Goal: Task Accomplishment & Management: Manage account settings

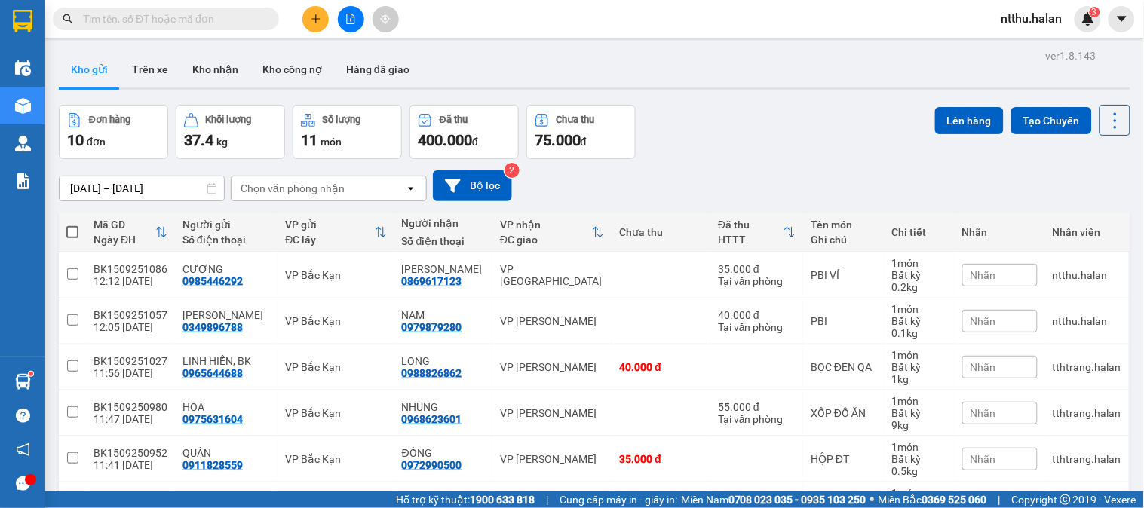
click at [494, 84] on div "Kho gửi Trên xe Kho nhận Kho công nợ Hàng đã giao" at bounding box center [594, 71] width 1071 height 40
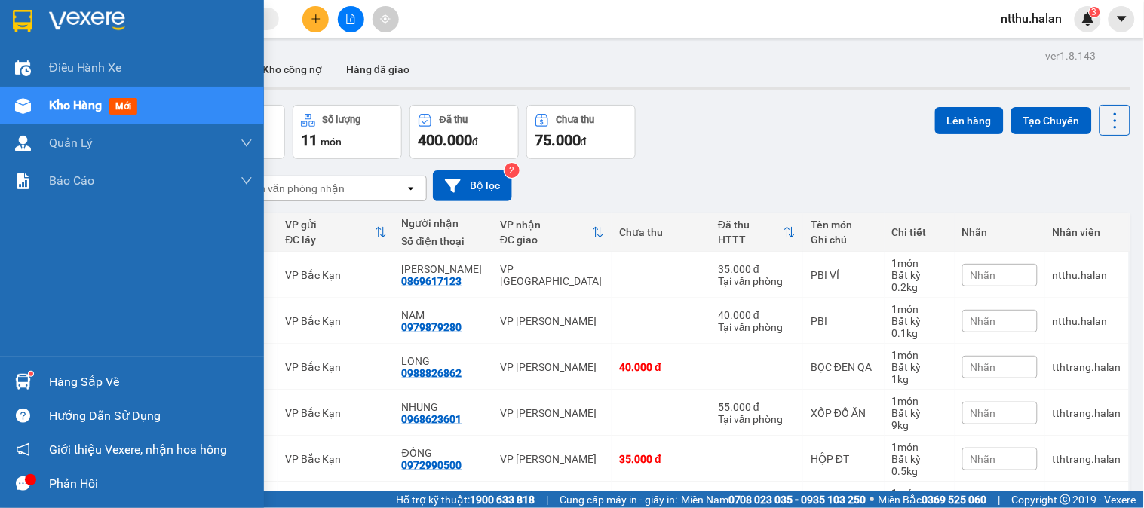
click at [66, 382] on div "Hàng sắp về" at bounding box center [151, 382] width 204 height 23
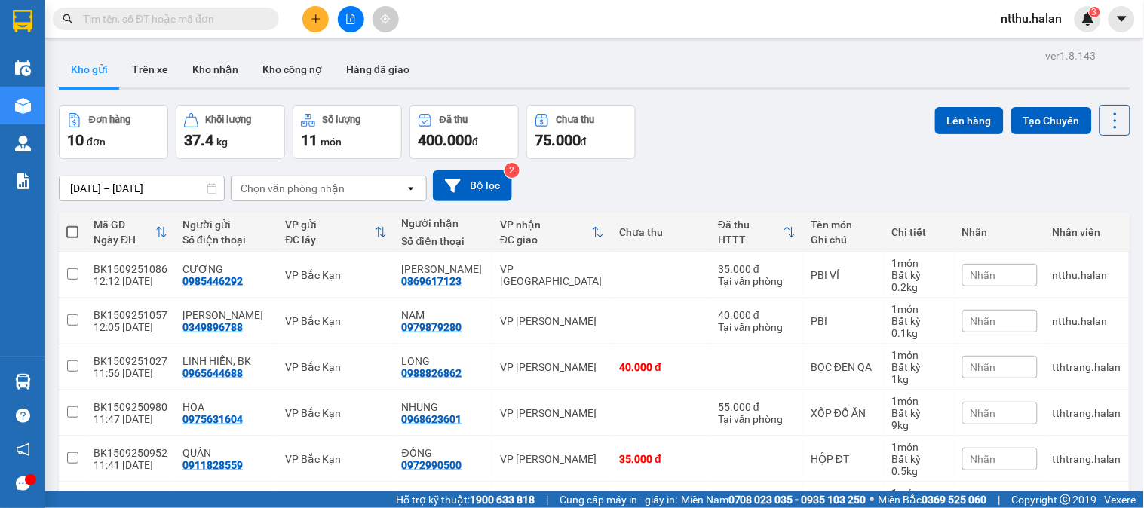
click at [771, 145] on section "Kết quả tìm kiếm ( 0 ) Bộ lọc No Data ntthu.halan 3 Điều hành xe Kho hàng mới Q…" at bounding box center [572, 254] width 1144 height 508
click at [181, 27] on span at bounding box center [166, 19] width 226 height 23
click at [179, 20] on input "text" at bounding box center [172, 19] width 178 height 17
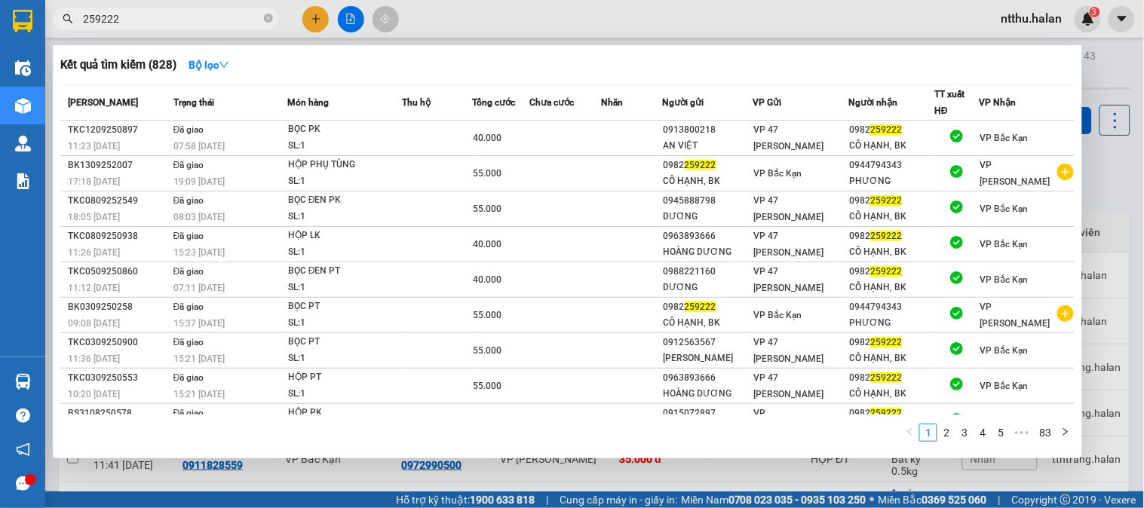
click at [184, 19] on input "259222" at bounding box center [172, 19] width 178 height 17
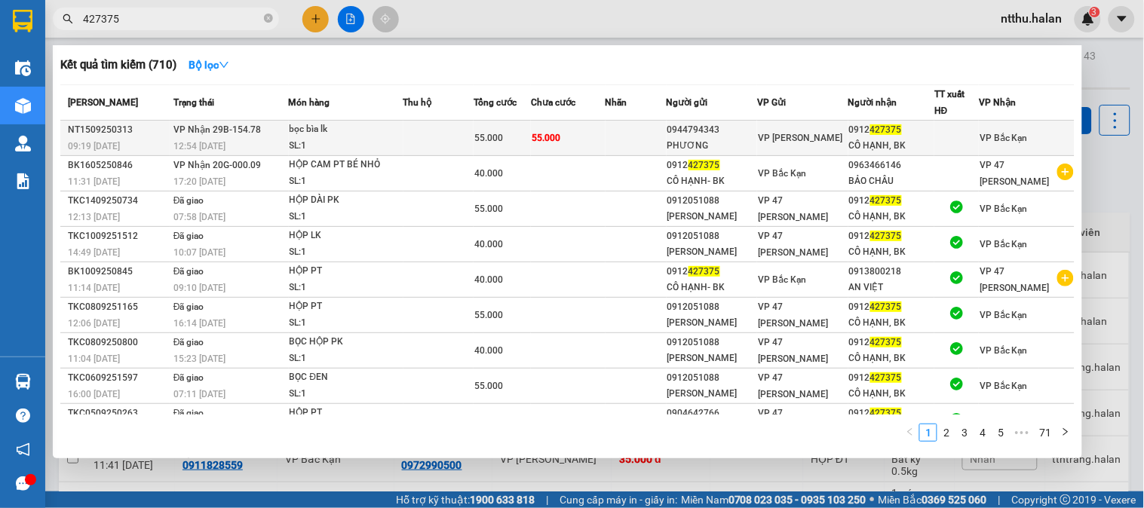
type input "427375"
click at [227, 124] on span "VP Nhận 29B-154.78" at bounding box center [216, 129] width 87 height 11
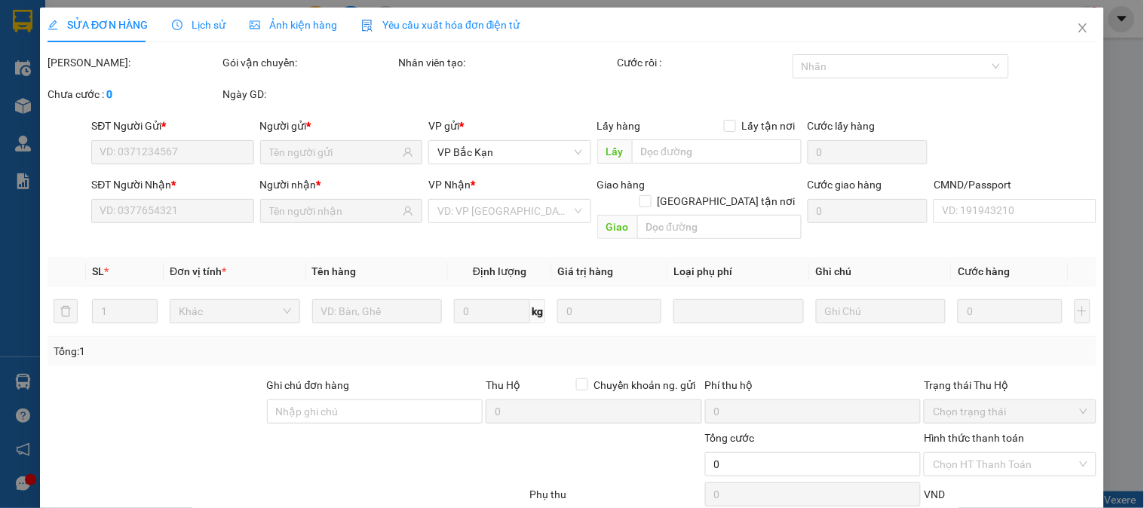
type input "0944794343"
type input "PHƯƠNG"
type input "0912427375"
type input "CÔ HẠNH, BK"
type input "55.000"
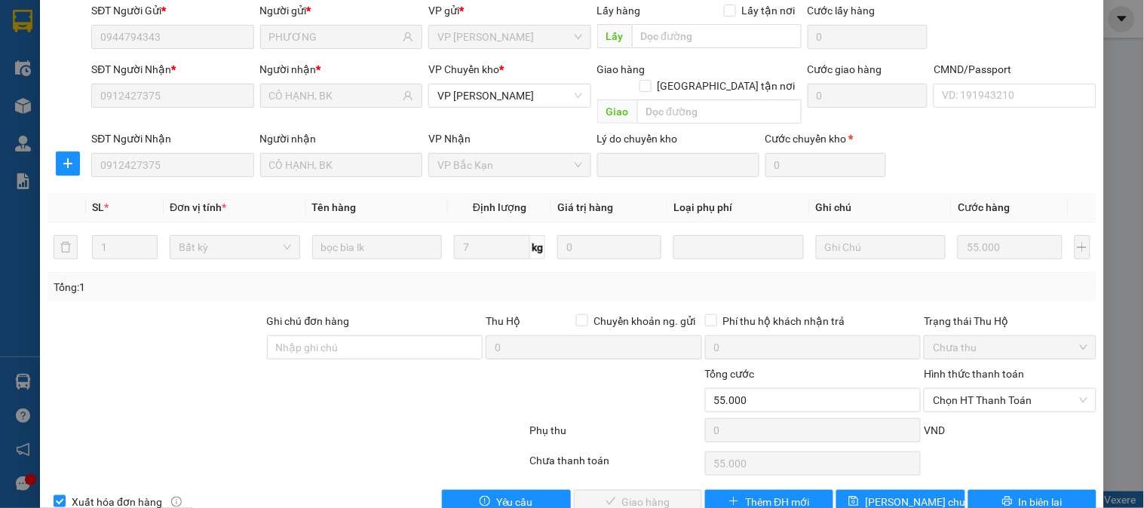
scroll to position [133, 0]
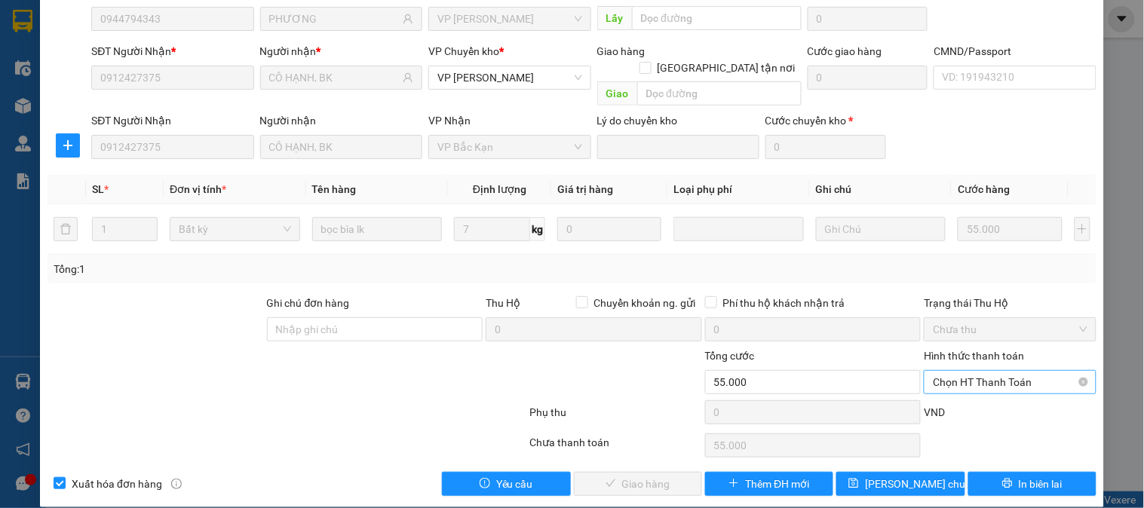
click at [953, 371] on span "Chọn HT Thanh Toán" at bounding box center [1010, 382] width 154 height 23
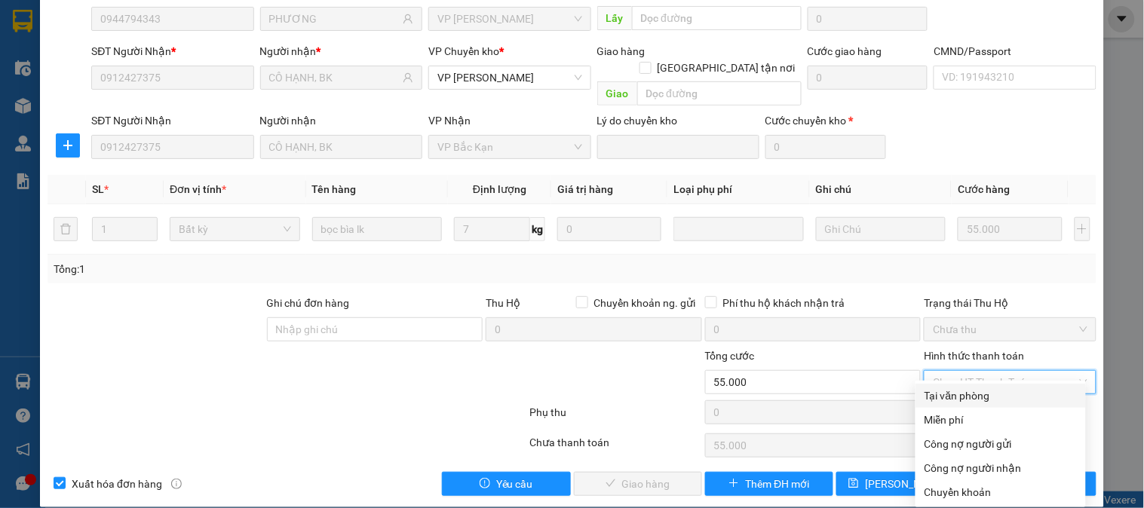
click at [957, 395] on div "Tại văn phòng" at bounding box center [1000, 396] width 152 height 17
type input "0"
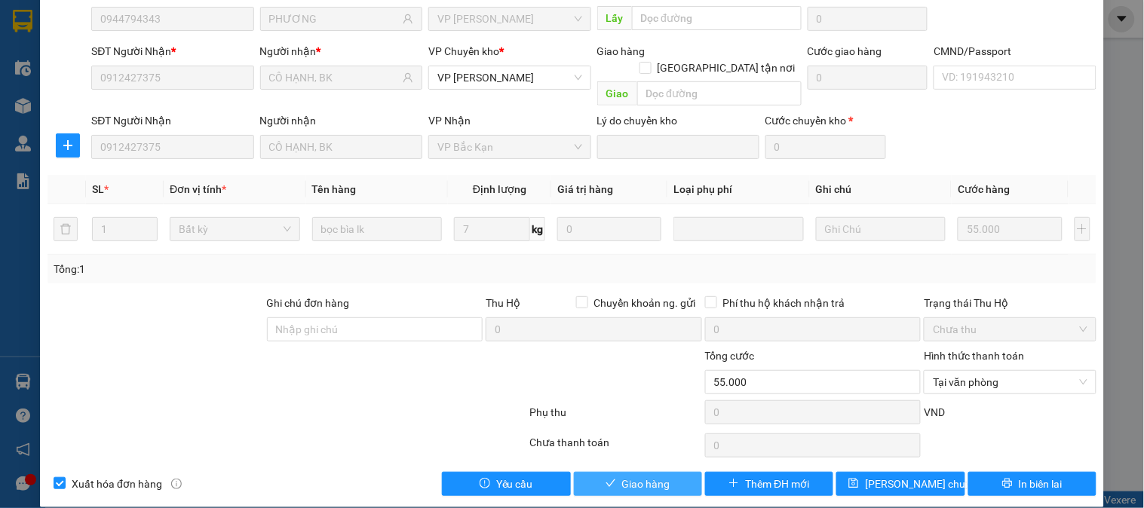
click at [627, 476] on span "Giao hàng" at bounding box center [646, 484] width 48 height 17
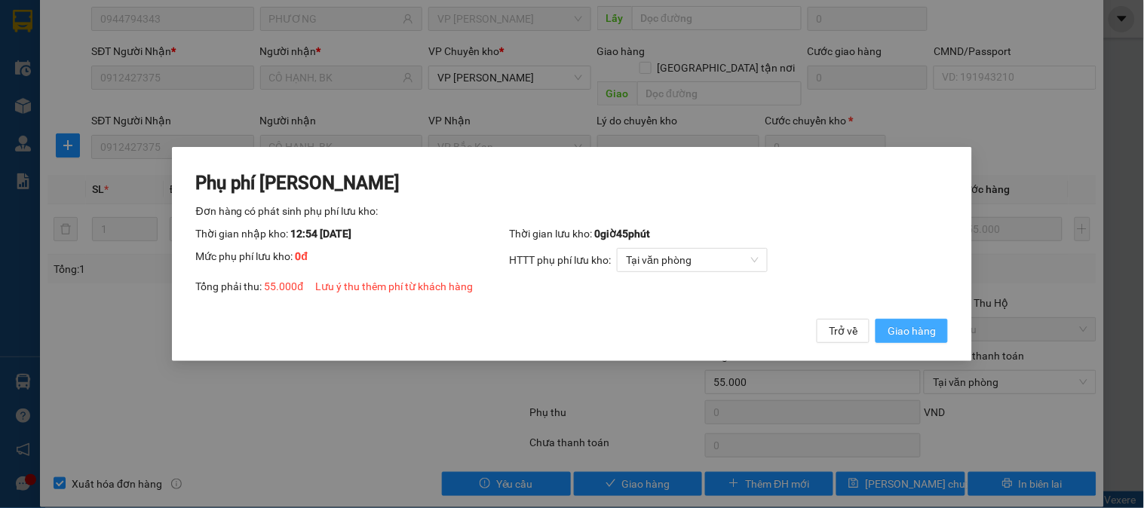
click at [912, 334] on span "Giao hàng" at bounding box center [911, 331] width 48 height 17
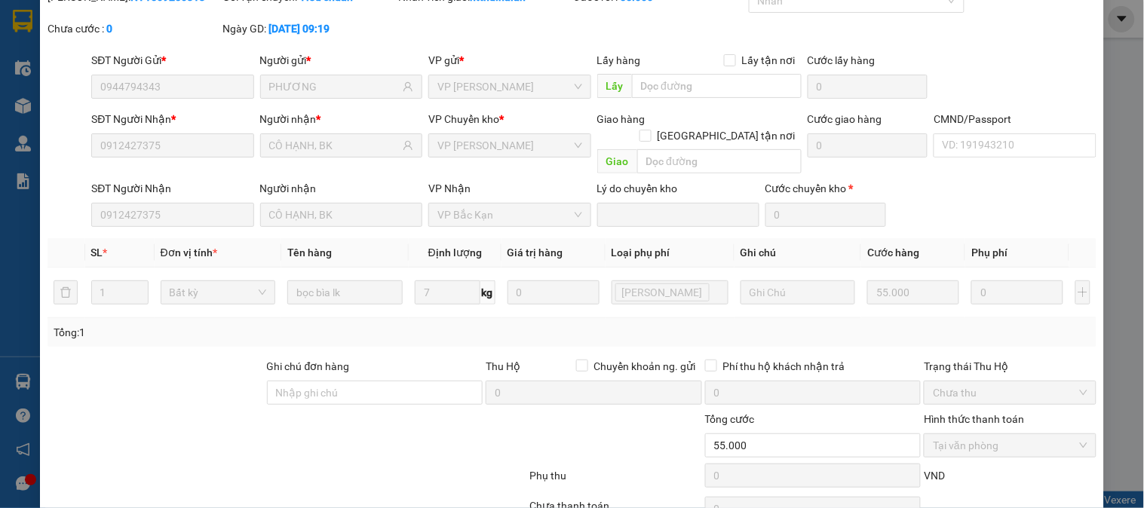
scroll to position [0, 0]
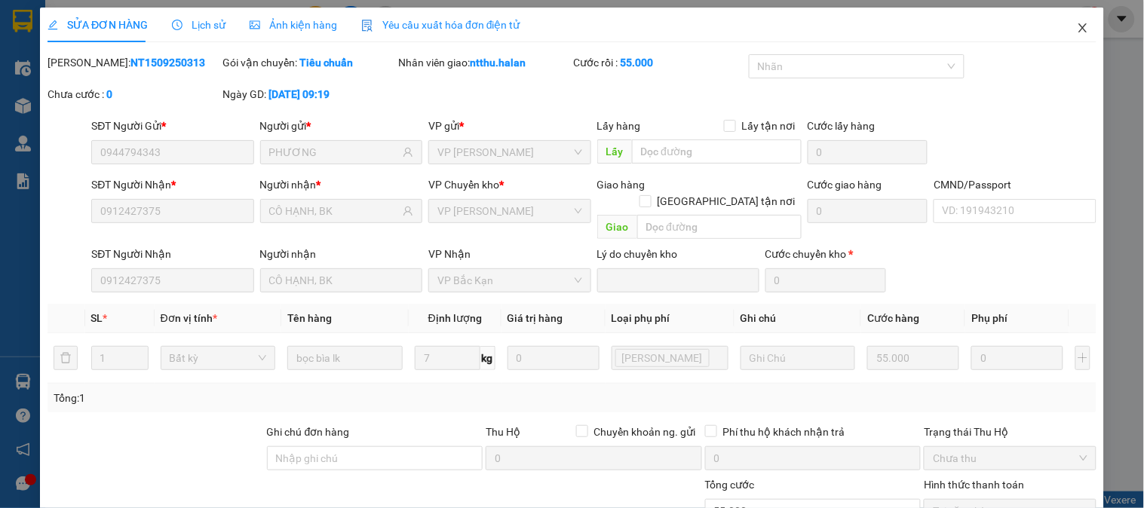
click at [1077, 25] on icon "close" at bounding box center [1083, 28] width 12 height 12
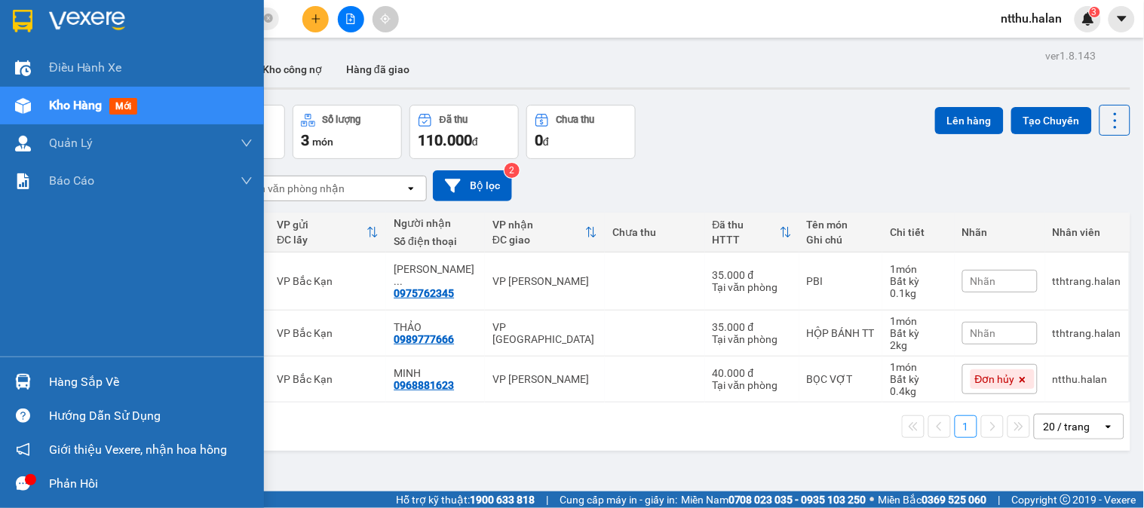
click at [53, 381] on div "Hàng sắp về" at bounding box center [151, 382] width 204 height 23
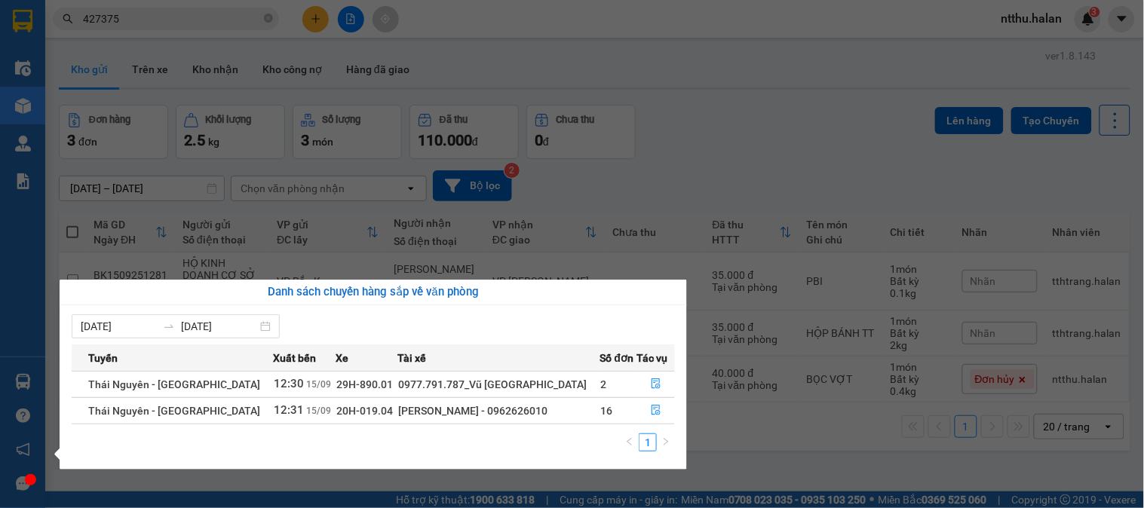
click at [802, 173] on section "Kết quả tìm kiếm ( 710 ) Bộ lọc Mã ĐH Trạng thái Món hàng Thu hộ Tổng cước Chưa…" at bounding box center [572, 254] width 1144 height 508
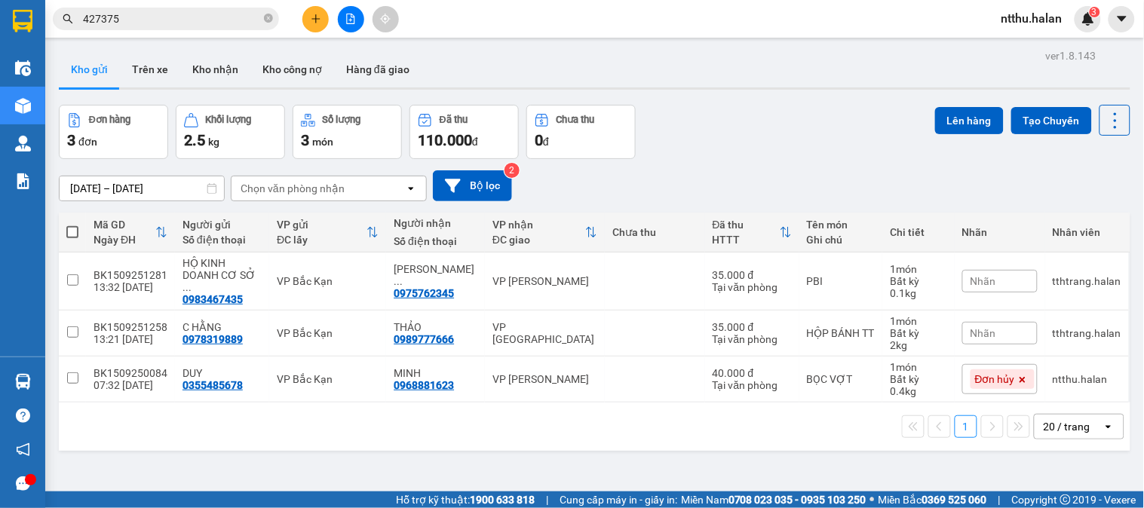
click at [721, 149] on div "Đơn hàng 3 đơn Khối lượng 2.5 kg Số lượng 3 món Đã thu 110.000 đ Chưa thu 0 đ L…" at bounding box center [594, 132] width 1071 height 54
click at [613, 63] on div "Kho gửi Trên xe Kho nhận Kho công nợ Hàng đã giao" at bounding box center [594, 71] width 1071 height 40
click at [706, 117] on div "Đơn hàng 3 đơn Khối lượng 2.5 kg Số lượng 3 món Đã thu 110.000 đ Chưa thu 0 đ L…" at bounding box center [594, 132] width 1071 height 54
click at [706, 109] on div "Đơn hàng 3 đơn Khối lượng 2.5 kg Số lượng 3 món Đã thu 110.000 đ Chưa thu 0 đ L…" at bounding box center [594, 132] width 1071 height 54
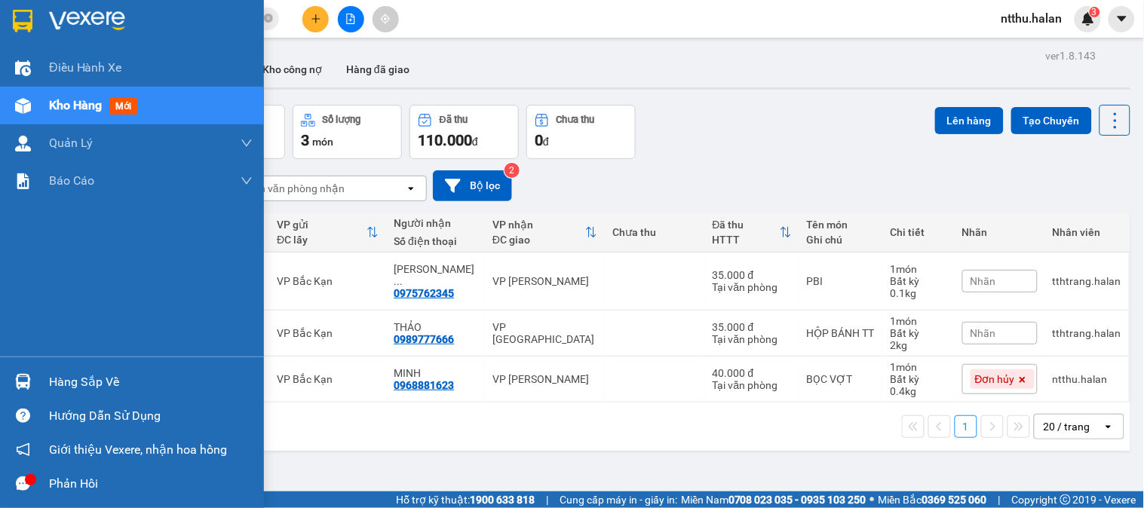
click at [65, 378] on div "Hàng sắp về" at bounding box center [151, 382] width 204 height 23
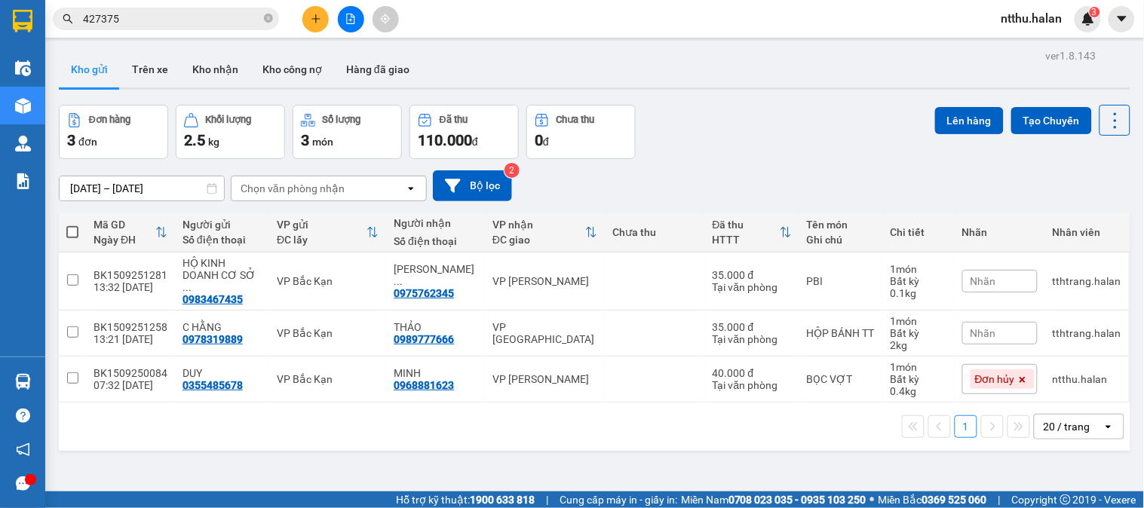
drag, startPoint x: 620, startPoint y: 170, endPoint x: 667, endPoint y: 170, distance: 46.7
click at [621, 170] on section "Kết quả tìm kiếm ( 710 ) Bộ lọc Mã ĐH Trạng thái Món hàng Thu hộ Tổng cước Chưa…" at bounding box center [572, 254] width 1144 height 508
click at [227, 20] on input "427375" at bounding box center [172, 19] width 178 height 17
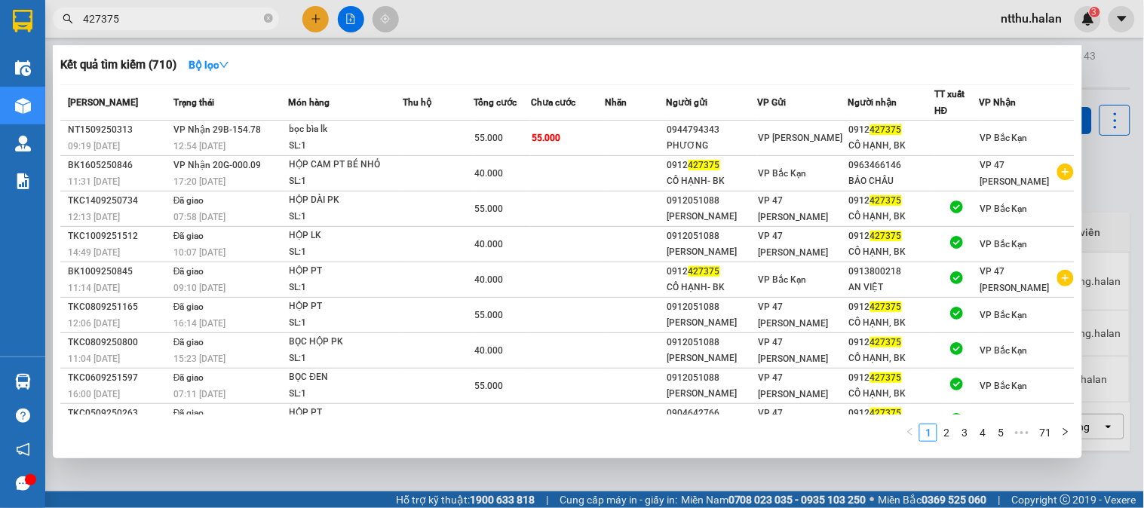
click at [227, 20] on input "427375" at bounding box center [172, 19] width 178 height 17
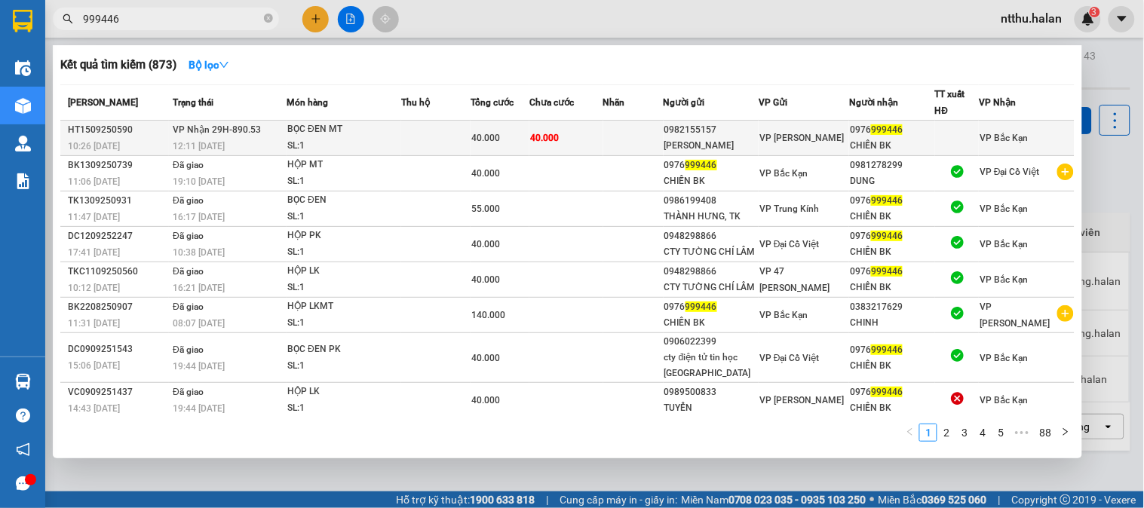
type input "999446"
click at [342, 133] on div "BỌC ĐEN MT" at bounding box center [343, 129] width 113 height 17
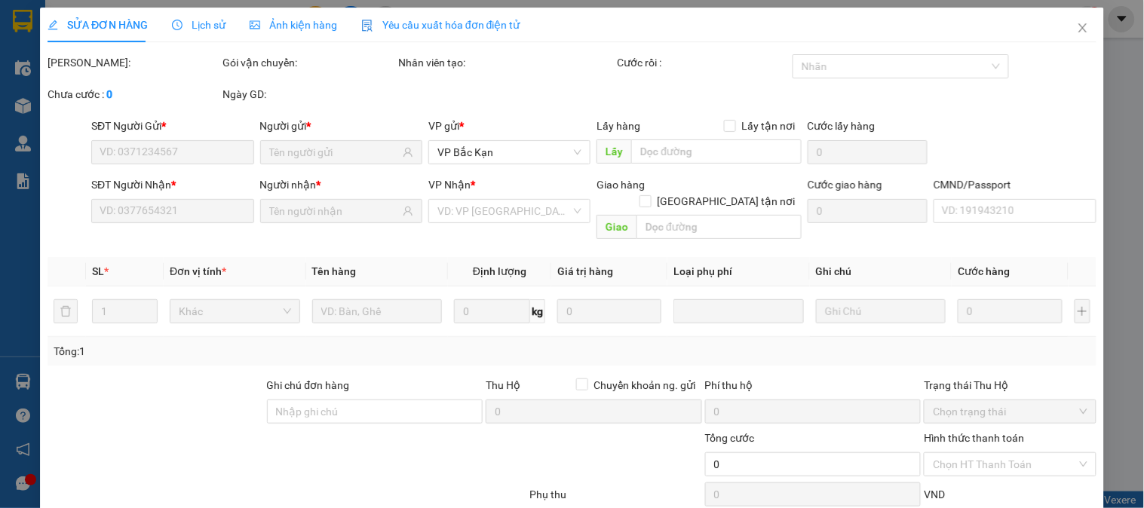
type input "0982155157"
type input "HOÀNG ANH"
type input "0976999446"
type input "CHIẾN BK"
type input "40.000"
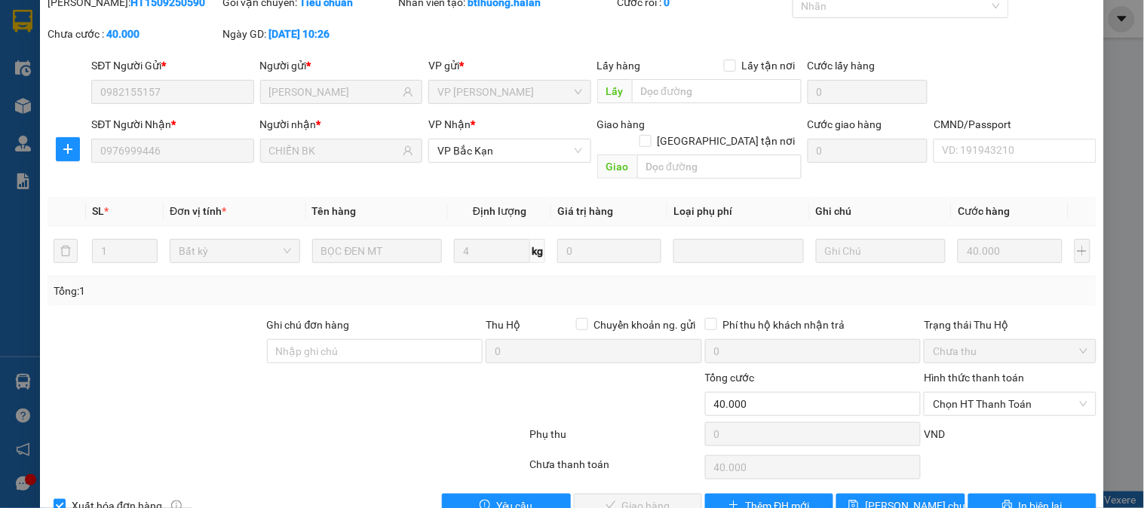
scroll to position [83, 0]
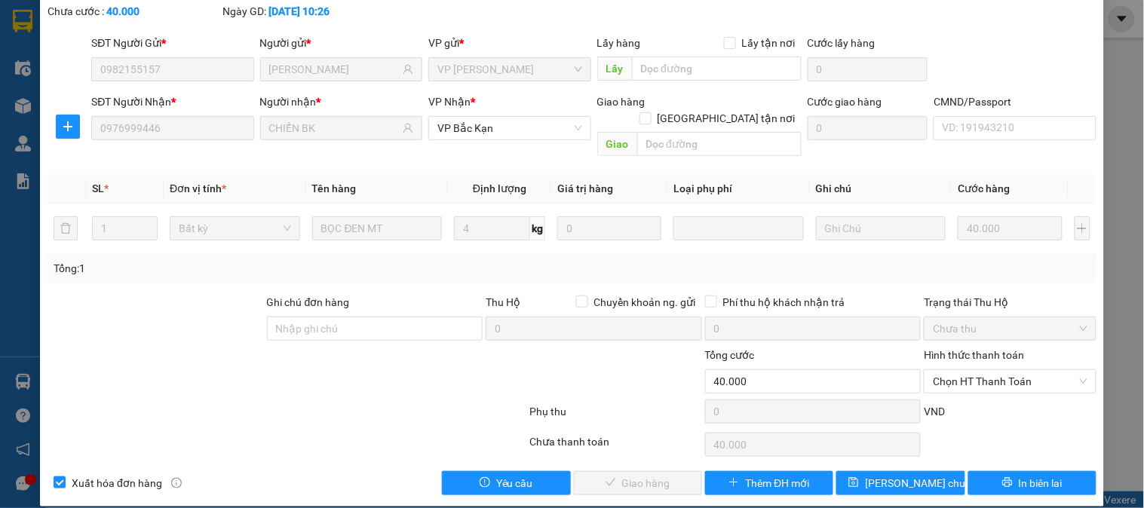
drag, startPoint x: 985, startPoint y: 366, endPoint x: 982, endPoint y: 378, distance: 11.7
click at [985, 370] on span "Chọn HT Thanh Toán" at bounding box center [1010, 381] width 154 height 23
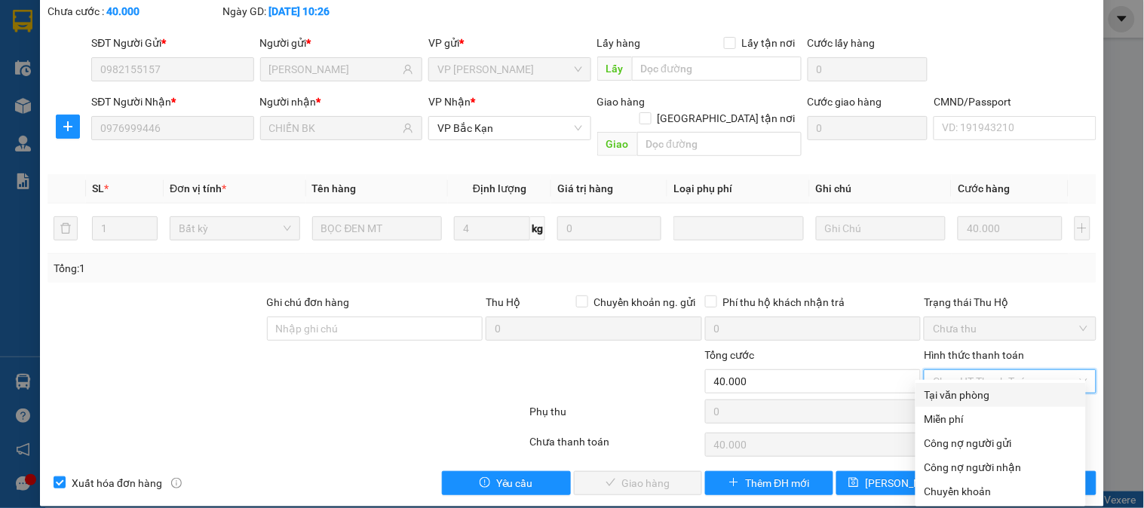
click at [973, 391] on div "Tại văn phòng" at bounding box center [1000, 395] width 152 height 17
type input "0"
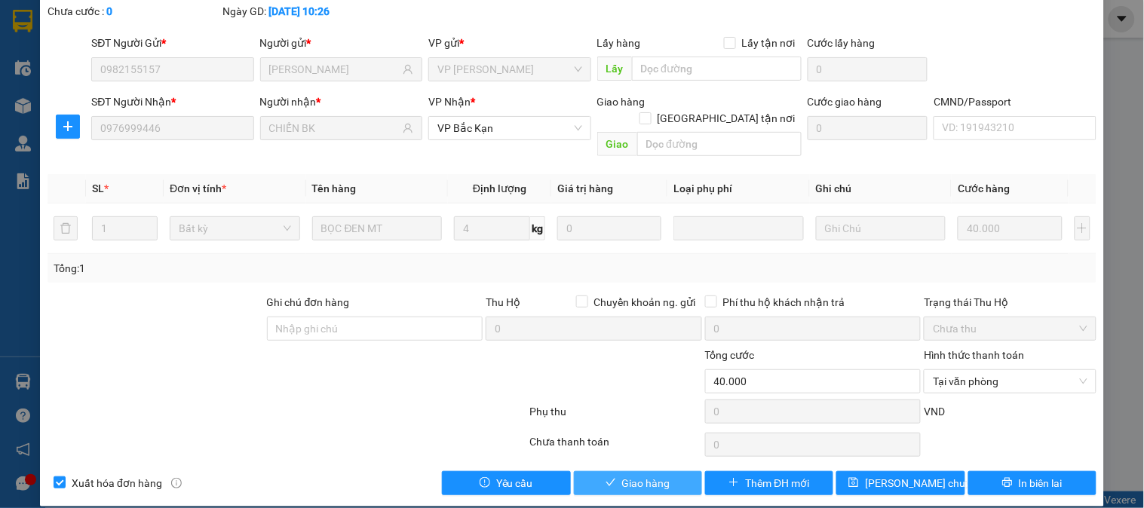
click at [641, 475] on span "Giao hàng" at bounding box center [646, 483] width 48 height 17
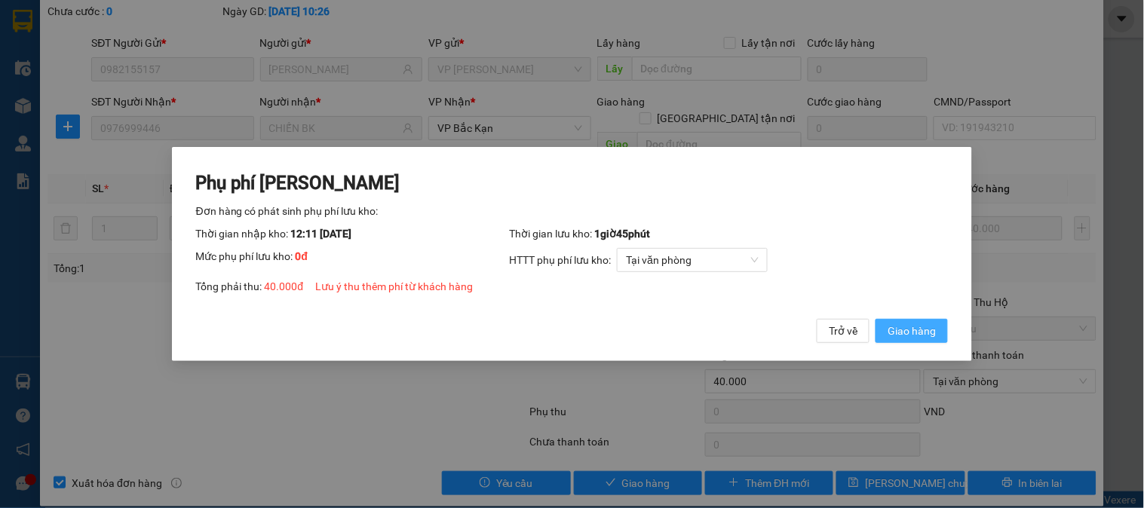
click at [898, 329] on span "Giao hàng" at bounding box center [911, 331] width 48 height 17
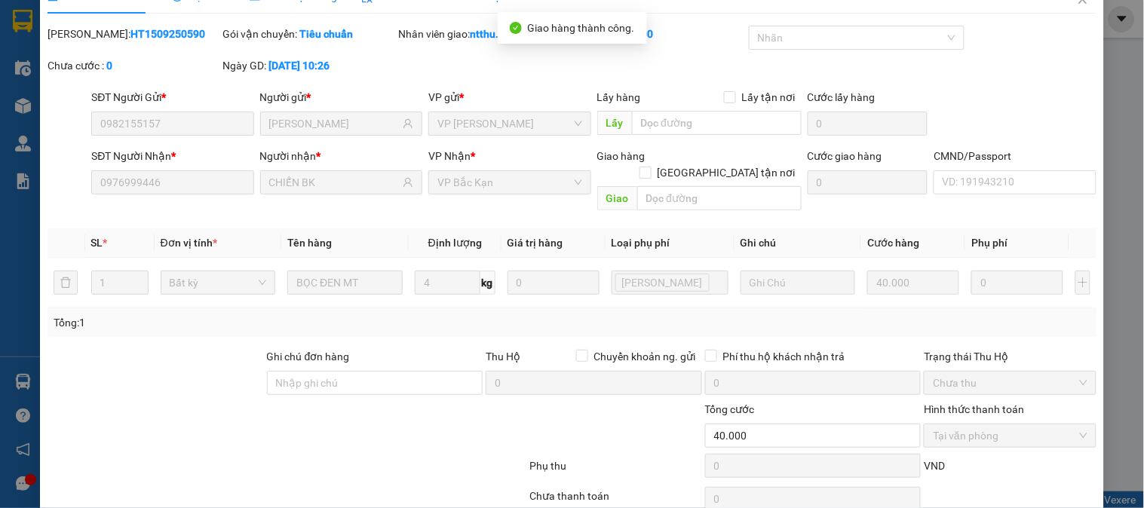
scroll to position [0, 0]
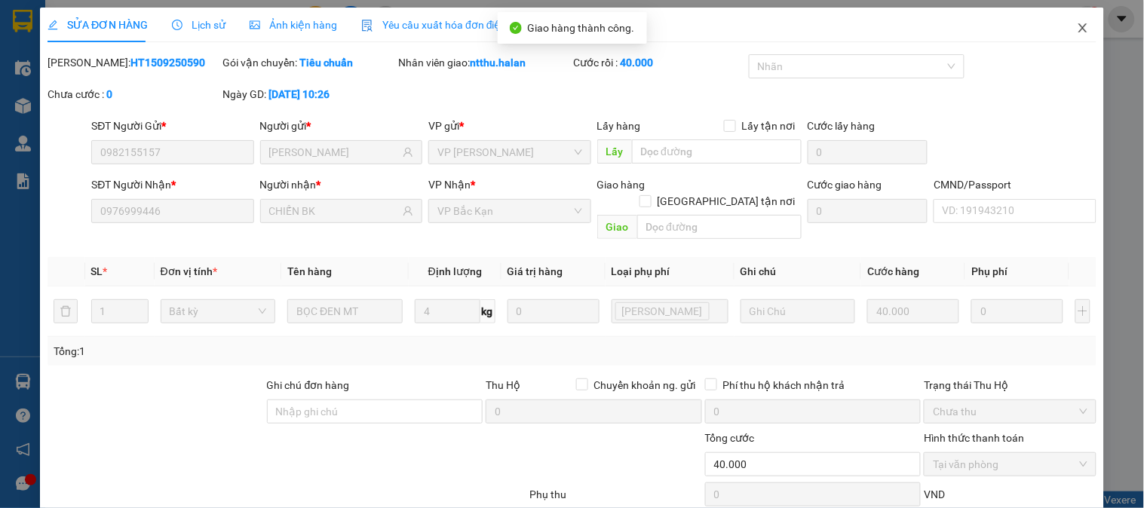
click at [1077, 26] on icon "close" at bounding box center [1083, 28] width 12 height 12
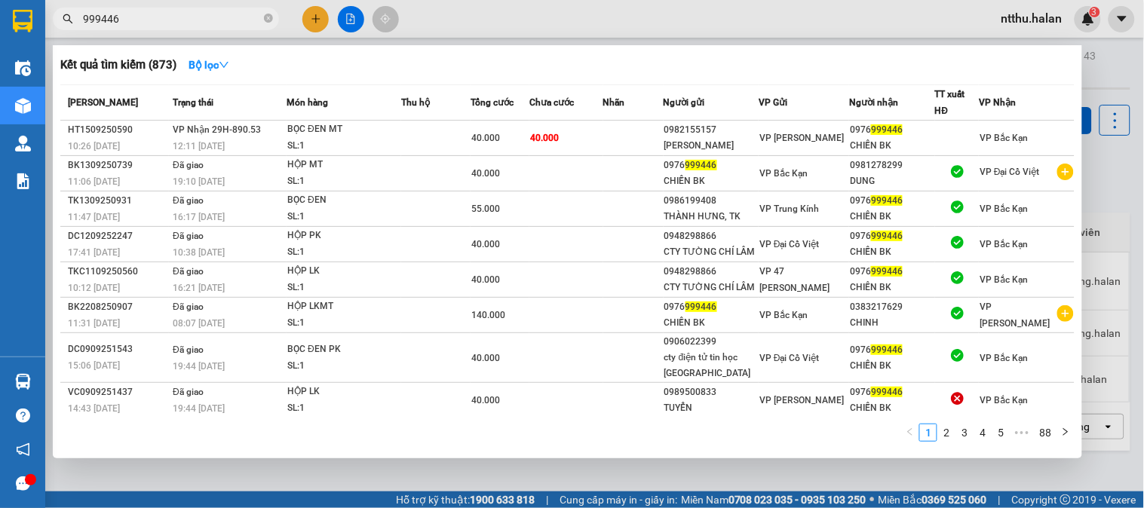
click at [207, 9] on span "999446" at bounding box center [166, 19] width 226 height 23
click at [202, 25] on input "999446" at bounding box center [172, 19] width 178 height 17
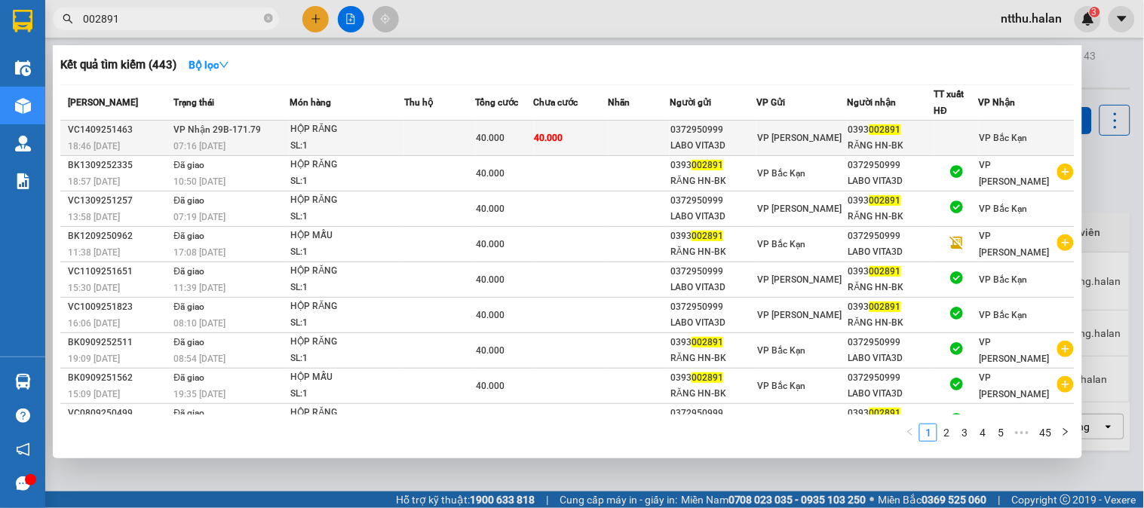
type input "002891"
click at [238, 126] on span "VP Nhận 29B-171.79" at bounding box center [216, 129] width 87 height 11
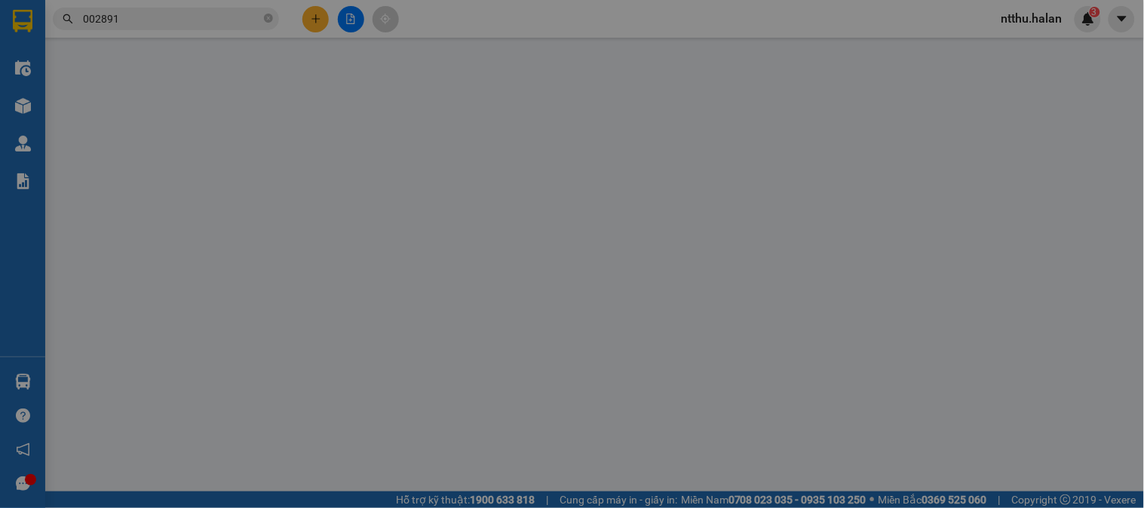
type input "0372950999"
type input "LABO VITA3D"
type input "0393002891"
type input "RĂNG HN-BK"
type input "40.000"
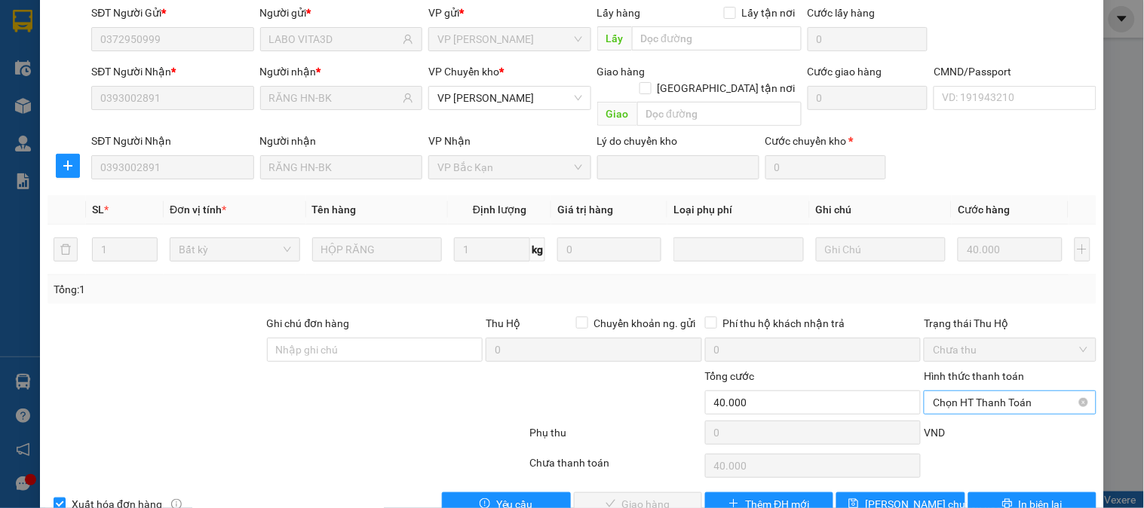
scroll to position [133, 0]
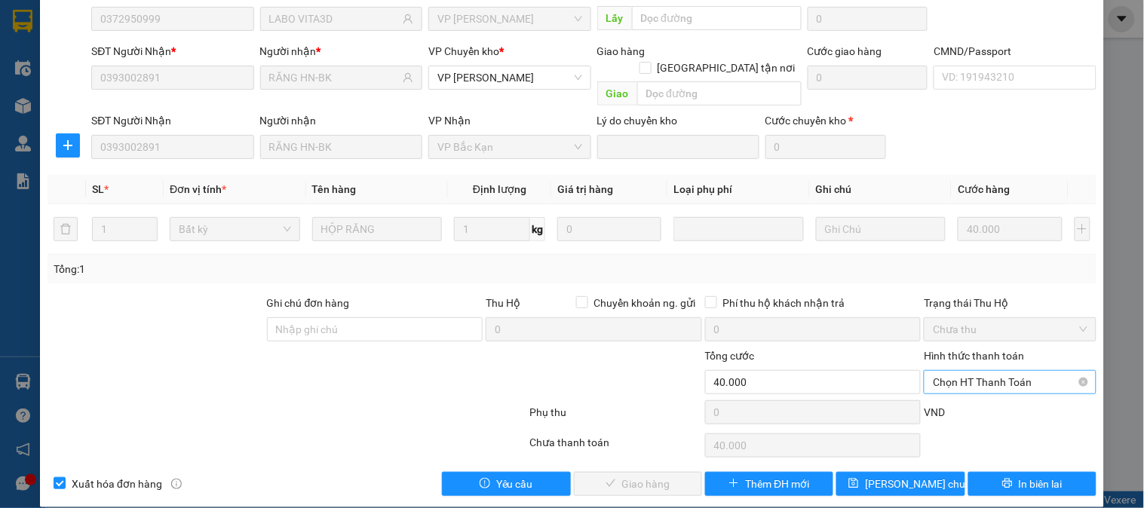
click at [982, 371] on span "Chọn HT Thanh Toán" at bounding box center [1010, 382] width 154 height 23
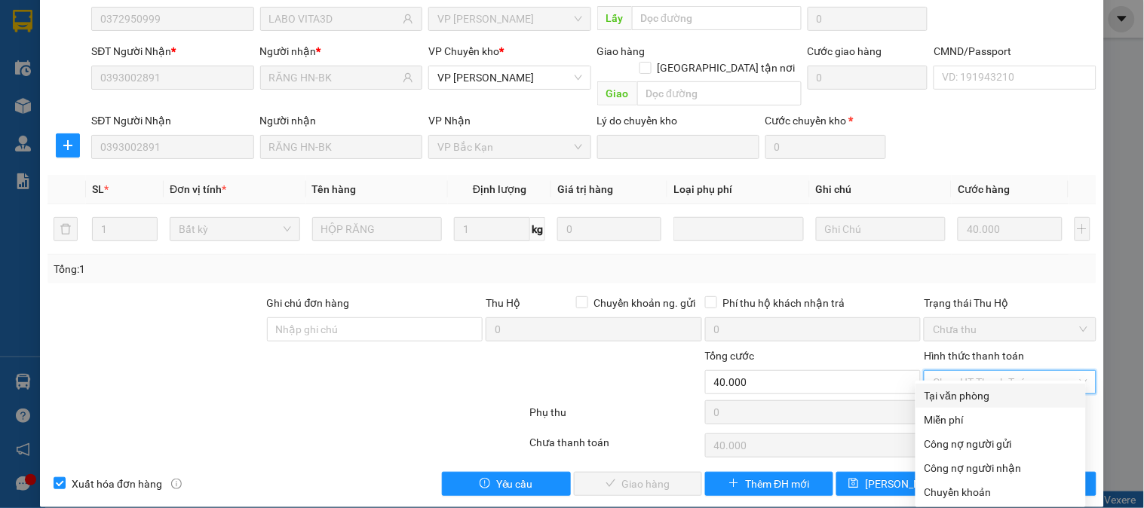
drag, startPoint x: 966, startPoint y: 388, endPoint x: 911, endPoint y: 415, distance: 61.4
click at [965, 388] on div "Tại văn phòng" at bounding box center [1000, 396] width 152 height 17
type input "0"
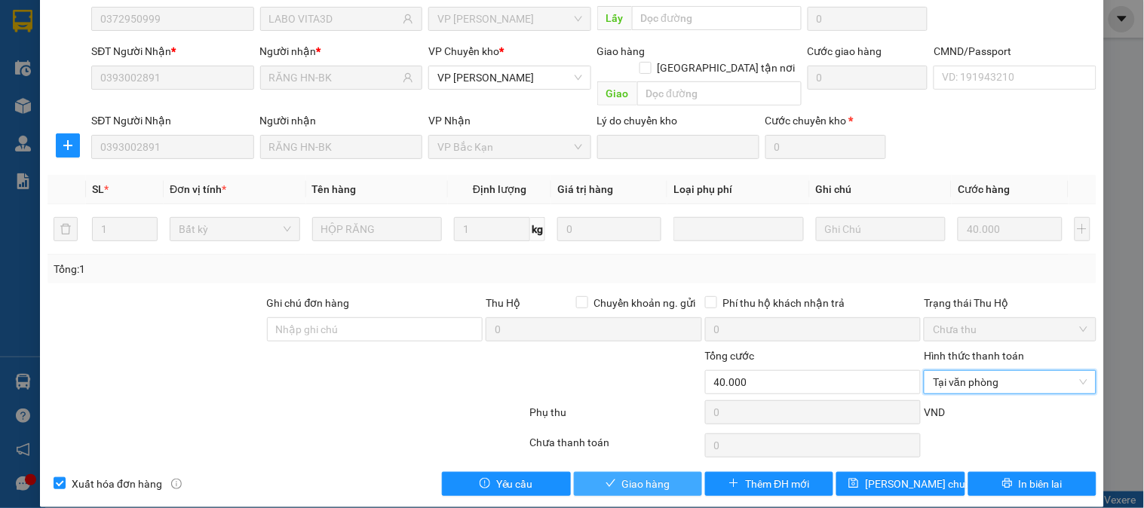
click at [639, 476] on span "Giao hàng" at bounding box center [646, 484] width 48 height 17
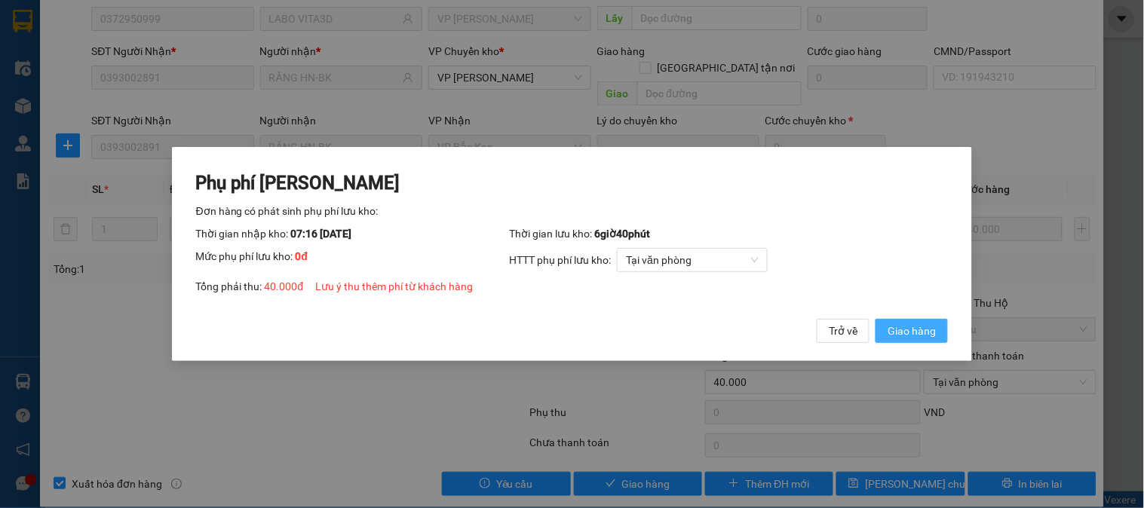
click at [932, 335] on span "Giao hàng" at bounding box center [911, 331] width 48 height 17
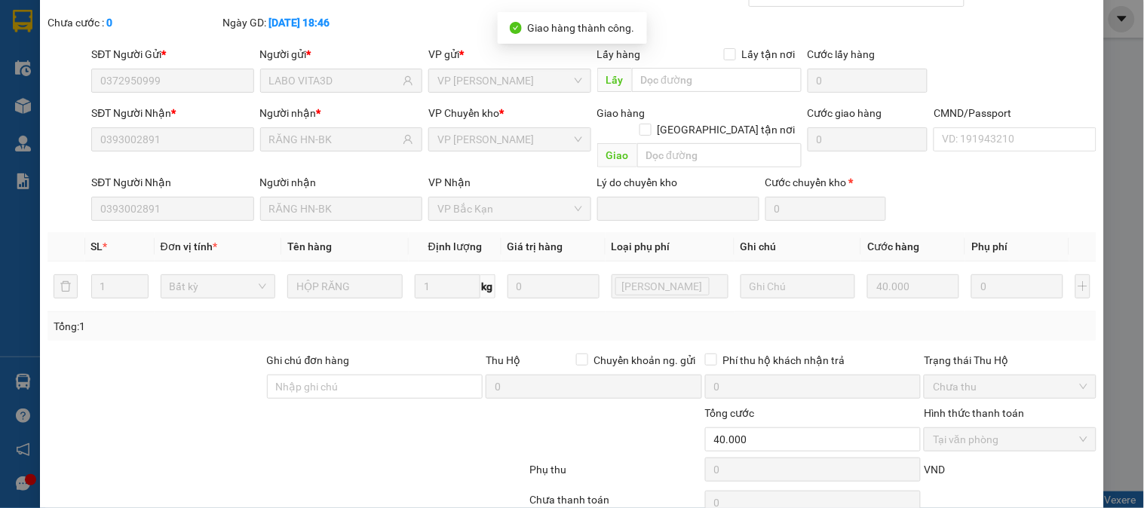
scroll to position [0, 0]
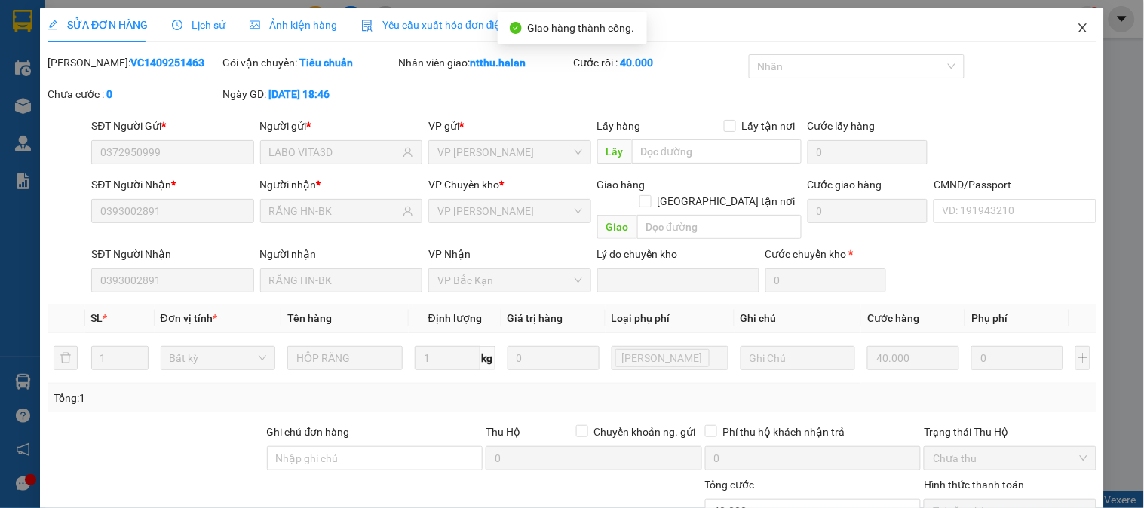
click at [1077, 27] on icon "close" at bounding box center [1083, 28] width 12 height 12
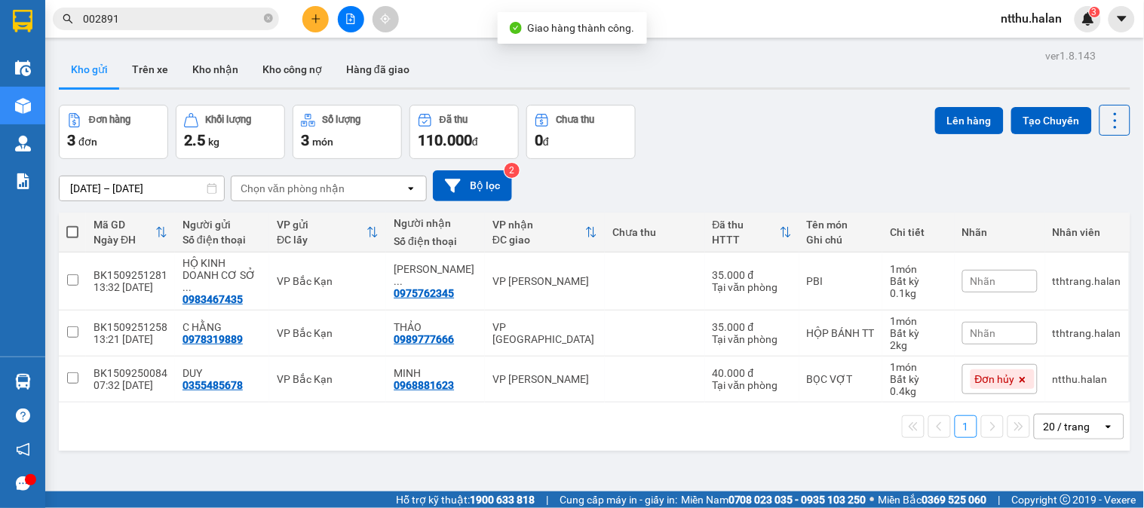
click at [175, 6] on div "Kết quả tìm kiếm ( 443 ) Bộ lọc Mã ĐH Trạng thái Món hàng Thu hộ Tổng cước Chưa…" at bounding box center [147, 19] width 294 height 26
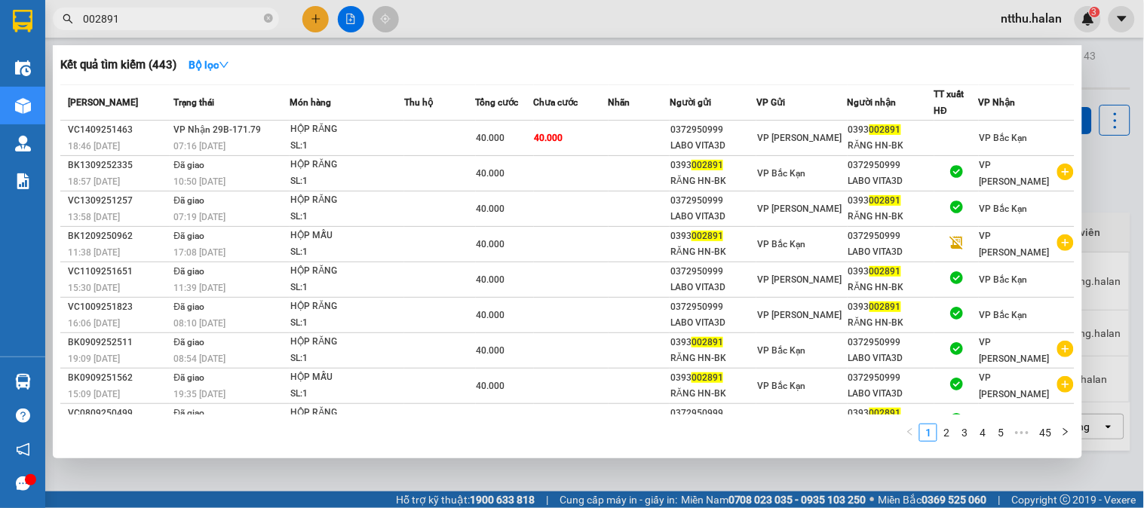
click at [174, 15] on input "002891" at bounding box center [172, 19] width 178 height 17
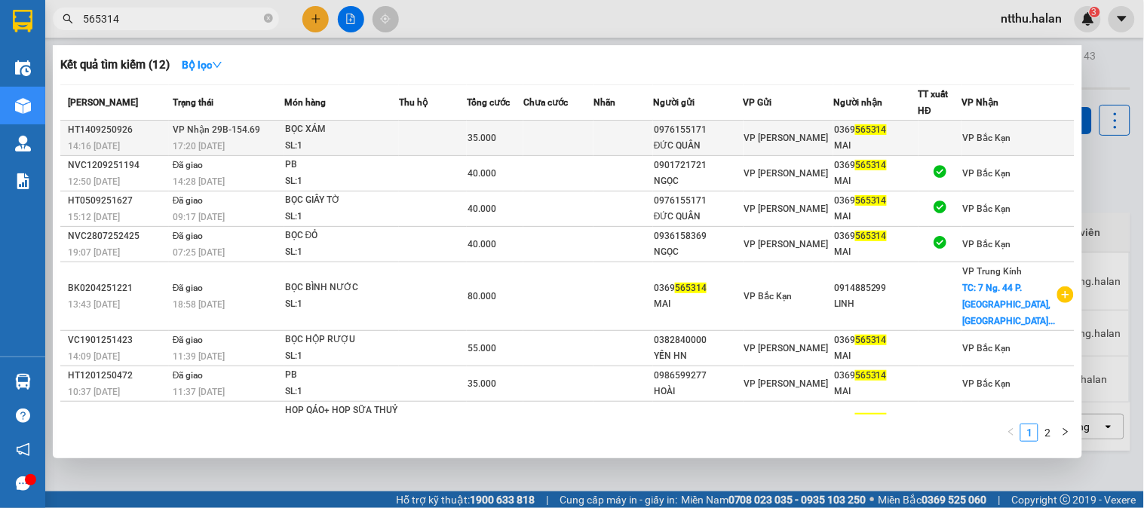
type input "565314"
click at [266, 132] on td "VP Nhận 29B-154.69 17:20 - 14/09" at bounding box center [226, 138] width 115 height 35
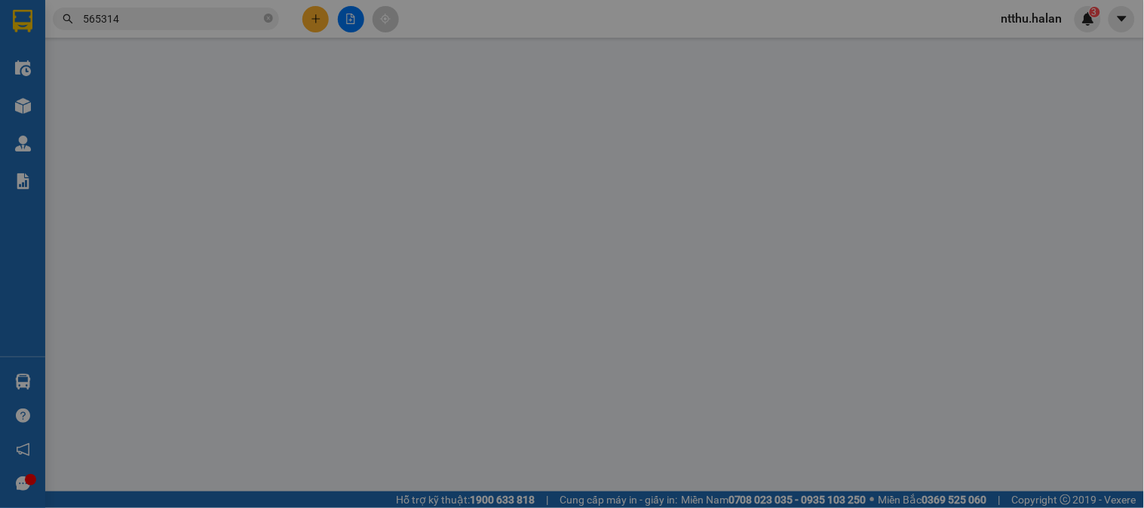
type input "0976155171"
type input "ĐỨC QUÂN"
type input "0369565314"
type input "MAI"
type input "35.000"
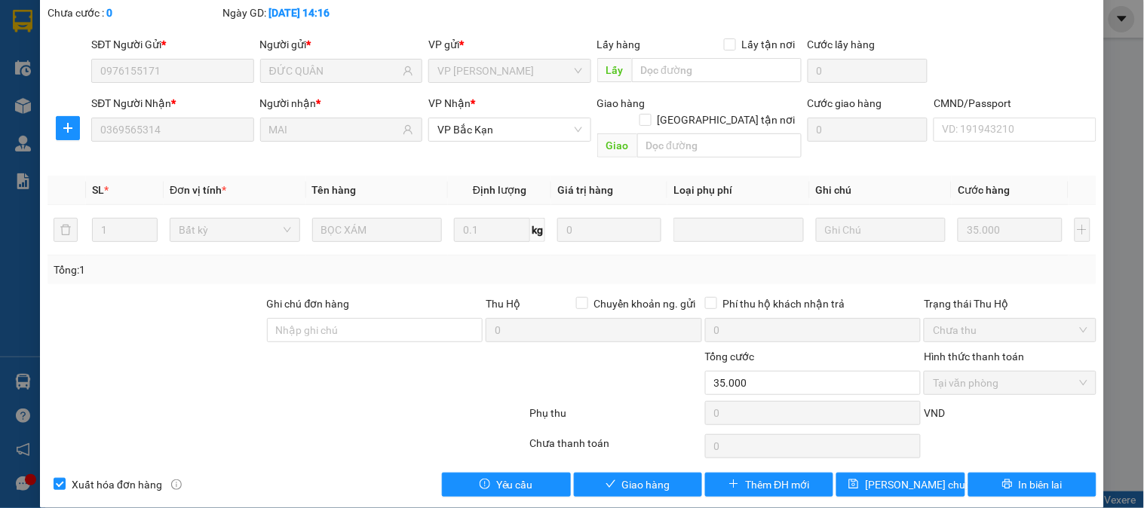
scroll to position [83, 0]
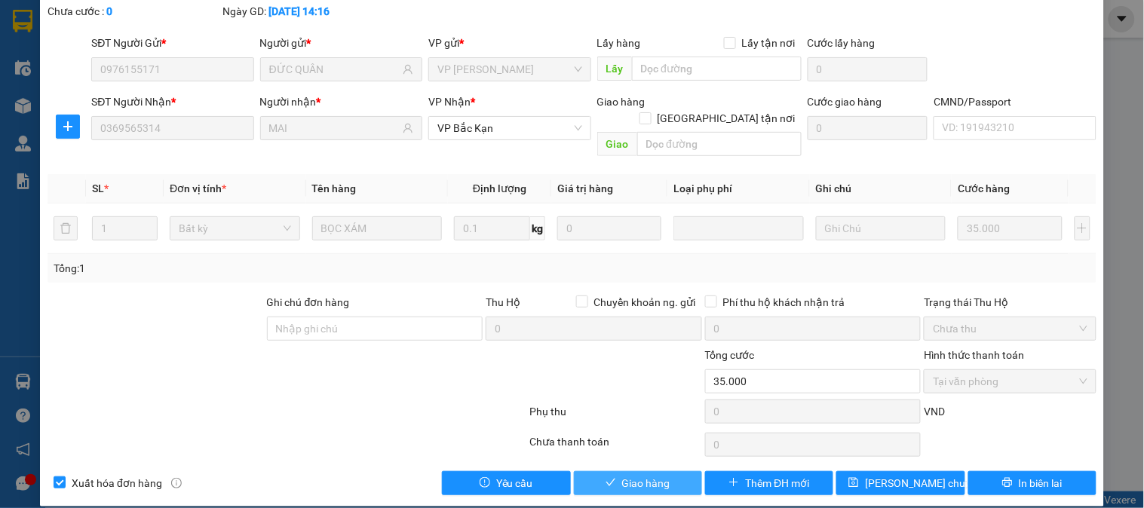
click at [623, 475] on span "Giao hàng" at bounding box center [646, 483] width 48 height 17
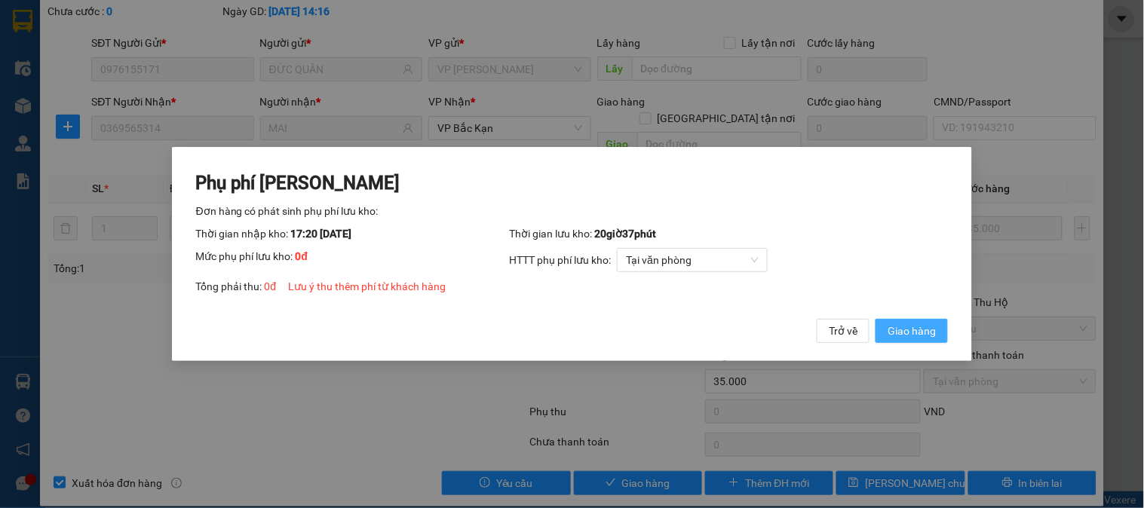
click at [928, 332] on span "Giao hàng" at bounding box center [911, 331] width 48 height 17
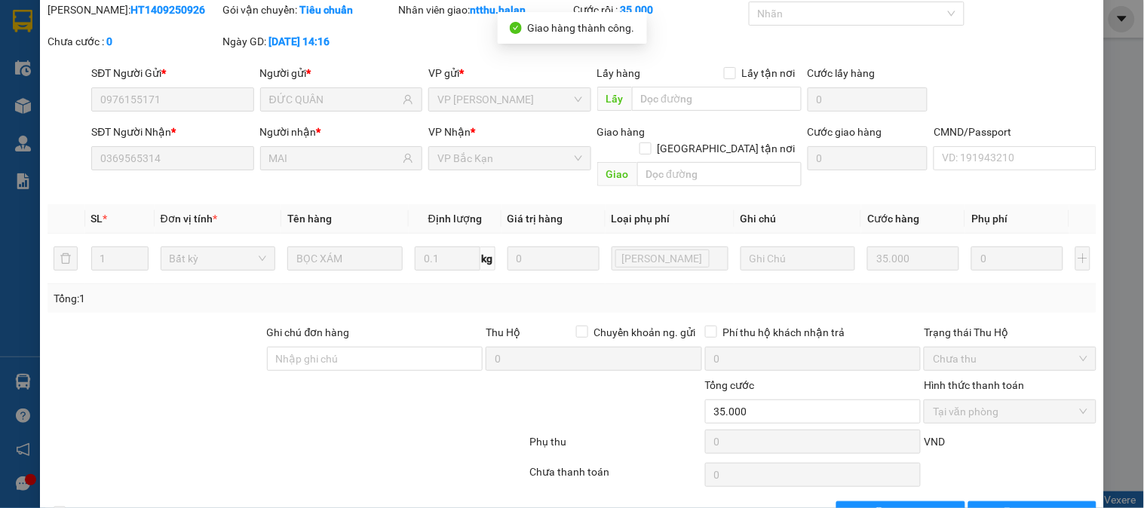
scroll to position [0, 0]
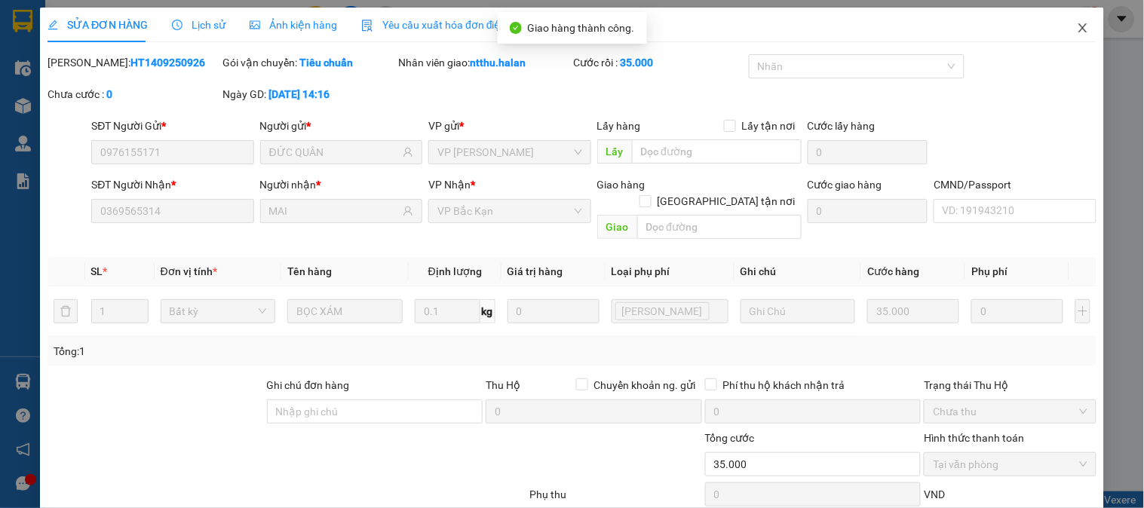
click at [1077, 23] on icon "close" at bounding box center [1083, 28] width 12 height 12
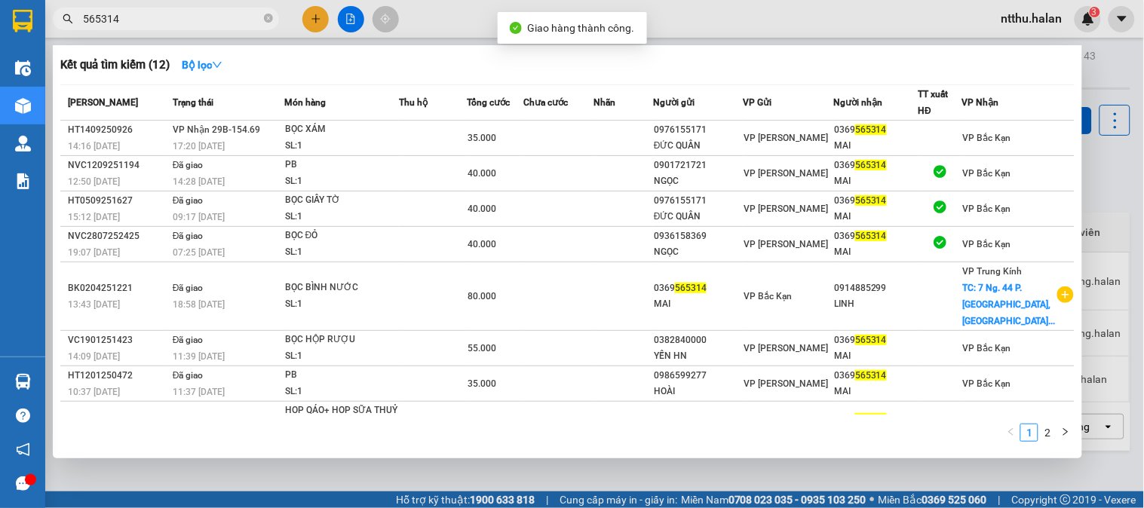
click at [193, 19] on input "565314" at bounding box center [172, 19] width 178 height 17
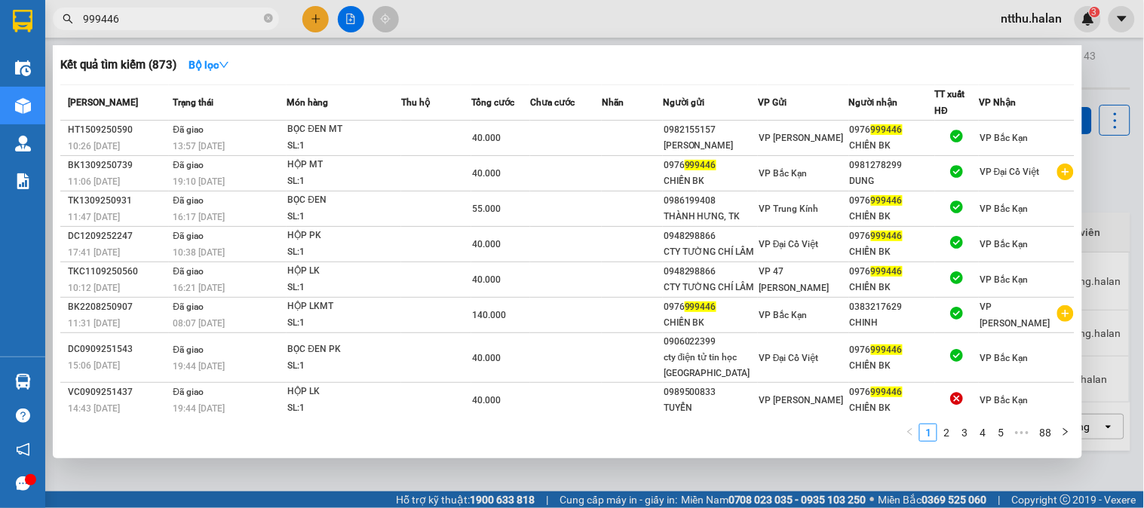
type input "999446"
click at [352, 40] on div at bounding box center [572, 254] width 1144 height 508
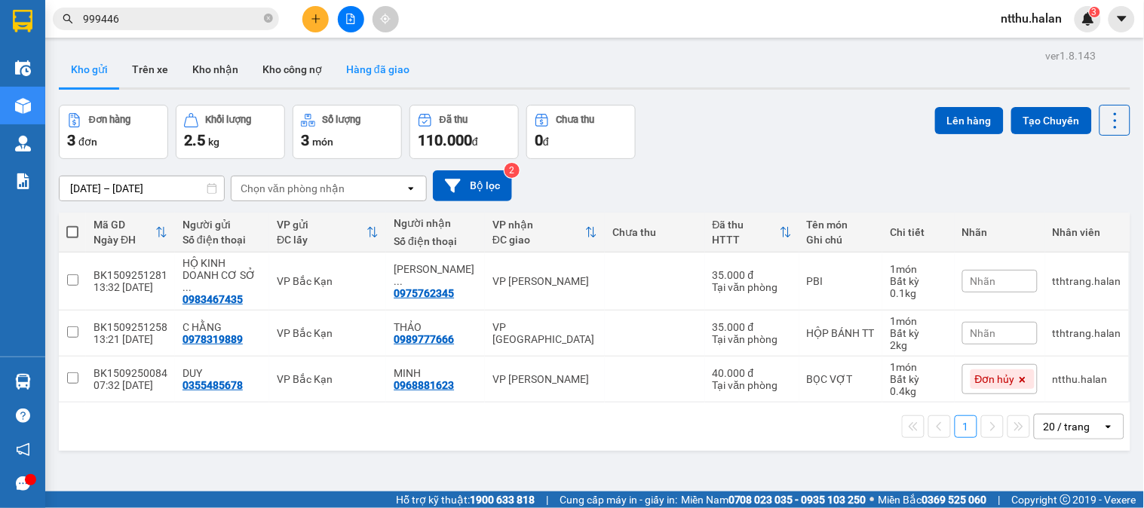
click at [382, 72] on button "Hàng đã giao" at bounding box center [377, 69] width 87 height 36
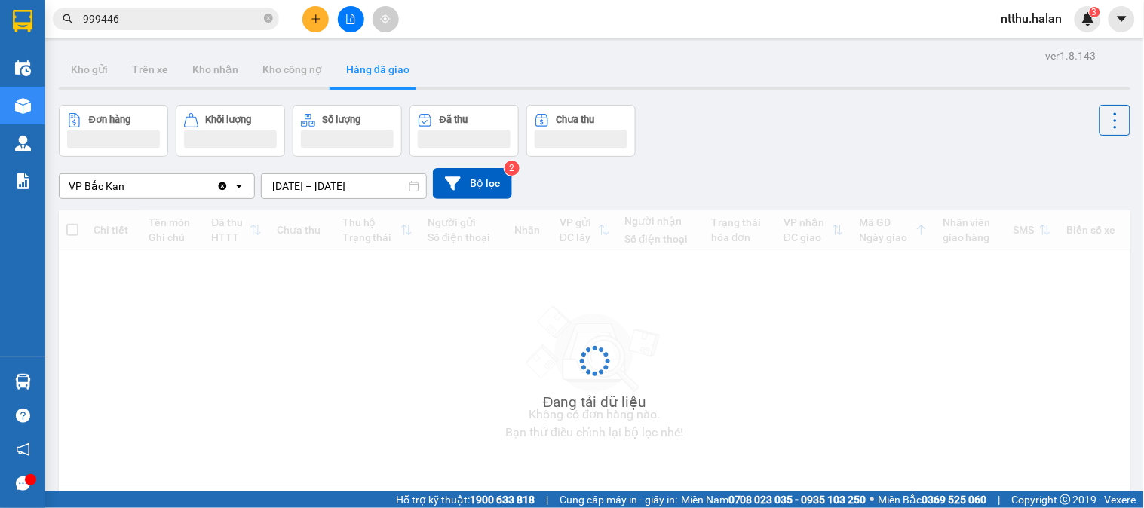
click at [302, 189] on input "14/09/2025 – 14/09/2025" at bounding box center [344, 186] width 164 height 24
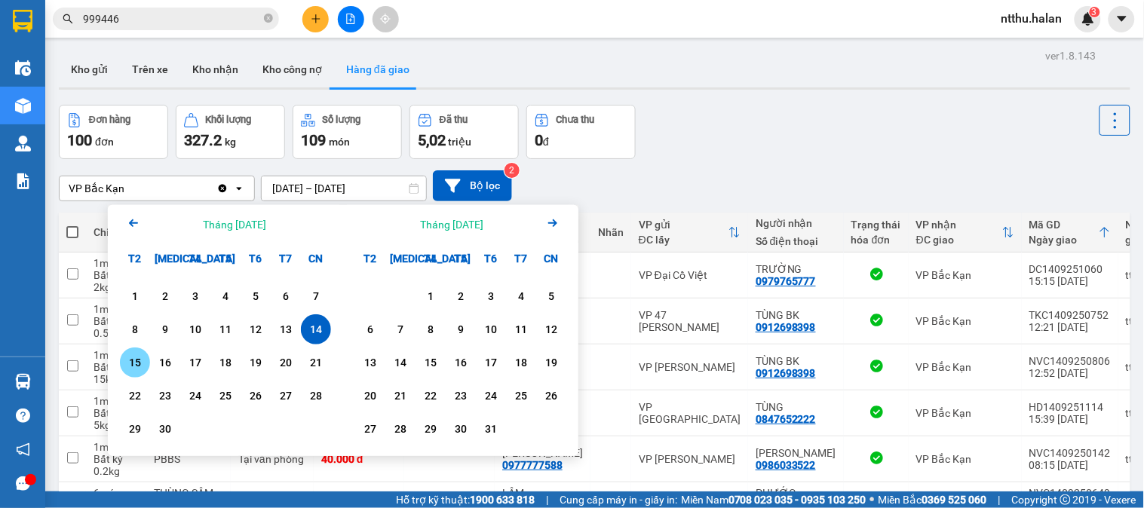
click at [133, 360] on div "15" at bounding box center [134, 363] width 21 height 18
type input "15/09/2025 – 15/09/2025"
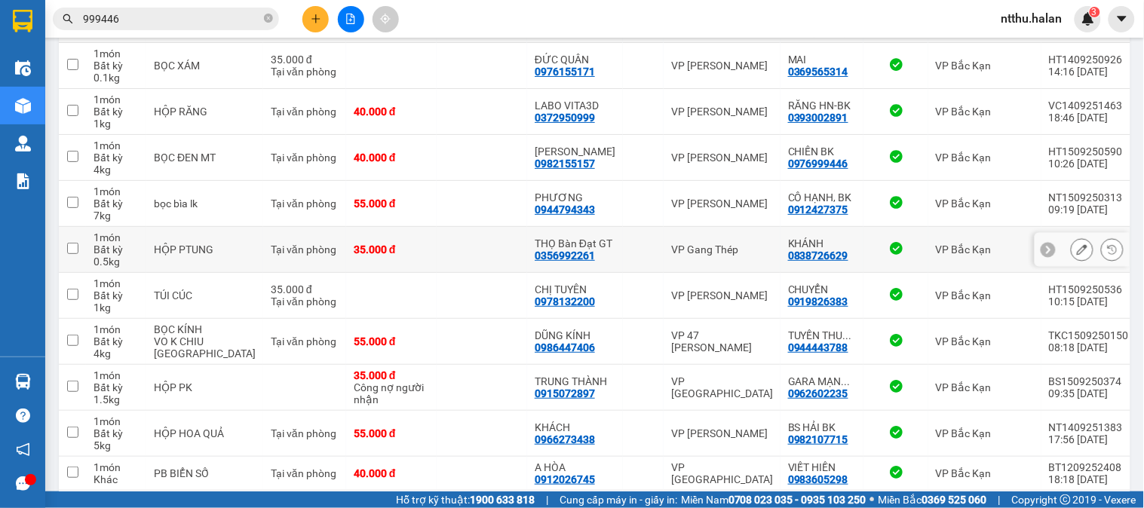
scroll to position [251, 0]
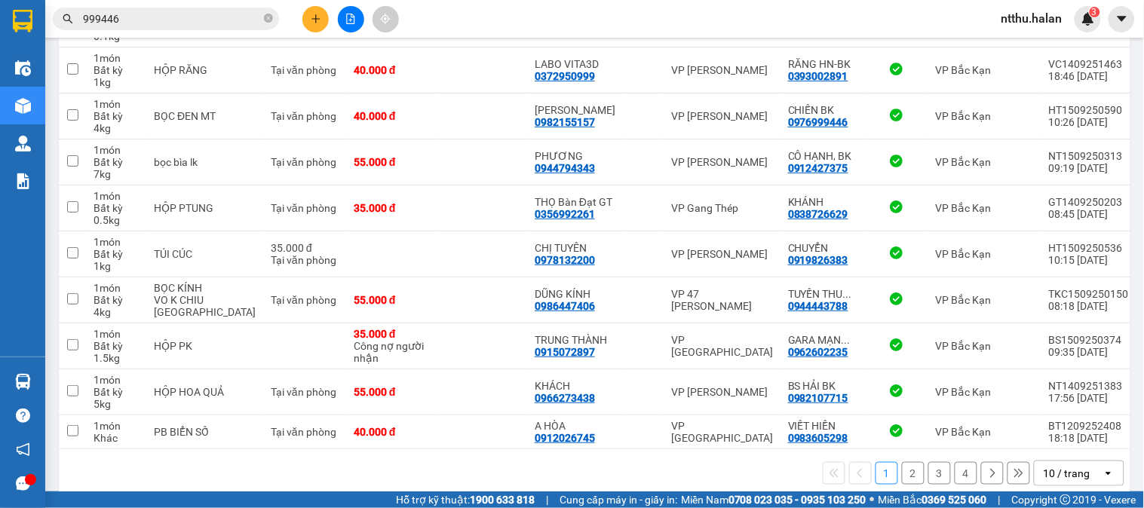
click at [902, 479] on button "2" at bounding box center [913, 473] width 23 height 23
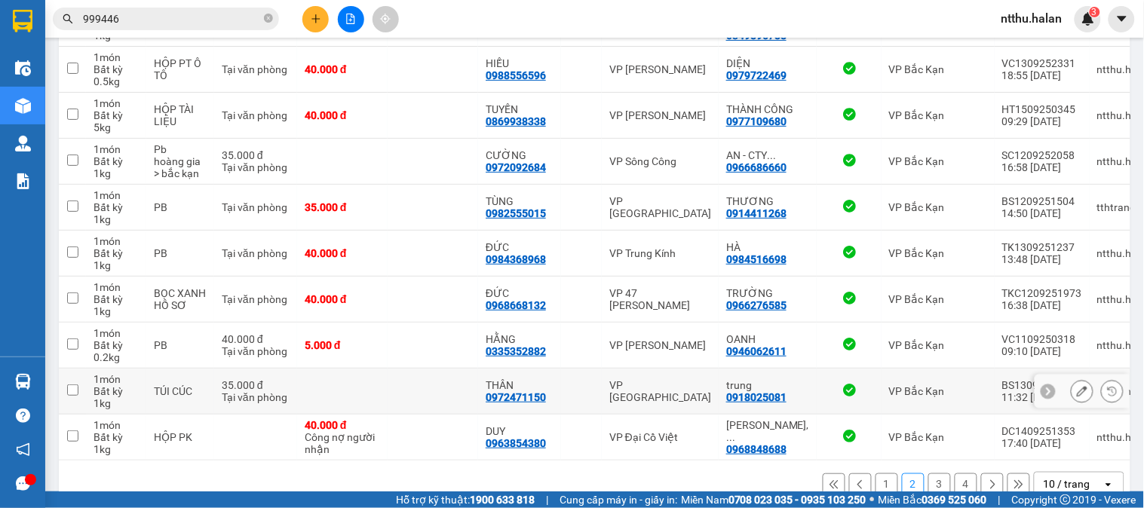
scroll to position [290, 0]
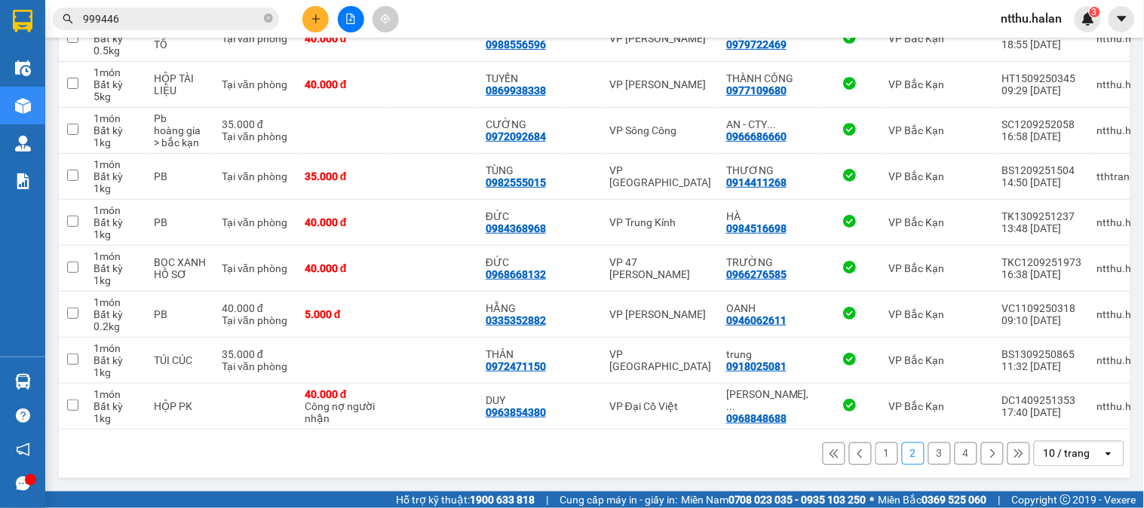
click at [929, 455] on button "3" at bounding box center [939, 454] width 23 height 23
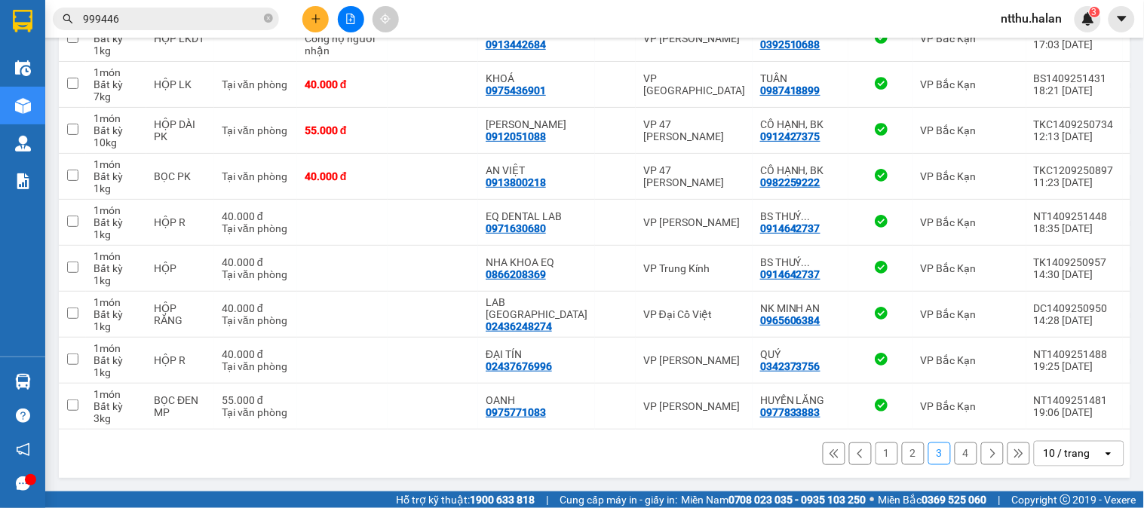
click at [957, 455] on button "4" at bounding box center [965, 454] width 23 height 23
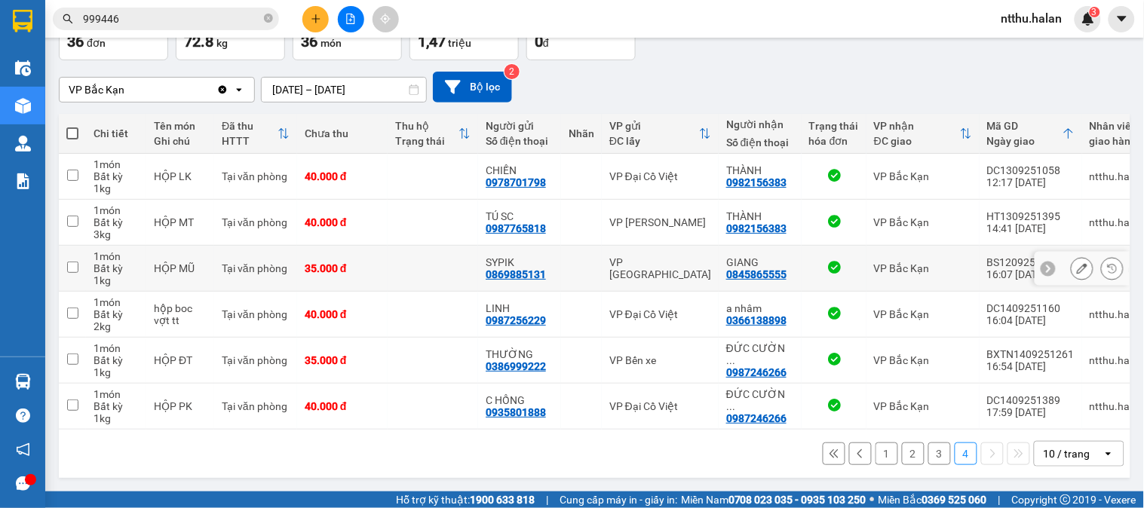
scroll to position [0, 0]
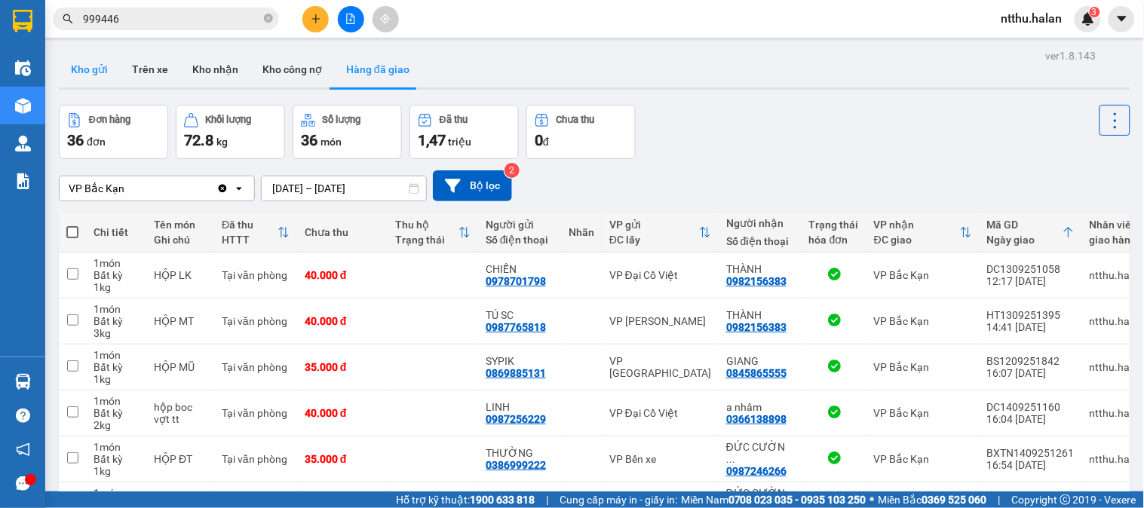
click at [71, 72] on button "Kho gửi" at bounding box center [89, 69] width 61 height 36
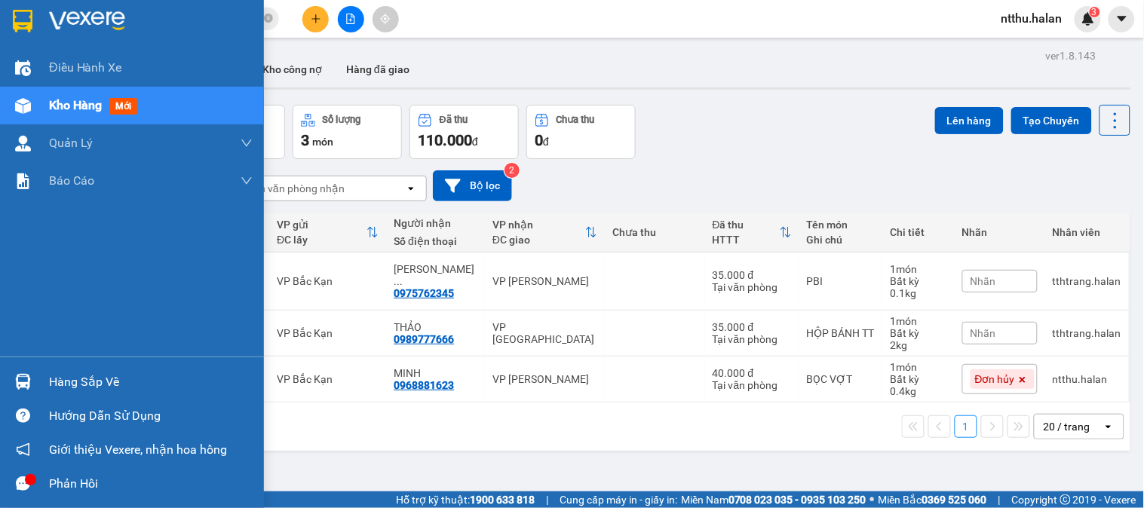
click at [19, 363] on div "Hàng sắp về Hướng dẫn sử dụng Giới thiệu Vexere, nhận hoa hồng Phản hồi" at bounding box center [132, 429] width 264 height 144
click at [54, 374] on div "Hàng sắp về" at bounding box center [151, 382] width 204 height 23
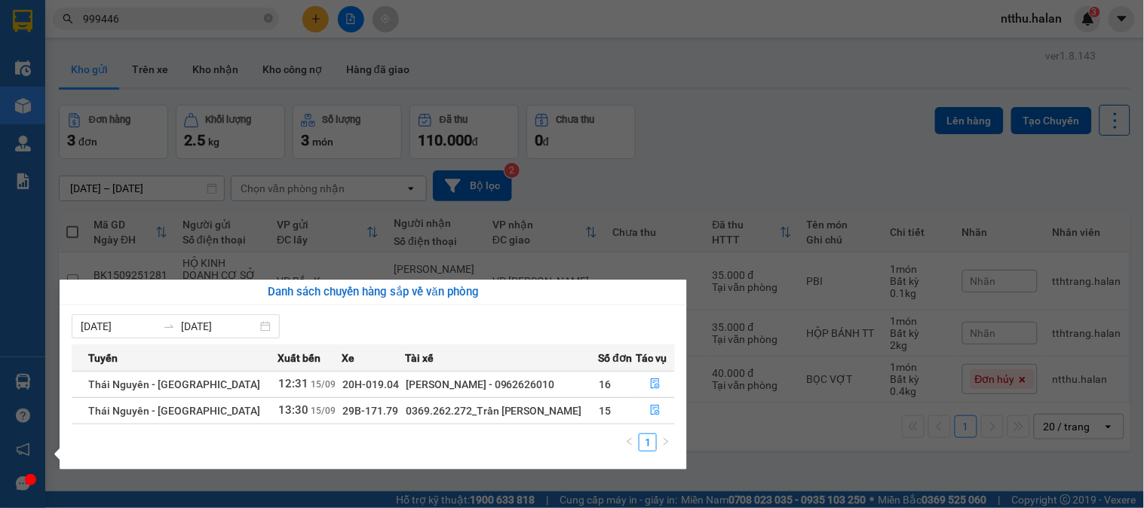
click at [764, 114] on section "Kết quả tìm kiếm ( 873 ) Bộ lọc Mã ĐH Trạng thái Món hàng Thu hộ Tổng cước Chưa…" at bounding box center [572, 254] width 1144 height 508
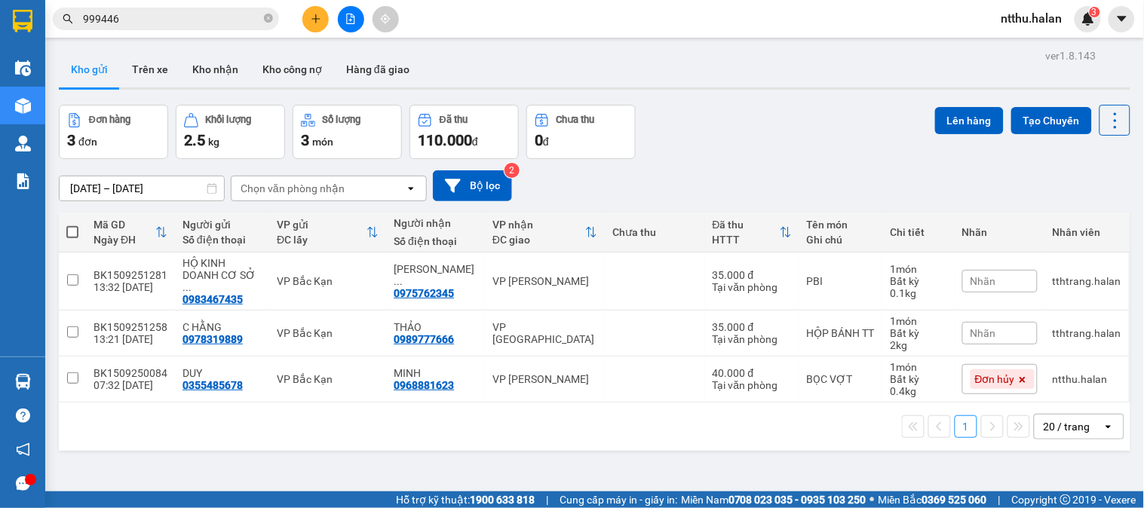
click at [1043, 20] on span "ntthu.halan" at bounding box center [1031, 18] width 85 height 19
click at [1028, 41] on span "Đăng xuất" at bounding box center [1044, 46] width 63 height 17
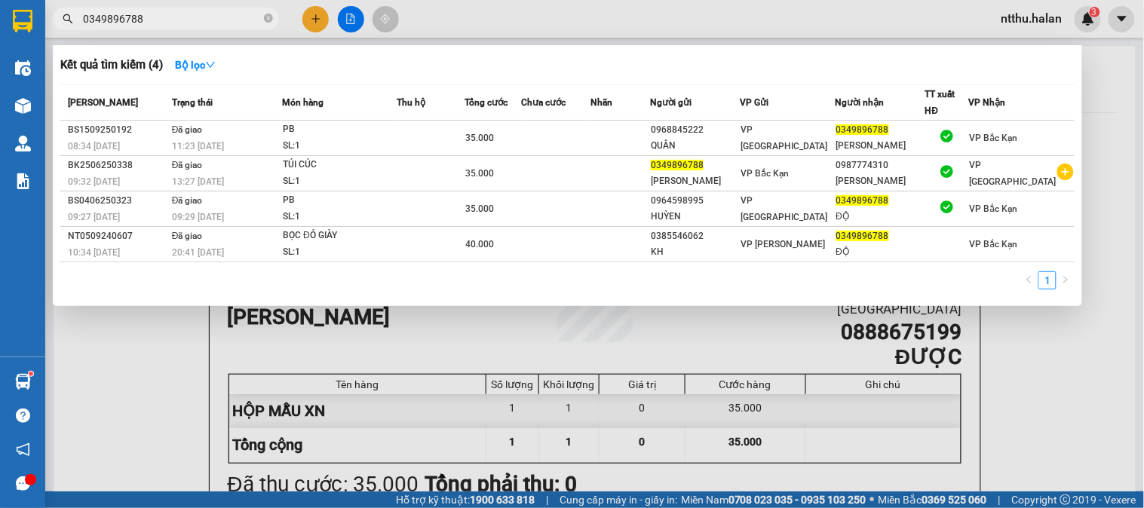
click at [192, 20] on input "0349896788" at bounding box center [172, 19] width 178 height 17
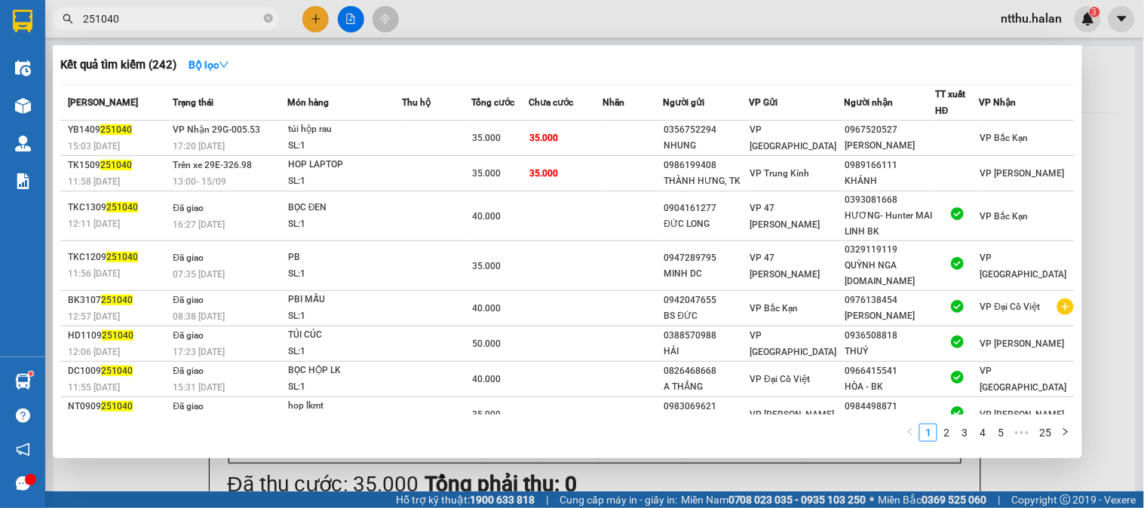
type input "251040"
click at [185, 26] on input "251040" at bounding box center [172, 19] width 178 height 17
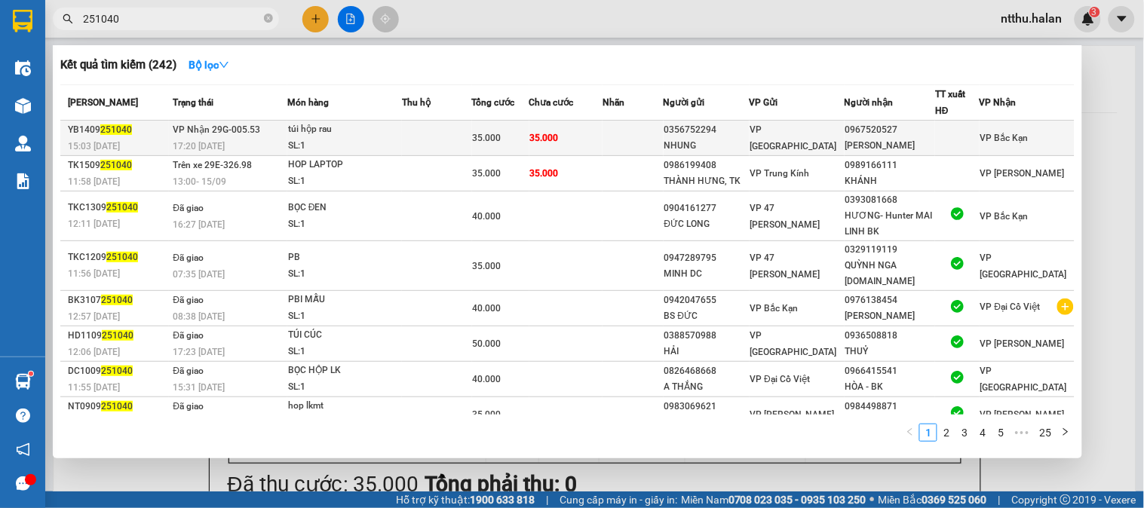
click at [225, 152] on span "17:20 - 14/09" at bounding box center [199, 146] width 52 height 11
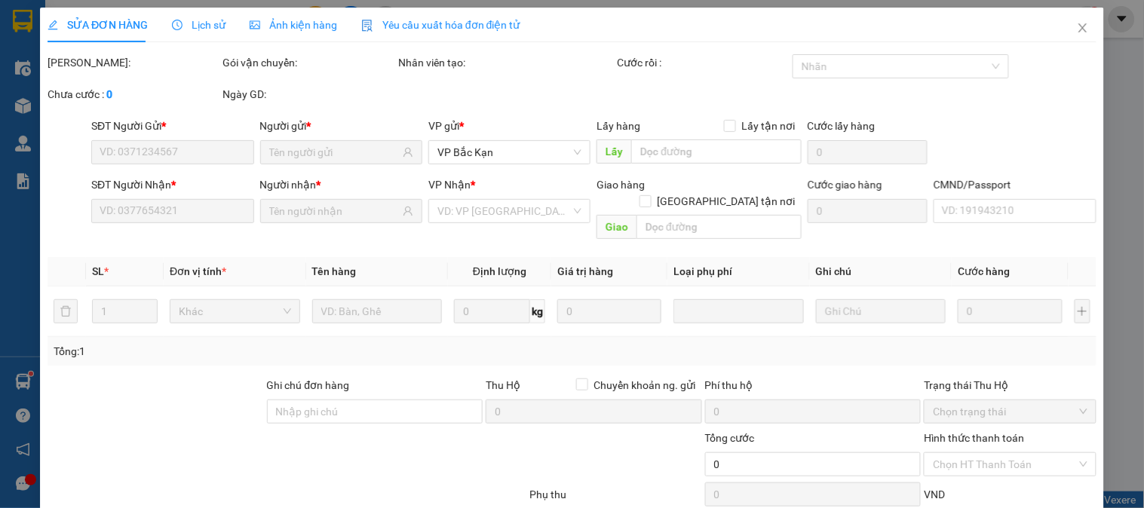
type input "0356752294"
type input "NHUNG"
type input "0967520527"
type input "HOÀNG THỊ THANH THỦY"
type input "35.000"
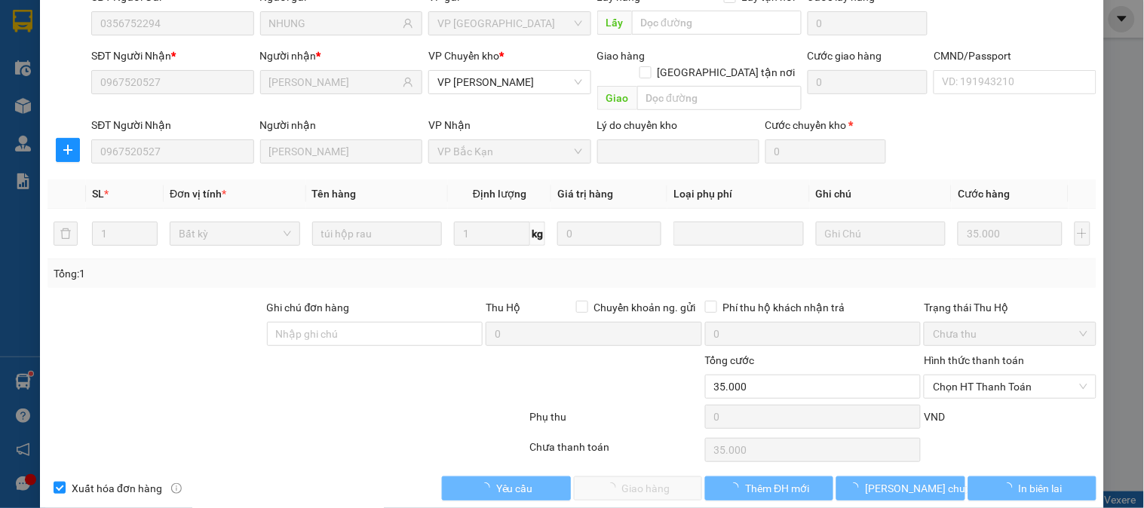
scroll to position [133, 0]
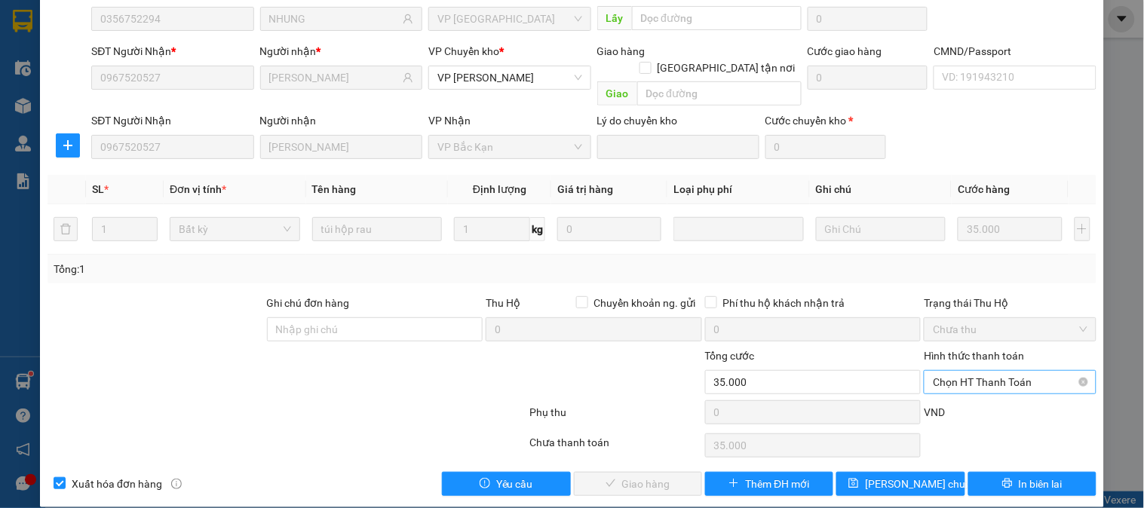
click at [998, 371] on span "Chọn HT Thanh Toán" at bounding box center [1010, 382] width 154 height 23
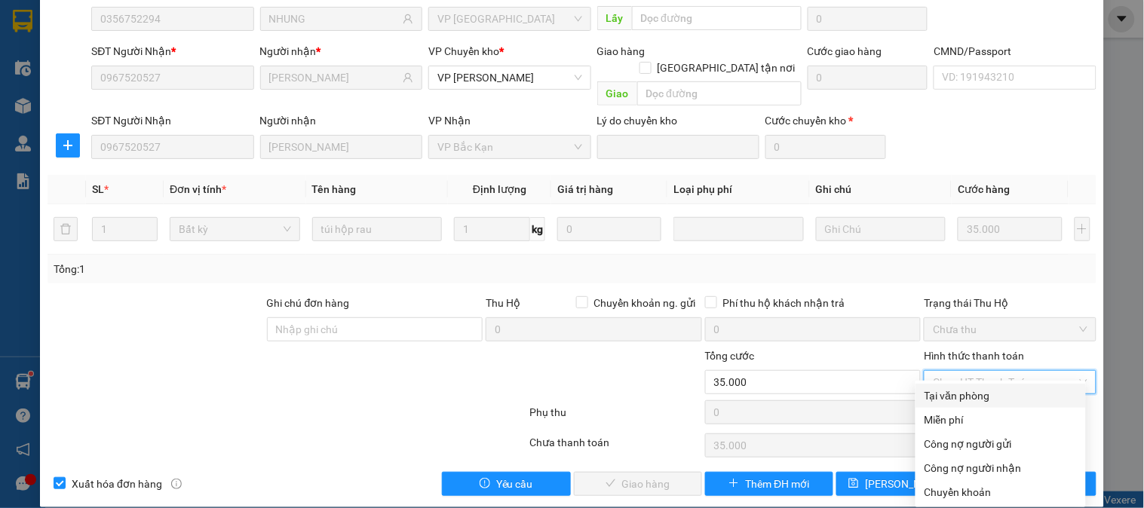
click at [947, 394] on div "Tại văn phòng" at bounding box center [1000, 396] width 152 height 17
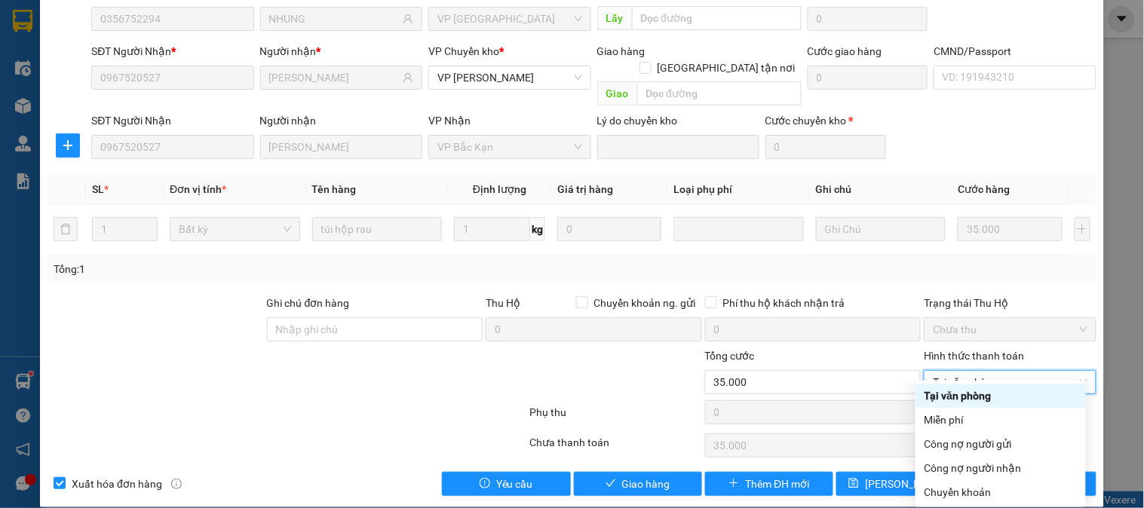
type input "0"
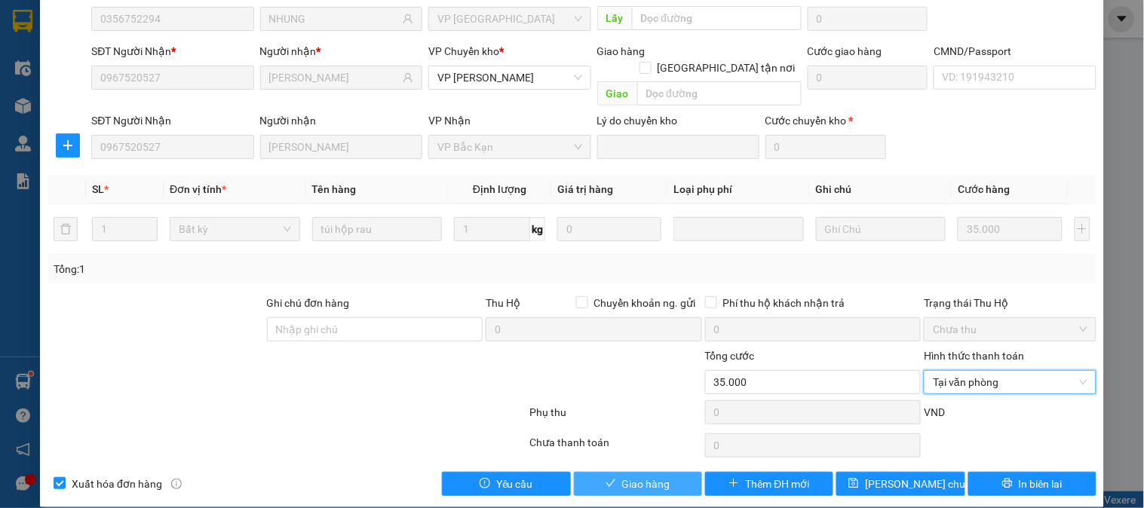
click at [597, 476] on button "Giao hàng" at bounding box center [638, 484] width 128 height 24
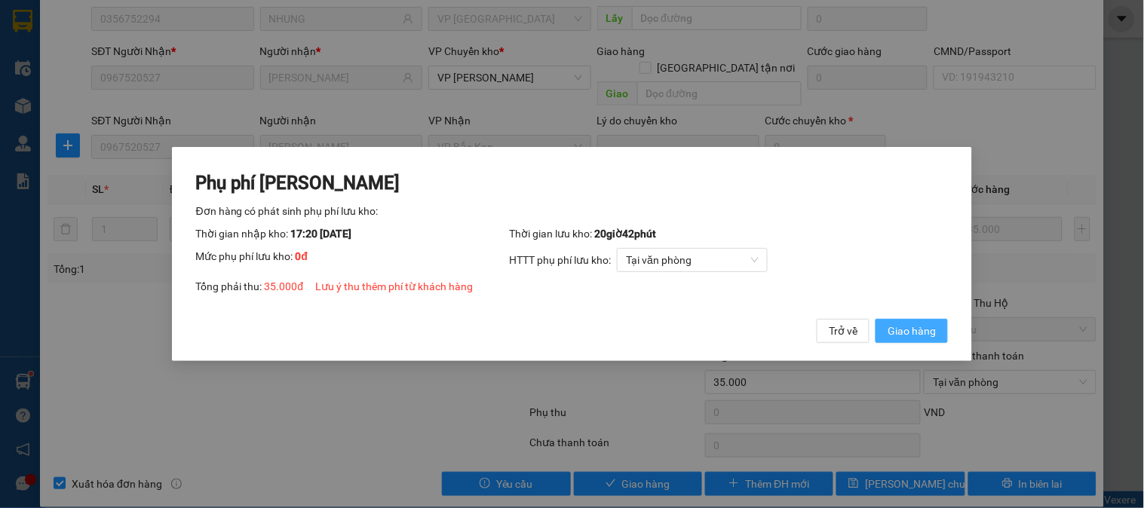
click at [905, 335] on span "Giao hàng" at bounding box center [911, 331] width 48 height 17
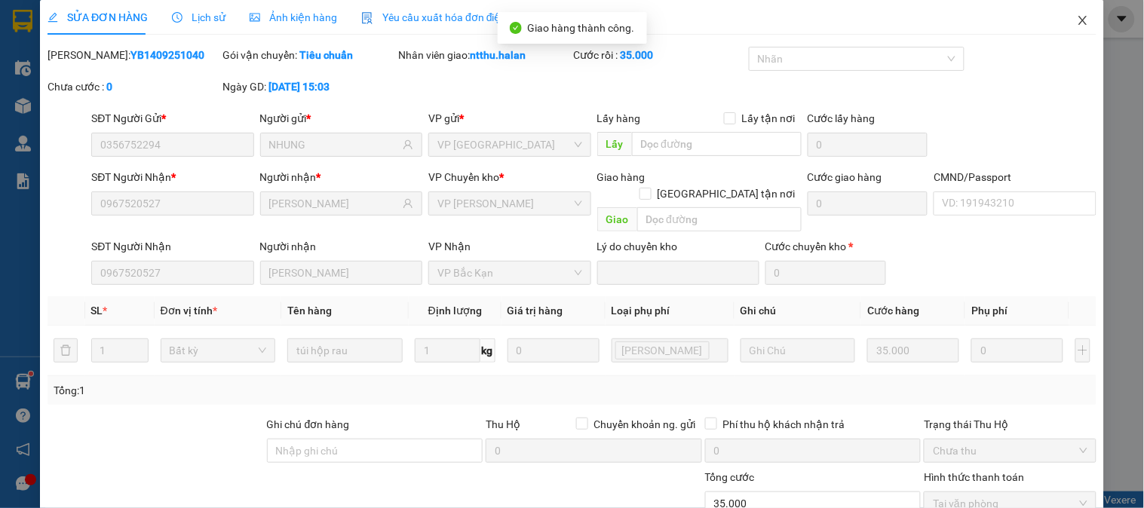
scroll to position [0, 0]
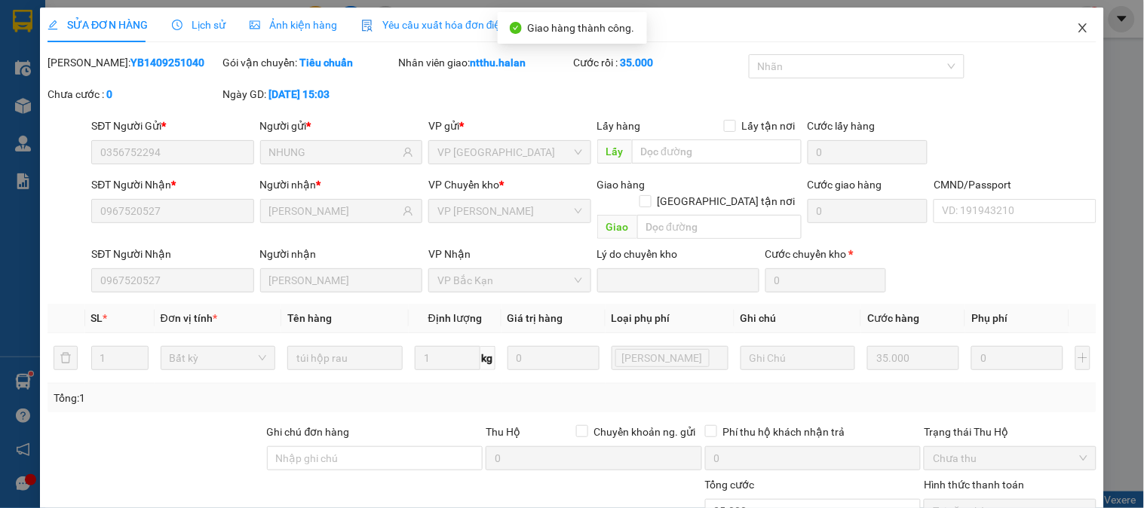
click at [1078, 31] on icon "close" at bounding box center [1082, 27] width 8 height 9
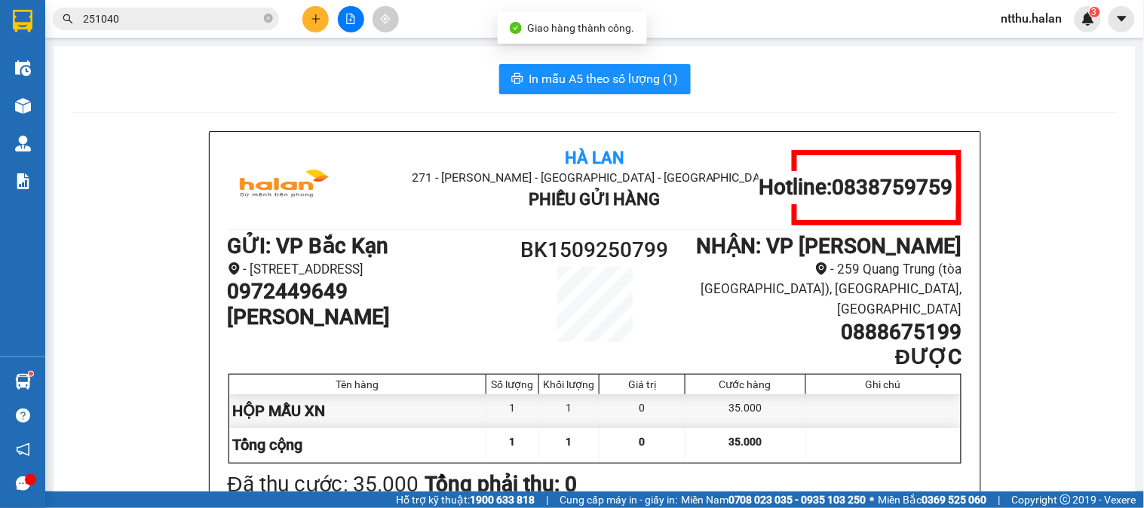
click at [231, 17] on input "251040" at bounding box center [172, 19] width 178 height 17
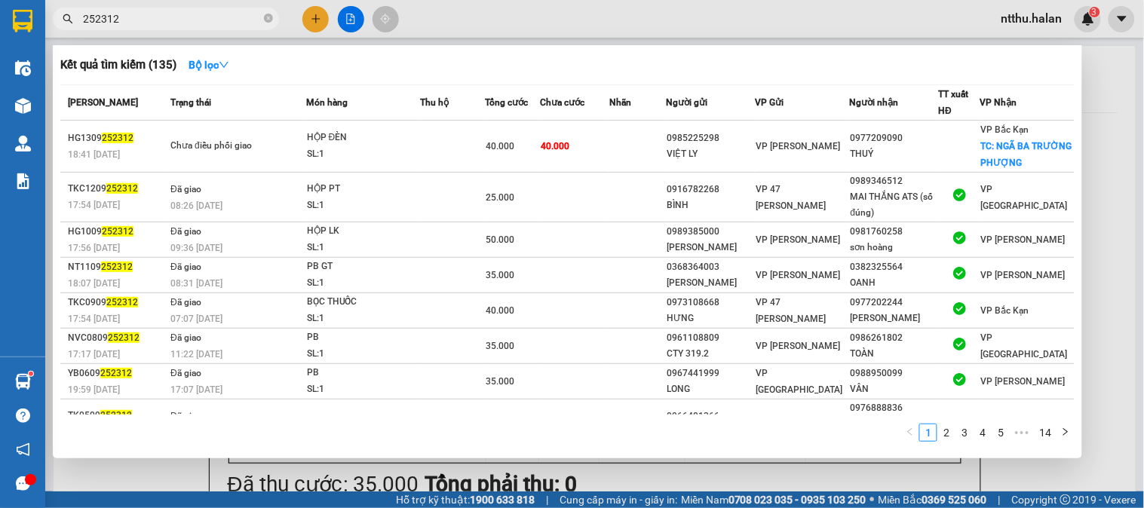
type input "252312"
click at [96, 481] on div at bounding box center [572, 254] width 1144 height 508
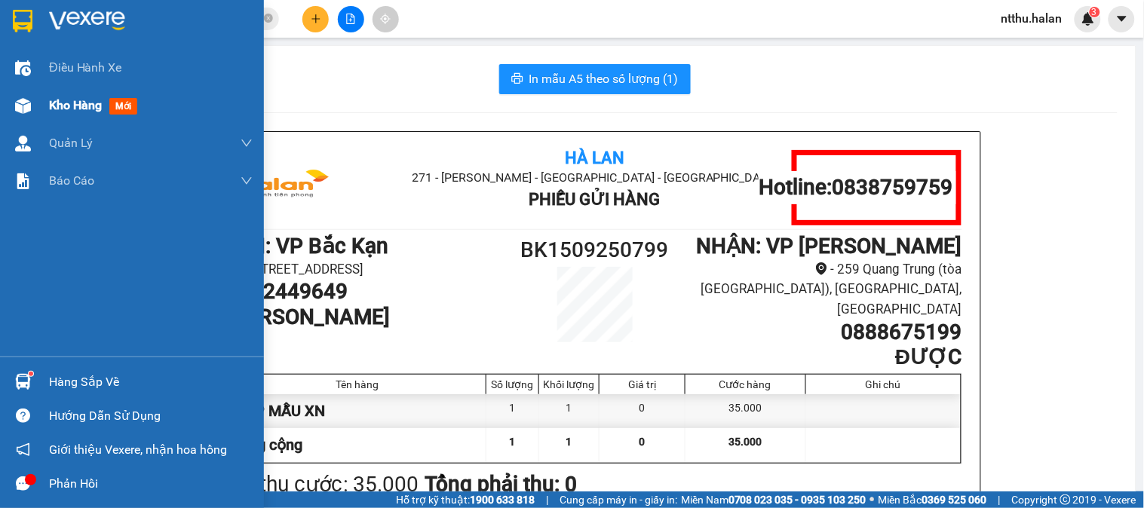
click at [90, 103] on span "Kho hàng" at bounding box center [75, 105] width 53 height 14
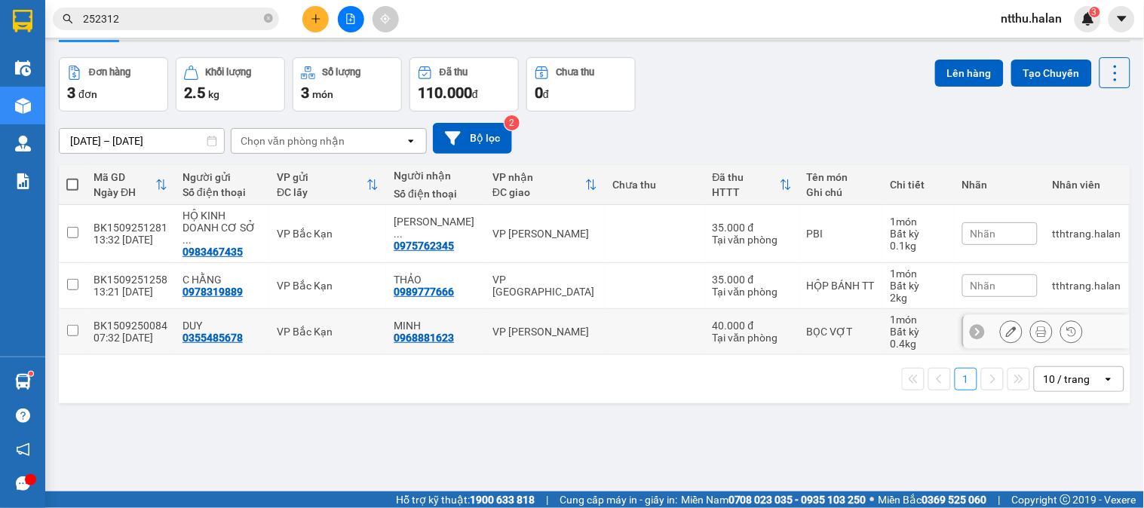
scroll to position [69, 0]
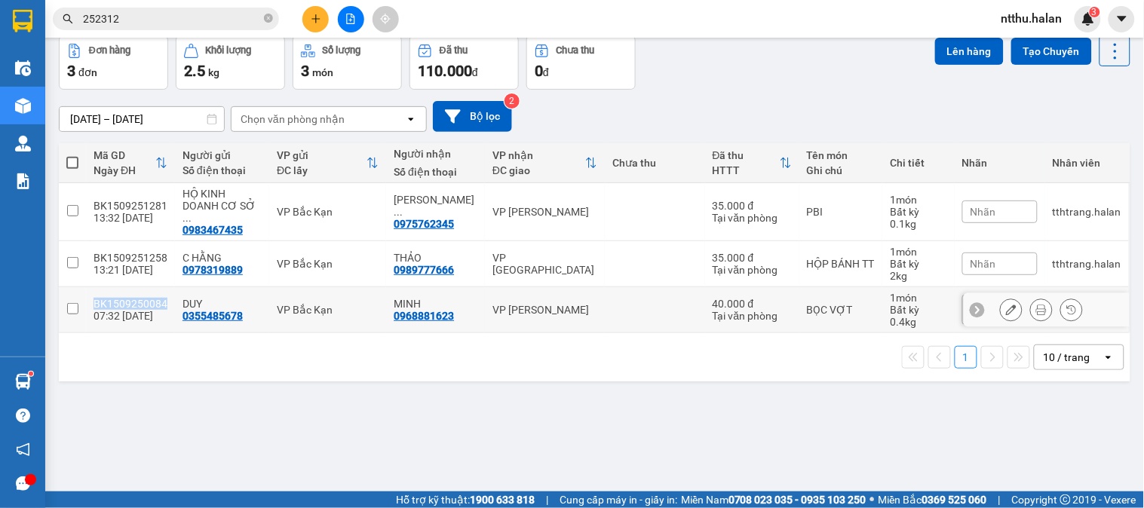
drag, startPoint x: 92, startPoint y: 291, endPoint x: 161, endPoint y: 296, distance: 69.5
click at [161, 296] on td "BK1509250084 07:32 15/09" at bounding box center [130, 310] width 89 height 46
checkbox input "true"
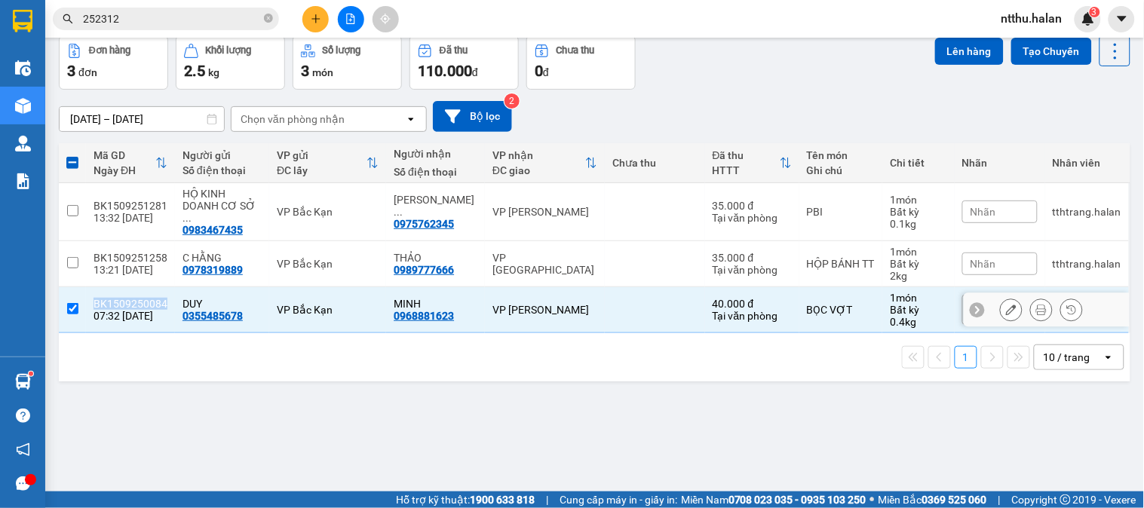
copy div "BK1509250084"
click at [1006, 305] on icon at bounding box center [1011, 310] width 11 height 11
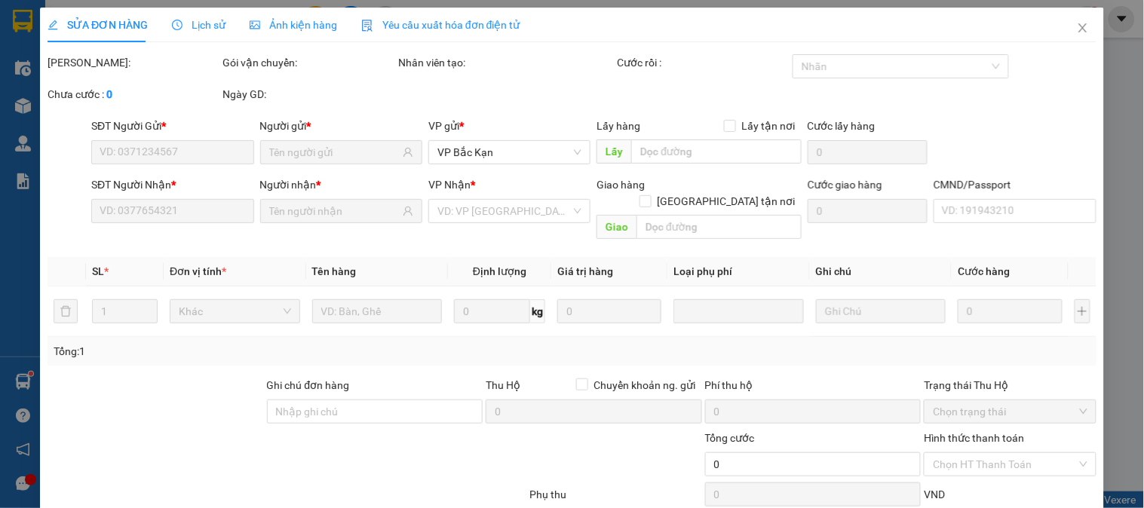
type input "0355485678"
type input "0968881623"
type input "40.000"
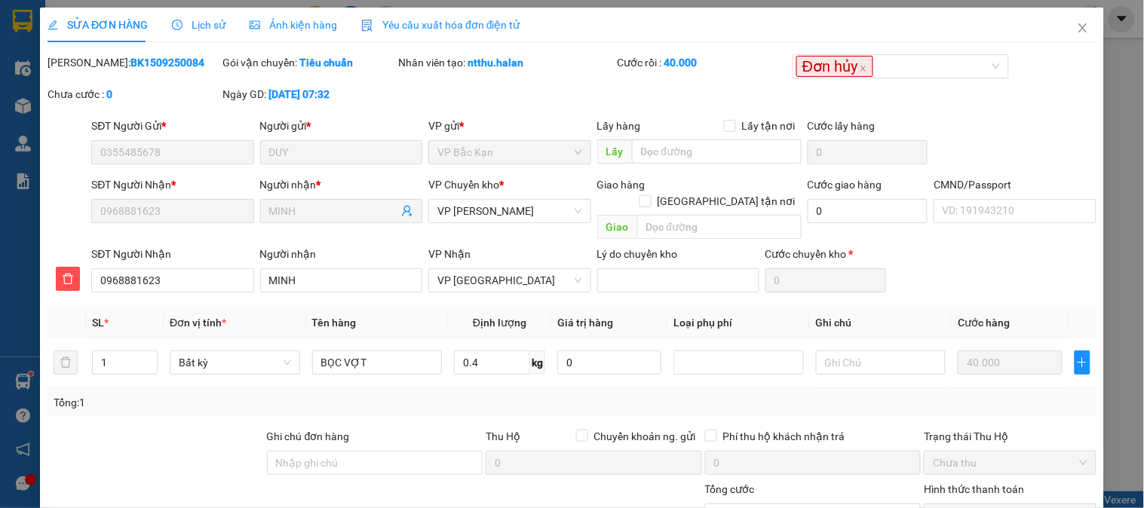
scroll to position [133, 0]
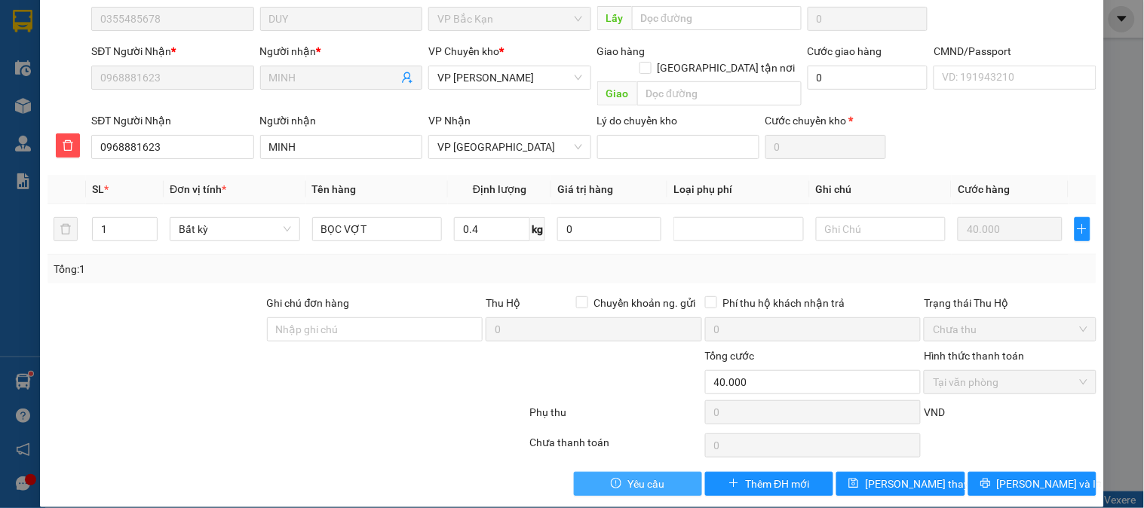
click at [605, 472] on button "Yêu cầu" at bounding box center [638, 484] width 128 height 24
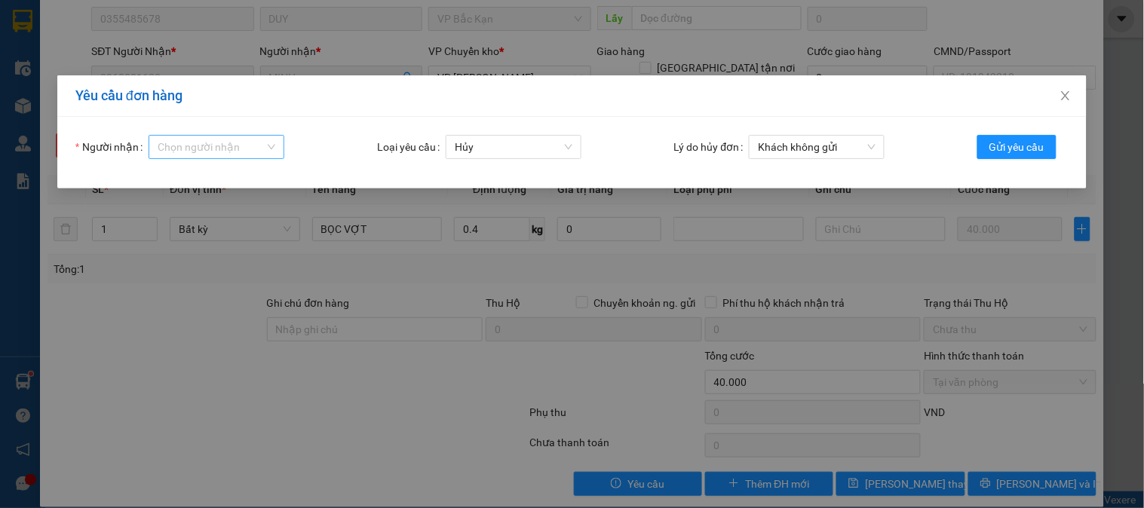
click at [205, 151] on input "Người nhận" at bounding box center [211, 147] width 107 height 23
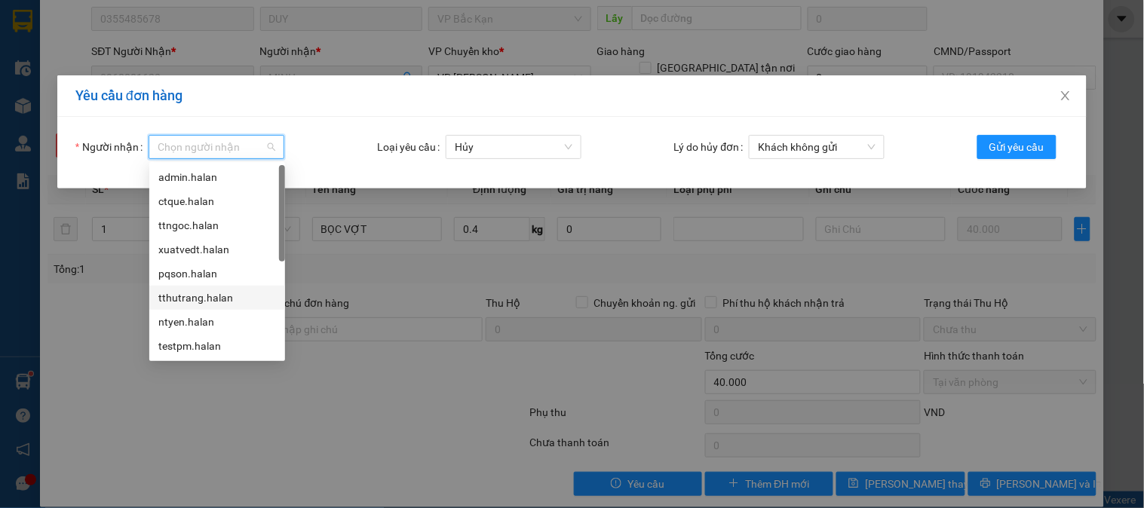
click at [188, 297] on div "tthutrang.halan" at bounding box center [217, 298] width 118 height 17
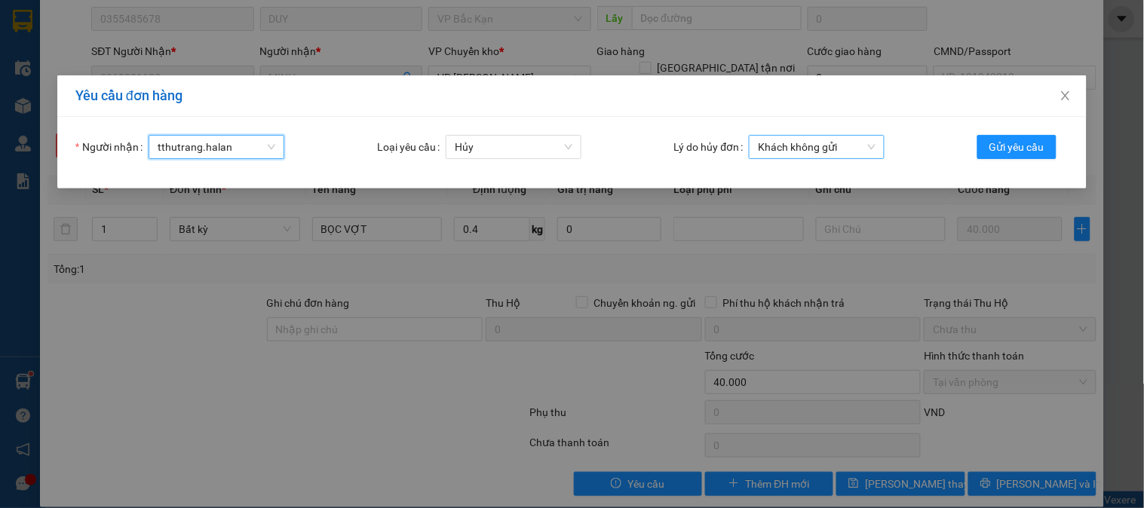
click at [820, 149] on span "Khách không gửi" at bounding box center [817, 147] width 118 height 23
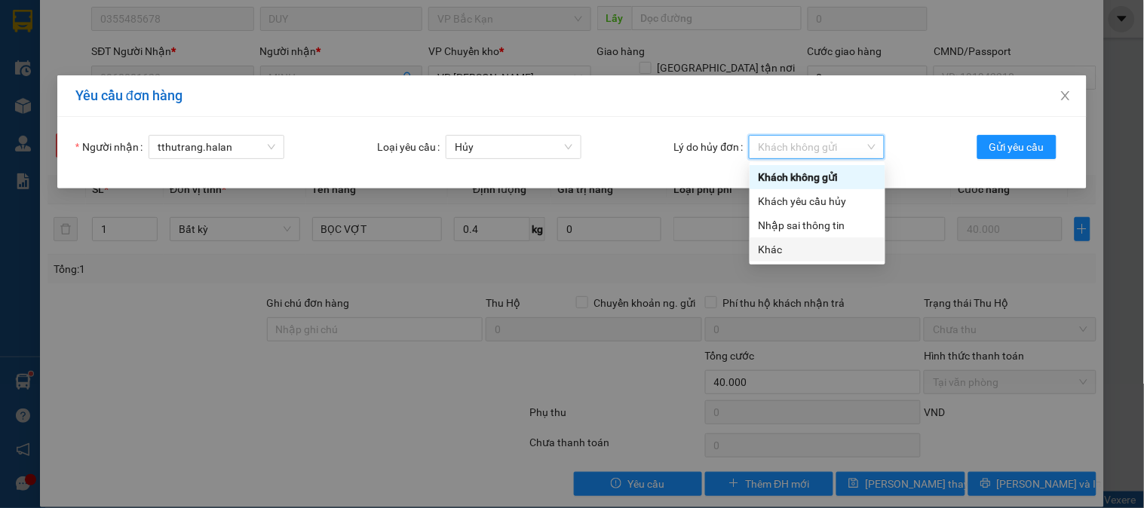
click at [786, 241] on div "Khác" at bounding box center [817, 249] width 118 height 17
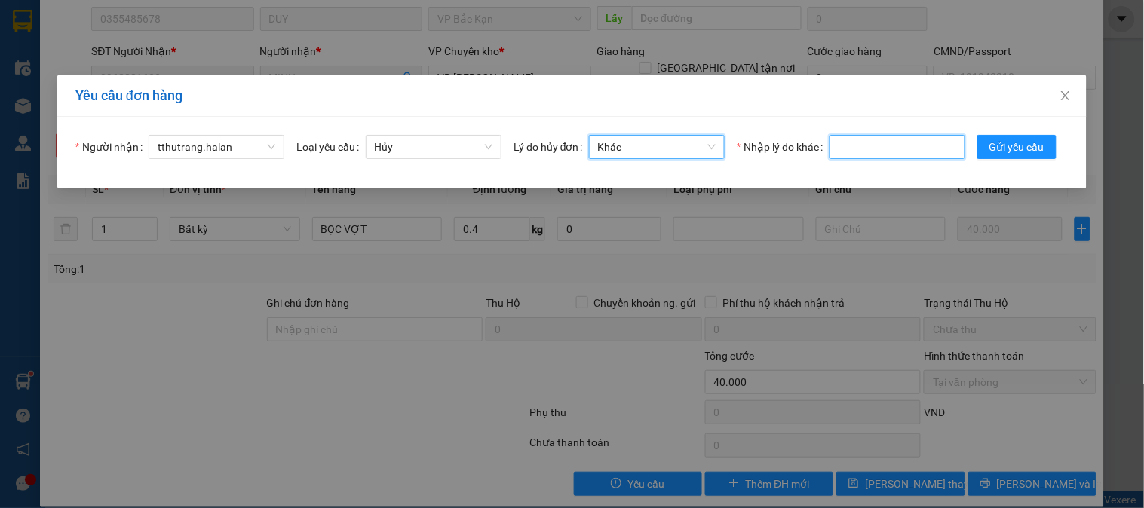
click at [965, 147] on input "Nhập lý do khác" at bounding box center [897, 147] width 136 height 24
click at [954, 152] on input "SAI SSĐT" at bounding box center [897, 147] width 136 height 24
type input "SAI SĐT"
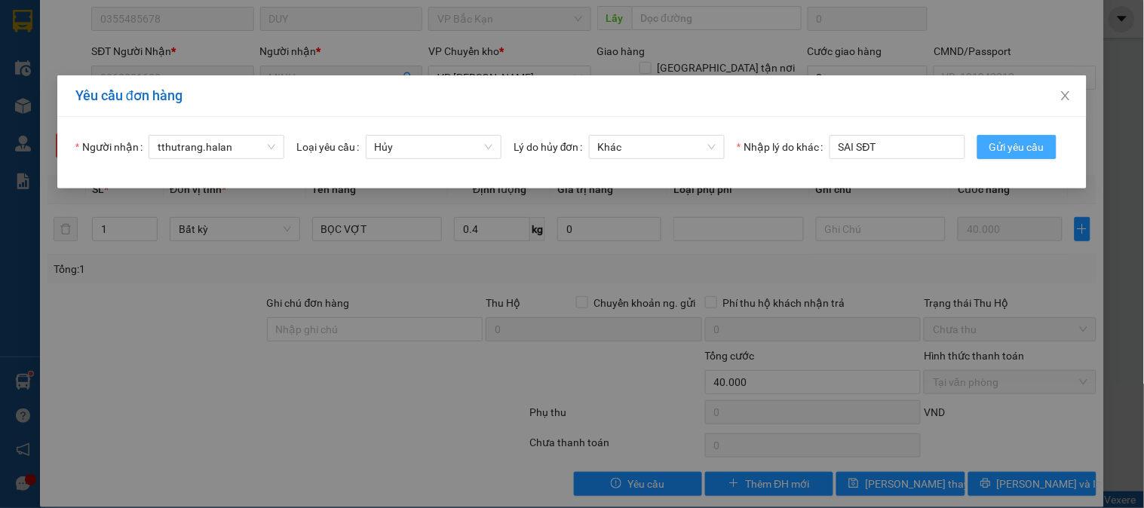
click at [989, 155] on span "Gửi yêu cầu" at bounding box center [1016, 147] width 55 height 17
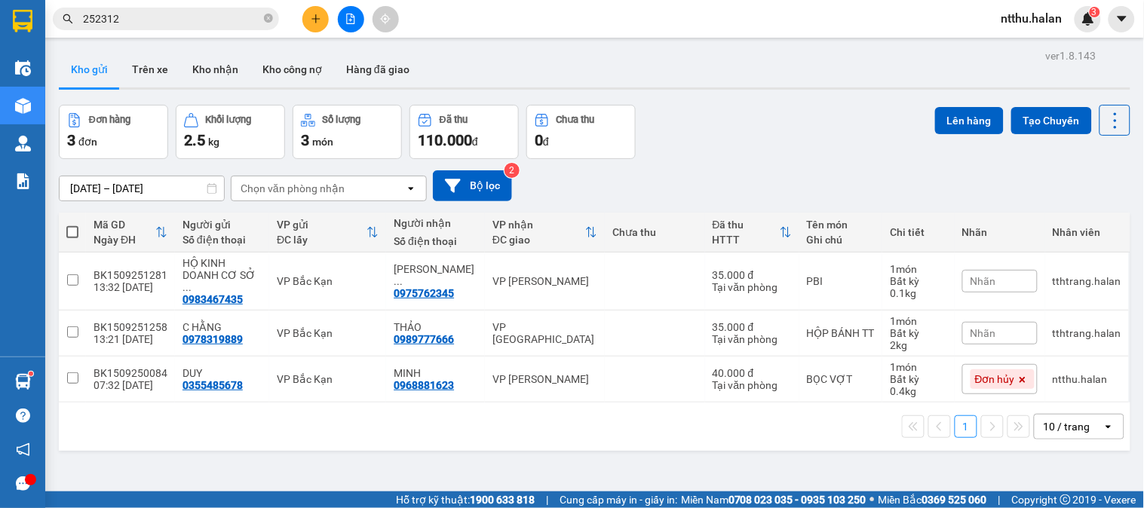
click at [799, 141] on div "Đơn hàng 3 đơn Khối lượng 2.5 kg Số lượng 3 món Đã thu 110.000 đ Chưa thu 0 đ L…" at bounding box center [594, 132] width 1071 height 54
click at [823, 152] on div "Đơn hàng 3 đơn Khối lượng 2.5 kg Số lượng 3 món Đã thu 110.000 đ Chưa thu 0 đ L…" at bounding box center [594, 132] width 1071 height 54
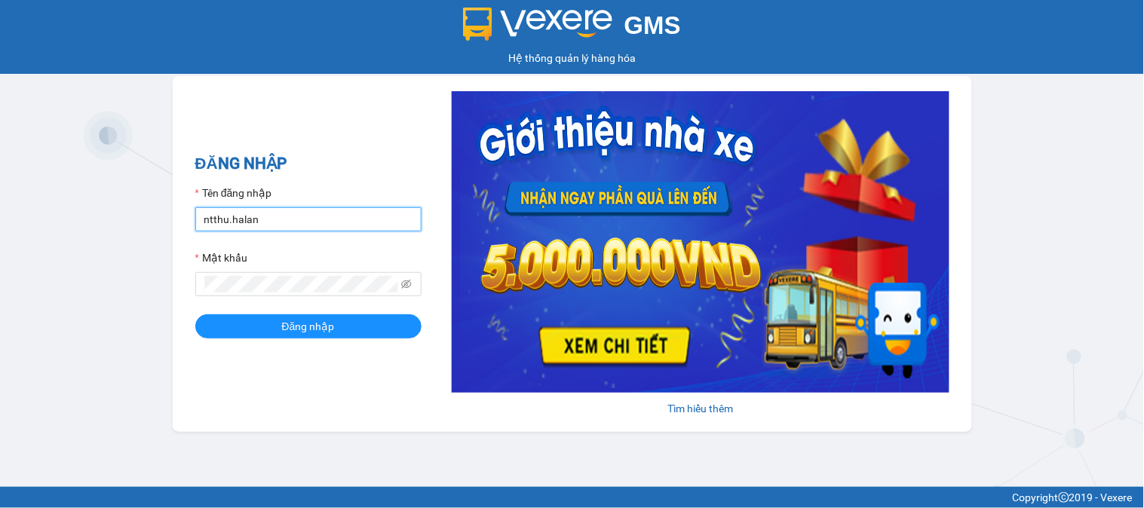
click at [342, 224] on input "ntthu.halan" at bounding box center [308, 219] width 226 height 24
type input "tthtrang.halan"
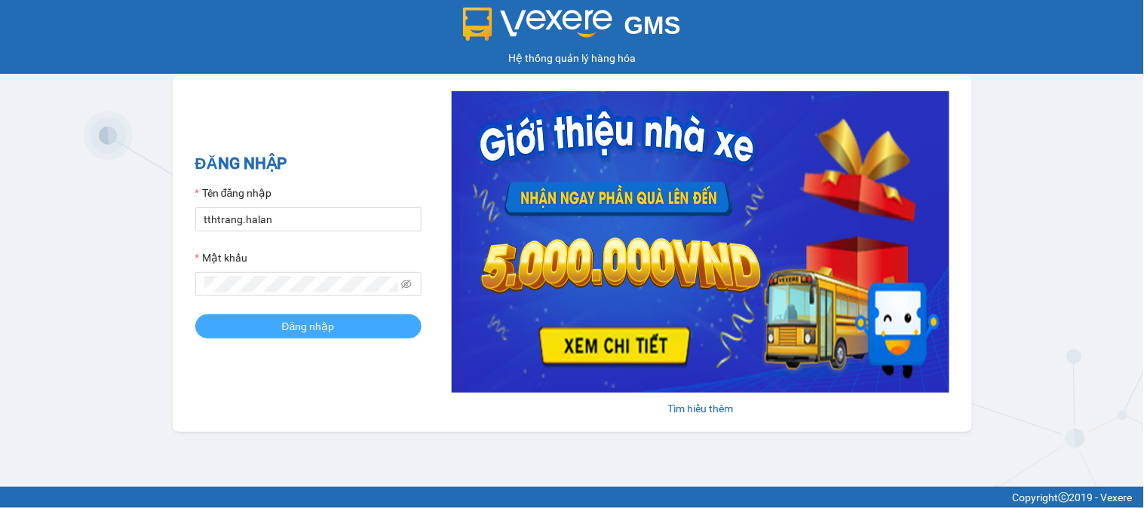
click at [352, 323] on button "Đăng nhập" at bounding box center [308, 326] width 226 height 24
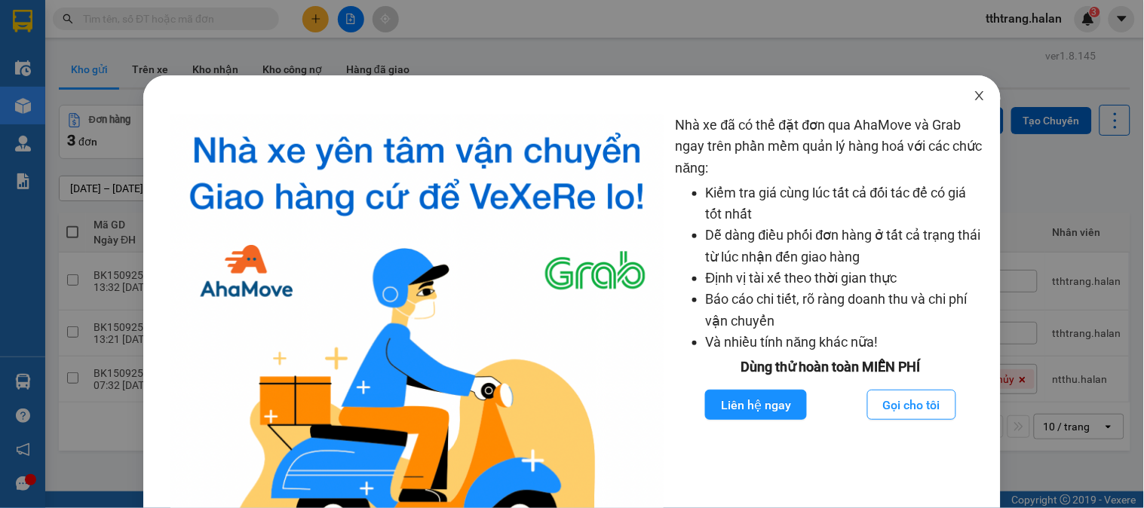
click at [973, 91] on icon "close" at bounding box center [979, 96] width 12 height 12
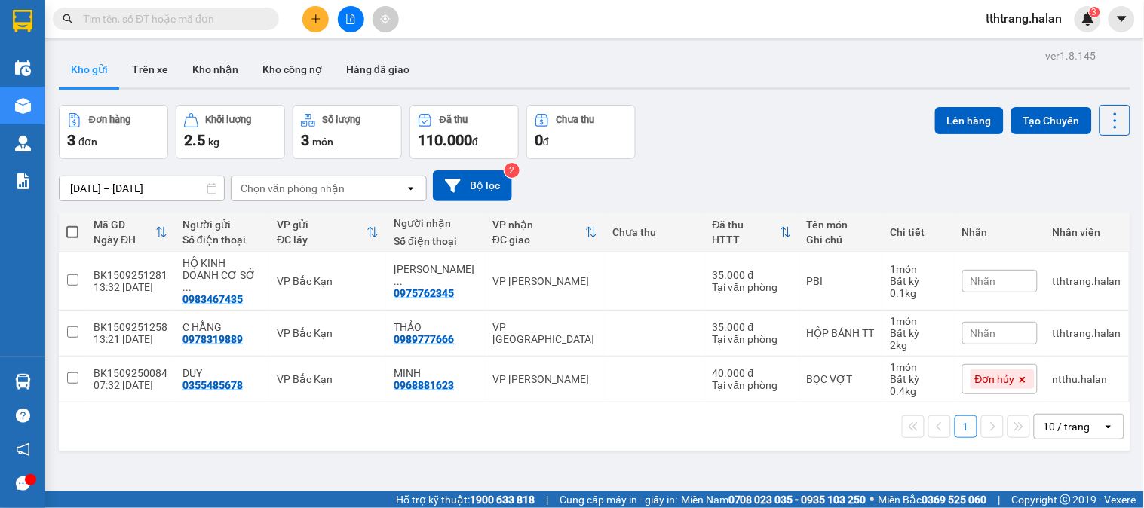
click at [774, 114] on div "Đơn hàng 3 đơn Khối lượng 2.5 kg Số lượng 3 món Đã thu 110.000 đ Chưa thu 0 đ L…" at bounding box center [594, 132] width 1071 height 54
click at [193, 64] on button "Kho nhận" at bounding box center [215, 69] width 70 height 36
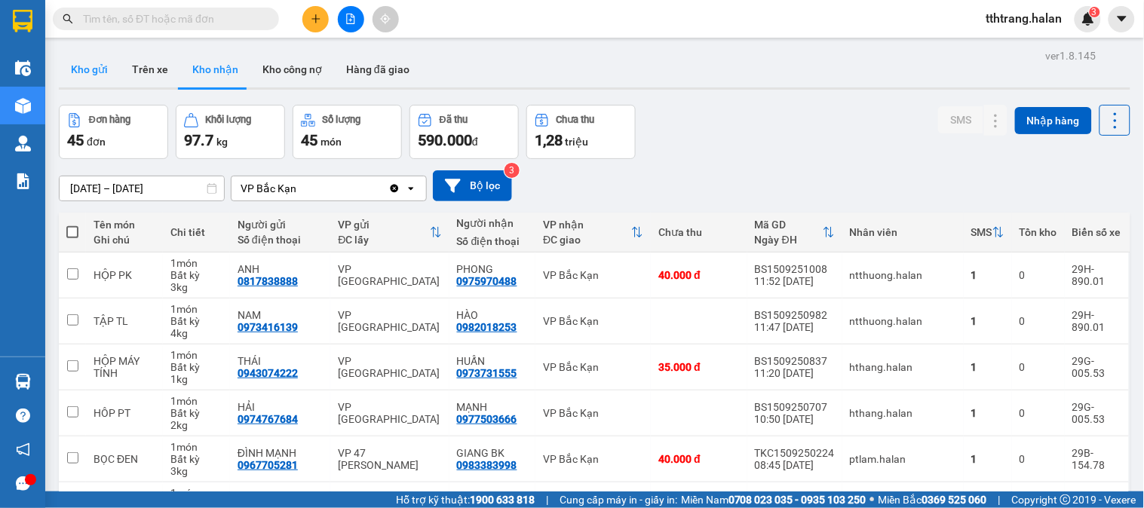
click at [101, 74] on button "Kho gửi" at bounding box center [89, 69] width 61 height 36
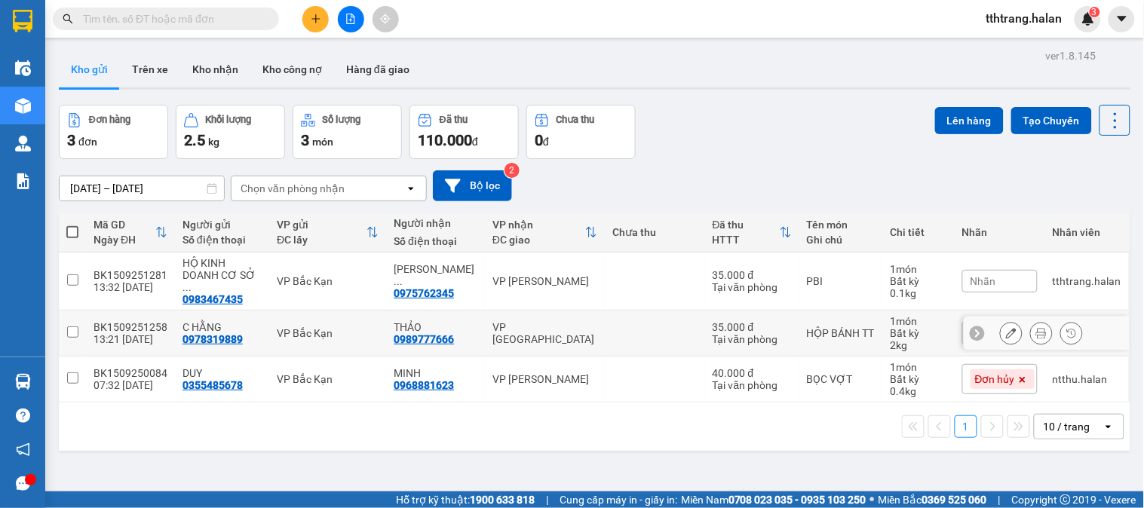
drag, startPoint x: 177, startPoint y: 317, endPoint x: 184, endPoint y: 283, distance: 34.6
click at [176, 317] on td "C HẰNG 0978319889" at bounding box center [222, 334] width 94 height 46
checkbox input "true"
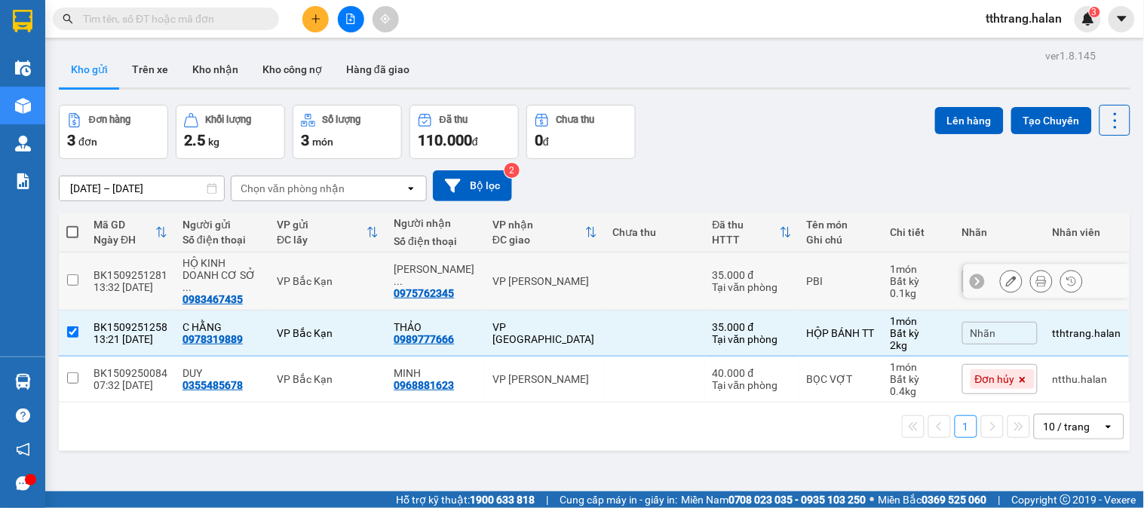
click at [187, 266] on div "HỘ KINH DOANH CƠ SỞ ..." at bounding box center [221, 275] width 79 height 36
checkbox input "true"
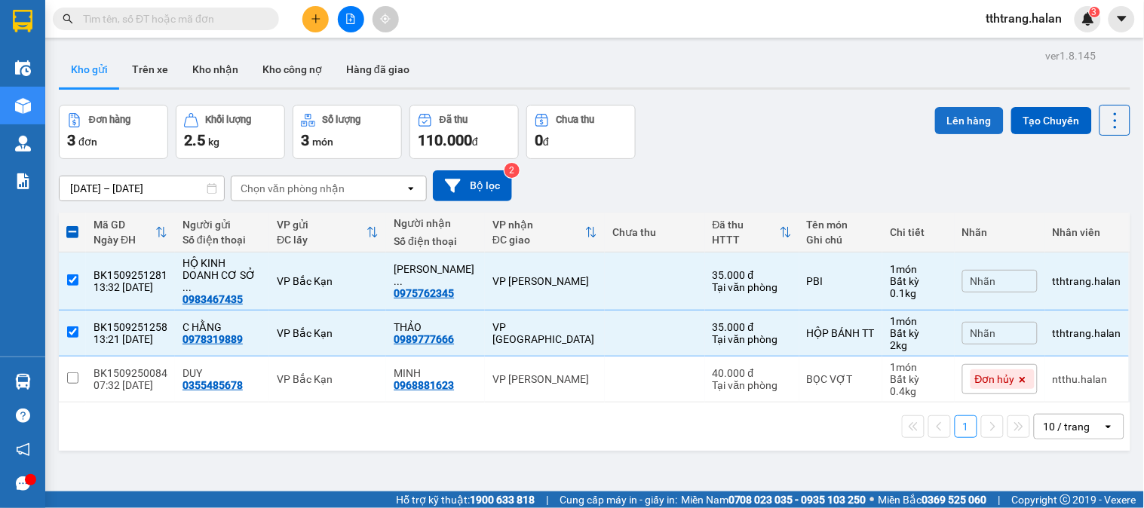
click at [958, 121] on button "Lên hàng" at bounding box center [969, 120] width 69 height 27
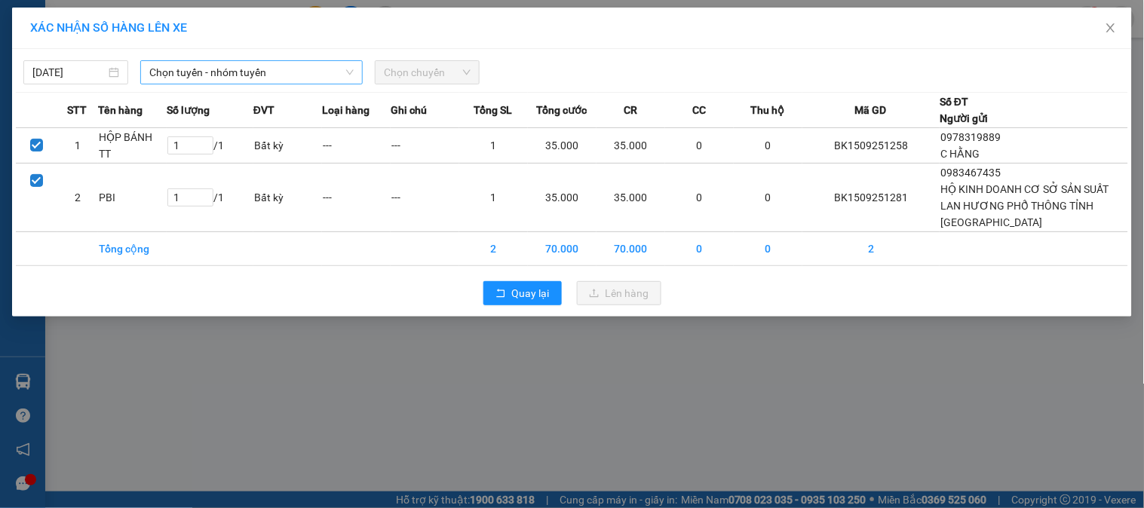
click at [265, 64] on span "Chọn tuyến - nhóm tuyến" at bounding box center [251, 72] width 204 height 23
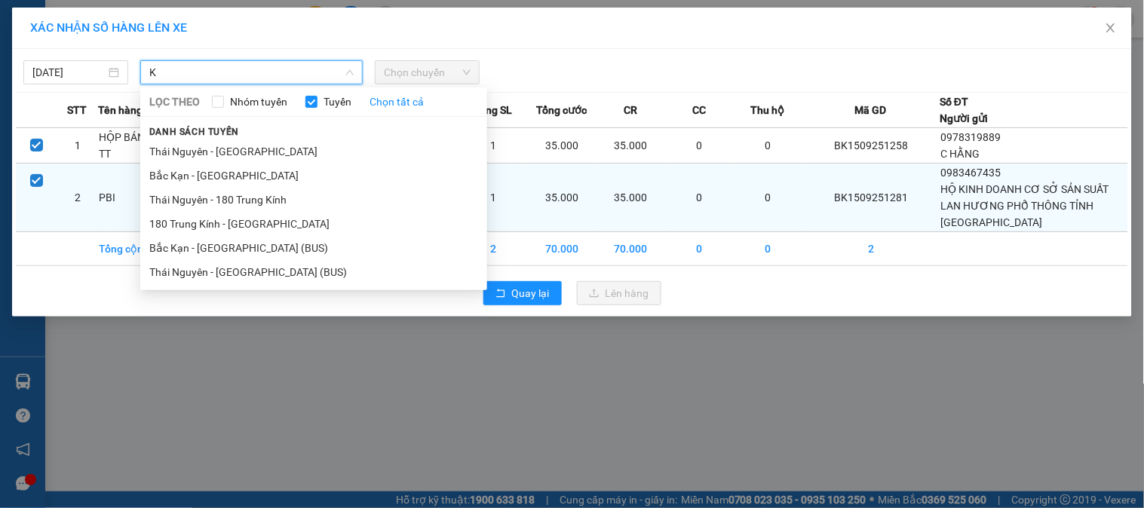
type input "K"
click at [205, 176] on li "Bắc Kạn - Thái Nguyên" at bounding box center [313, 176] width 347 height 24
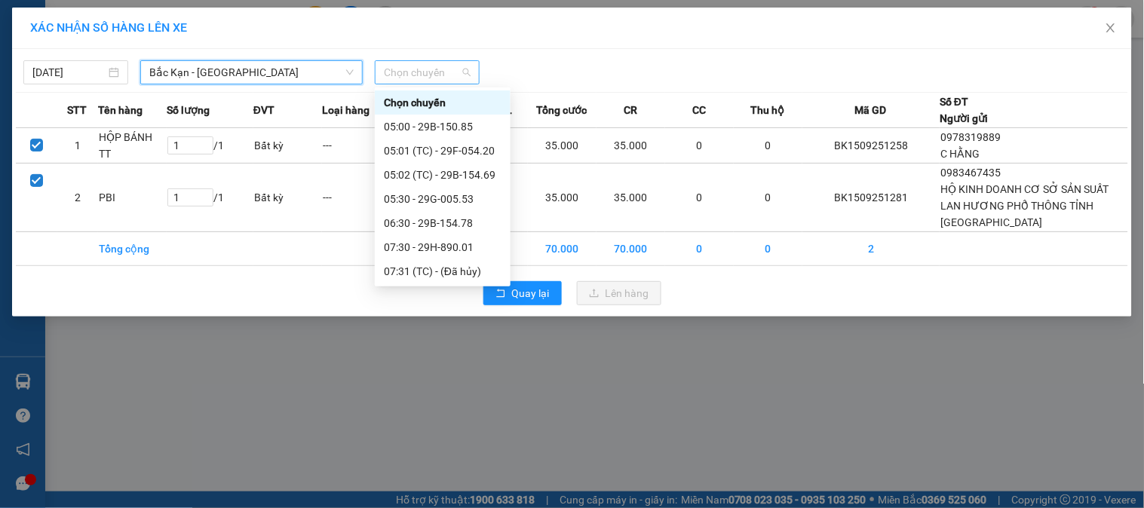
click at [430, 68] on span "Chọn chuyến" at bounding box center [427, 72] width 87 height 23
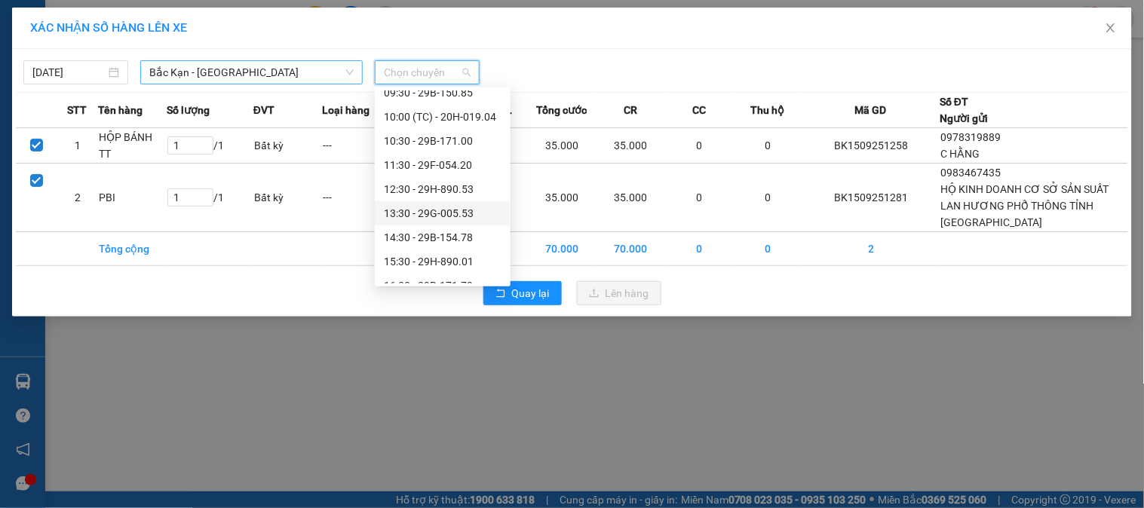
click at [411, 208] on div "13:30 - 29G-005.53" at bounding box center [443, 213] width 118 height 17
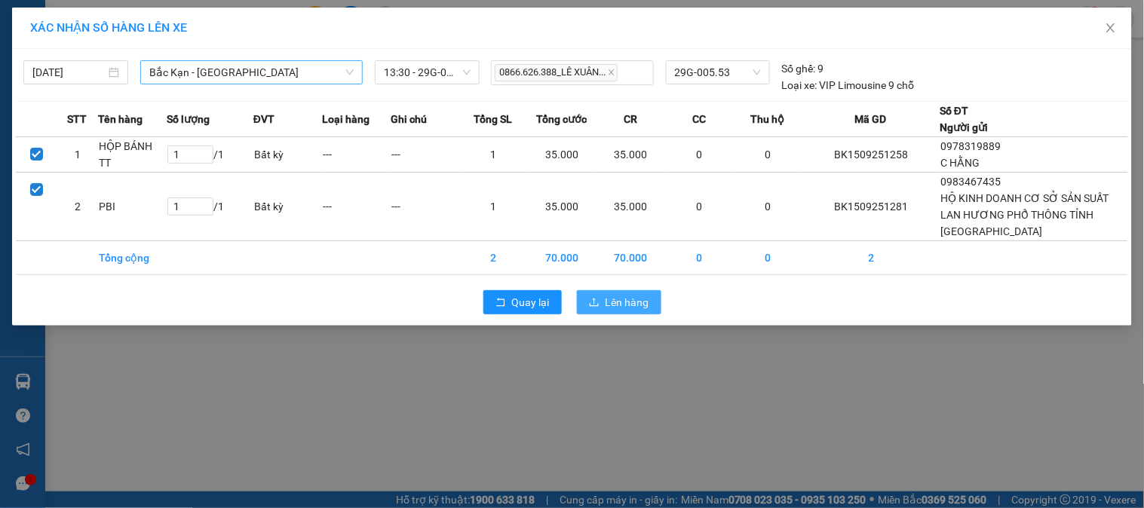
click at [611, 311] on span "Lên hàng" at bounding box center [627, 302] width 44 height 17
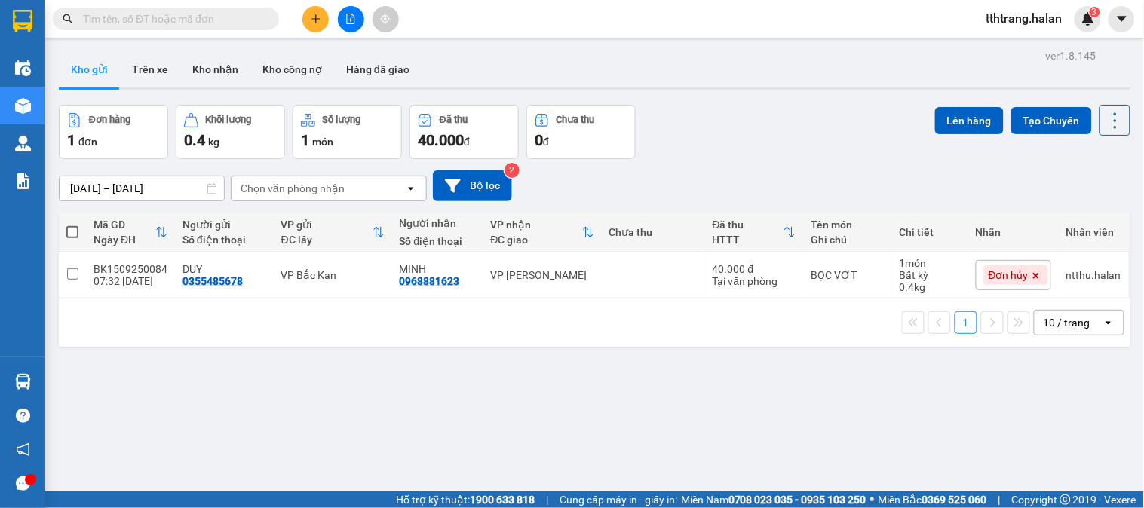
click at [228, 18] on input "text" at bounding box center [172, 19] width 178 height 17
click at [201, 23] on input "text" at bounding box center [172, 19] width 178 height 17
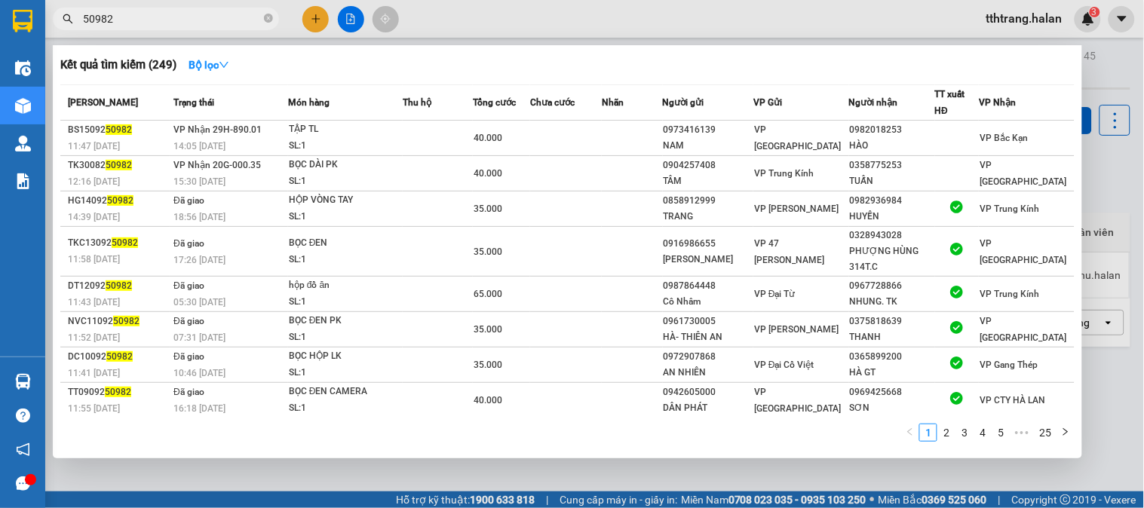
type input "50982"
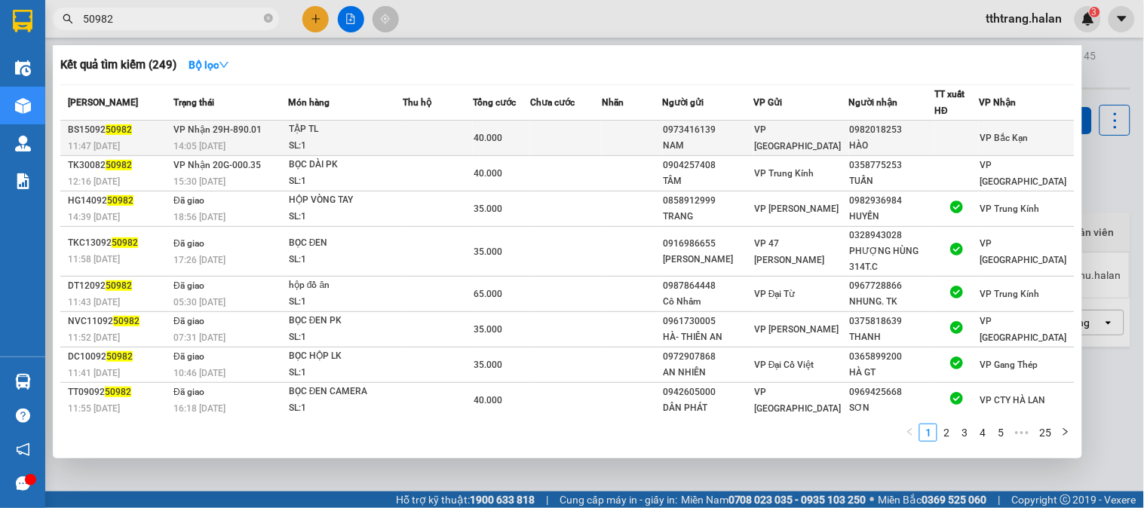
click at [310, 145] on div "SL: 1" at bounding box center [345, 146] width 113 height 17
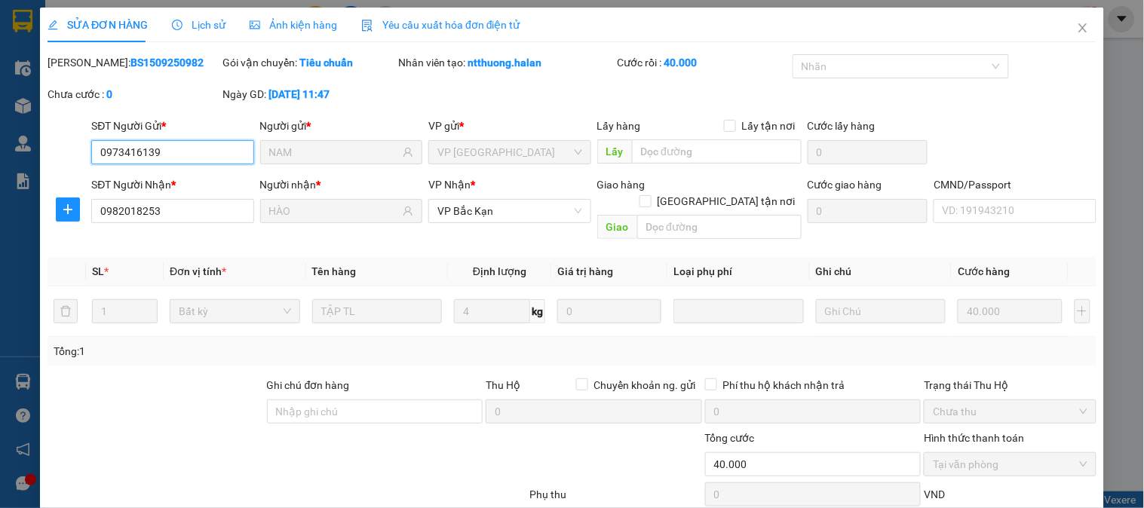
type input "0973416139"
type input "NAM"
type input "0982018253"
type input "HÀO"
type input "40.000"
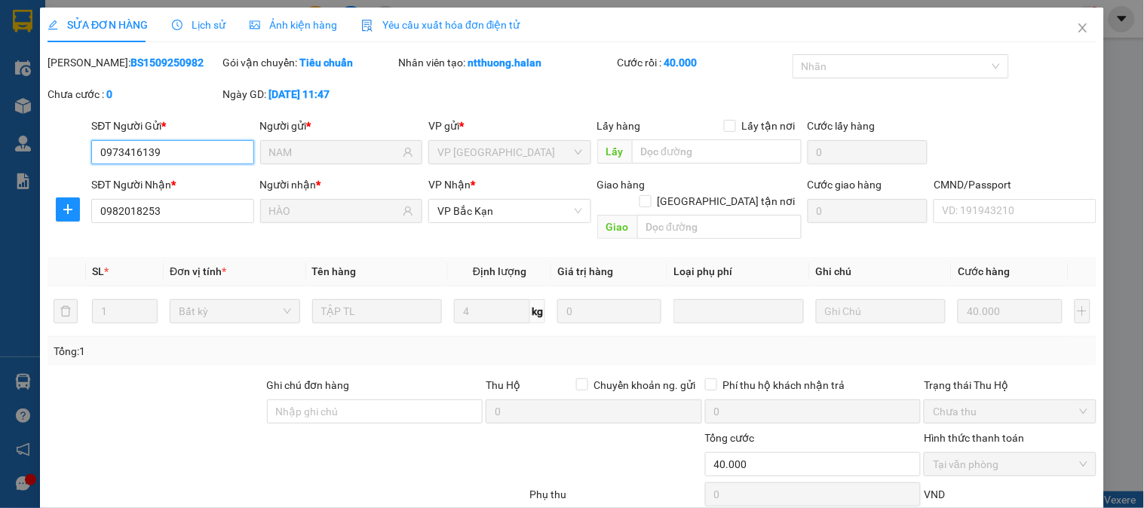
scroll to position [83, 0]
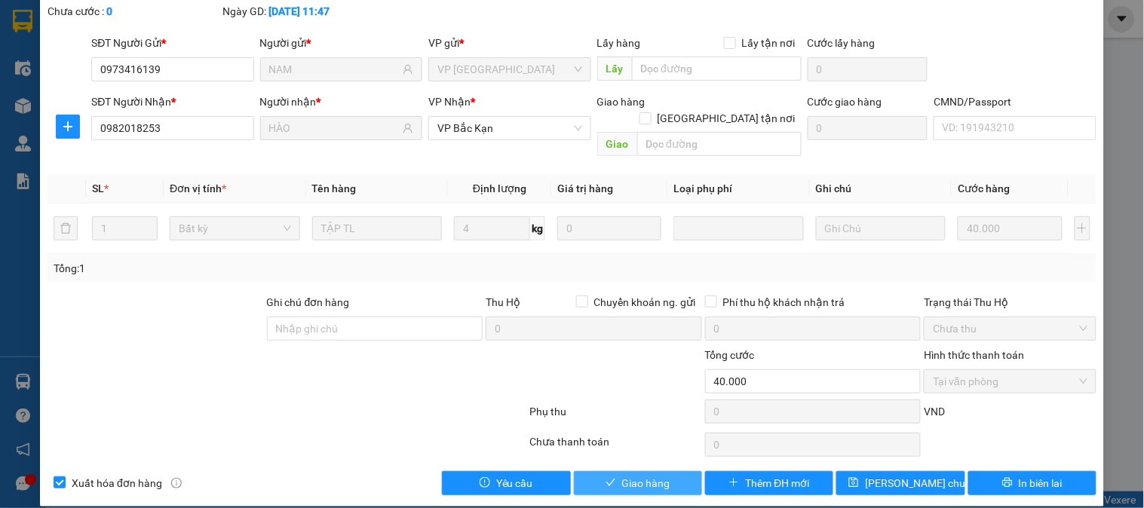
click at [656, 476] on button "Giao hàng" at bounding box center [638, 483] width 128 height 24
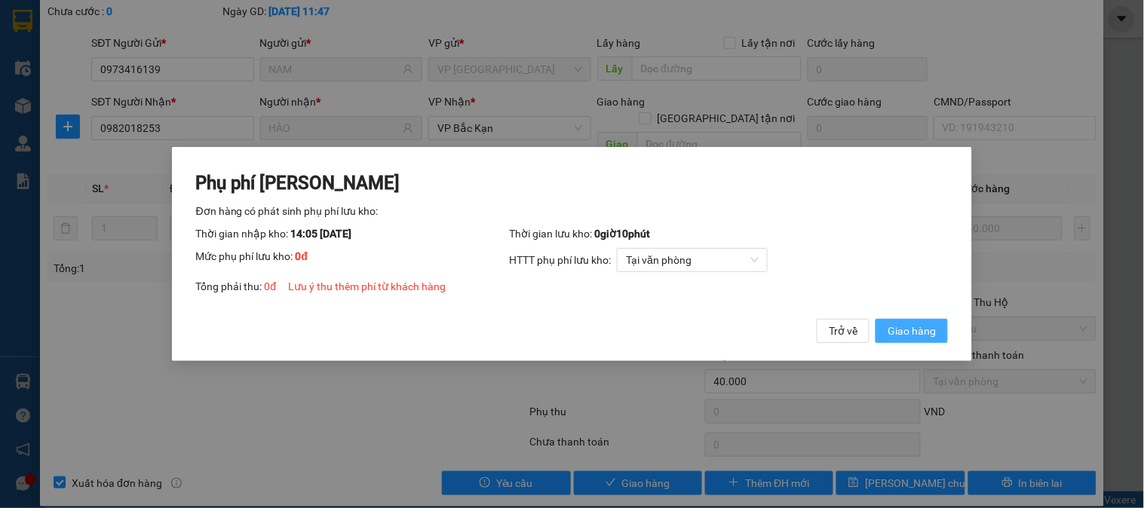
click at [907, 332] on span "Giao hàng" at bounding box center [911, 331] width 48 height 17
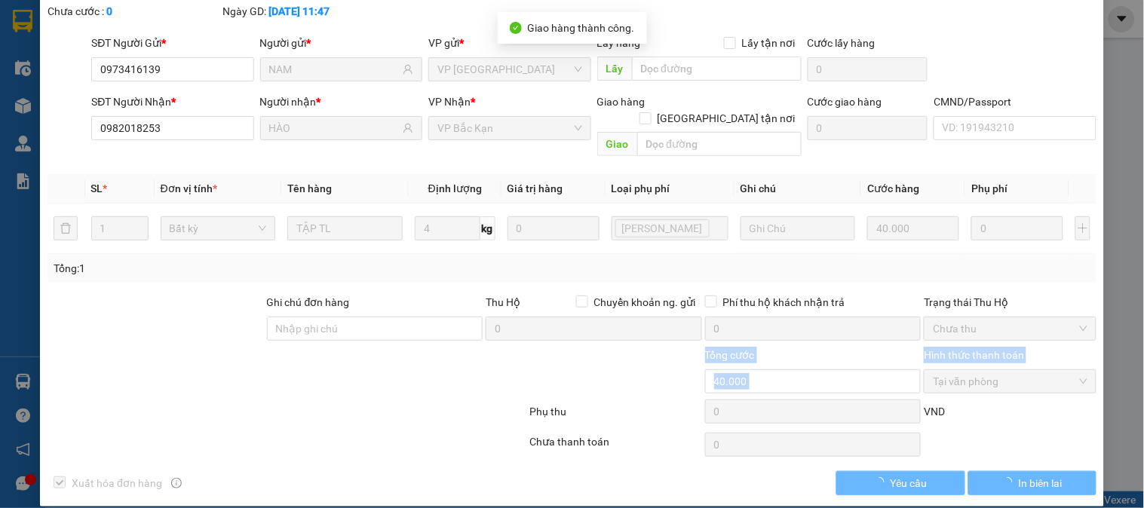
click at [340, 385] on form "Ghi chú đơn hàng Thu Hộ Chuyển khoản ng. gửi 0 Phí thu hộ khách nhận trả 0 Trạn…" at bounding box center [571, 362] width 1049 height 136
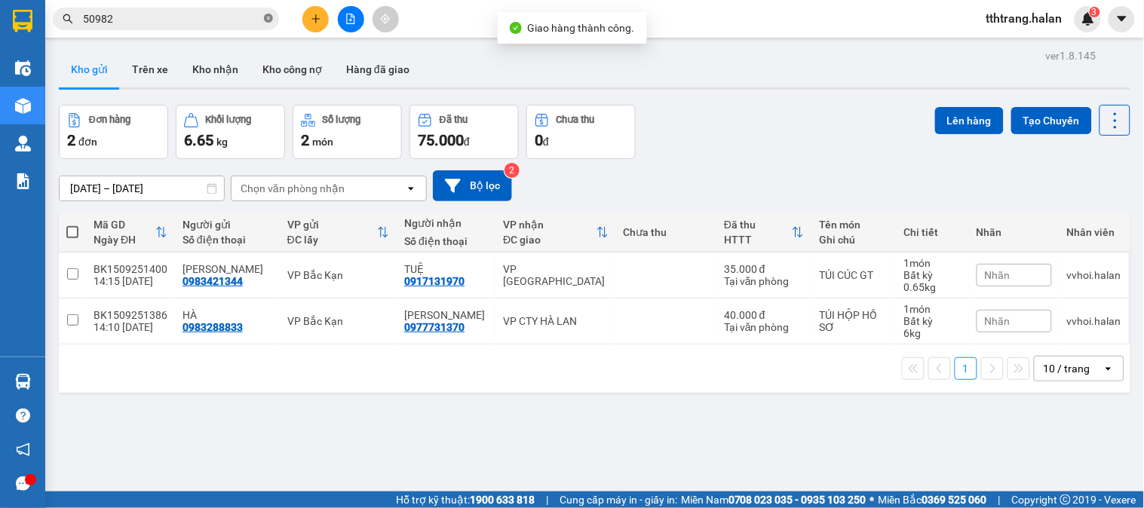
click at [270, 15] on icon "close-circle" at bounding box center [268, 18] width 9 height 9
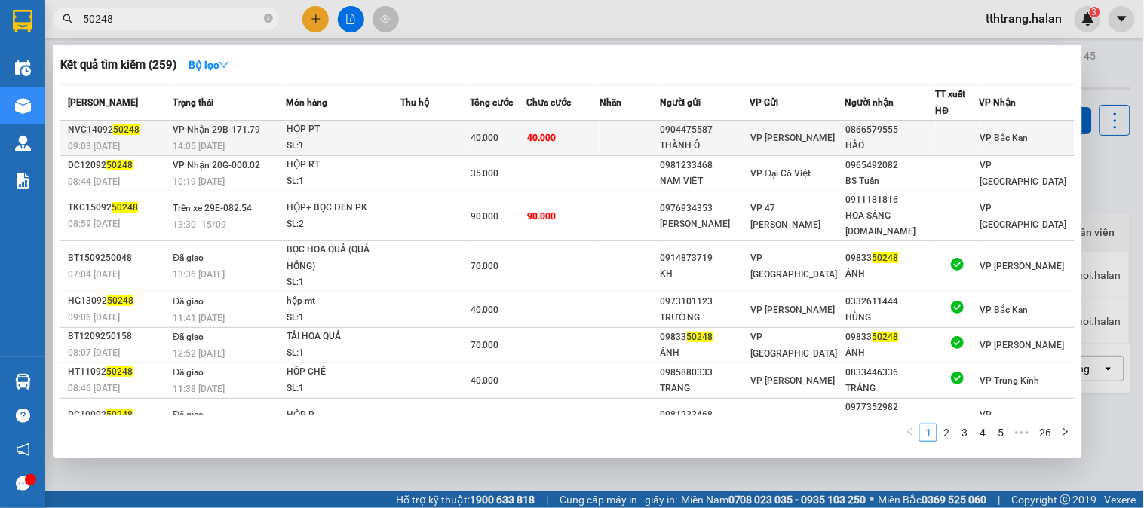
type input "50248"
click at [400, 152] on div "SL: 1" at bounding box center [342, 146] width 113 height 17
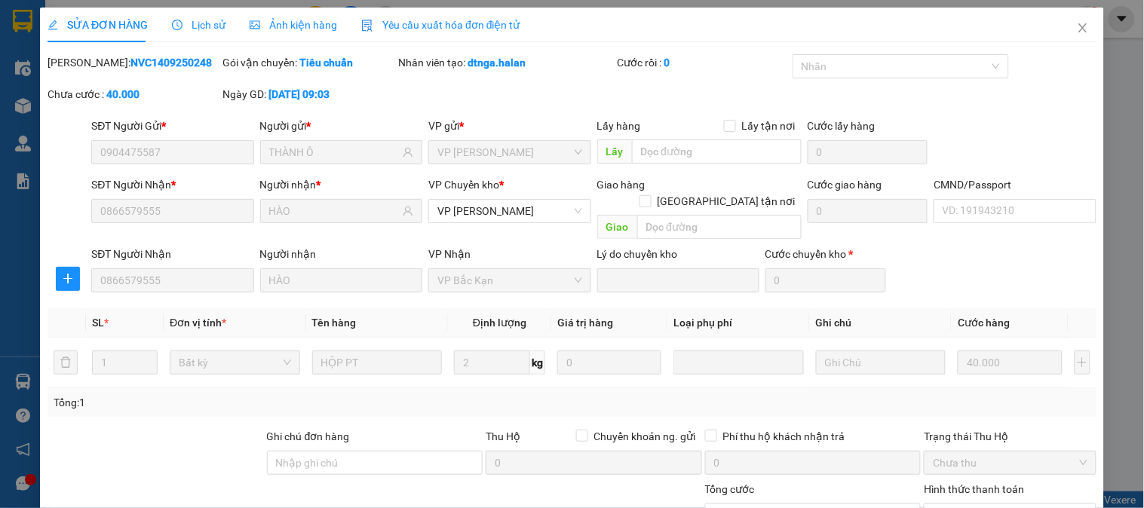
type input "0904475587"
type input "THÀNH Ô"
type input "0866579555"
type input "HÀO"
type input "40.000"
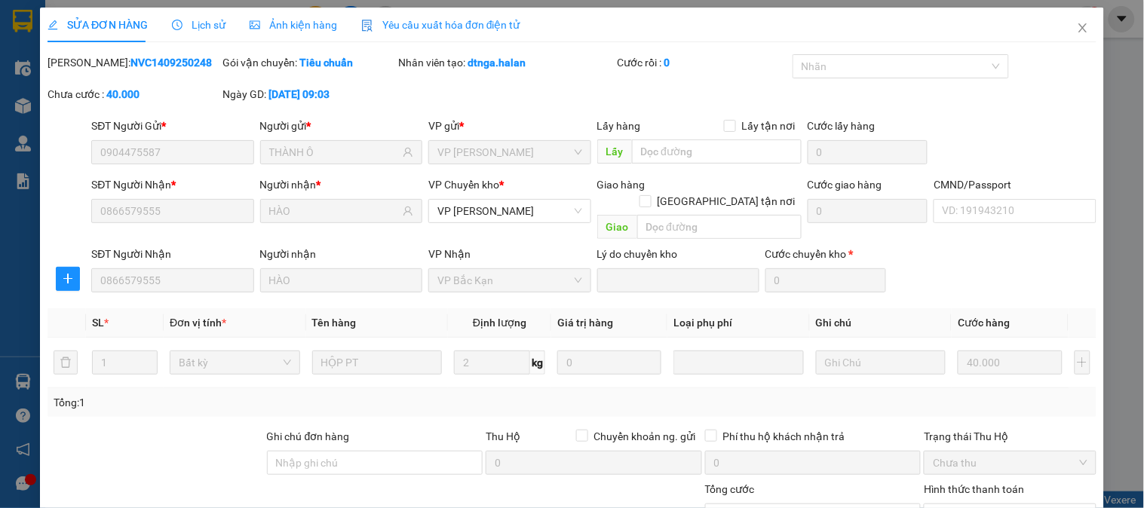
scroll to position [133, 0]
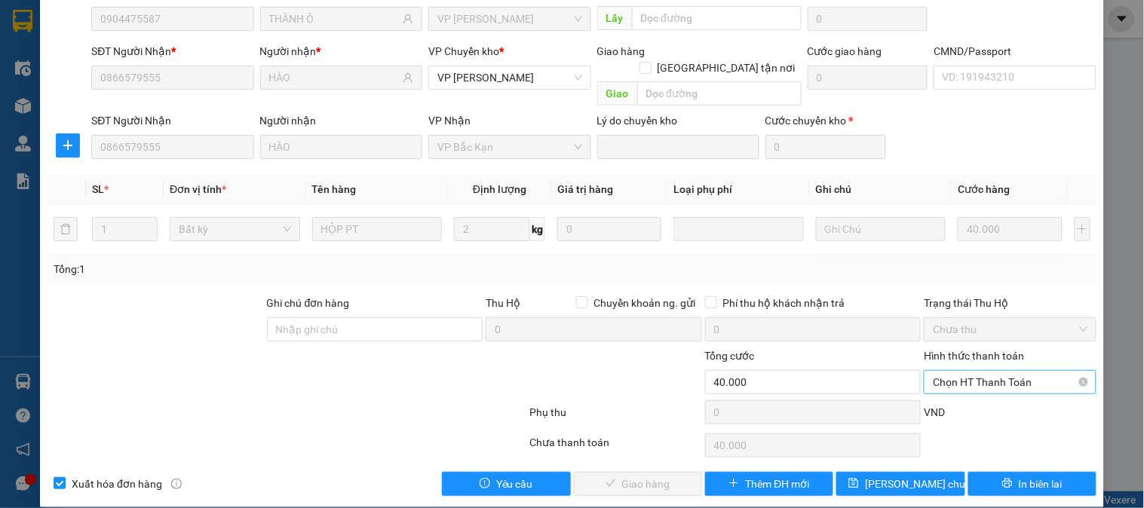
click at [985, 371] on span "Chọn HT Thanh Toán" at bounding box center [1010, 382] width 154 height 23
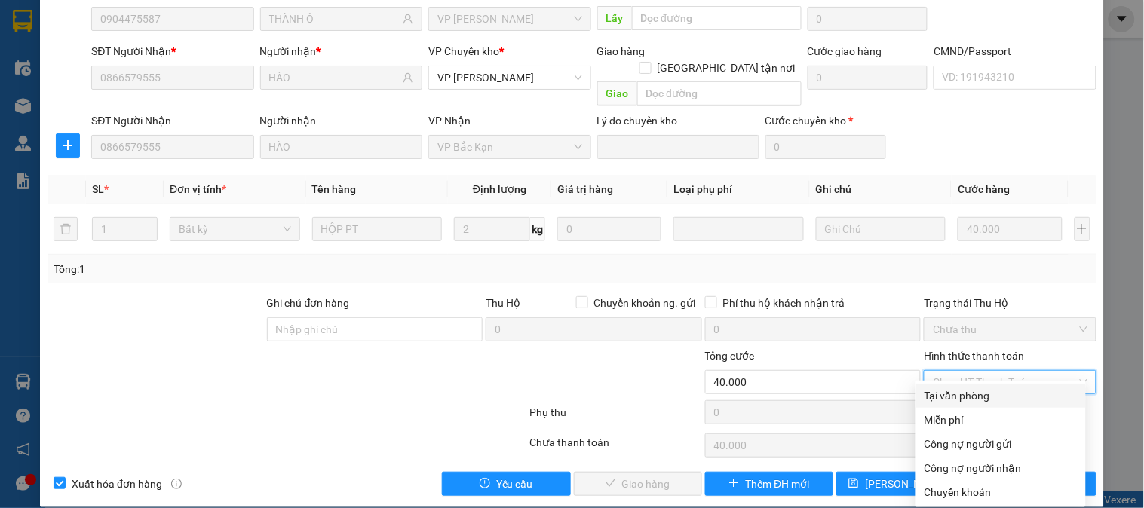
click at [979, 396] on div "Tại văn phòng" at bounding box center [1000, 396] width 152 height 17
type input "0"
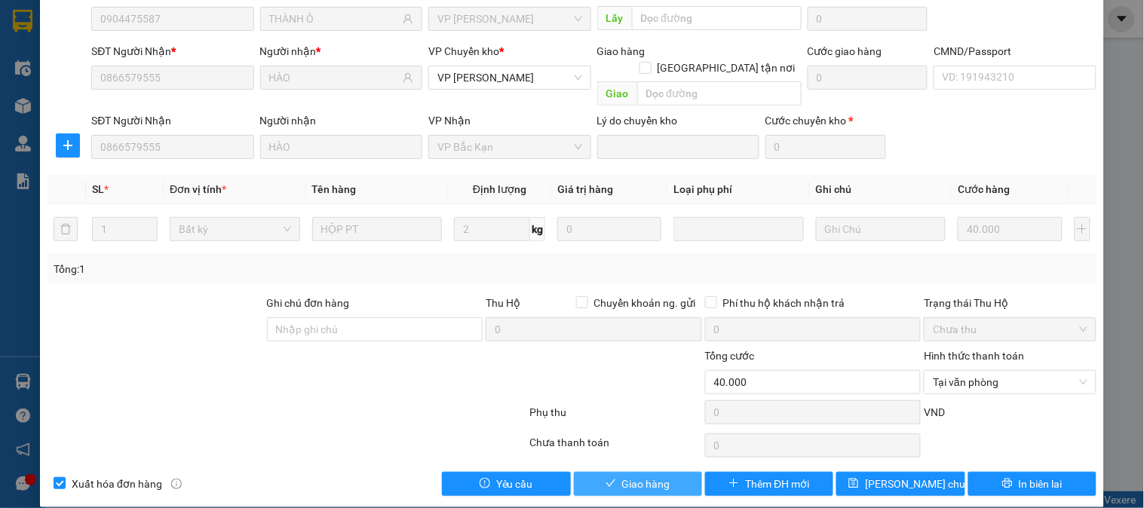
click at [648, 476] on span "Giao hàng" at bounding box center [646, 484] width 48 height 17
click at [875, 319] on button "Giao hàng" at bounding box center [911, 331] width 72 height 24
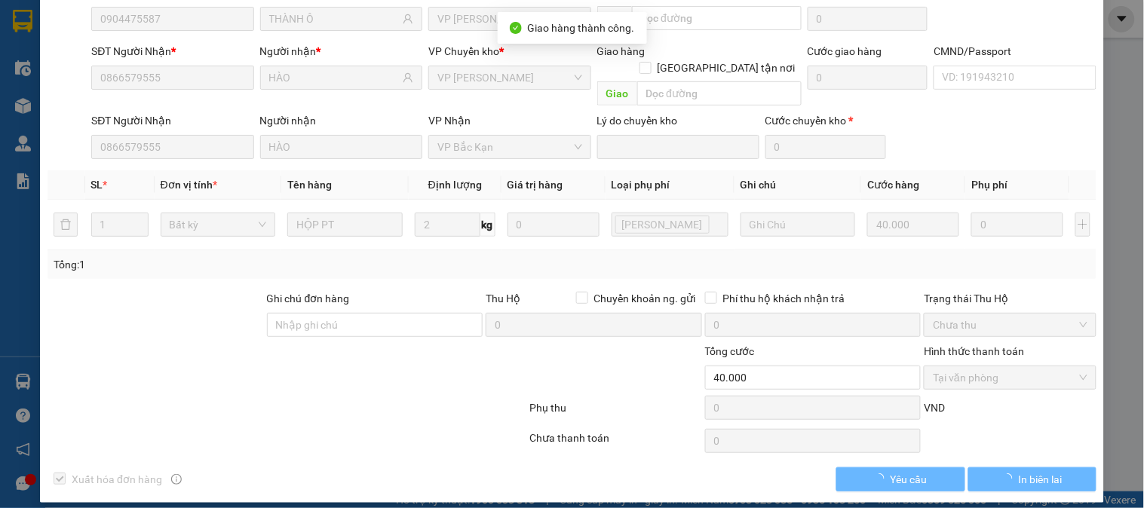
scroll to position [130, 0]
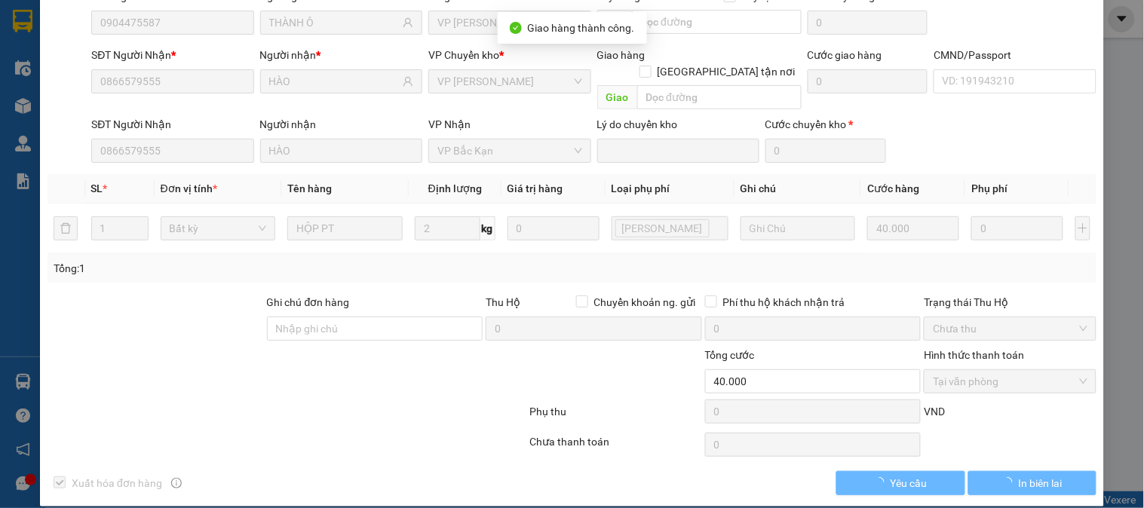
drag, startPoint x: 318, startPoint y: 379, endPoint x: 323, endPoint y: 417, distance: 38.0
click at [322, 392] on form "Ghi chú đơn hàng Thu Hộ Chuyển khoản ng. gửi 0 Phí thu hộ khách nhận trả 0 Trạn…" at bounding box center [571, 362] width 1049 height 136
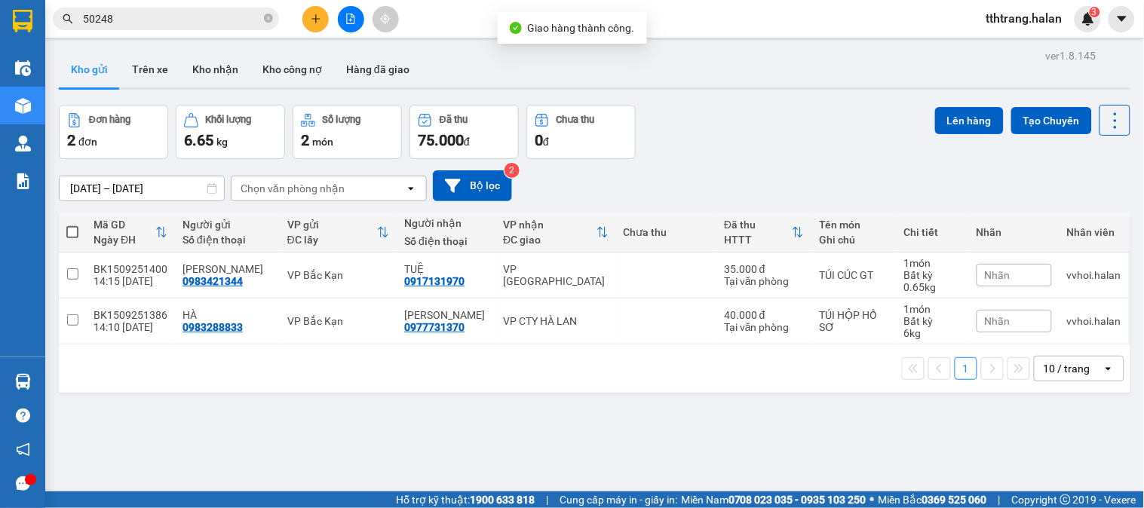
click at [330, 418] on div "ver 1.8.145 Kho gửi Trên xe Kho nhận Kho công nợ Hàng đã giao Đơn hàng 2 đơn Kh…" at bounding box center [594, 299] width 1083 height 508
drag, startPoint x: 326, startPoint y: 422, endPoint x: 337, endPoint y: 409, distance: 17.7
click at [326, 422] on div "ver 1.8.145 Kho gửi Trên xe Kho nhận Kho công nợ Hàng đã giao Đơn hàng 2 đơn Kh…" at bounding box center [594, 299] width 1083 height 508
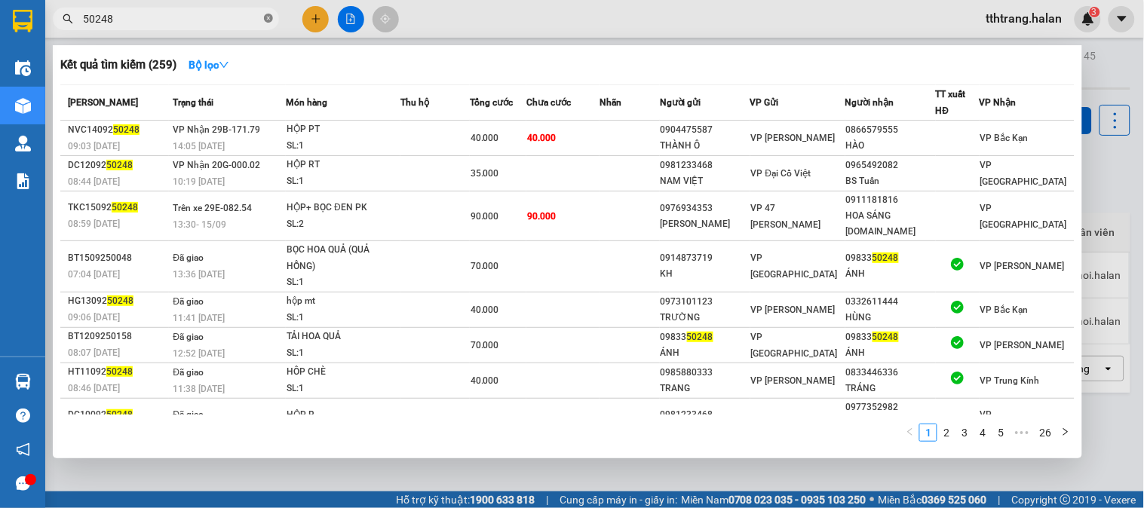
click at [271, 17] on icon "close-circle" at bounding box center [268, 18] width 9 height 9
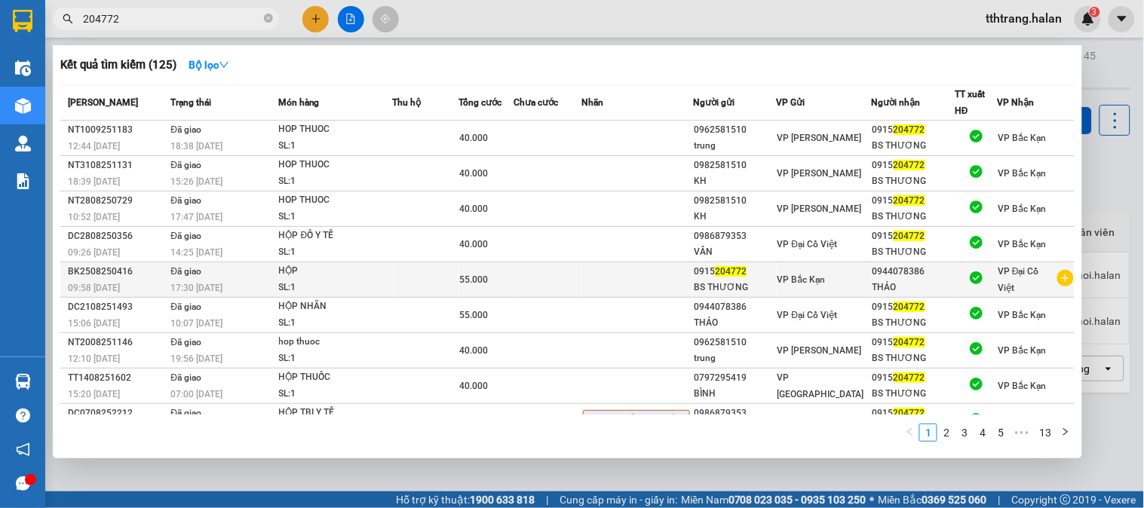
type input "204772"
click at [1060, 282] on icon "plus-circle" at bounding box center [1065, 278] width 17 height 17
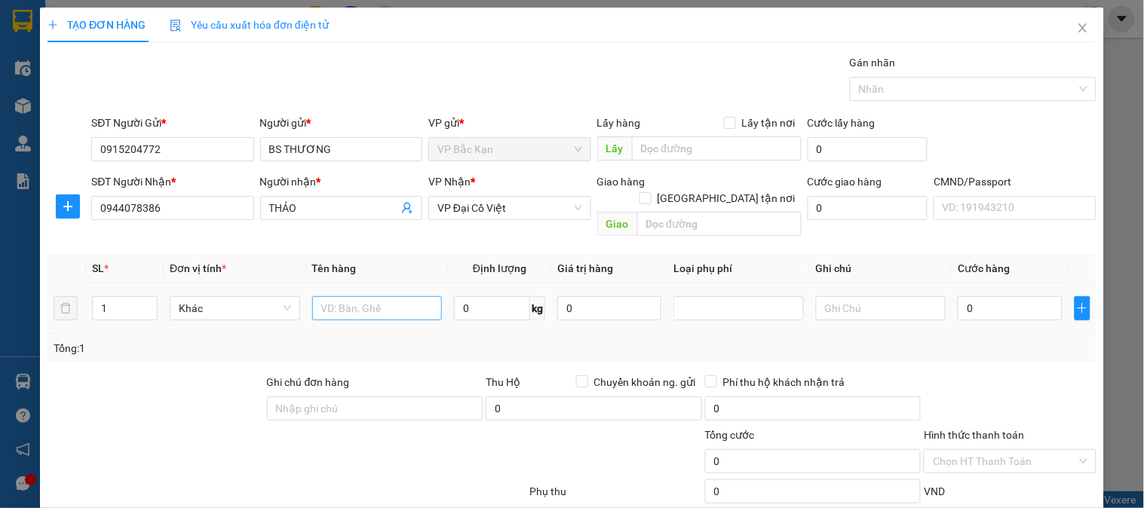
click at [377, 293] on div at bounding box center [377, 308] width 130 height 30
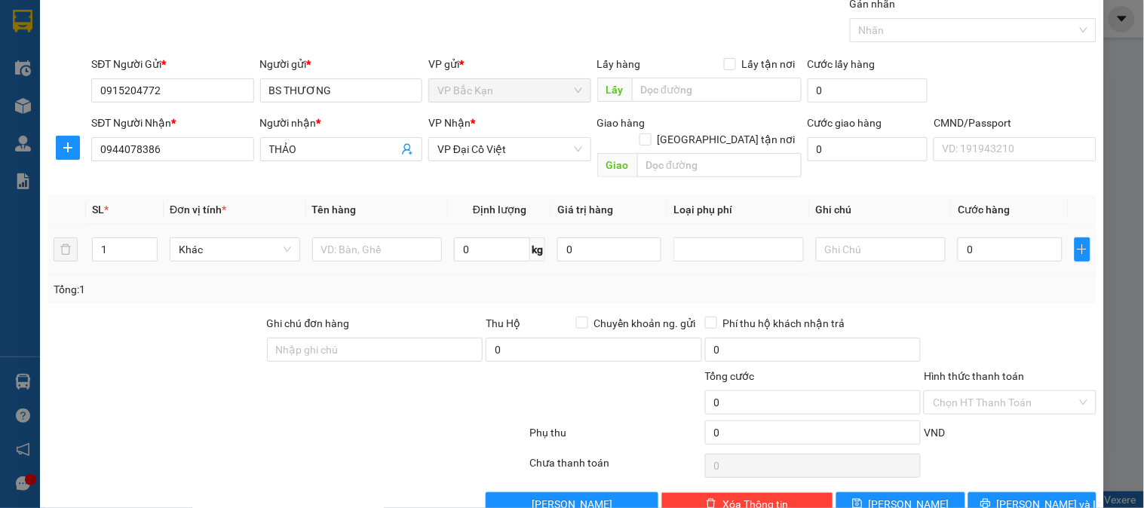
scroll to position [79, 0]
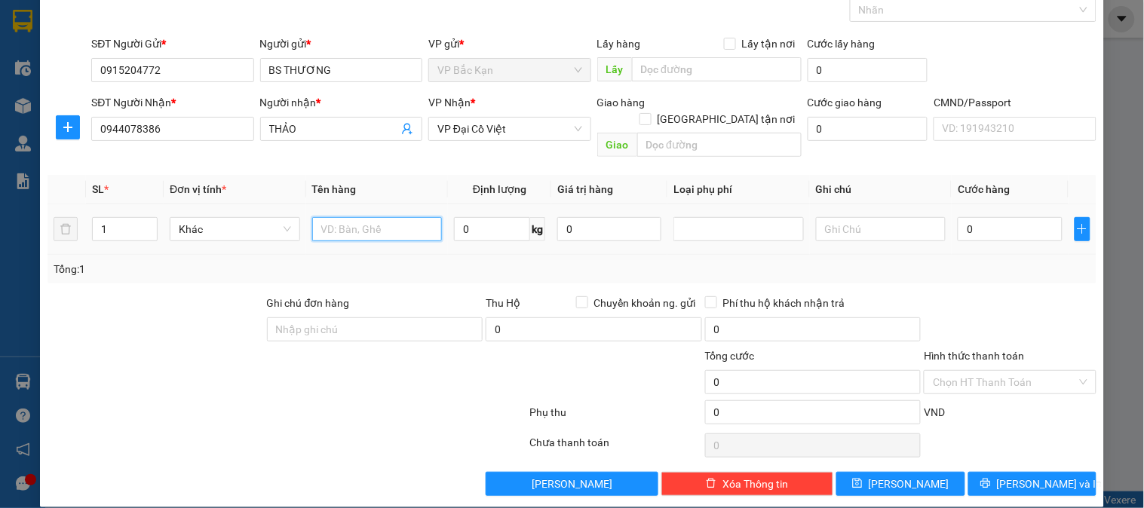
click at [387, 217] on input "text" at bounding box center [377, 229] width 130 height 24
type input "HỘP"
drag, startPoint x: 191, startPoint y: 122, endPoint x: 0, endPoint y: 109, distance: 191.2
click at [0, 109] on div "TẠO ĐƠN HÀNG Yêu cầu xuất hóa đơn điện tử Transit Pickup Surcharge Ids Transit …" at bounding box center [572, 254] width 1144 height 508
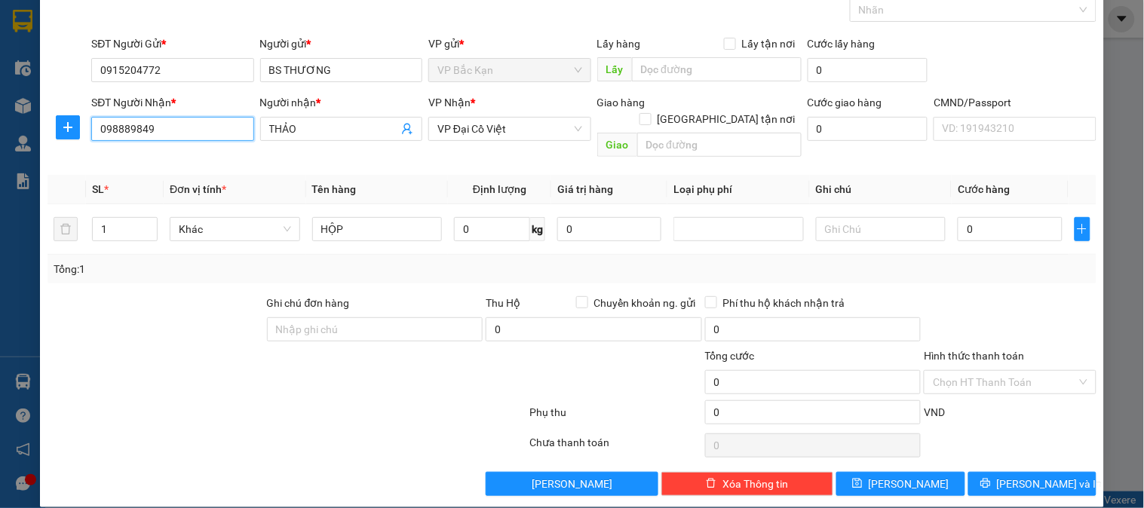
type input "0988898496"
click at [191, 122] on input "0988898496" at bounding box center [172, 129] width 162 height 24
drag, startPoint x: 194, startPoint y: 163, endPoint x: 206, endPoint y: 158, distance: 12.9
click at [197, 163] on div "0988898496 - MINH" at bounding box center [171, 159] width 142 height 17
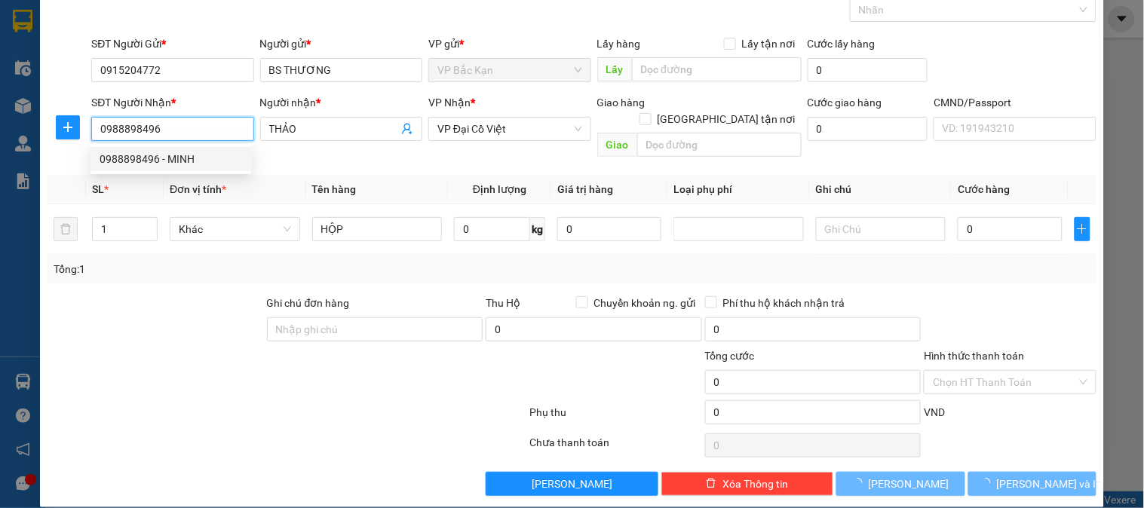
type input "MINH"
checkbox input "true"
type input "89 Đ. Trần Cung, Nghĩa Tân, Cầu Giấy, Hà Nội 100000, Việt Nam"
type input "30.000"
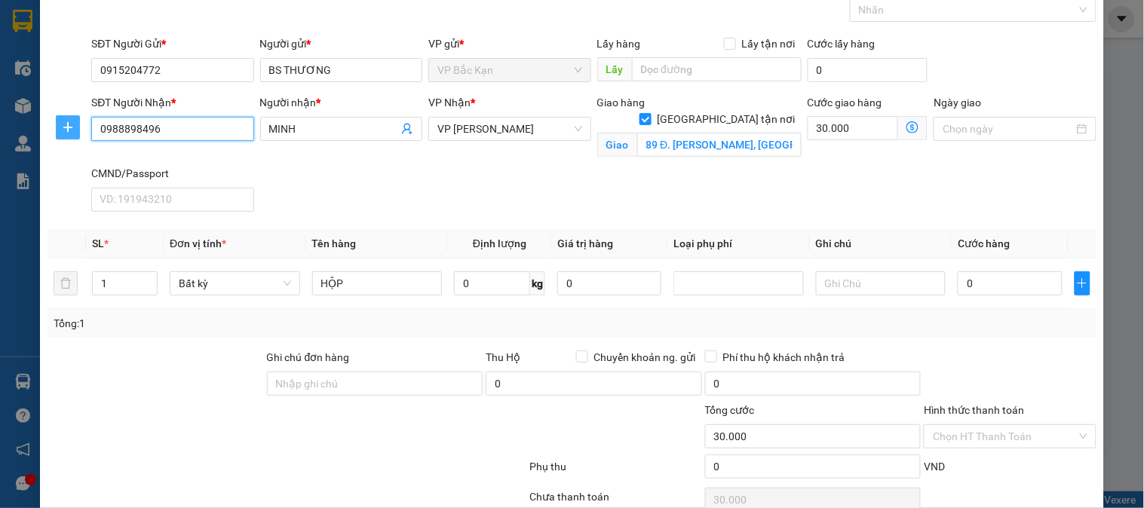
type input "0988898496"
click at [57, 126] on span "plus" at bounding box center [68, 127] width 23 height 12
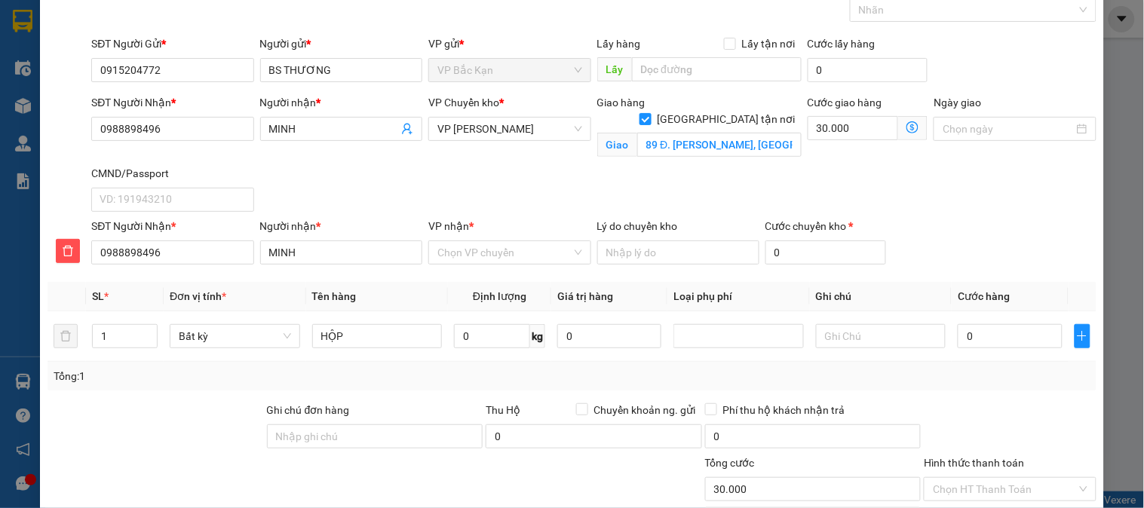
click at [908, 130] on icon "dollar-circle" at bounding box center [912, 127] width 12 height 12
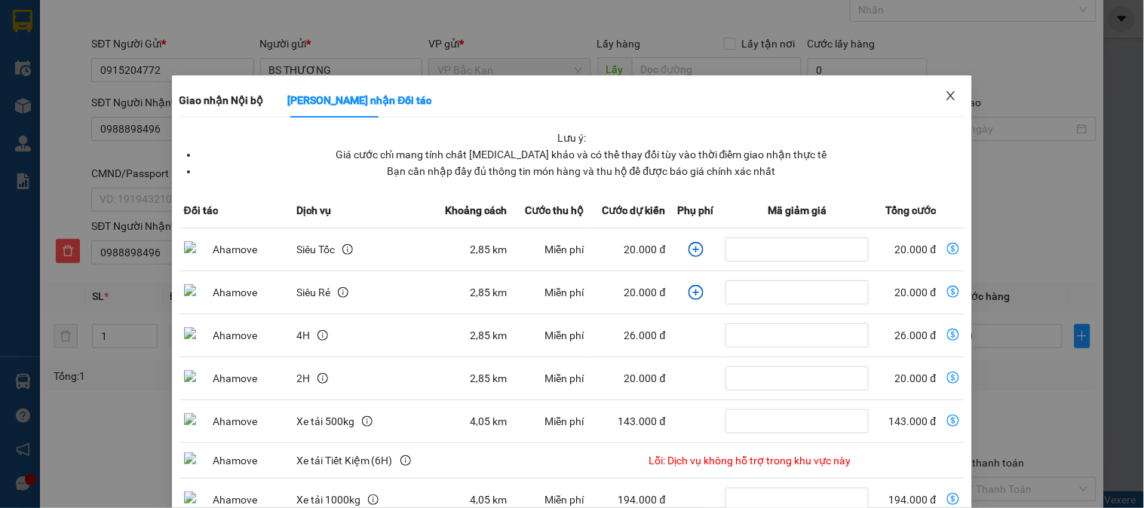
click at [945, 93] on icon "close" at bounding box center [951, 96] width 12 height 12
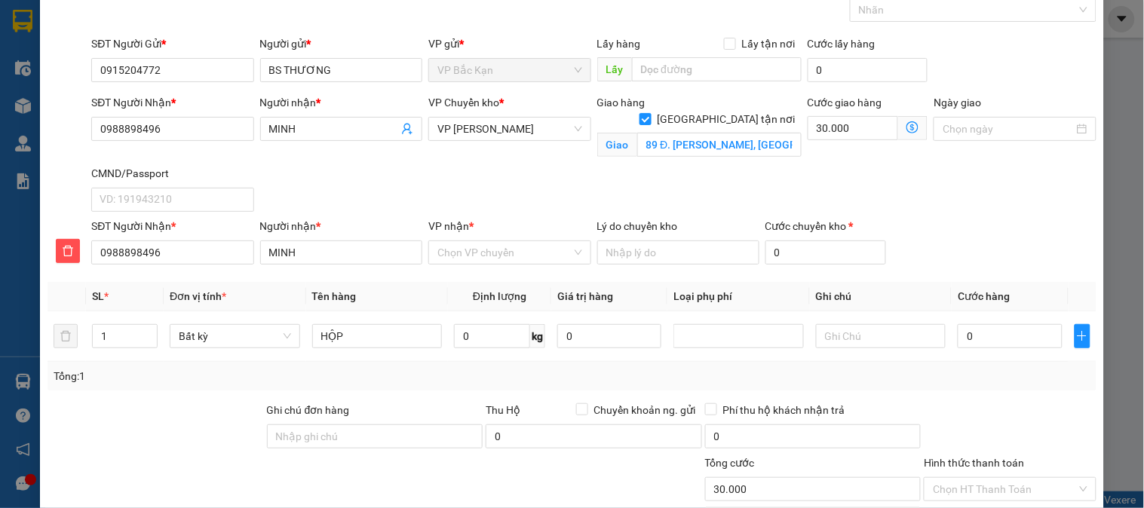
click at [522, 145] on div "VP Chuyển kho * VP Võ Chí Công" at bounding box center [509, 120] width 162 height 53
click at [526, 121] on span "VP [PERSON_NAME]" at bounding box center [509, 129] width 144 height 23
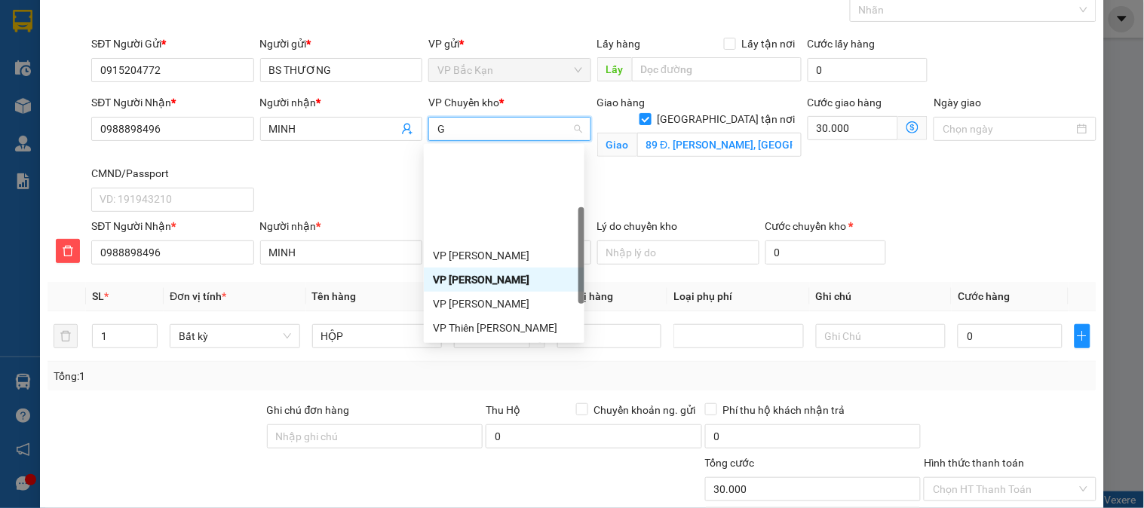
scroll to position [121, 0]
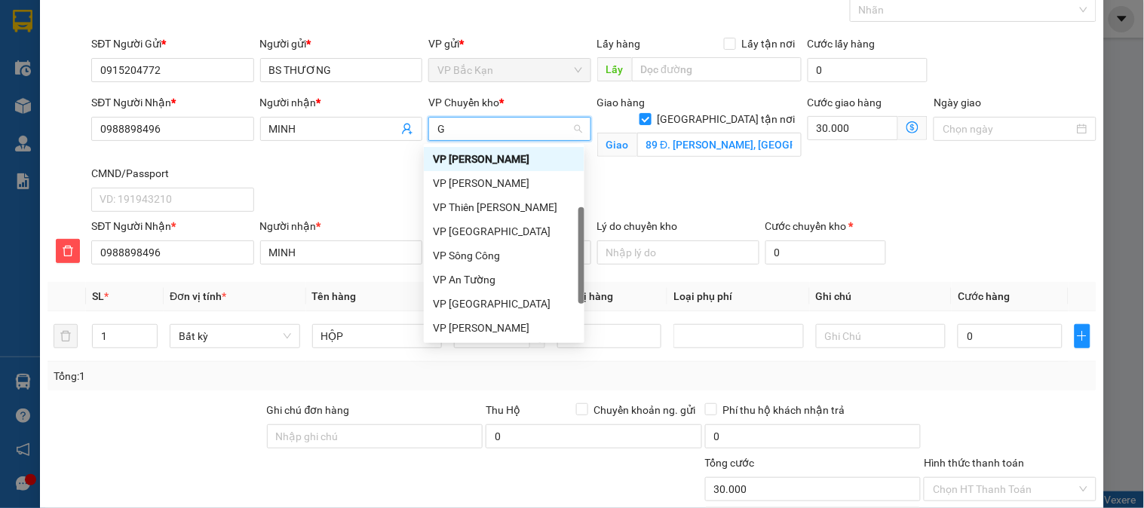
drag, startPoint x: 473, startPoint y: 140, endPoint x: 369, endPoint y: 163, distance: 106.5
click at [428, 139] on div "G" at bounding box center [509, 129] width 162 height 24
type input "HG"
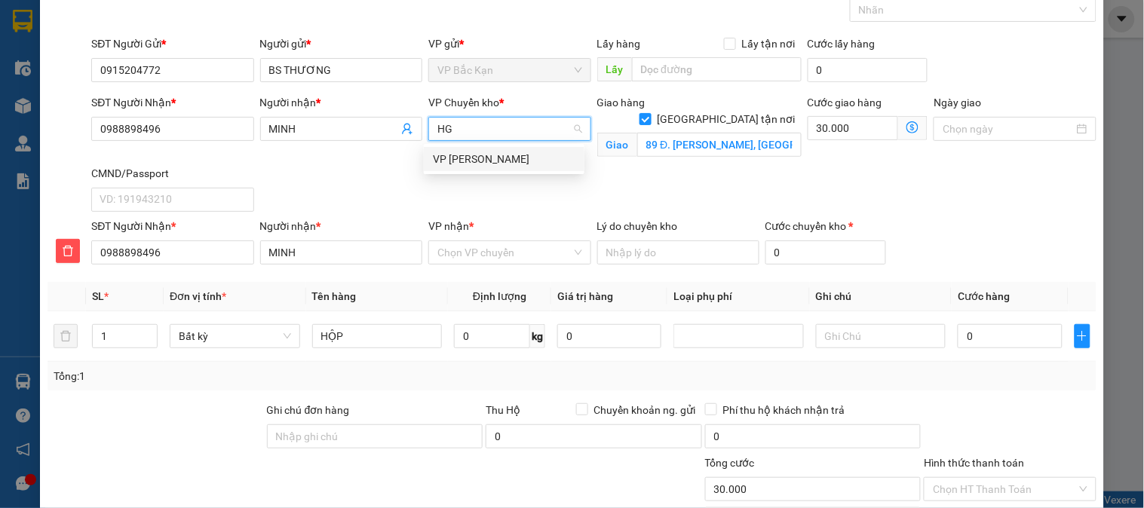
click at [478, 158] on div "VP [PERSON_NAME]" at bounding box center [504, 159] width 142 height 17
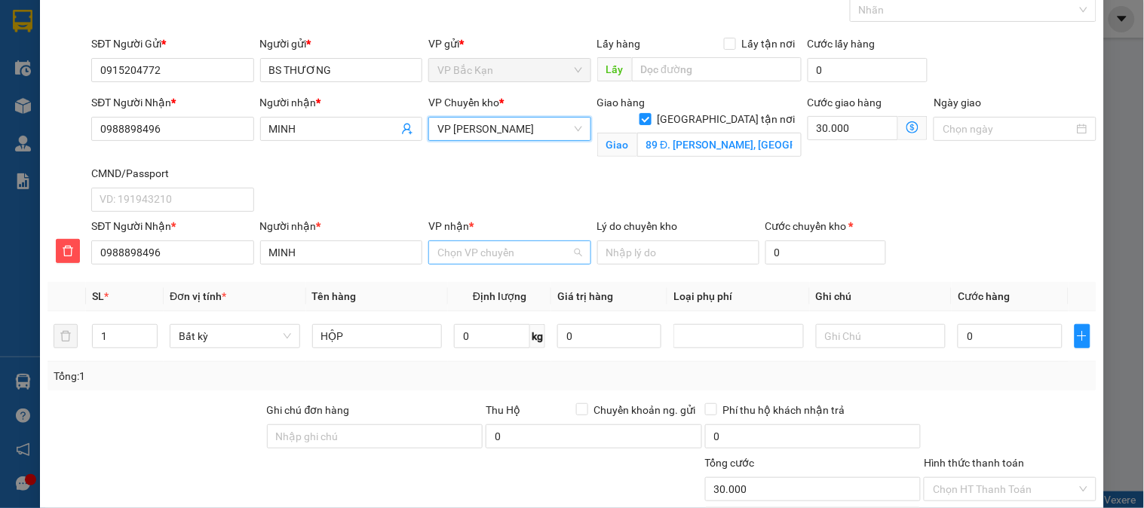
click at [493, 247] on input "VP nhận *" at bounding box center [503, 252] width 133 height 23
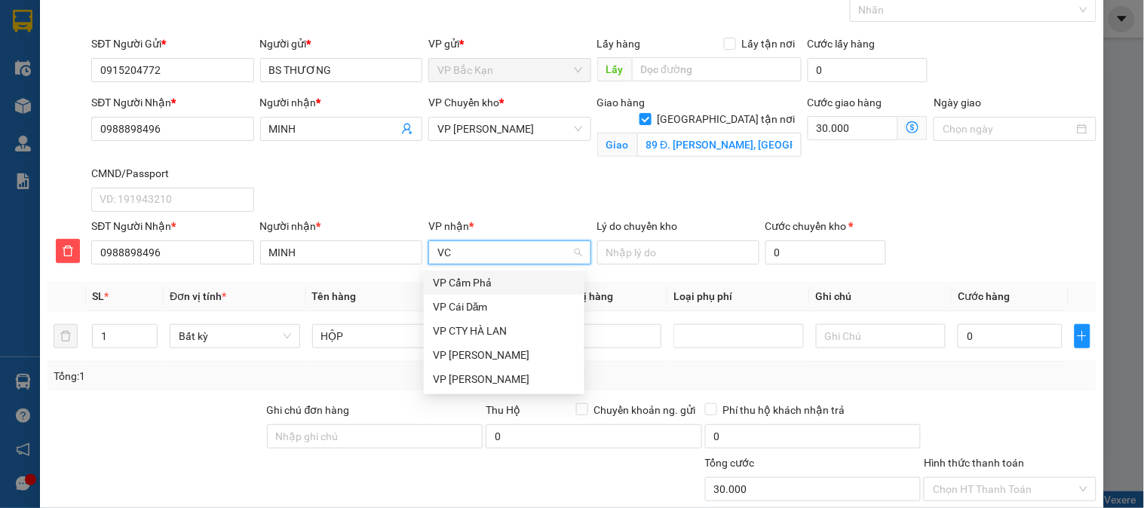
type input "VCC"
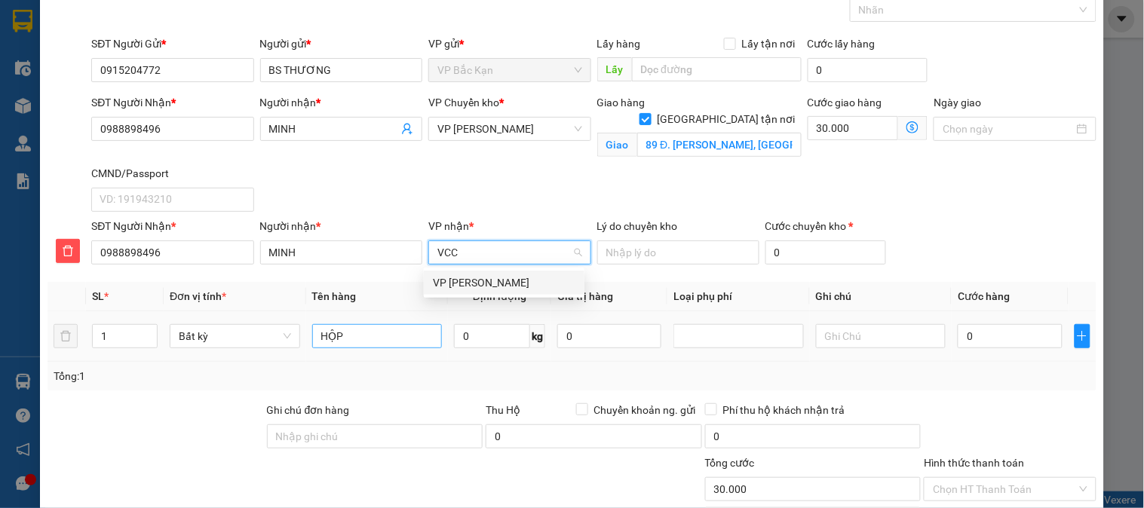
drag, startPoint x: 493, startPoint y: 279, endPoint x: 416, endPoint y: 339, distance: 97.7
click at [483, 284] on div "VP [PERSON_NAME]" at bounding box center [504, 282] width 142 height 17
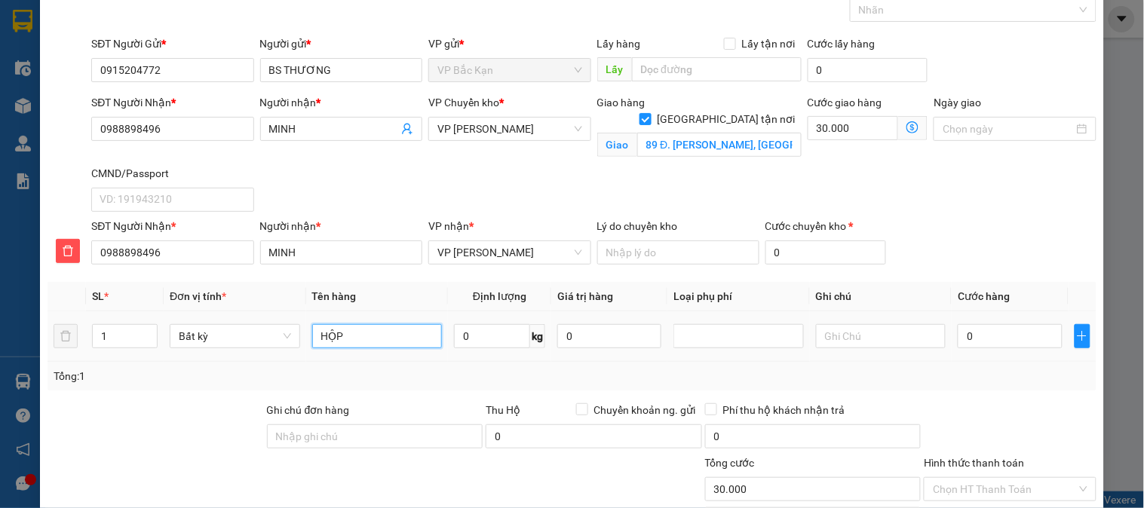
click at [400, 334] on input "HỘP" at bounding box center [377, 336] width 130 height 24
type input "HỘP XANH"
type input "0.2"
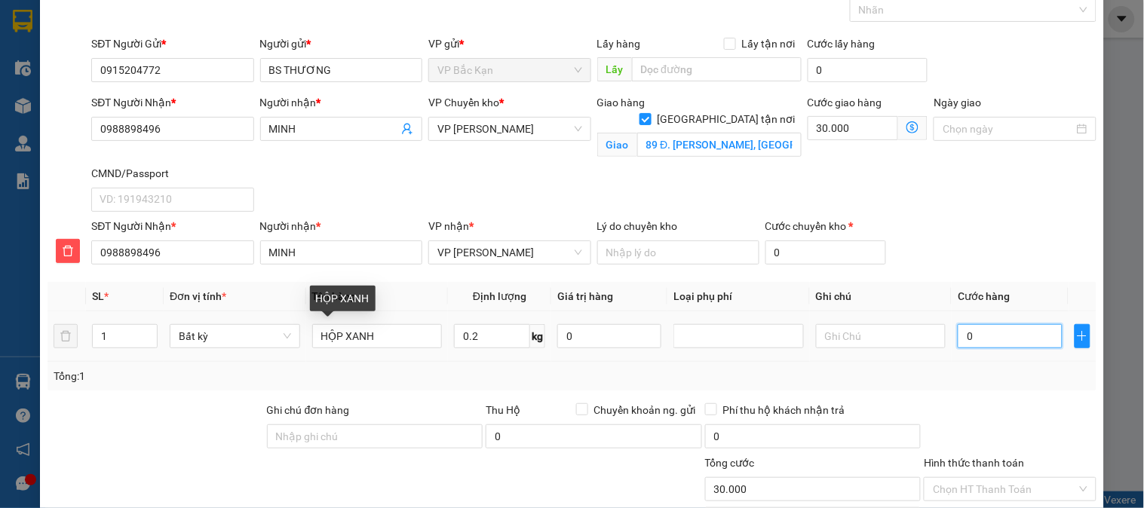
type input "40.000"
type input "70.000"
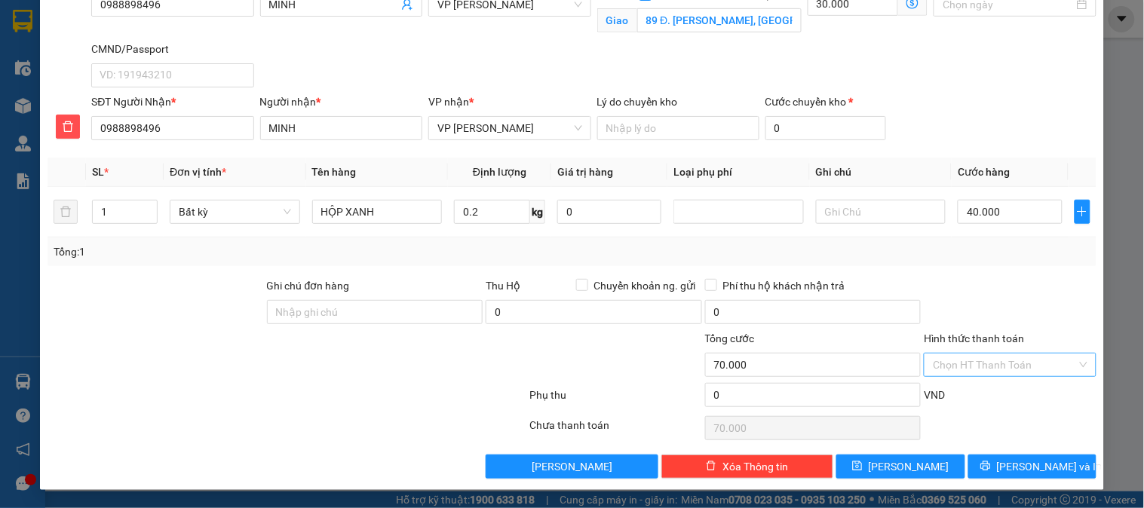
click at [951, 373] on input "Hình thức thanh toán" at bounding box center [1004, 365] width 143 height 23
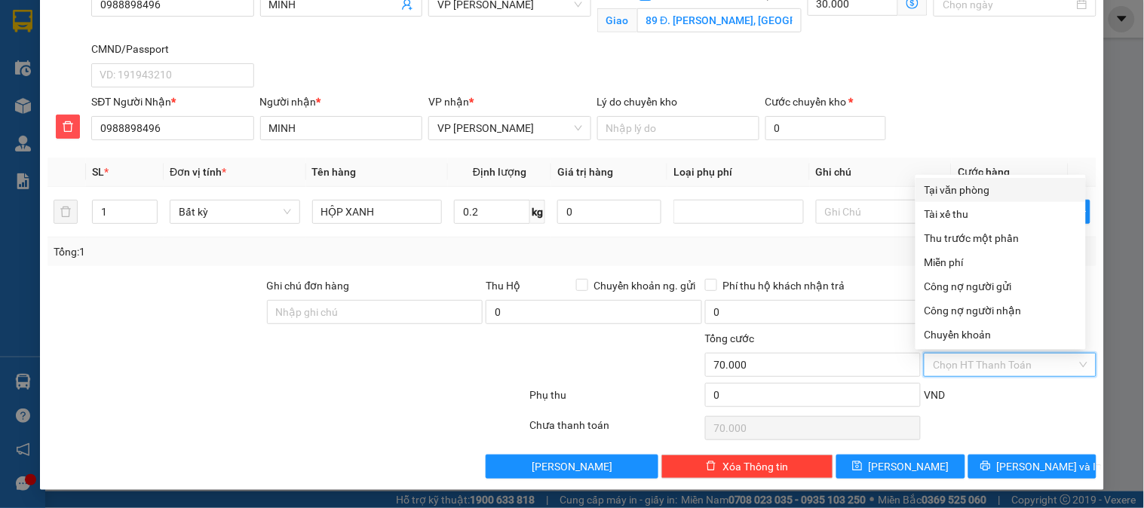
click at [963, 192] on div "Tại văn phòng" at bounding box center [1000, 190] width 152 height 17
type input "0"
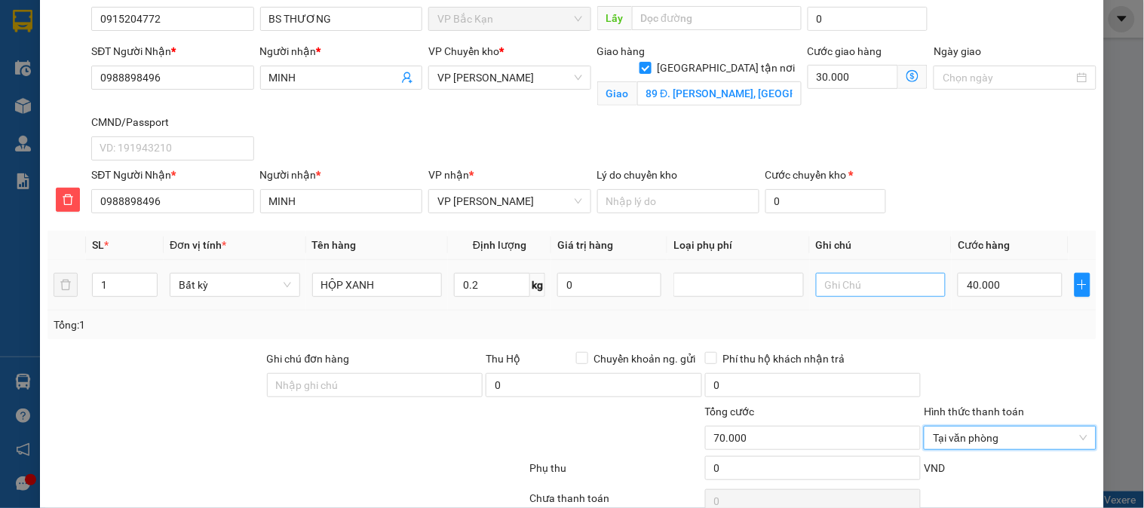
scroll to position [35, 0]
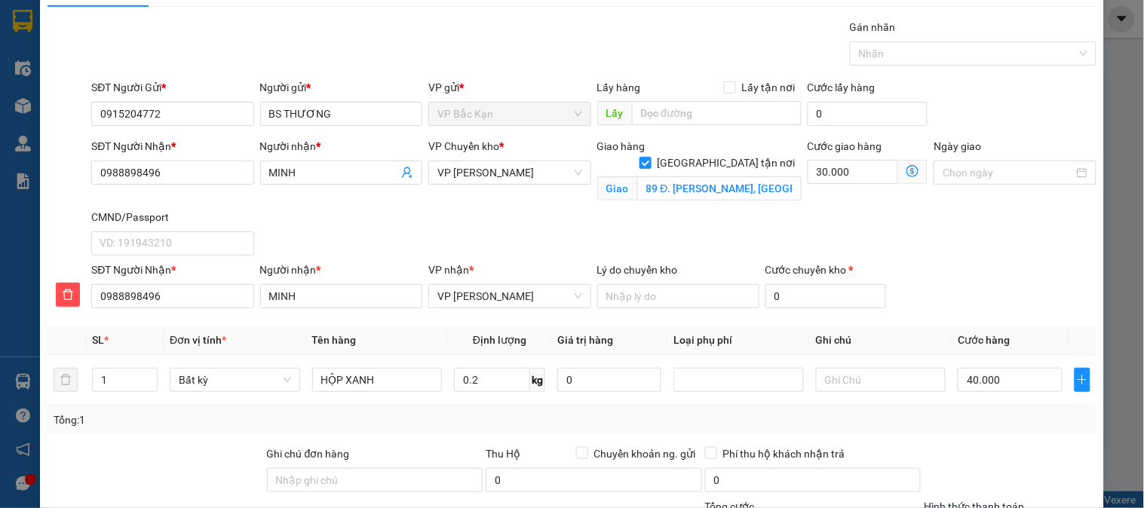
click at [906, 172] on icon "dollar-circle" at bounding box center [912, 171] width 12 height 12
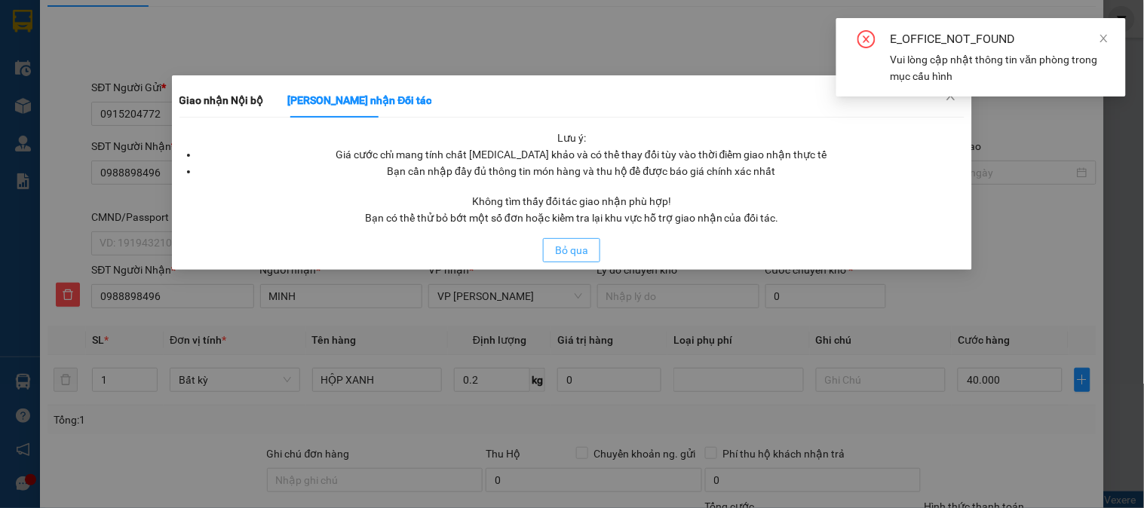
click at [597, 251] on button "Bỏ qua" at bounding box center [571, 250] width 57 height 24
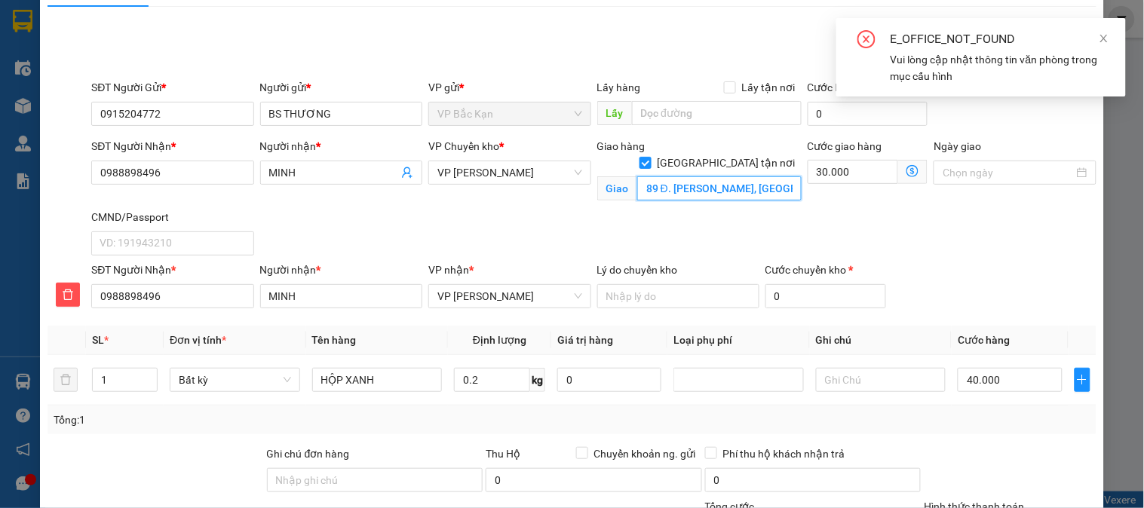
click at [748, 176] on input "89 Đ. Trần Cung, Nghĩa Tân, Cầu Giấy, Hà Nội 100000, Việt Nam" at bounding box center [719, 188] width 164 height 24
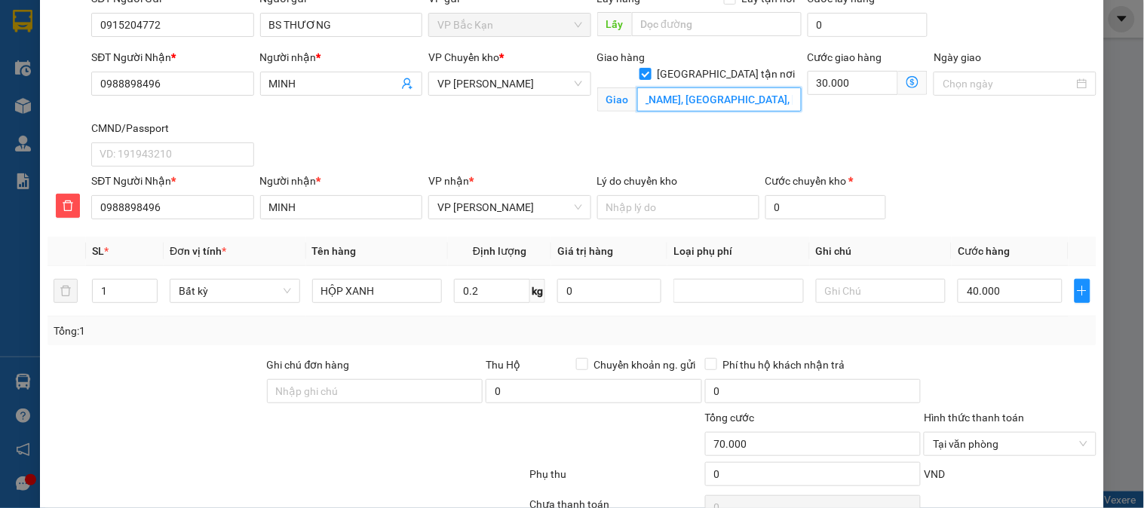
scroll to position [204, 0]
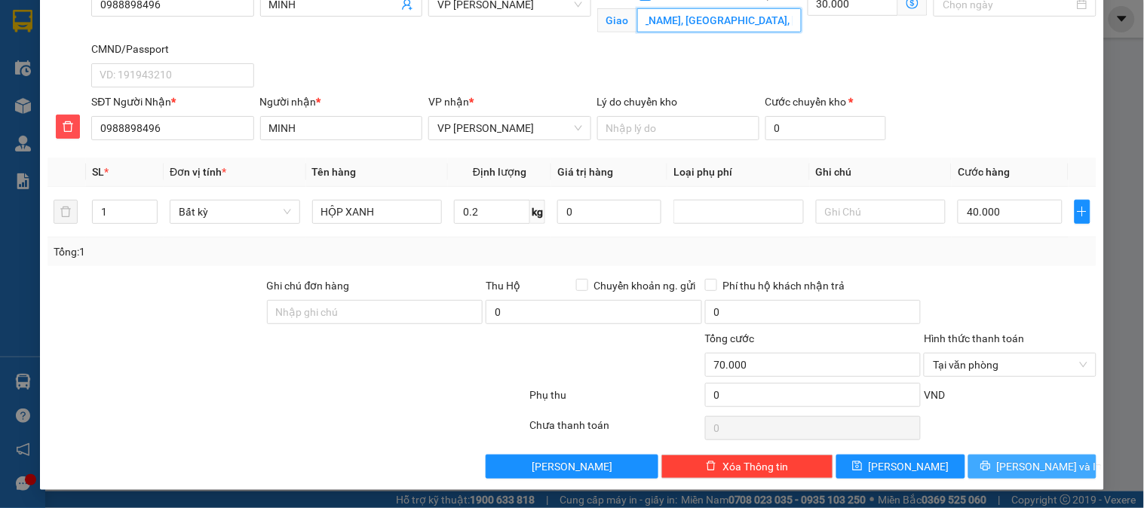
type input "89 Đ. Trần Cung, Nghĩa Tân, Cầu Giấy, Hà Nội"
click at [991, 461] on icon "printer" at bounding box center [985, 466] width 11 height 11
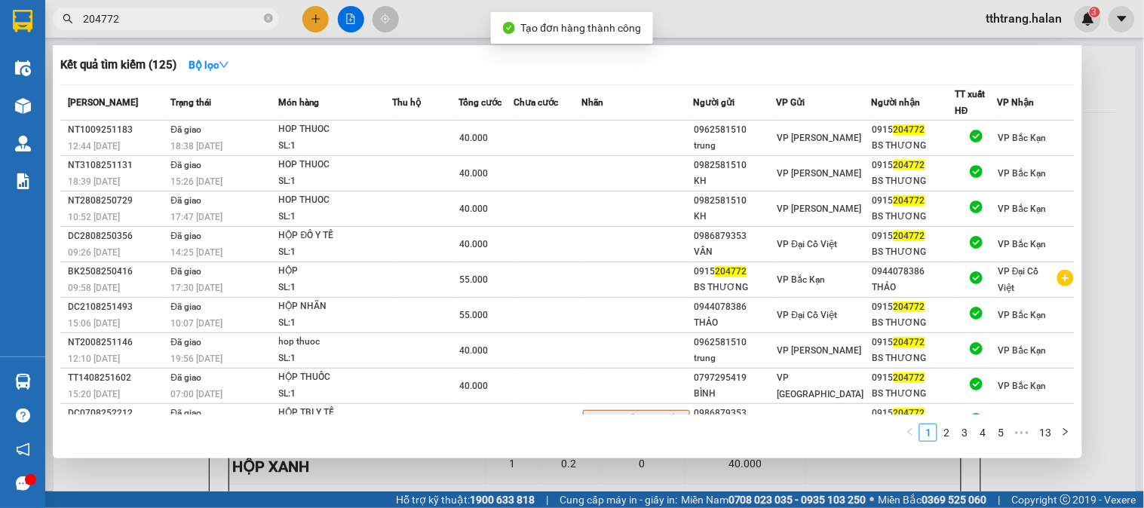
click at [562, 485] on div at bounding box center [572, 254] width 1144 height 508
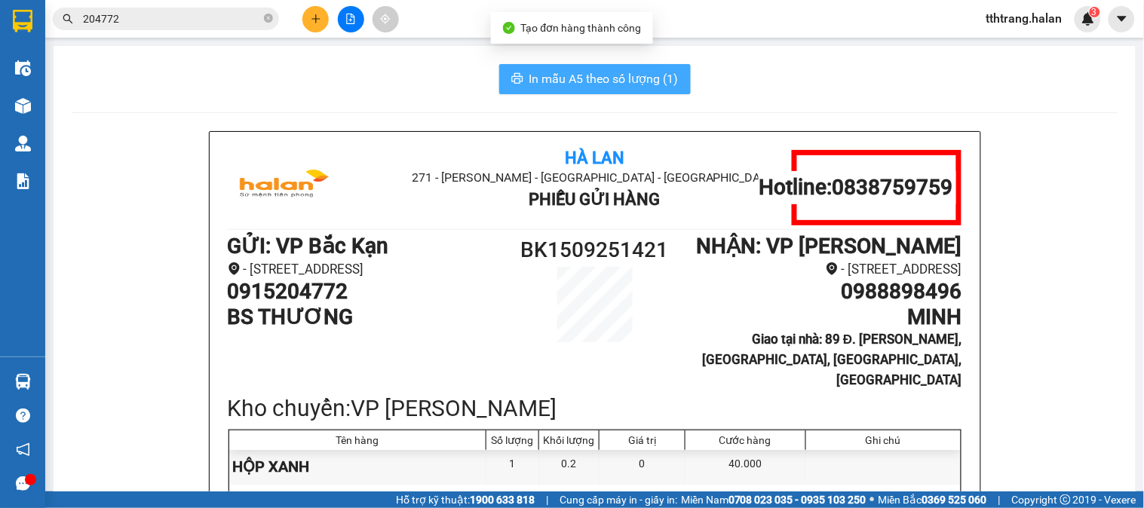
click at [611, 72] on span "In mẫu A5 theo số lượng (1)" at bounding box center [603, 78] width 149 height 19
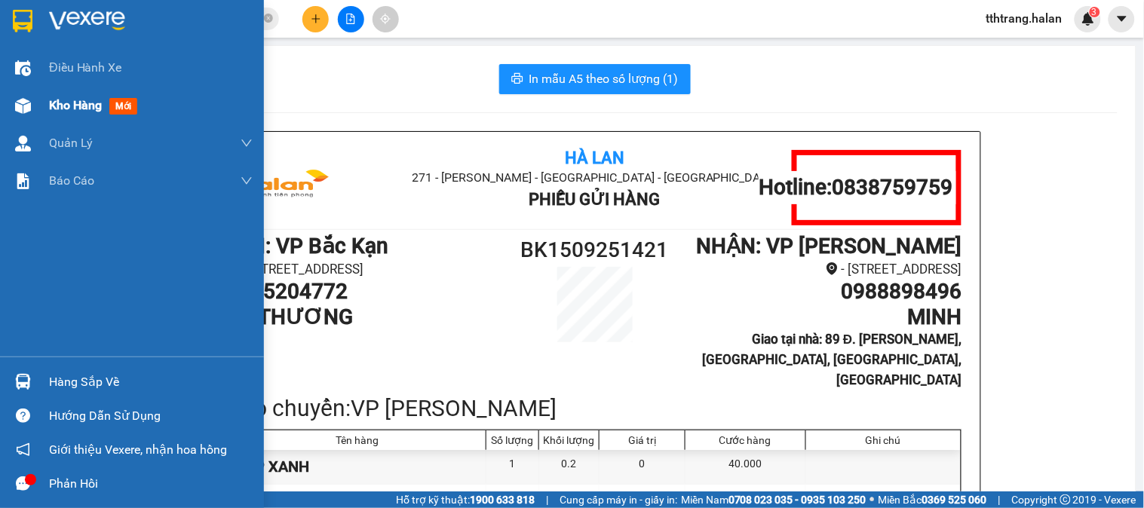
click at [26, 104] on img at bounding box center [23, 106] width 16 height 16
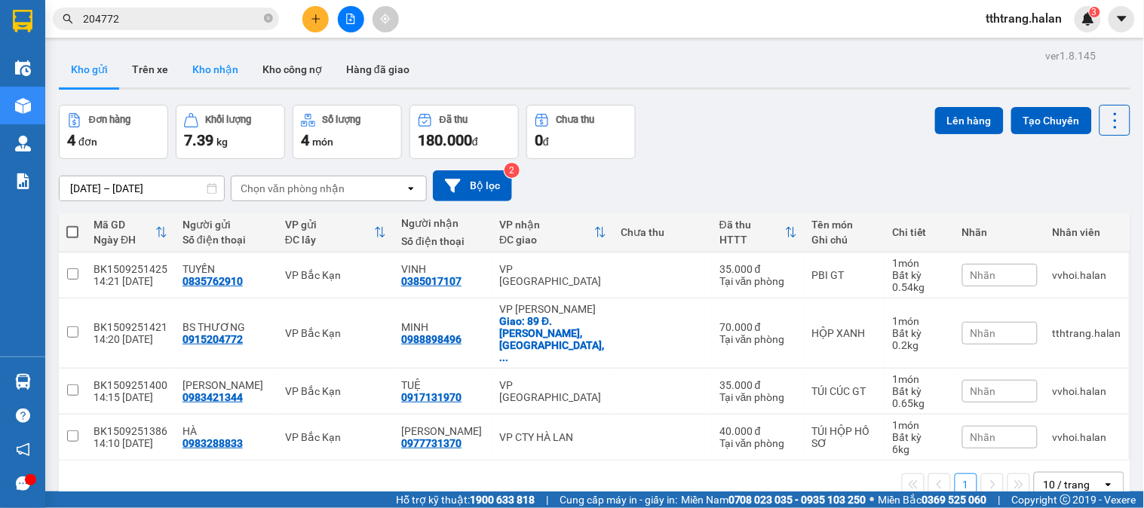
click at [213, 63] on button "Kho nhận" at bounding box center [215, 69] width 70 height 36
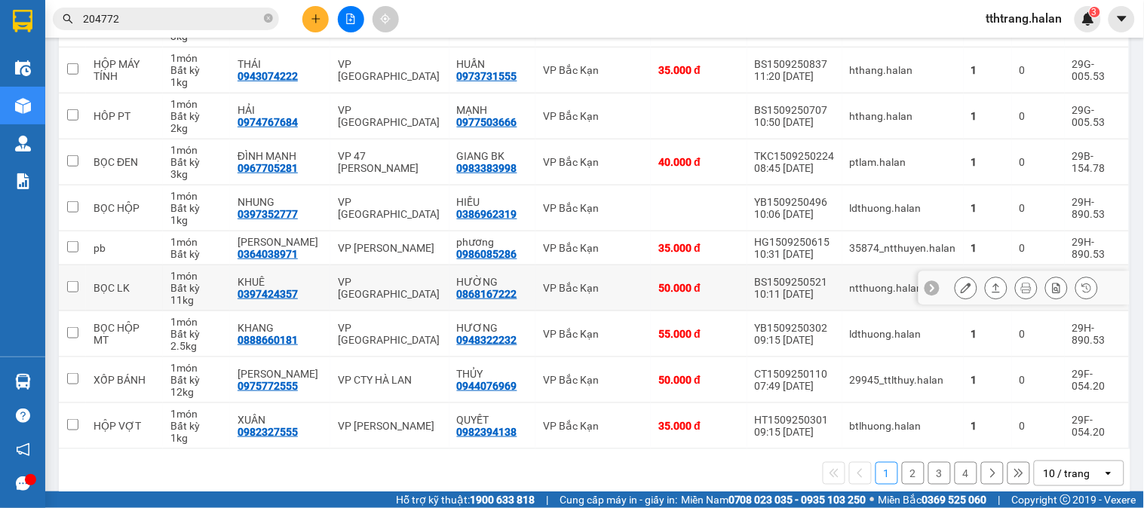
scroll to position [272, 0]
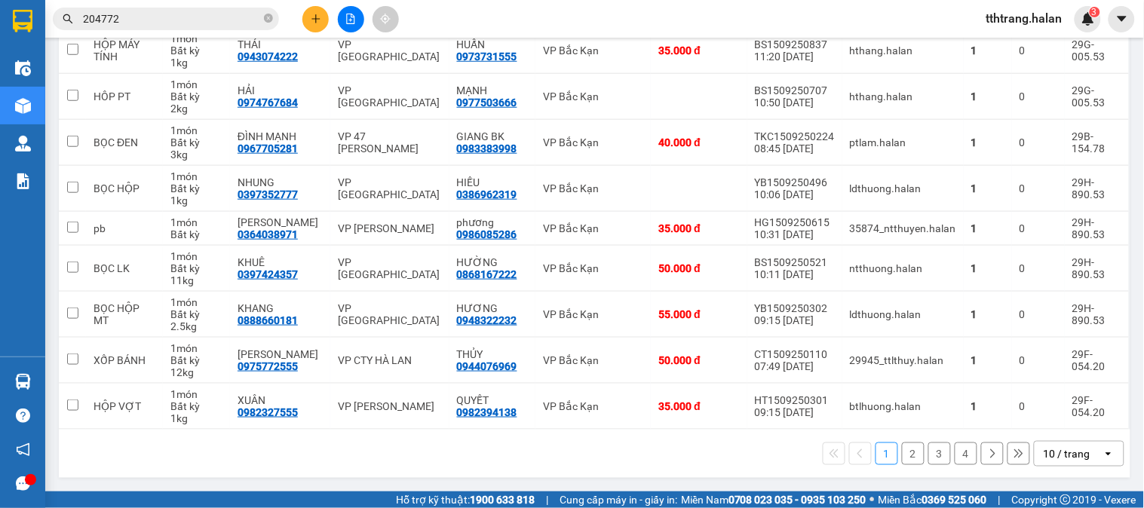
click at [1053, 448] on div "10 / trang" at bounding box center [1066, 453] width 47 height 15
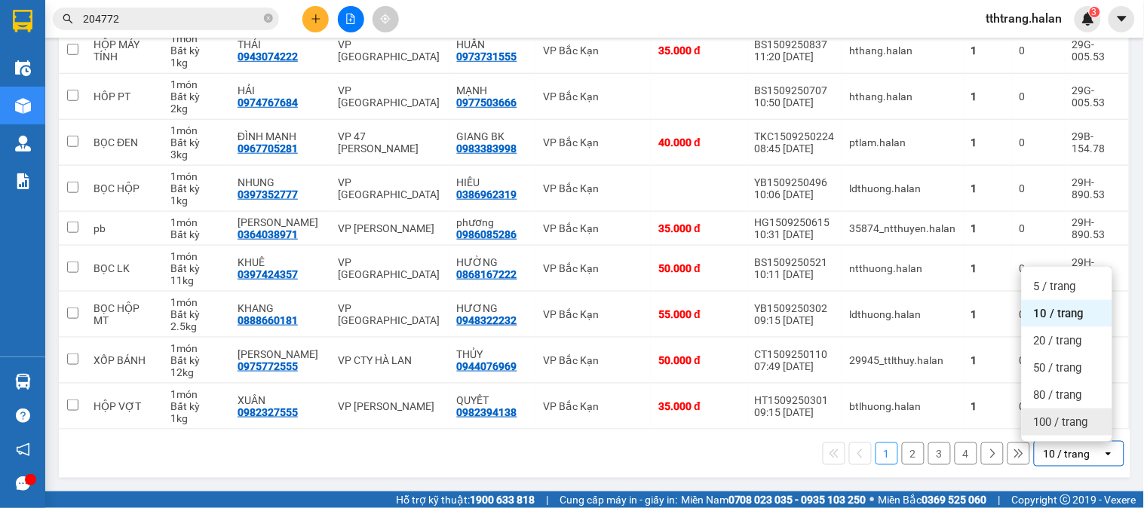
click at [1057, 424] on span "100 / trang" at bounding box center [1061, 422] width 54 height 15
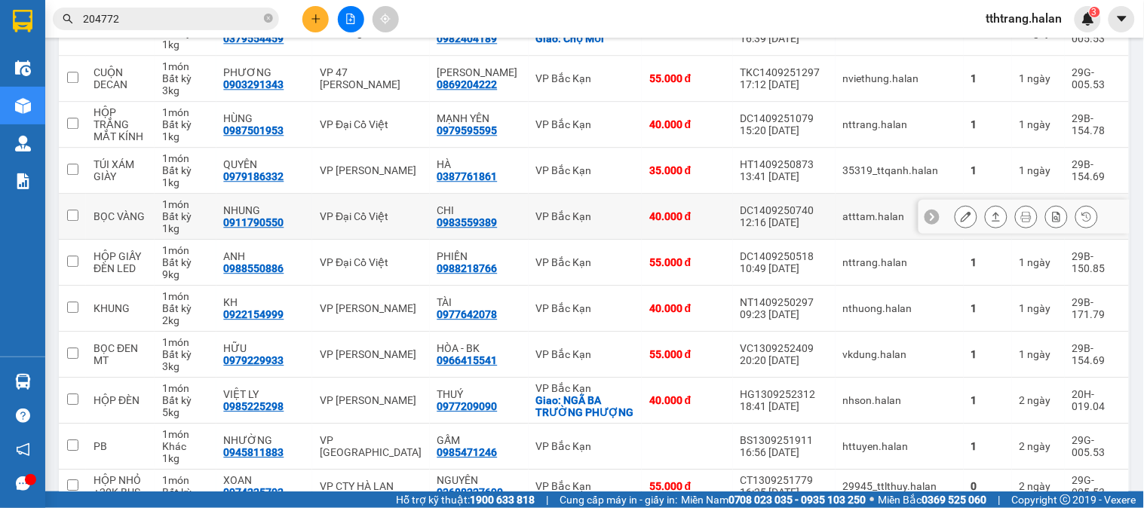
scroll to position [1005, 0]
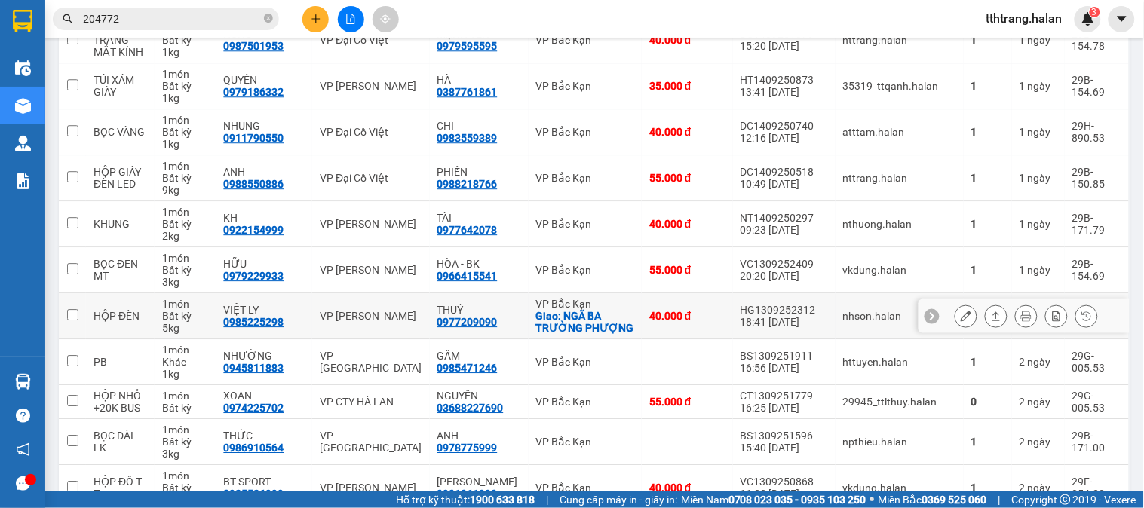
click at [955, 324] on button at bounding box center [965, 316] width 21 height 26
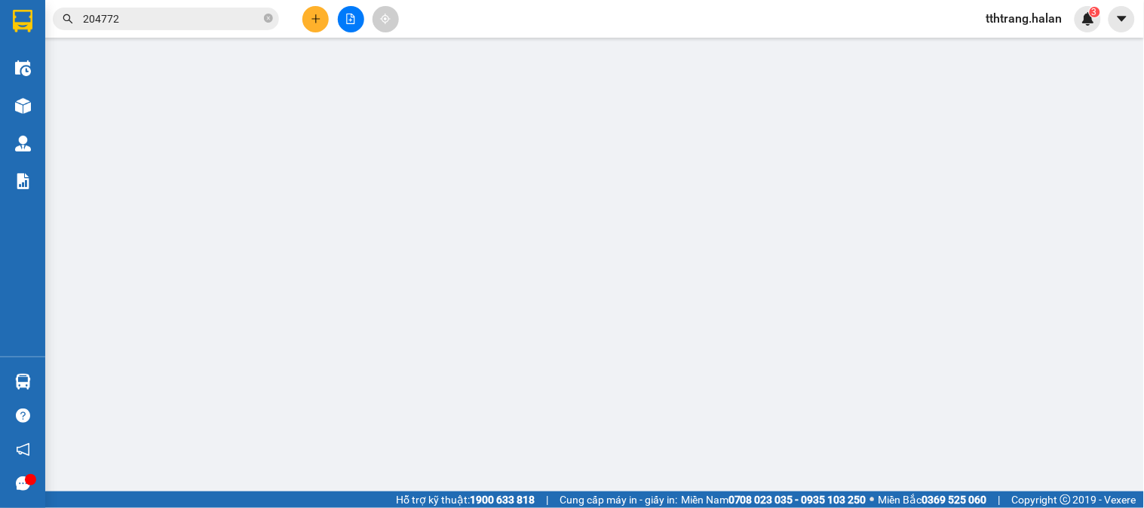
type input "0985225298"
type input "VIỆT LY"
type input "0977209090"
type input "THUÝ"
checkbox input "true"
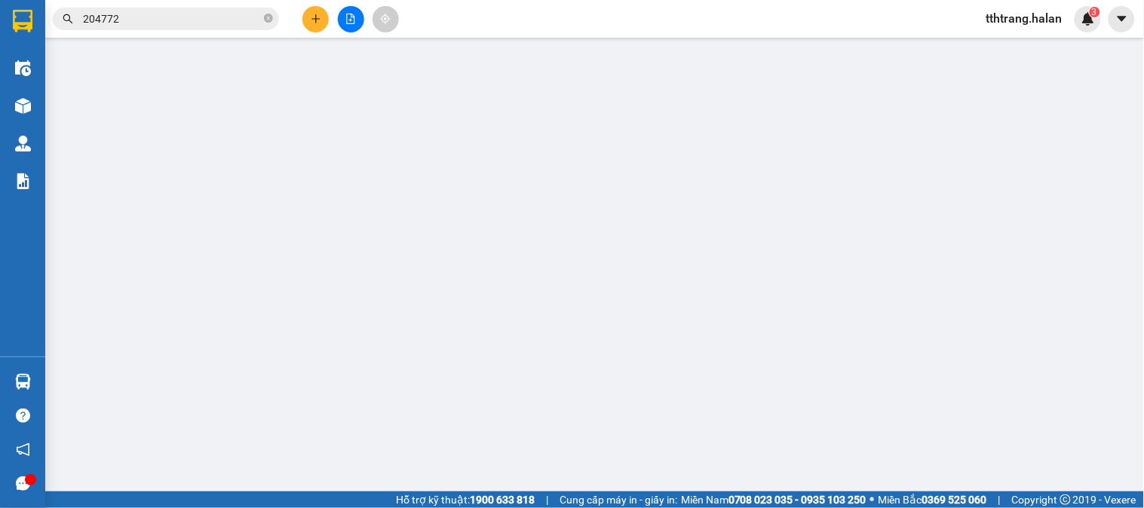
type input "NGÃ BA TRƯỜNG PHƯỢNG"
type input "40.000"
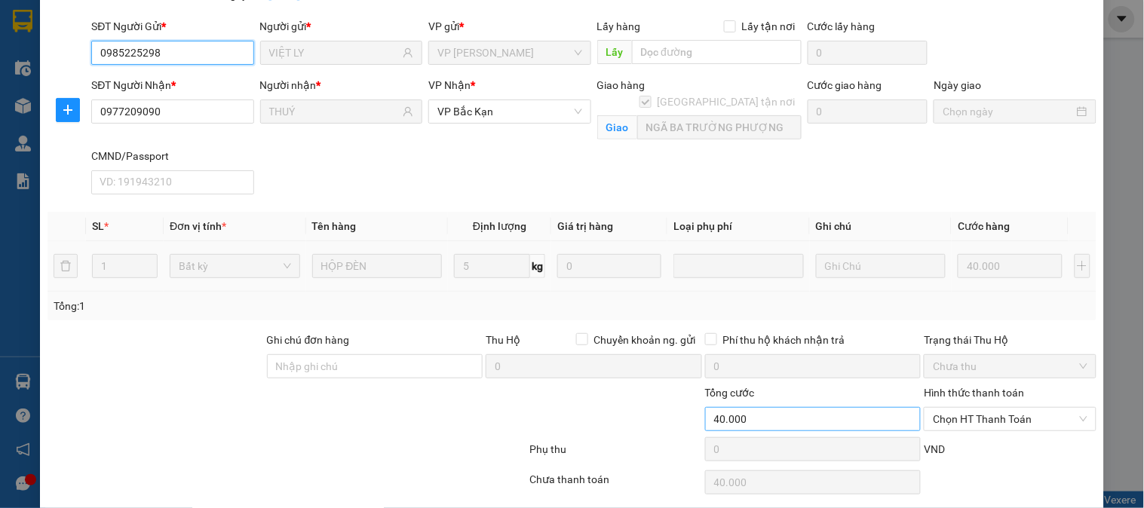
scroll to position [154, 0]
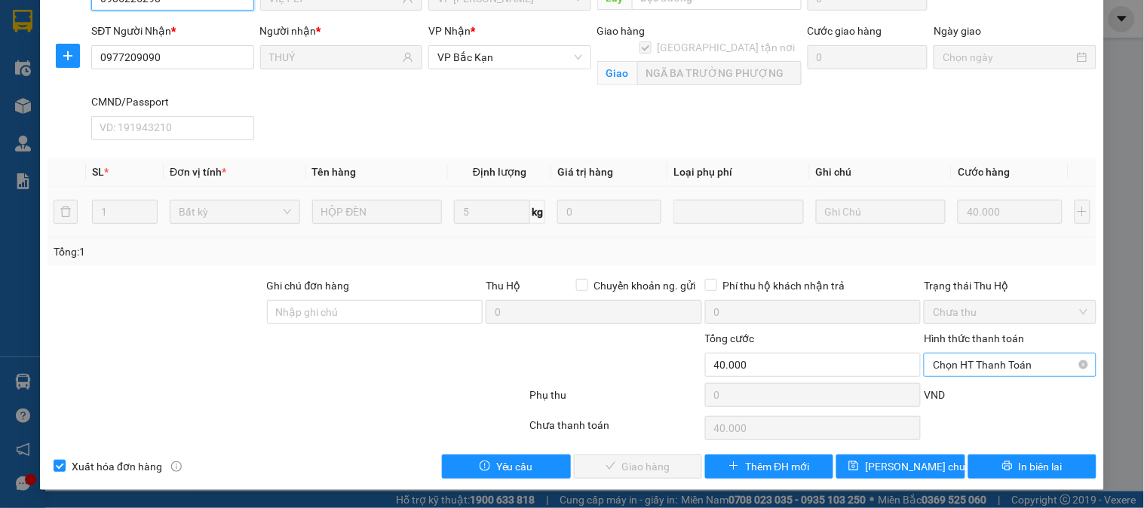
click at [959, 373] on span "Chọn HT Thanh Toán" at bounding box center [1010, 365] width 154 height 23
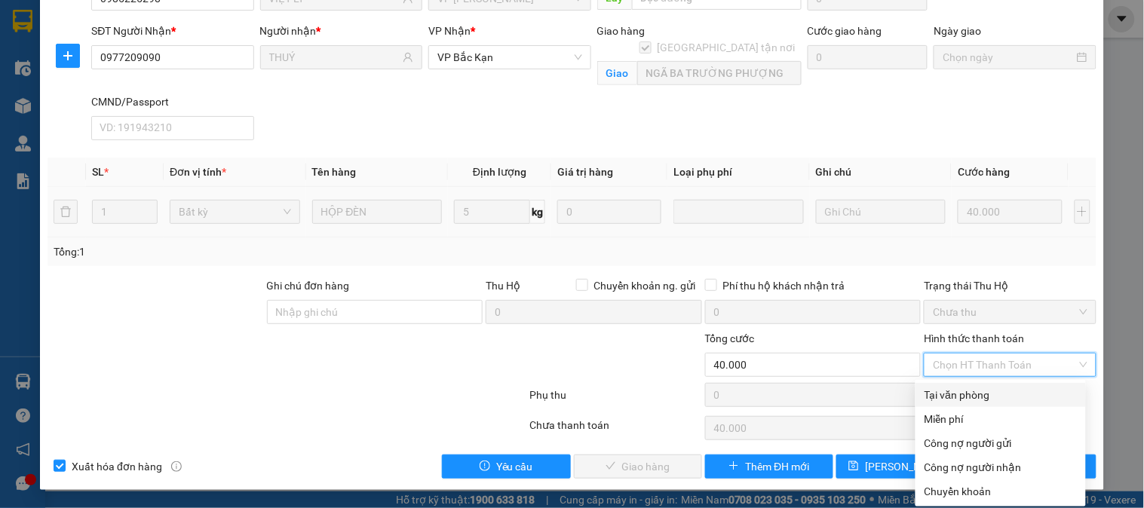
drag, startPoint x: 954, startPoint y: 396, endPoint x: 789, endPoint y: 443, distance: 171.6
click at [954, 396] on div "Tại văn phòng" at bounding box center [1000, 395] width 152 height 17
type input "0"
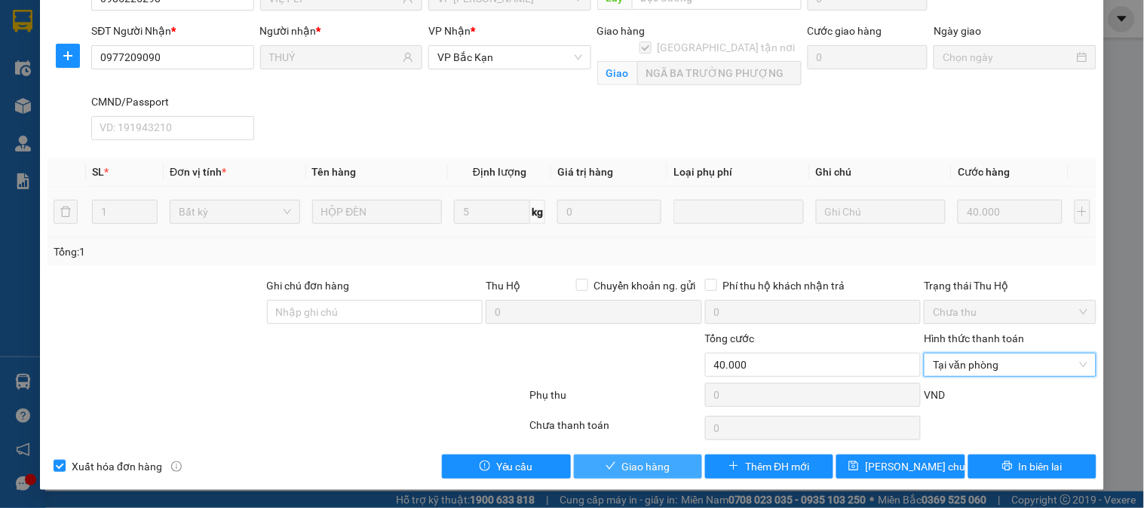
click at [574, 465] on button "Giao hàng" at bounding box center [638, 467] width 128 height 24
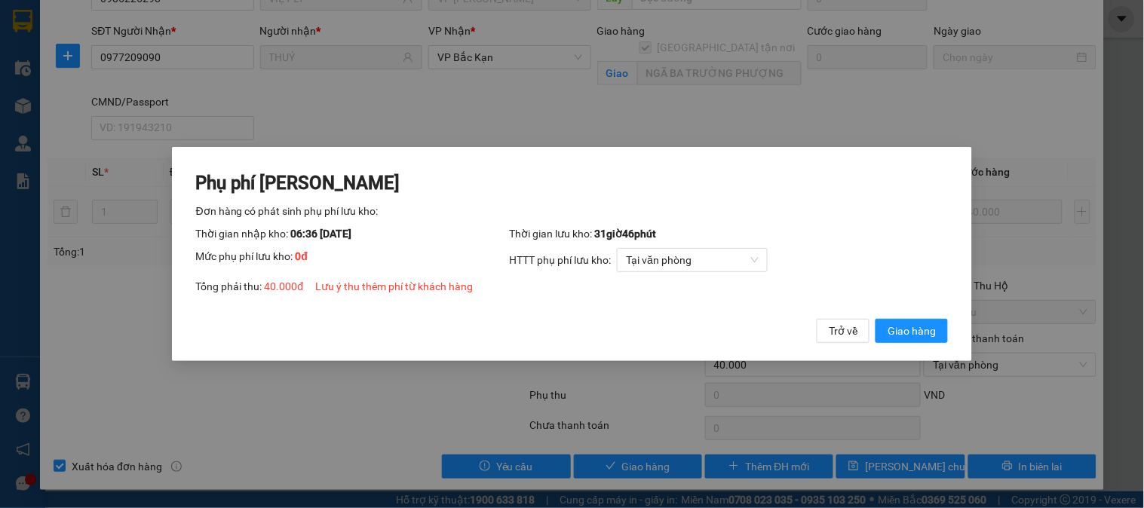
click at [905, 333] on span "Giao hàng" at bounding box center [911, 331] width 48 height 17
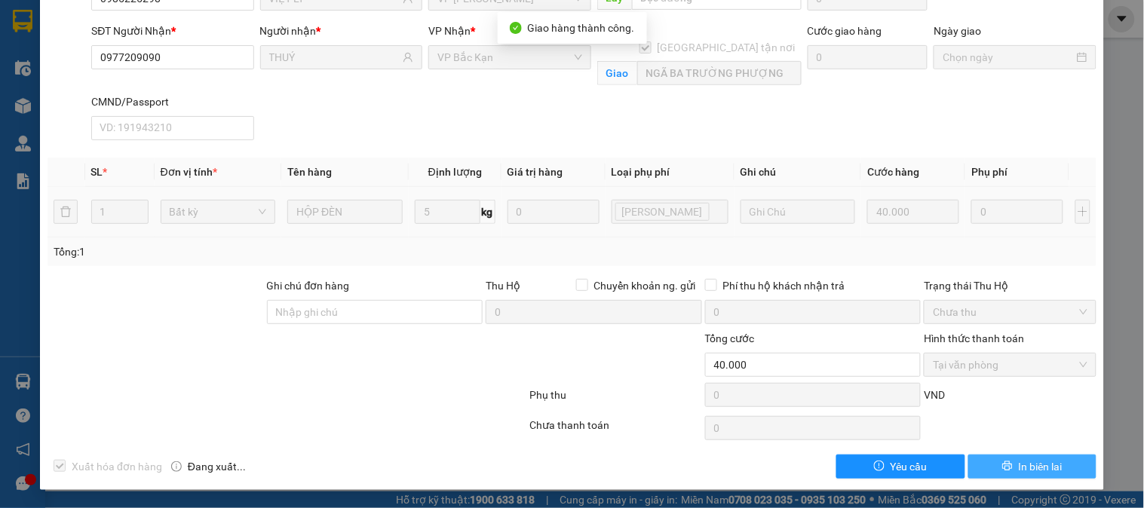
click at [1019, 461] on span "In biên lai" at bounding box center [1041, 466] width 44 height 17
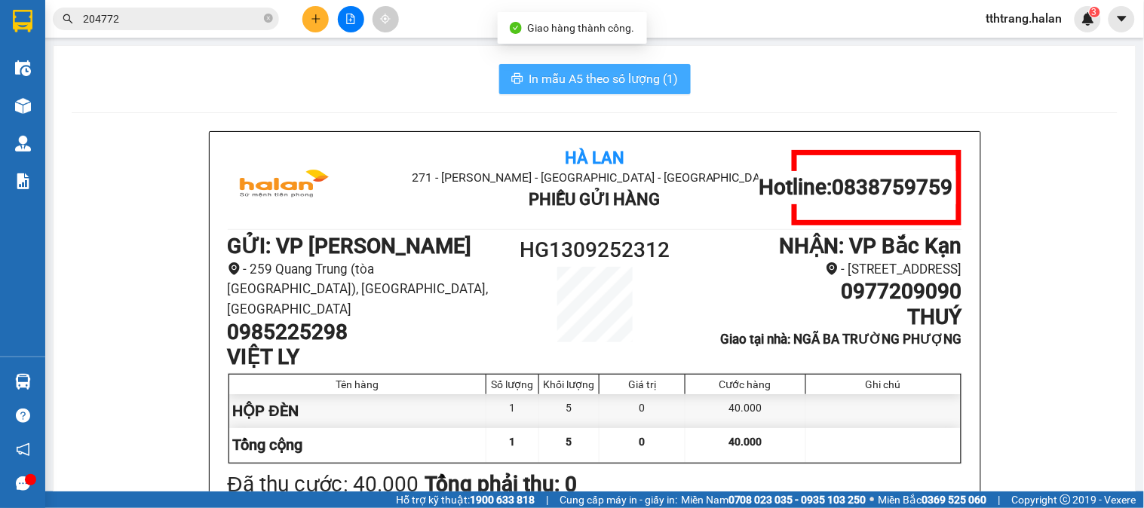
click at [596, 80] on span "In mẫu A5 theo số lượng (1)" at bounding box center [603, 78] width 149 height 19
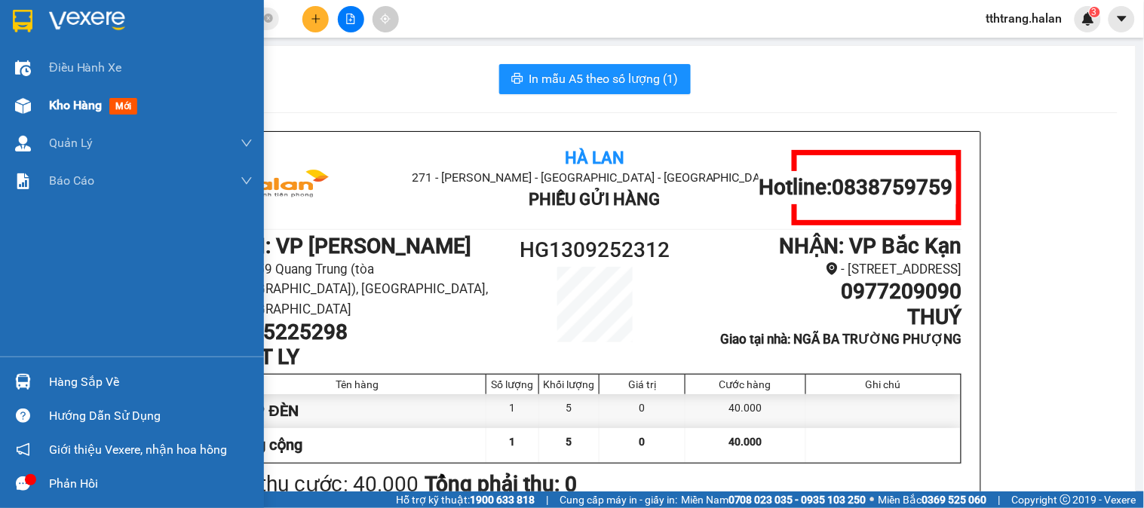
click at [57, 109] on span "Kho hàng" at bounding box center [75, 105] width 53 height 14
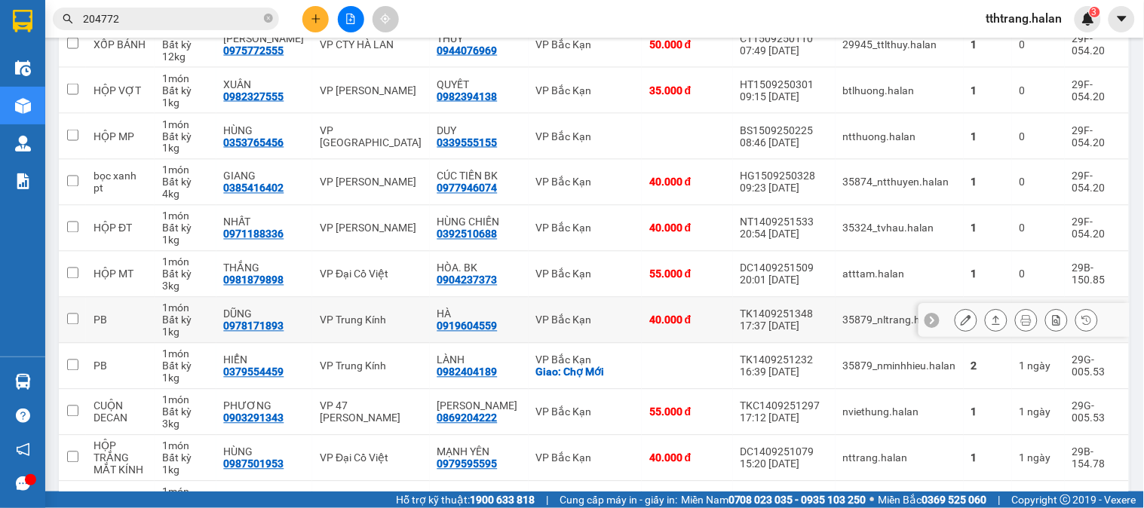
scroll to position [754, 0]
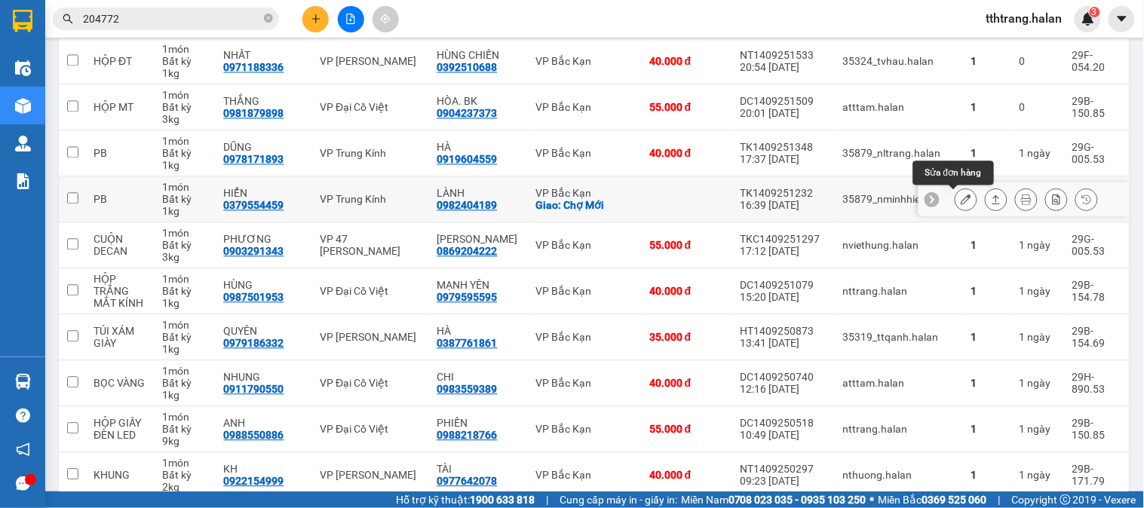
click at [960, 204] on icon at bounding box center [965, 199] width 11 height 11
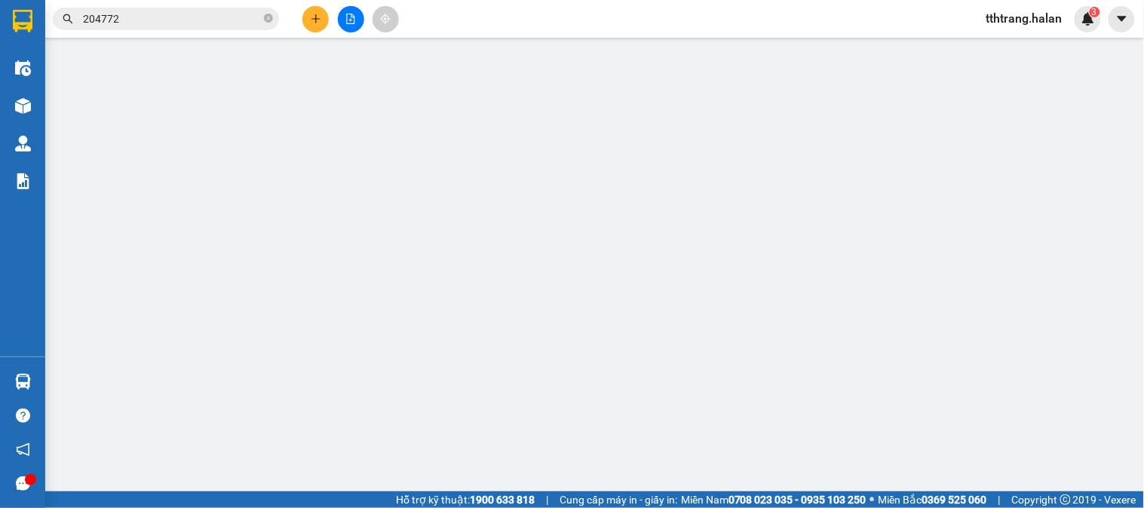
type input "0379554459"
type input "HIỂN"
type input "0982404189"
type input "LÀNH"
checkbox input "true"
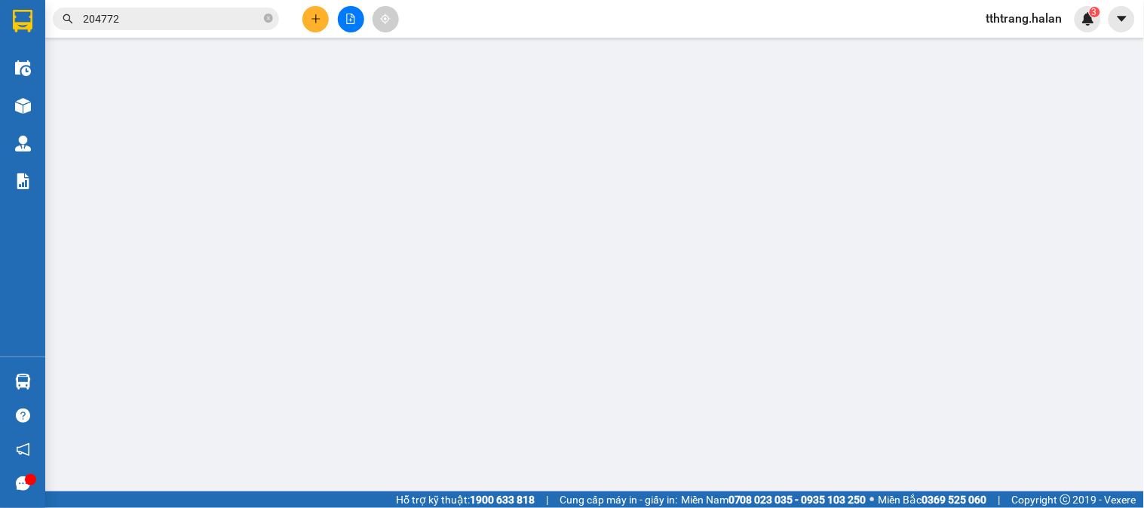
type input "Chợ Mới"
type input "20.000"
type input "55.000"
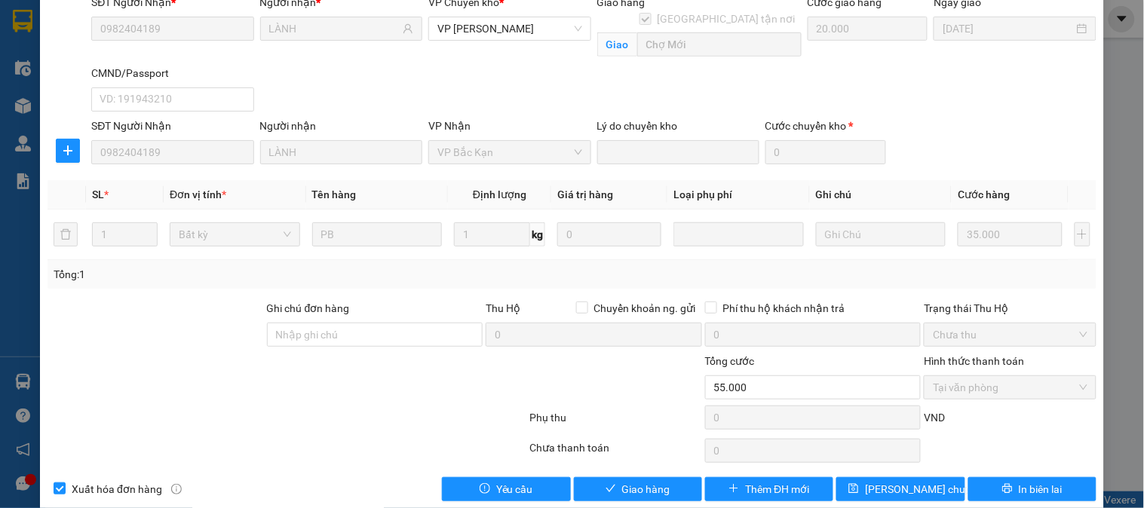
scroll to position [205, 0]
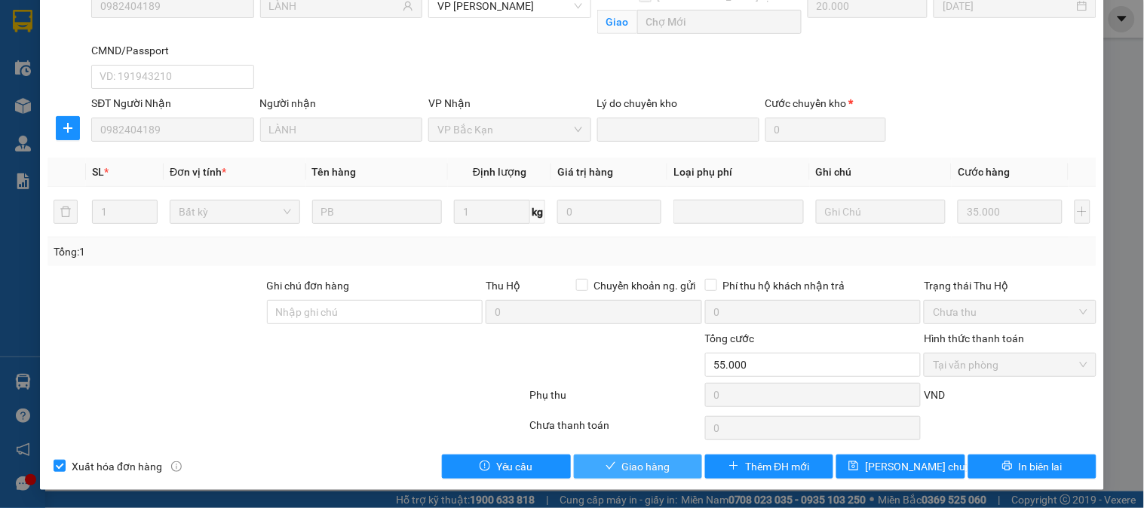
drag, startPoint x: 662, startPoint y: 470, endPoint x: 668, endPoint y: 454, distance: 16.9
click at [661, 470] on span "Giao hàng" at bounding box center [646, 466] width 48 height 17
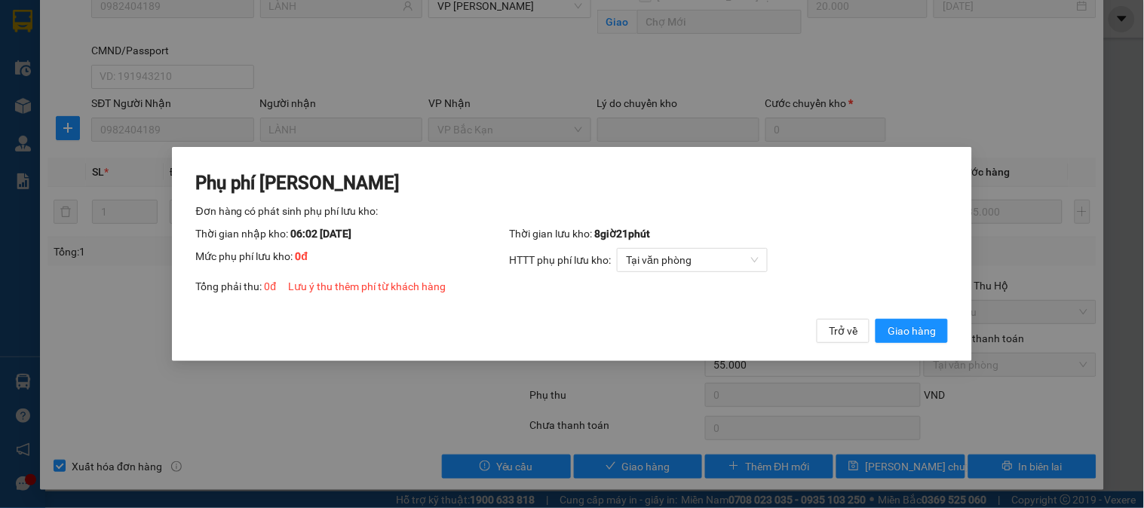
click at [958, 336] on div "Phụ phí Lưu kho Đơn hàng có phát sinh phụ phí lưu kho: Thời gian nhập kho: 06:0…" at bounding box center [572, 254] width 801 height 214
click at [939, 336] on button "Giao hàng" at bounding box center [911, 331] width 72 height 24
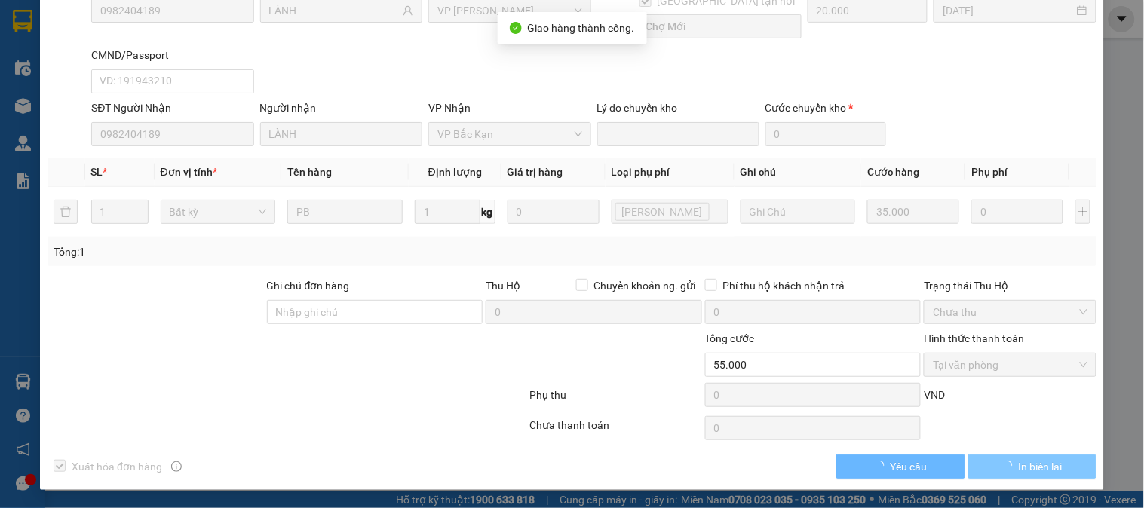
scroll to position [200, 0]
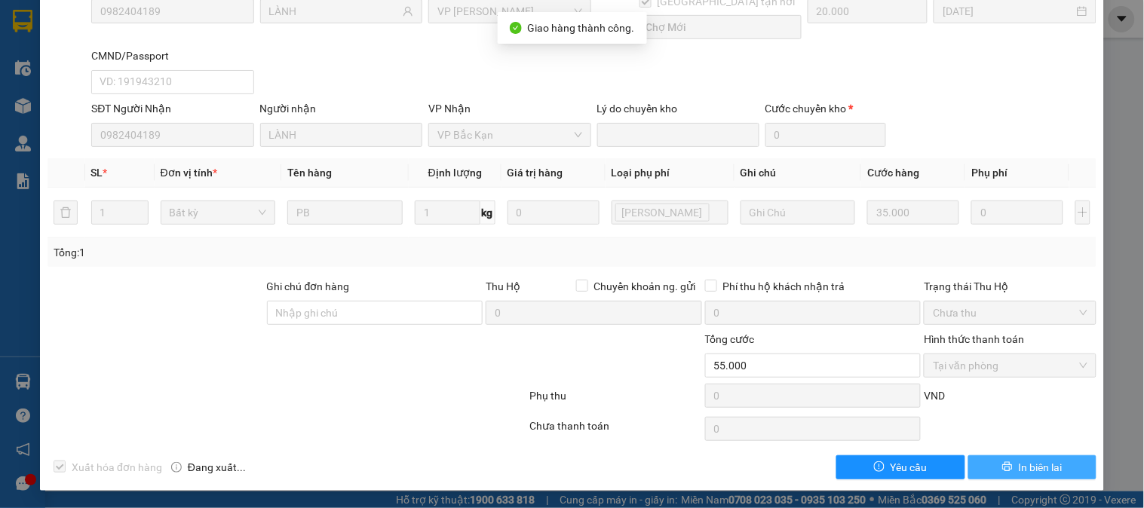
click at [1004, 469] on button "In biên lai" at bounding box center [1032, 467] width 128 height 24
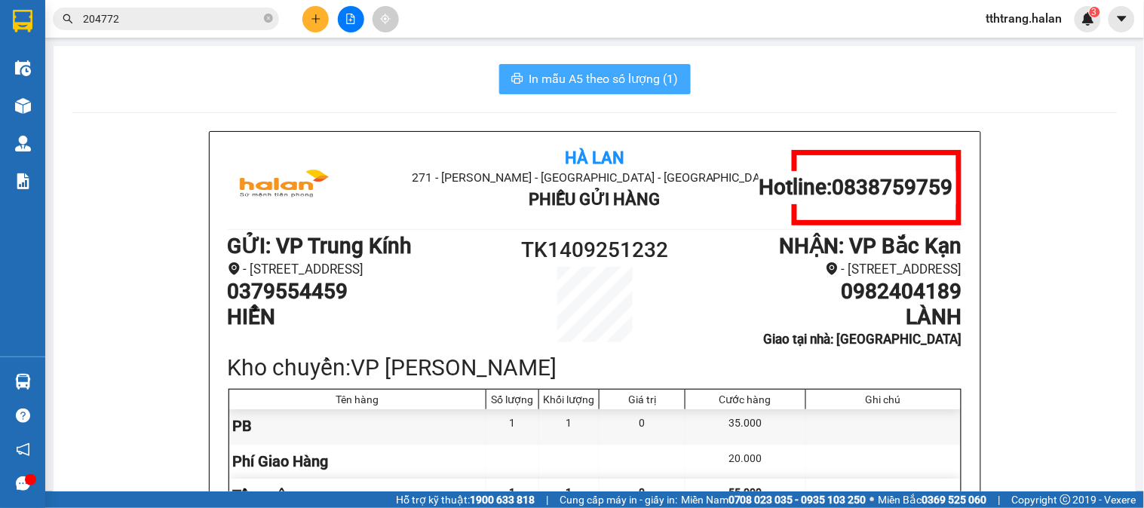
click at [602, 79] on span "In mẫu A5 theo số lượng (1)" at bounding box center [603, 78] width 149 height 19
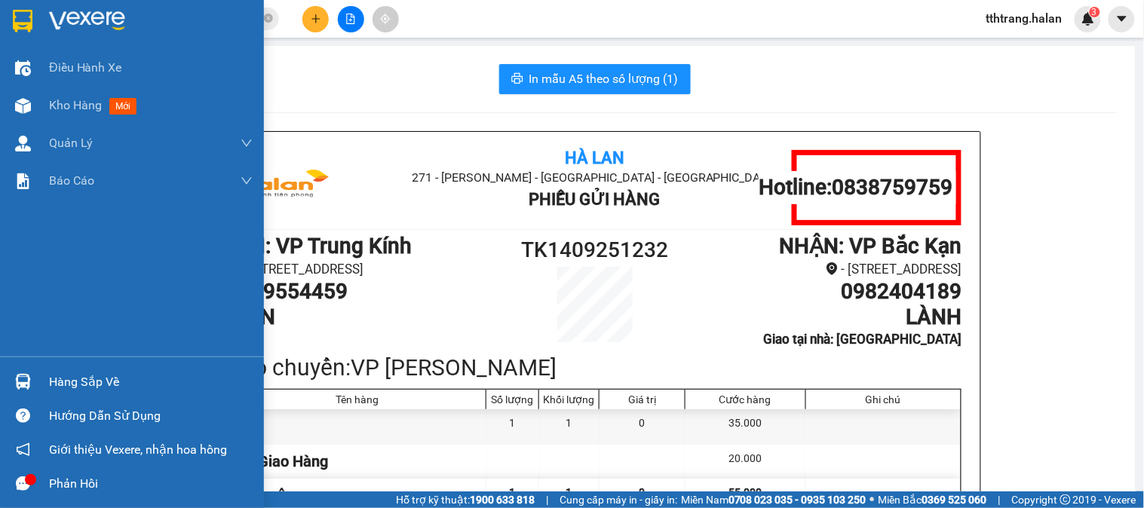
click at [17, 392] on div at bounding box center [23, 382] width 26 height 26
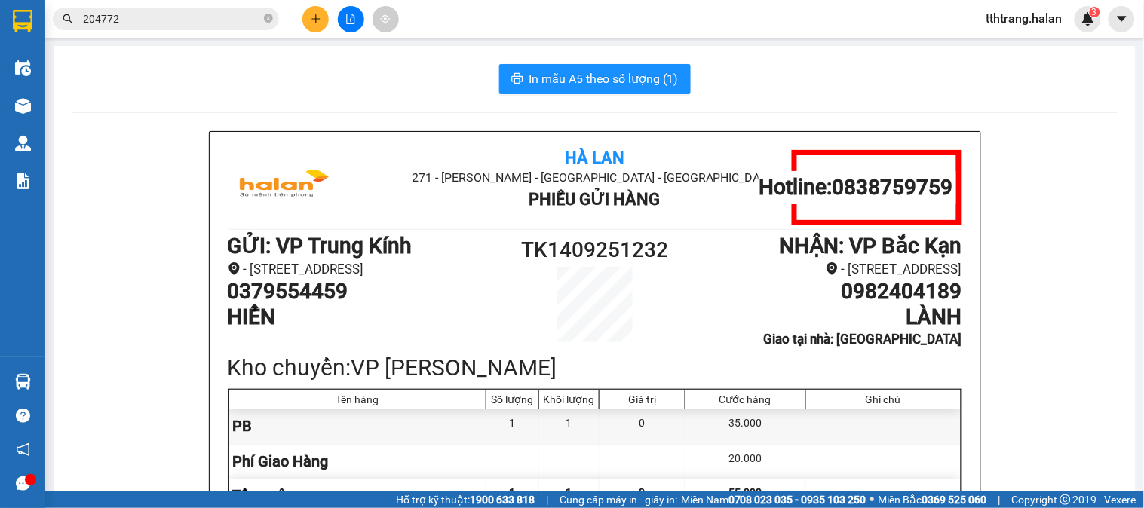
click at [136, 240] on section "Kết quả tìm kiếm ( 125 ) Bộ lọc Mã ĐH Trạng thái Món hàng Thu hộ Tổng cước Chưa…" at bounding box center [572, 254] width 1144 height 508
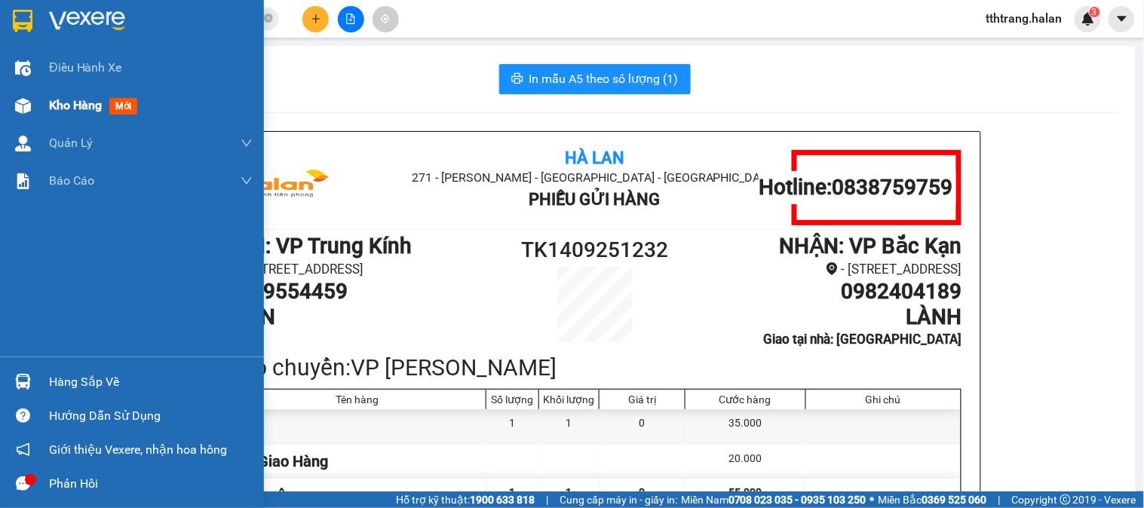
click at [25, 98] on img at bounding box center [23, 106] width 16 height 16
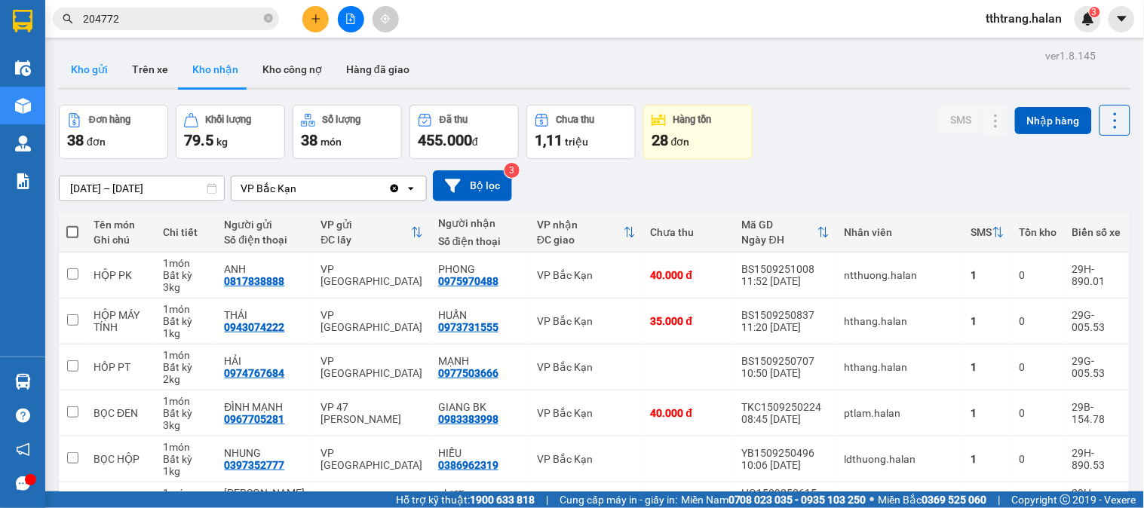
click at [87, 78] on button "Kho gửi" at bounding box center [89, 69] width 61 height 36
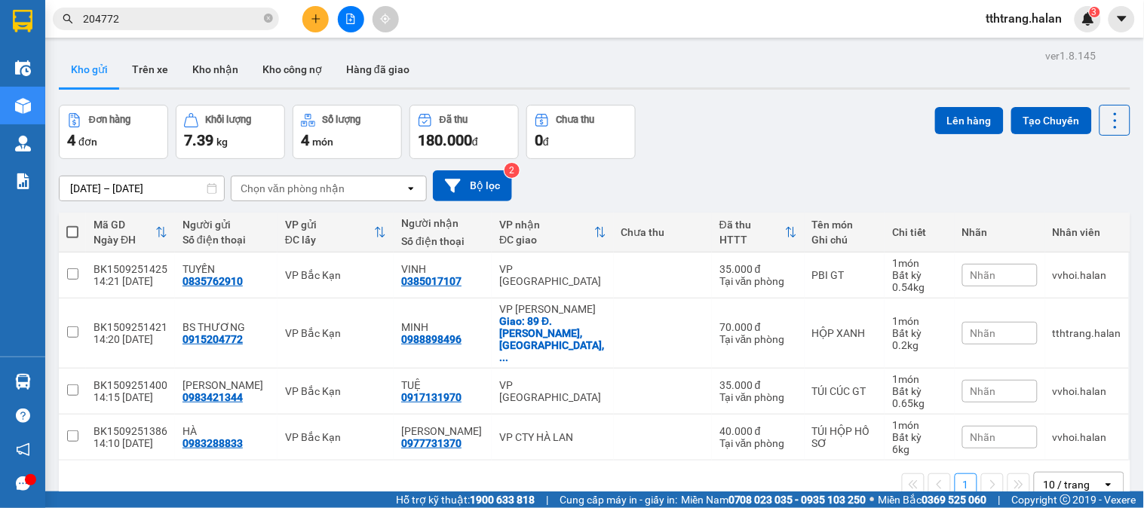
click at [743, 130] on div "Đơn hàng 4 đơn Khối lượng 7.39 kg Số lượng 4 món Đã thu 180.000 đ Chưa thu 0 đ …" at bounding box center [594, 132] width 1071 height 54
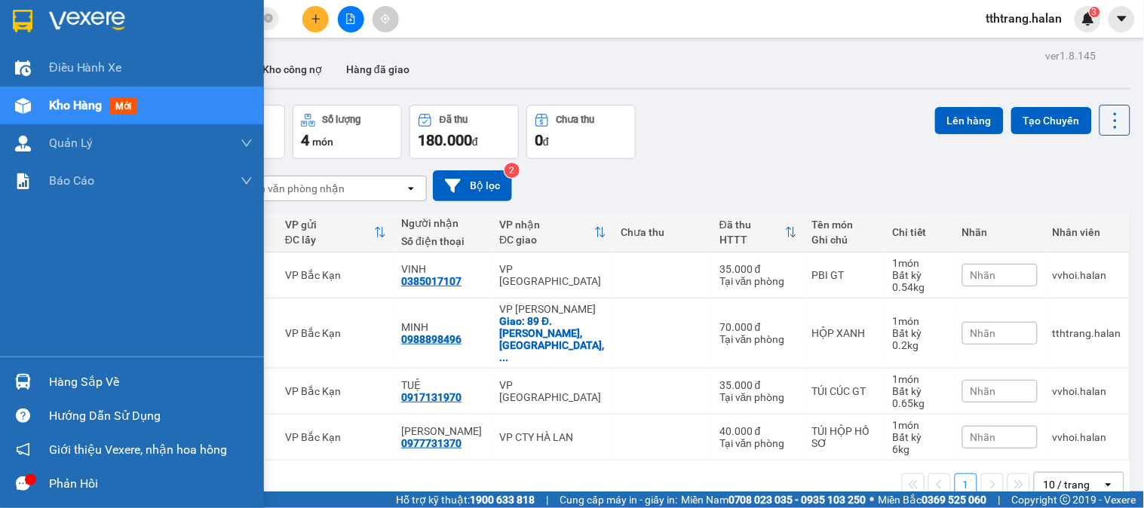
click at [13, 378] on div at bounding box center [23, 382] width 26 height 26
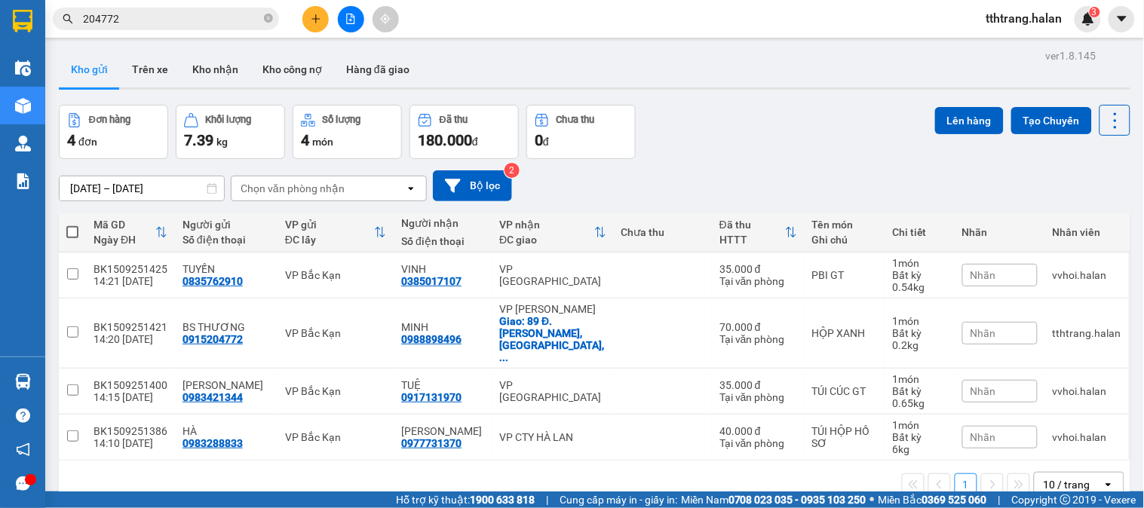
click at [745, 152] on section "Kết quả tìm kiếm ( 125 ) Bộ lọc Mã ĐH Trạng thái Món hàng Thu hộ Tổng cước Chưa…" at bounding box center [572, 254] width 1144 height 508
click at [682, 369] on td at bounding box center [663, 392] width 98 height 46
checkbox input "true"
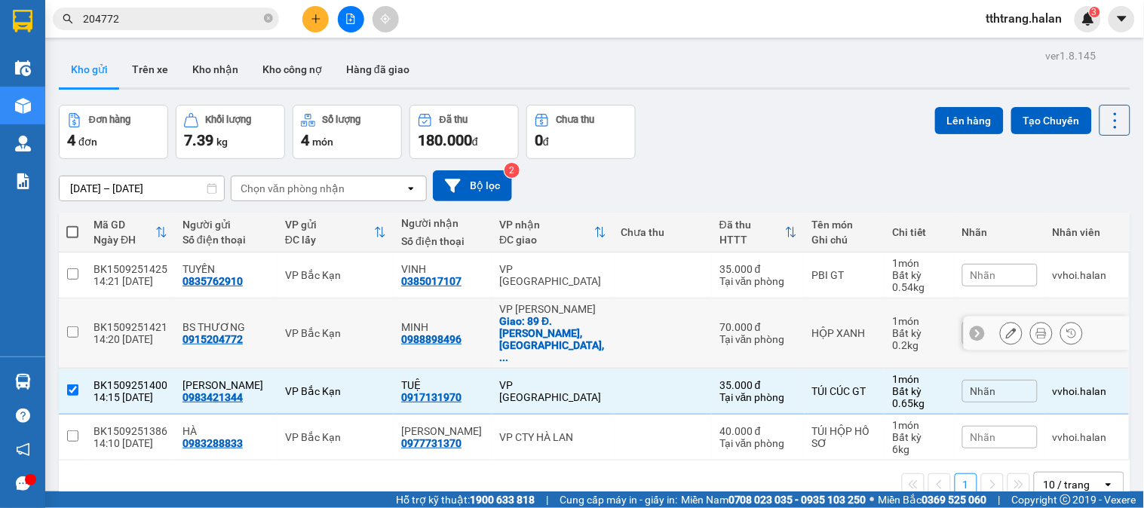
click at [642, 312] on td at bounding box center [663, 334] width 98 height 70
checkbox input "true"
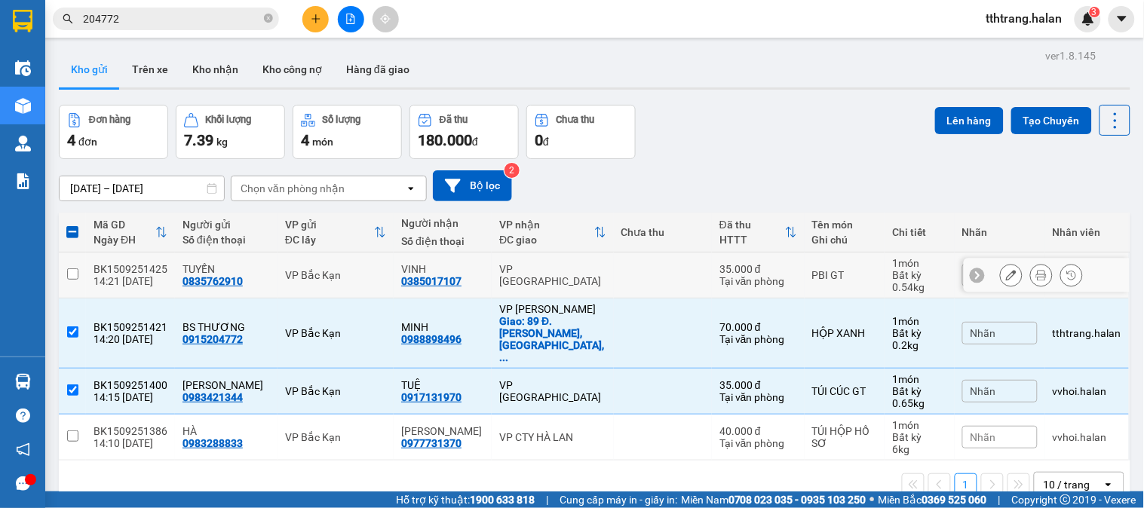
click at [627, 272] on td at bounding box center [663, 276] width 98 height 46
checkbox input "true"
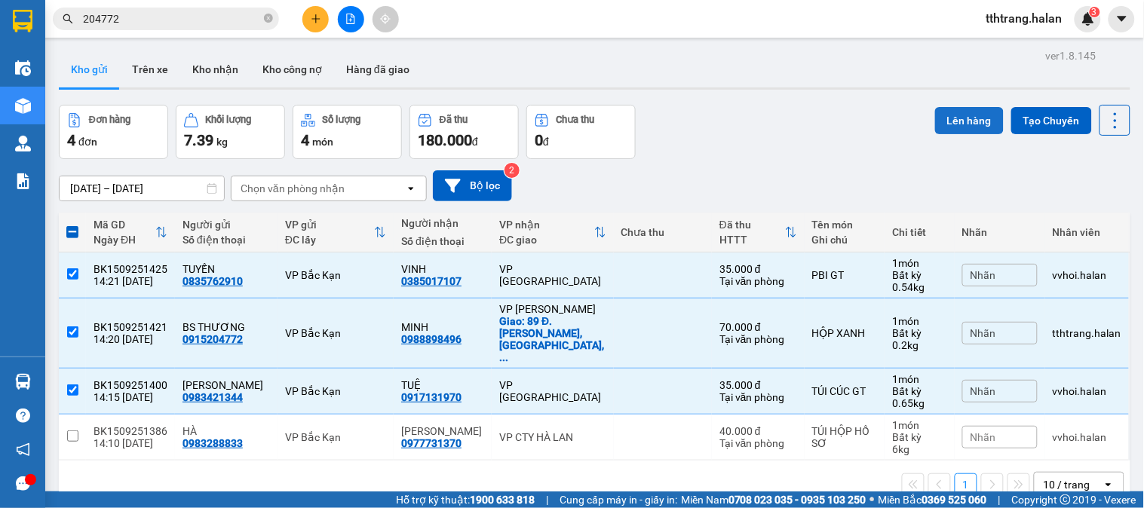
click at [964, 130] on button "Lên hàng" at bounding box center [969, 120] width 69 height 27
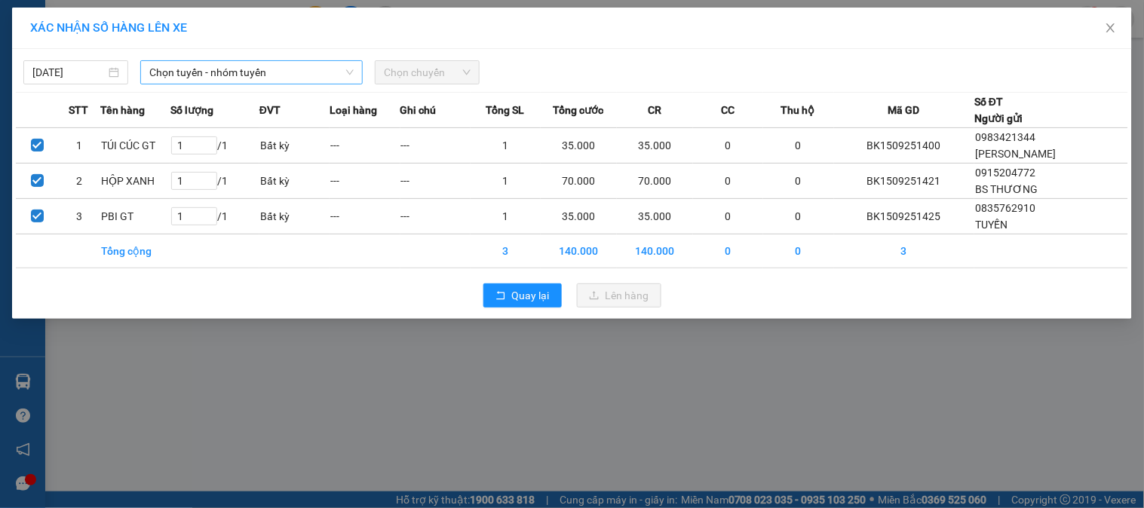
click at [313, 83] on span "Chọn tuyến - nhóm tuyến" at bounding box center [251, 72] width 204 height 23
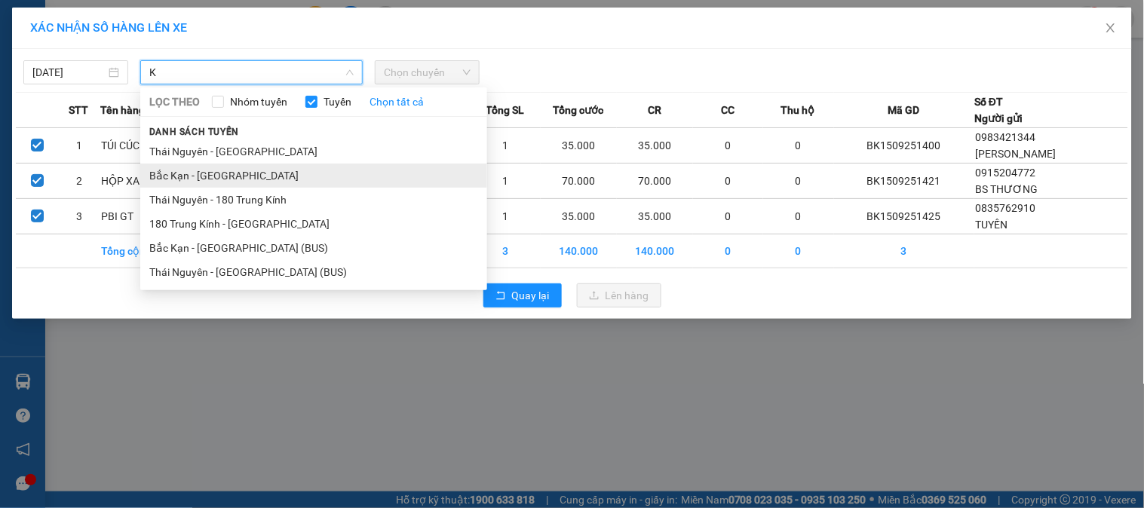
type input "K"
click at [198, 174] on li "Bắc Kạn - Thái Nguyên" at bounding box center [313, 176] width 347 height 24
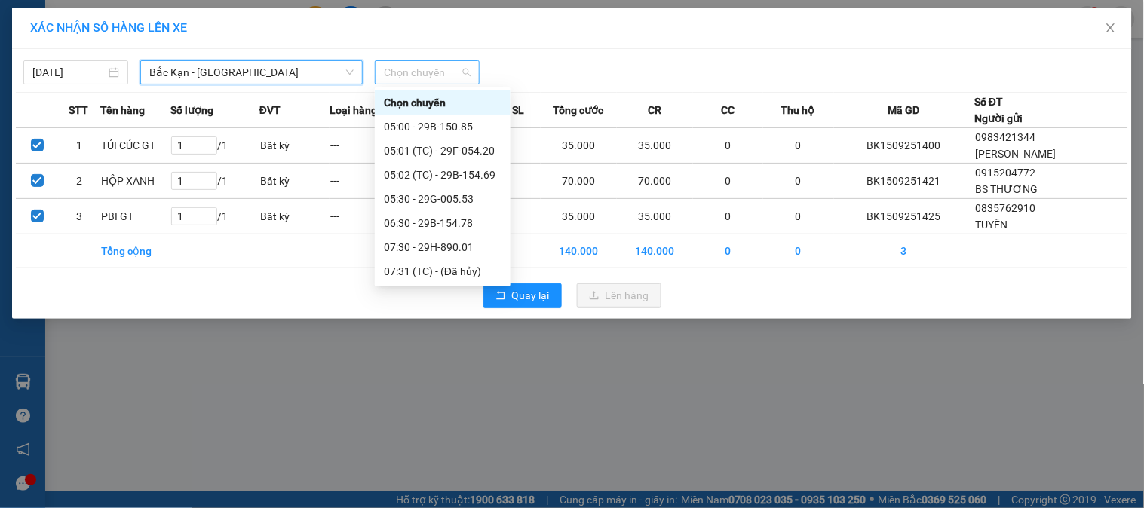
click at [409, 70] on span "Chọn chuyến" at bounding box center [427, 72] width 87 height 23
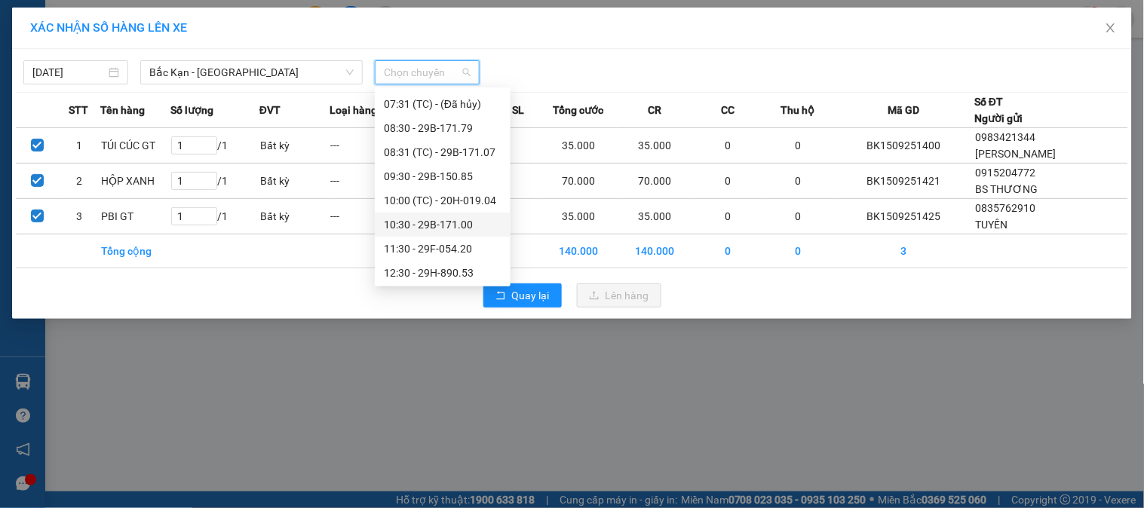
scroll to position [251, 0]
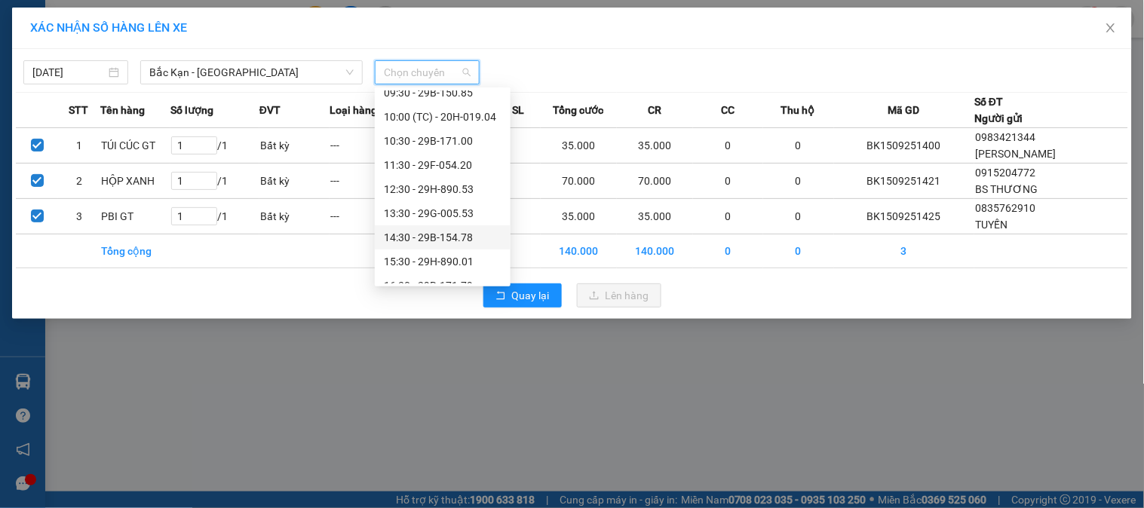
click at [421, 241] on div "14:30 - 29B-154.78" at bounding box center [443, 237] width 118 height 17
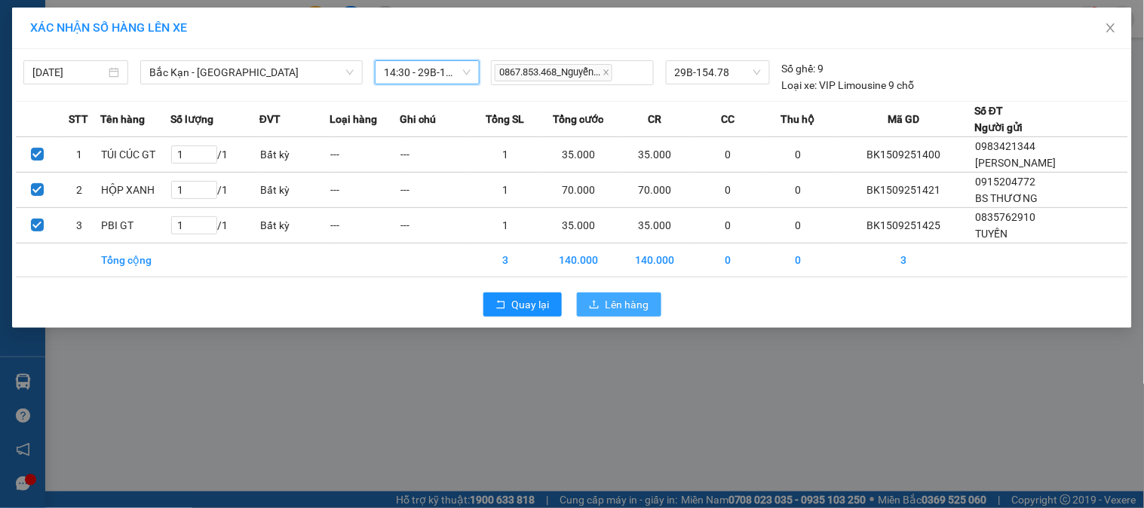
click at [593, 304] on icon "upload" at bounding box center [594, 304] width 11 height 11
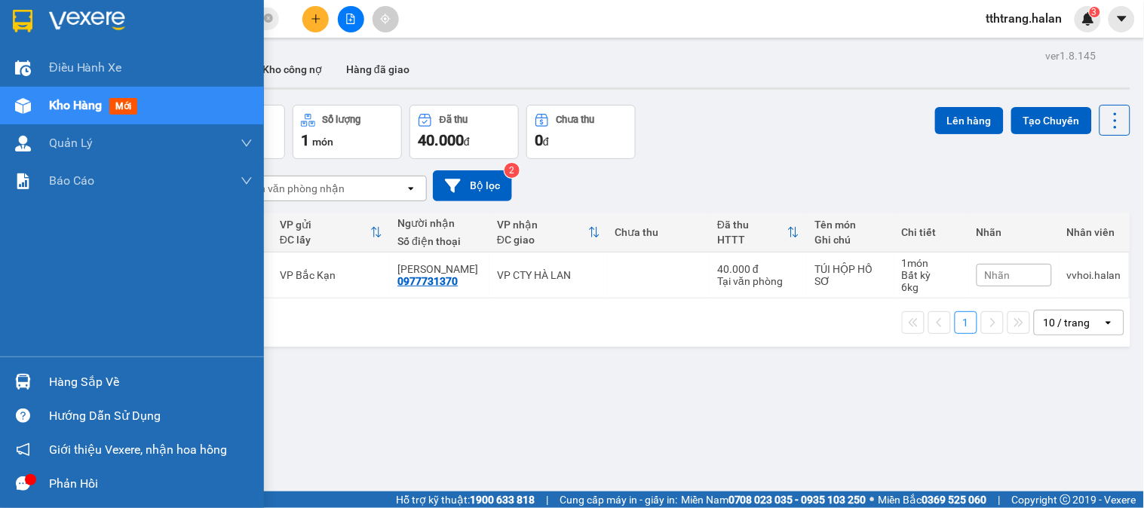
click at [32, 380] on div at bounding box center [23, 382] width 26 height 26
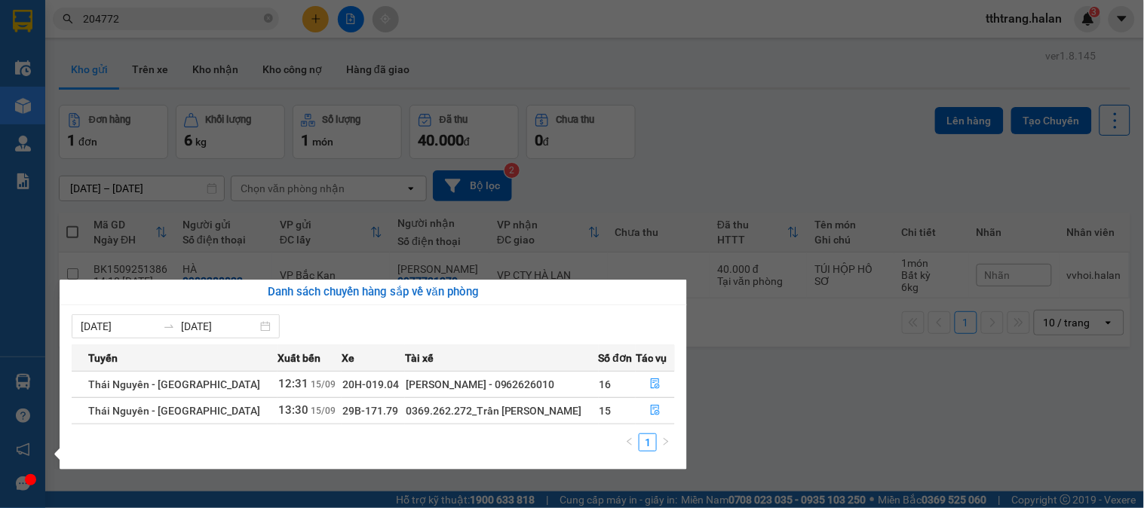
click at [774, 424] on section "Kết quả tìm kiếm ( 125 ) Bộ lọc Mã ĐH Trạng thái Món hàng Thu hộ Tổng cước Chưa…" at bounding box center [572, 254] width 1144 height 508
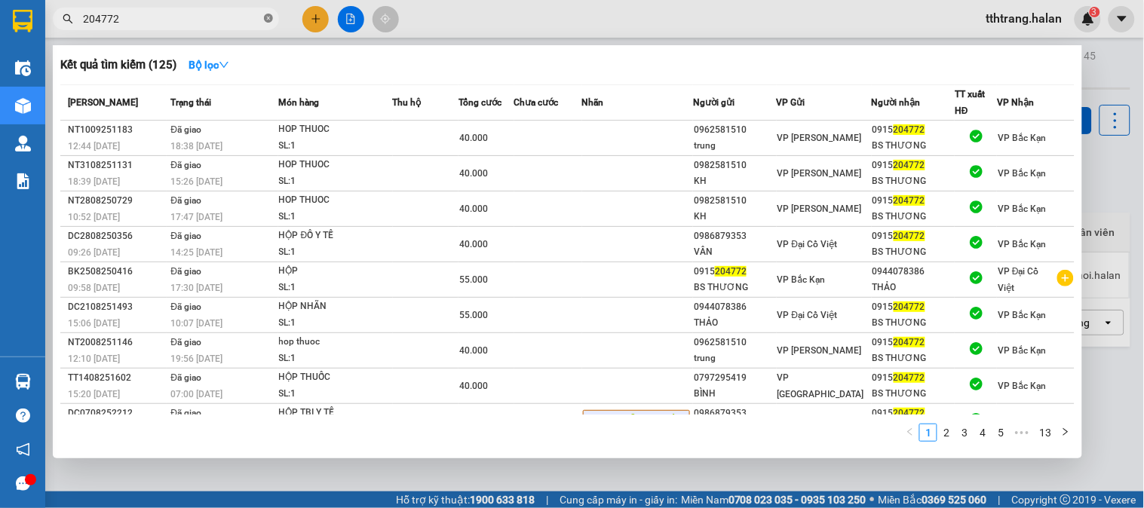
click at [265, 17] on icon "close-circle" at bounding box center [268, 18] width 9 height 9
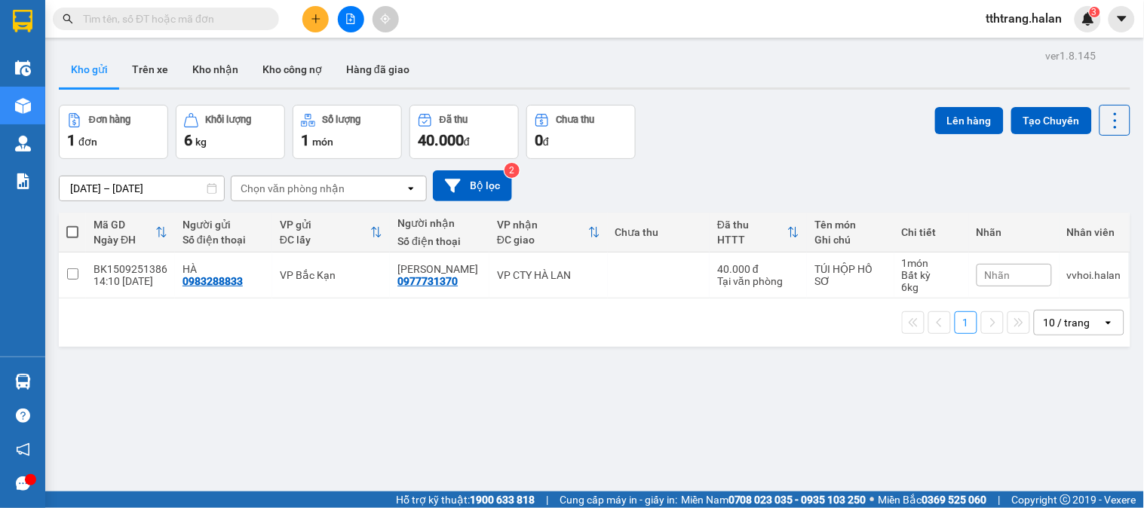
click at [136, 12] on input "text" at bounding box center [172, 19] width 178 height 17
click at [146, 26] on input "text" at bounding box center [172, 19] width 178 height 17
drag, startPoint x: 239, startPoint y: 16, endPoint x: 237, endPoint y: 26, distance: 9.9
click at [237, 26] on input "text" at bounding box center [172, 19] width 178 height 17
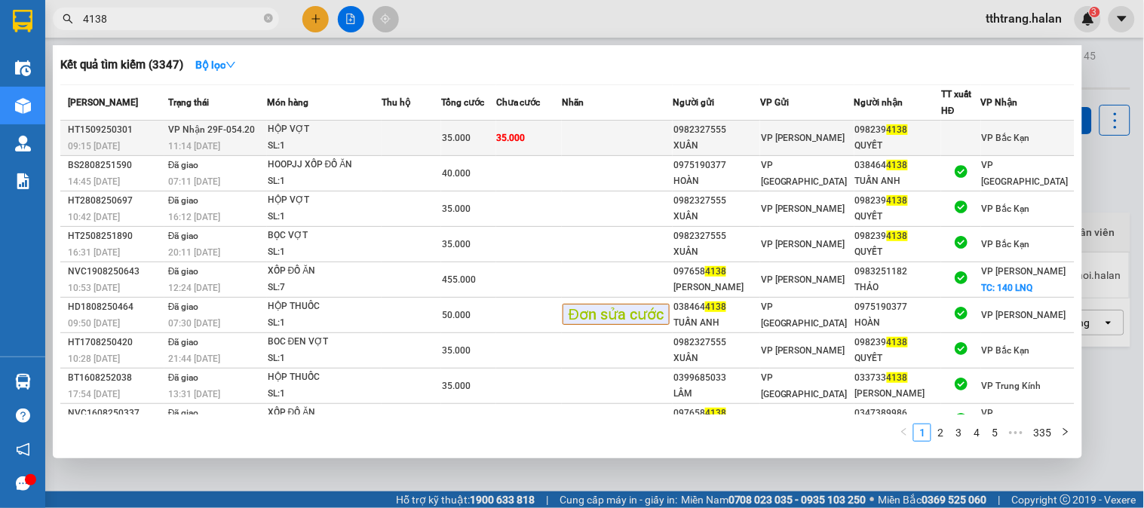
type input "4138"
click at [267, 130] on td "VP Nhận 29F-054.20 11:14 - 15/09" at bounding box center [215, 138] width 103 height 35
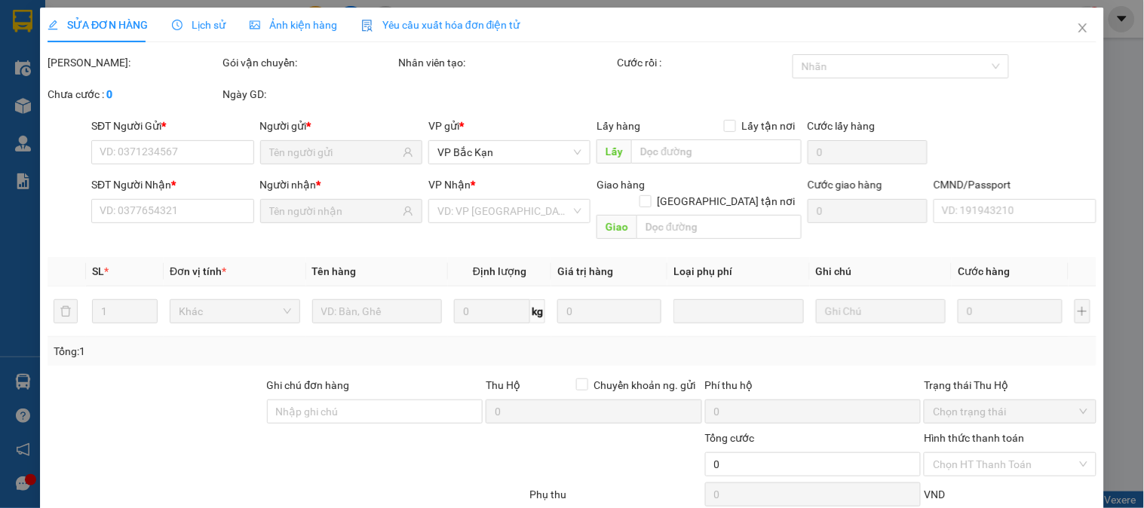
type input "0982327555"
type input "XUÂN"
type input "0982394138"
type input "QUYẾT"
type input "35.000"
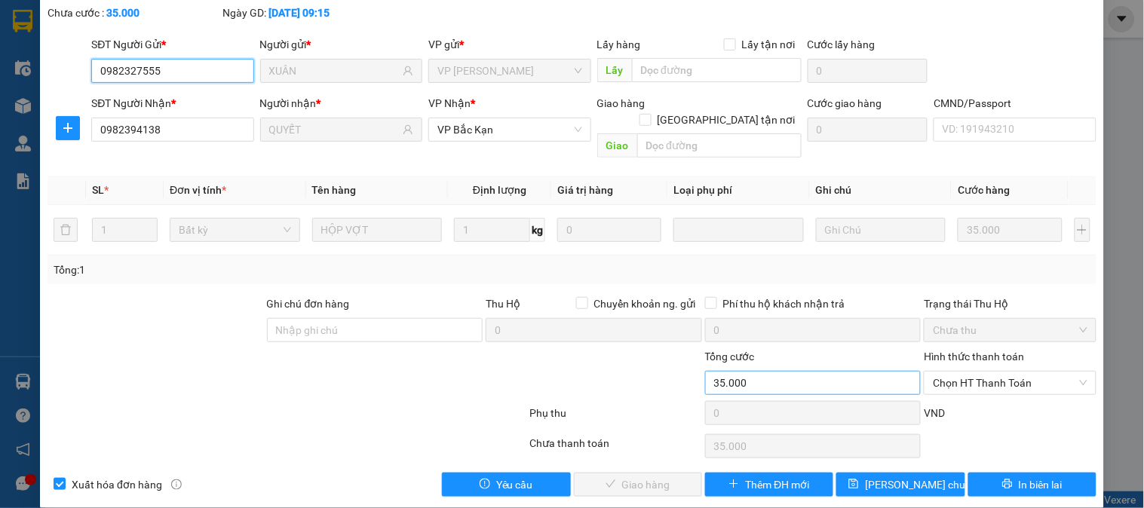
scroll to position [83, 0]
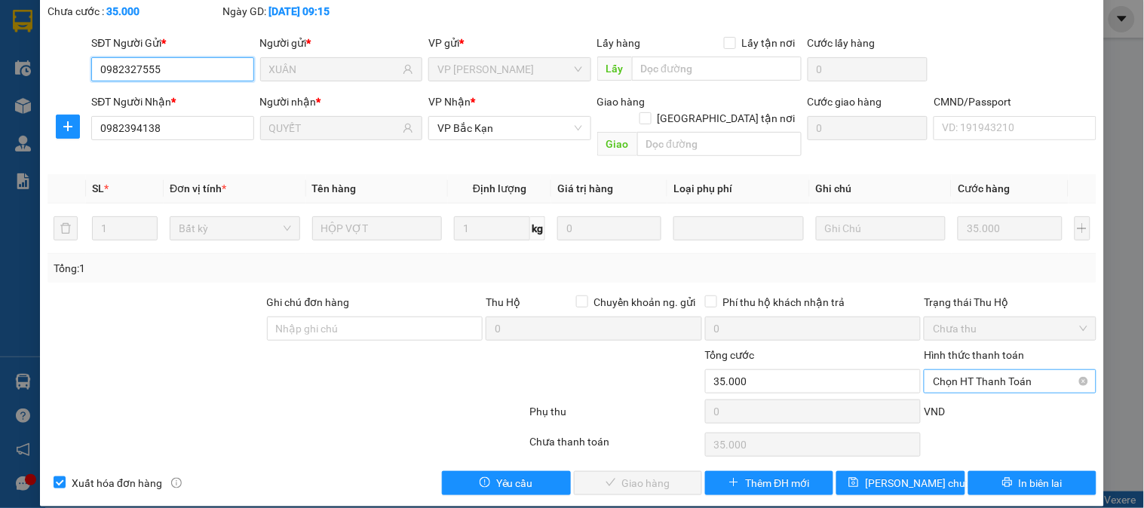
click at [954, 370] on span "Chọn HT Thanh Toán" at bounding box center [1010, 381] width 154 height 23
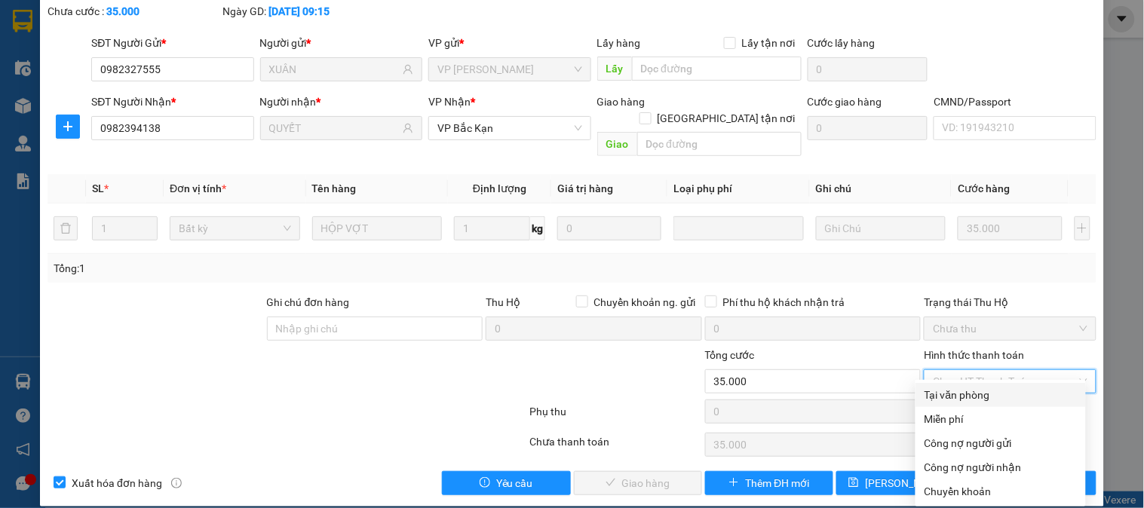
drag, startPoint x: 952, startPoint y: 389, endPoint x: 888, endPoint y: 404, distance: 65.8
click at [951, 391] on div "Tại văn phòng" at bounding box center [1000, 395] width 152 height 17
type input "0"
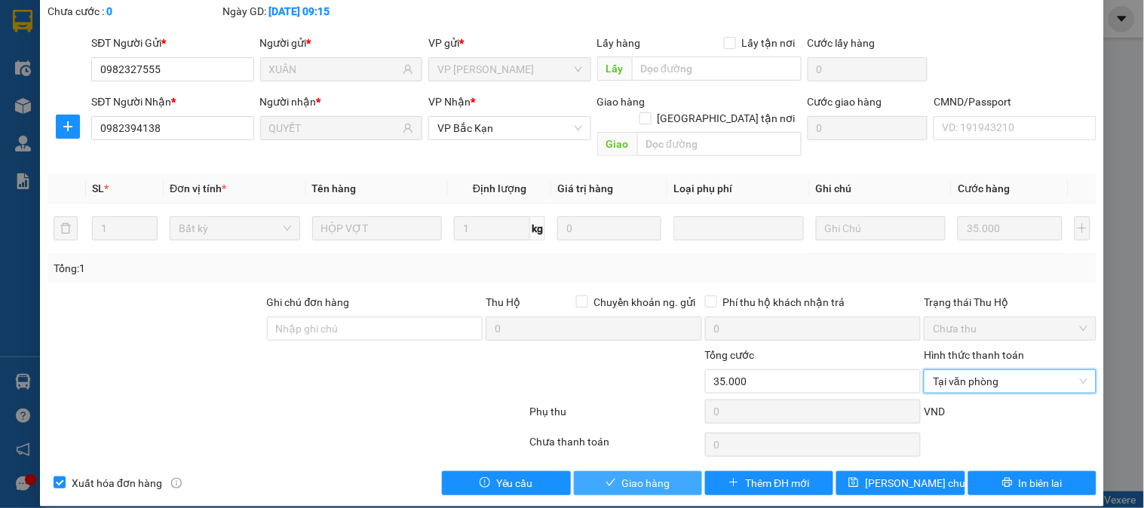
click at [635, 475] on span "Giao hàng" at bounding box center [646, 483] width 48 height 17
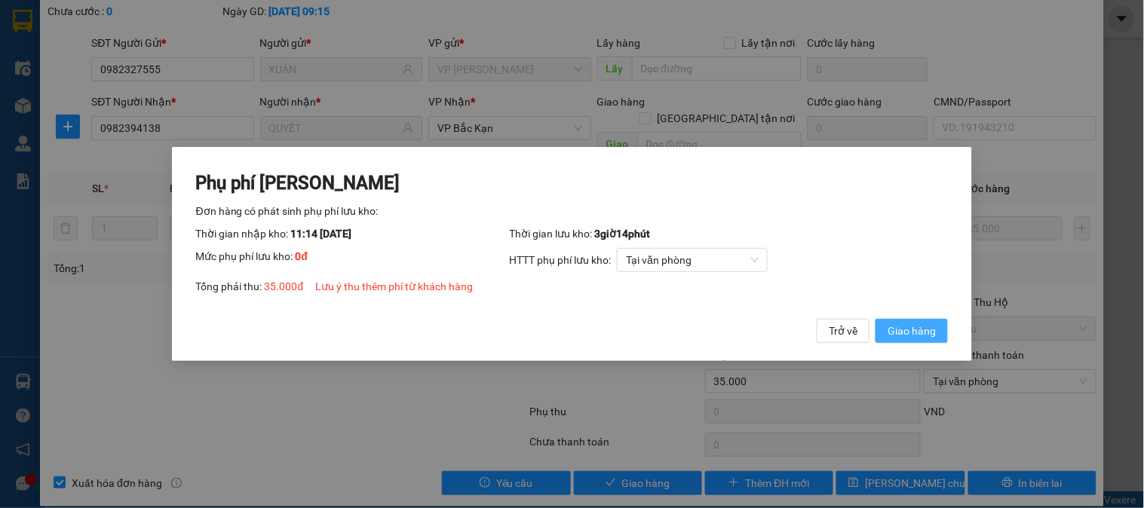
click at [907, 330] on span "Giao hàng" at bounding box center [911, 331] width 48 height 17
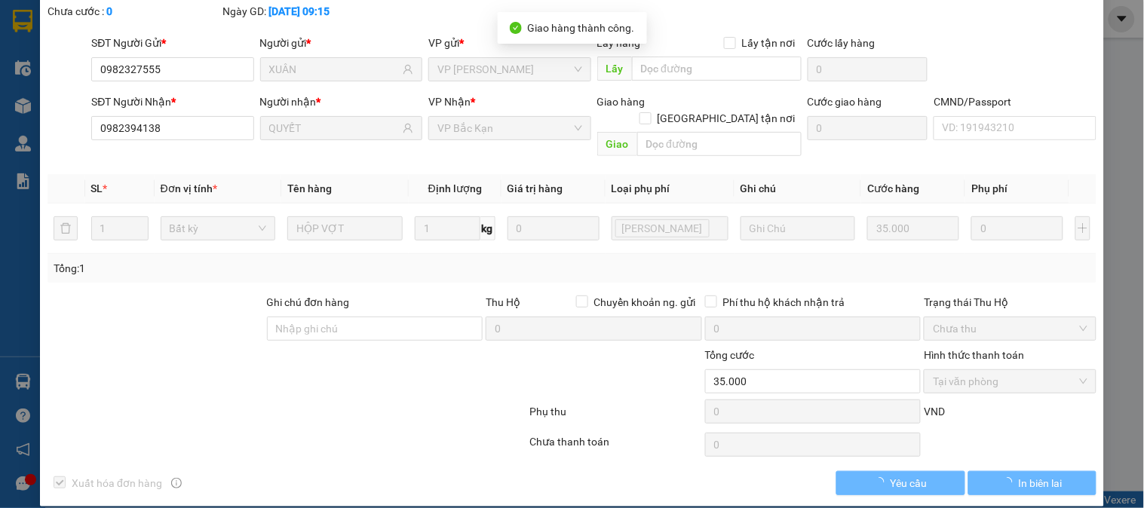
scroll to position [0, 0]
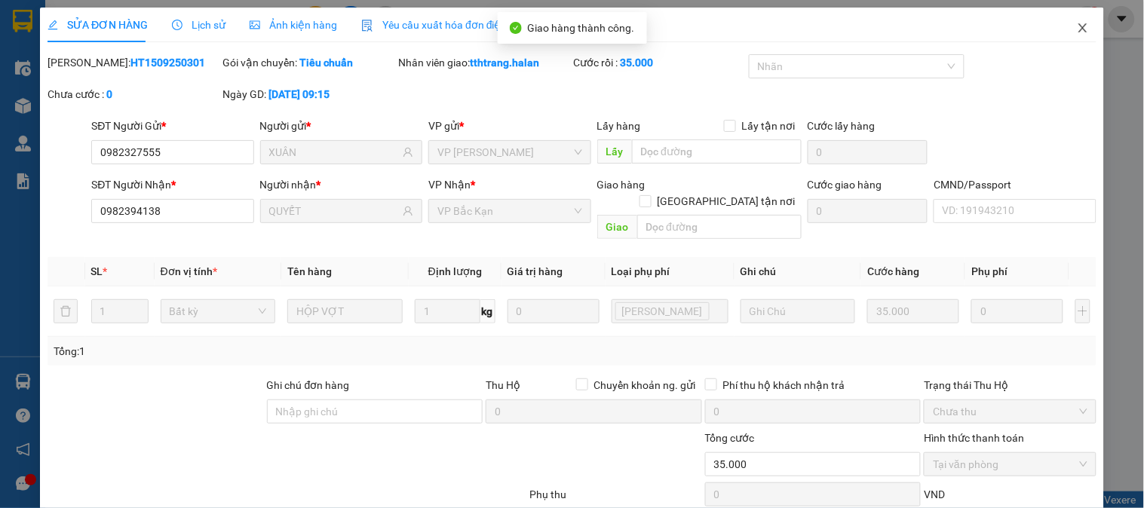
click at [1078, 32] on icon "close" at bounding box center [1082, 27] width 8 height 9
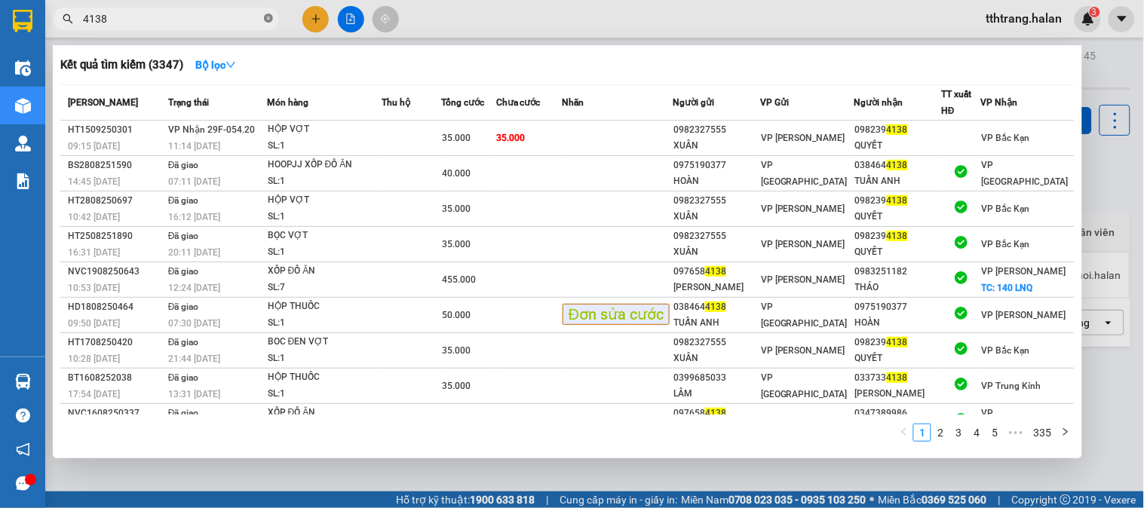
drag, startPoint x: 274, startPoint y: 18, endPoint x: 265, endPoint y: 18, distance: 9.0
click at [274, 17] on span "4138" at bounding box center [166, 19] width 226 height 23
click at [265, 18] on icon "close-circle" at bounding box center [268, 18] width 9 height 9
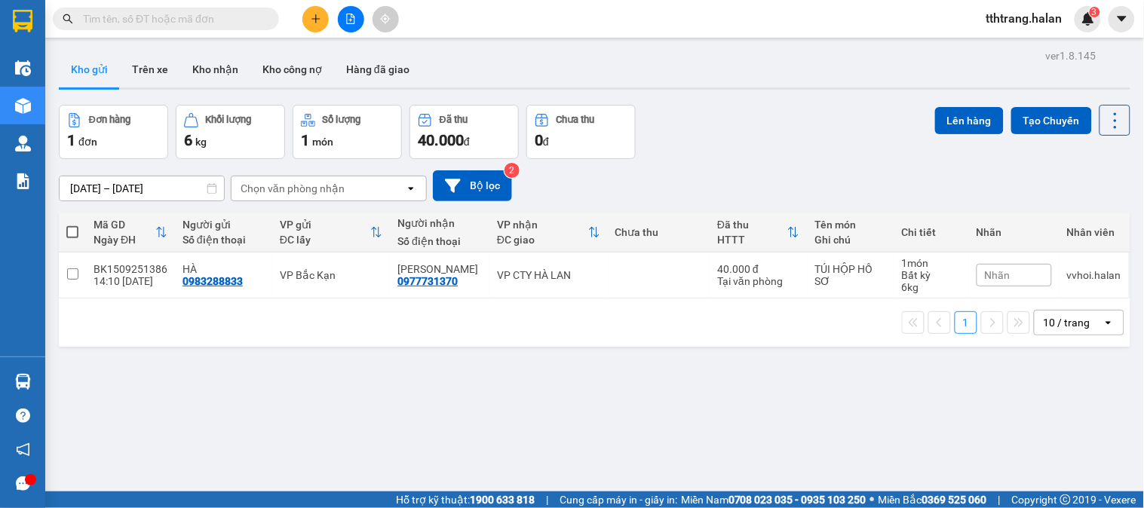
click at [250, 18] on input "text" at bounding box center [172, 19] width 178 height 17
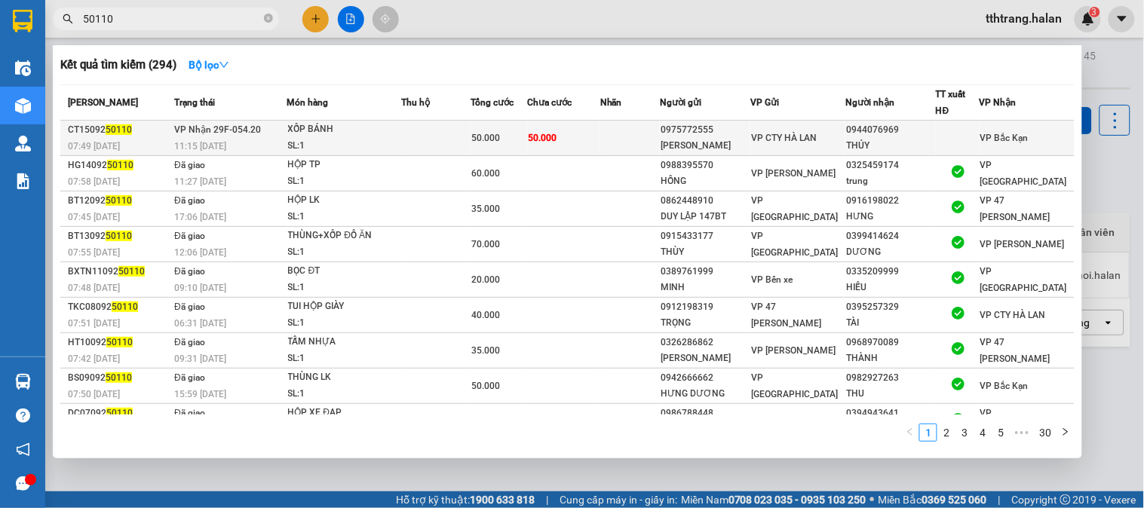
type input "50110"
click at [452, 136] on td at bounding box center [436, 138] width 69 height 35
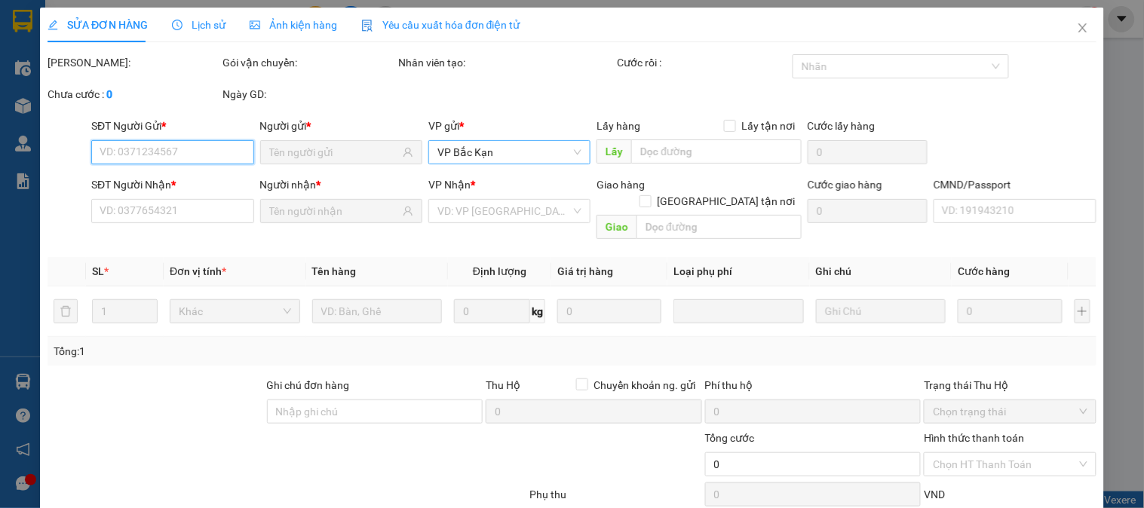
type input "0975772555"
type input "[PERSON_NAME]"
type input "0944076969"
type input "THỦY"
type input "50.000"
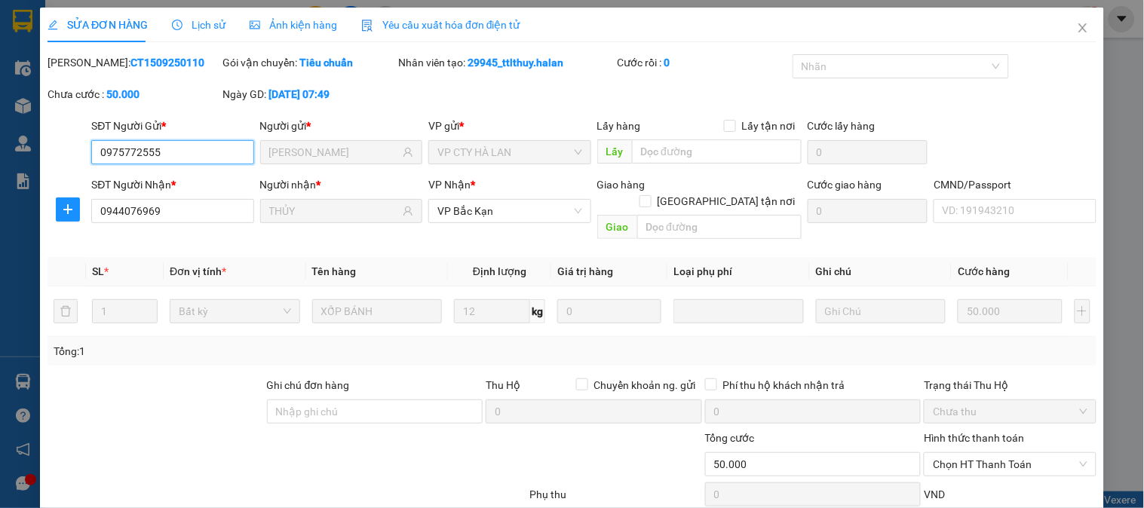
scroll to position [83, 0]
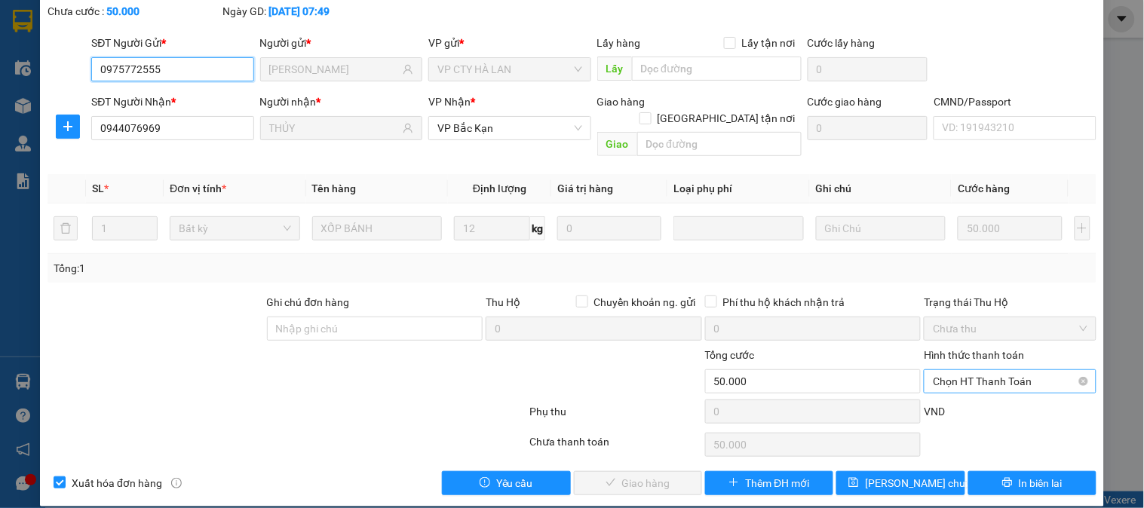
click at [978, 370] on span "Chọn HT Thanh Toán" at bounding box center [1010, 381] width 154 height 23
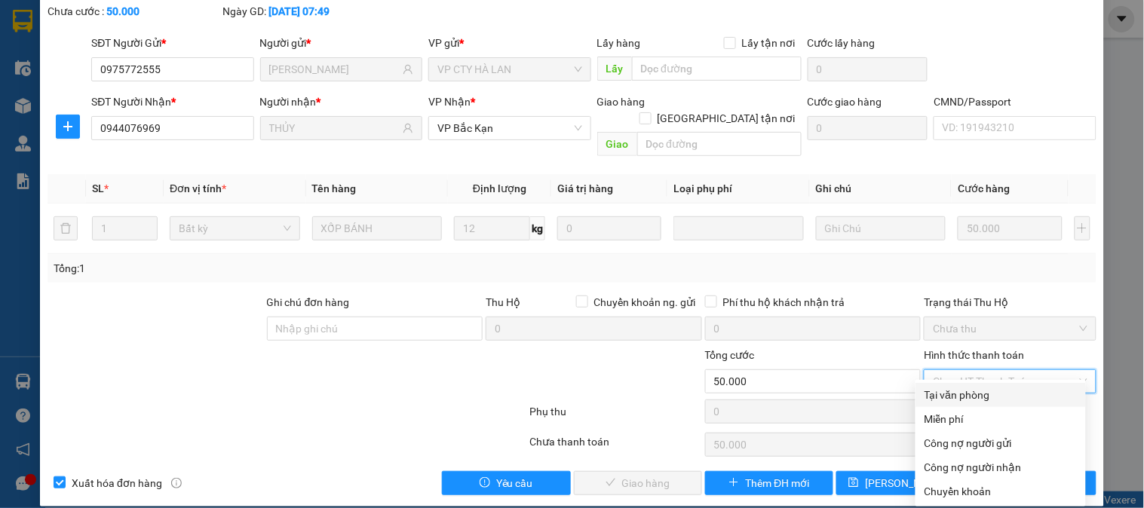
drag, startPoint x: 969, startPoint y: 391, endPoint x: 910, endPoint y: 404, distance: 60.4
click at [968, 392] on div "Tại văn phòng" at bounding box center [1000, 395] width 152 height 17
type input "0"
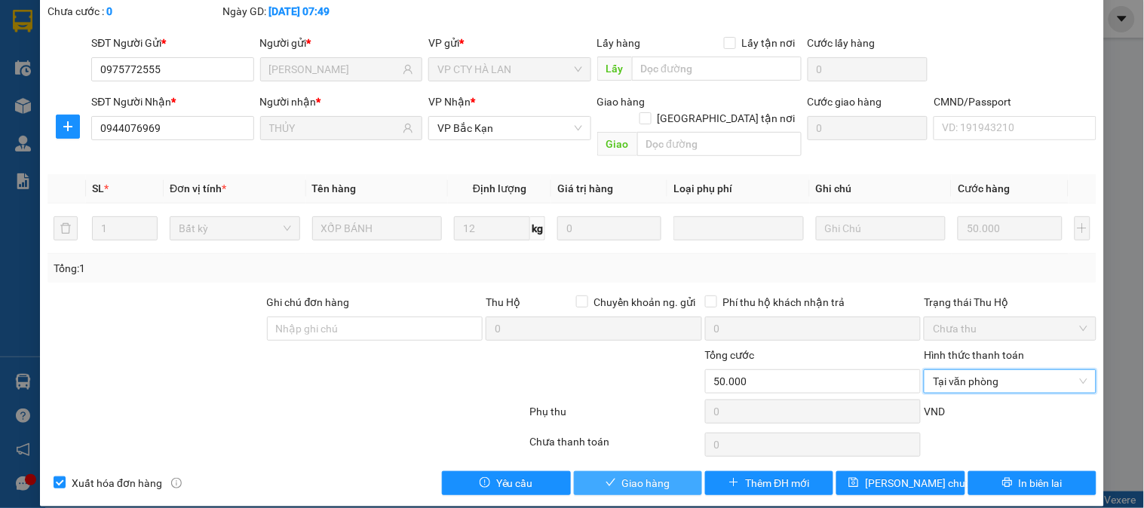
click at [660, 476] on button "Giao hàng" at bounding box center [638, 483] width 128 height 24
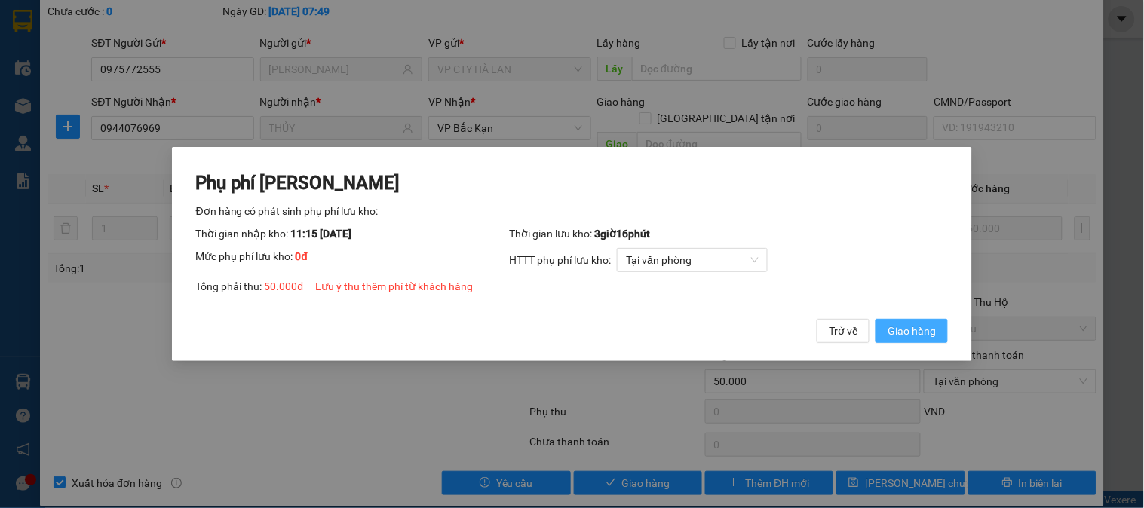
click at [890, 340] on button "Giao hàng" at bounding box center [911, 331] width 72 height 24
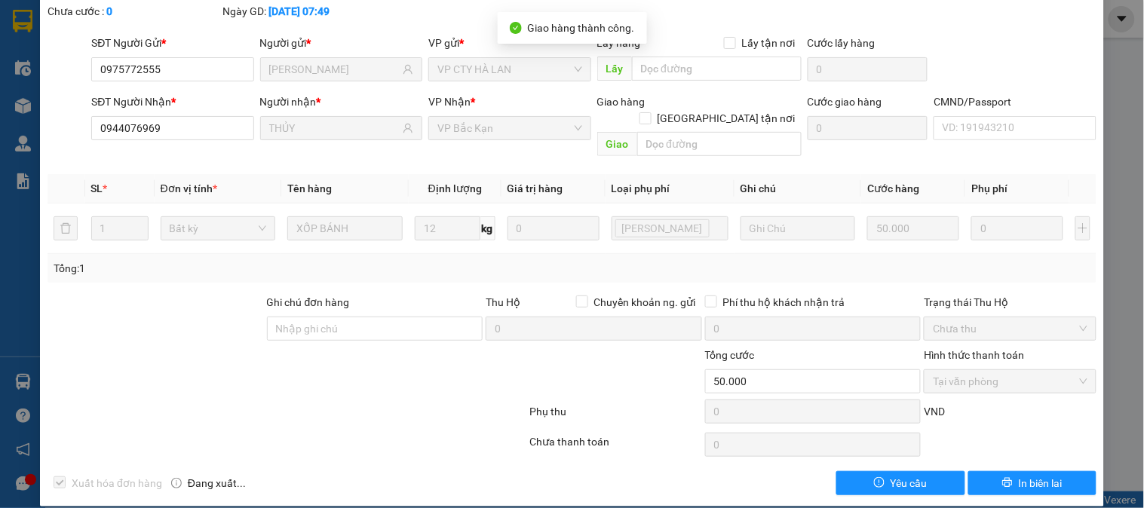
click at [415, 400] on div at bounding box center [287, 415] width 482 height 30
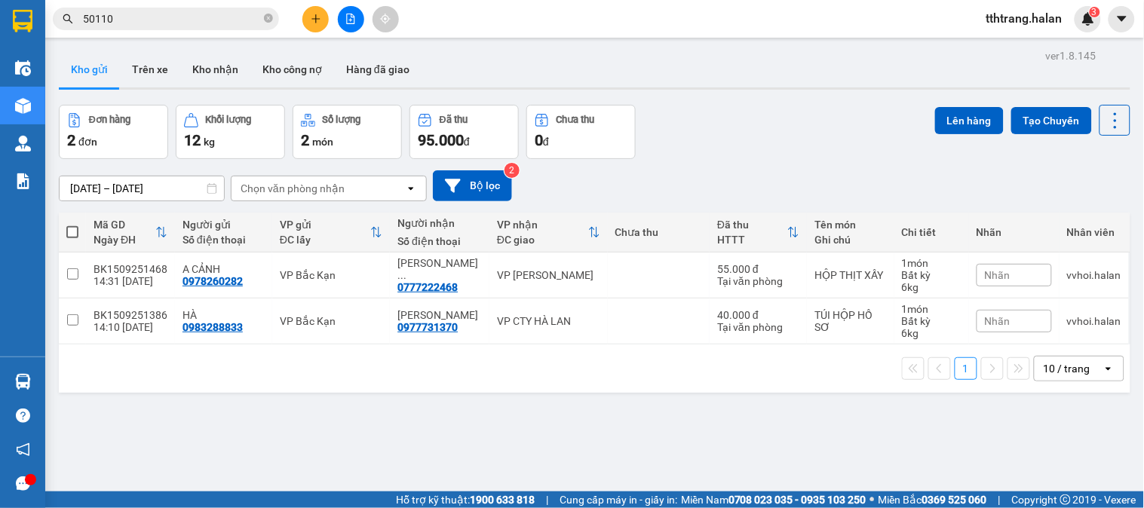
click at [319, 19] on icon "plus" at bounding box center [315, 18] width 8 height 1
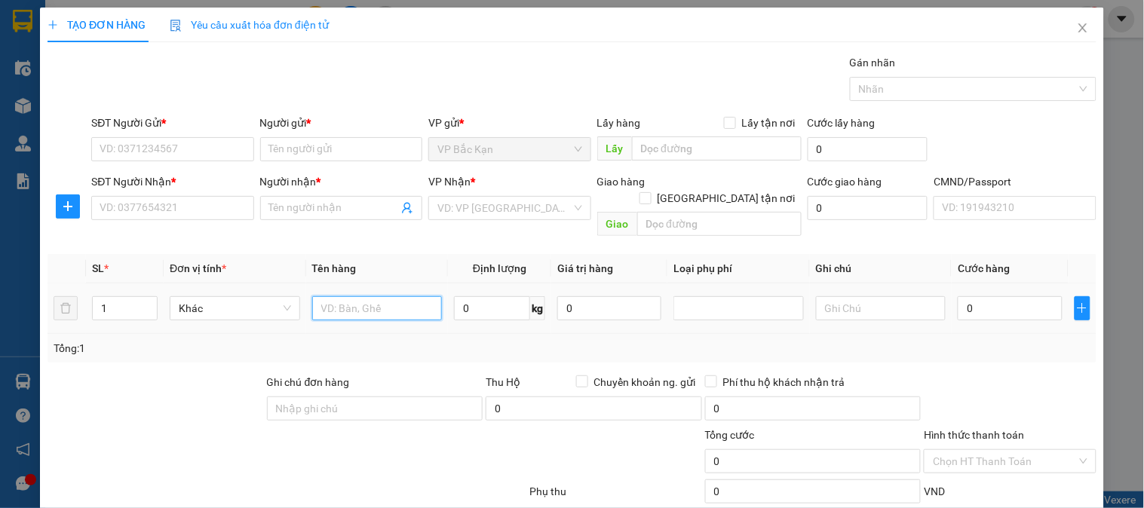
click at [359, 302] on input "text" at bounding box center [377, 308] width 130 height 24
type input "BỌC ĐEN VỢT"
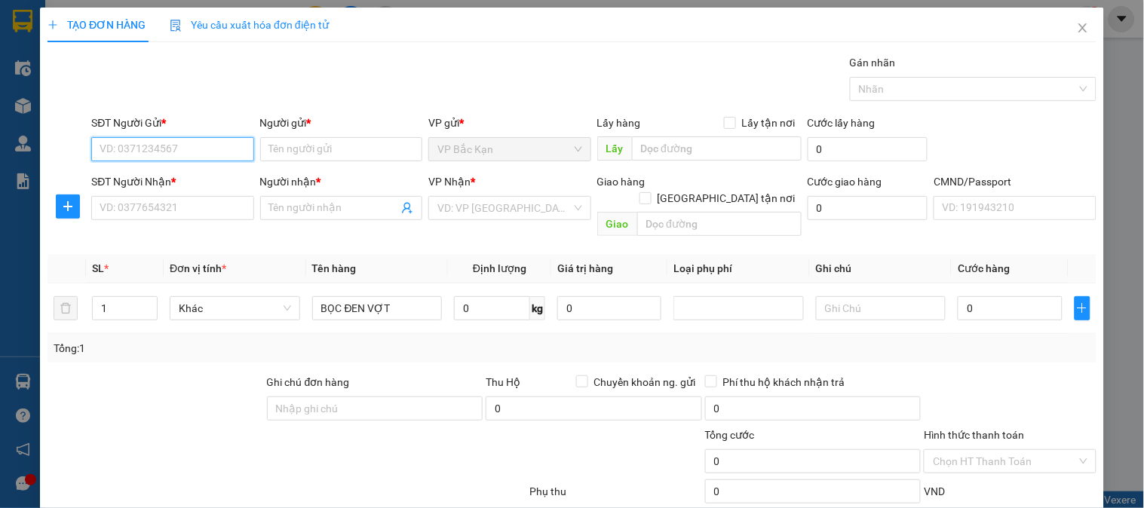
click at [187, 156] on input "SĐT Người Gửi *" at bounding box center [172, 149] width 162 height 24
type input "0849570333"
click at [186, 176] on div "0849570333 - TÙNG LÂM" at bounding box center [174, 179] width 149 height 17
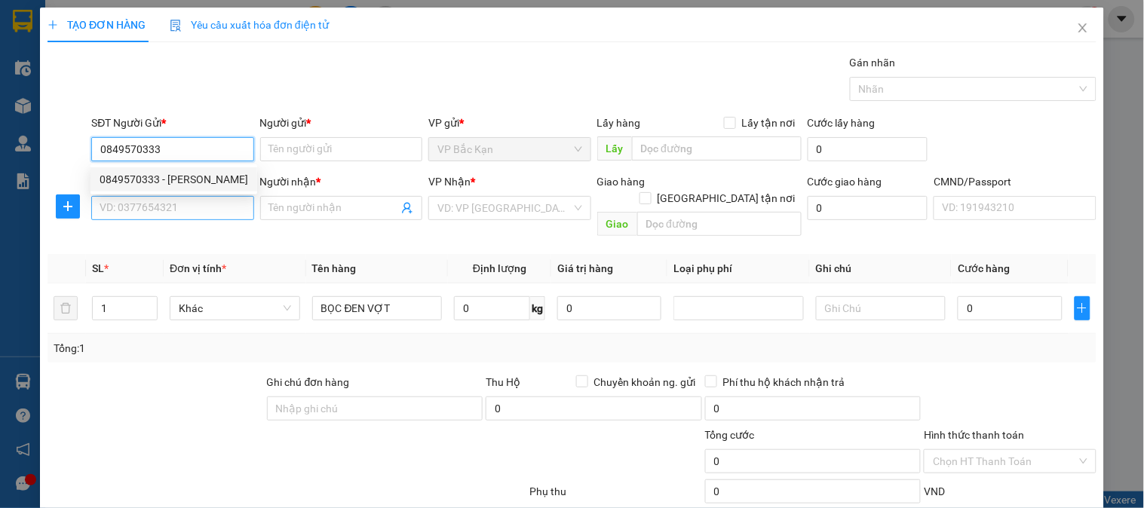
type input "TÙNG LÂM"
type input "0849570333"
click at [182, 205] on input "SĐT Người Nhận *" at bounding box center [172, 208] width 162 height 24
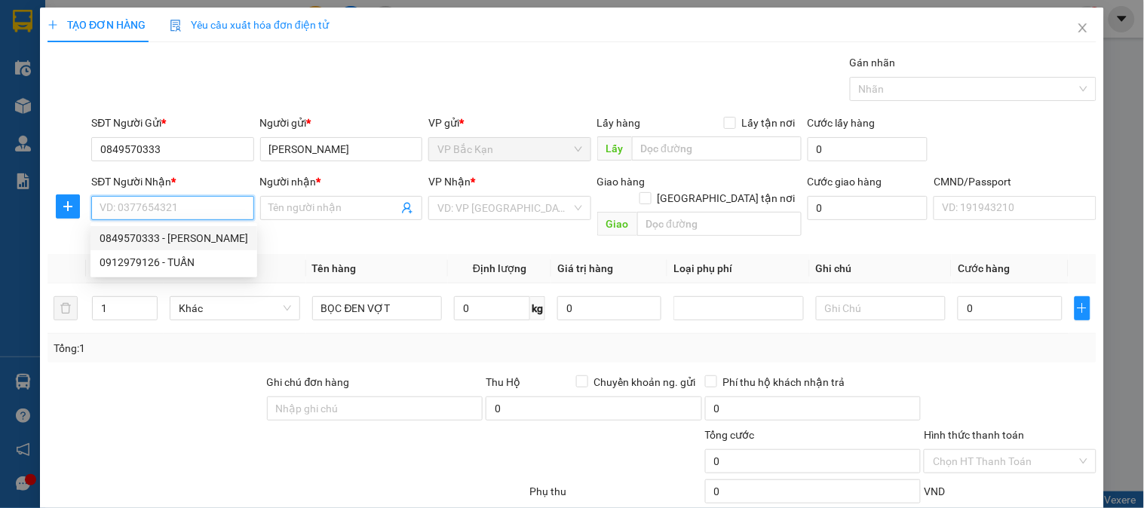
click at [208, 207] on input "SĐT Người Nhận *" at bounding box center [172, 208] width 162 height 24
click at [208, 207] on input "0337041407" at bounding box center [172, 208] width 162 height 24
drag, startPoint x: 228, startPoint y: 208, endPoint x: 0, endPoint y: 211, distance: 227.7
click at [0, 211] on div "TẠO ĐƠN HÀNG Yêu cầu xuất hóa đơn điện tử Transit Pickup Surcharge Ids Transit …" at bounding box center [572, 254] width 1144 height 508
type input "0337041407"
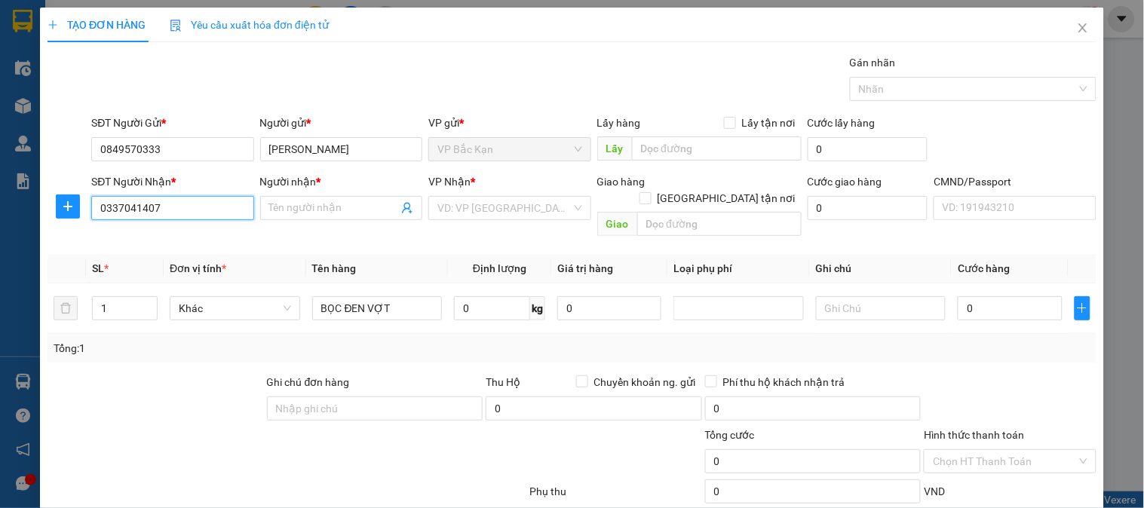
click at [207, 213] on input "0337041407" at bounding box center [172, 208] width 162 height 24
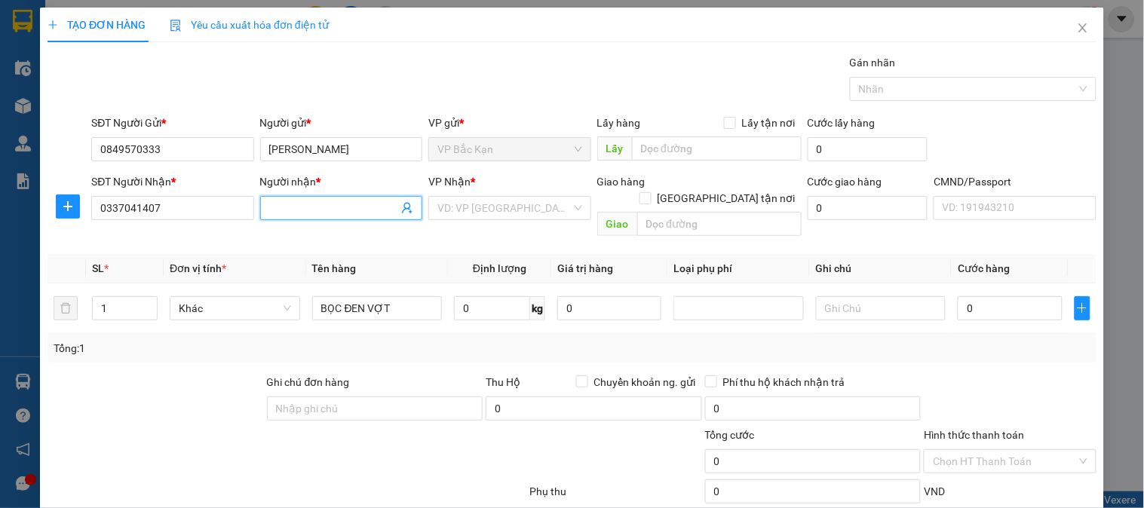
click at [343, 202] on input "Người nhận *" at bounding box center [333, 208] width 129 height 17
type input "KIÊN"
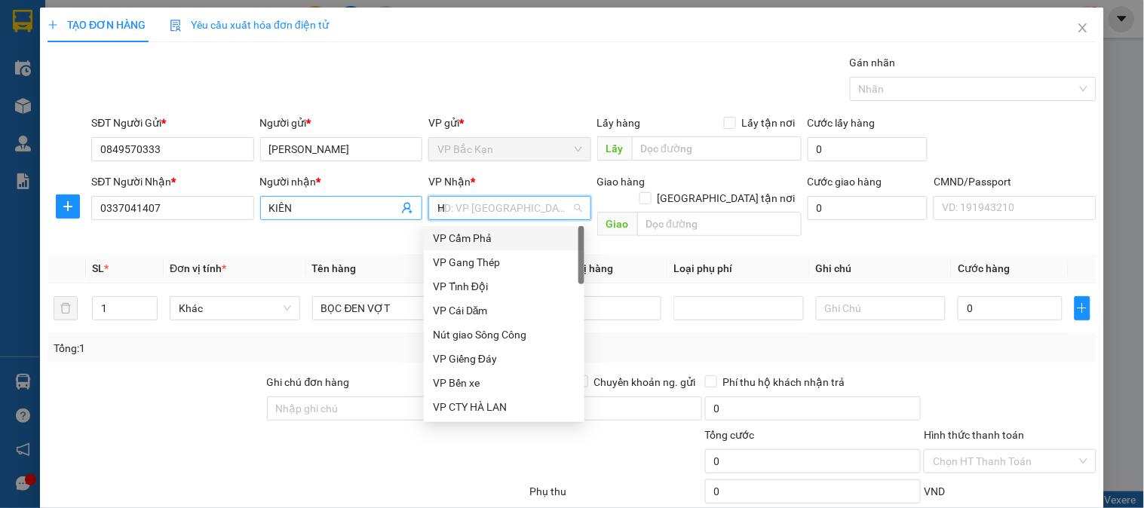
type input "HG"
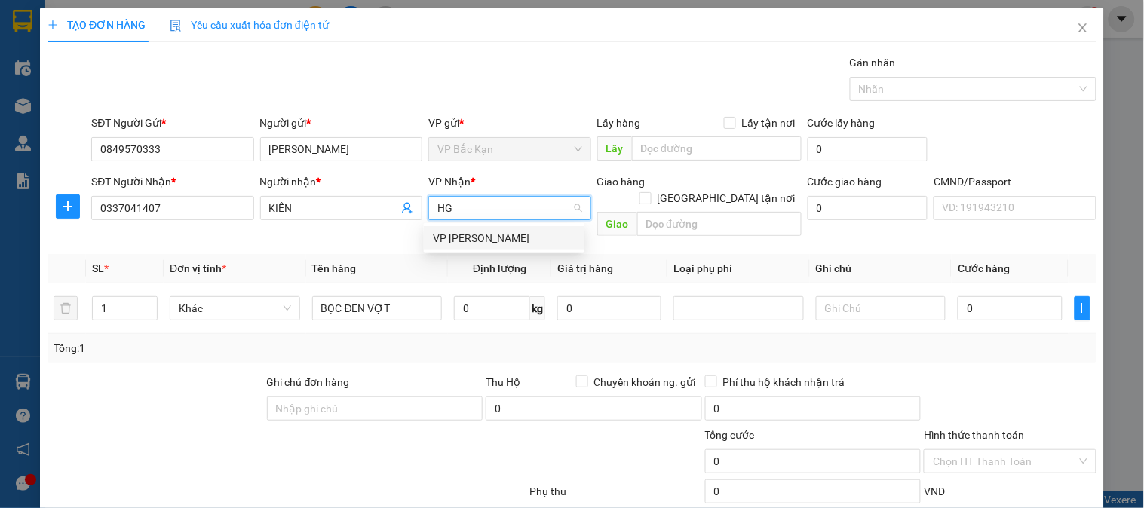
click at [462, 231] on div "VP [PERSON_NAME]" at bounding box center [504, 238] width 142 height 17
click at [72, 210] on icon "plus" at bounding box center [68, 207] width 12 height 12
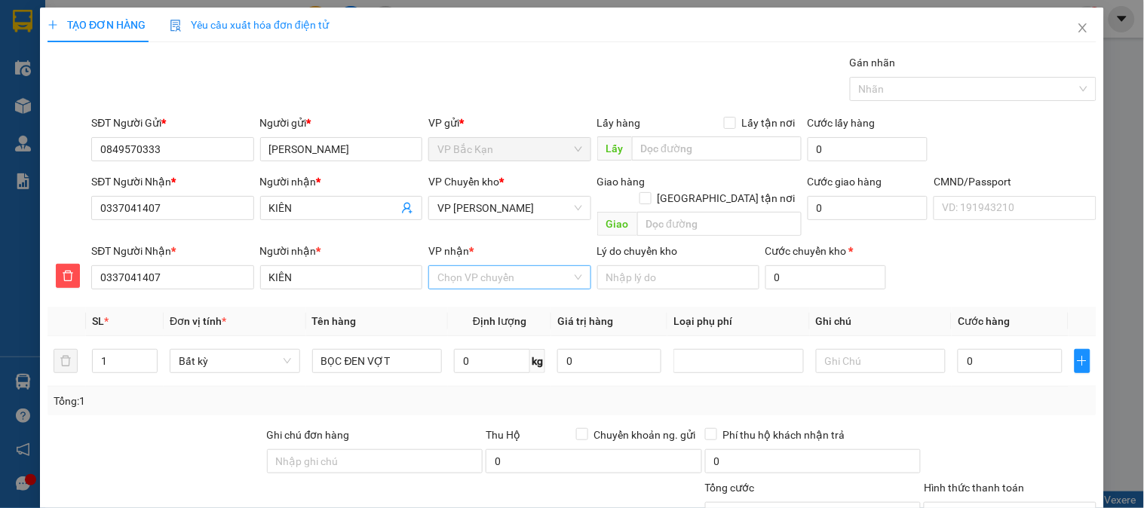
click at [500, 266] on input "VP nhận *" at bounding box center [503, 277] width 133 height 23
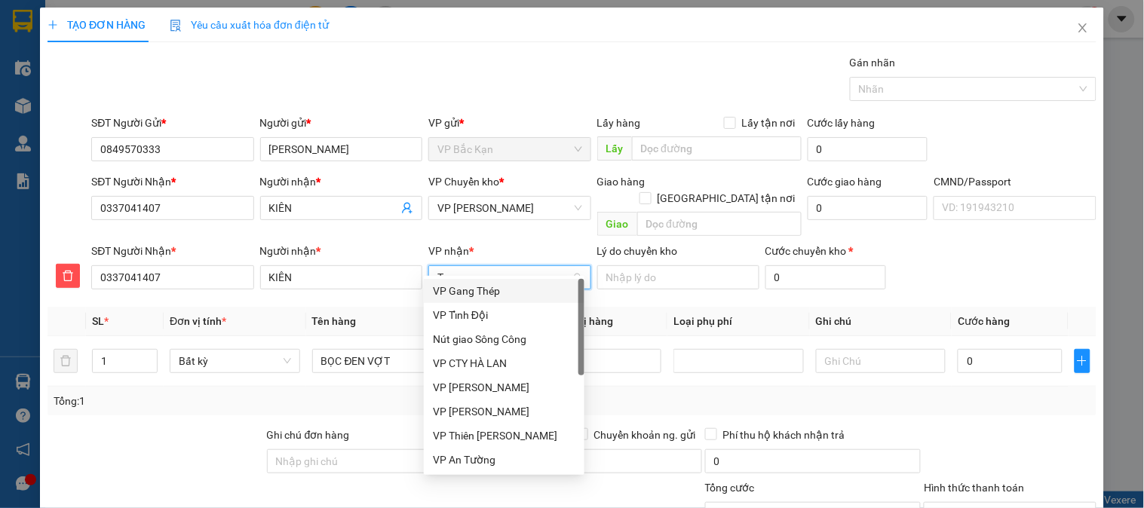
type input "TK"
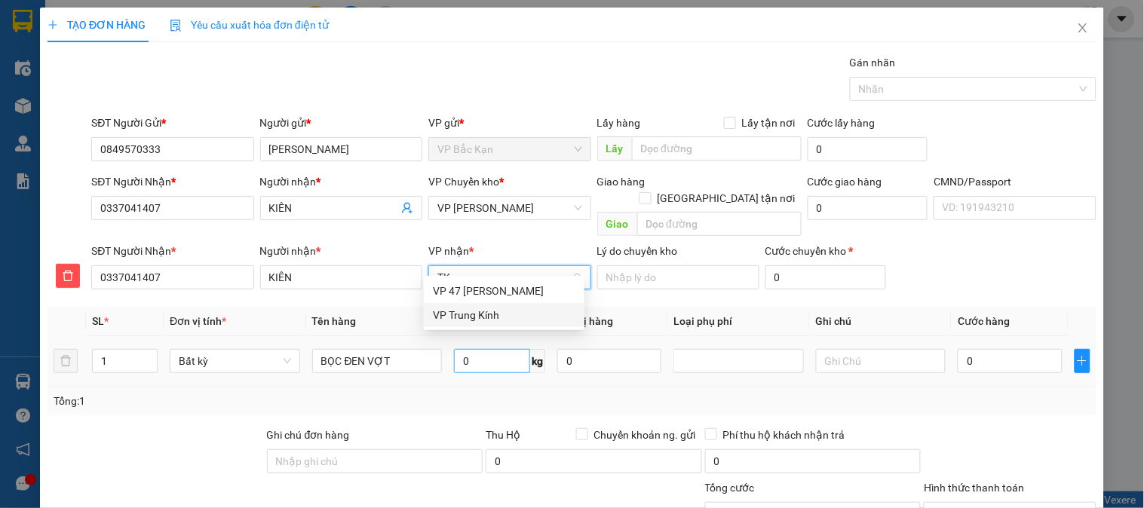
drag, startPoint x: 470, startPoint y: 318, endPoint x: 477, endPoint y: 342, distance: 24.6
click at [470, 320] on div "VP Trung Kính" at bounding box center [504, 315] width 142 height 17
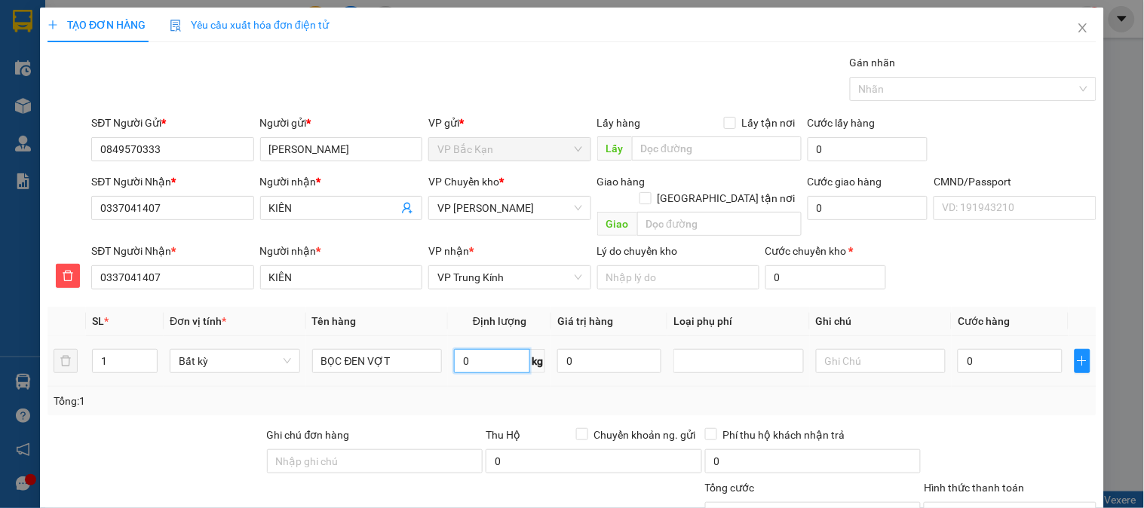
drag, startPoint x: 478, startPoint y: 344, endPoint x: 475, endPoint y: 274, distance: 69.4
click at [479, 349] on input "0" at bounding box center [492, 361] width 76 height 24
type input "0"
type input "1"
type input "40.000"
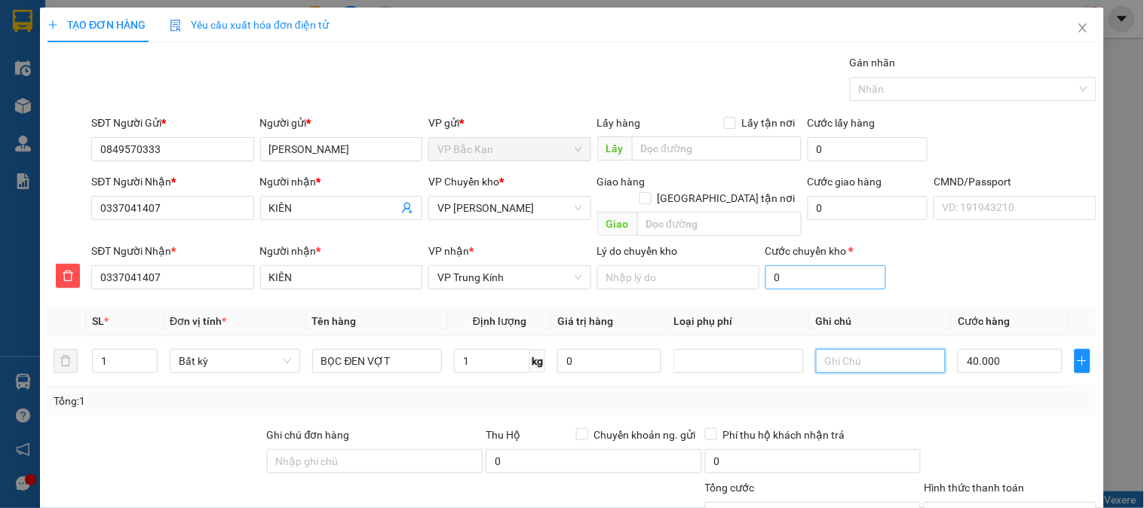
type input "40.000"
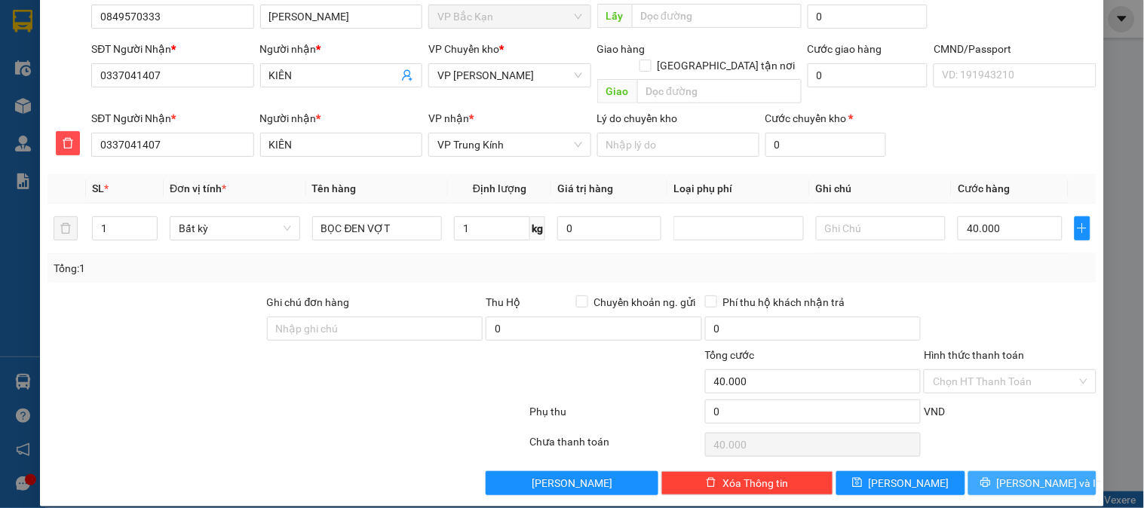
click at [1052, 471] on button "[PERSON_NAME] và In" at bounding box center [1032, 483] width 128 height 24
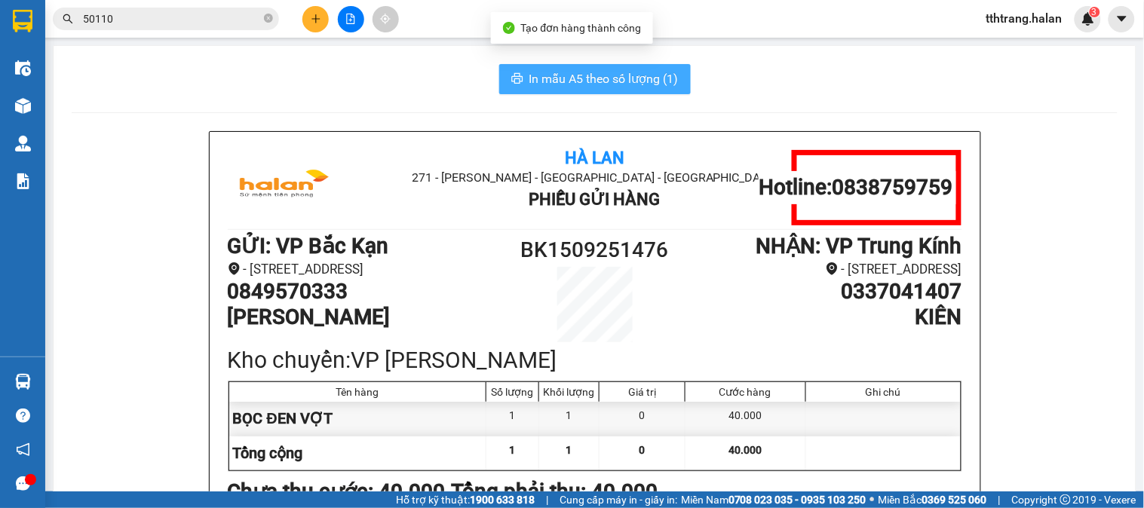
click at [543, 72] on span "In mẫu A5 theo số lượng (1)" at bounding box center [603, 78] width 149 height 19
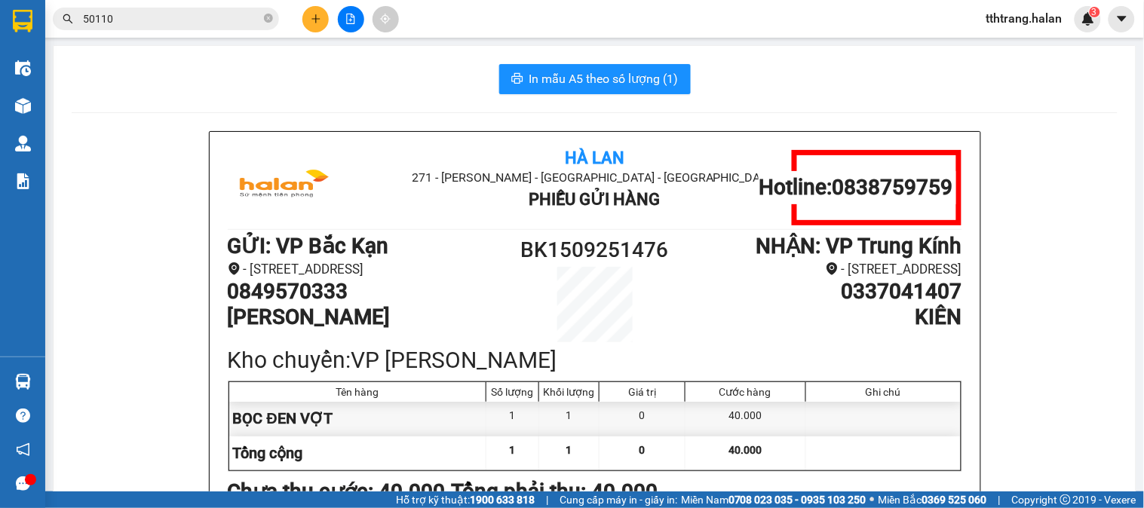
click at [330, 87] on div "In mẫu A5 theo số lượng (1)" at bounding box center [595, 79] width 1046 height 30
click at [267, 17] on icon "close-circle" at bounding box center [268, 18] width 9 height 9
click at [200, 23] on input "text" at bounding box center [172, 19] width 178 height 17
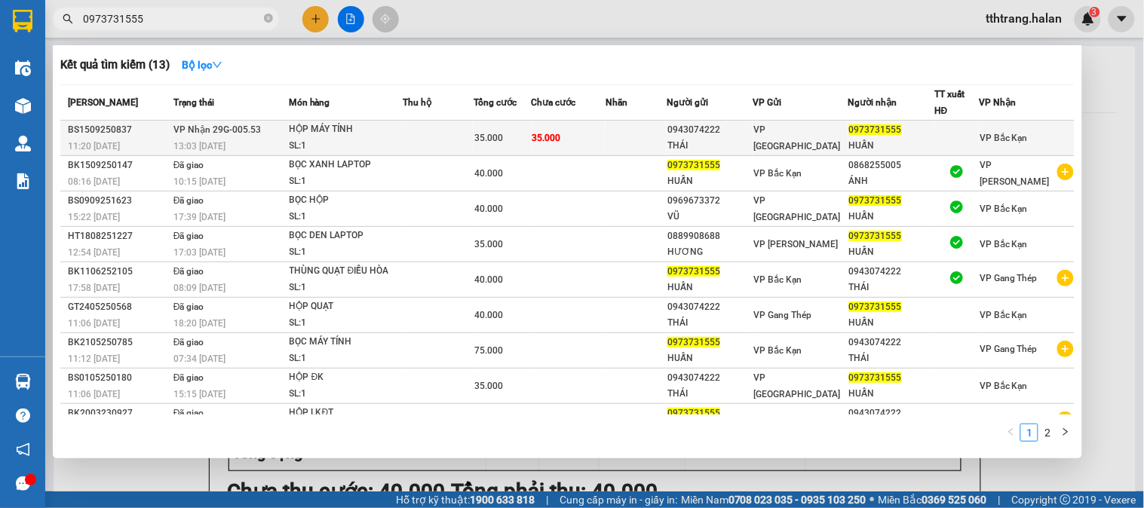
type input "0973731555"
click at [434, 128] on td at bounding box center [438, 138] width 71 height 35
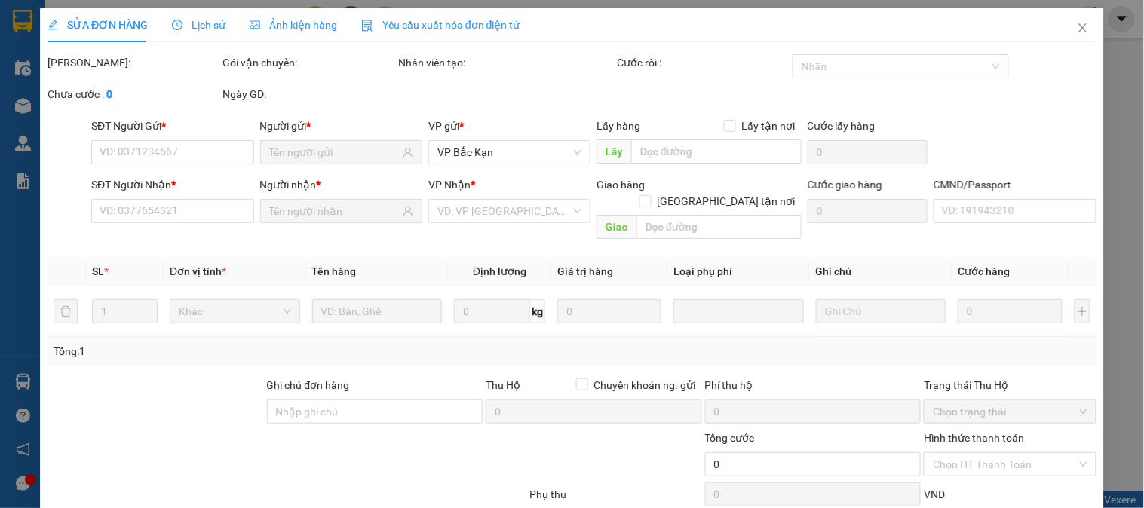
type input "0943074222"
type input "THÁI"
type input "0973731555"
type input "HUẤN"
type input "35.000"
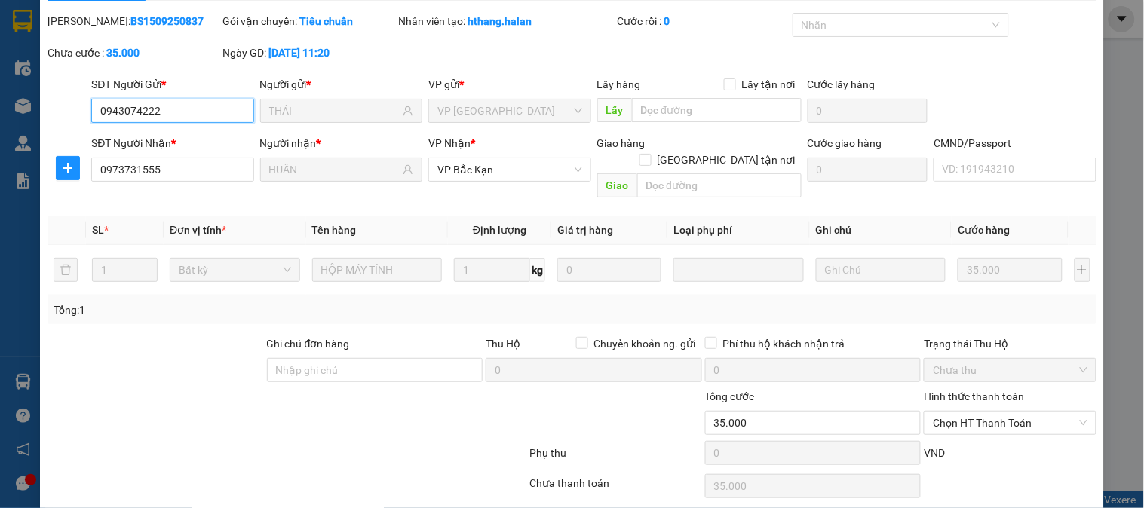
scroll to position [83, 0]
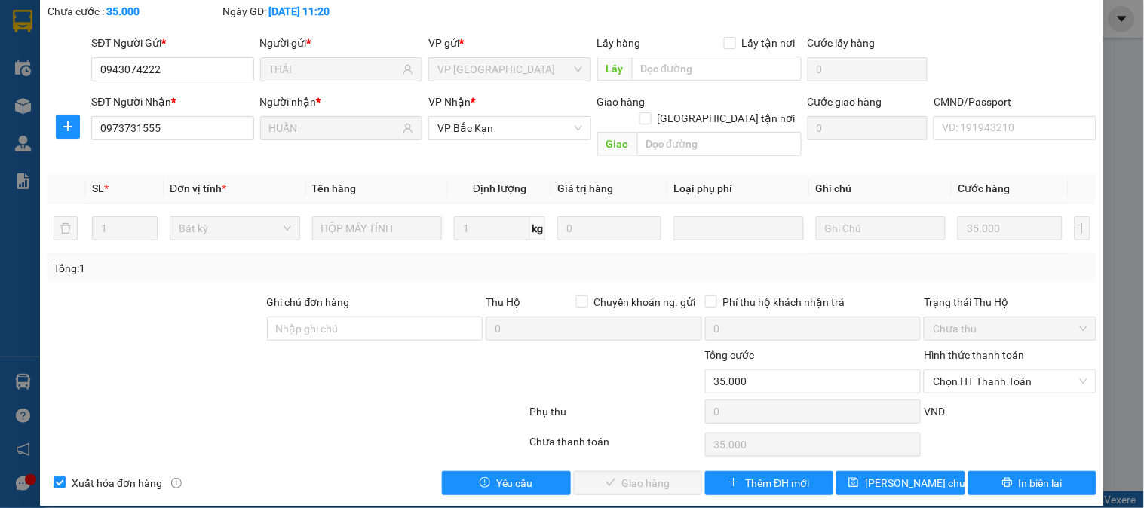
click at [967, 378] on div "Hình thức thanh toán Chọn HT Thanh Toán" at bounding box center [1010, 373] width 172 height 53
click at [970, 370] on span "Chọn HT Thanh Toán" at bounding box center [1010, 381] width 154 height 23
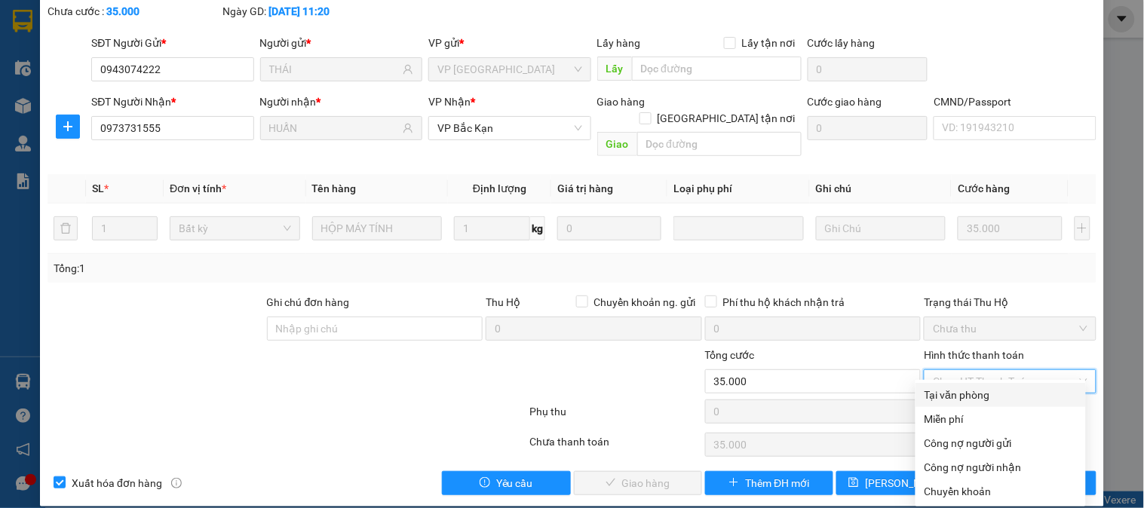
drag, startPoint x: 957, startPoint y: 394, endPoint x: 691, endPoint y: 441, distance: 270.3
click at [942, 393] on div "Tại văn phòng" at bounding box center [1000, 395] width 152 height 17
type input "0"
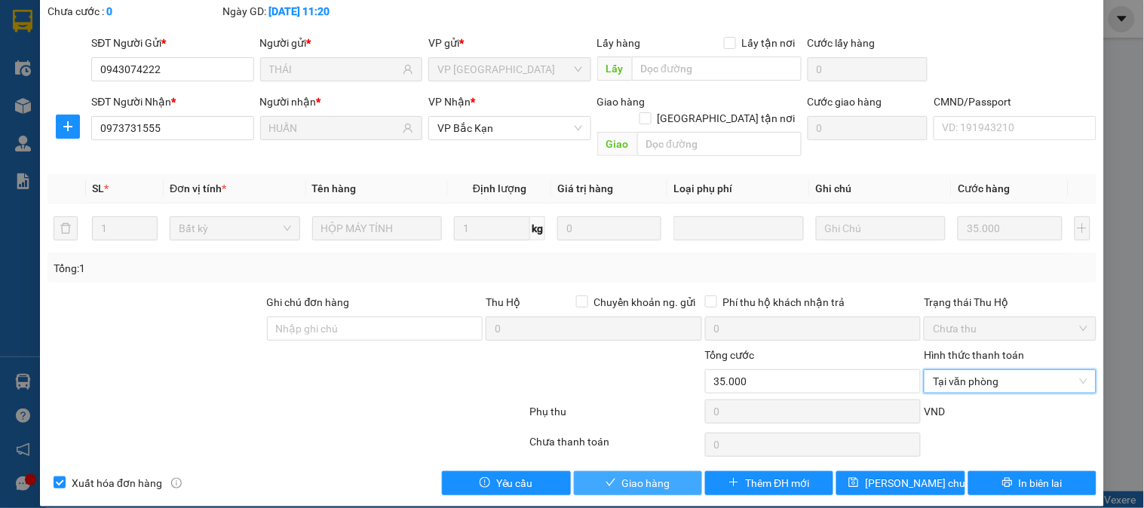
click at [626, 475] on span "Giao hàng" at bounding box center [646, 483] width 48 height 17
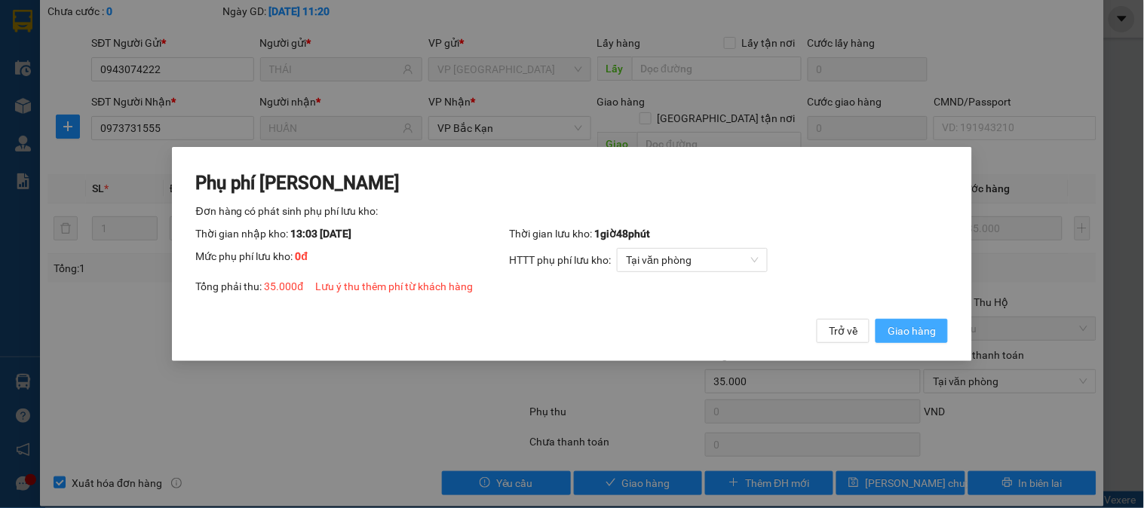
click at [915, 335] on span "Giao hàng" at bounding box center [911, 331] width 48 height 17
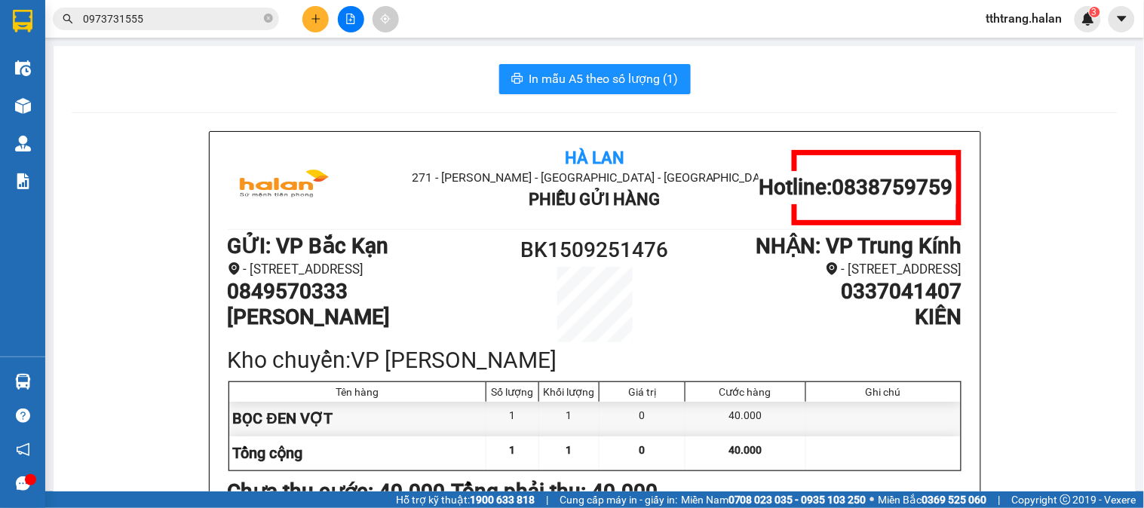
click at [319, 14] on icon "plus" at bounding box center [316, 19] width 11 height 11
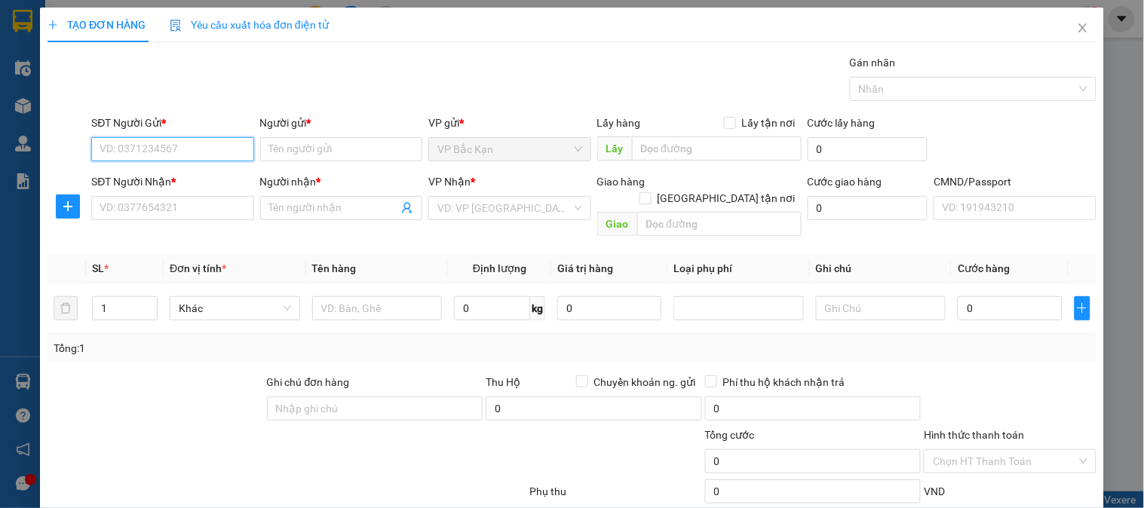
click at [217, 147] on input "SĐT Người Gửi *" at bounding box center [172, 149] width 162 height 24
type input "0915171625"
click at [217, 147] on input "0915171625" at bounding box center [172, 149] width 162 height 24
click at [216, 175] on div "0915171625 - HOA BK" at bounding box center [171, 179] width 142 height 17
type input "HOA BK"
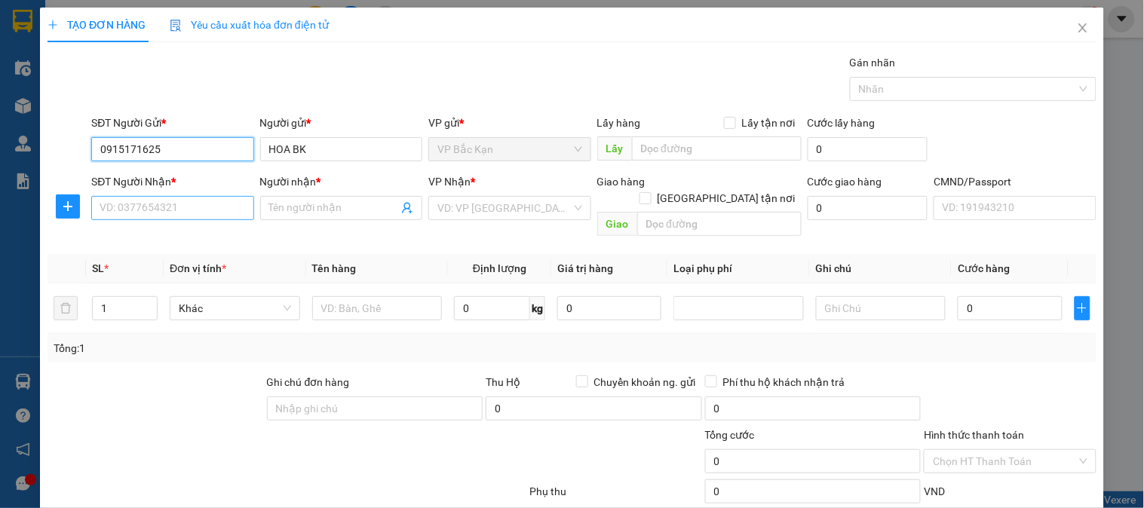
type input "0915171625"
click at [207, 211] on input "SĐT Người Nhận *" at bounding box center [172, 208] width 162 height 24
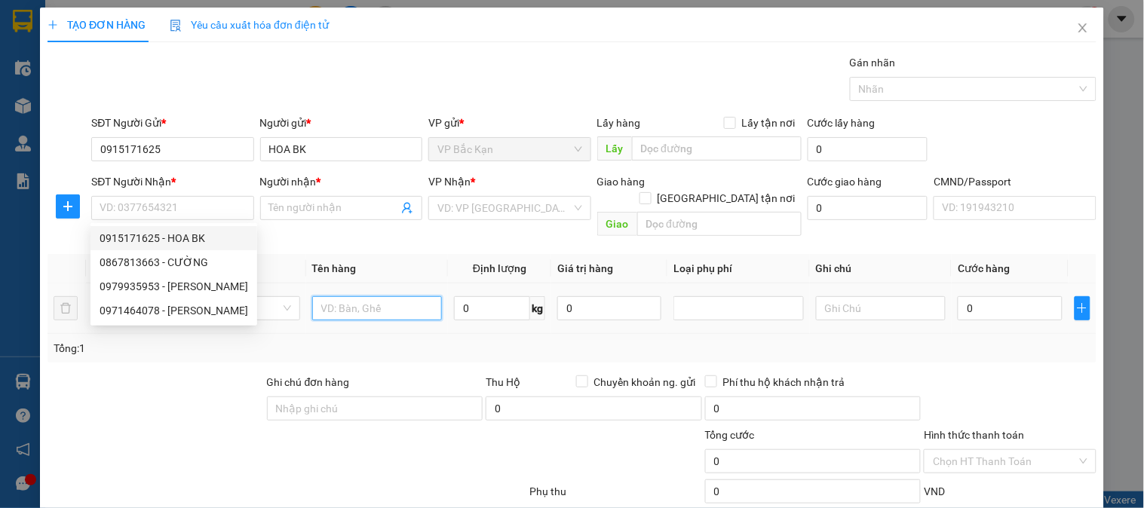
click at [404, 296] on input "text" at bounding box center [377, 308] width 130 height 24
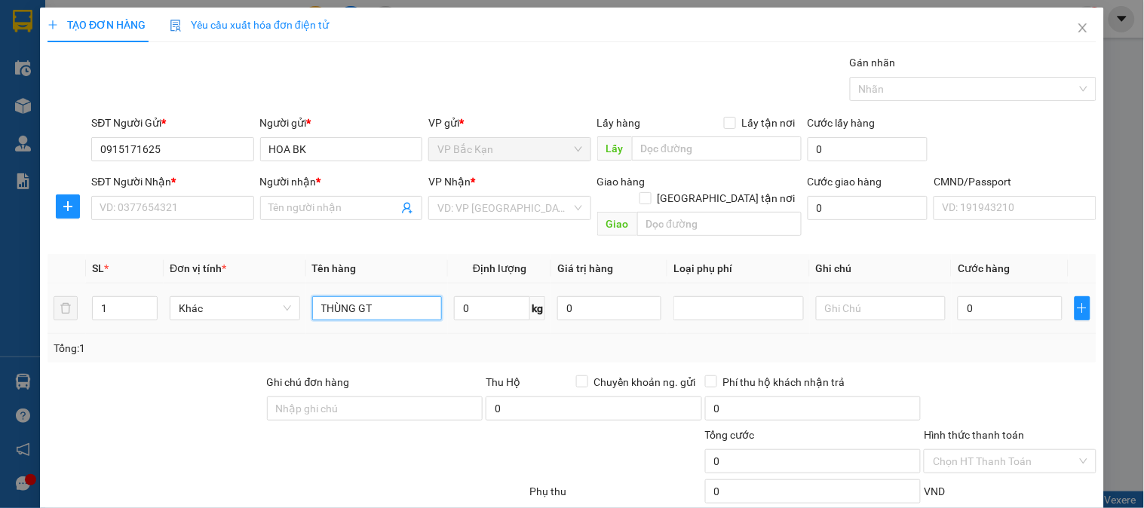
type input "THÙNG GT"
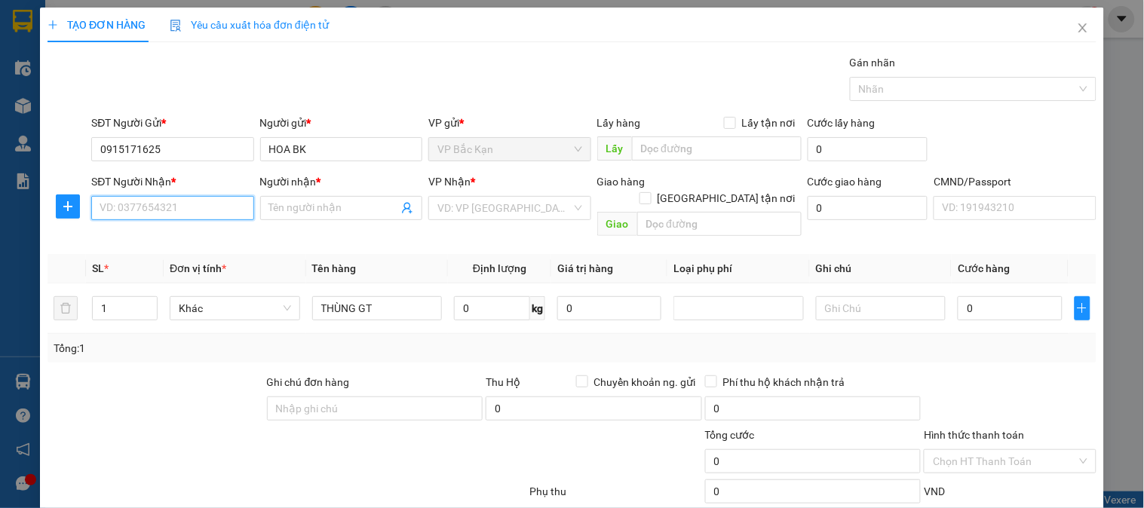
click at [215, 209] on input "SĐT Người Nhận *" at bounding box center [172, 208] width 162 height 24
type input "0971464078"
click at [213, 235] on div "0971464078 - DUY LINH" at bounding box center [174, 238] width 149 height 17
type input "DUY LINH"
type input "0971464078"
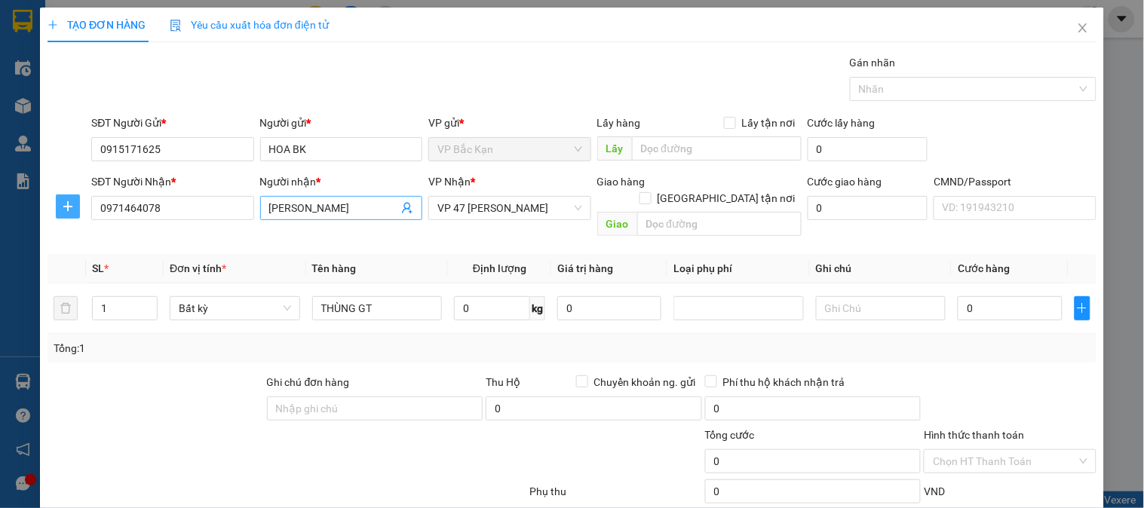
drag, startPoint x: 60, startPoint y: 202, endPoint x: 314, endPoint y: 220, distance: 254.7
click at [61, 201] on span "plus" at bounding box center [68, 207] width 23 height 12
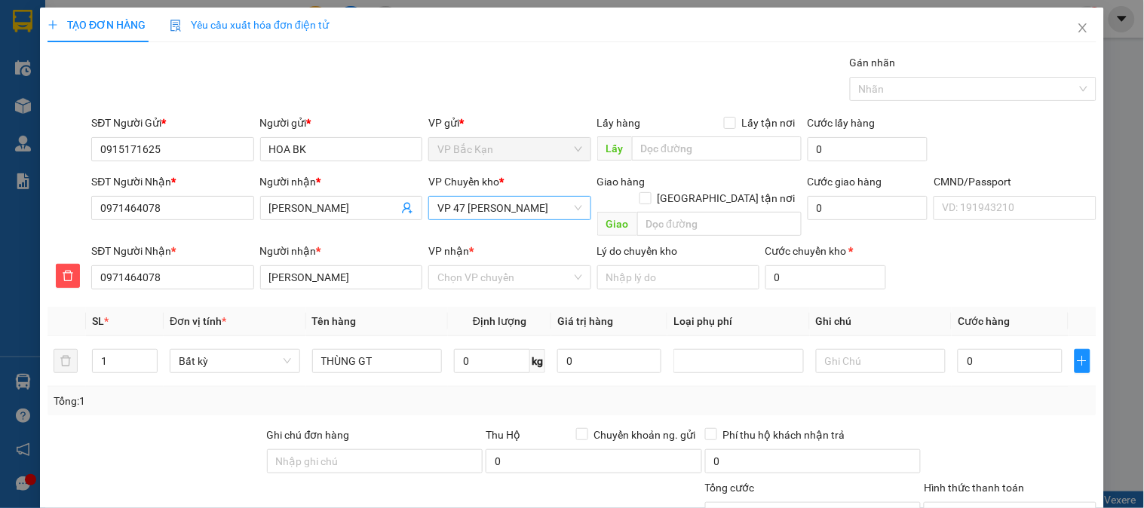
click at [472, 207] on span "VP 47 [PERSON_NAME]" at bounding box center [509, 208] width 144 height 23
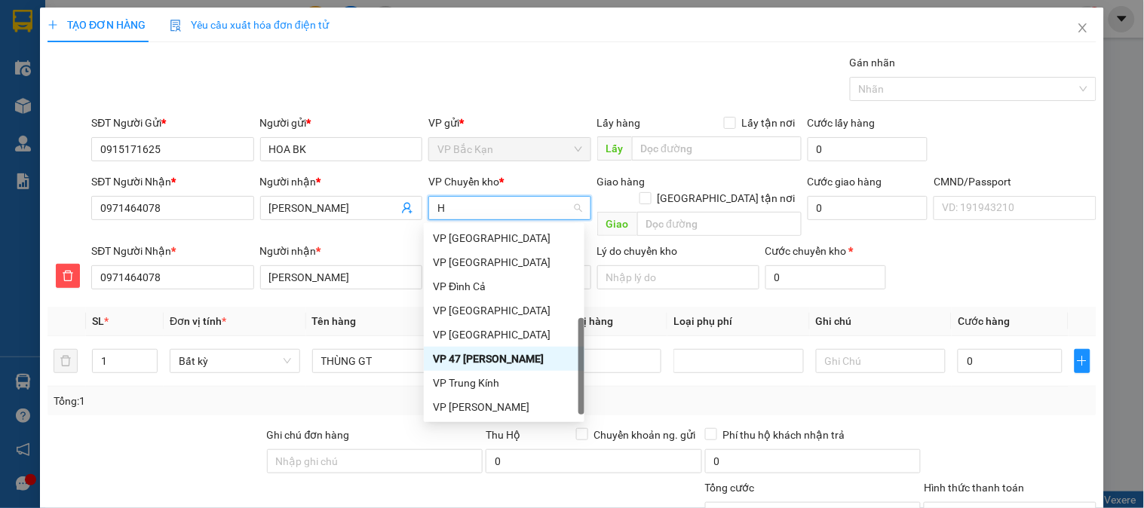
type input "HG"
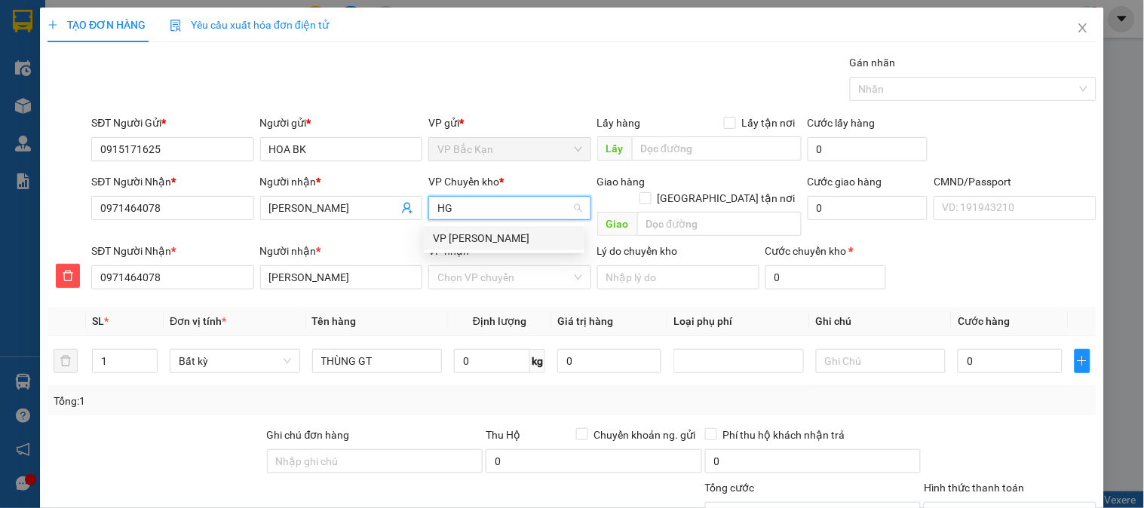
click at [471, 230] on div "VP [PERSON_NAME]" at bounding box center [504, 238] width 142 height 17
click at [483, 266] on input "VP nhận *" at bounding box center [503, 277] width 133 height 23
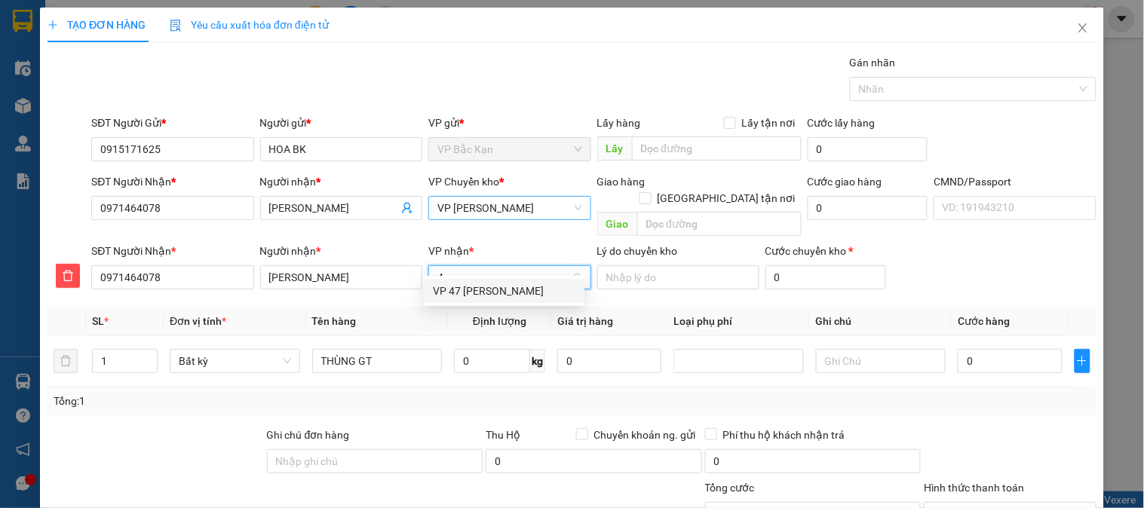
type input "47"
drag, startPoint x: 486, startPoint y: 286, endPoint x: 369, endPoint y: 348, distance: 131.5
click at [486, 288] on div "VP 47 [PERSON_NAME]" at bounding box center [504, 291] width 142 height 17
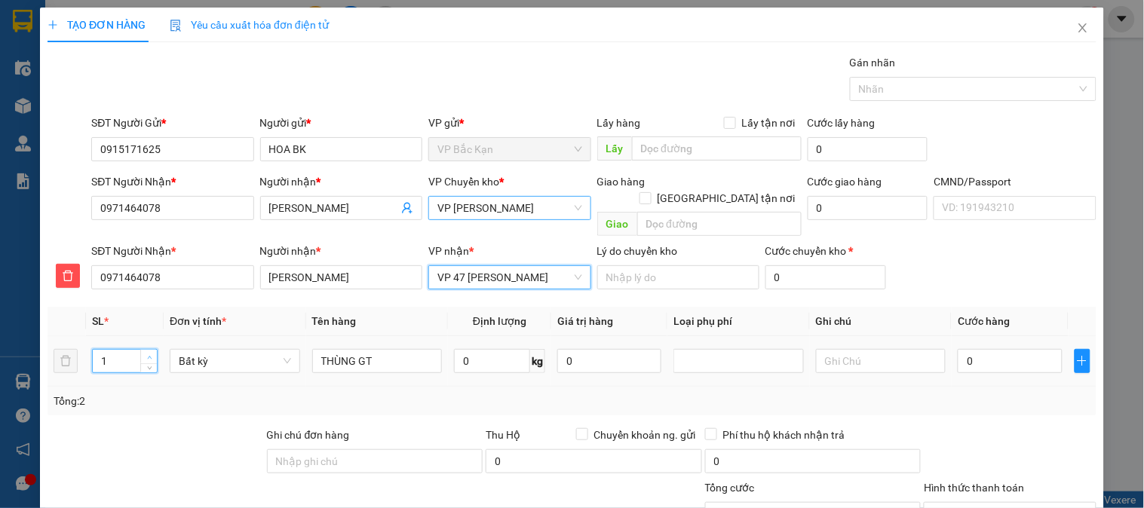
type input "2"
click at [151, 353] on span "up" at bounding box center [149, 357] width 9 height 9
click at [855, 350] on input "text" at bounding box center [881, 361] width 130 height 24
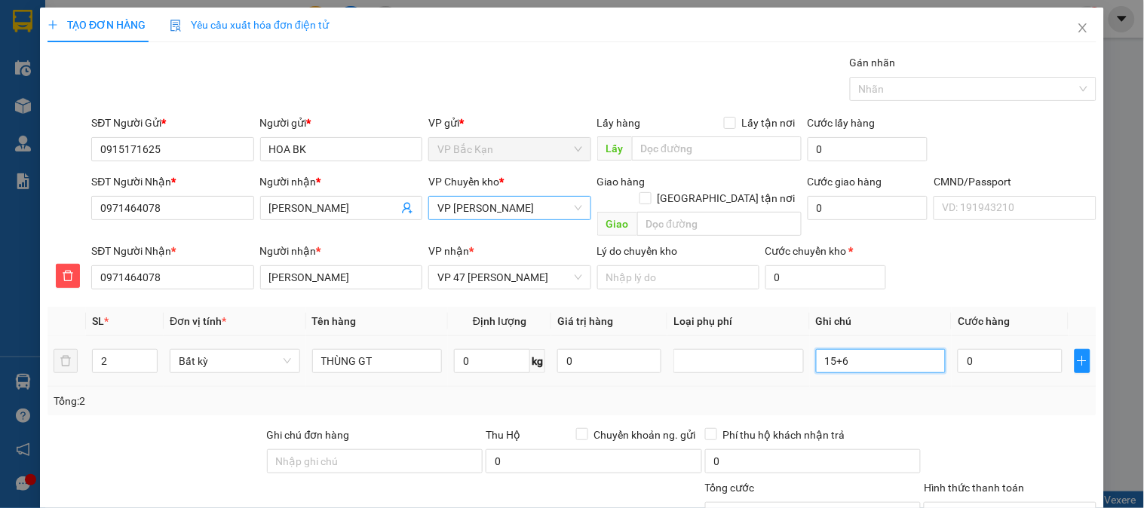
type input "15+6"
click at [976, 350] on input "0" at bounding box center [1009, 361] width 104 height 24
type input "1"
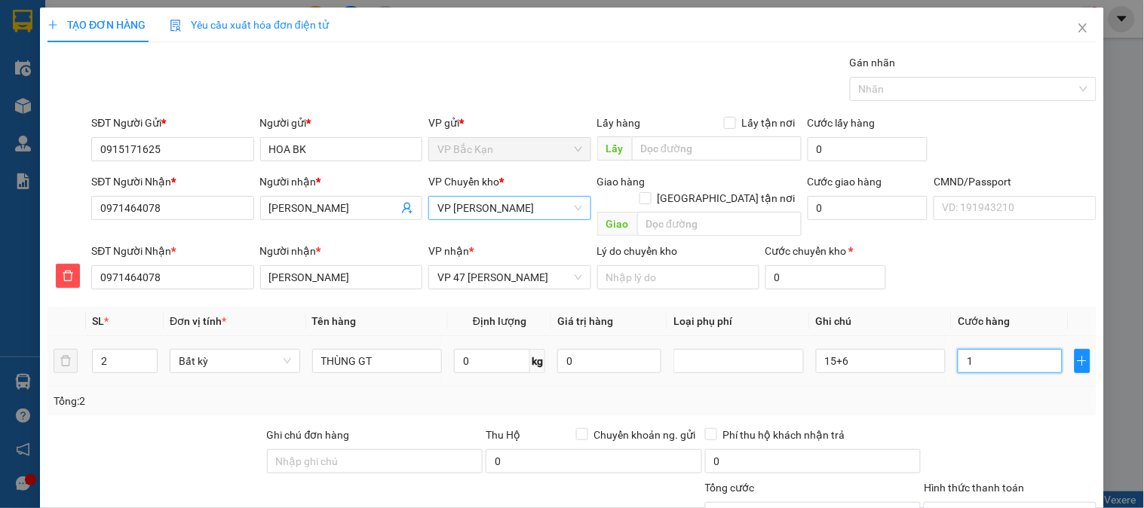
type input "11"
type input "110"
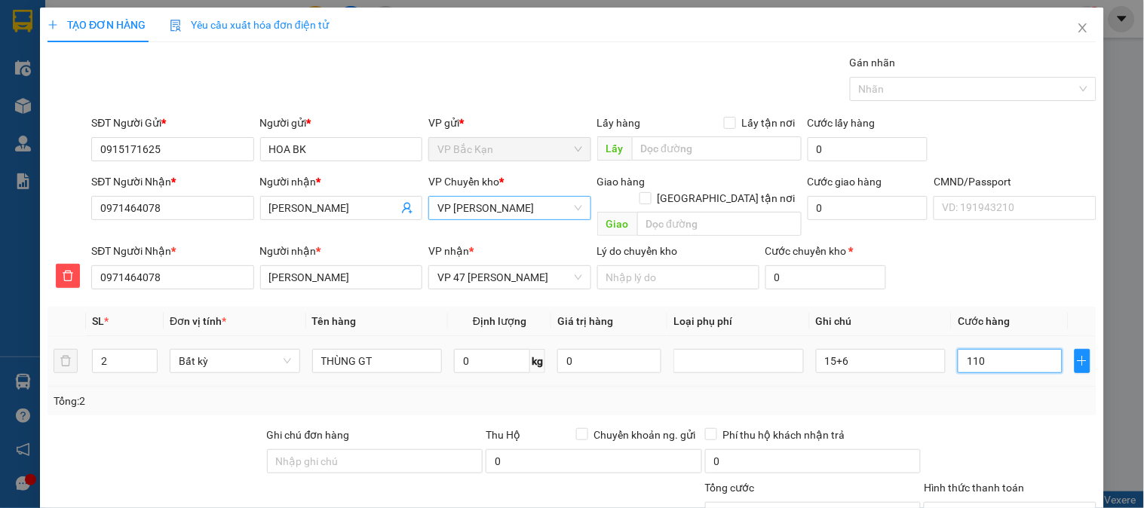
type input "110"
type input "110.000"
click at [984, 393] on div "Tổng: 2" at bounding box center [572, 401] width 1037 height 17
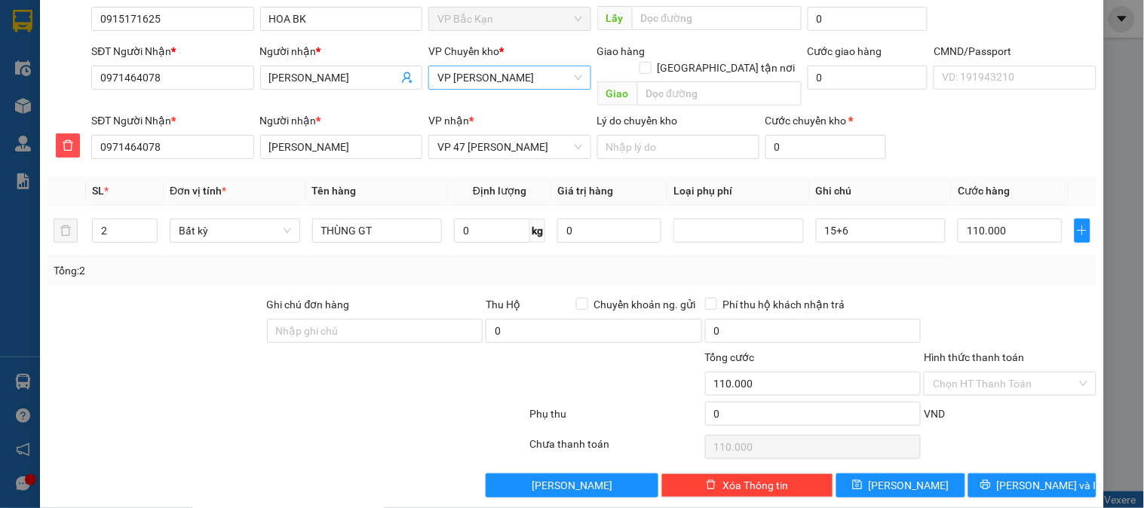
scroll to position [133, 0]
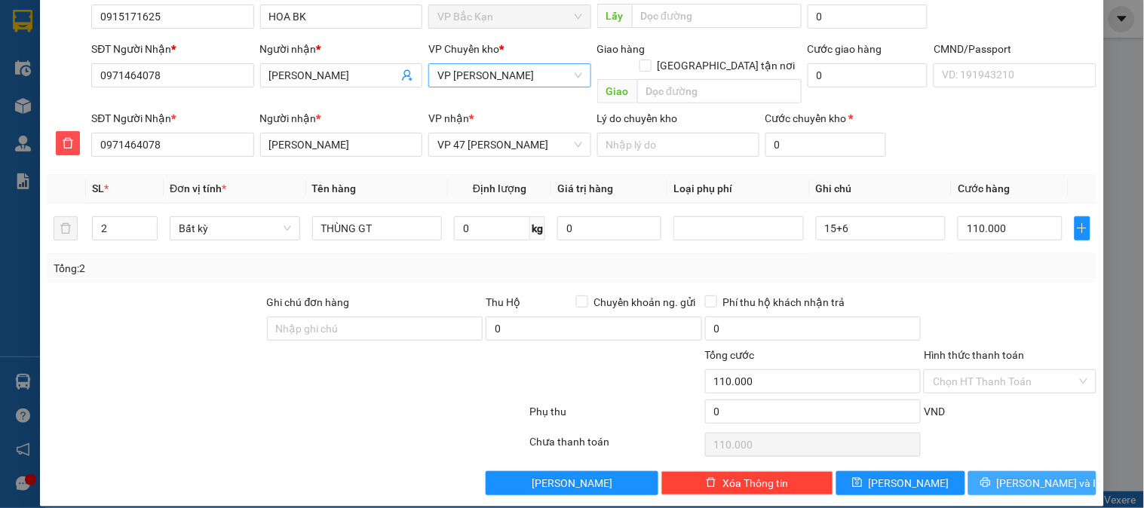
click at [990, 471] on button "[PERSON_NAME] và In" at bounding box center [1032, 483] width 128 height 24
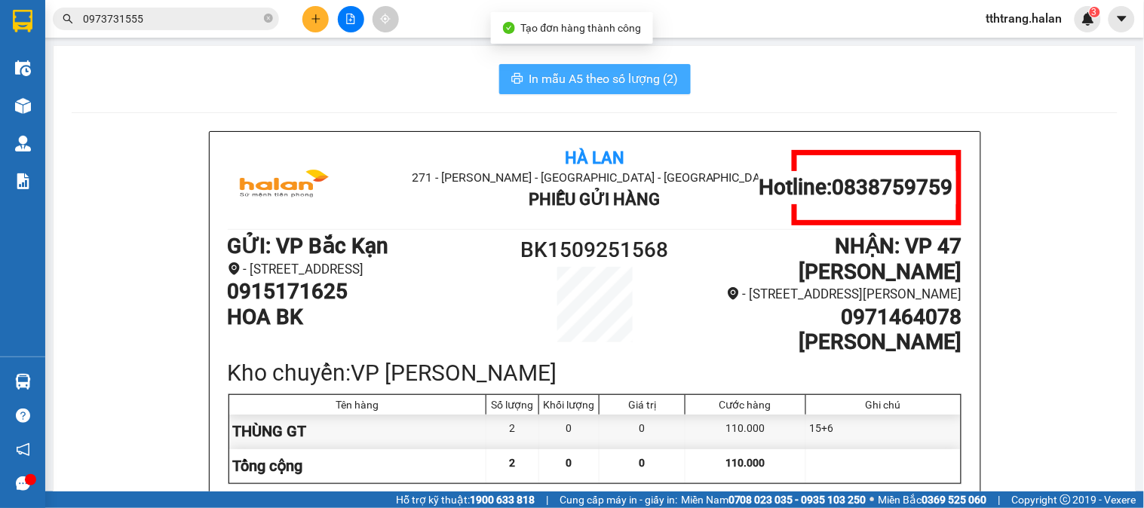
click at [630, 84] on span "In mẫu A5 theo số lượng (2)" at bounding box center [603, 78] width 149 height 19
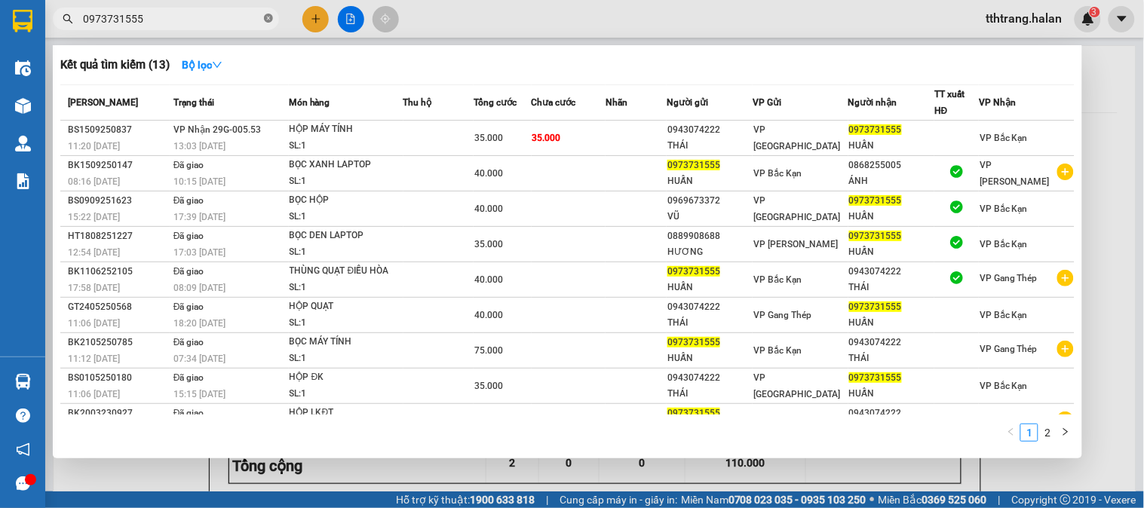
click at [267, 20] on icon "close-circle" at bounding box center [268, 18] width 9 height 9
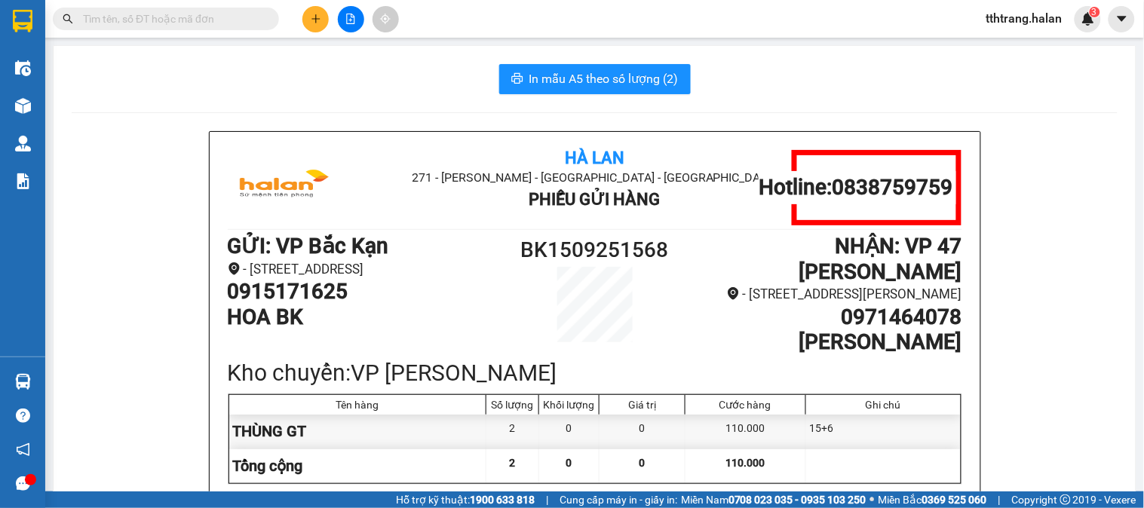
click at [229, 78] on div "In mẫu A5 theo số lượng (2)" at bounding box center [595, 79] width 1046 height 30
click at [217, 20] on input "text" at bounding box center [172, 19] width 178 height 17
click at [234, 18] on input "text" at bounding box center [172, 19] width 178 height 17
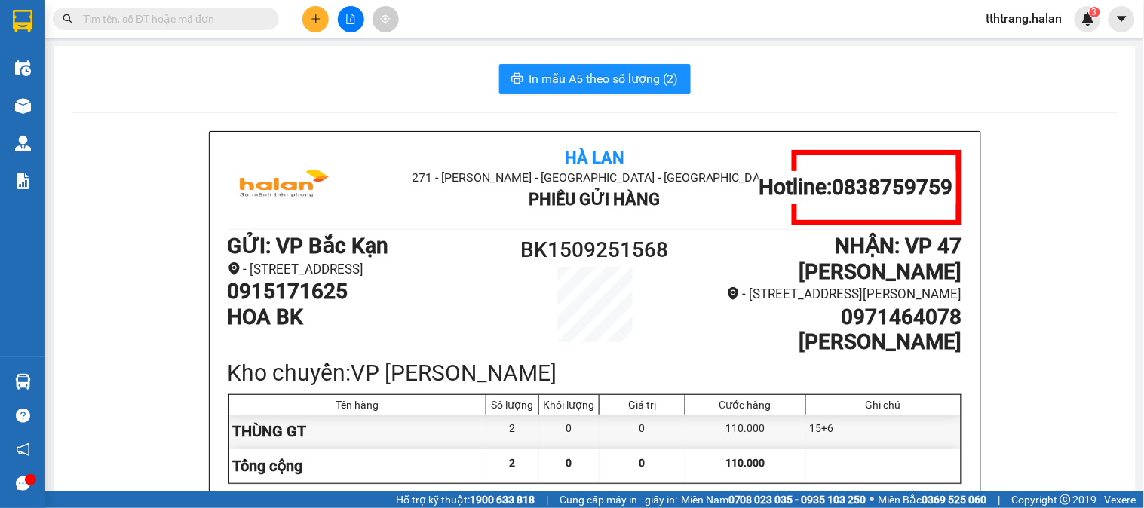
click at [231, 18] on input "text" at bounding box center [172, 19] width 178 height 17
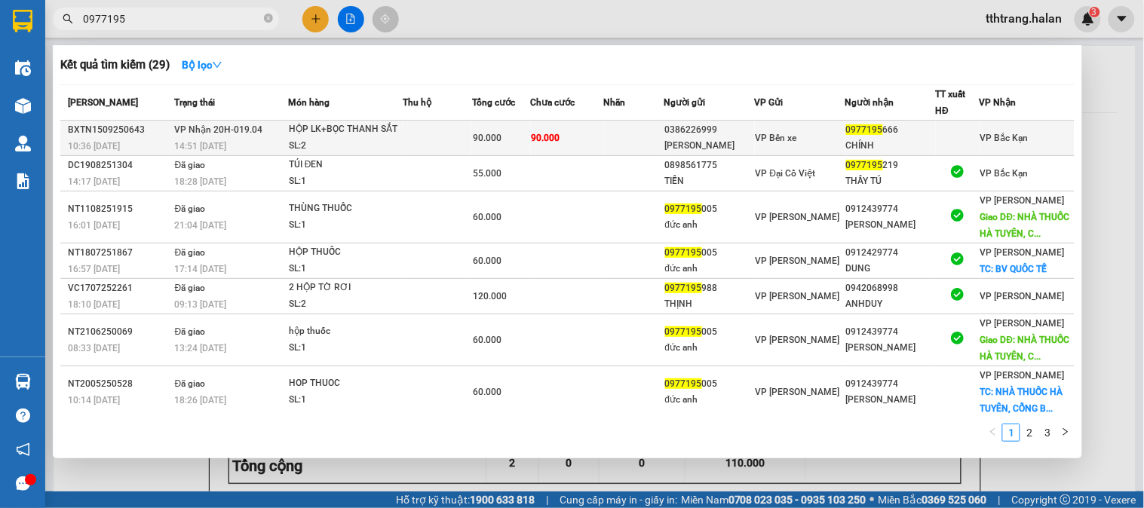
type input "0977195"
click at [351, 132] on div "HỘP LK+BỌC THANH SẮT" at bounding box center [345, 129] width 113 height 17
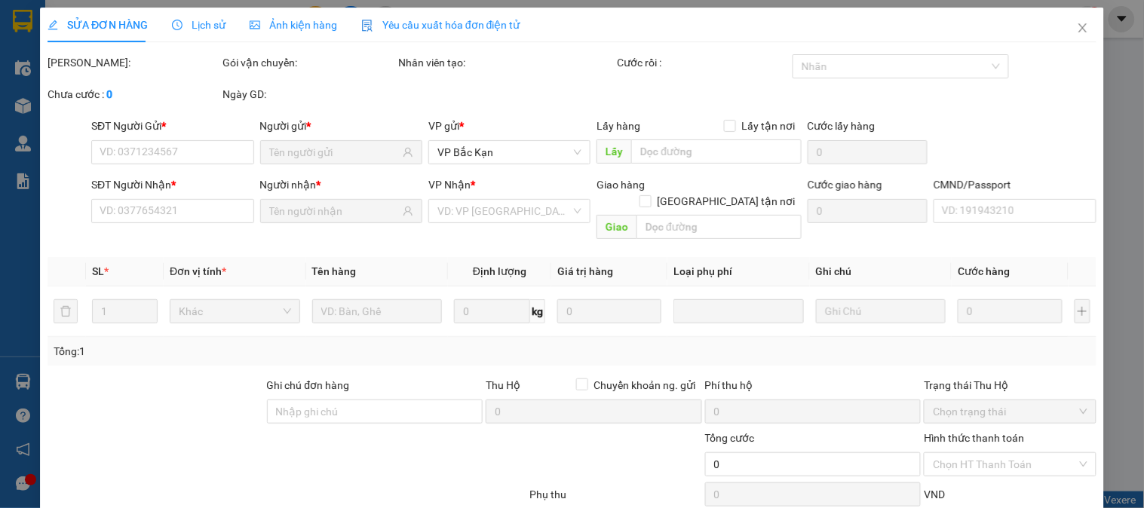
type input "0386226999"
type input "[PERSON_NAME]"
type input "0977195666"
type input "CHÍNH"
type input "90.000"
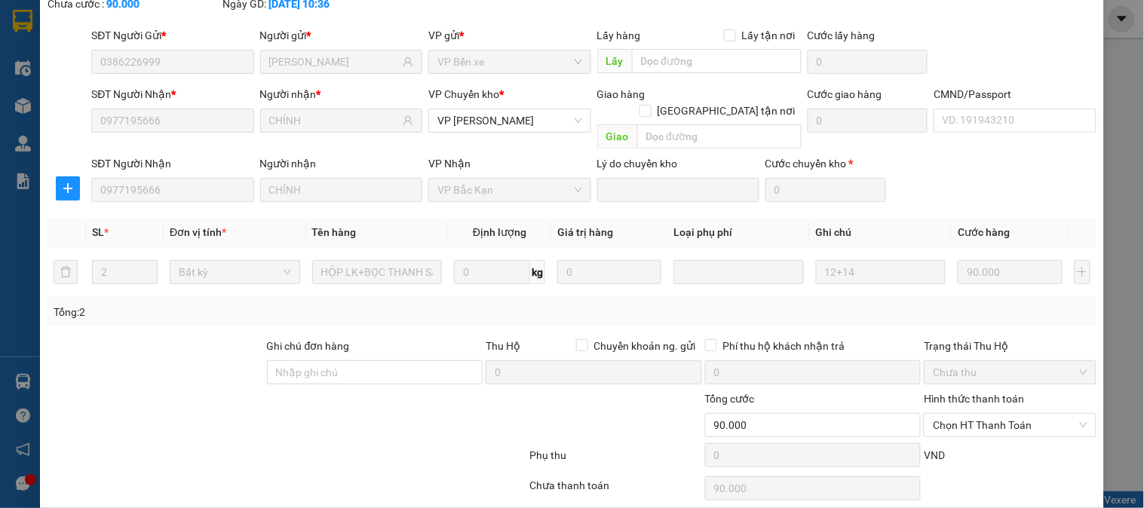
scroll to position [133, 0]
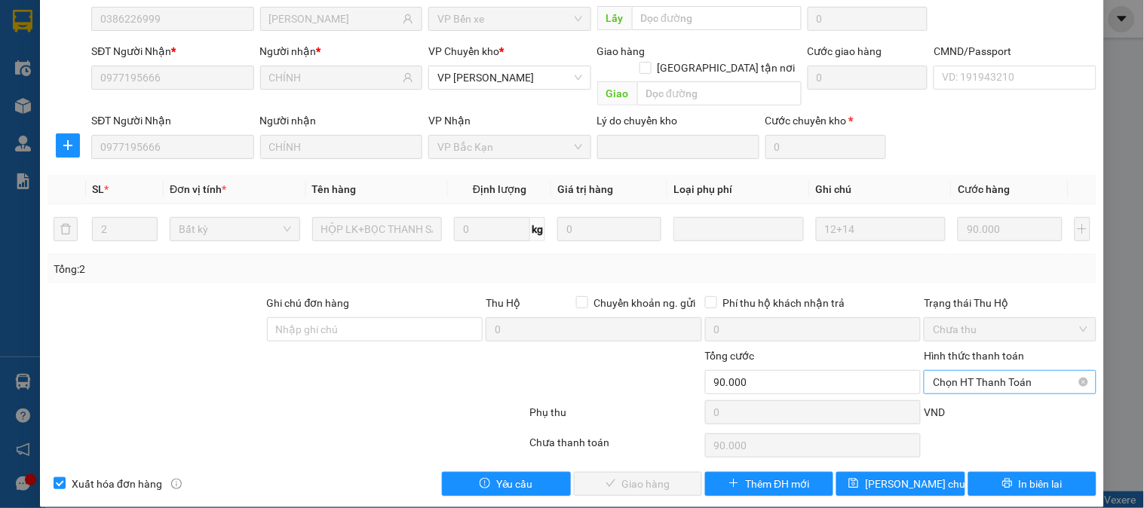
click at [1013, 371] on span "Chọn HT Thanh Toán" at bounding box center [1010, 382] width 154 height 23
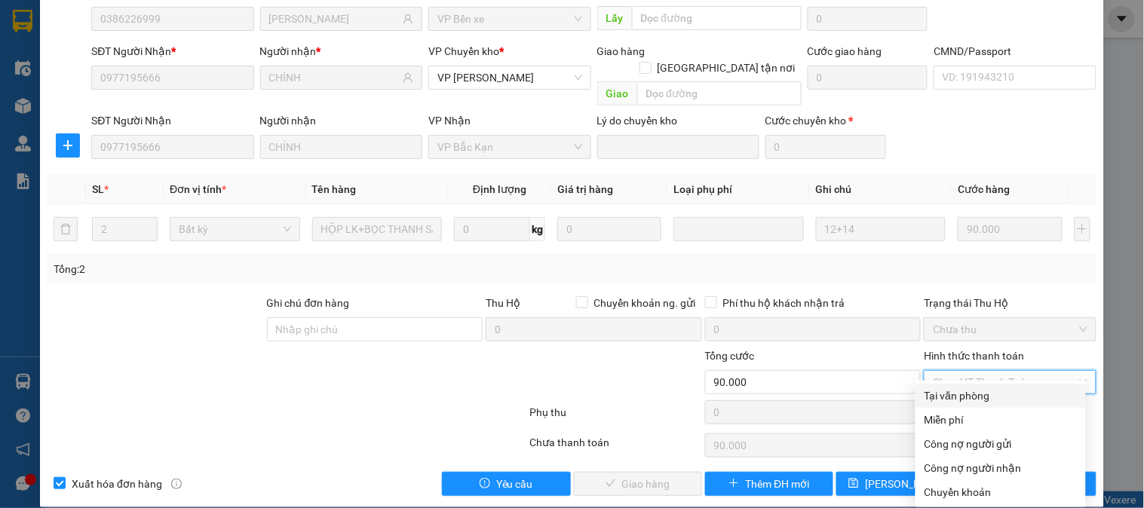
click at [983, 394] on div "Tại văn phòng" at bounding box center [1000, 396] width 152 height 17
type input "0"
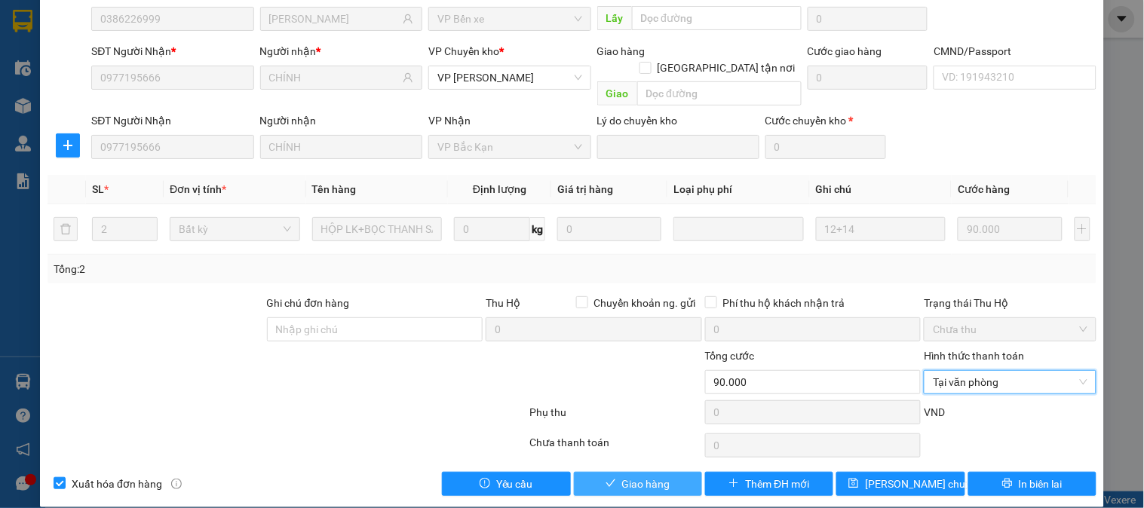
click at [630, 476] on span "Giao hàng" at bounding box center [646, 484] width 48 height 17
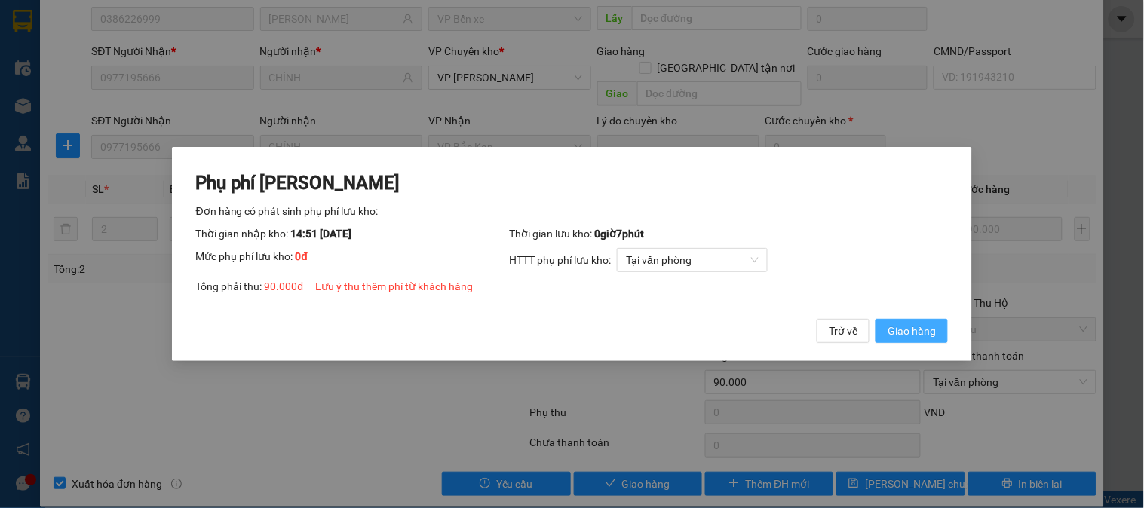
click at [931, 338] on button "Giao hàng" at bounding box center [911, 331] width 72 height 24
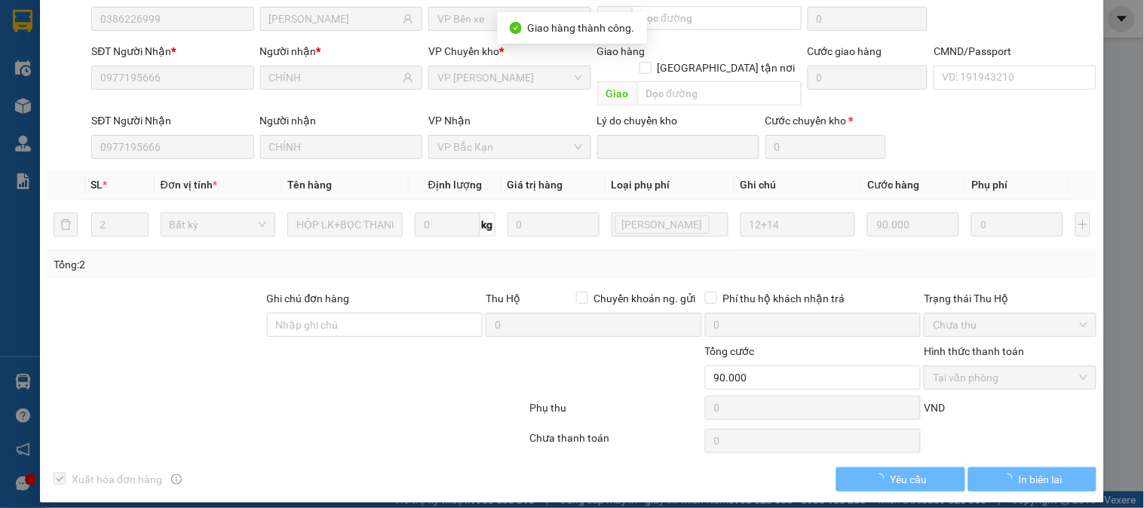
scroll to position [130, 0]
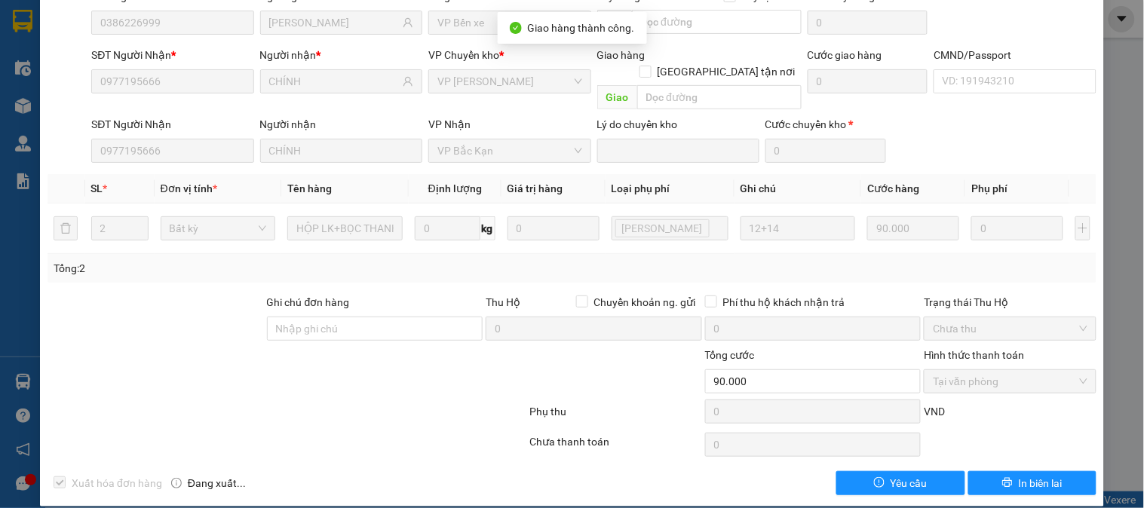
click at [353, 373] on div at bounding box center [440, 373] width 175 height 53
drag, startPoint x: 206, startPoint y: 403, endPoint x: 206, endPoint y: 366, distance: 36.9
click at [206, 377] on form "Ghi chú đơn hàng Thu Hộ Chuyển khoản ng. gửi 0 Phí thu hộ khách nhận trả 0 Trạn…" at bounding box center [571, 362] width 1049 height 136
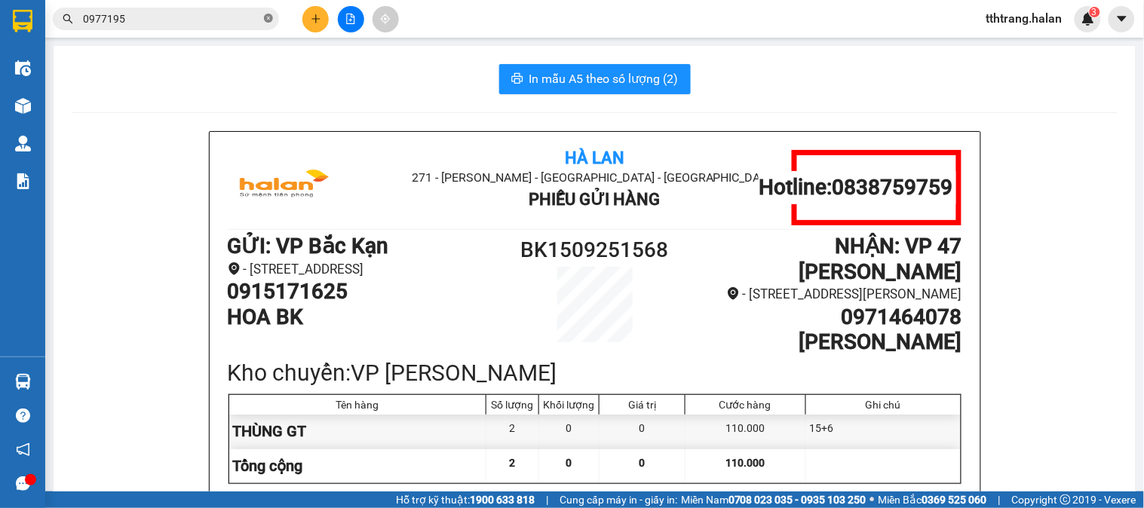
click at [269, 19] on icon "close-circle" at bounding box center [268, 18] width 9 height 9
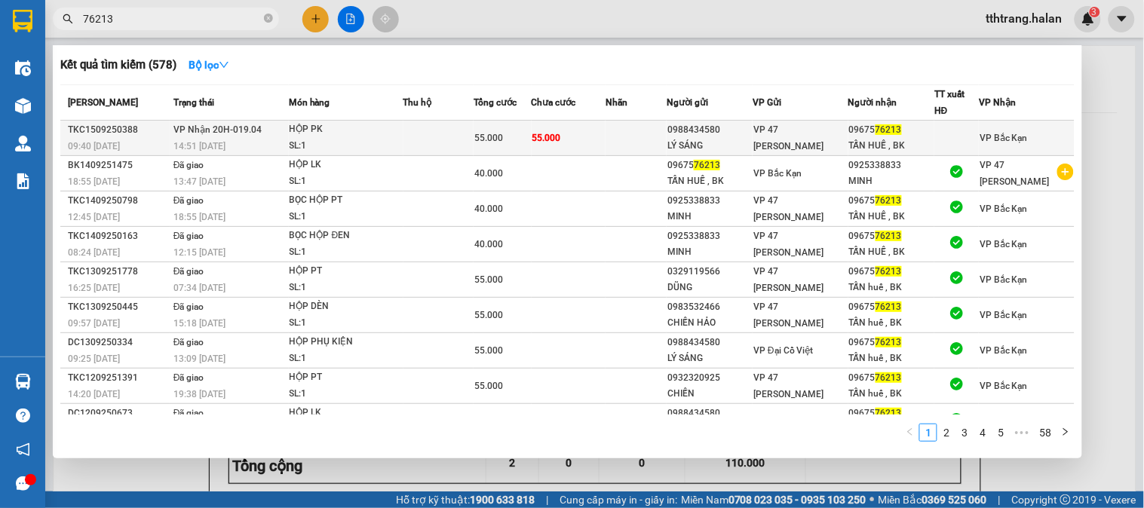
type input "76213"
click at [311, 140] on div "SL: 1" at bounding box center [346, 146] width 113 height 17
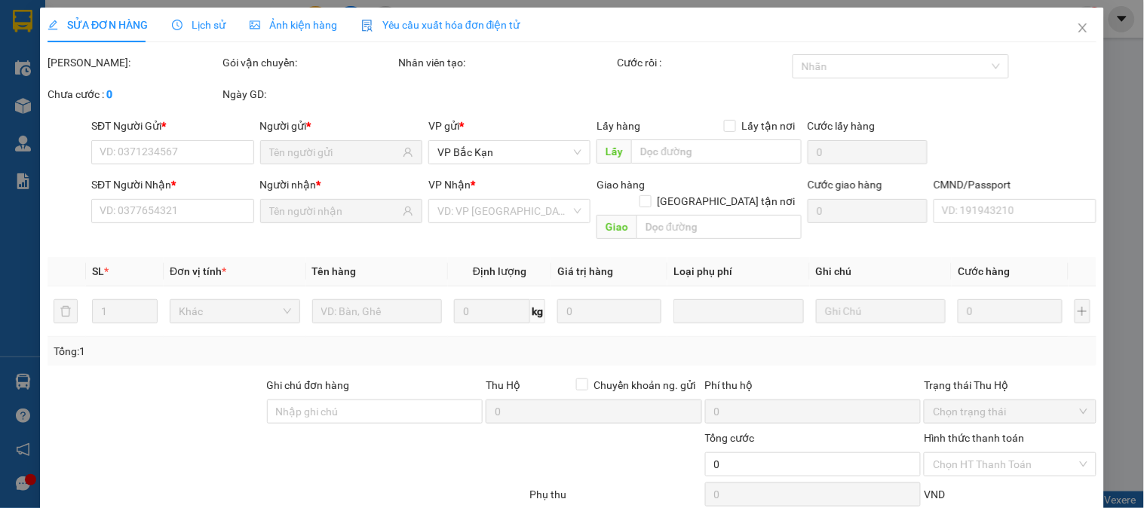
type input "0988434580"
type input "LÝ SÁNG"
type input "0967576213"
type input "TẤN HUẾ , BK"
type input "55.000"
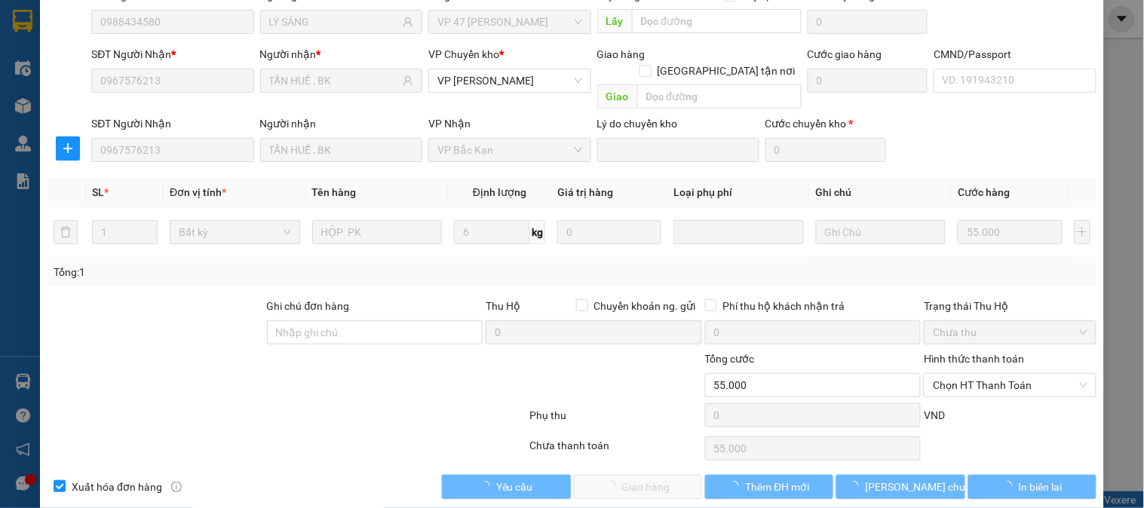
scroll to position [133, 0]
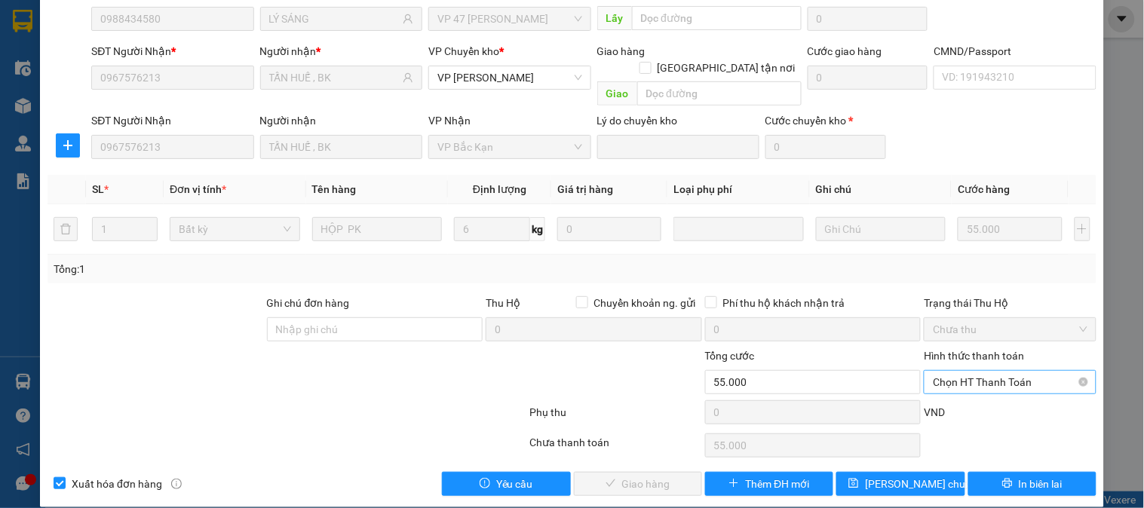
click at [1000, 371] on span "Chọn HT Thanh Toán" at bounding box center [1010, 382] width 154 height 23
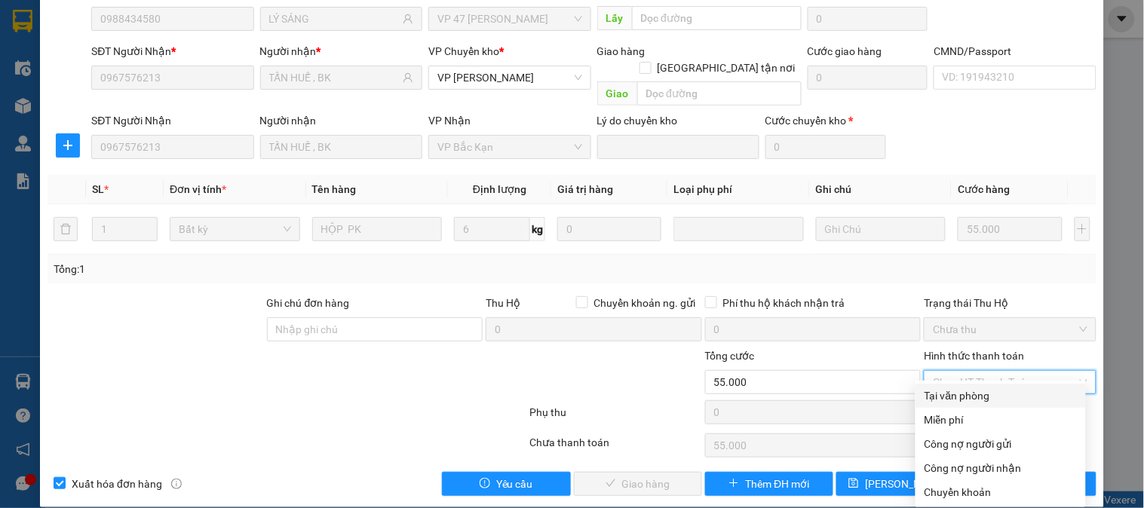
click at [990, 389] on div "Tại văn phòng" at bounding box center [1000, 396] width 152 height 17
type input "0"
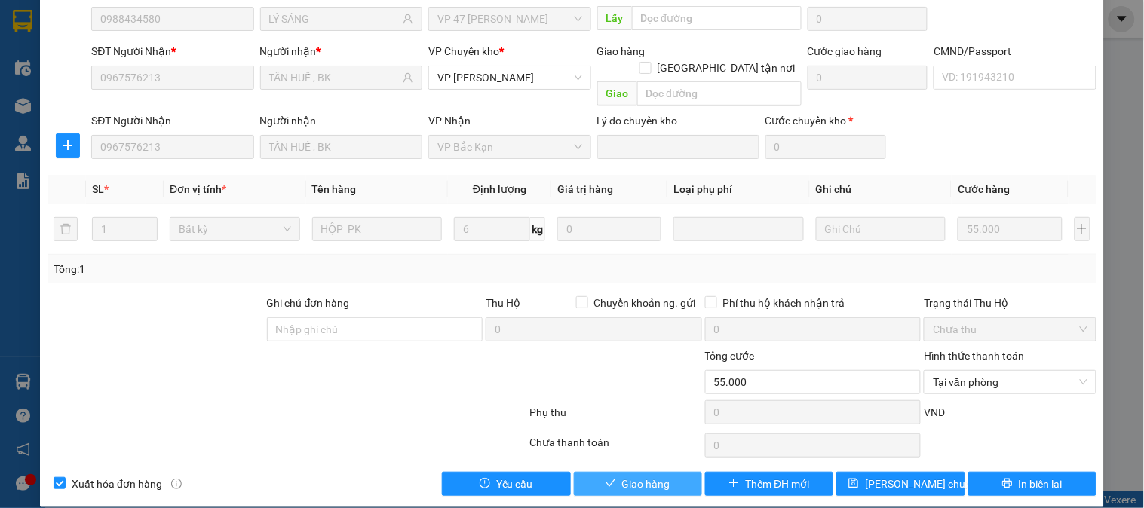
click at [654, 476] on span "Giao hàng" at bounding box center [646, 484] width 48 height 17
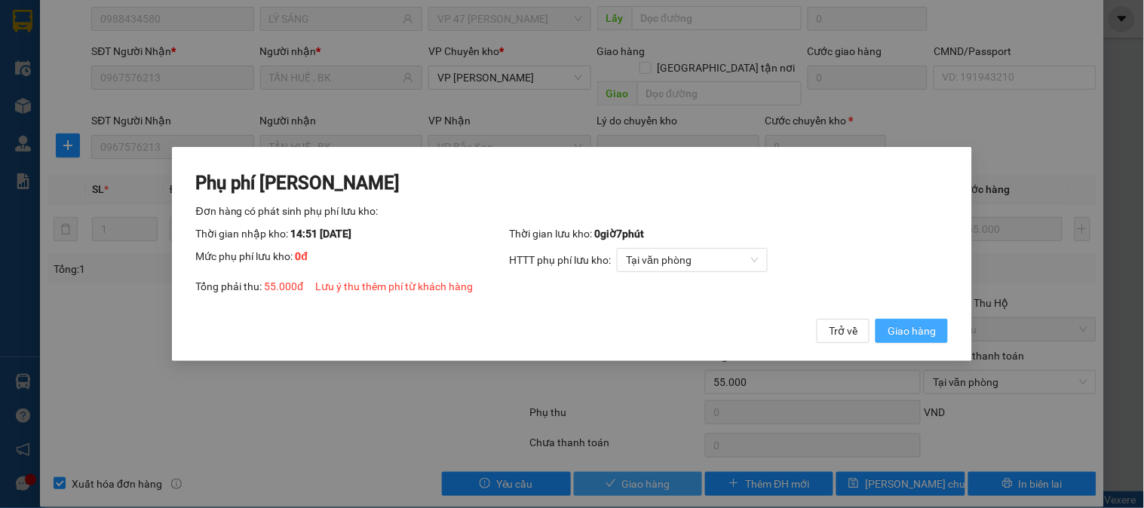
click at [875, 319] on button "Giao hàng" at bounding box center [911, 331] width 72 height 24
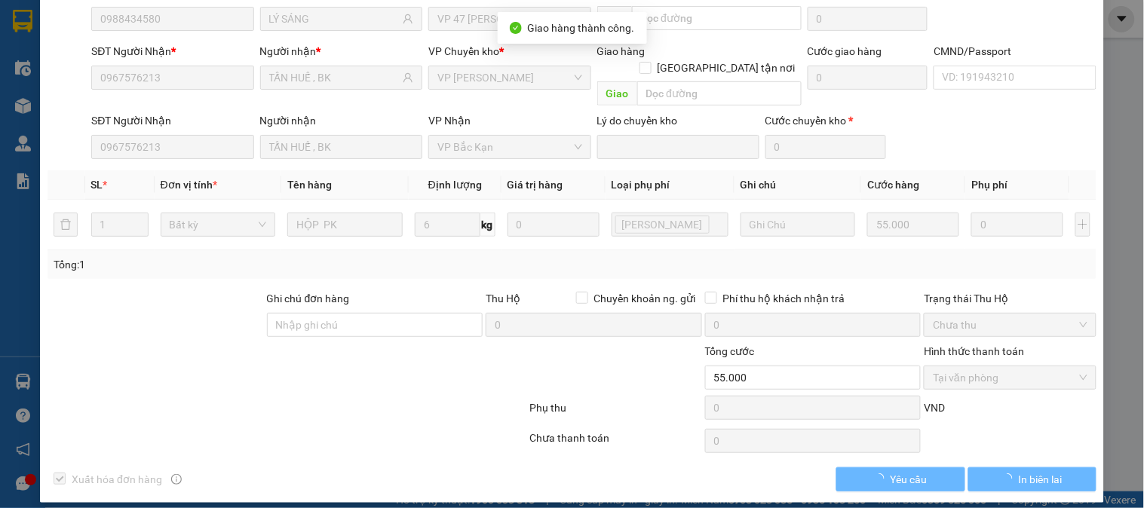
scroll to position [130, 0]
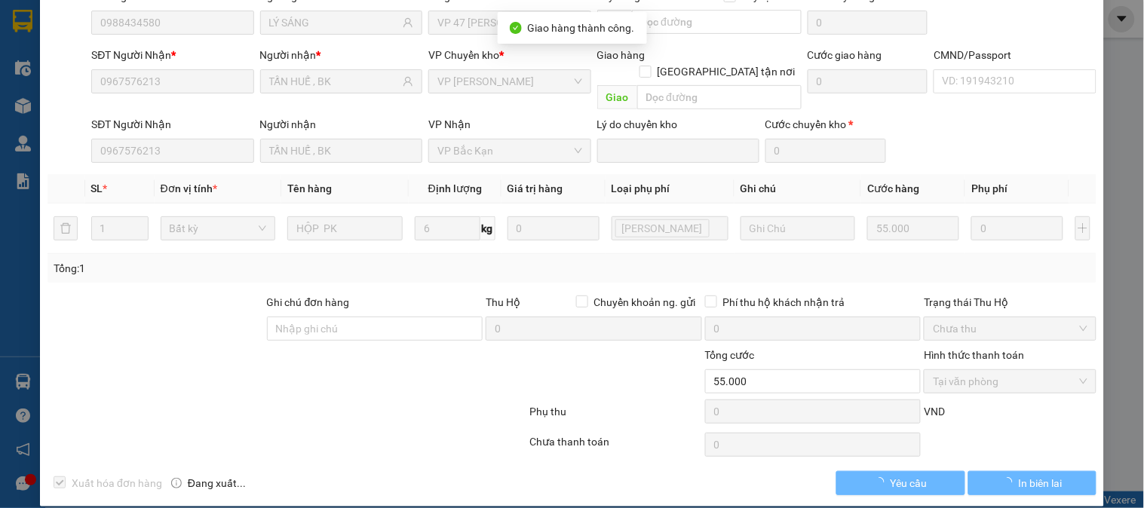
drag, startPoint x: 377, startPoint y: 412, endPoint x: 416, endPoint y: 350, distance: 73.2
click at [380, 405] on div at bounding box center [287, 415] width 482 height 30
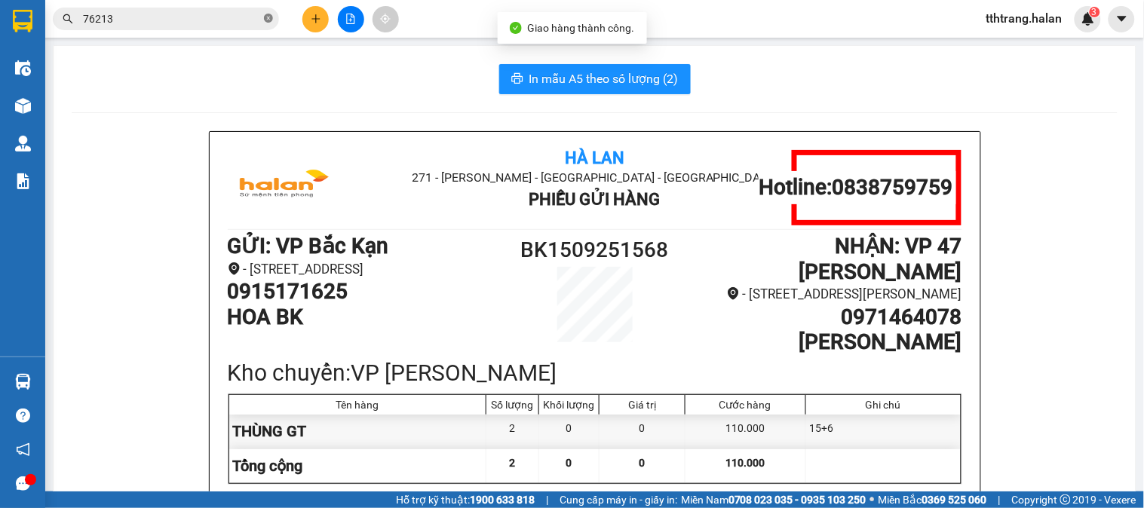
click at [265, 16] on icon "close-circle" at bounding box center [268, 18] width 9 height 9
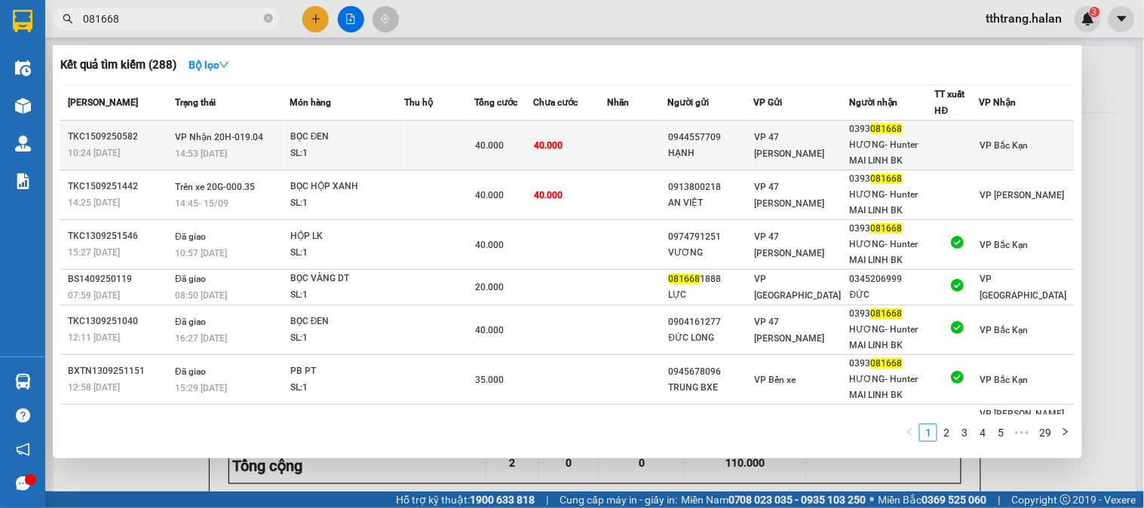
type input "081668"
click at [329, 142] on div "BỌC ĐEN" at bounding box center [346, 137] width 113 height 17
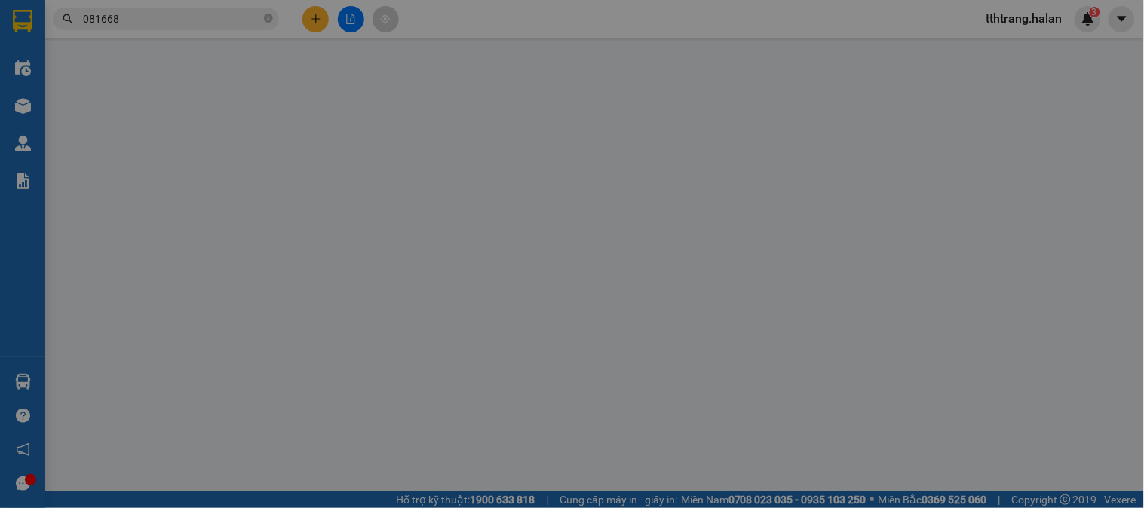
type input "0944557709"
type input "HẠNH"
type input "0393081668"
type input "HƯƠNG- Hunter MAI LINH BK"
type input "40.000"
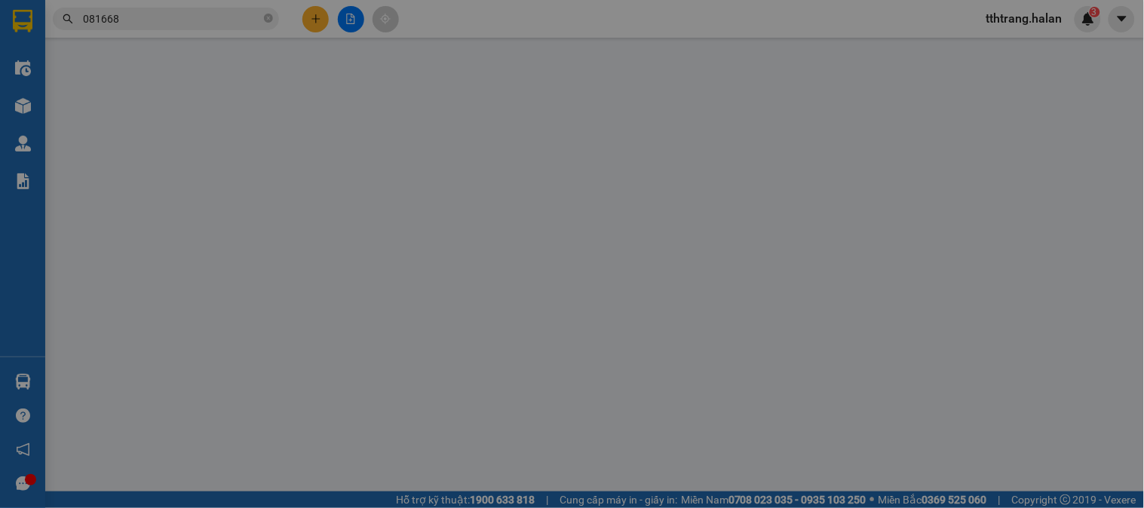
type input "40.000"
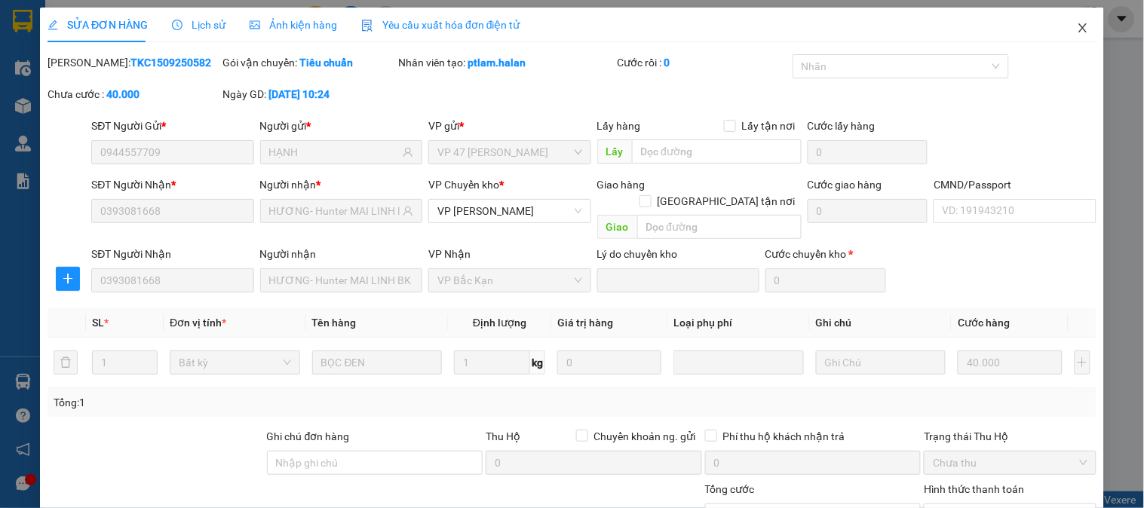
click at [1078, 27] on icon "close" at bounding box center [1082, 27] width 8 height 9
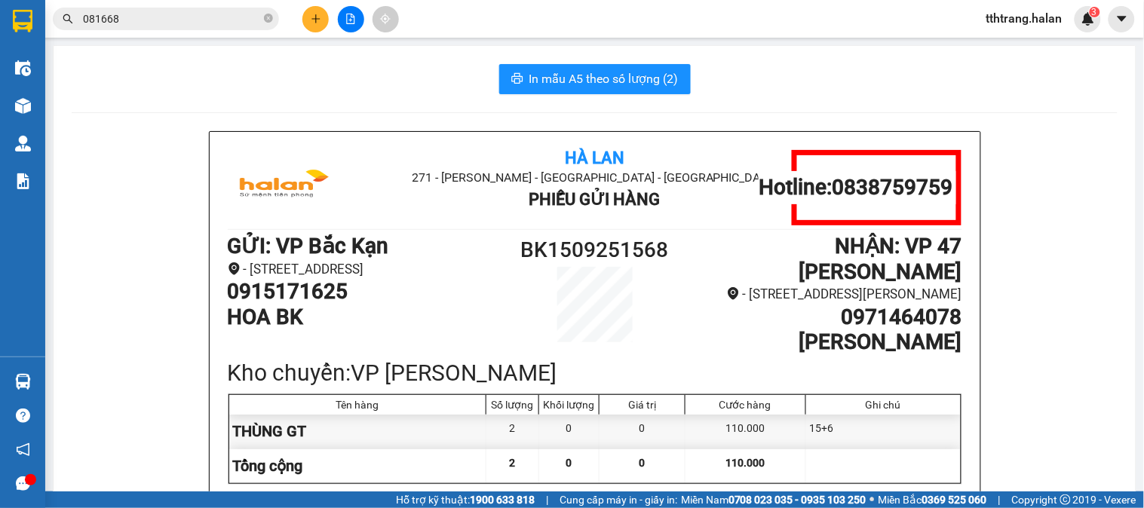
drag, startPoint x: 310, startPoint y: 66, endPoint x: 302, endPoint y: 45, distance: 21.7
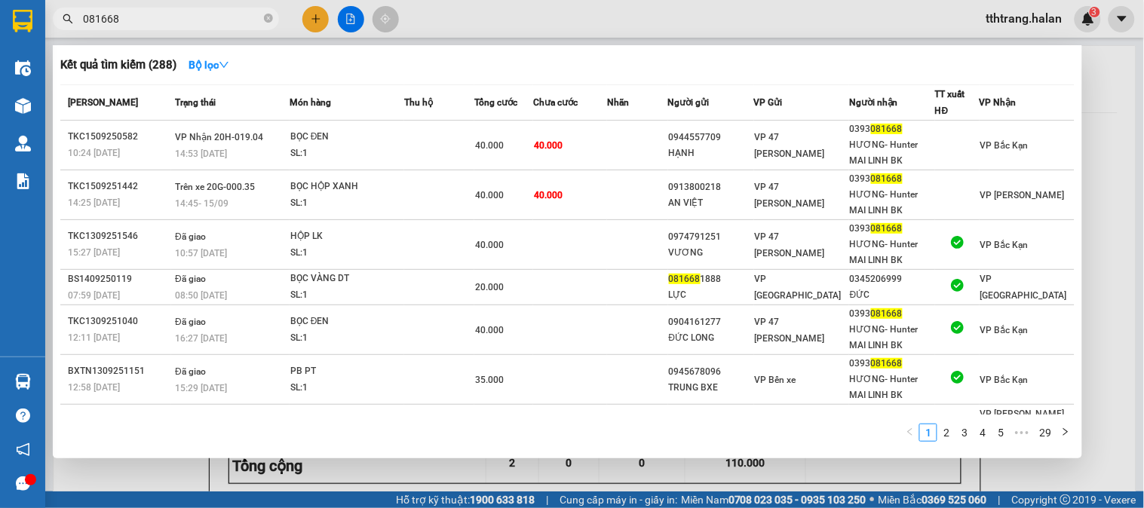
click at [262, 19] on span "081668" at bounding box center [166, 19] width 226 height 23
click at [266, 16] on icon "close-circle" at bounding box center [268, 18] width 9 height 9
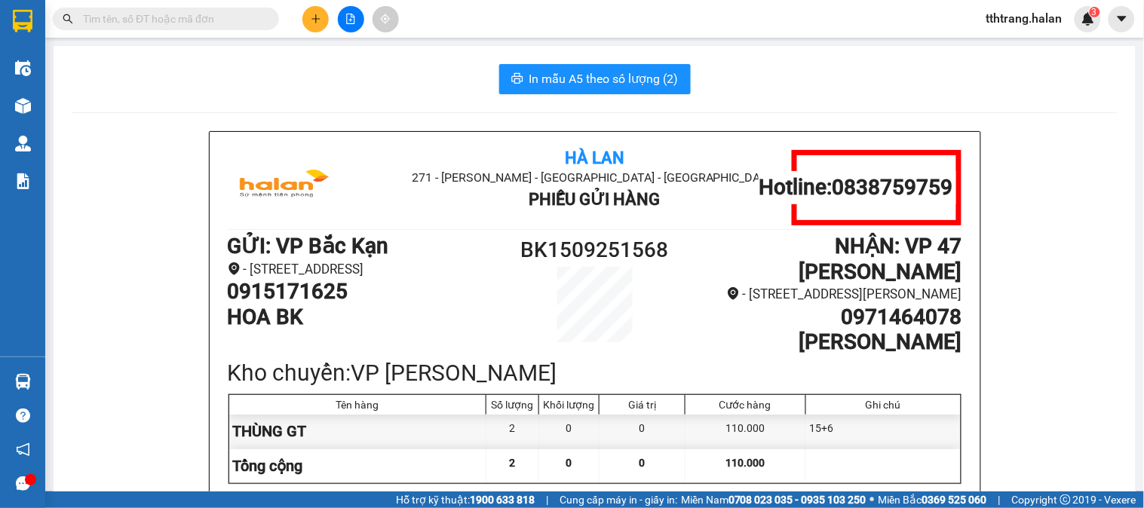
click at [191, 27] on span at bounding box center [166, 19] width 226 height 23
click at [226, 18] on input "text" at bounding box center [172, 19] width 178 height 17
click at [250, 21] on input "text" at bounding box center [172, 19] width 178 height 17
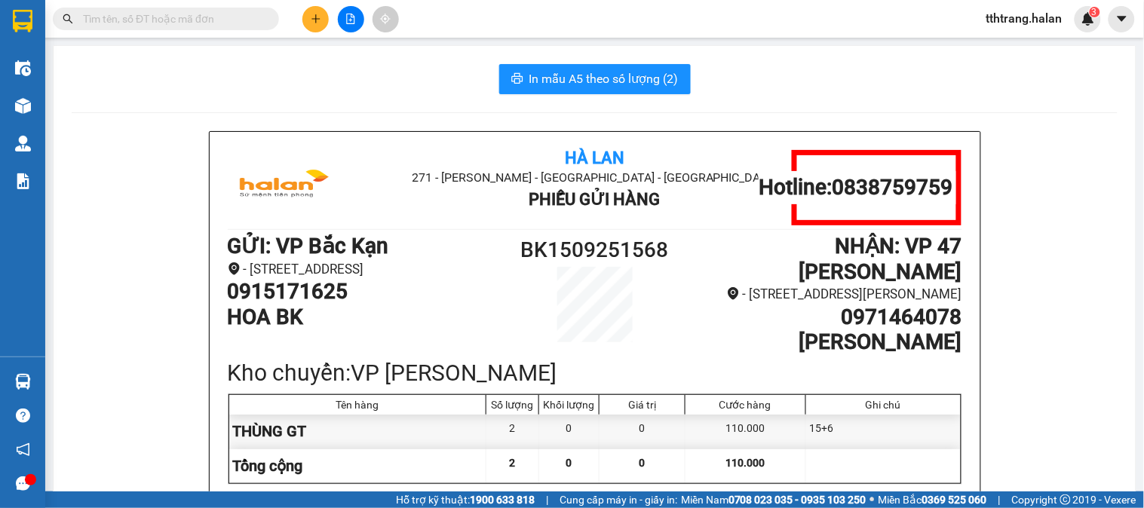
click at [250, 21] on input "text" at bounding box center [172, 19] width 178 height 17
click at [237, 14] on input "text" at bounding box center [172, 19] width 178 height 17
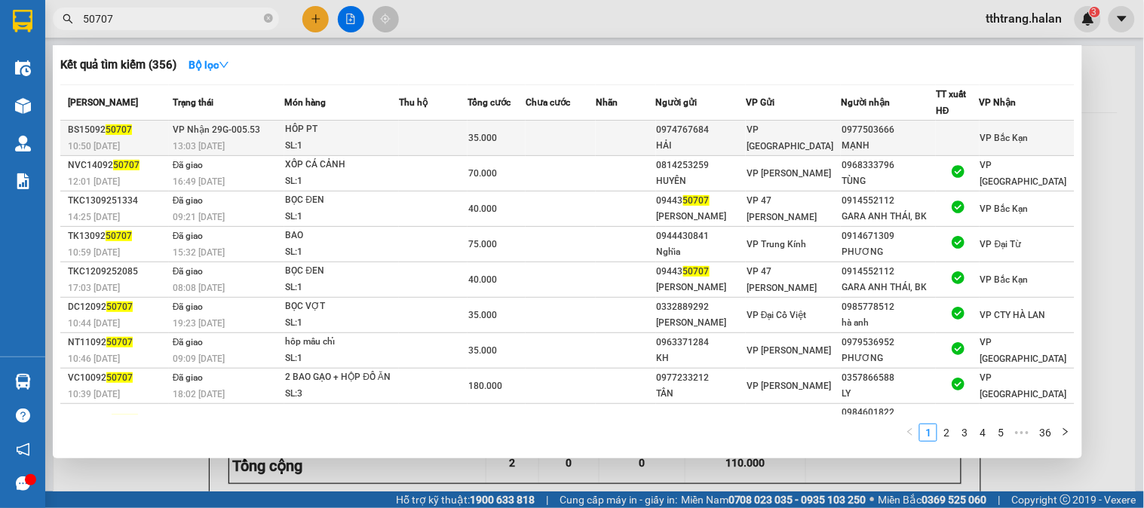
type input "50707"
click at [467, 123] on td at bounding box center [433, 138] width 69 height 35
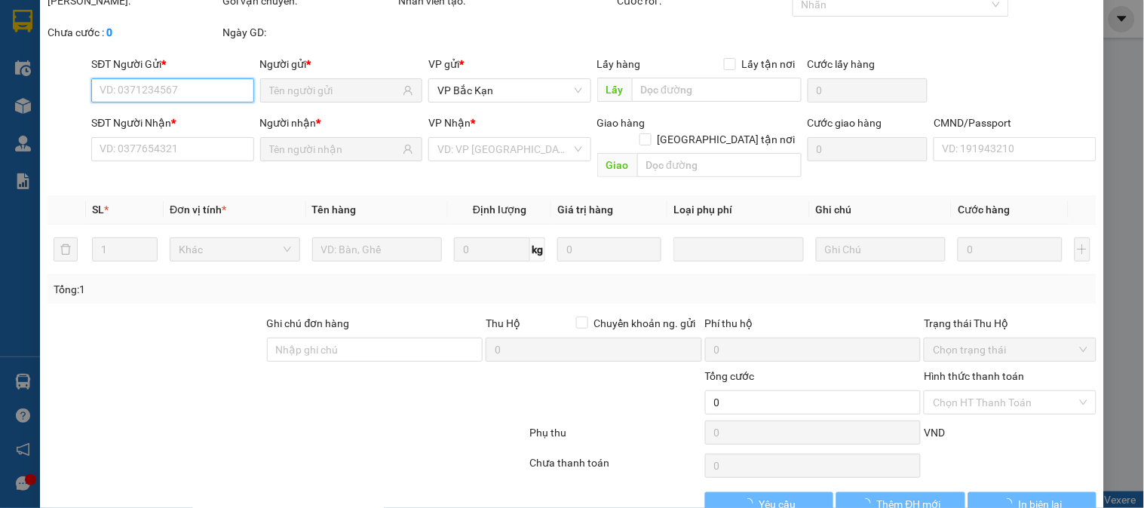
scroll to position [83, 0]
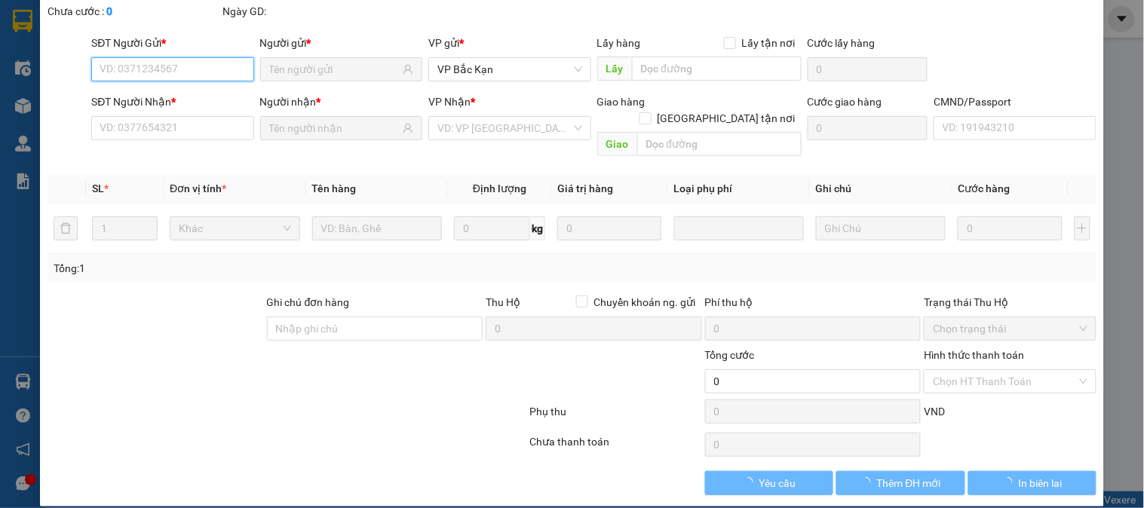
type input "0974767684"
type input "HẢI"
type input "0977503666"
type input "MẠNH"
type input "35.000"
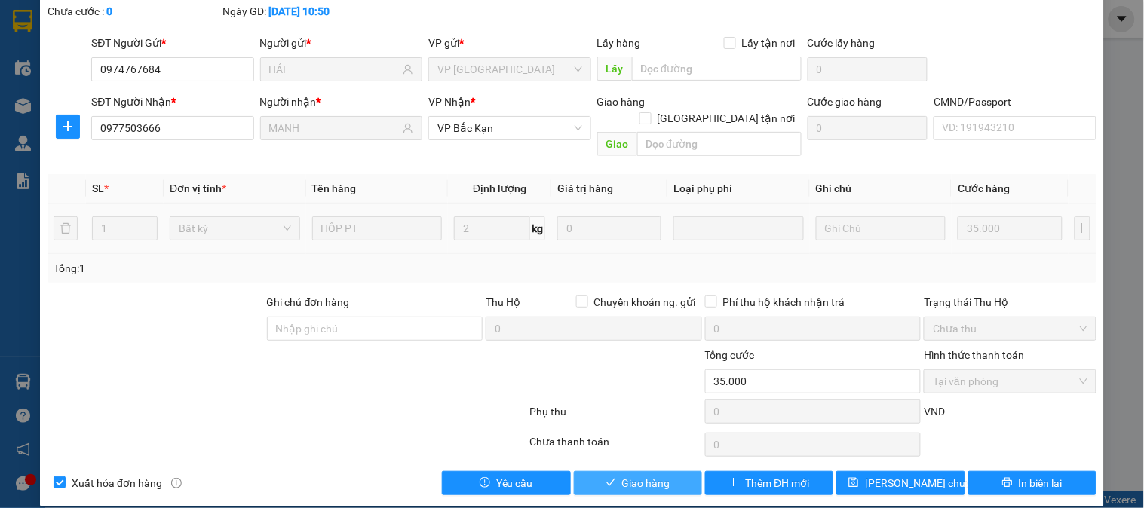
click at [623, 475] on span "Giao hàng" at bounding box center [646, 483] width 48 height 17
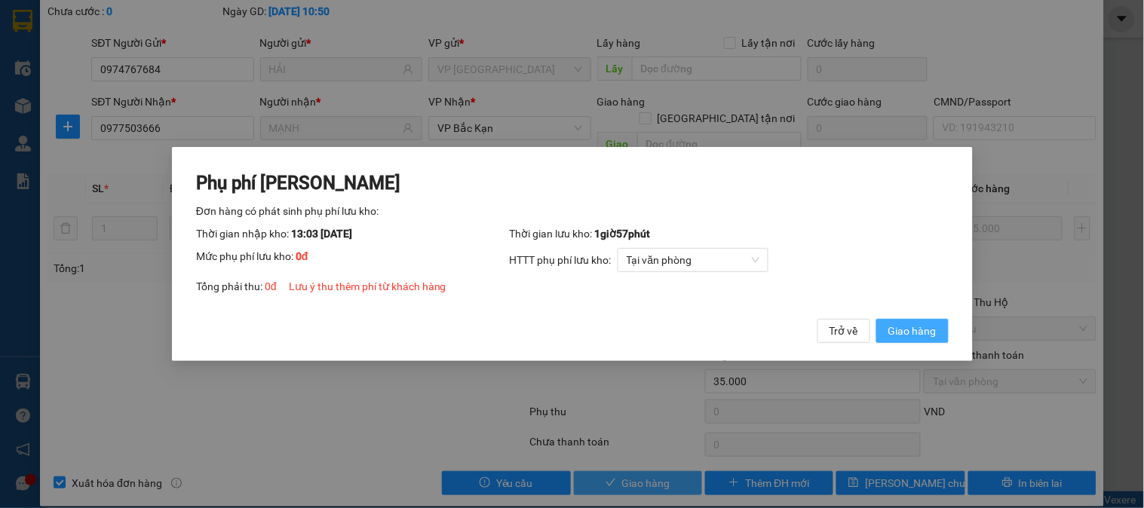
click at [875, 319] on button "Giao hàng" at bounding box center [911, 331] width 72 height 24
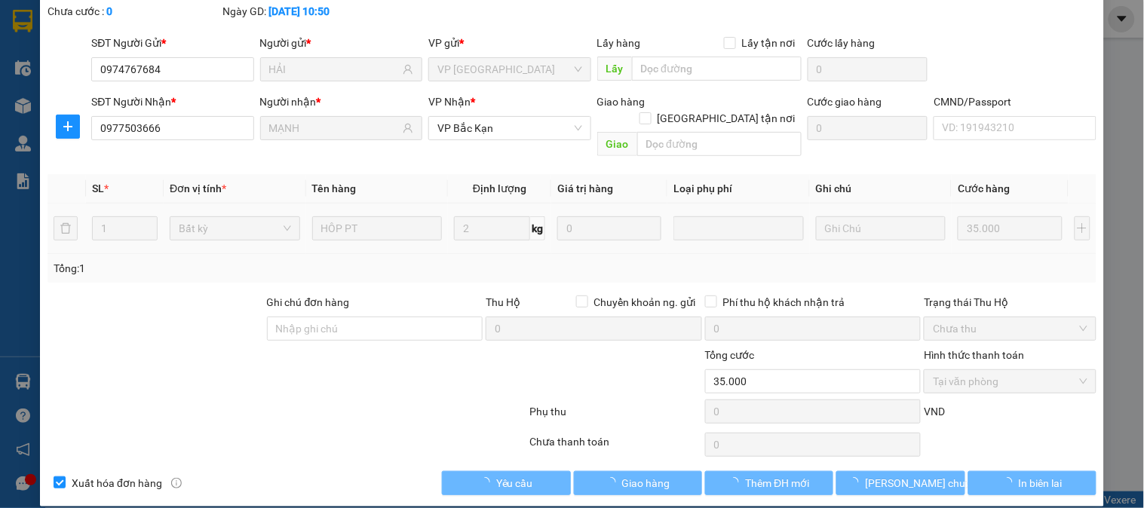
click at [591, 434] on div "Chưa thanh toán" at bounding box center [615, 447] width 175 height 26
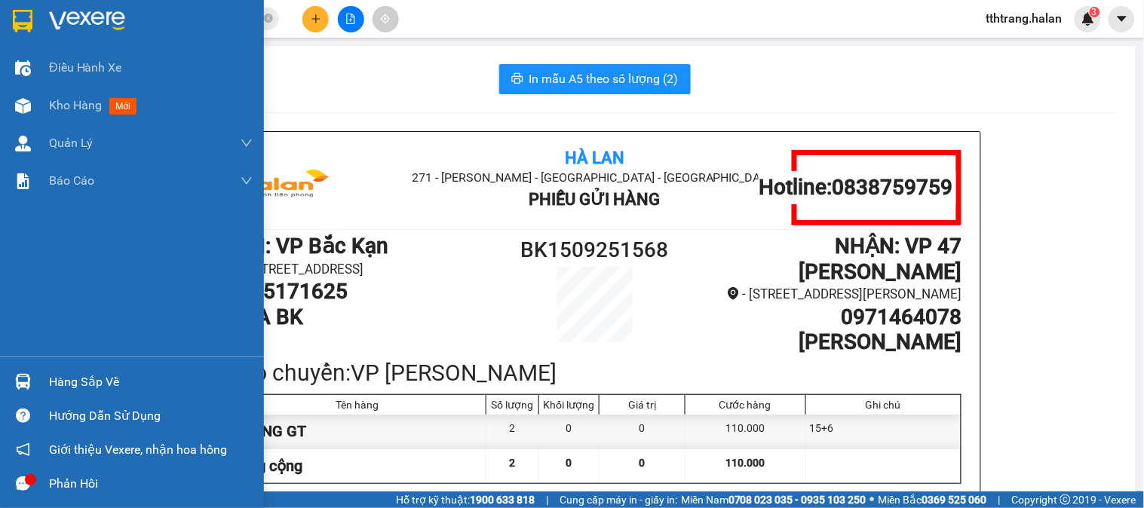
click at [41, 385] on div "Hàng sắp về" at bounding box center [132, 382] width 264 height 34
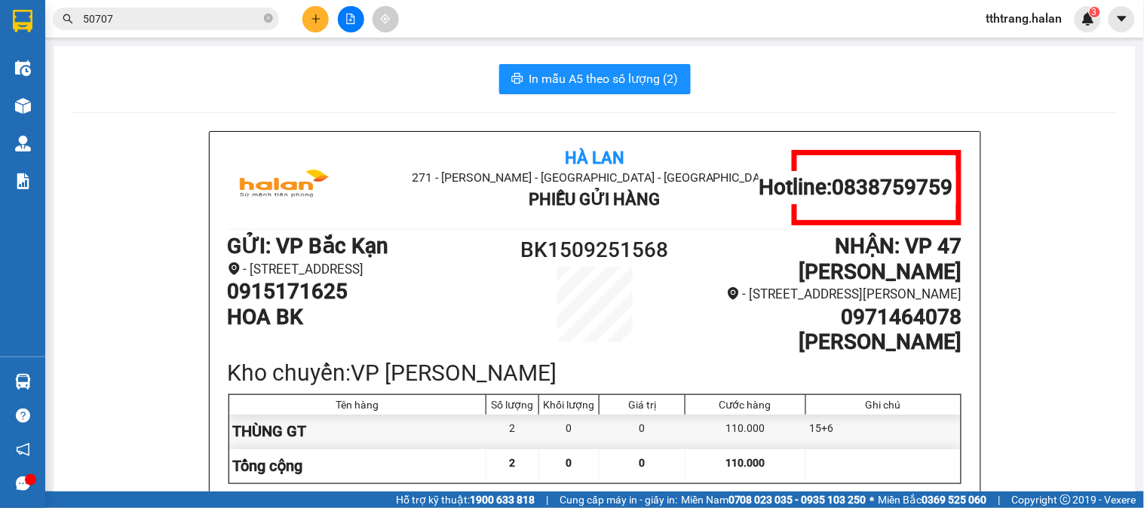
click at [148, 139] on section "Kết quả tìm kiếm ( 356 ) Bộ lọc Mã ĐH Trạng thái Món hàng Thu hộ Tổng cước Chưa…" at bounding box center [572, 254] width 1144 height 508
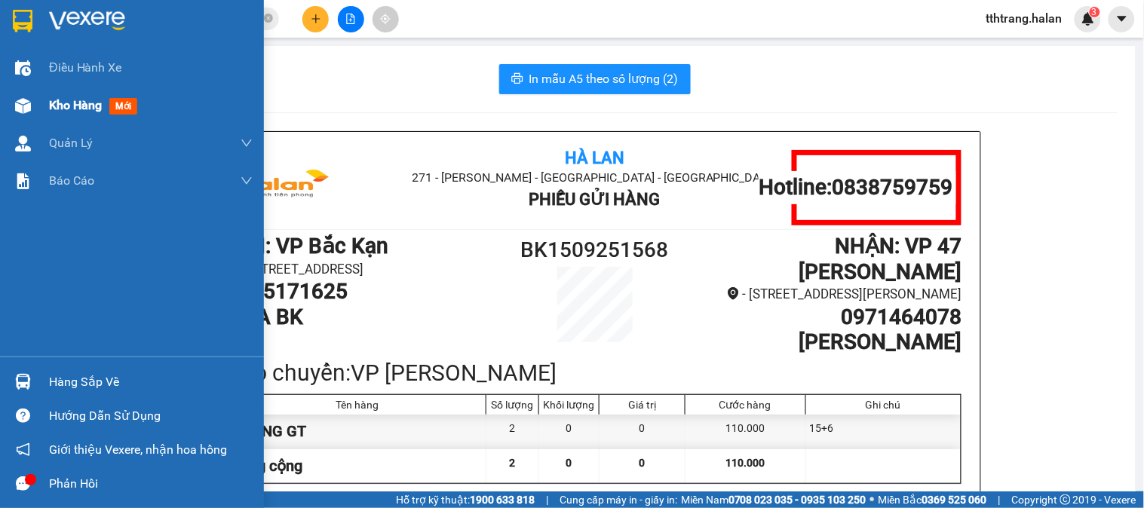
click at [12, 101] on div at bounding box center [23, 106] width 26 height 26
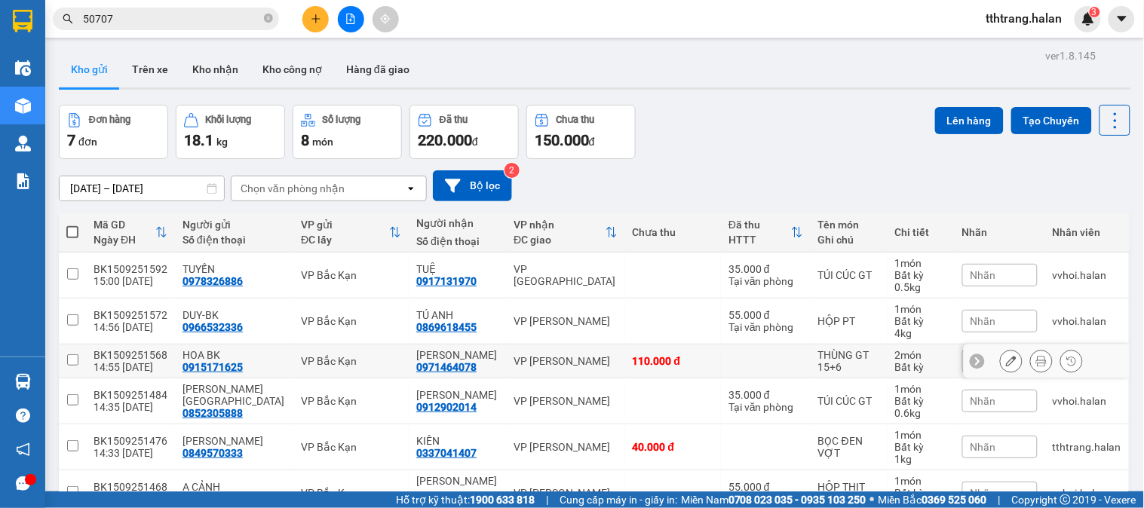
scroll to position [133, 0]
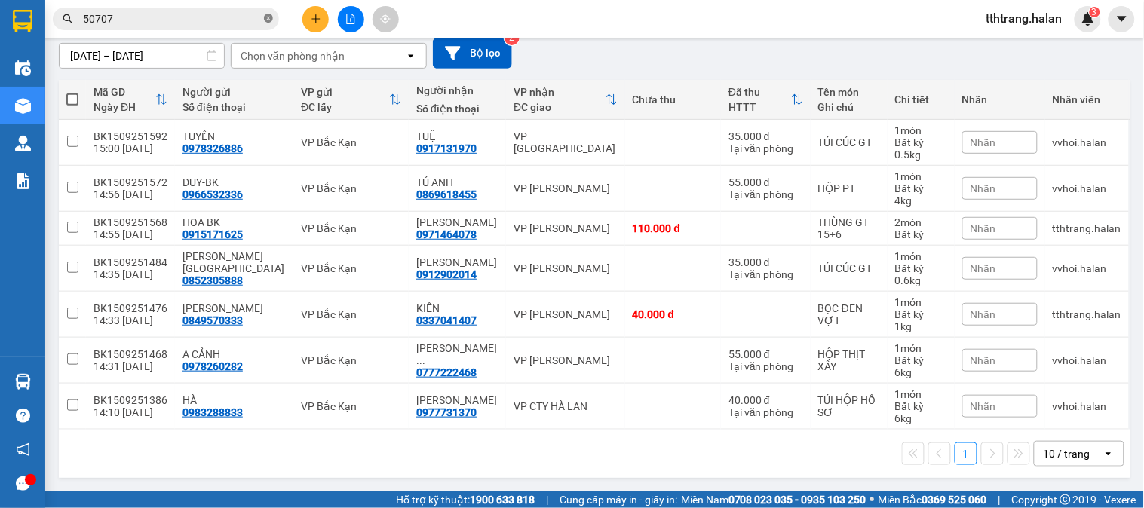
click at [267, 17] on icon "close-circle" at bounding box center [268, 18] width 9 height 9
click at [250, 20] on input "text" at bounding box center [172, 19] width 178 height 17
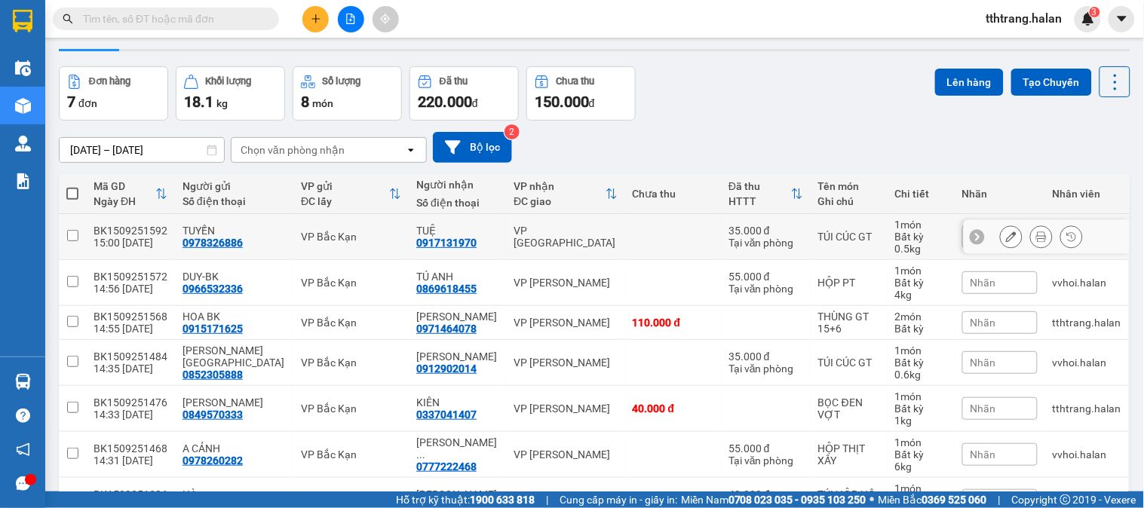
scroll to position [0, 0]
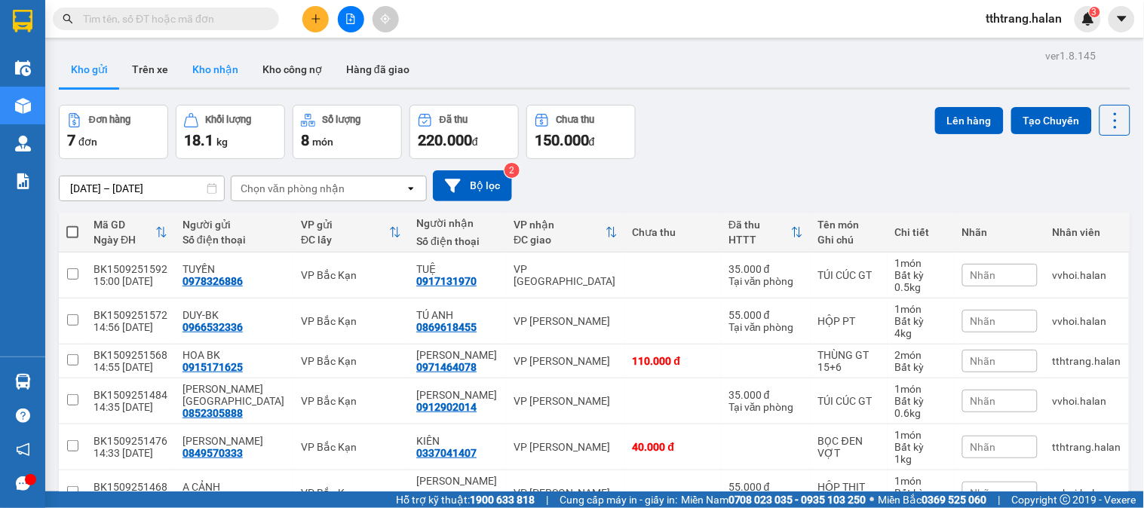
click at [205, 70] on button "Kho nhận" at bounding box center [215, 69] width 70 height 36
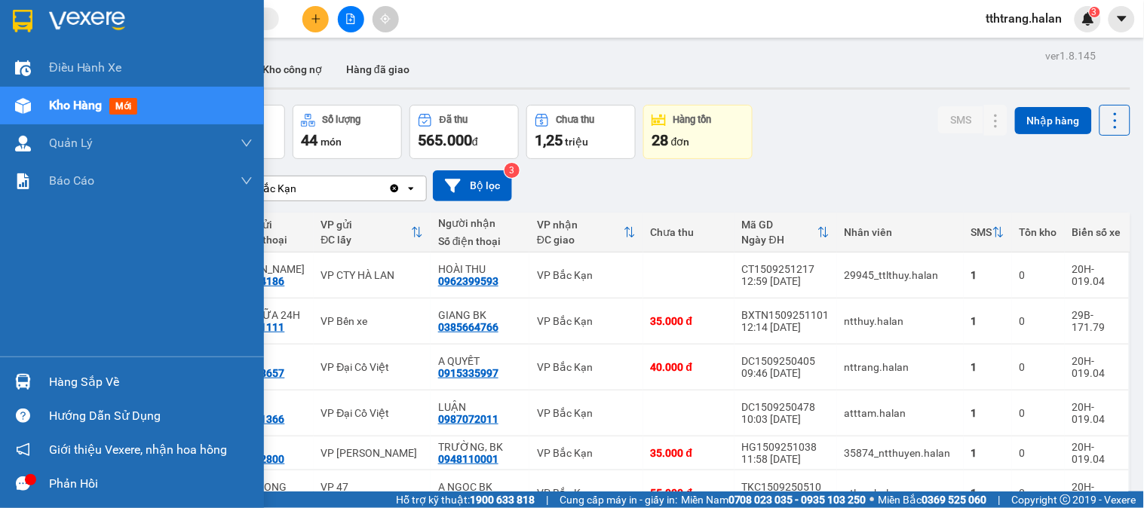
click at [27, 387] on img at bounding box center [23, 382] width 16 height 16
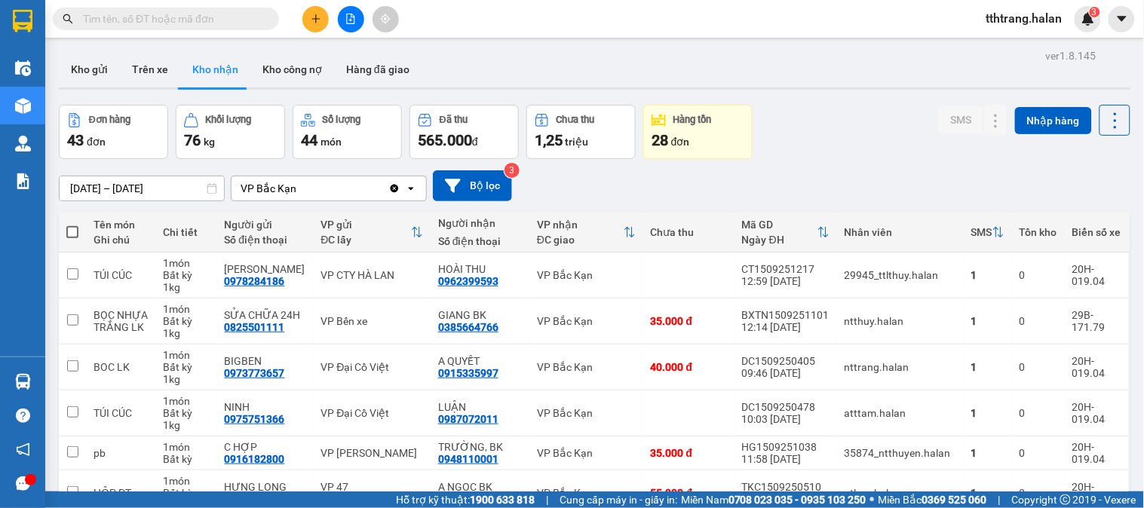
click at [805, 161] on section "Kết quả tìm kiếm ( 356 ) Bộ lọc Mã ĐH Trạng thái Món hàng Thu hộ Tổng cước Chưa…" at bounding box center [572, 254] width 1144 height 508
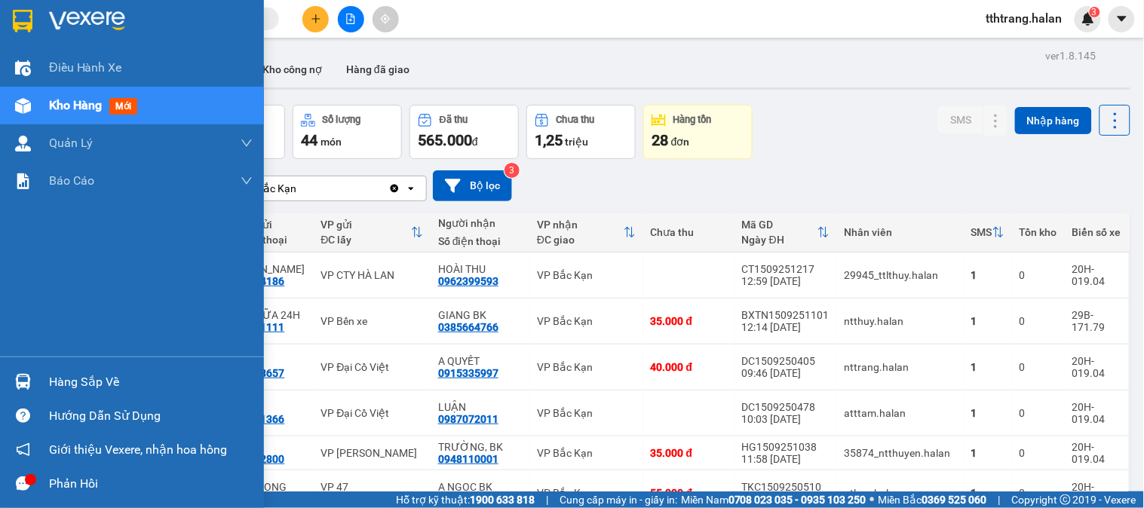
click at [23, 383] on img at bounding box center [23, 382] width 16 height 16
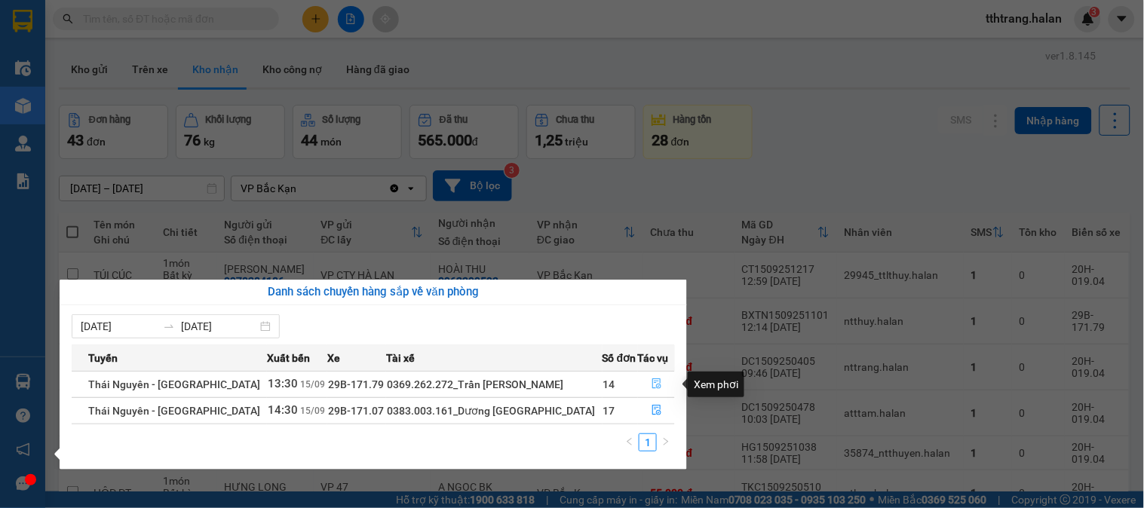
click at [658, 386] on button "button" at bounding box center [657, 384] width 36 height 24
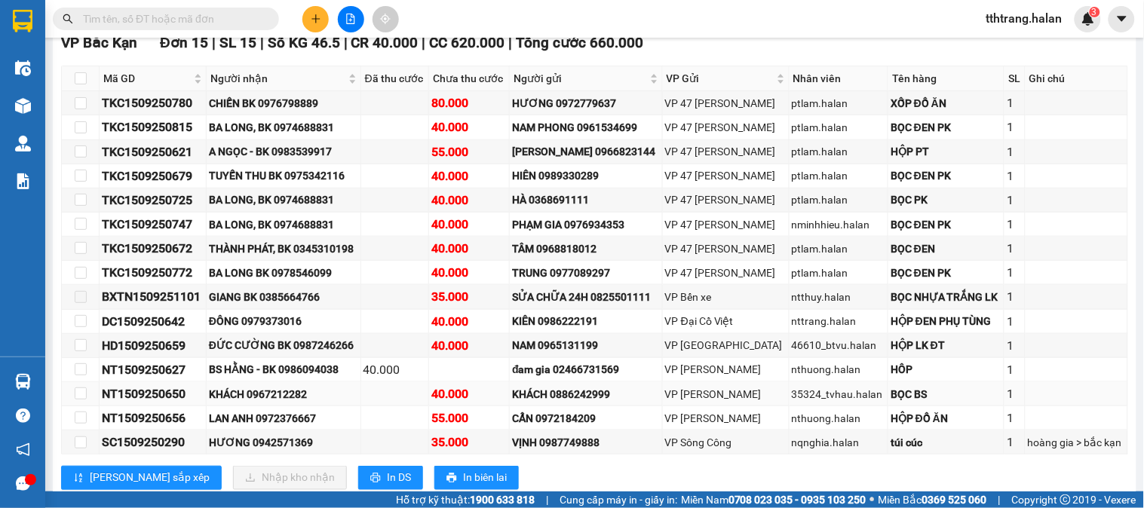
scroll to position [241, 0]
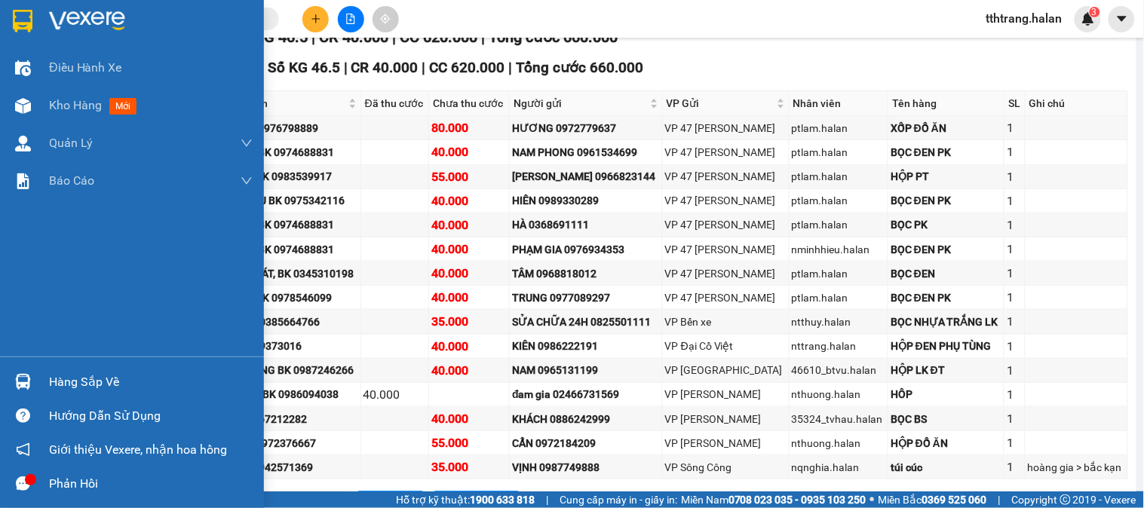
click at [51, 381] on div "Hàng sắp về" at bounding box center [151, 382] width 204 height 23
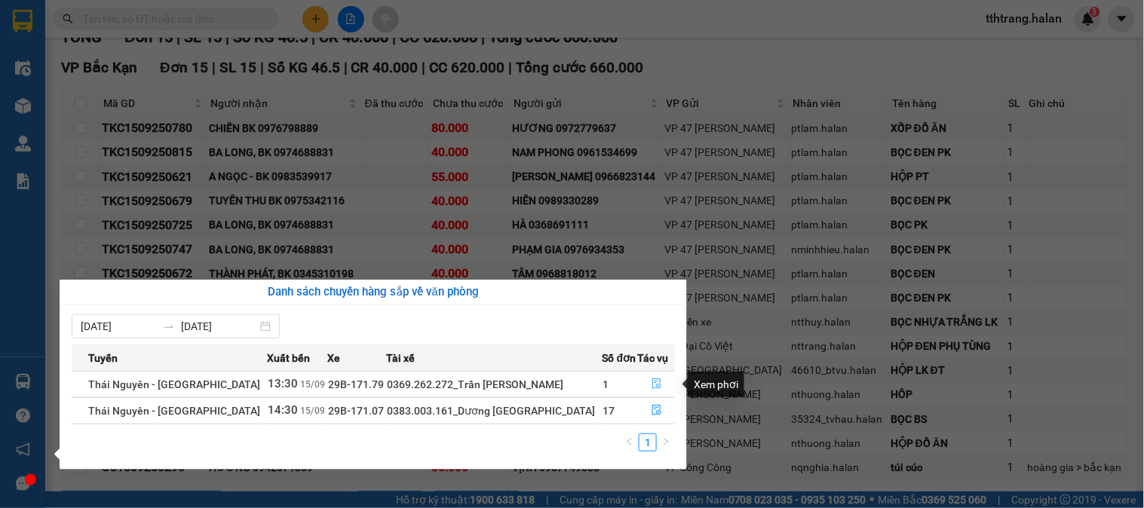
click at [651, 382] on icon "file-done" at bounding box center [656, 383] width 11 height 11
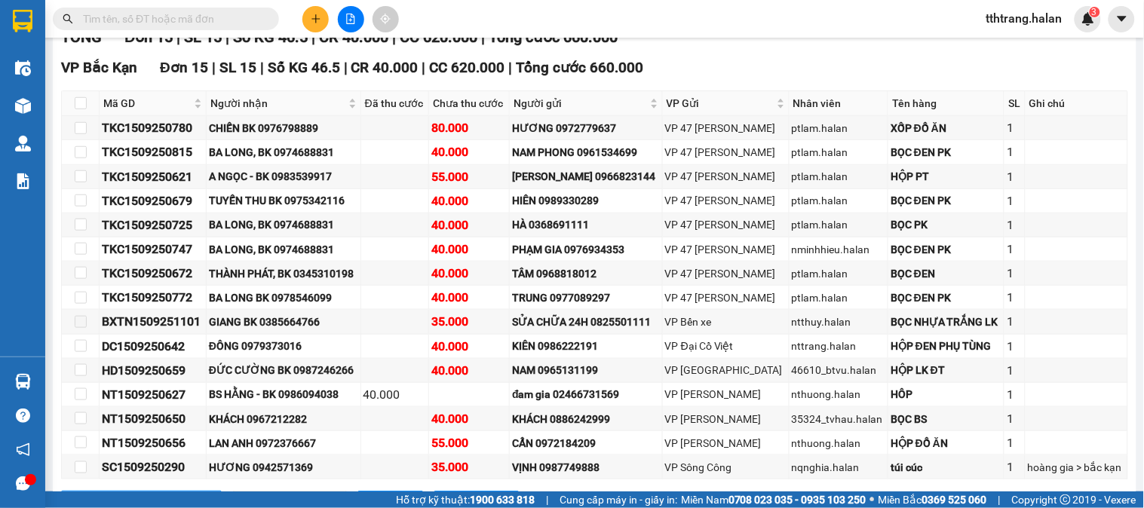
click at [1056, 79] on div "VP Bắc Kạn Đơn 15 | SL 15 | Số KG 46.5 | CR 40.000 | CC 620.000 | Tổng cước 660…" at bounding box center [594, 68] width 1067 height 23
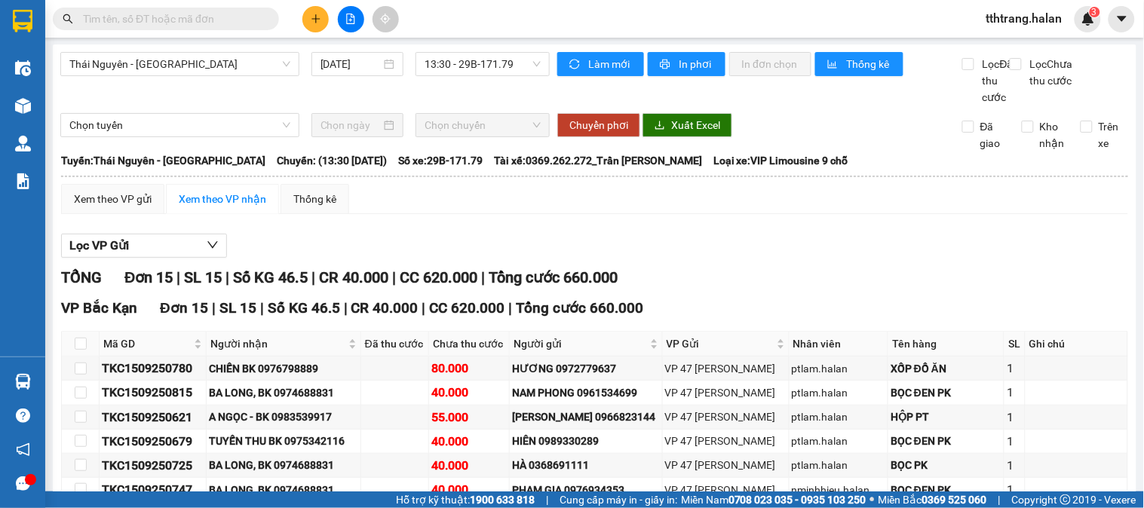
scroll to position [0, 0]
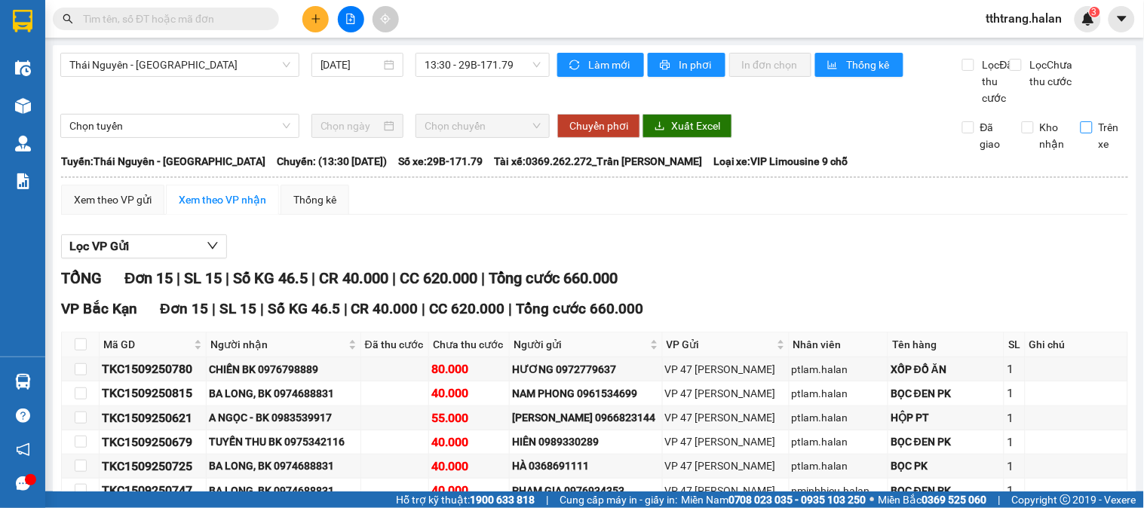
click at [1080, 133] on input "Trên xe" at bounding box center [1086, 127] width 12 height 12
checkbox input "true"
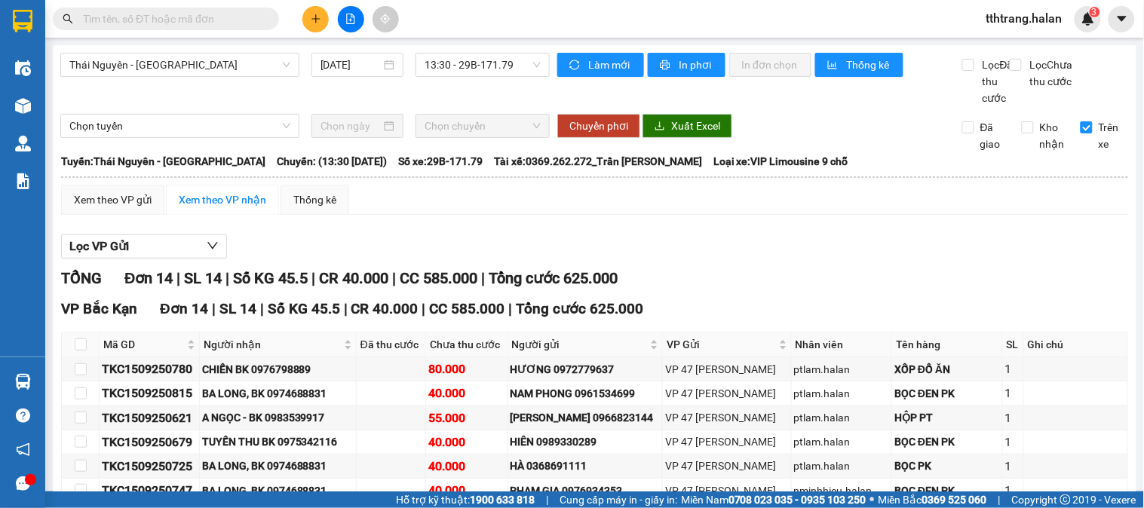
click at [225, 21] on input "text" at bounding box center [172, 19] width 178 height 17
click at [206, 19] on input "text" at bounding box center [172, 19] width 178 height 17
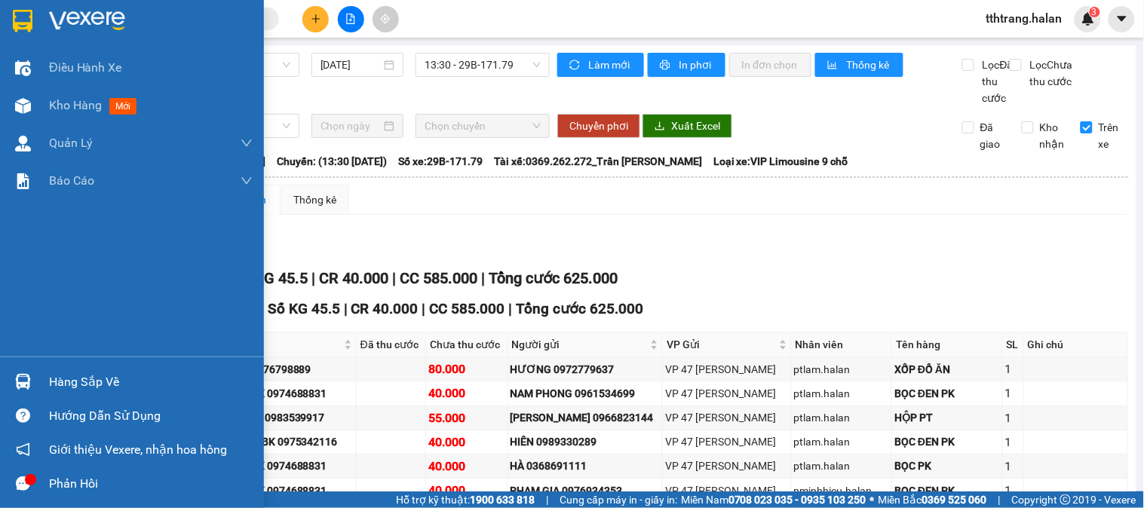
click at [29, 378] on img at bounding box center [23, 382] width 16 height 16
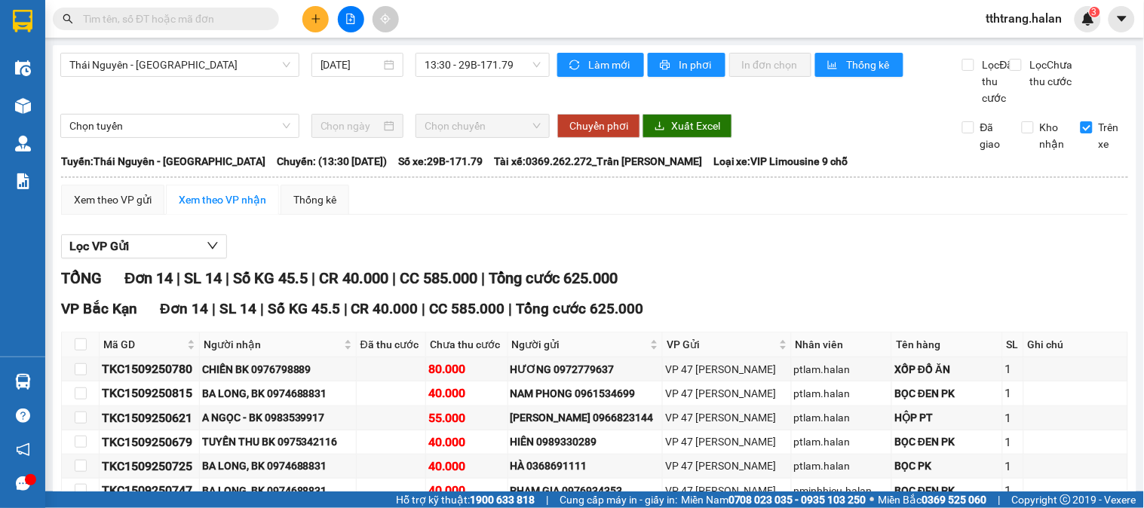
click at [872, 298] on section "Kết quả tìm kiếm ( 356 ) Bộ lọc Mã ĐH Trạng thái Món hàng Thu hộ Tổng cước Chưa…" at bounding box center [572, 254] width 1144 height 508
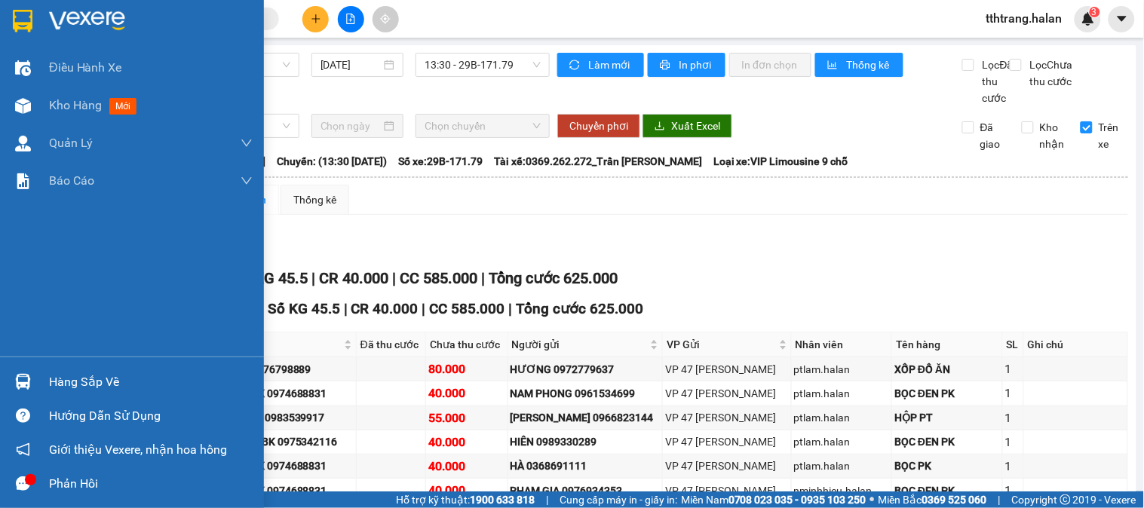
click at [20, 374] on img at bounding box center [23, 382] width 16 height 16
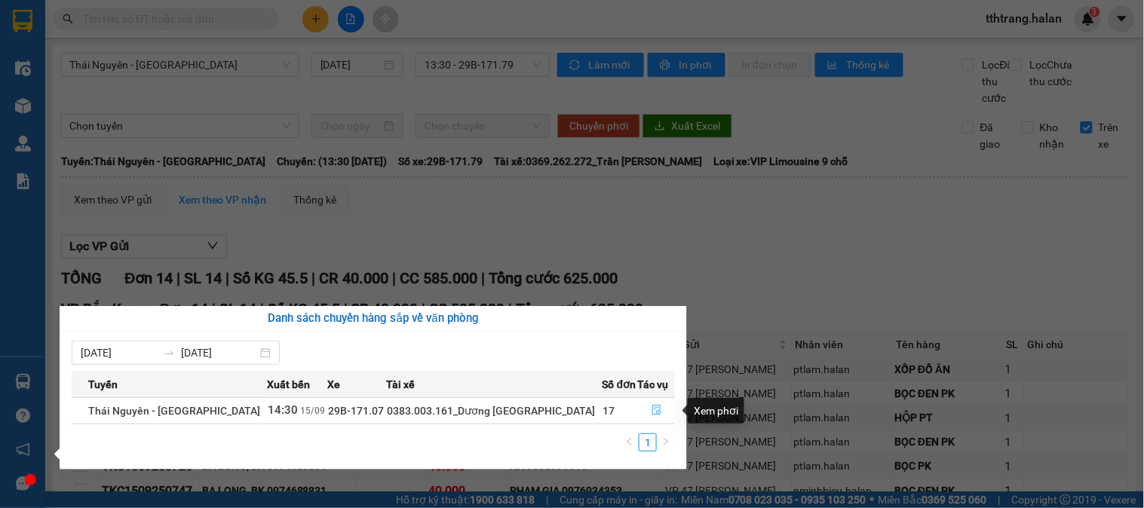
click at [651, 413] on icon "file-done" at bounding box center [656, 410] width 11 height 11
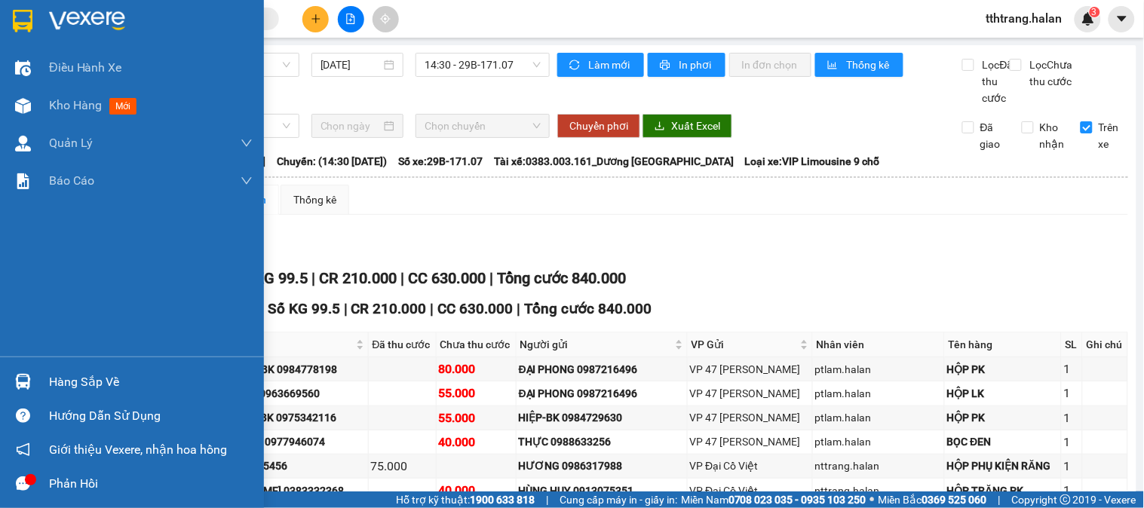
click at [19, 388] on img at bounding box center [23, 382] width 16 height 16
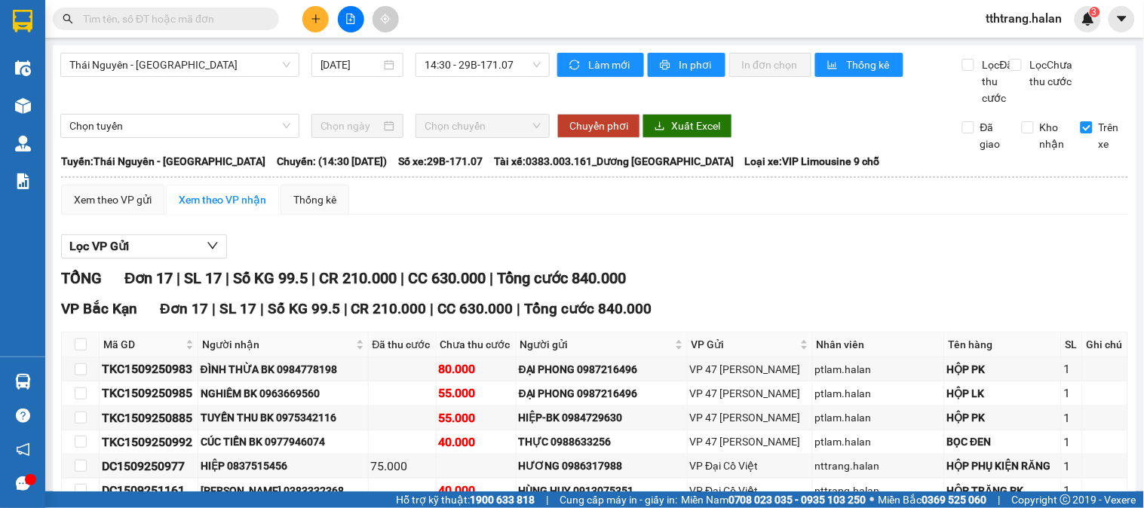
click at [770, 279] on section "Kết quả tìm kiếm ( 356 ) Bộ lọc Mã ĐH Trạng thái Món hàng Thu hộ Tổng cước Chưa…" at bounding box center [572, 254] width 1144 height 508
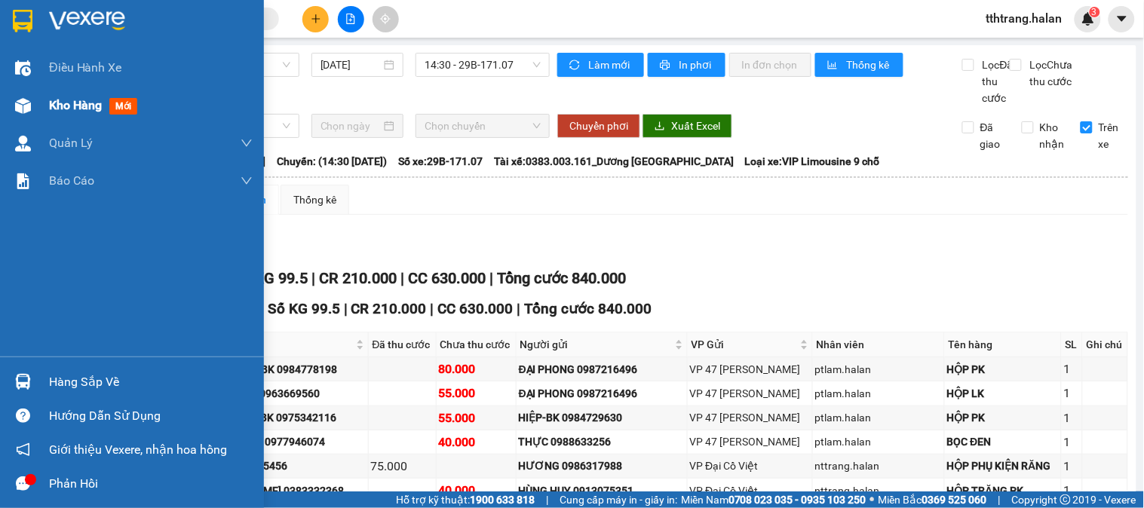
click at [32, 108] on div at bounding box center [23, 106] width 26 height 26
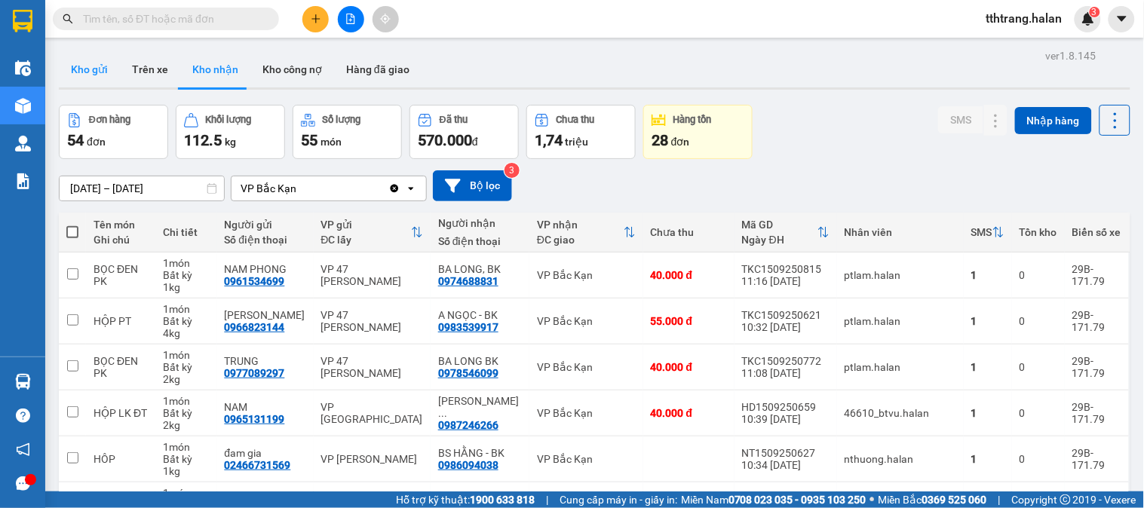
click at [81, 66] on button "Kho gửi" at bounding box center [89, 69] width 61 height 36
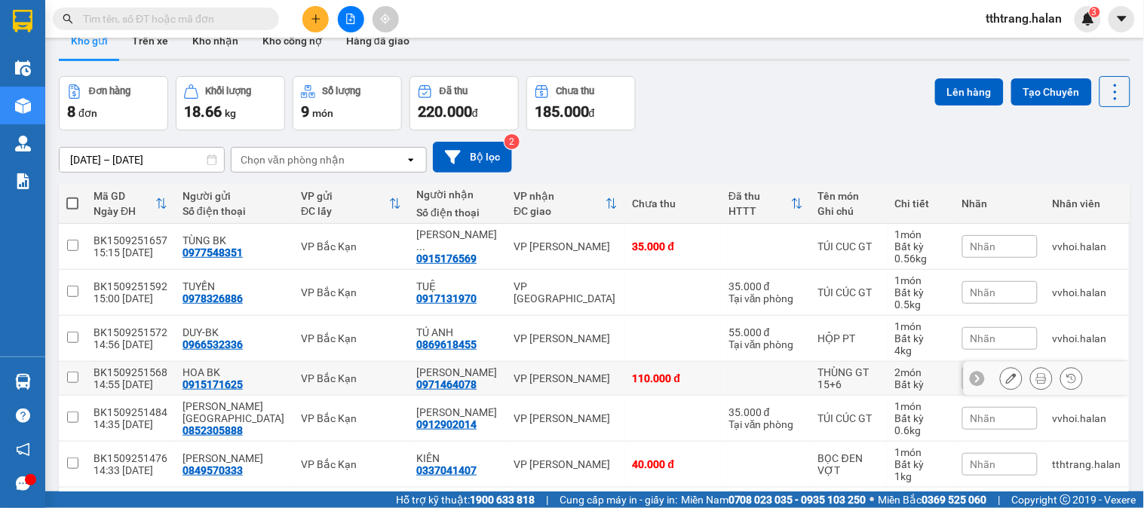
scroll to position [12, 0]
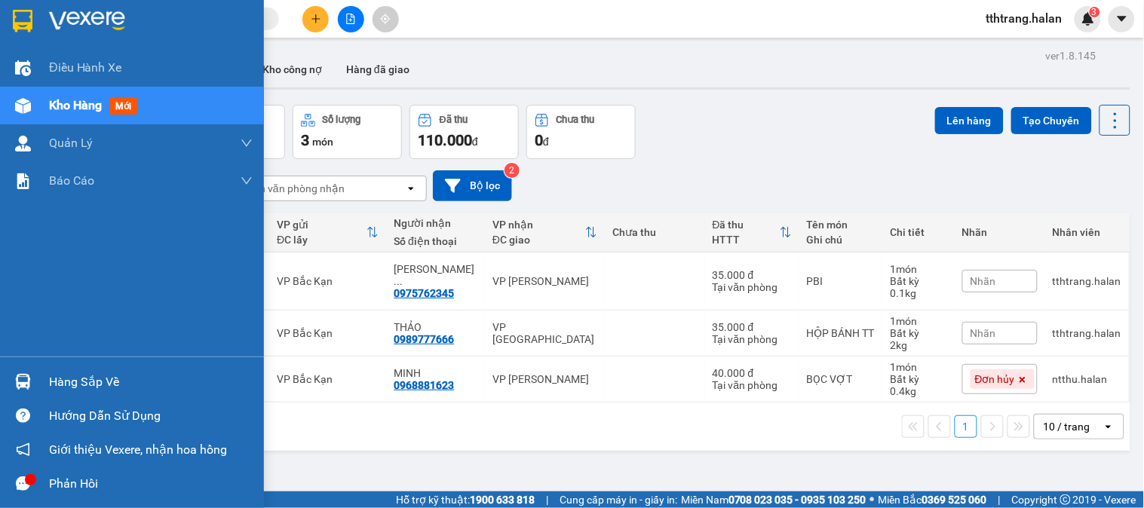
click at [36, 380] on div "Hàng sắp về" at bounding box center [132, 382] width 264 height 34
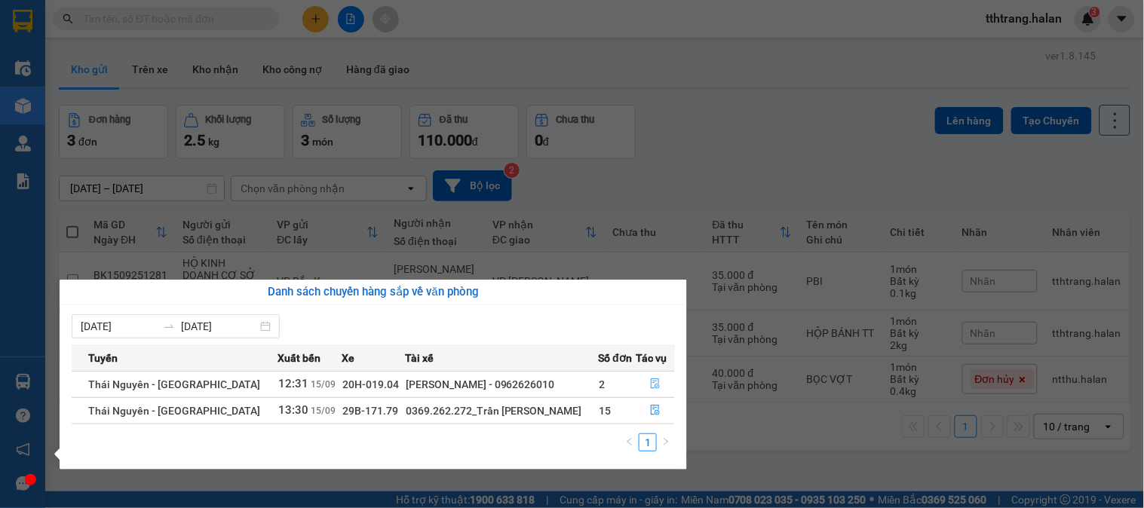
drag, startPoint x: 650, startPoint y: 392, endPoint x: 657, endPoint y: 388, distance: 8.2
click at [650, 390] on button "button" at bounding box center [655, 384] width 38 height 24
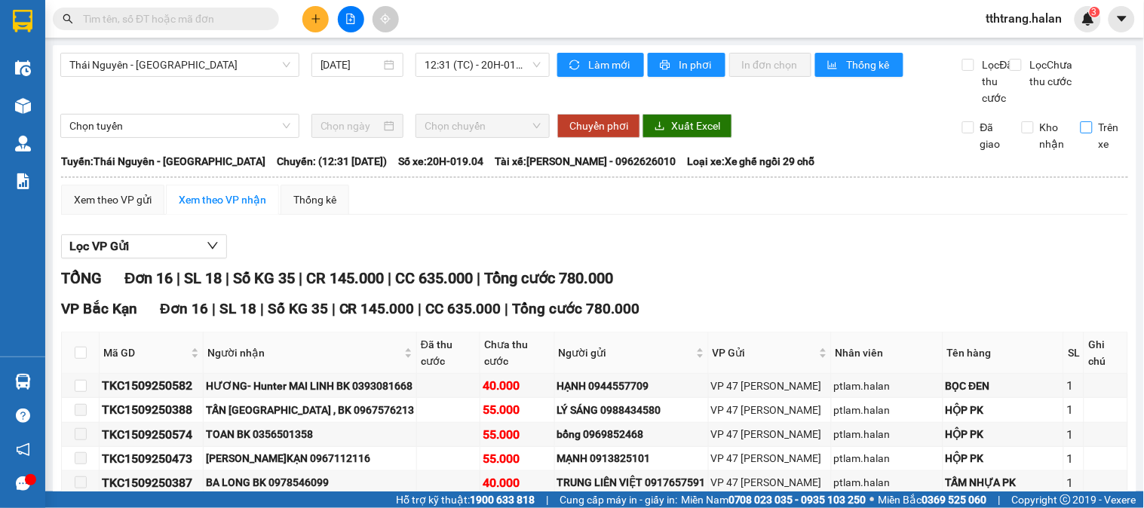
click at [1080, 133] on input "Trên xe" at bounding box center [1086, 127] width 12 height 12
checkbox input "true"
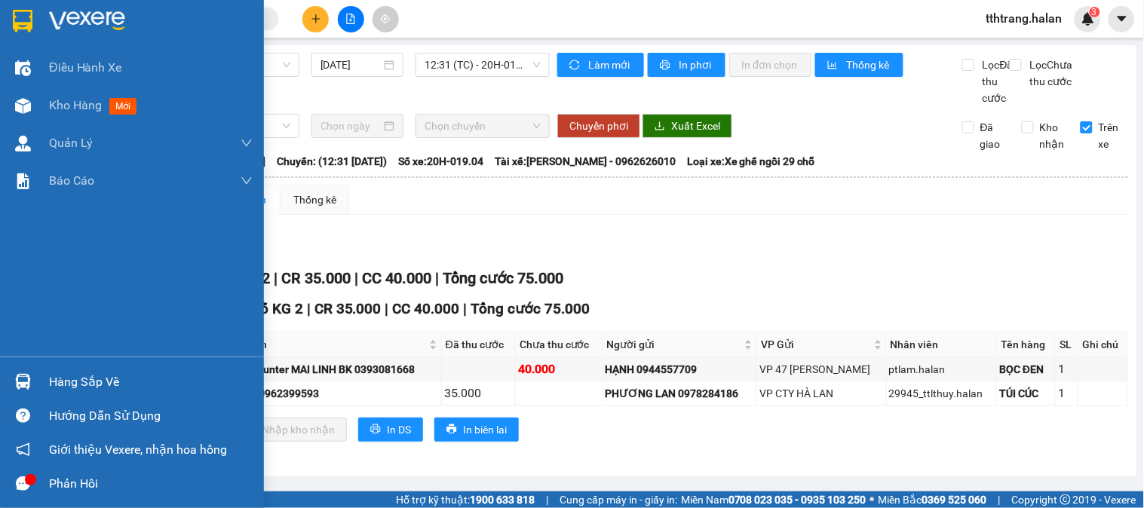
click at [23, 386] on img at bounding box center [23, 382] width 16 height 16
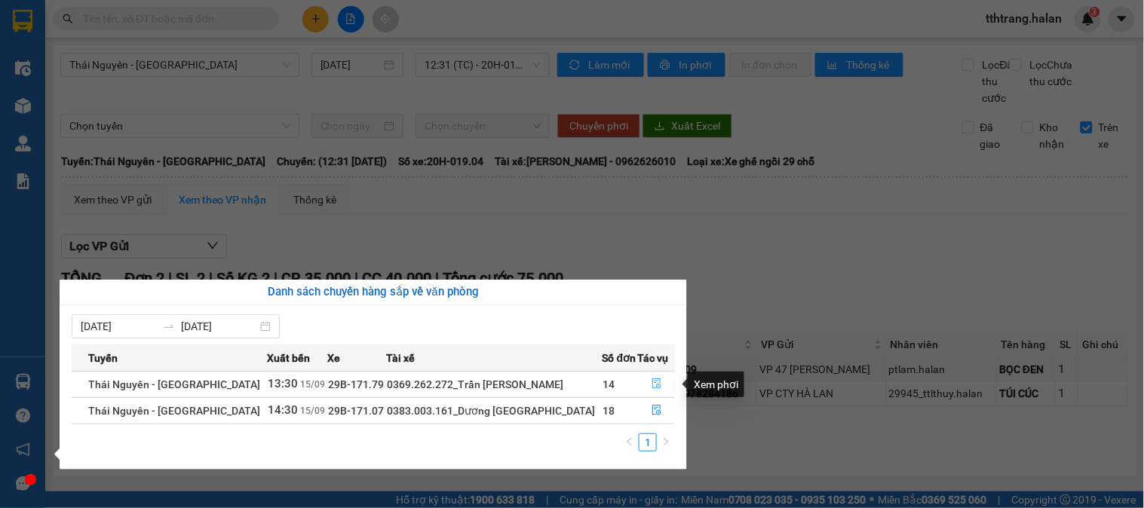
click at [651, 381] on icon "file-done" at bounding box center [656, 383] width 11 height 11
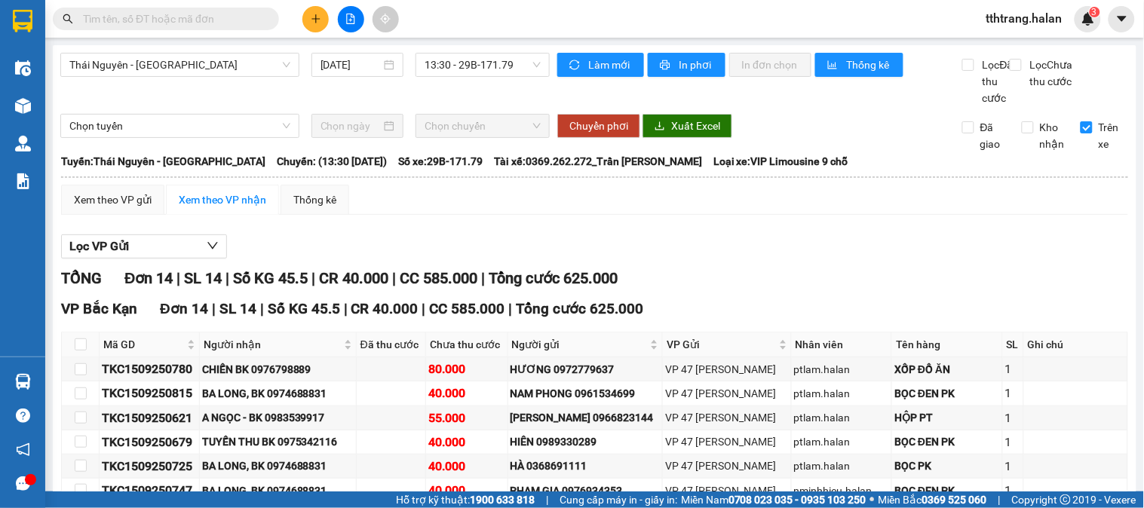
click at [253, 18] on input "text" at bounding box center [172, 19] width 178 height 17
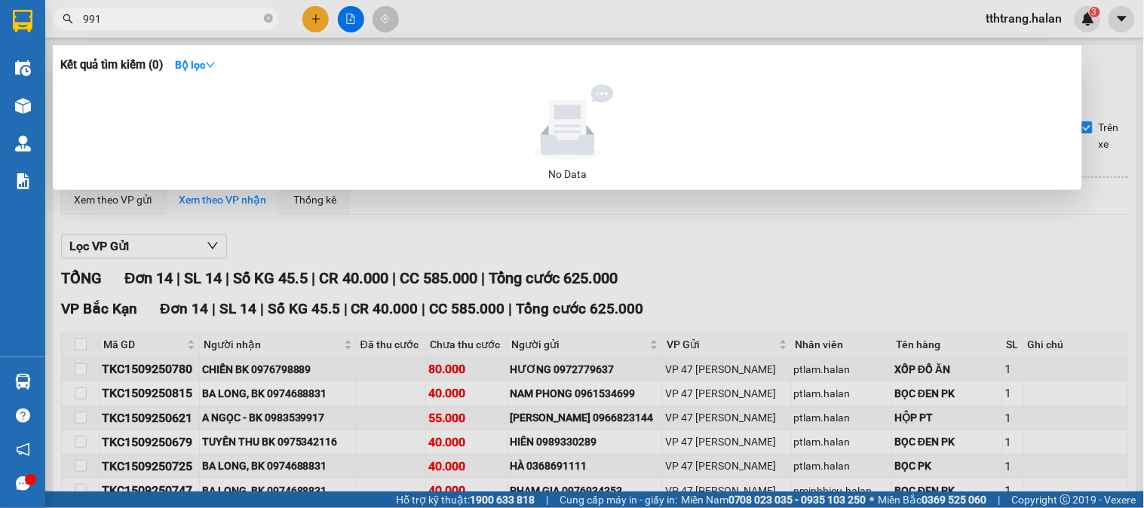
type input "9917"
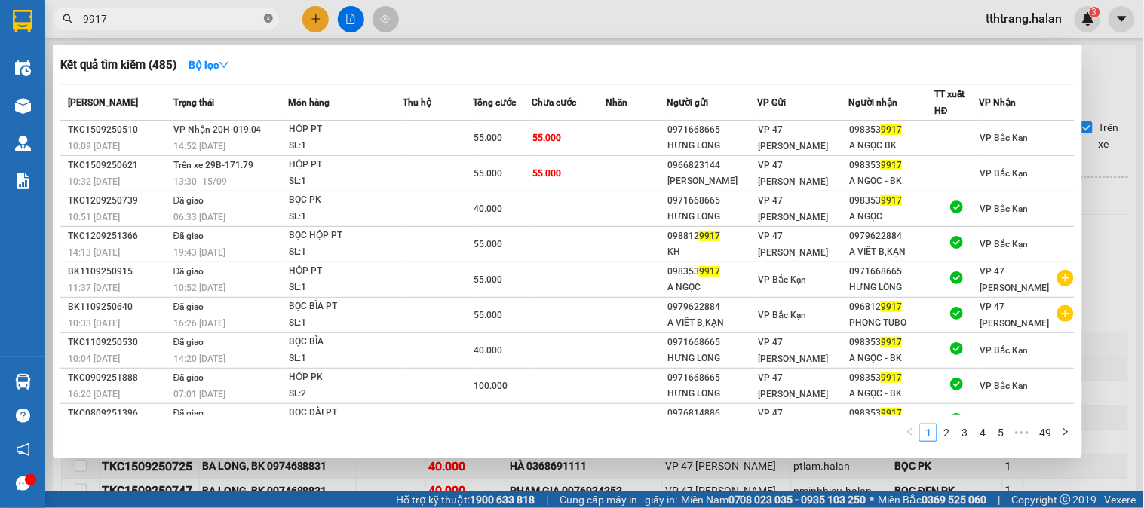
click at [267, 17] on icon "close-circle" at bounding box center [268, 18] width 9 height 9
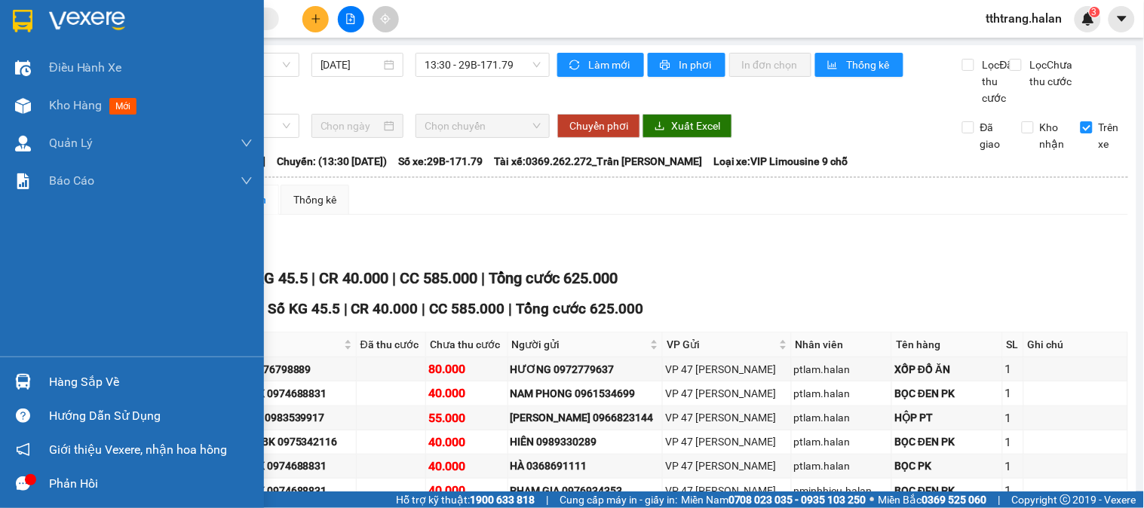
click at [32, 377] on div at bounding box center [23, 382] width 26 height 26
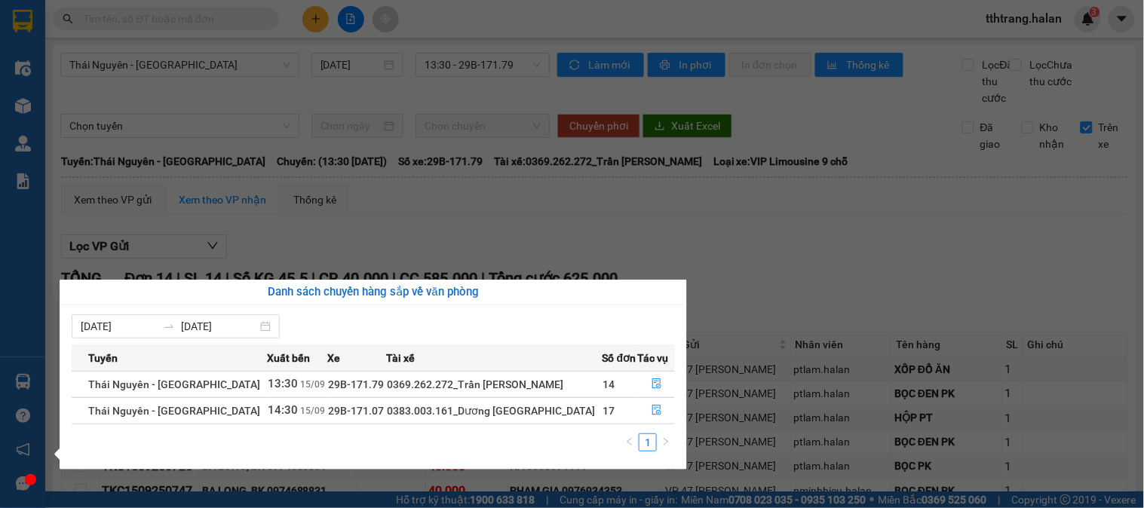
click at [816, 293] on section "Kết quả tìm kiếm ( 485 ) Bộ lọc Mã ĐH Trạng thái Món hàng Thu hộ Tổng cước Chưa…" at bounding box center [572, 254] width 1144 height 508
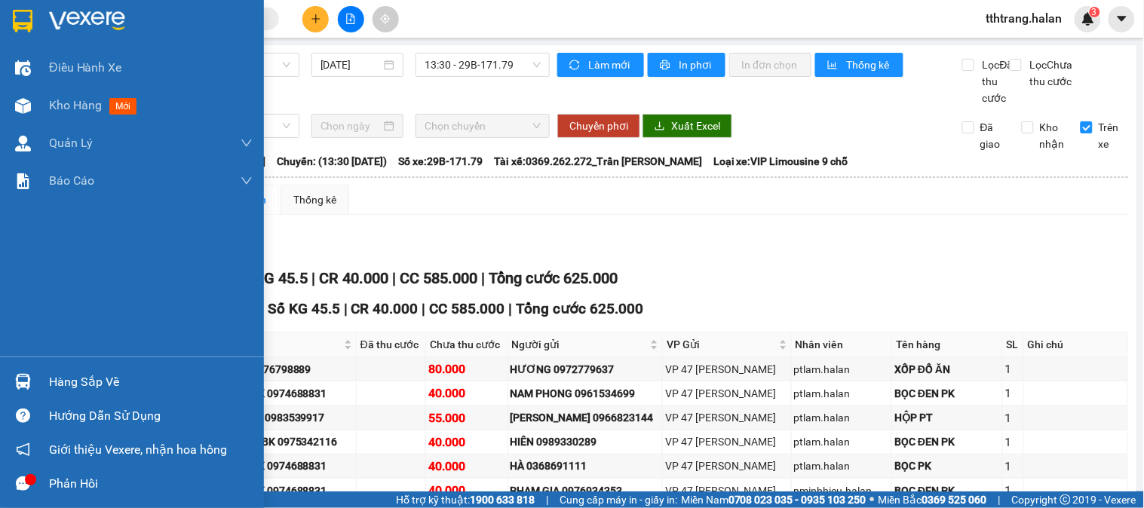
click at [27, 387] on img at bounding box center [23, 382] width 16 height 16
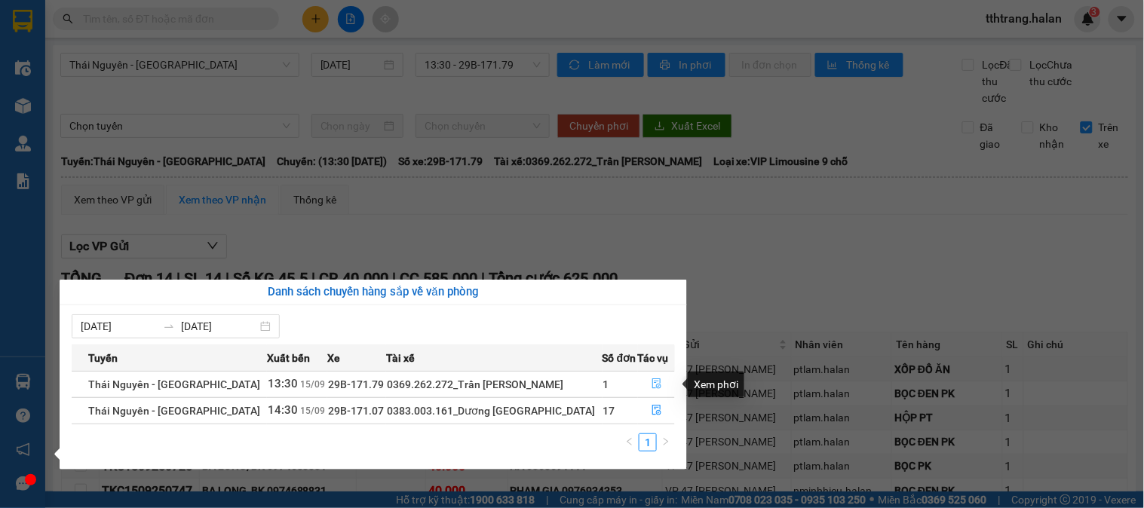
click at [651, 387] on icon "file-done" at bounding box center [656, 383] width 11 height 11
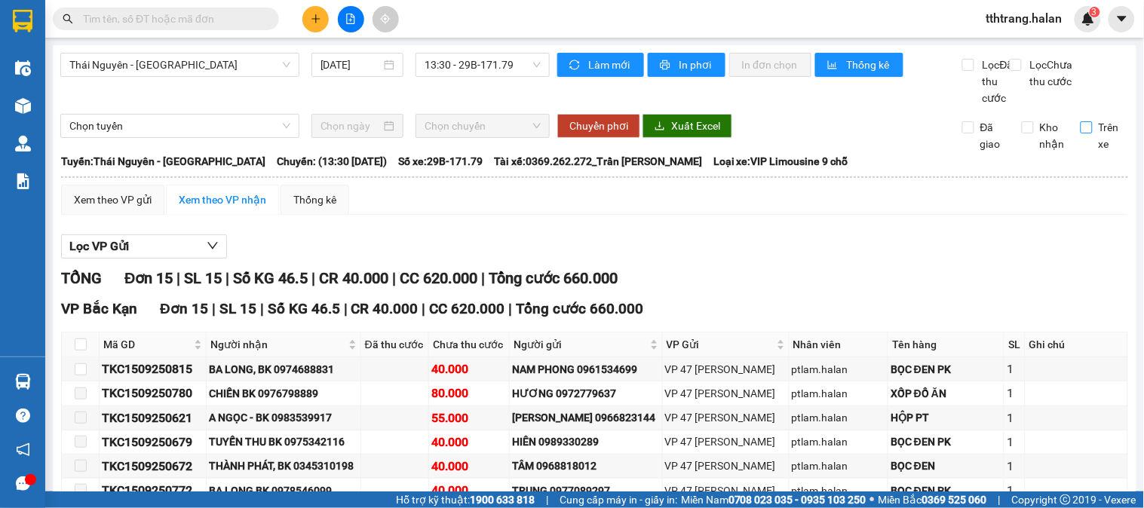
click at [1080, 133] on input "Trên xe" at bounding box center [1086, 127] width 12 height 12
checkbox input "true"
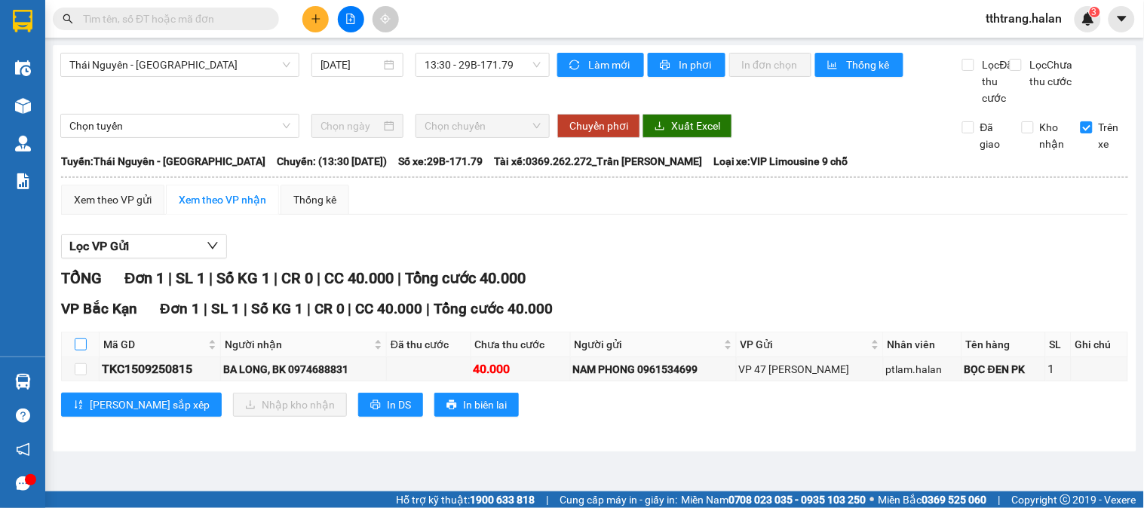
click at [81, 351] on input "checkbox" at bounding box center [81, 345] width 12 height 12
checkbox input "true"
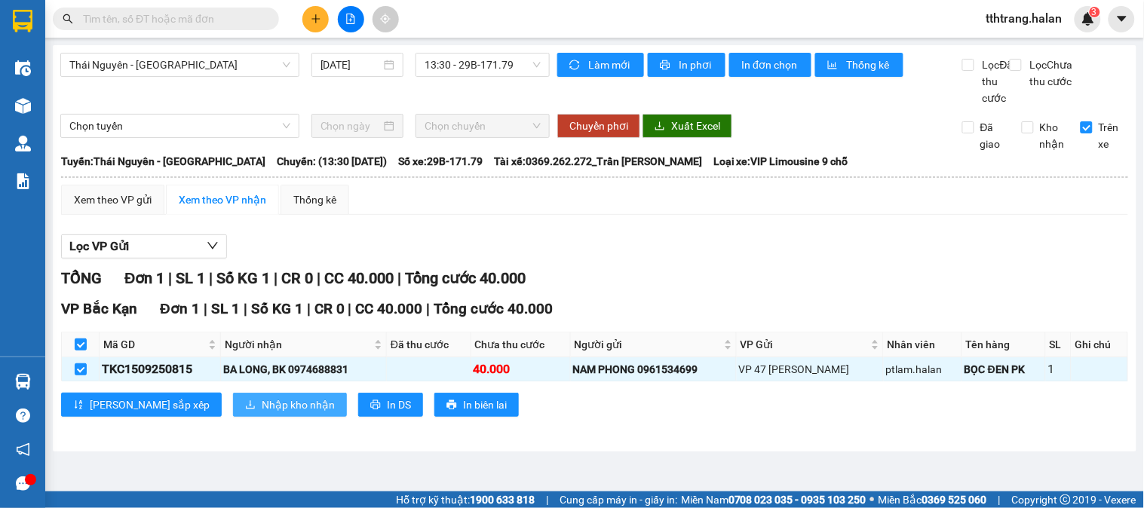
click at [266, 413] on span "Nhập kho nhận" at bounding box center [298, 405] width 73 height 17
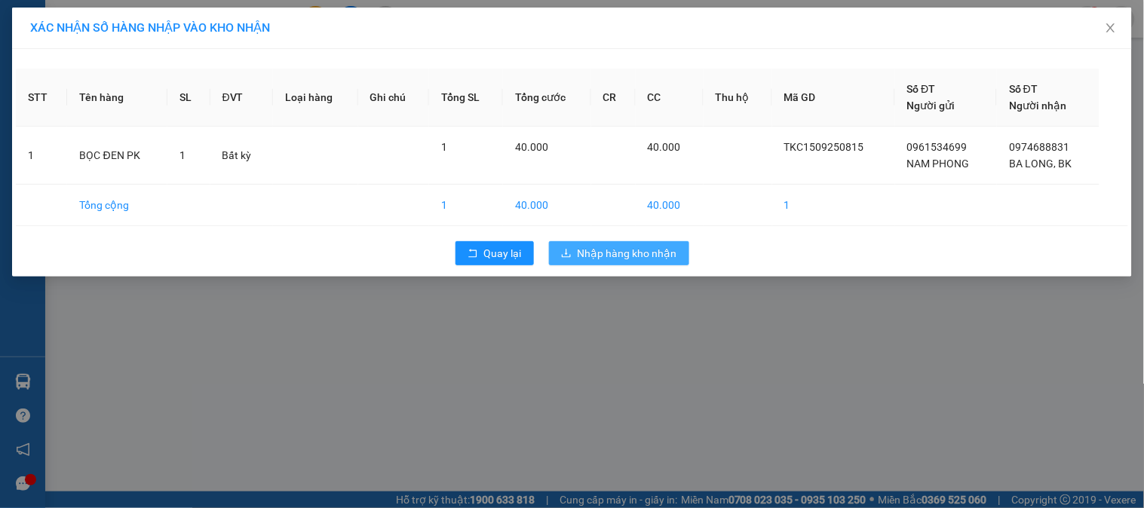
click at [619, 247] on span "Nhập hàng kho nhận" at bounding box center [628, 253] width 100 height 17
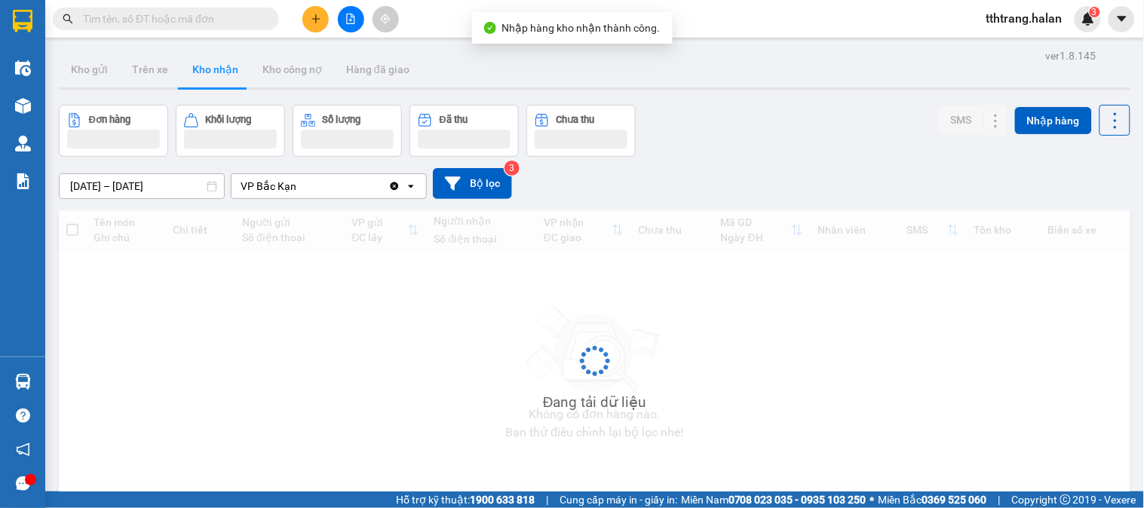
click at [28, 375] on img at bounding box center [23, 382] width 16 height 16
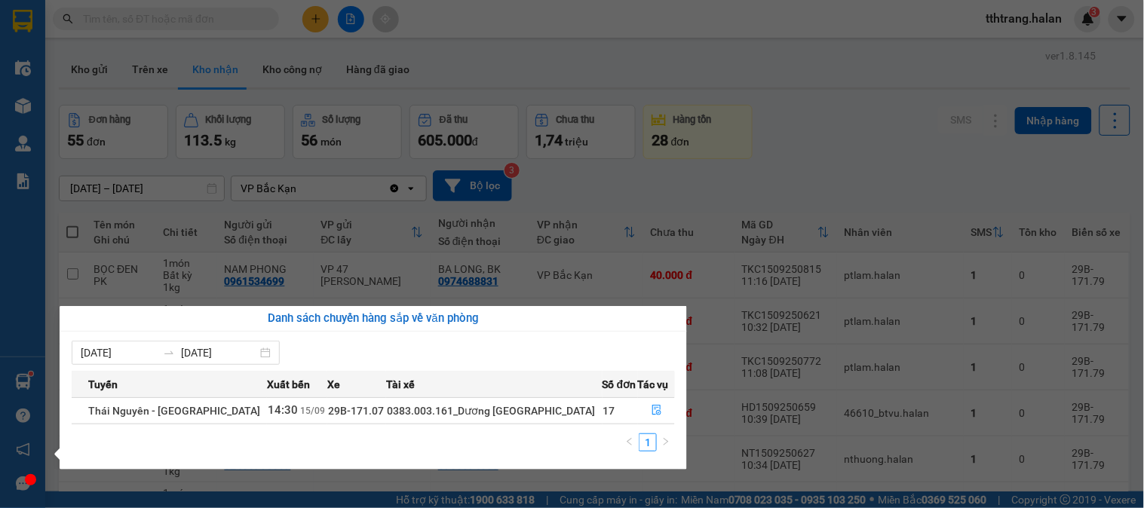
click at [767, 181] on section "Kết quả tìm kiếm ( 0 ) Bộ lọc No Data tthtrang.halan 3 Điều hành xe Kho hàng mớ…" at bounding box center [572, 254] width 1144 height 508
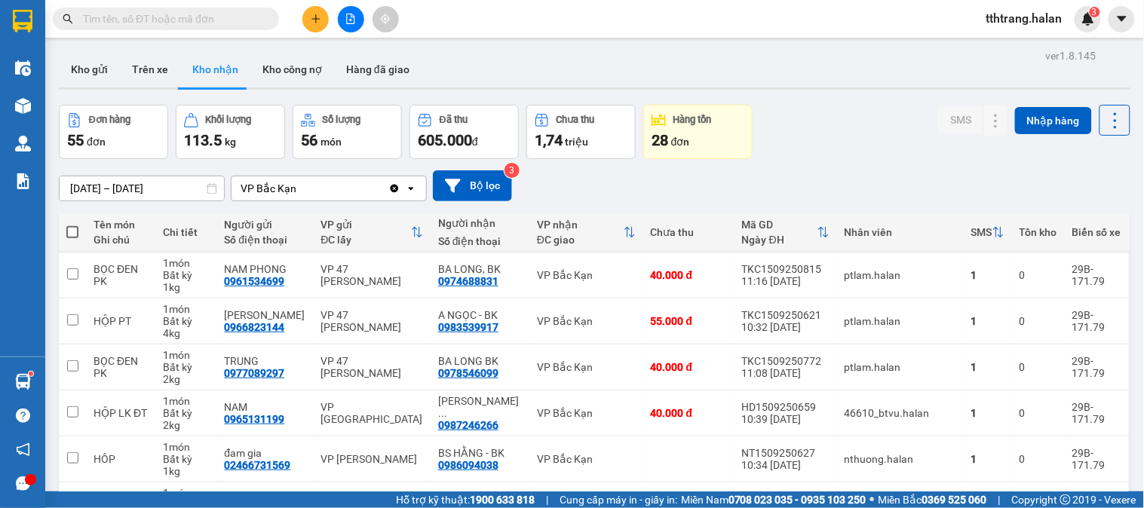
click at [223, 26] on input "text" at bounding box center [172, 19] width 178 height 17
paste input "0989896976"
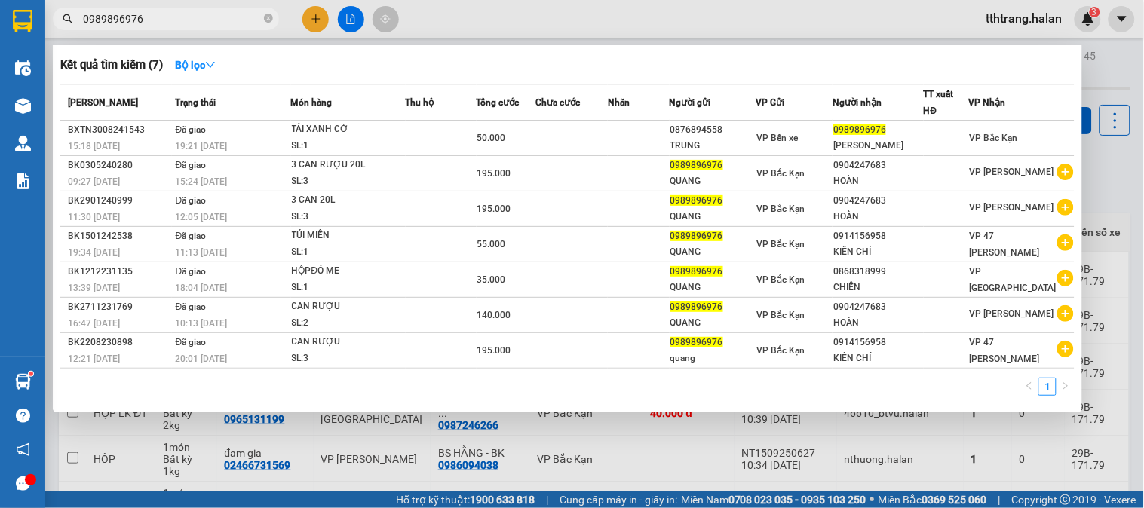
type input "0989896976"
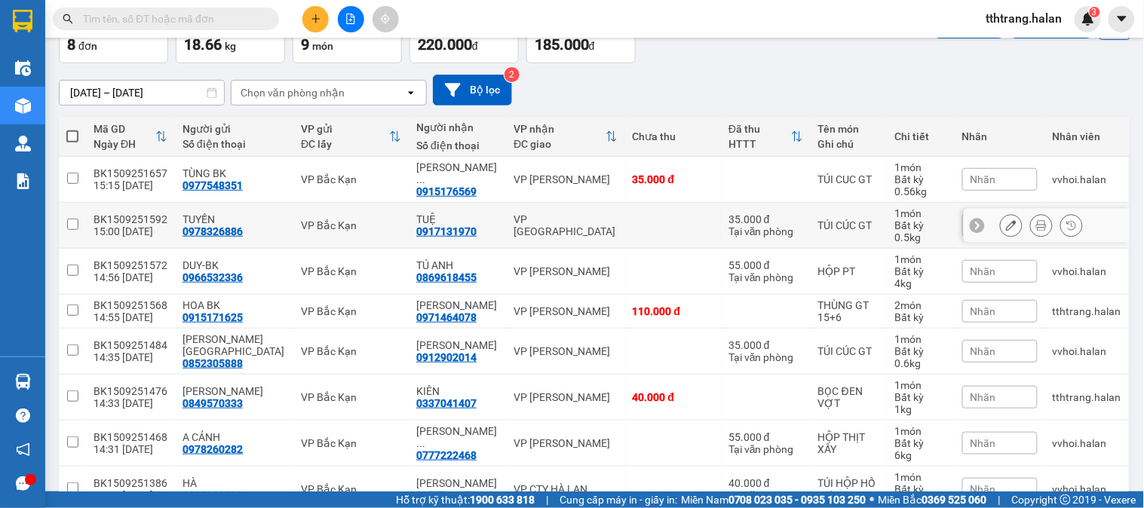
scroll to position [179, 0]
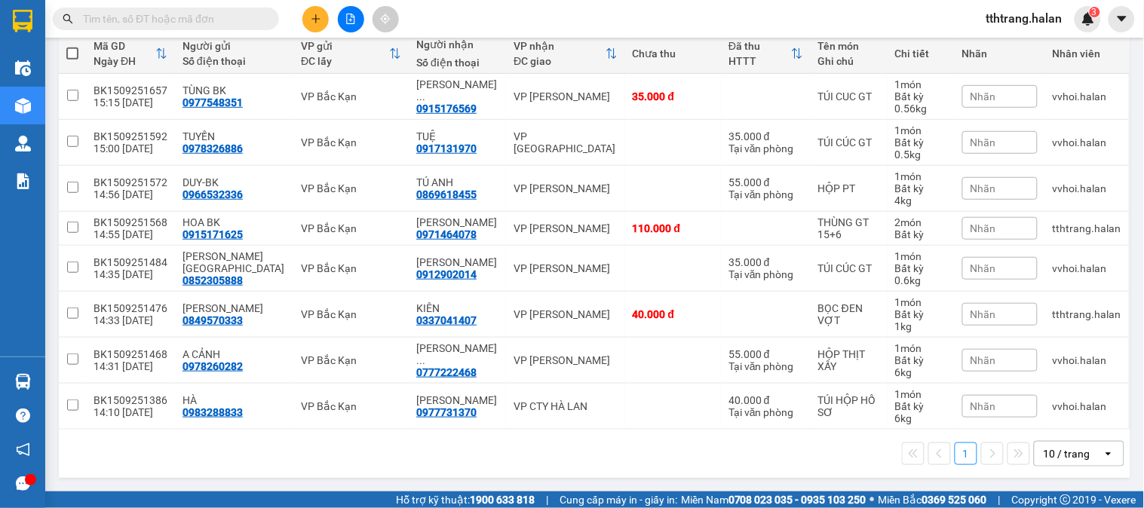
click at [230, 24] on input "text" at bounding box center [172, 19] width 178 height 17
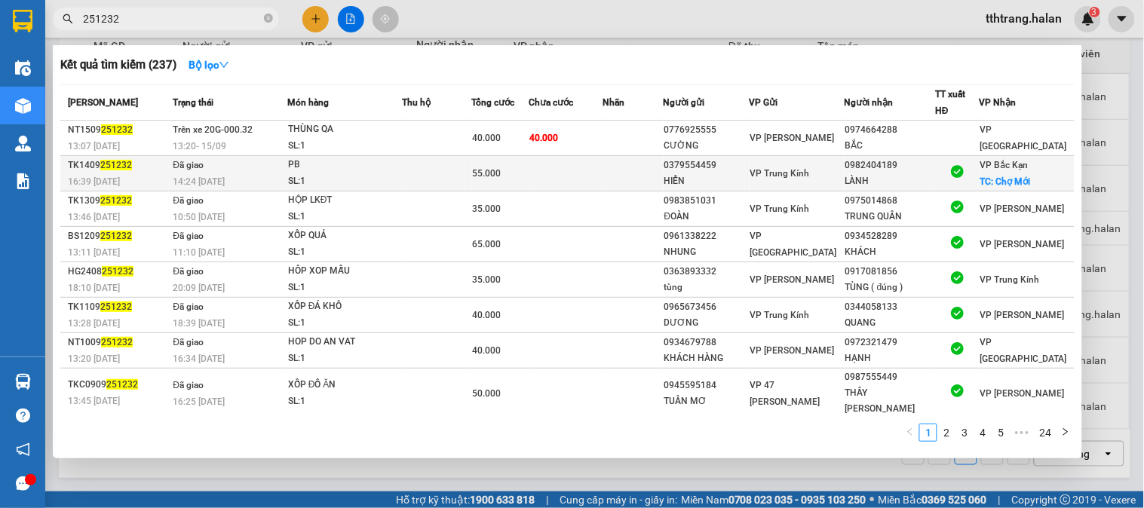
type input "251232"
click at [284, 179] on div "14:24 [DATE]" at bounding box center [230, 181] width 114 height 17
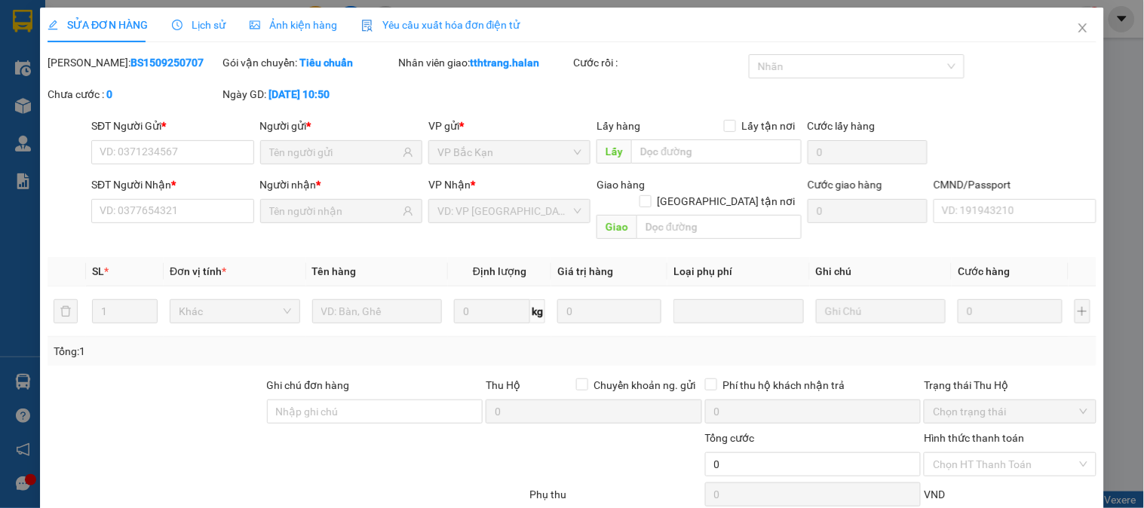
type input "0379554459"
type input "HIỂN"
type input "0982404189"
type input "LÀNH"
checkbox input "true"
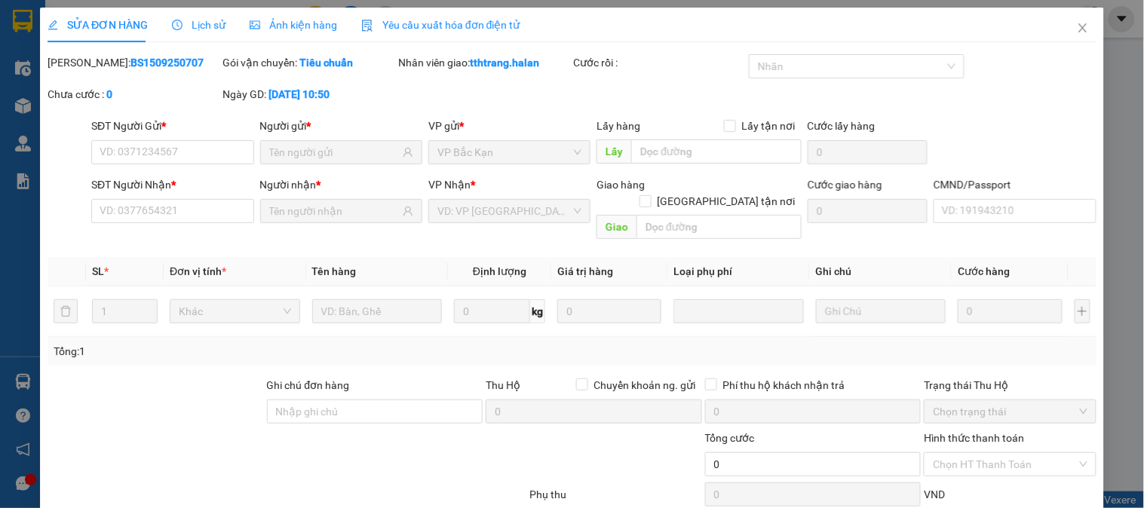
type input "Chợ Mới"
type input "20.000"
type input "55.000"
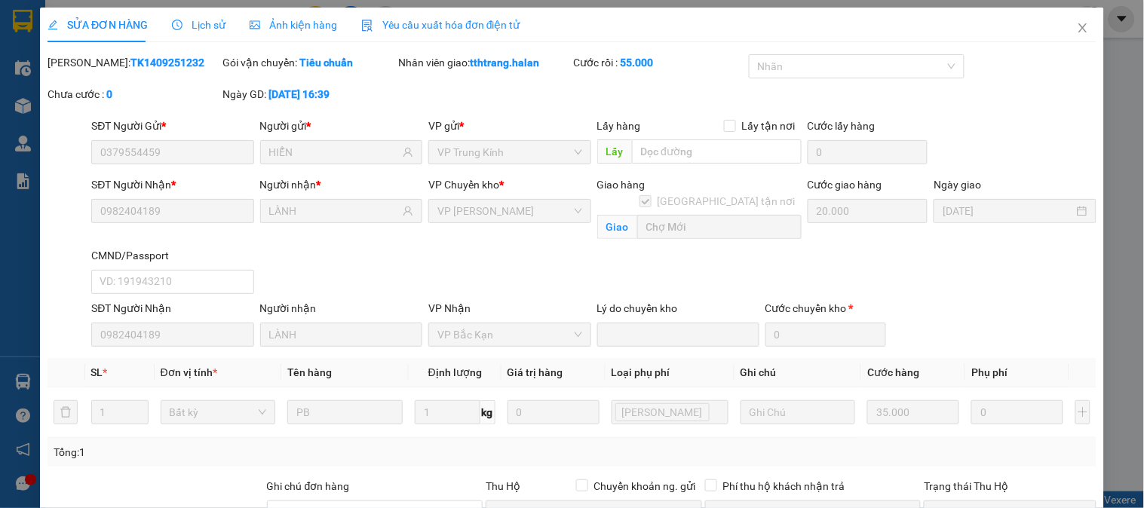
click at [209, 20] on span "Lịch sử" at bounding box center [199, 25] width 54 height 12
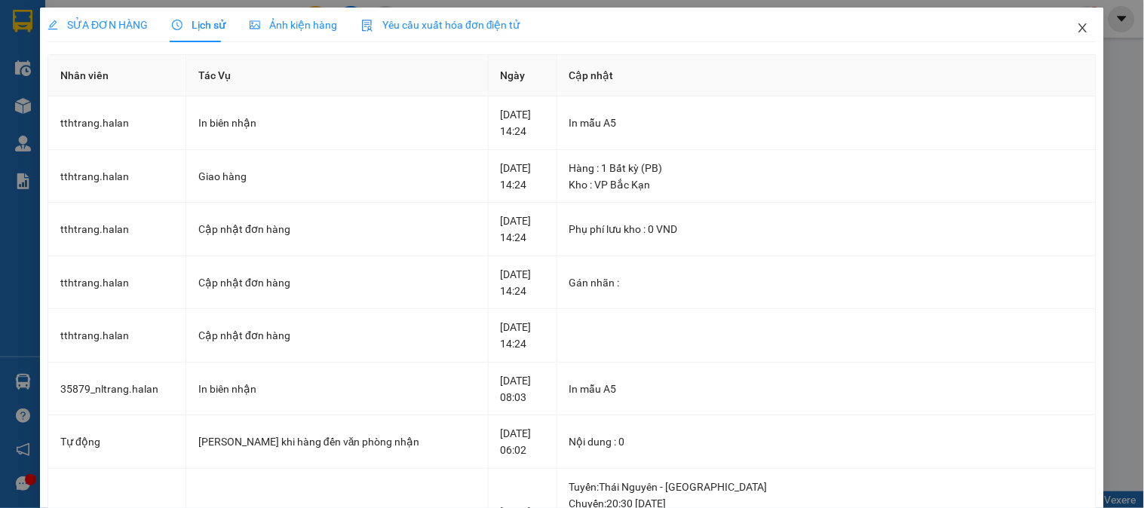
click at [1078, 31] on icon "close" at bounding box center [1082, 27] width 8 height 9
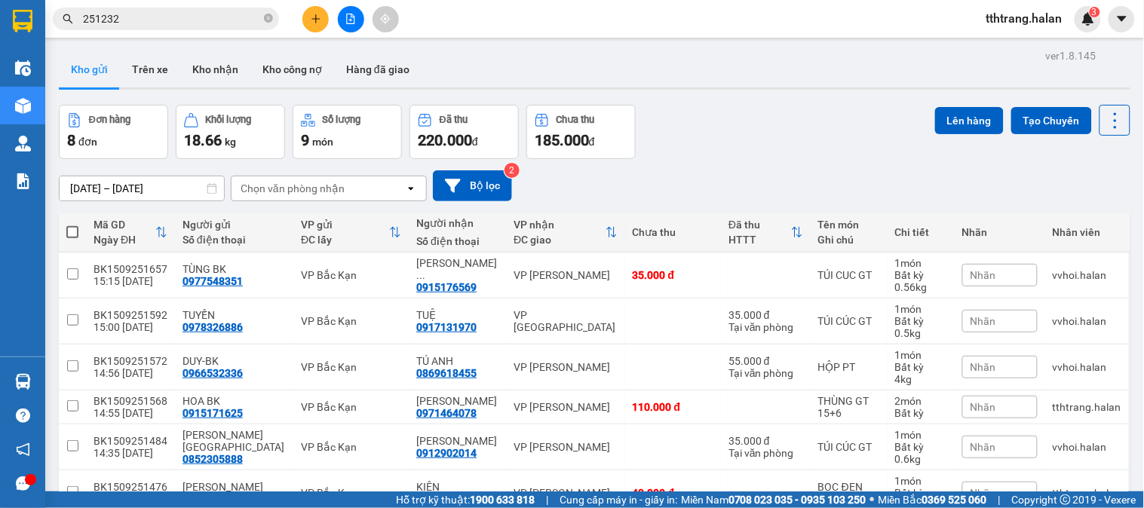
click at [142, 11] on input "251232" at bounding box center [172, 19] width 178 height 17
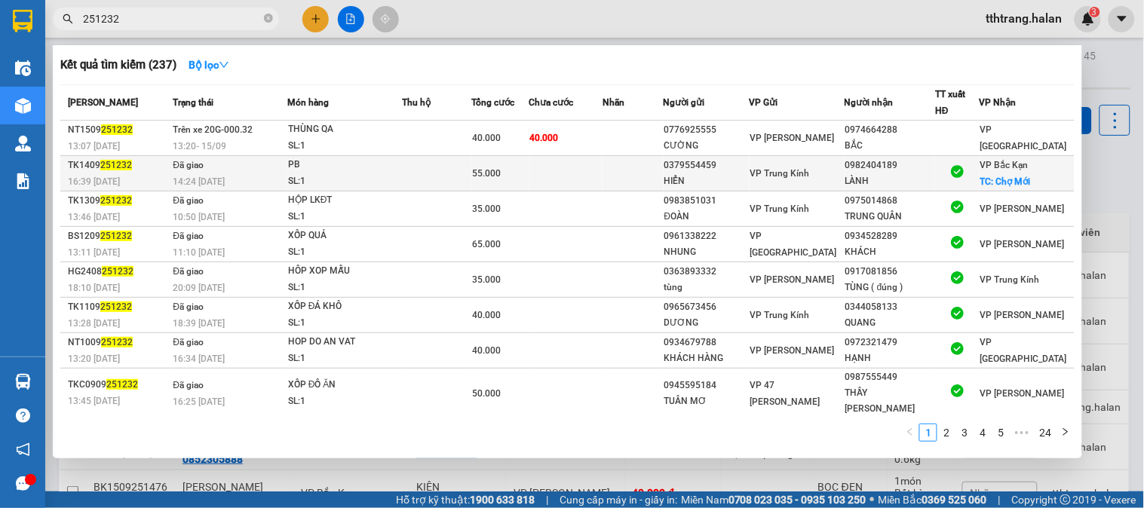
click at [335, 170] on div "PB" at bounding box center [344, 165] width 113 height 17
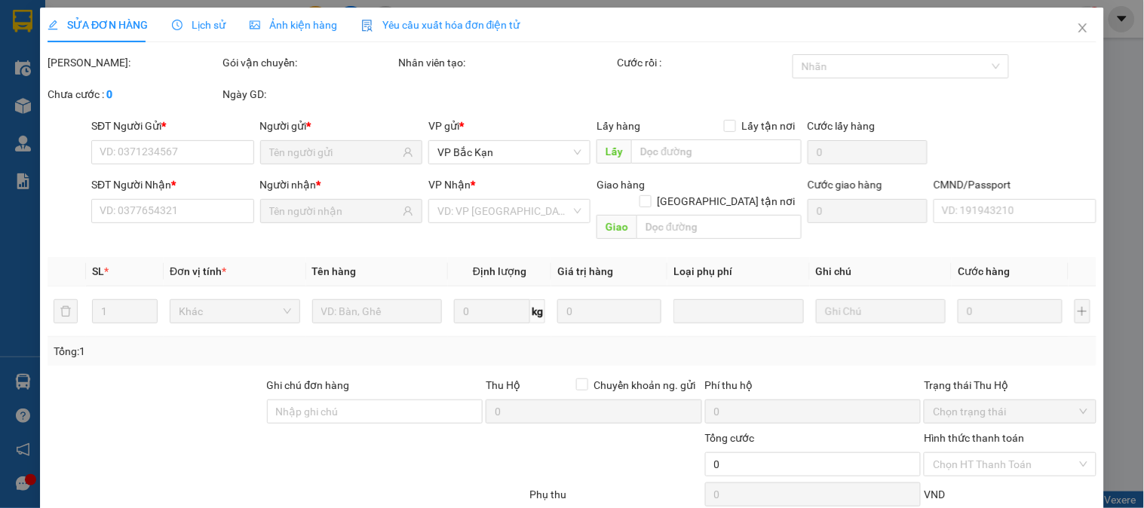
click at [207, 27] on span "Lịch sử" at bounding box center [199, 25] width 54 height 12
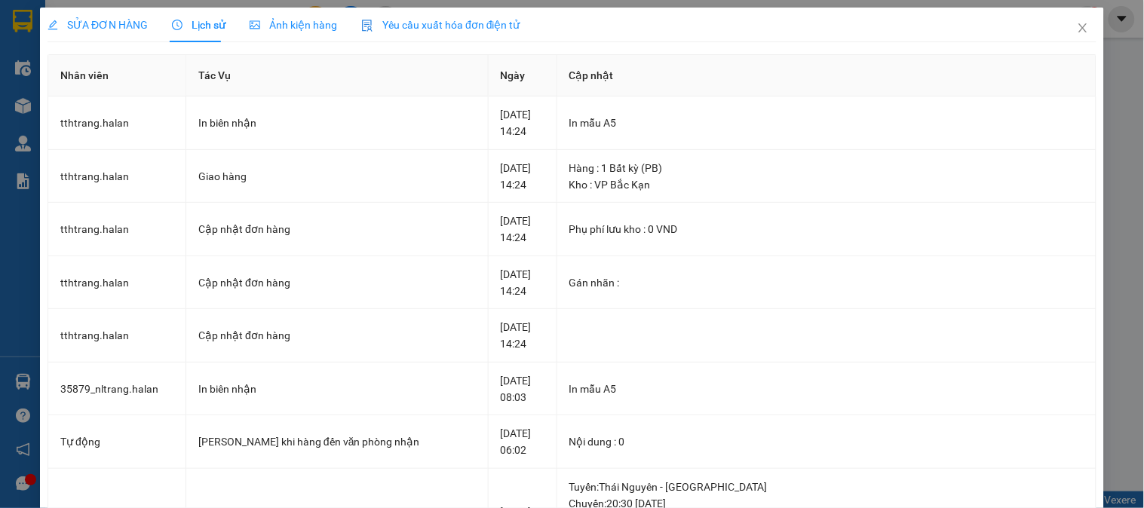
click at [110, 29] on span "SỬA ĐƠN HÀNG" at bounding box center [97, 25] width 100 height 12
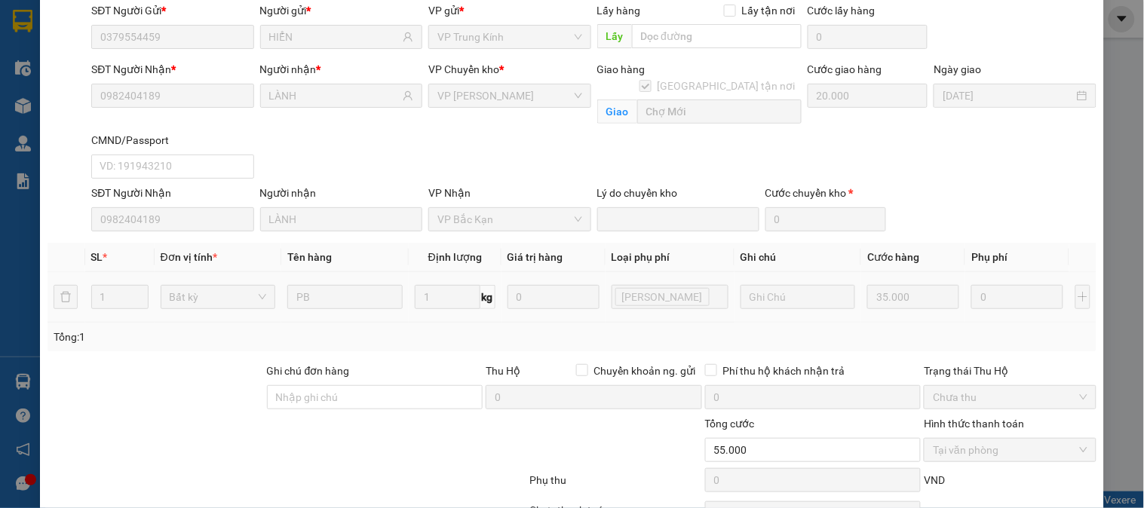
scroll to position [200, 0]
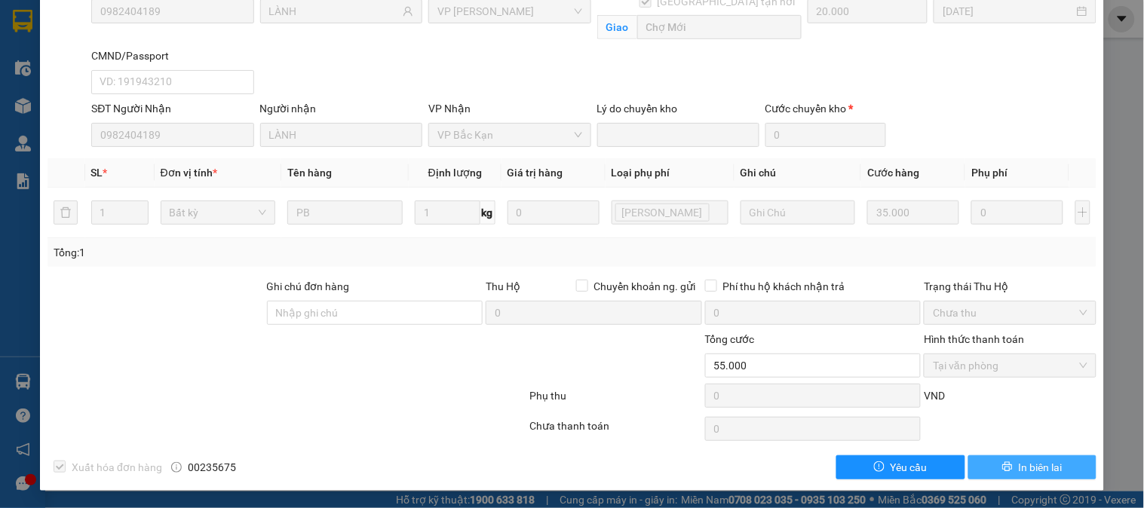
click at [1002, 466] on icon "printer" at bounding box center [1007, 466] width 11 height 11
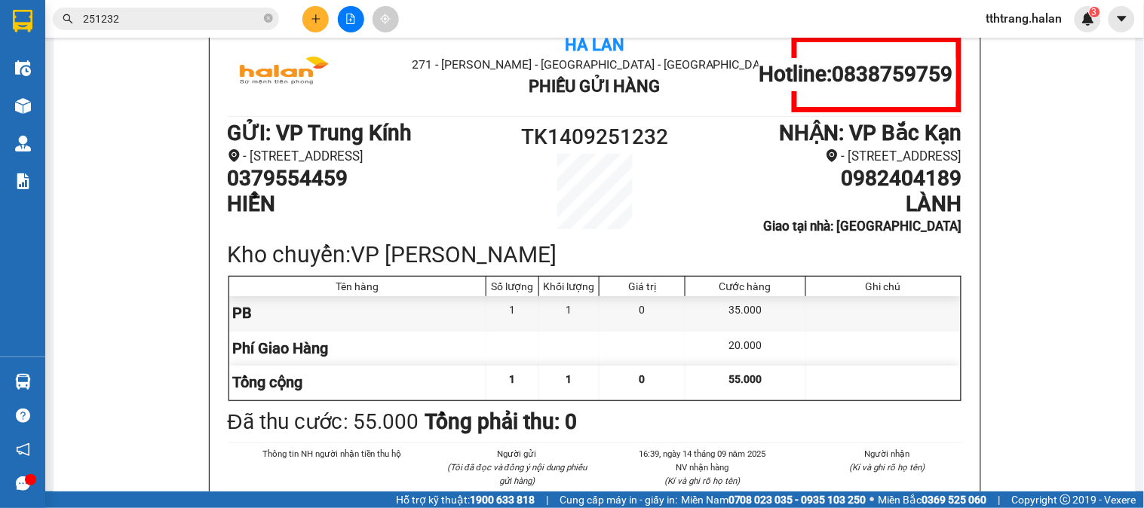
scroll to position [84, 0]
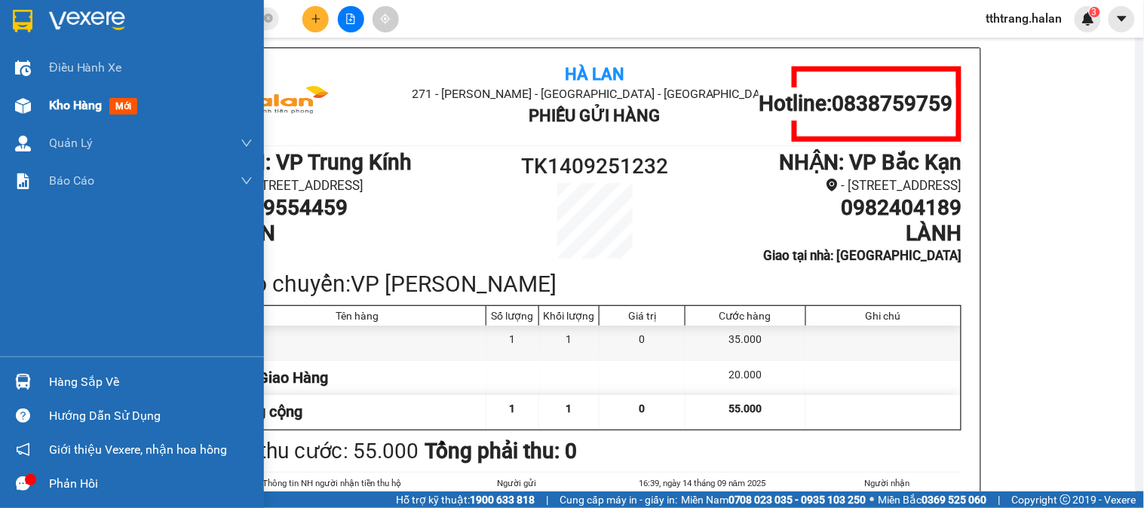
click at [32, 108] on div at bounding box center [23, 106] width 26 height 26
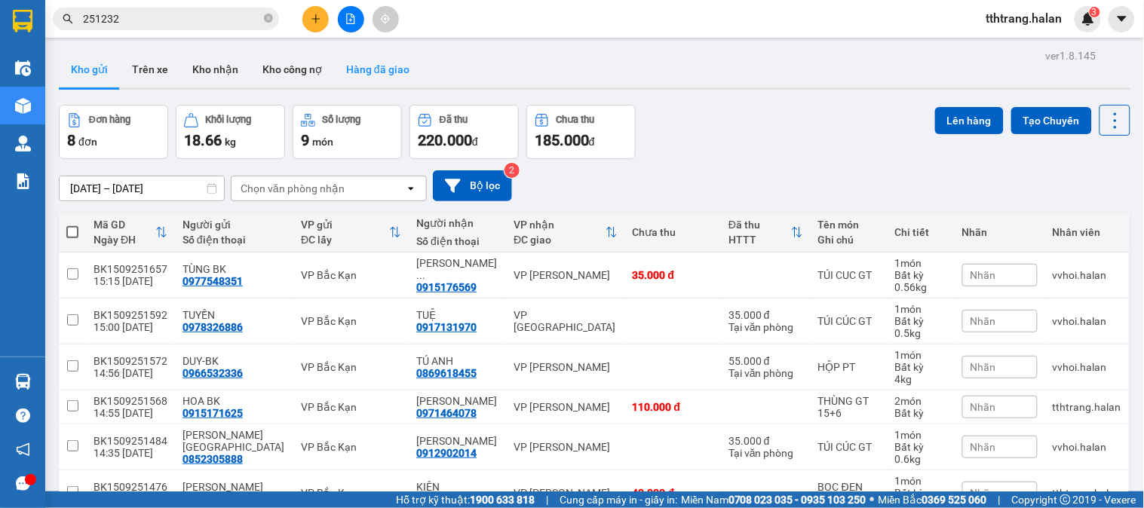
click at [392, 72] on button "Hàng đã giao" at bounding box center [377, 69] width 87 height 36
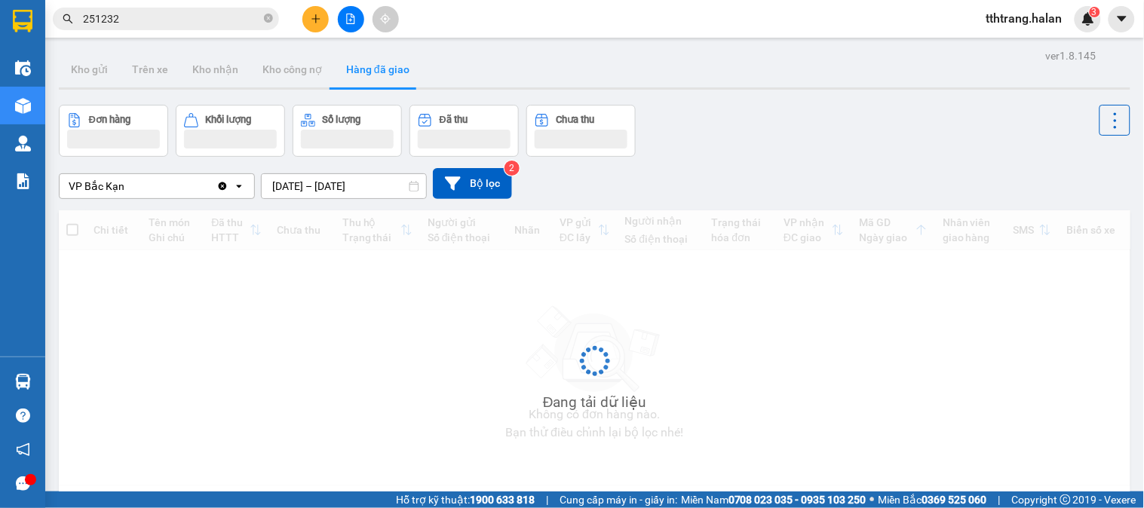
click at [348, 188] on input "13/09/2025 – 15/09/2025" at bounding box center [344, 186] width 164 height 24
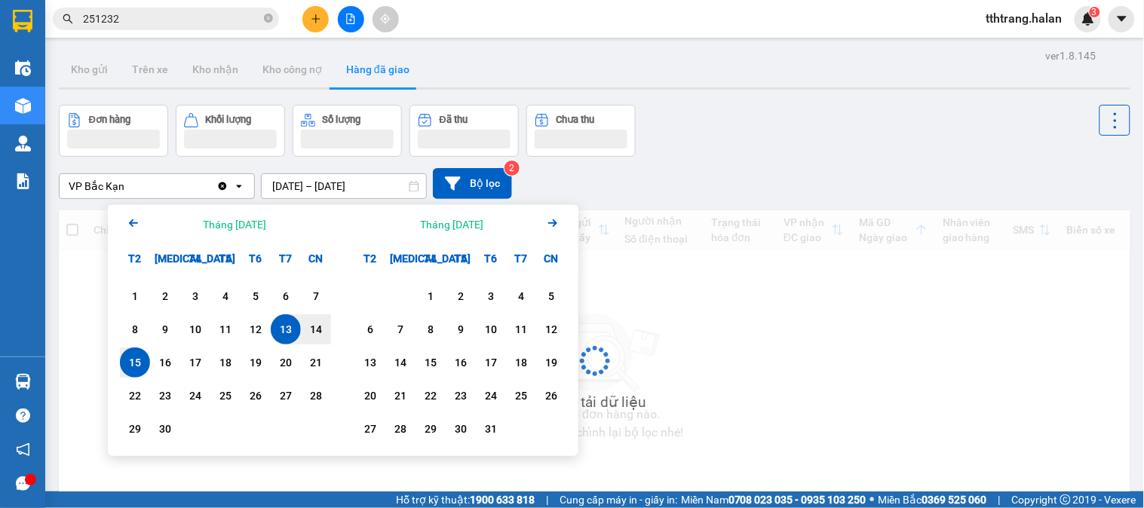
click at [136, 367] on div "15" at bounding box center [134, 363] width 21 height 18
click at [136, 366] on div "15" at bounding box center [134, 363] width 21 height 18
type input "[DATE] – [DATE]"
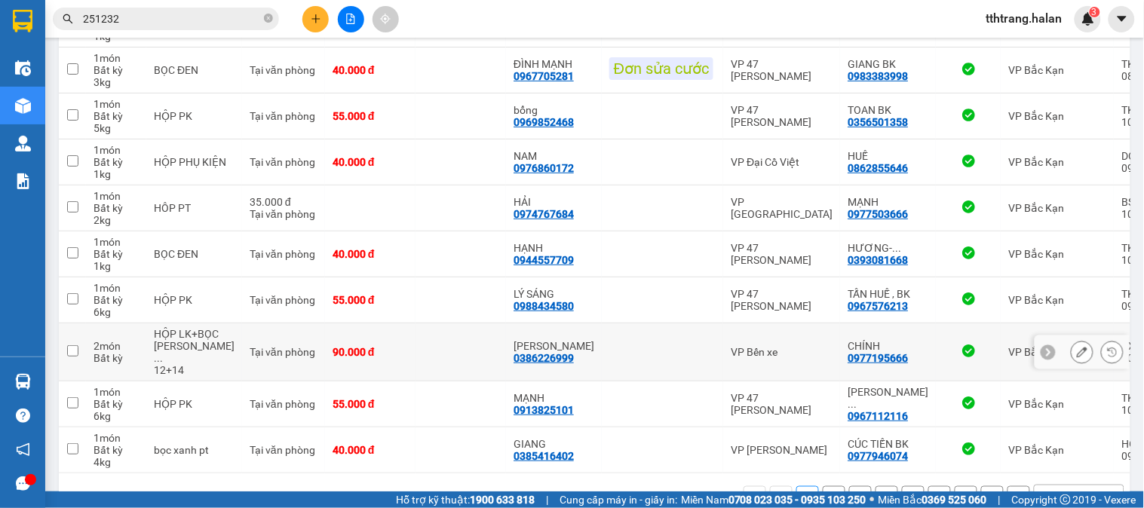
scroll to position [302, 0]
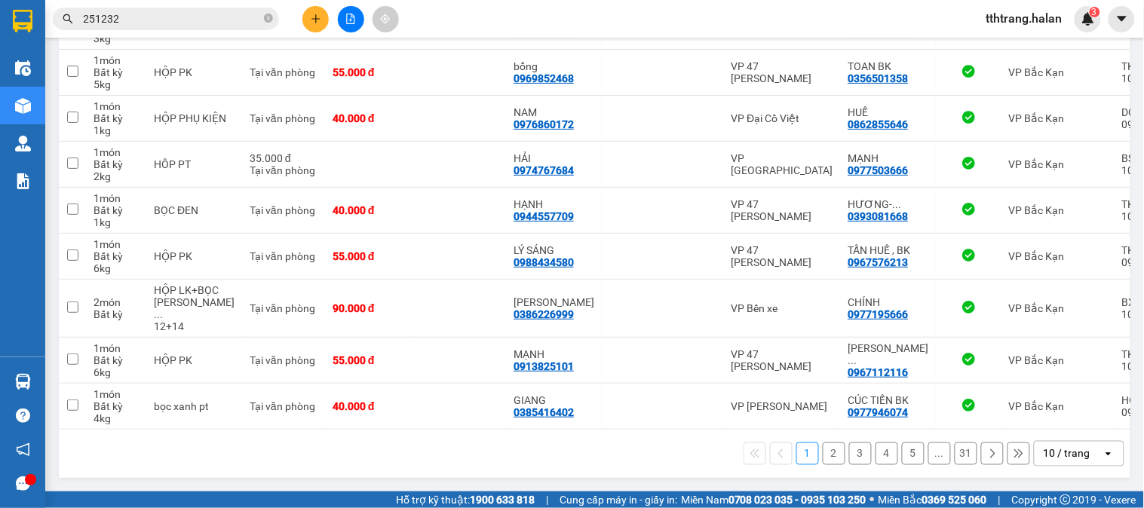
click at [1059, 451] on div "10 / trang" at bounding box center [1066, 453] width 47 height 15
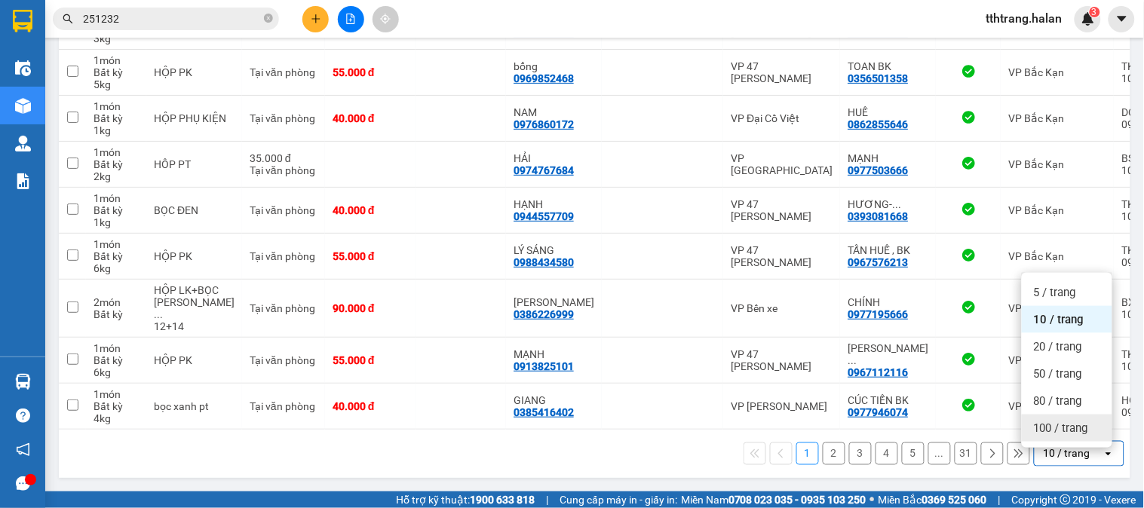
click at [1068, 426] on span "100 / trang" at bounding box center [1061, 428] width 54 height 15
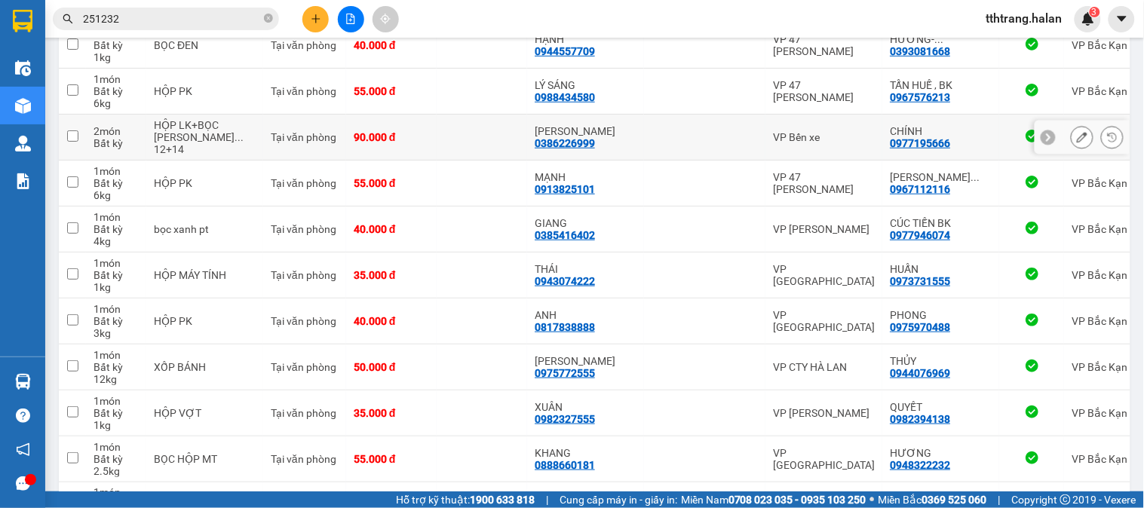
scroll to position [453, 0]
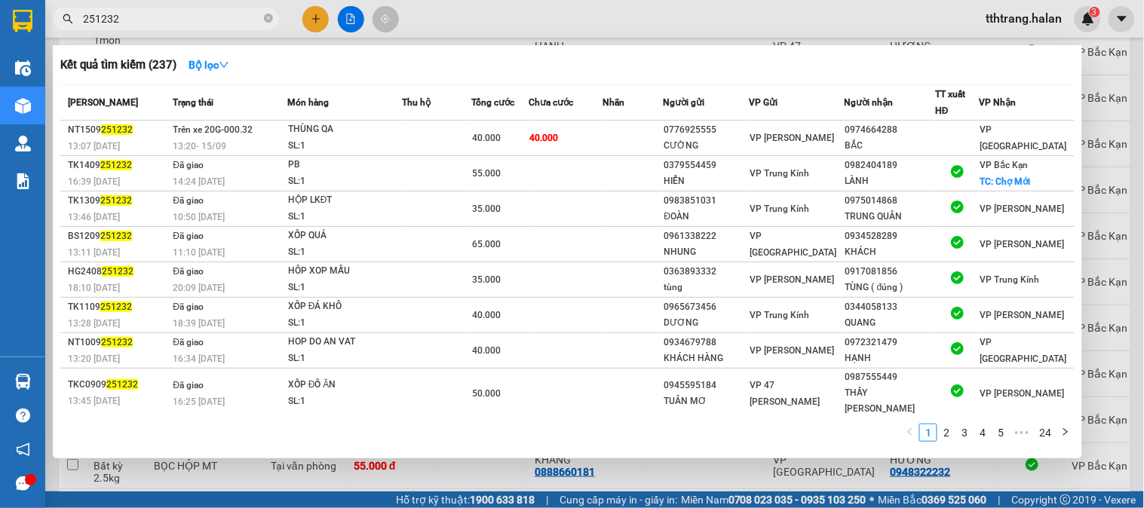
click at [268, 19] on icon "close-circle" at bounding box center [268, 18] width 9 height 9
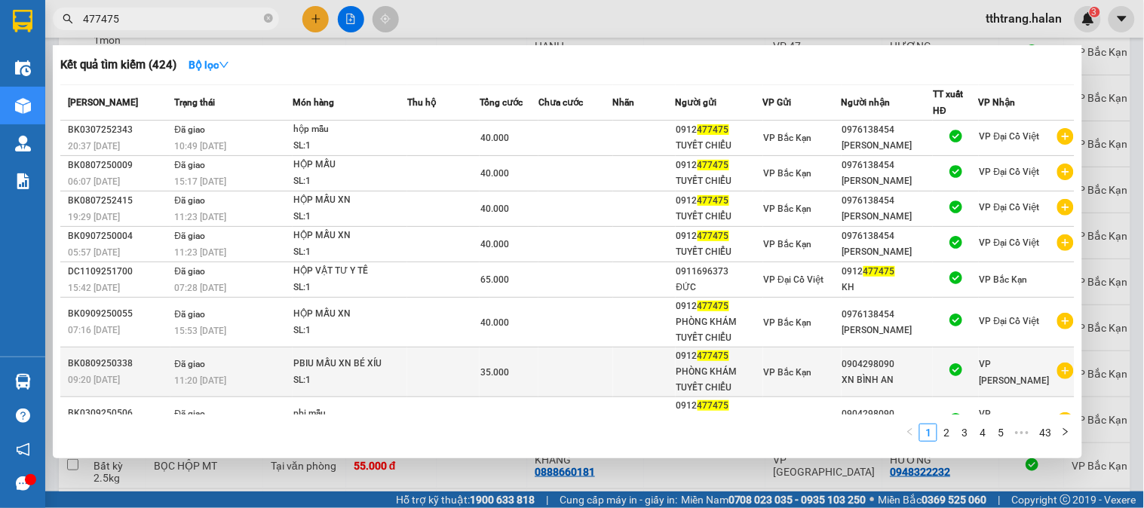
type input "477475"
click at [1057, 377] on icon "plus-circle" at bounding box center [1065, 371] width 17 height 17
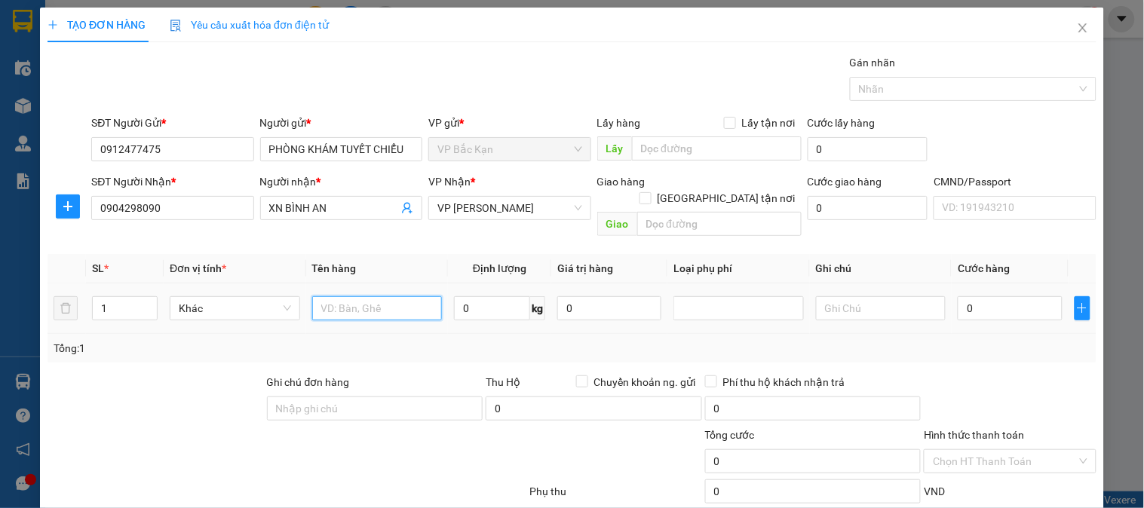
click at [382, 302] on input "text" at bounding box center [377, 308] width 130 height 24
type input "PBI MẪU"
type input "0.1"
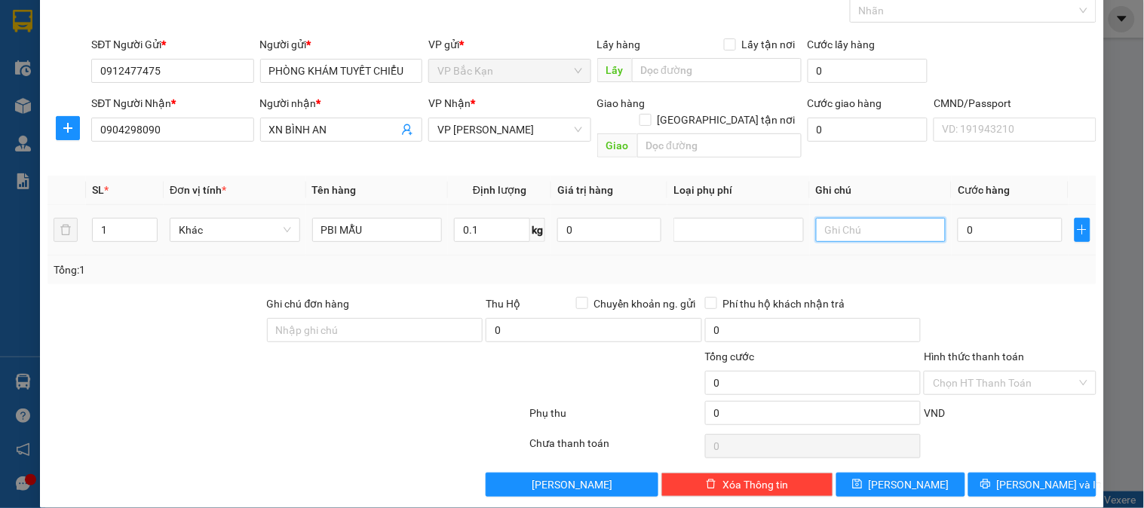
scroll to position [79, 0]
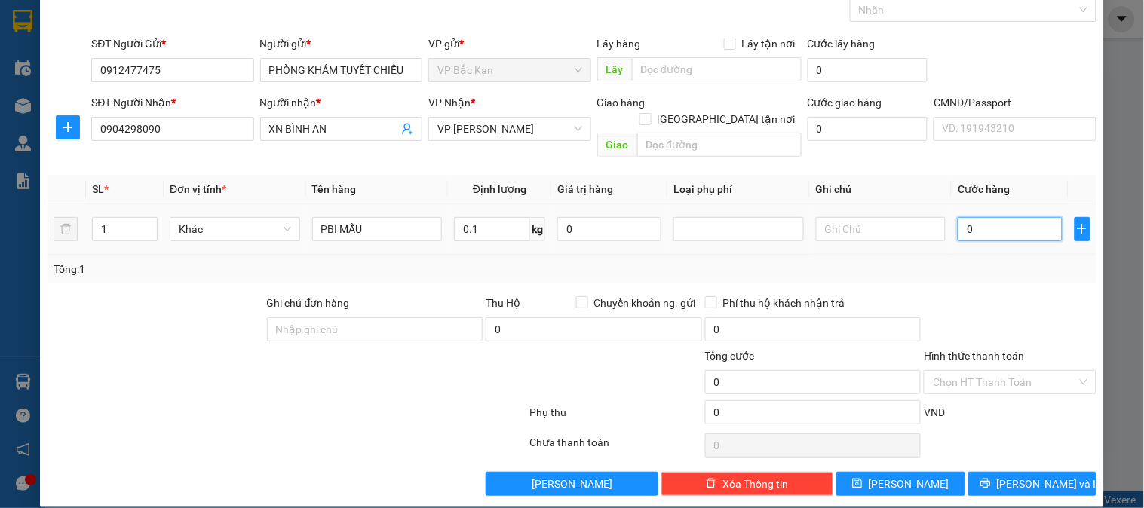
type input "3"
type input "35"
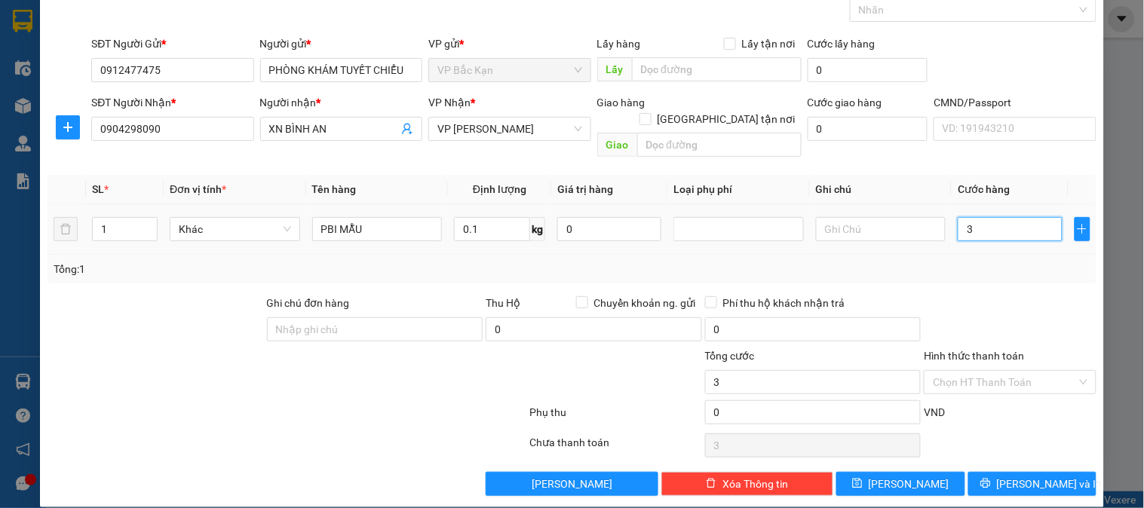
type input "35"
type input "35.000"
click at [1034, 476] on span "[PERSON_NAME] và In" at bounding box center [1050, 484] width 106 height 17
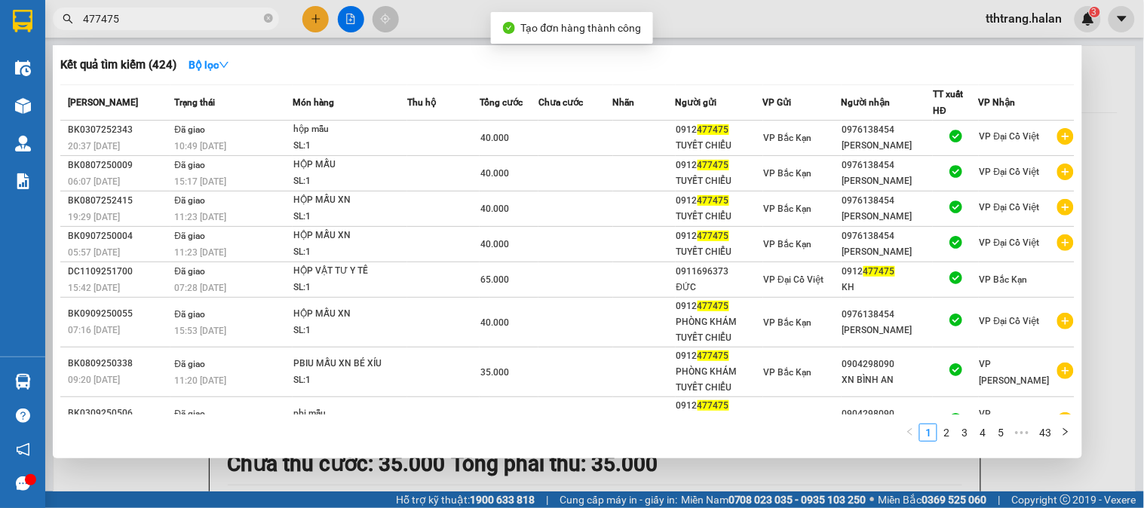
click at [568, 477] on div at bounding box center [572, 254] width 1144 height 508
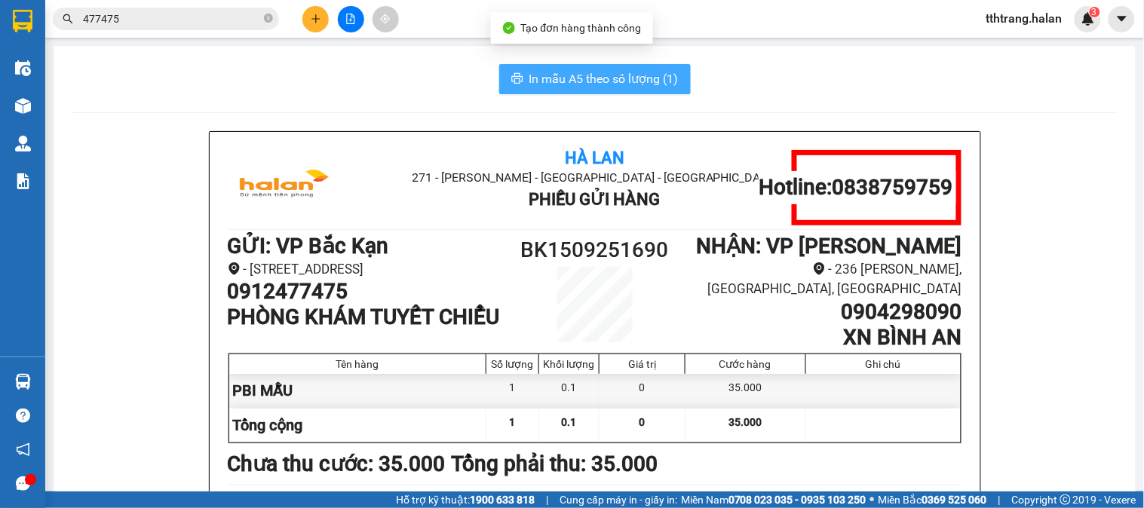
click at [576, 81] on span "In mẫu A5 theo số lượng (1)" at bounding box center [603, 78] width 149 height 19
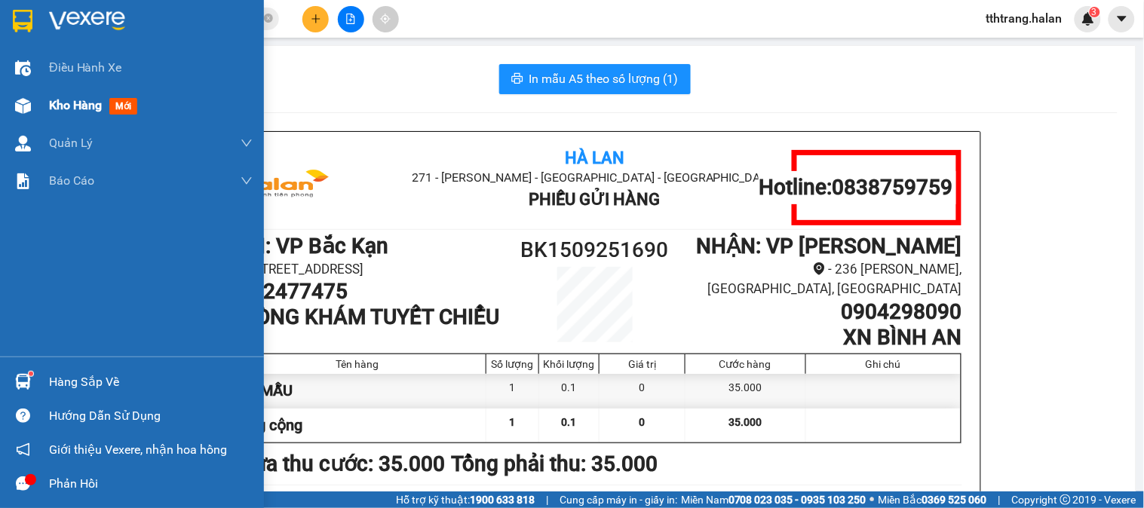
click at [26, 106] on img at bounding box center [23, 106] width 16 height 16
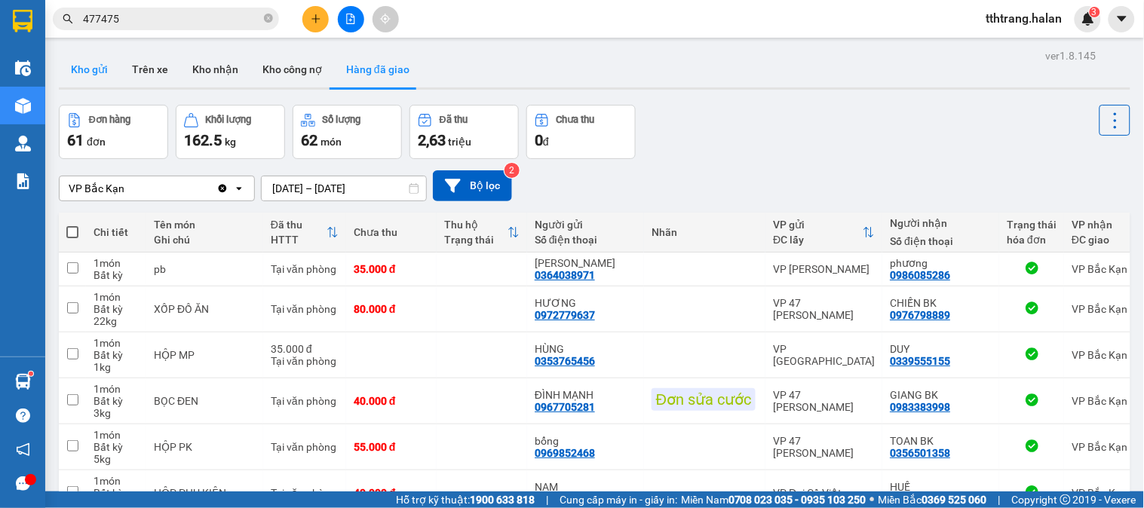
click at [92, 69] on button "Kho gửi" at bounding box center [89, 69] width 61 height 36
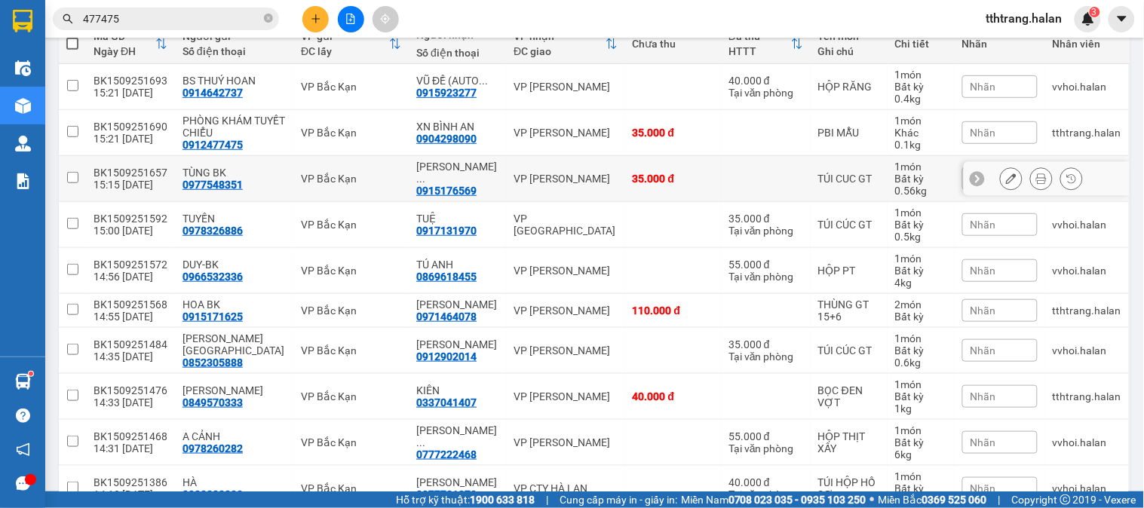
scroll to position [272, 0]
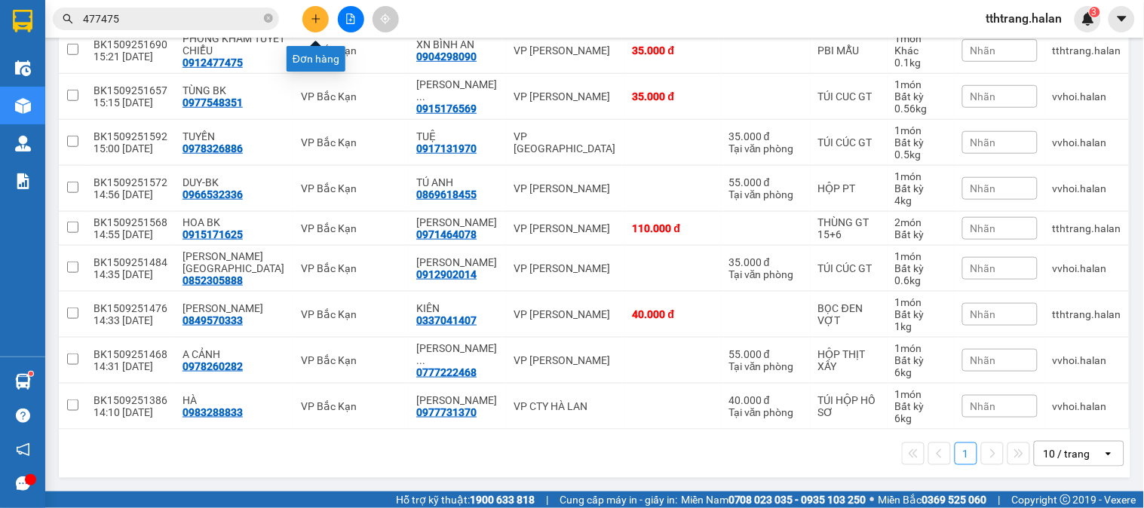
click at [318, 23] on icon "plus" at bounding box center [316, 19] width 11 height 11
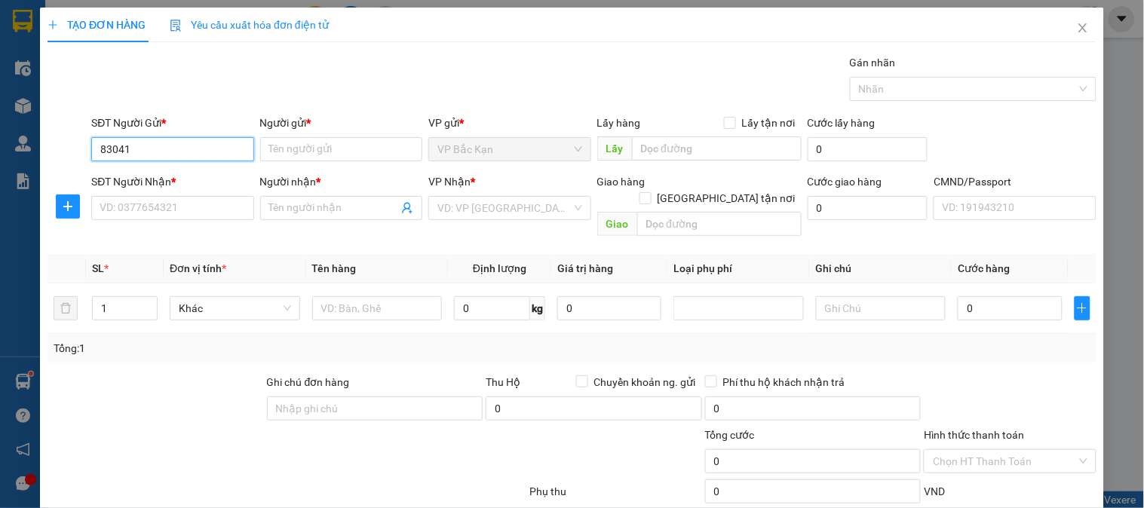
click at [179, 160] on input "83041" at bounding box center [172, 149] width 162 height 24
drag, startPoint x: 188, startPoint y: 175, endPoint x: 185, endPoint y: 208, distance: 33.3
click at [188, 177] on div "0353883041 - HIỀN" at bounding box center [171, 179] width 142 height 17
type input "0353883041"
type input "HIỀN"
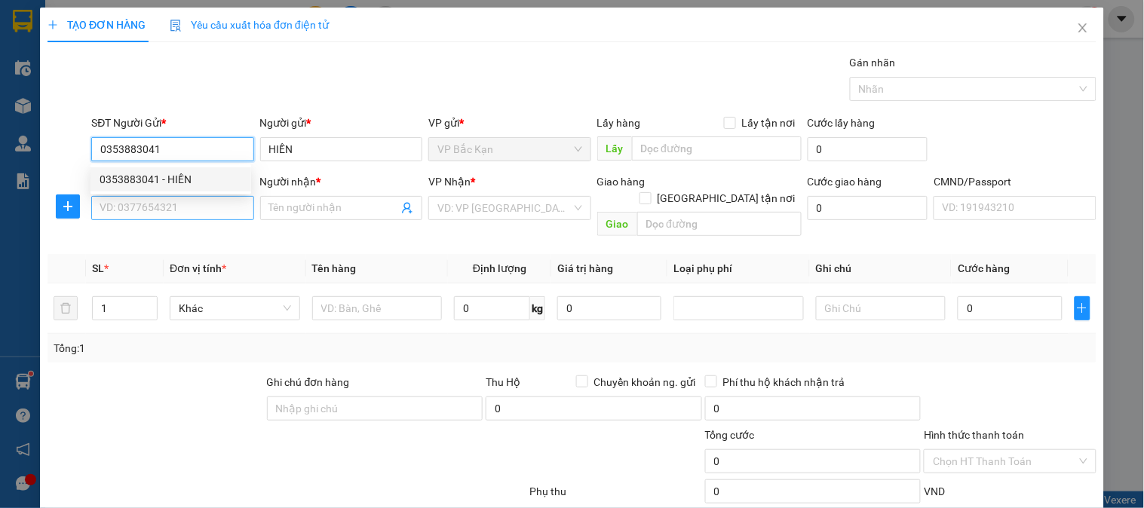
type input "0353883041"
click at [185, 209] on input "SĐT Người Nhận *" at bounding box center [172, 208] width 162 height 24
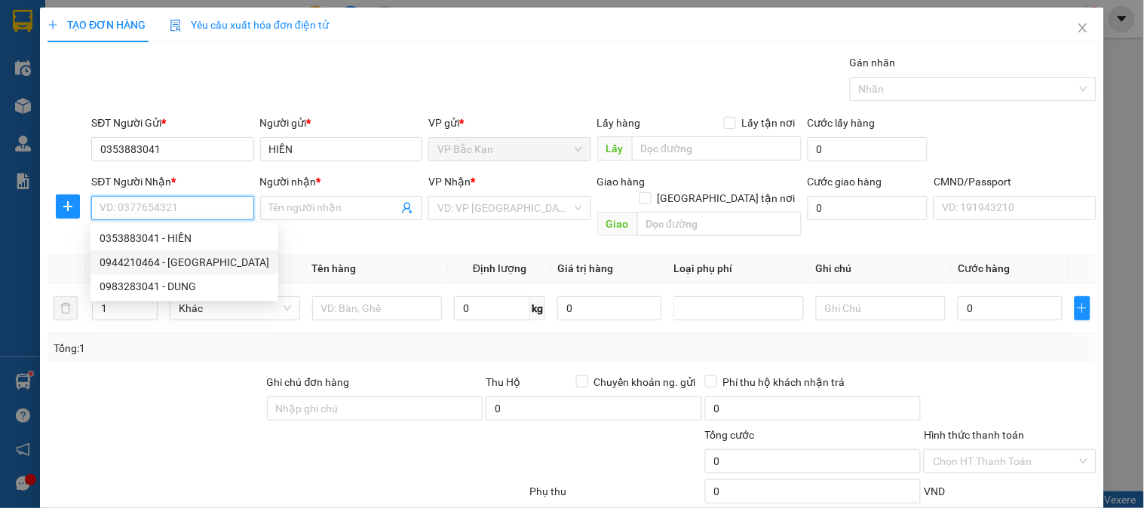
click at [164, 262] on div "0944210464 - ĐỨC" at bounding box center [185, 262] width 170 height 17
type input "0944210464"
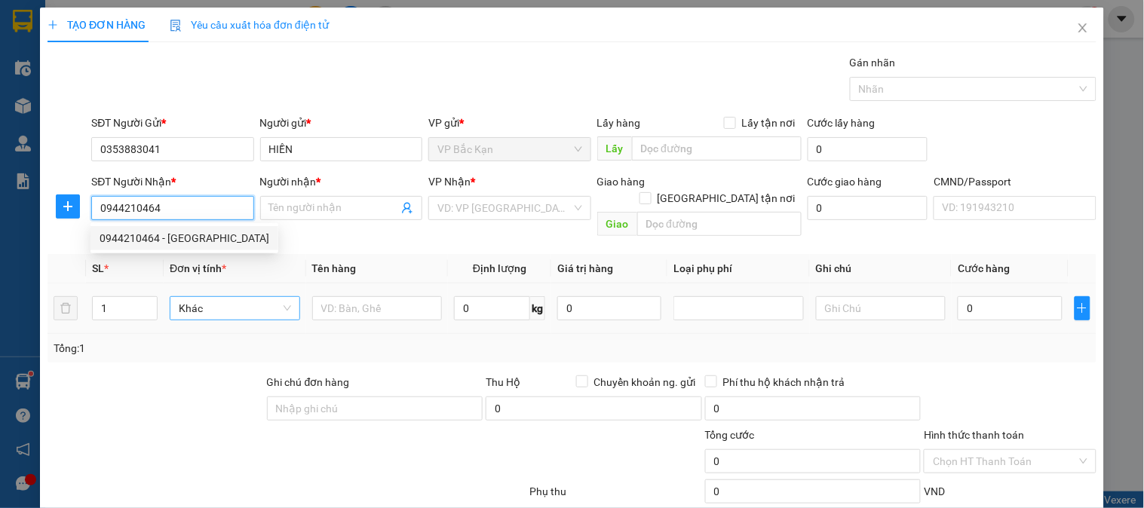
type input "ĐỨC"
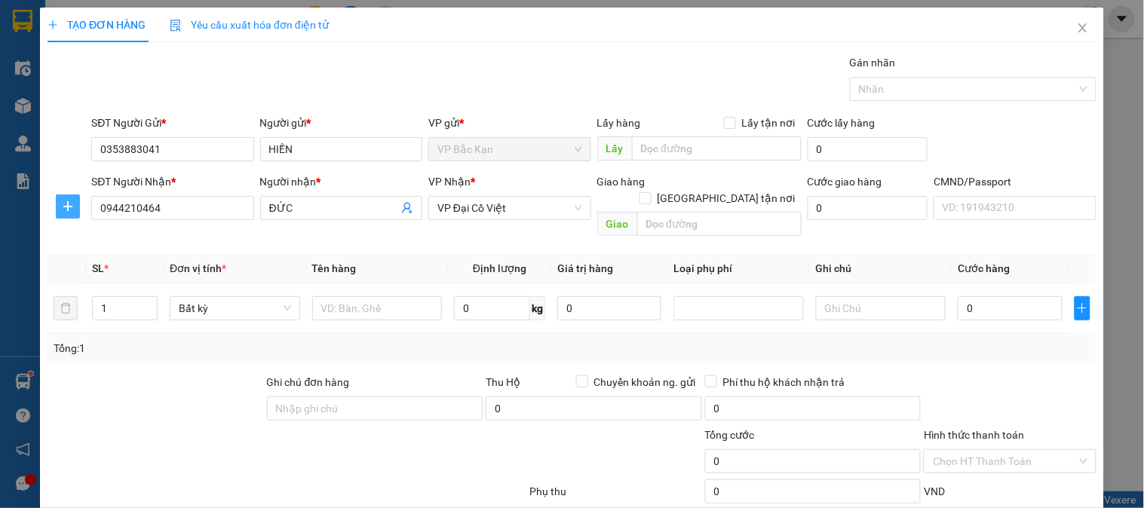
click at [69, 211] on icon "plus" at bounding box center [68, 207] width 12 height 12
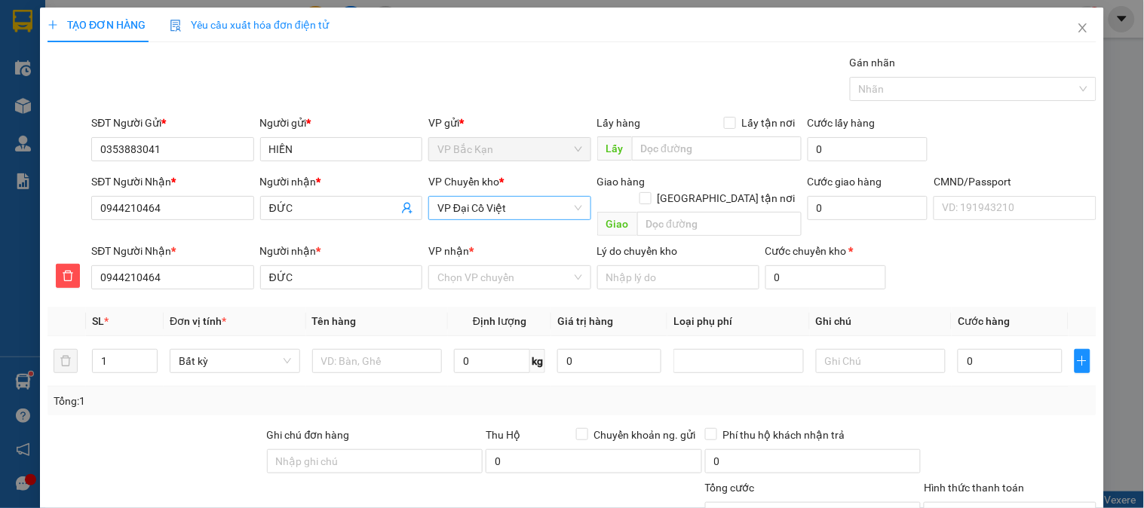
click at [513, 204] on span "VP Đại Cồ Việt" at bounding box center [509, 208] width 144 height 23
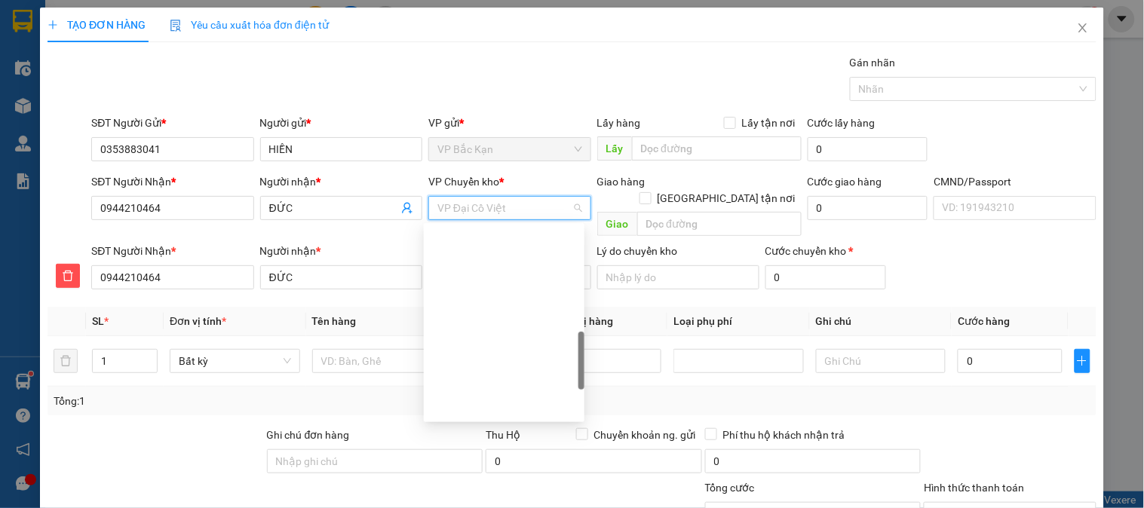
scroll to position [434, 0]
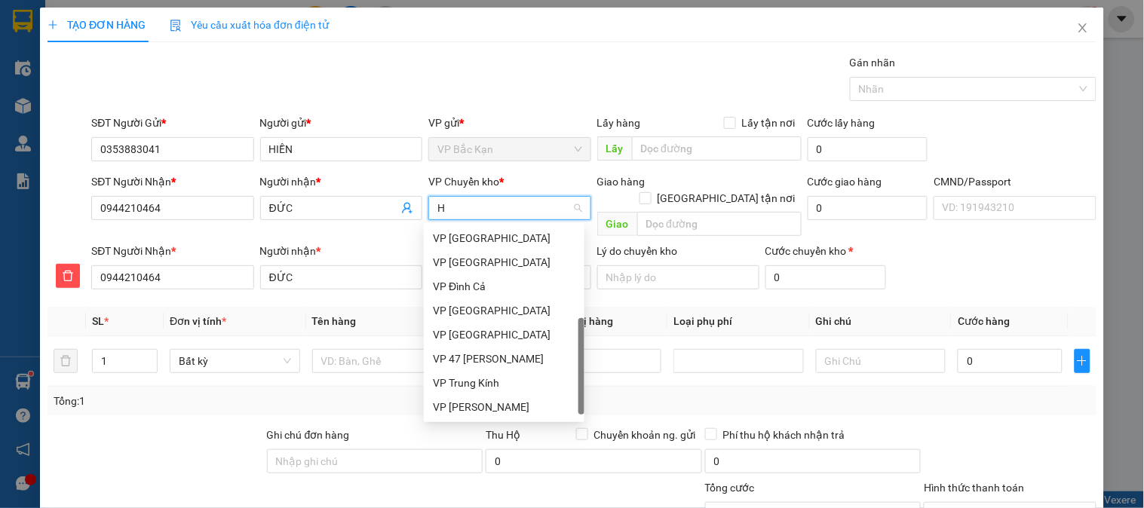
type input "HG"
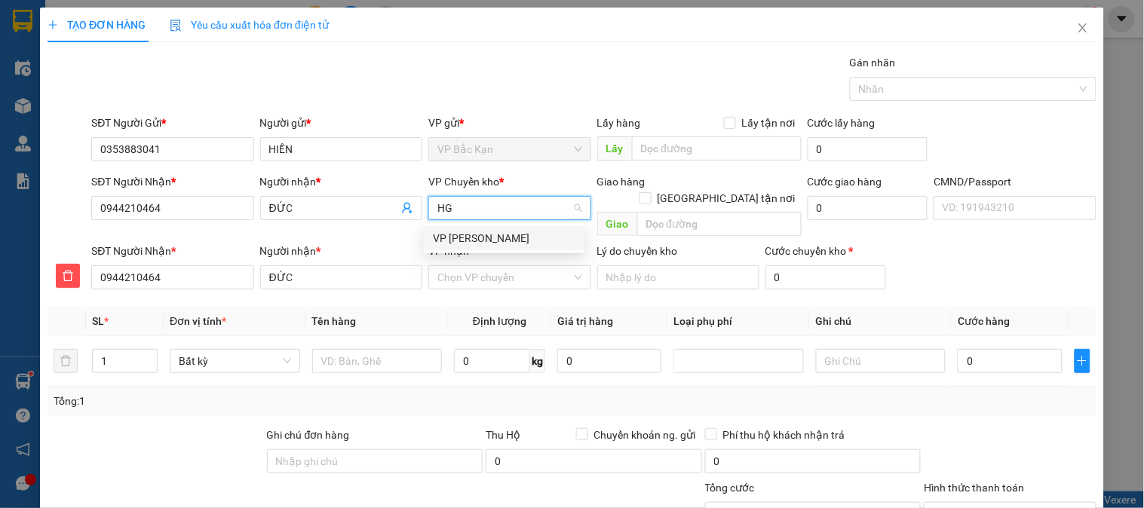
click at [493, 234] on div "VP [PERSON_NAME]" at bounding box center [504, 238] width 142 height 17
click at [489, 266] on input "VP nhận *" at bounding box center [503, 277] width 133 height 23
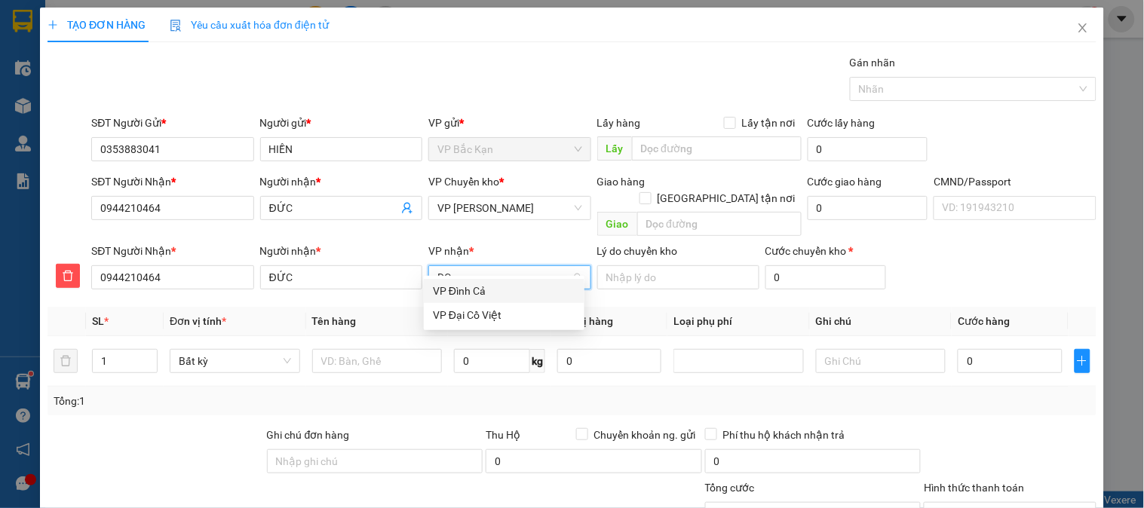
type input "DCV"
drag, startPoint x: 483, startPoint y: 290, endPoint x: 390, endPoint y: 345, distance: 107.8
click at [479, 292] on div "VP Đại Cồ Việt" at bounding box center [504, 291] width 142 height 17
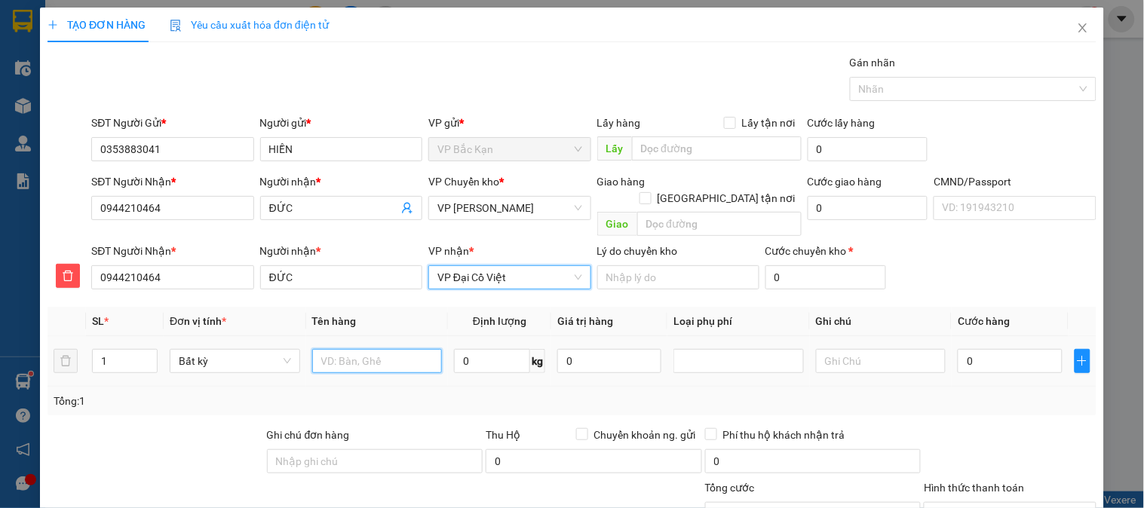
click at [388, 349] on input "text" at bounding box center [377, 361] width 130 height 24
type input "HỘP MẪU"
type input "0.3"
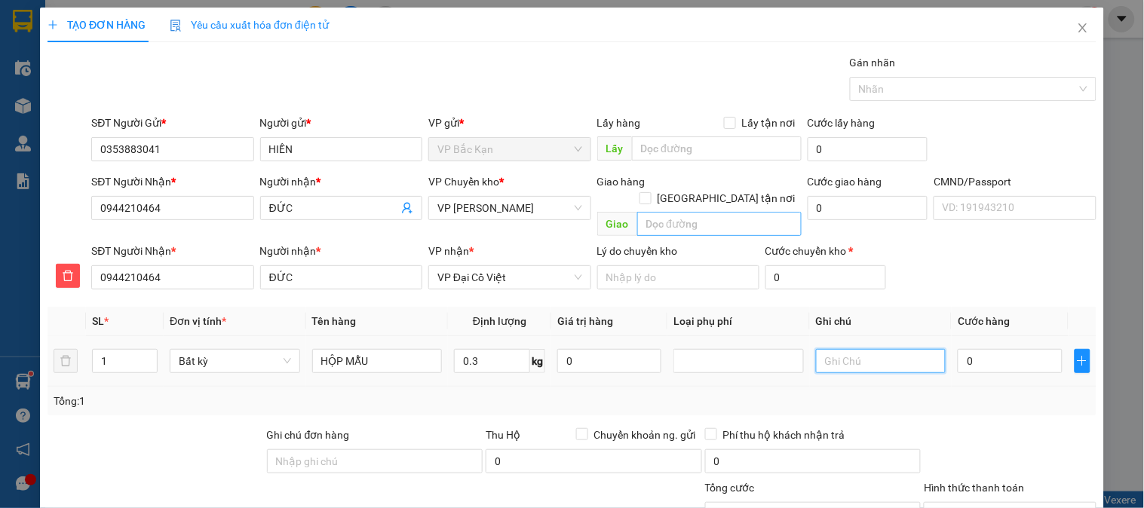
type input "40.000"
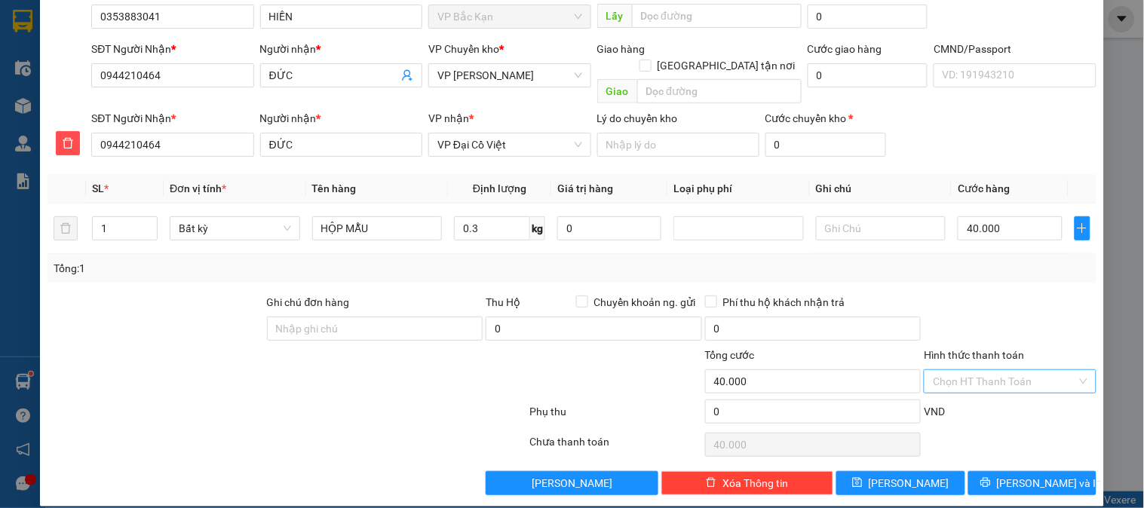
click at [1014, 370] on input "Hình thức thanh toán" at bounding box center [1004, 381] width 143 height 23
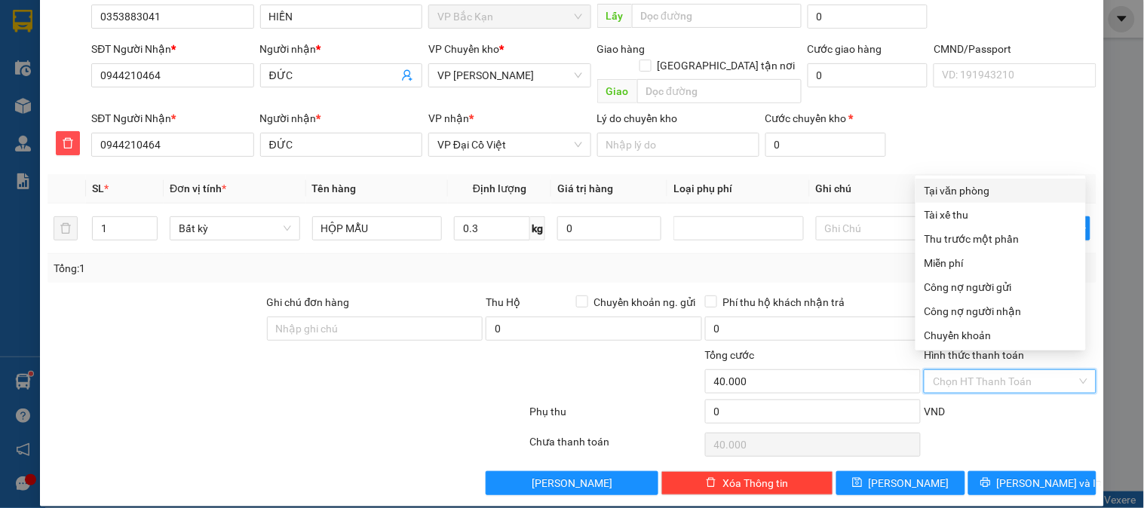
click at [983, 191] on div "Tại văn phòng" at bounding box center [1000, 190] width 152 height 17
type input "0"
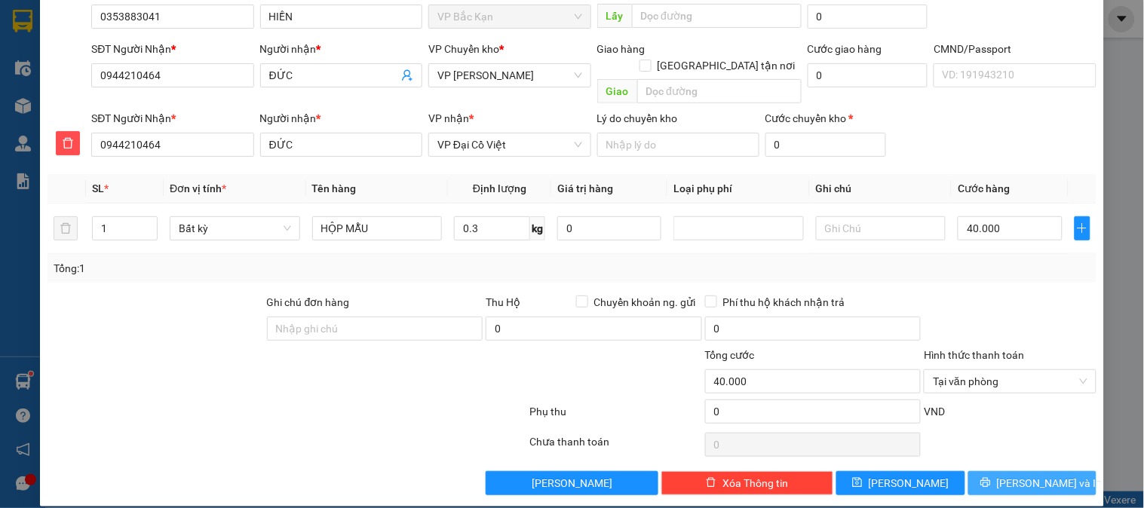
click at [1040, 471] on button "[PERSON_NAME] và In" at bounding box center [1032, 483] width 128 height 24
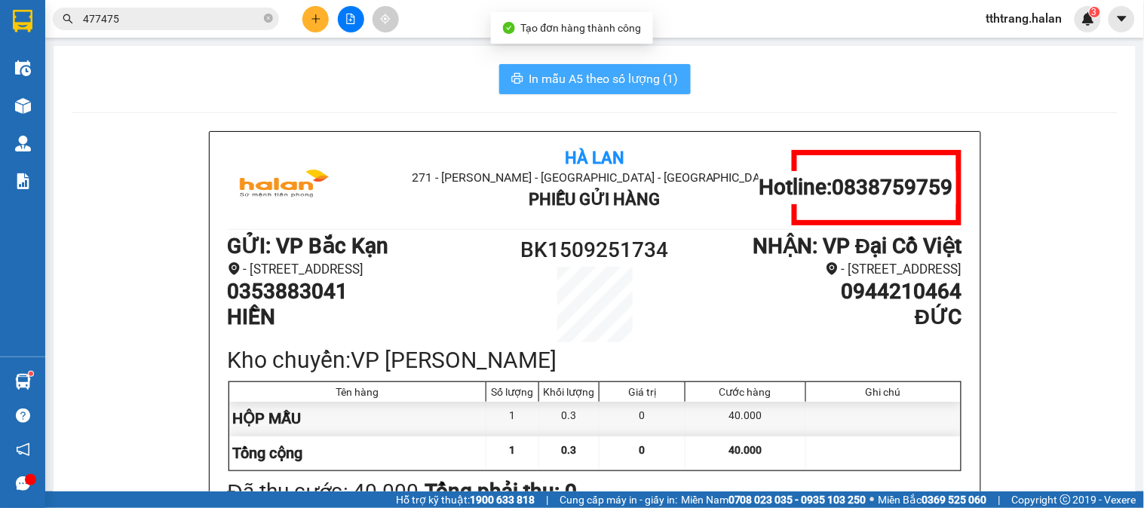
click at [589, 84] on span "In mẫu A5 theo số lượng (1)" at bounding box center [603, 78] width 149 height 19
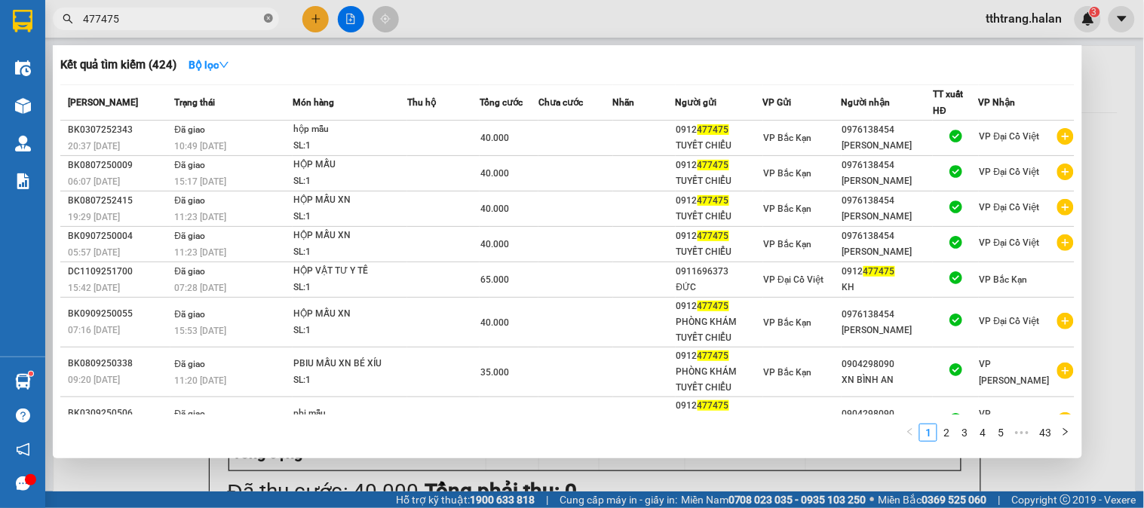
click at [267, 19] on icon "close-circle" at bounding box center [268, 18] width 9 height 9
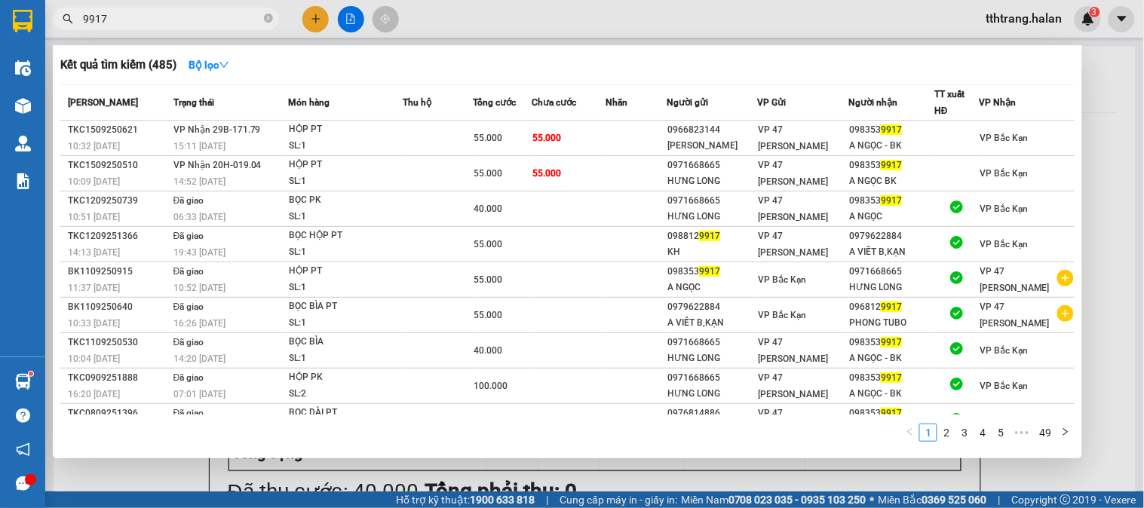
type input "9917"
click at [167, 492] on div at bounding box center [572, 254] width 1144 height 508
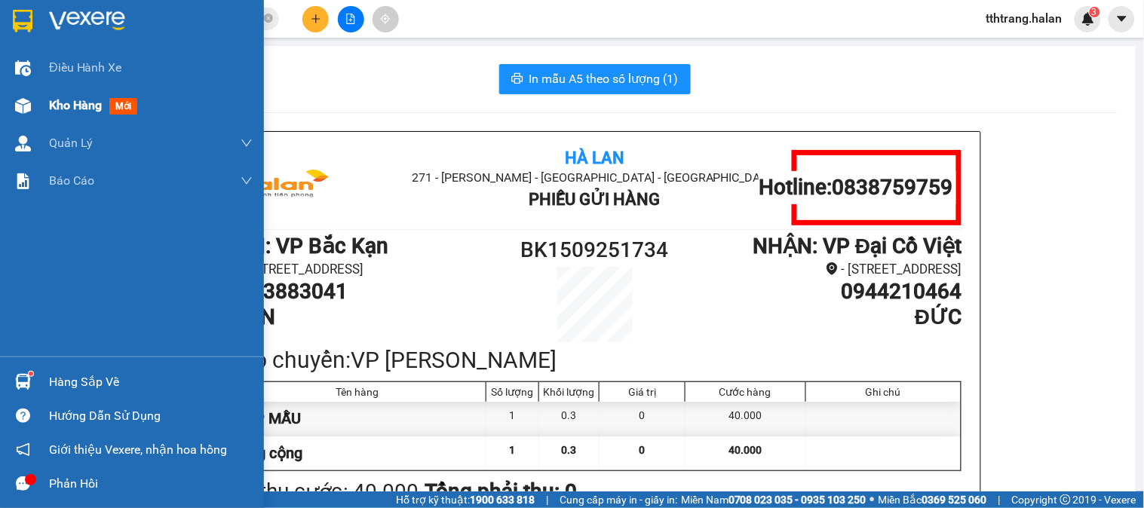
click at [35, 111] on div "Kho hàng mới" at bounding box center [132, 106] width 264 height 38
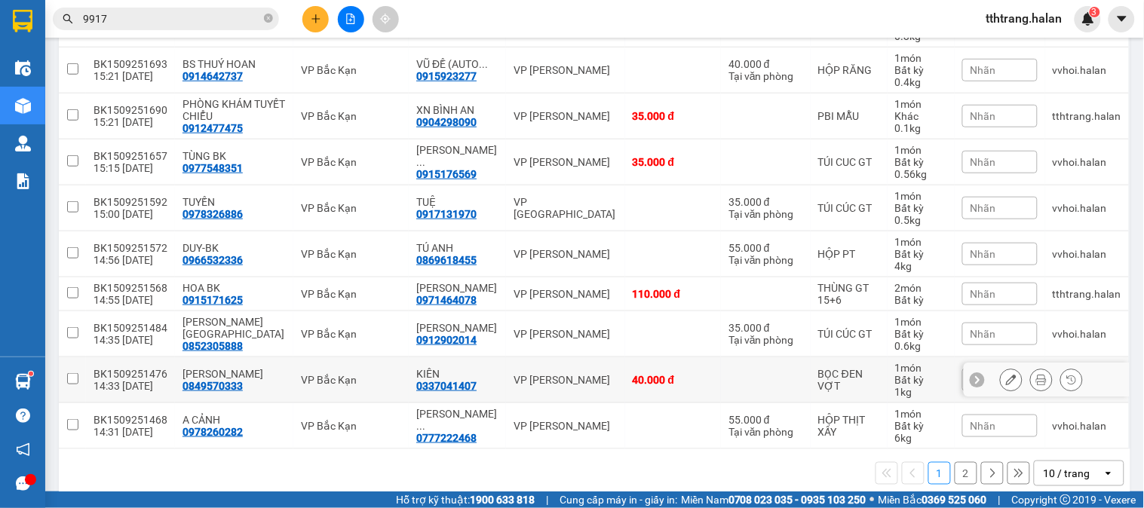
scroll to position [272, 0]
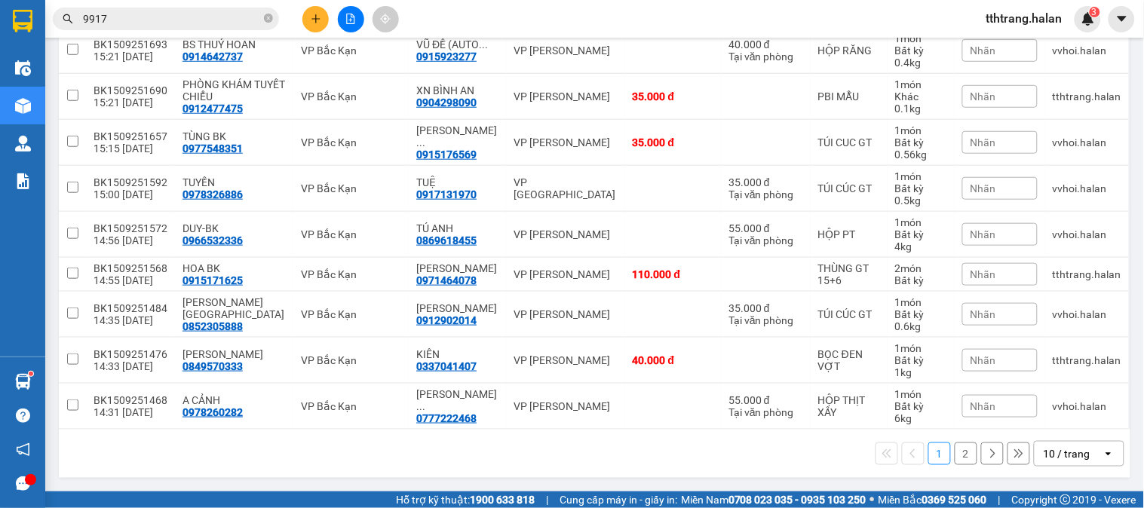
click at [1051, 452] on div "10 / trang" at bounding box center [1066, 453] width 47 height 15
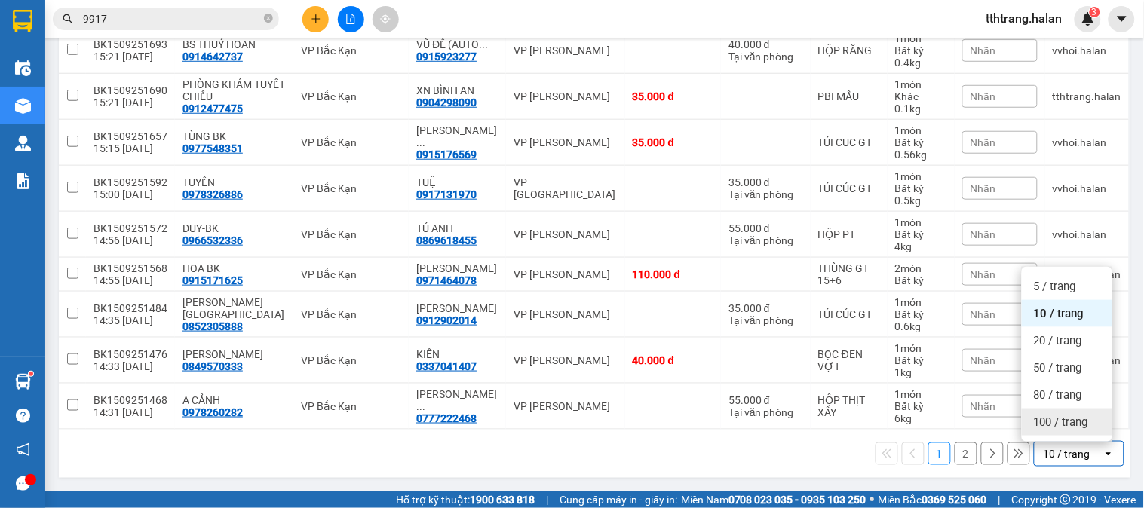
click at [1064, 427] on span "100 / trang" at bounding box center [1061, 422] width 54 height 15
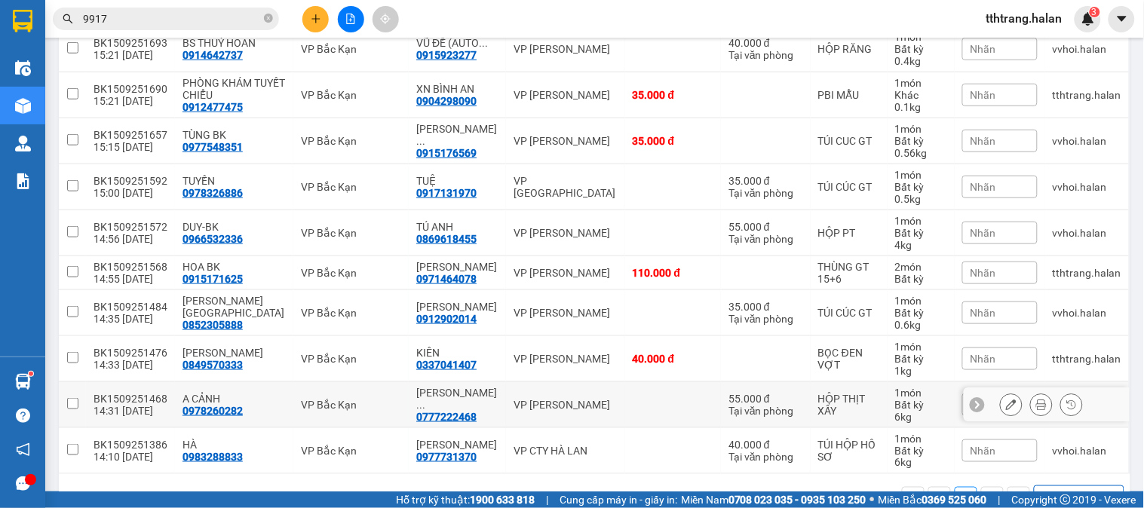
scroll to position [318, 0]
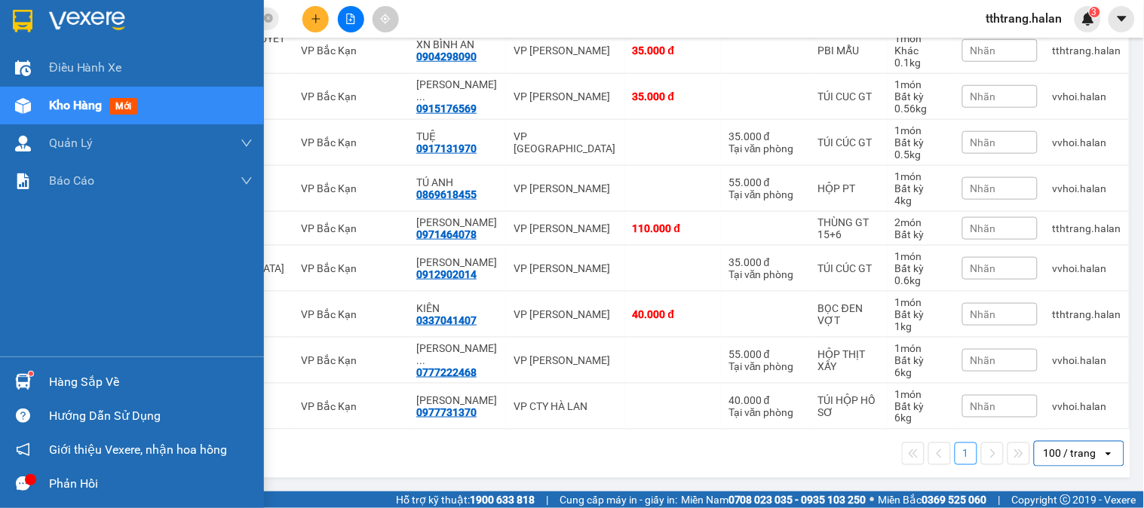
click at [21, 379] on img at bounding box center [23, 382] width 16 height 16
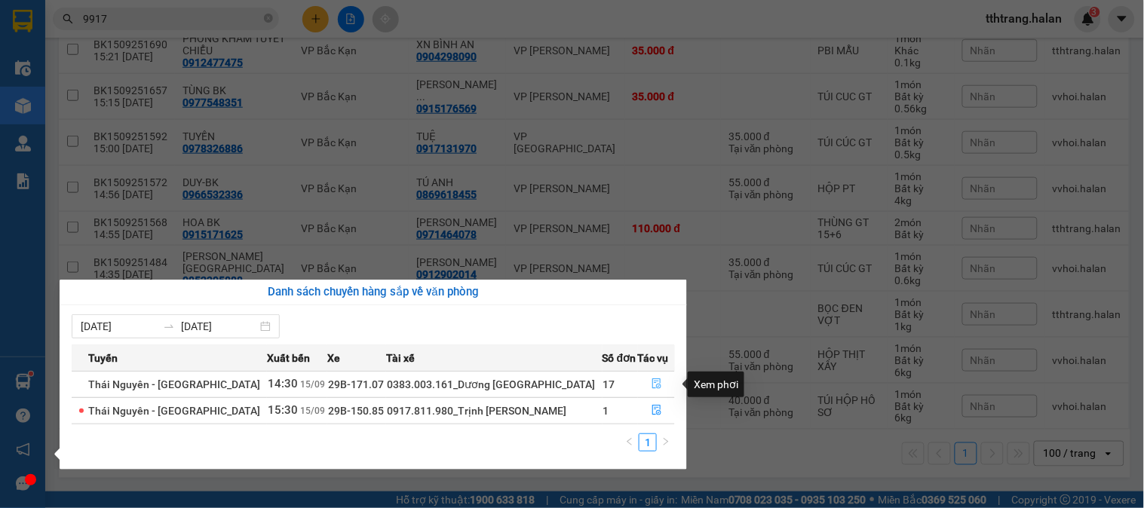
click at [652, 379] on icon "file-done" at bounding box center [656, 383] width 11 height 11
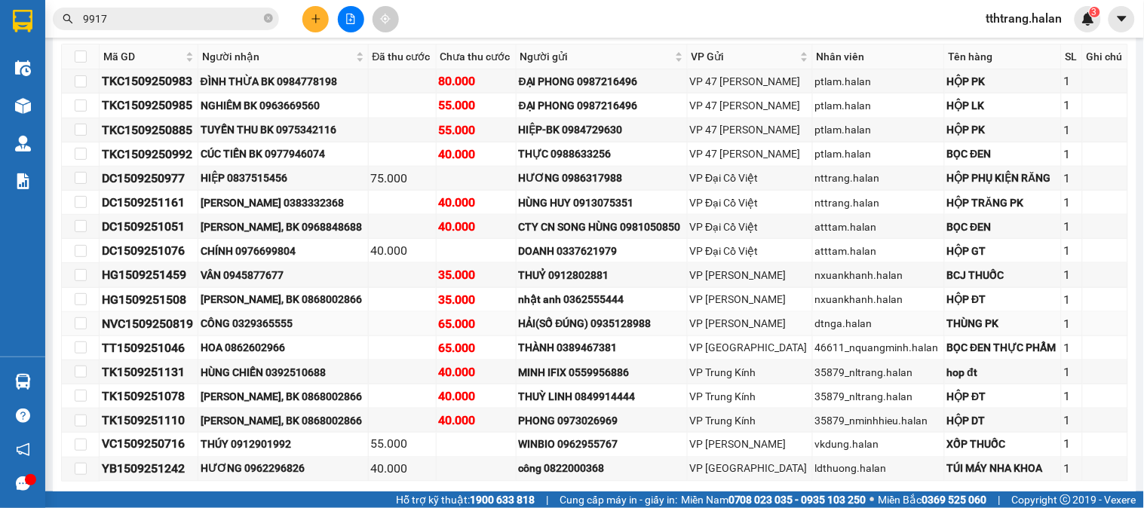
scroll to position [251, 0]
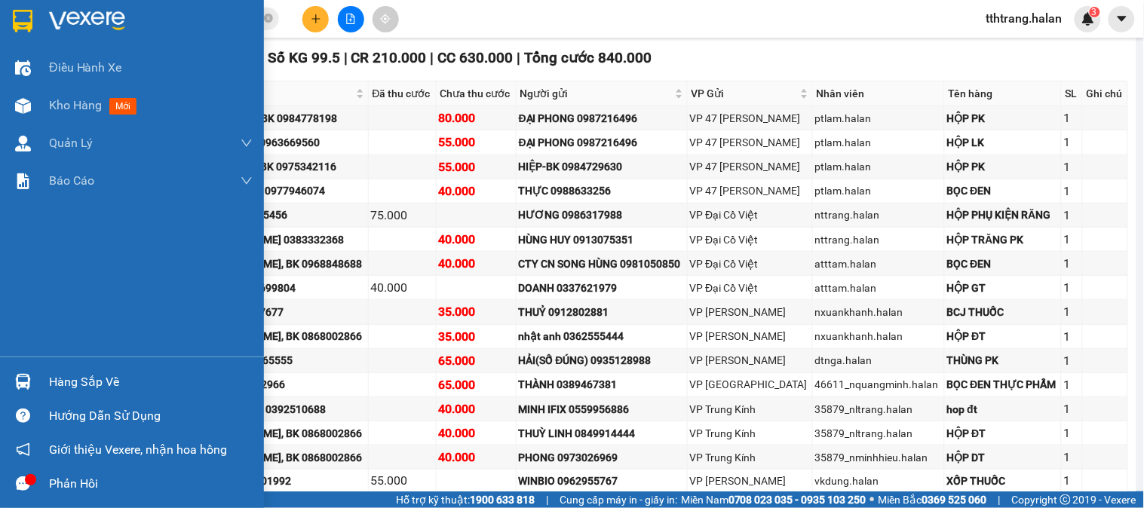
click at [26, 385] on img at bounding box center [23, 382] width 16 height 16
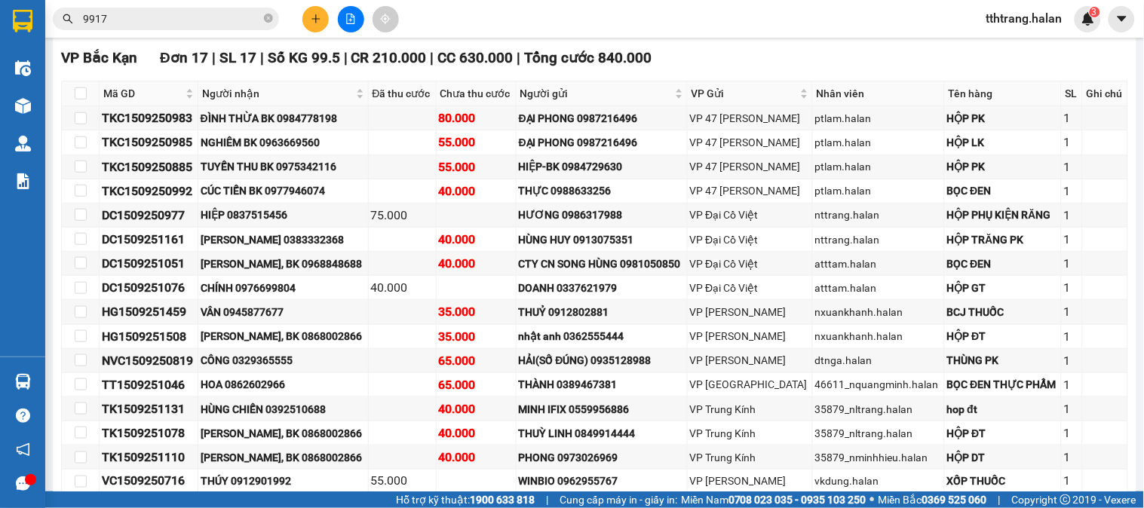
click at [268, 18] on section "Kết quả tìm kiếm ( 485 ) Bộ lọc Mã ĐH Trạng thái Món hàng Thu hộ Tổng cước Chưa…" at bounding box center [572, 254] width 1144 height 508
click at [268, 18] on icon "close-circle" at bounding box center [268, 18] width 9 height 9
click at [237, 16] on input "text" at bounding box center [172, 19] width 178 height 17
click at [320, 21] on icon "plus" at bounding box center [316, 19] width 11 height 11
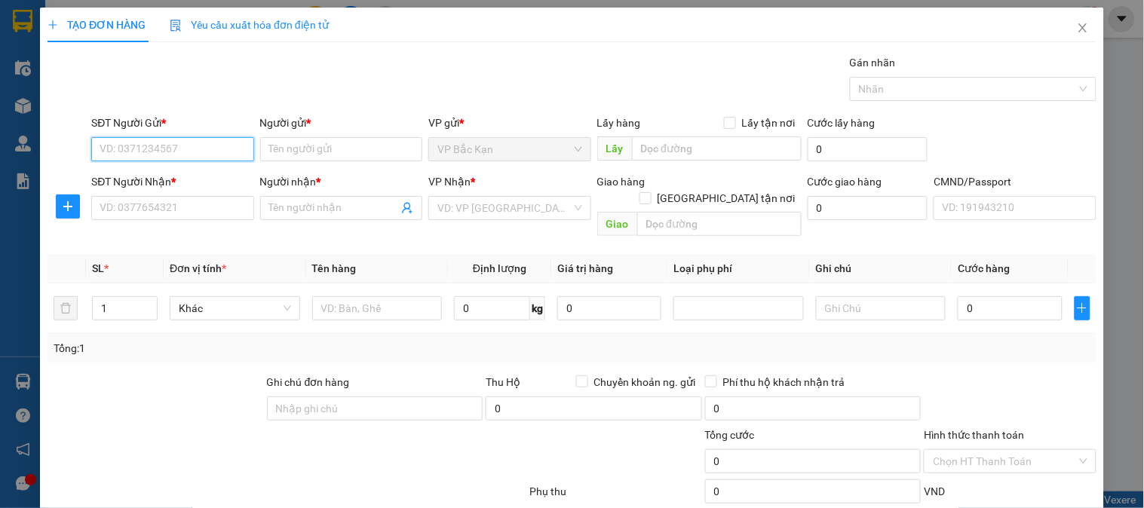
click at [161, 146] on input "SĐT Người Gửi *" at bounding box center [172, 149] width 162 height 24
click at [217, 145] on input "SĐT Người Gửi *" at bounding box center [172, 149] width 162 height 24
type input "0868009000"
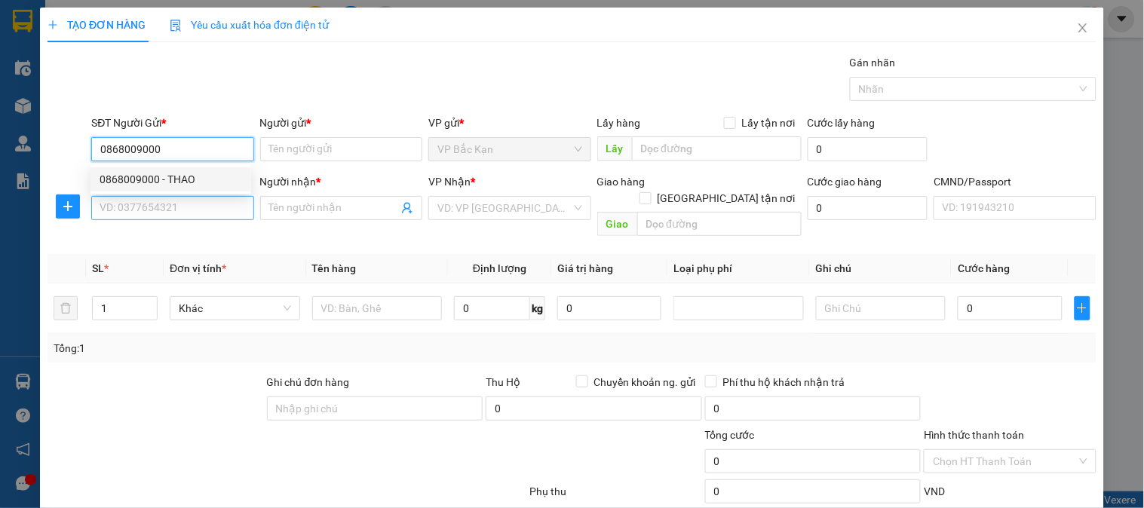
drag, startPoint x: 198, startPoint y: 178, endPoint x: 198, endPoint y: 207, distance: 28.7
click at [198, 181] on div "0868009000 - THAO" at bounding box center [171, 179] width 142 height 17
type input "THAO"
type input "0868009000"
click at [198, 207] on input "SĐT Người Nhận *" at bounding box center [172, 208] width 162 height 24
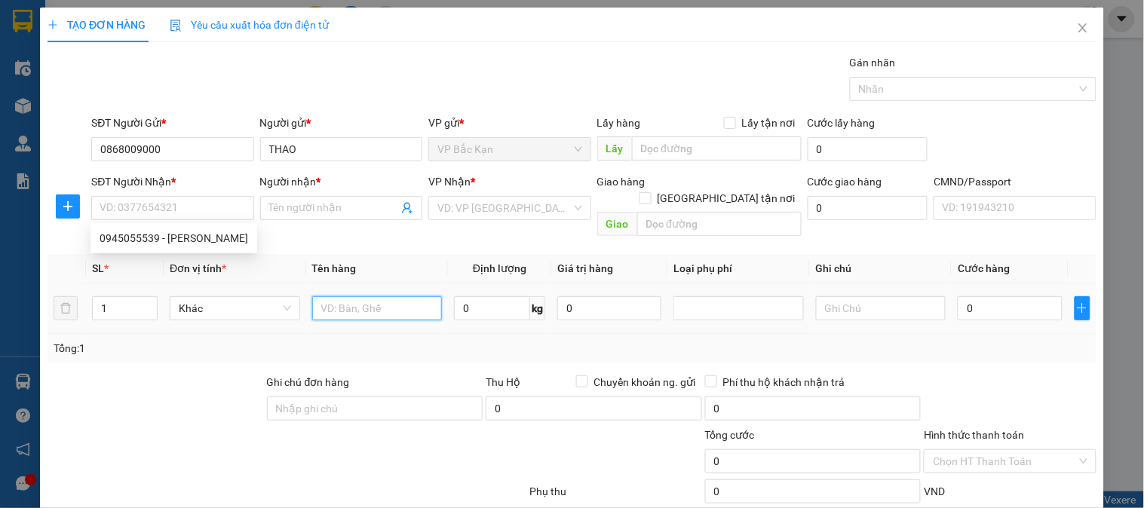
click at [377, 296] on input "text" at bounding box center [377, 308] width 130 height 24
type input "PBI"
type input "0.1"
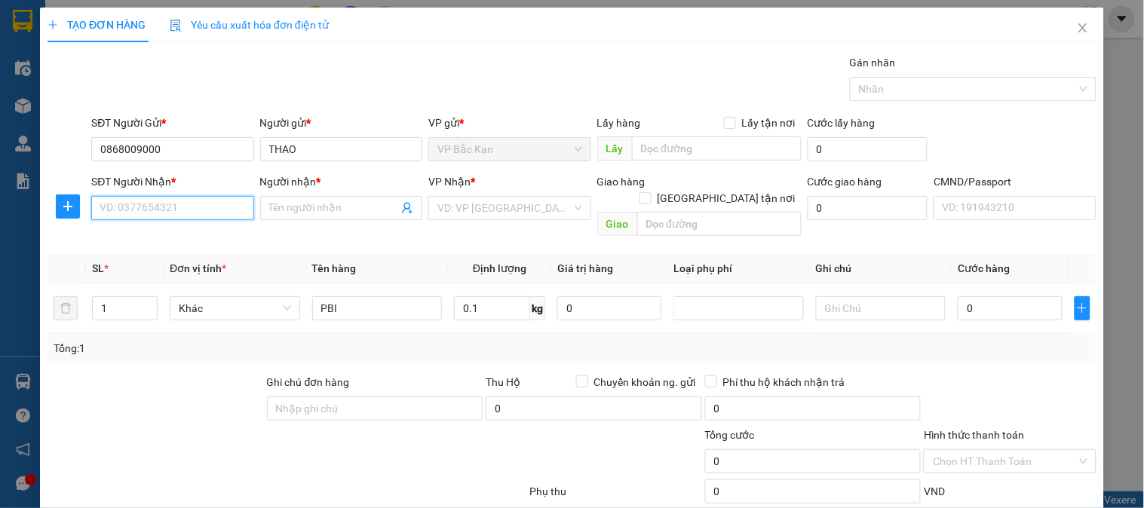
click at [171, 202] on input "SĐT Người Nhận *" at bounding box center [172, 208] width 162 height 24
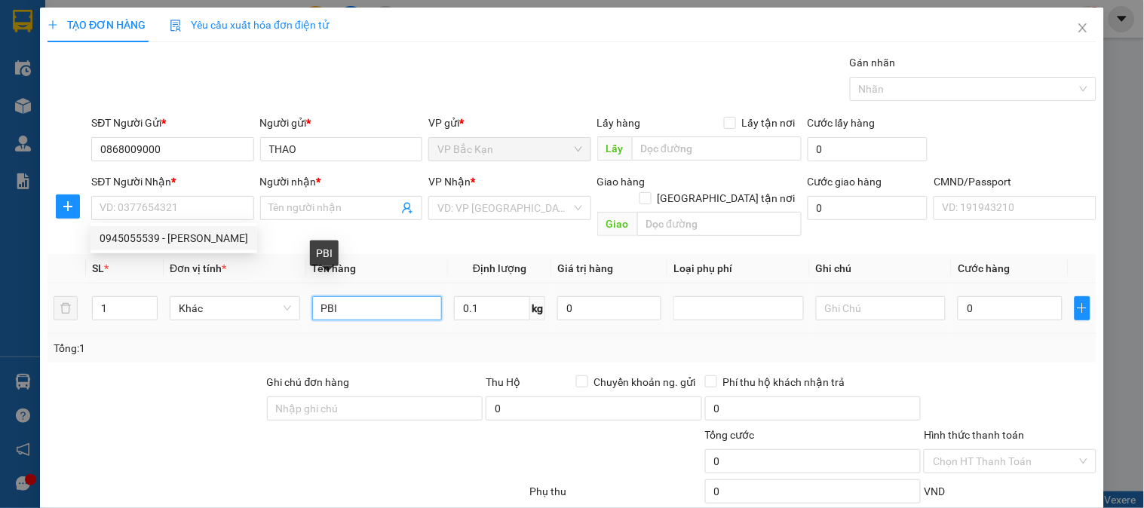
click at [360, 296] on input "PBI" at bounding box center [377, 308] width 130 height 24
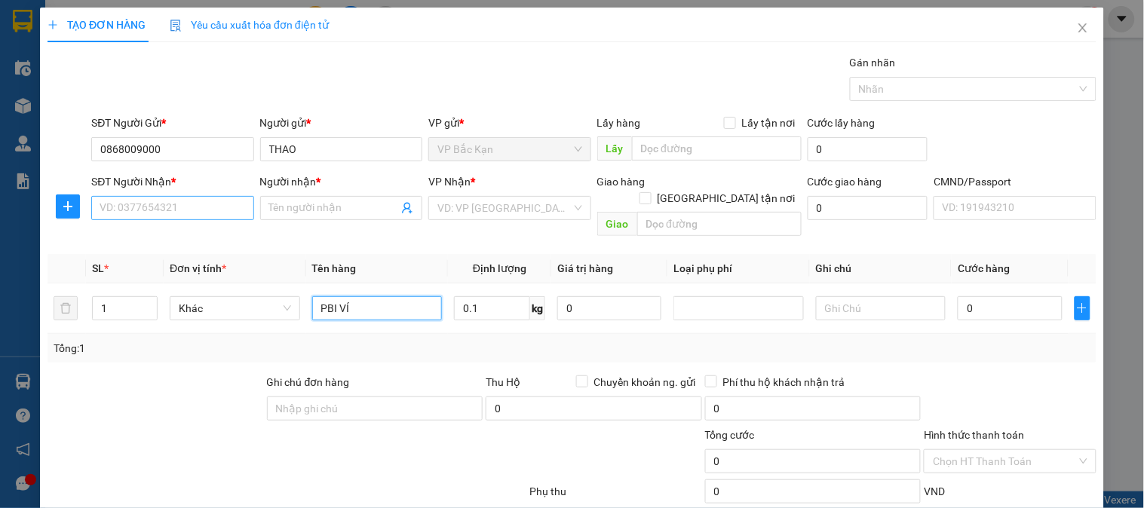
type input "PBI VÍ"
click at [214, 206] on input "SĐT Người Nhận *" at bounding box center [172, 208] width 162 height 24
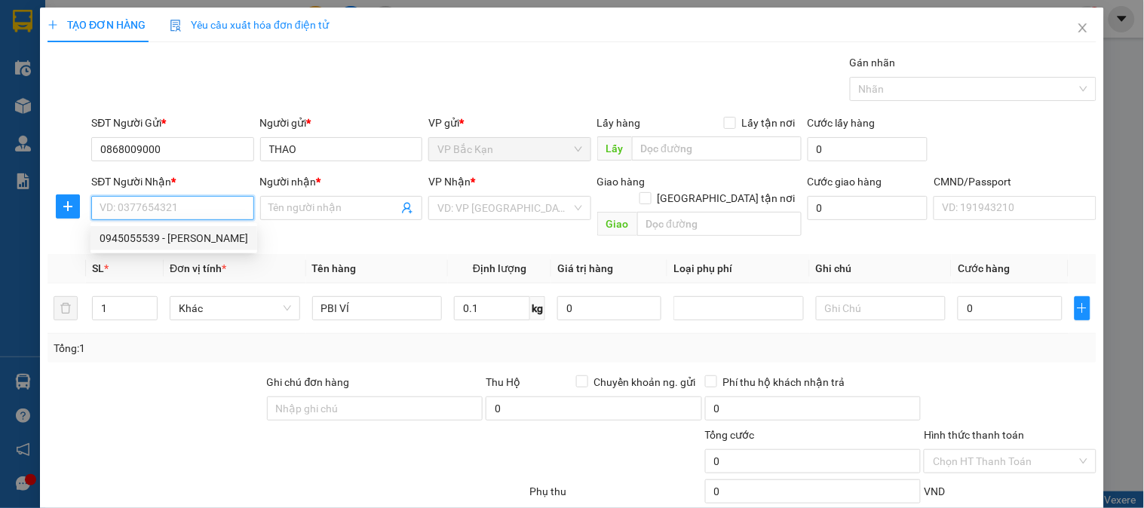
click at [205, 196] on input "SĐT Người Nhận *" at bounding box center [172, 208] width 162 height 24
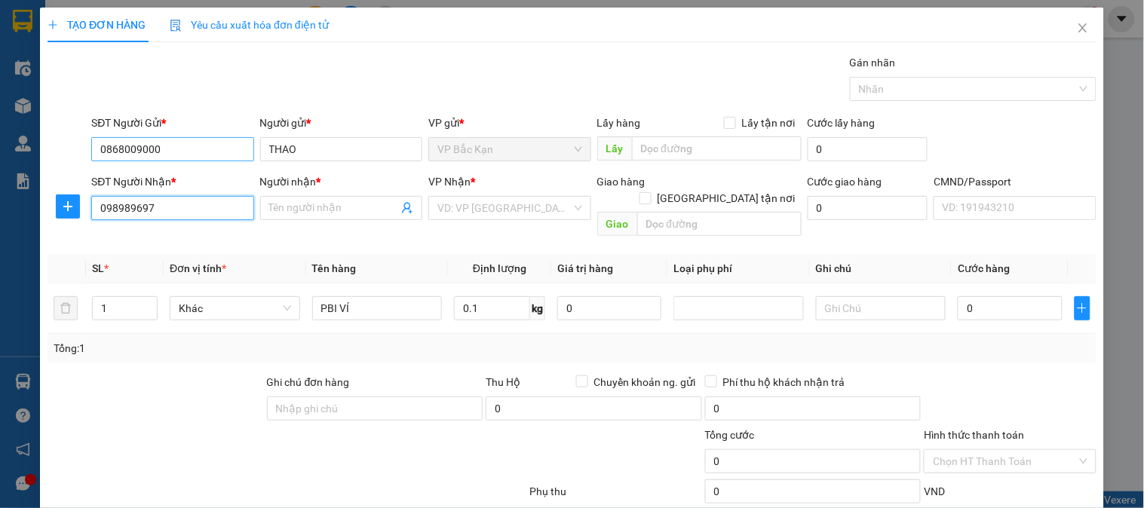
type input "0989896976"
click at [196, 201] on input "0989896976" at bounding box center [172, 208] width 162 height 24
click at [204, 232] on div "0989896976 - QUANG LINH" at bounding box center [174, 238] width 149 height 17
type input "QUANG LINH"
type input "0989896976"
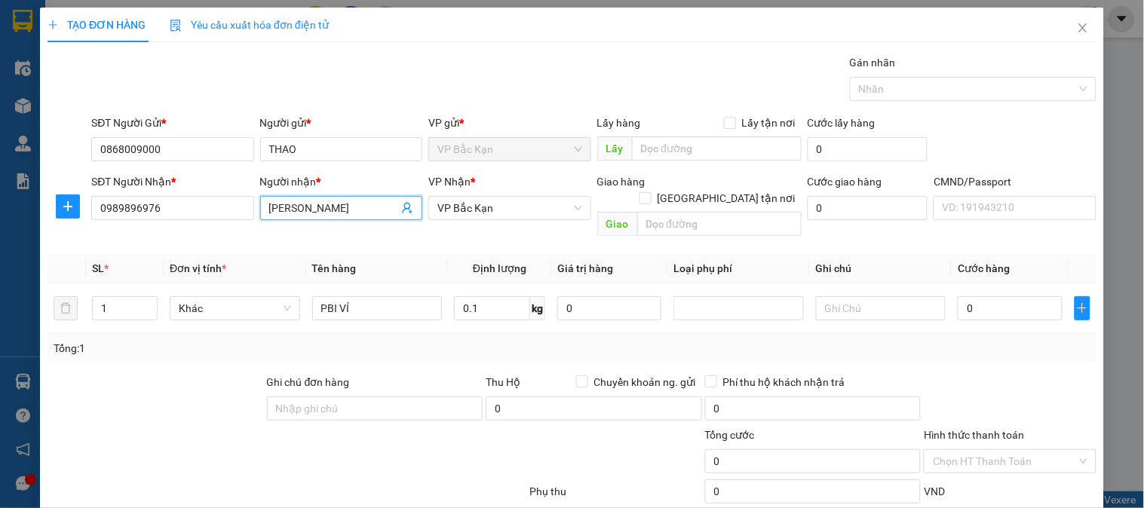
click at [349, 200] on input "QUANG LINH" at bounding box center [333, 208] width 129 height 17
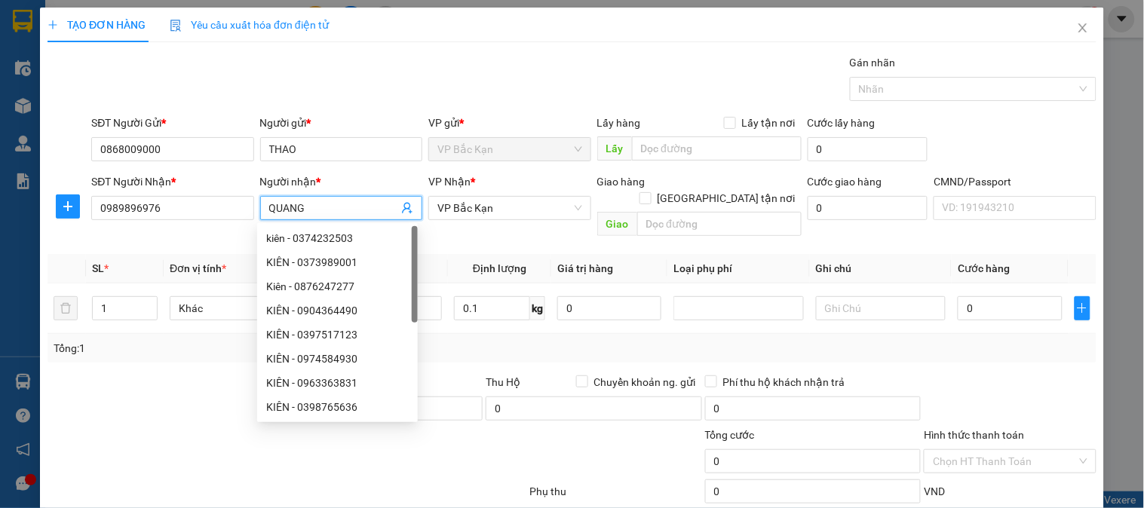
type input "QUANG"
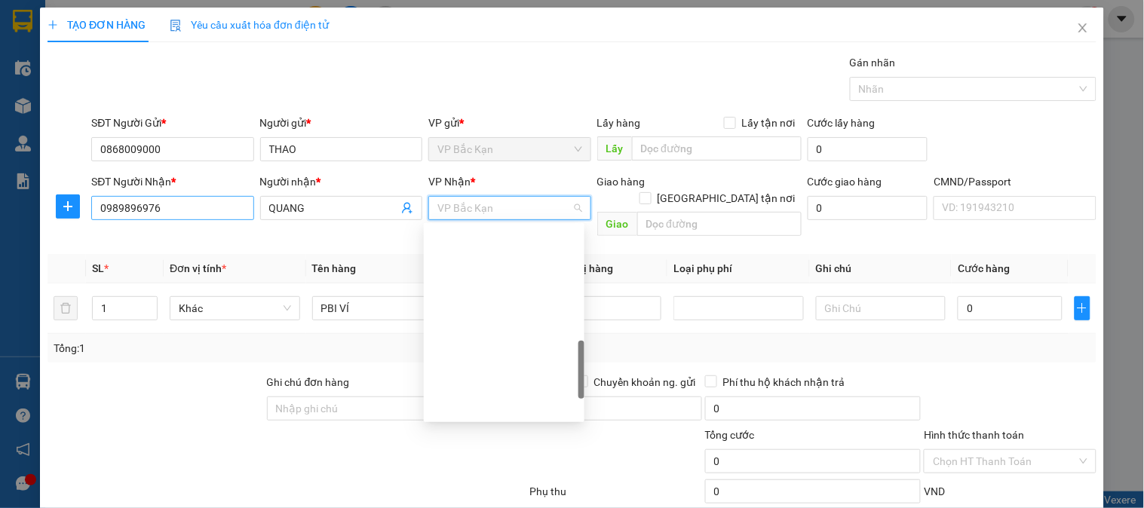
scroll to position [470, 0]
drag, startPoint x: 0, startPoint y: 247, endPoint x: 2, endPoint y: 207, distance: 40.0
click at [0, 211] on div "TẠO ĐƠN HÀNG Yêu cầu xuất hóa đơn điện tử Transit Pickup Surcharge Ids Transit …" at bounding box center [572, 254] width 1144 height 508
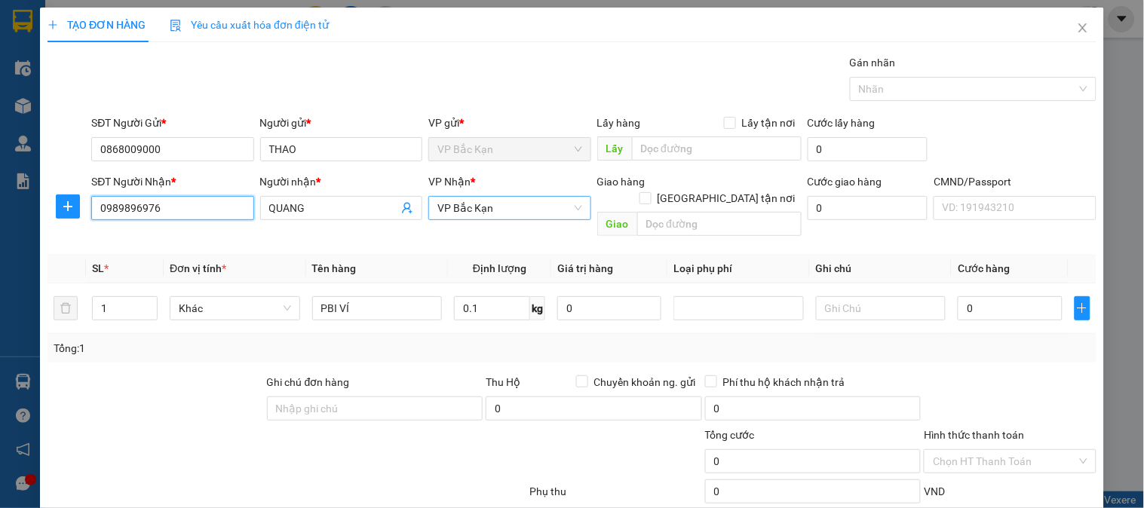
click at [513, 213] on span "VP Bắc Kạn" at bounding box center [509, 208] width 144 height 23
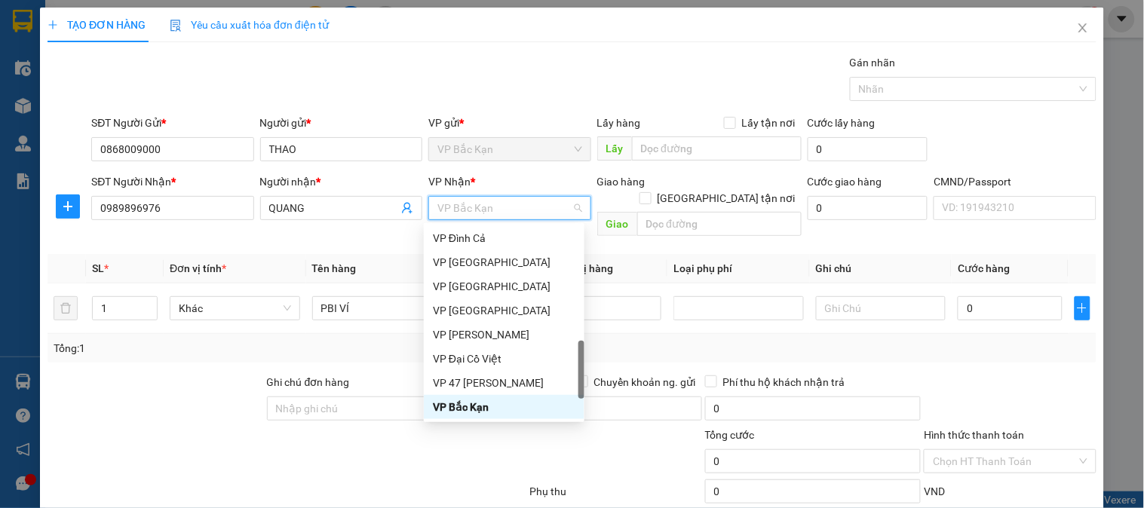
type input "S"
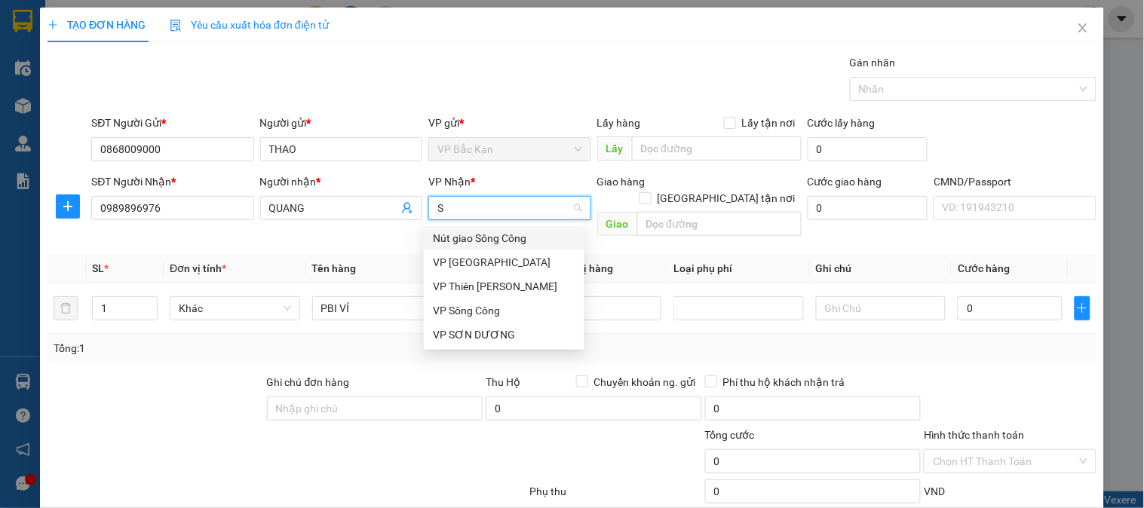
scroll to position [0, 0]
click at [486, 264] on div "VP [GEOGRAPHIC_DATA]" at bounding box center [504, 262] width 142 height 17
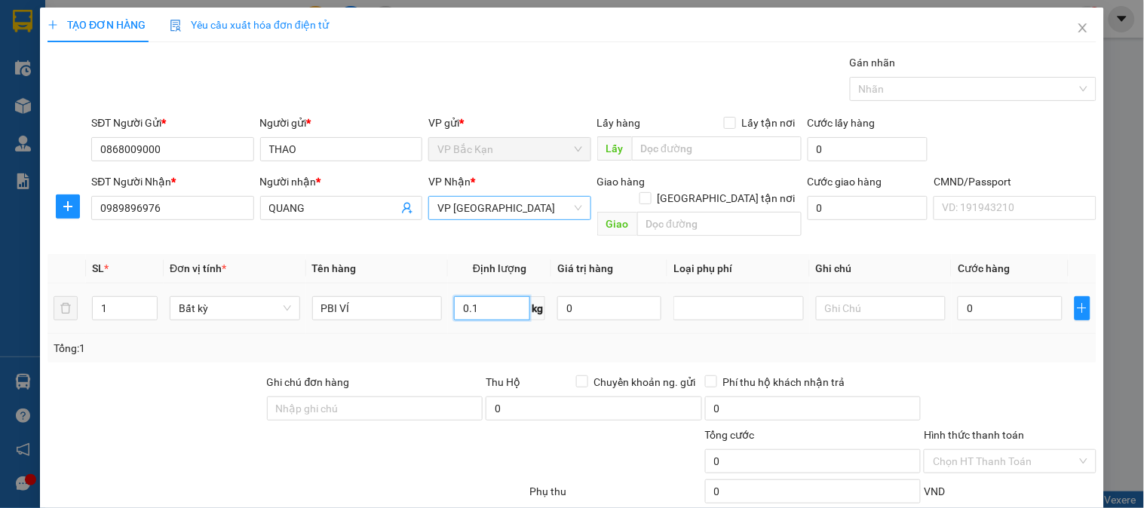
click at [492, 296] on input "0.1" at bounding box center [492, 308] width 76 height 24
click at [560, 314] on td "0" at bounding box center [609, 308] width 116 height 51
click at [583, 334] on div "Tổng: 1" at bounding box center [571, 348] width 1049 height 29
click at [626, 311] on div "SL * Đơn vị tính * Tên hàng Định lượng Giá trị hàng Loại phụ phí Ghi chú Cước h…" at bounding box center [571, 308] width 1049 height 109
type input "35.000"
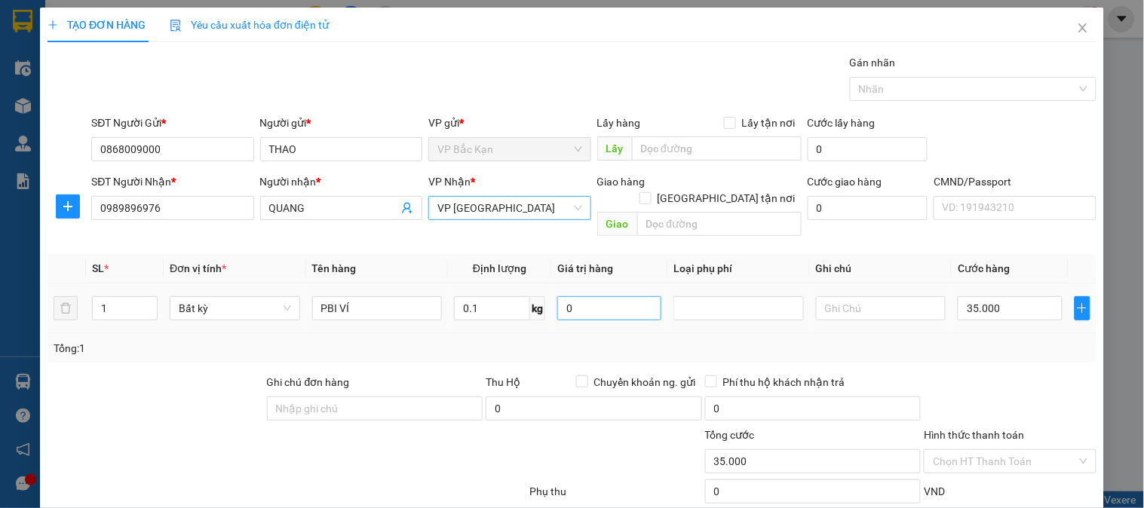
type input "35.000"
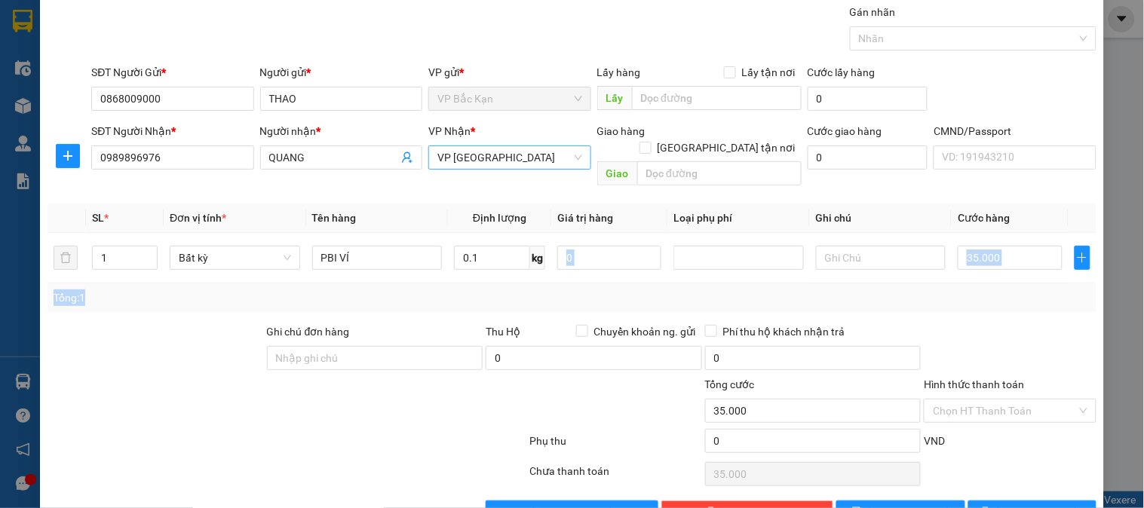
scroll to position [79, 0]
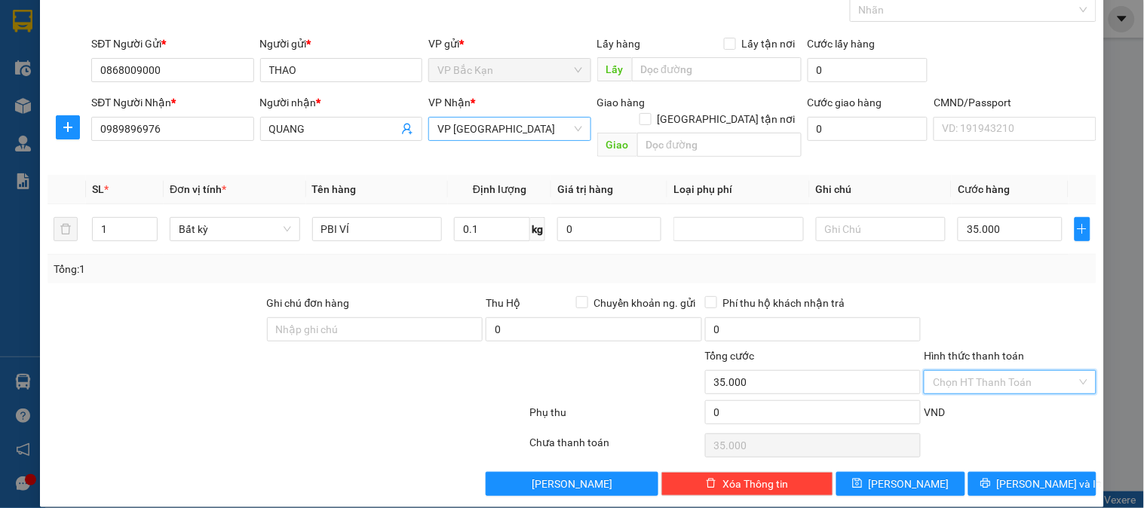
click at [974, 371] on input "Hình thức thanh toán" at bounding box center [1004, 382] width 143 height 23
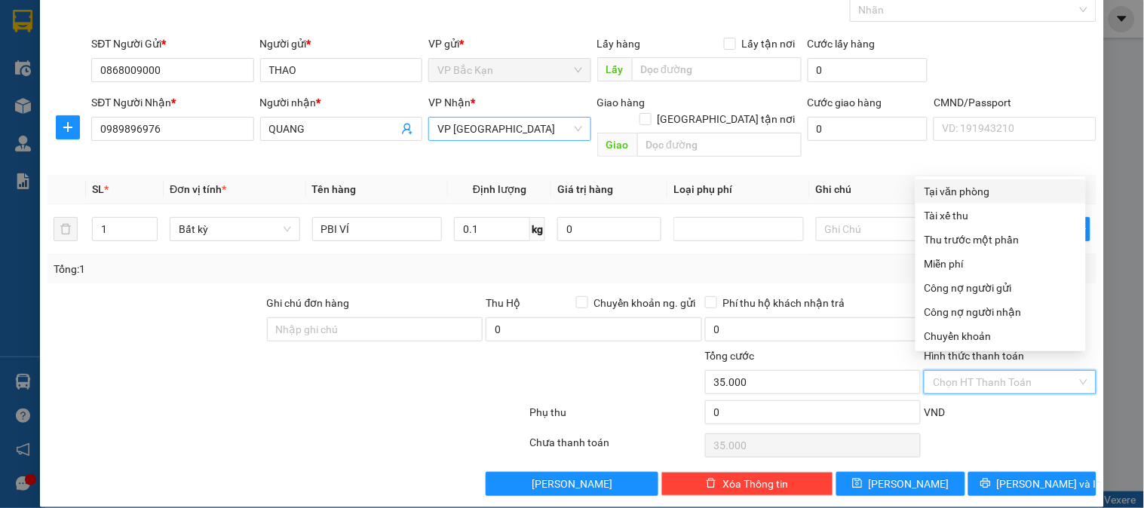
click at [975, 193] on div "Tại văn phòng" at bounding box center [1000, 191] width 152 height 17
type input "0"
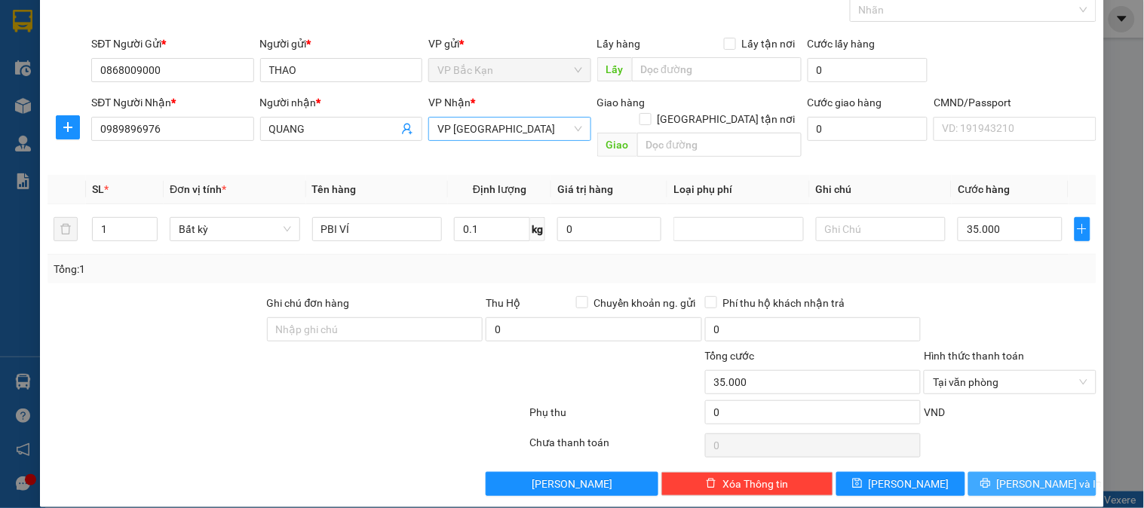
drag, startPoint x: 1027, startPoint y: 464, endPoint x: 1083, endPoint y: 454, distance: 56.8
click at [1028, 476] on span "[PERSON_NAME] và In" at bounding box center [1050, 484] width 106 height 17
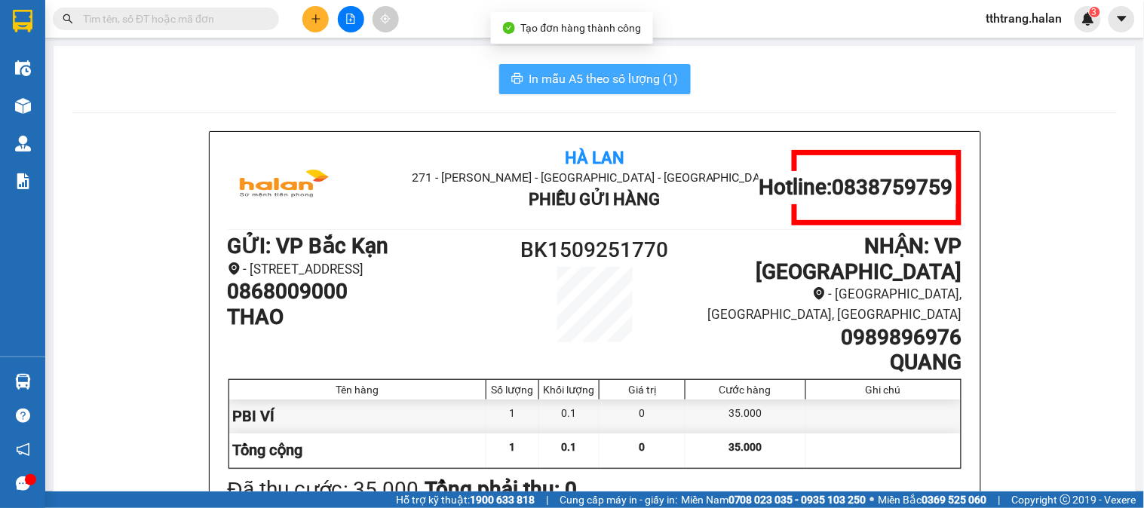
click at [589, 72] on span "In mẫu A5 theo số lượng (1)" at bounding box center [603, 78] width 149 height 19
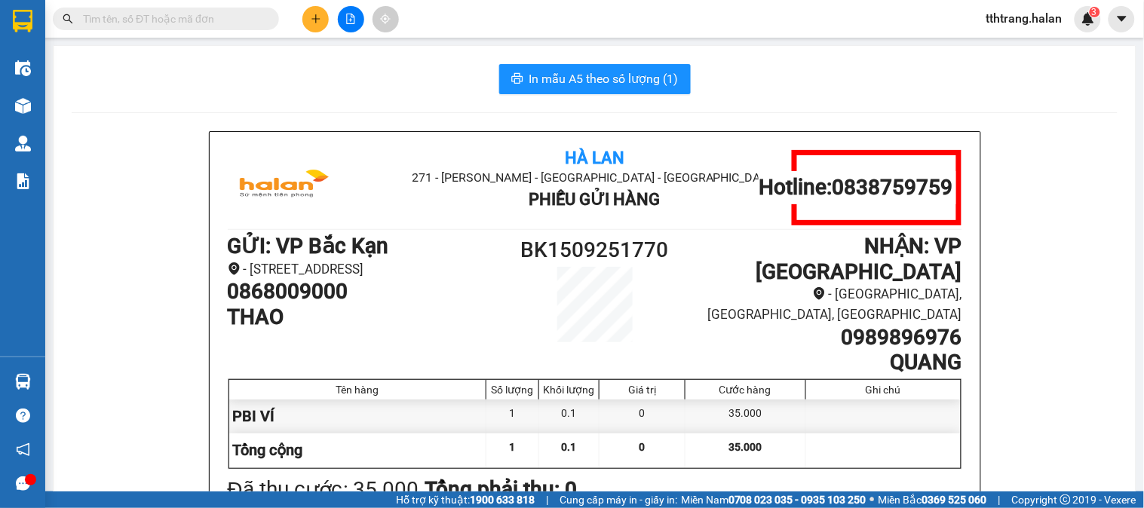
click at [249, 20] on input "text" at bounding box center [172, 19] width 178 height 17
click at [247, 23] on input "text" at bounding box center [172, 19] width 178 height 17
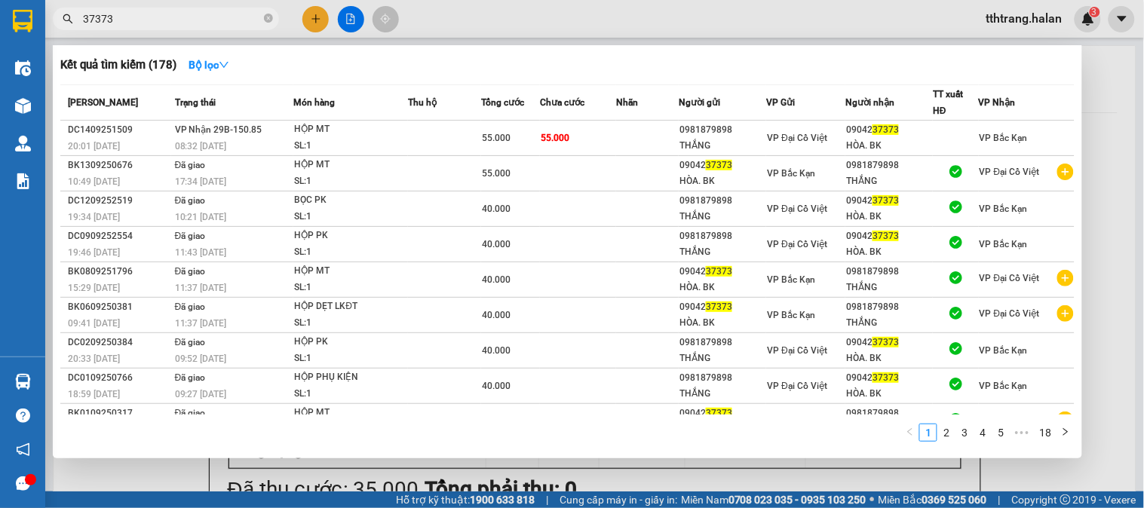
type input "37373"
click at [296, 130] on div "HỘP MT" at bounding box center [350, 129] width 113 height 17
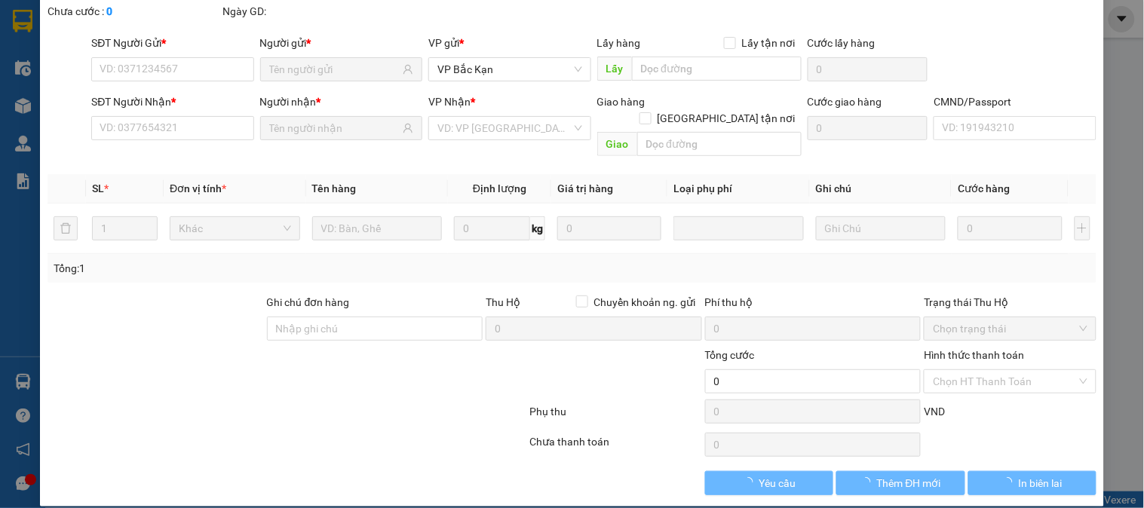
type input "0981879898"
type input "THẮNG"
type input "0904237373"
type input "HÒA. BK"
type input "55.000"
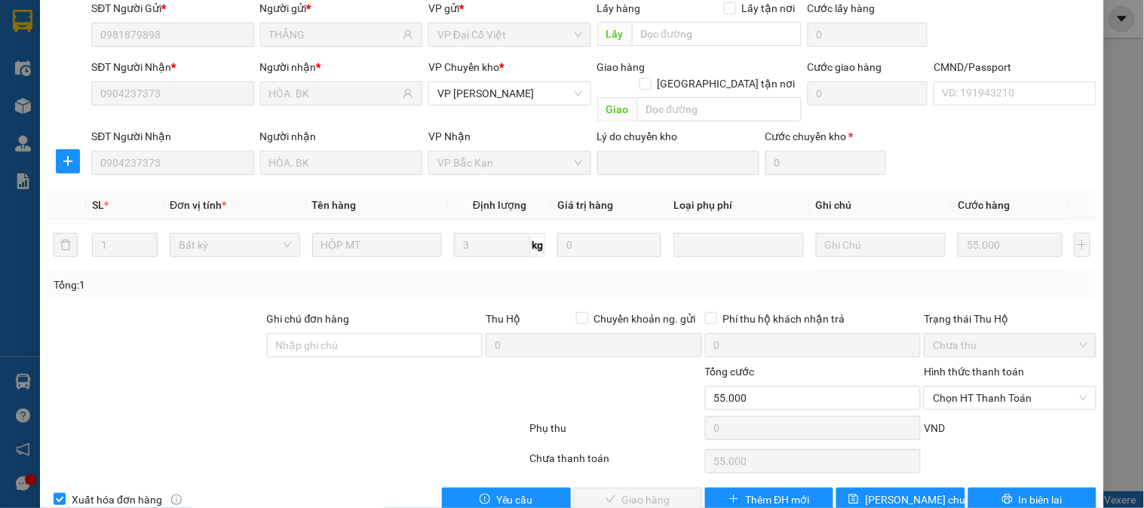
scroll to position [133, 0]
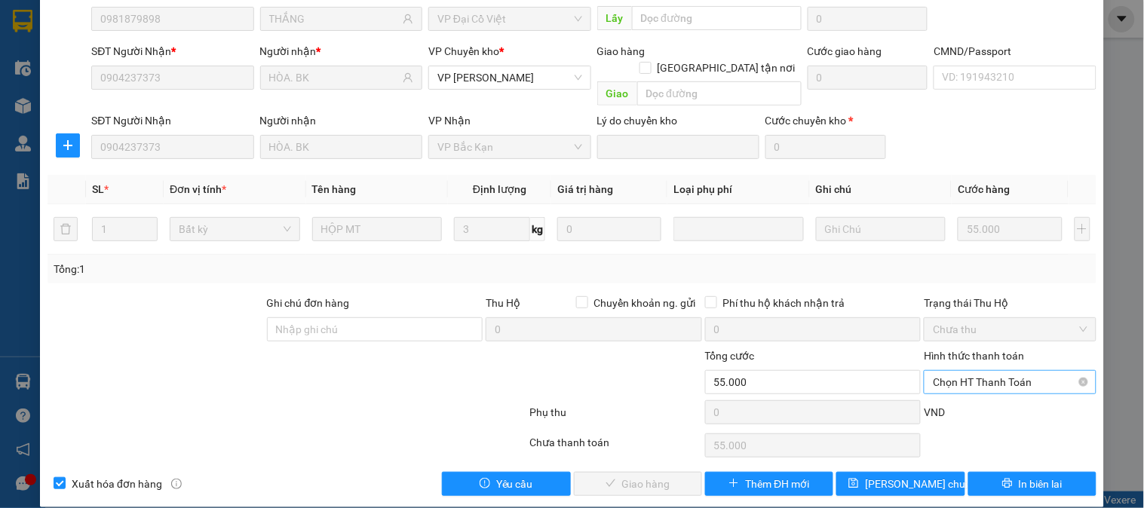
click at [985, 371] on span "Chọn HT Thanh Toán" at bounding box center [1010, 382] width 154 height 23
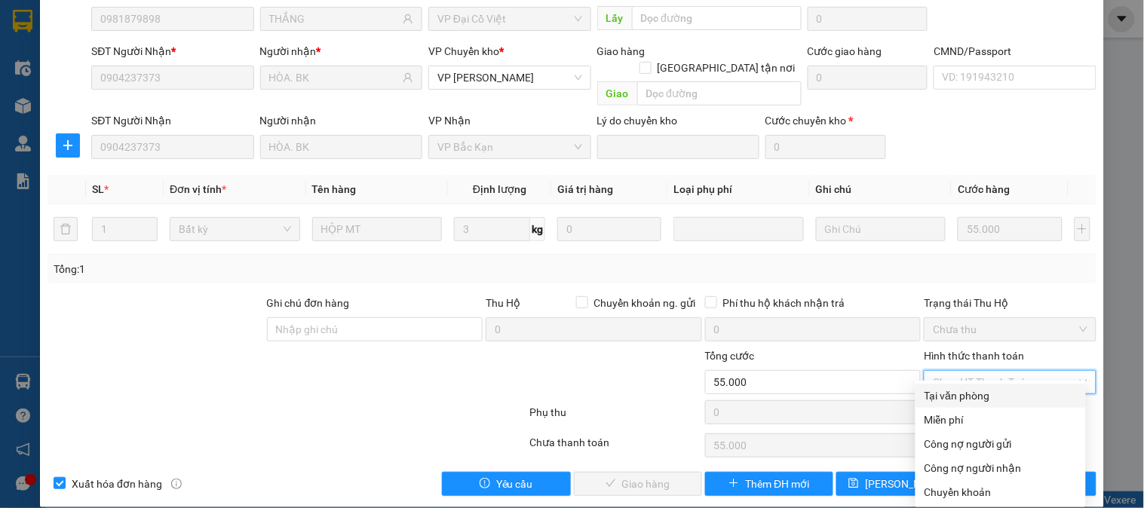
drag, startPoint x: 980, startPoint y: 388, endPoint x: 826, endPoint y: 431, distance: 160.4
click at [976, 393] on div "Tại văn phòng" at bounding box center [1000, 396] width 152 height 17
type input "0"
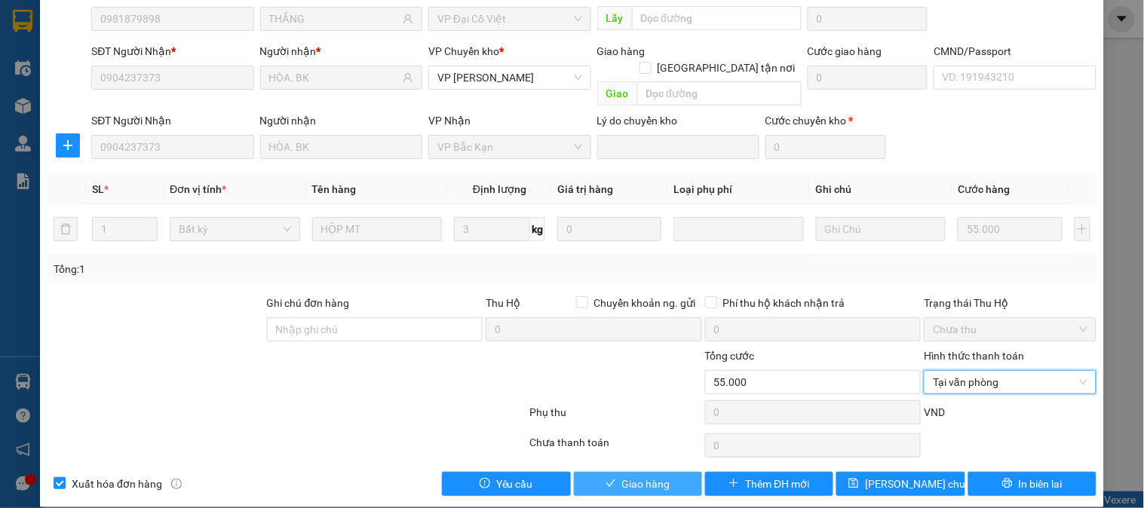
drag, startPoint x: 619, startPoint y: 472, endPoint x: 645, endPoint y: 464, distance: 26.7
click at [622, 476] on span "Giao hàng" at bounding box center [646, 484] width 48 height 17
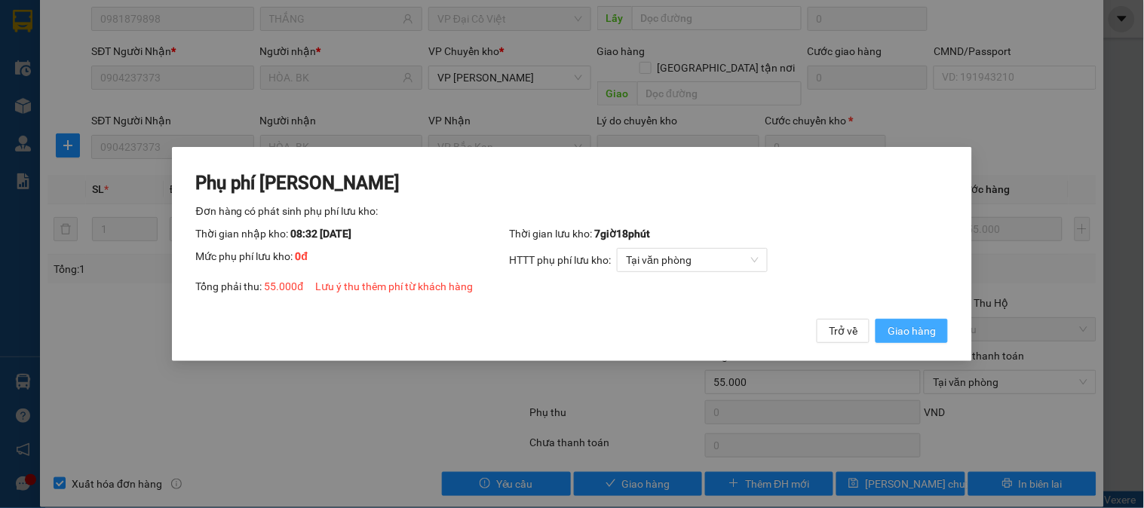
click at [924, 323] on span "Giao hàng" at bounding box center [911, 331] width 48 height 17
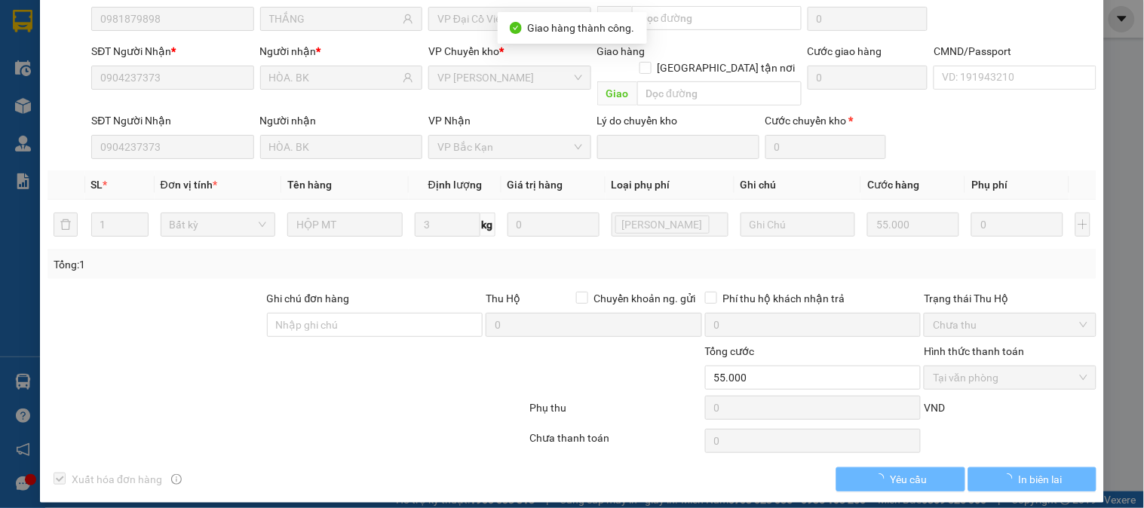
scroll to position [130, 0]
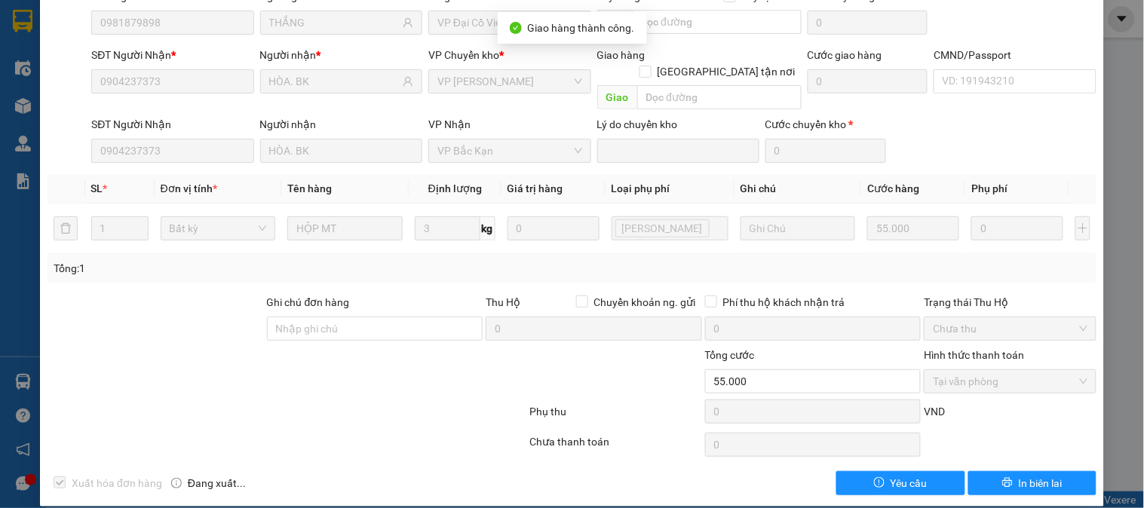
click at [215, 436] on div at bounding box center [287, 445] width 482 height 30
click at [259, 404] on div at bounding box center [287, 415] width 482 height 30
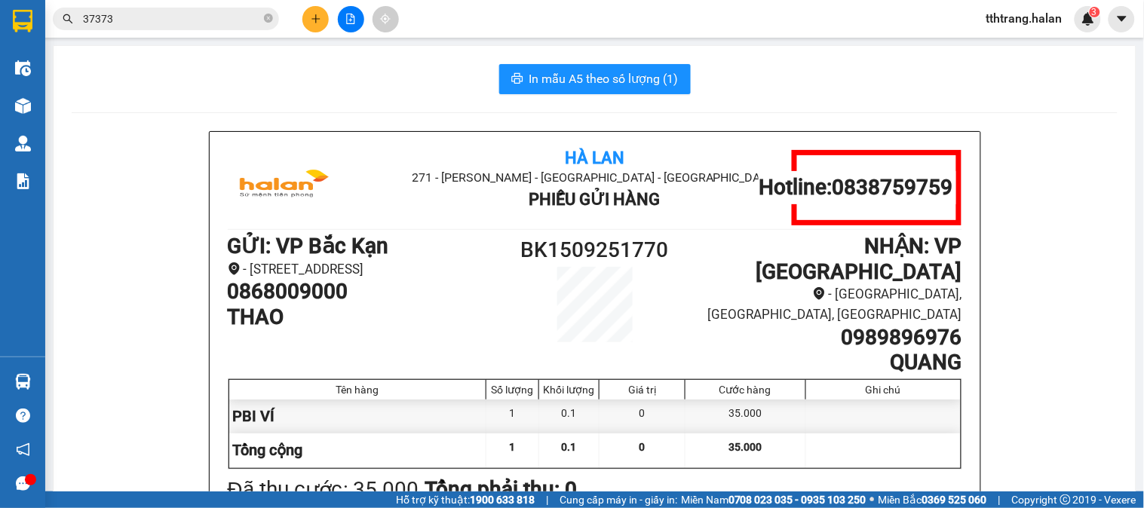
drag, startPoint x: 239, startPoint y: 86, endPoint x: 239, endPoint y: 62, distance: 24.1
click at [239, 76] on div "In mẫu A5 theo số lượng (1)" at bounding box center [595, 79] width 1046 height 30
click at [315, 20] on icon "plus" at bounding box center [315, 18] width 1 height 8
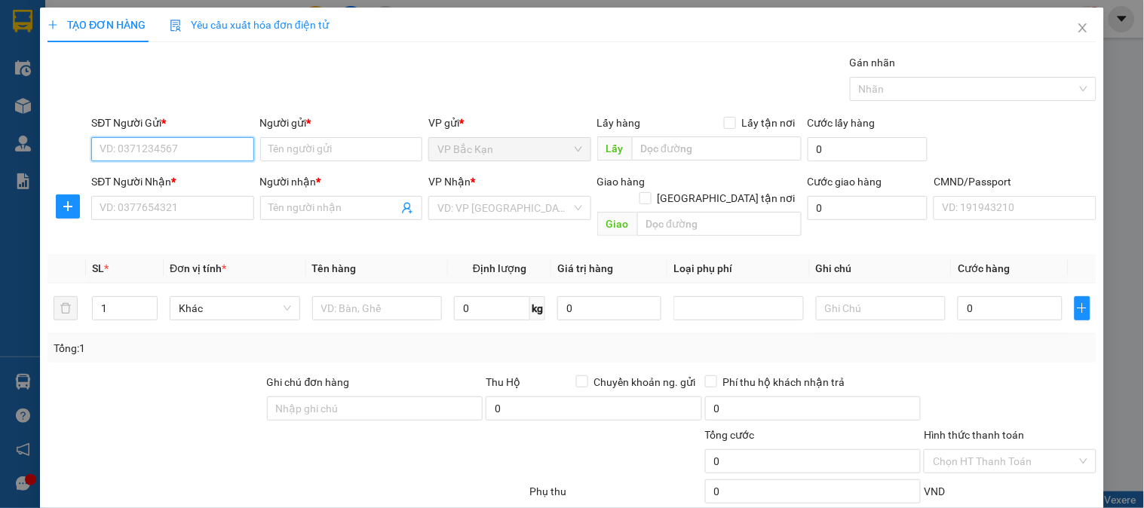
click at [222, 149] on input "SĐT Người Gửi *" at bounding box center [172, 149] width 162 height 24
click at [204, 153] on input "SĐT Người Gửi *" at bounding box center [172, 149] width 162 height 24
type input "0988863079"
click at [192, 179] on div "0988863079 - LONG" at bounding box center [171, 179] width 142 height 17
type input "LONG"
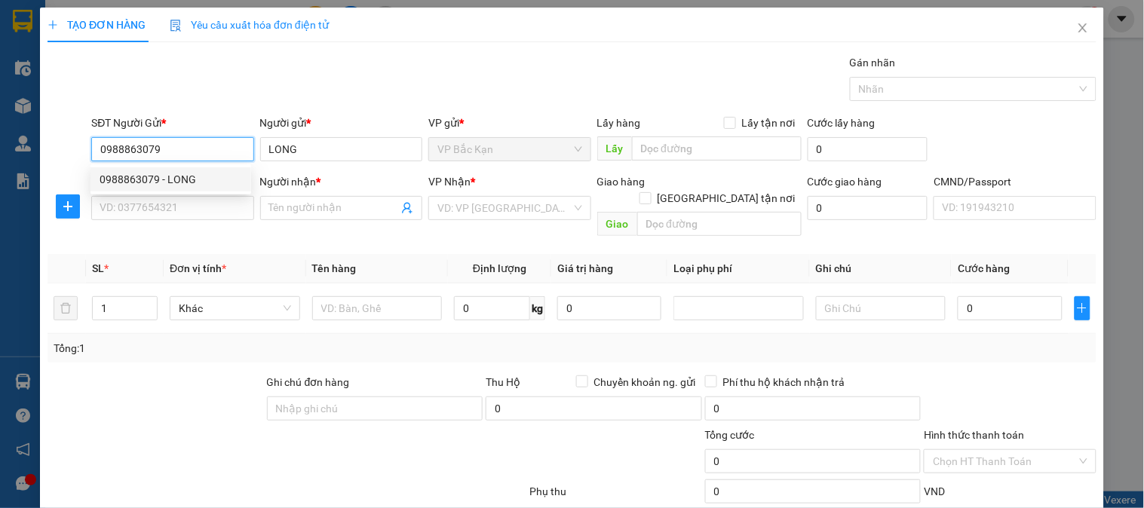
type input "0988863079"
click at [191, 222] on div "SĐT Người Nhận * VD: 0377654321" at bounding box center [172, 199] width 162 height 53
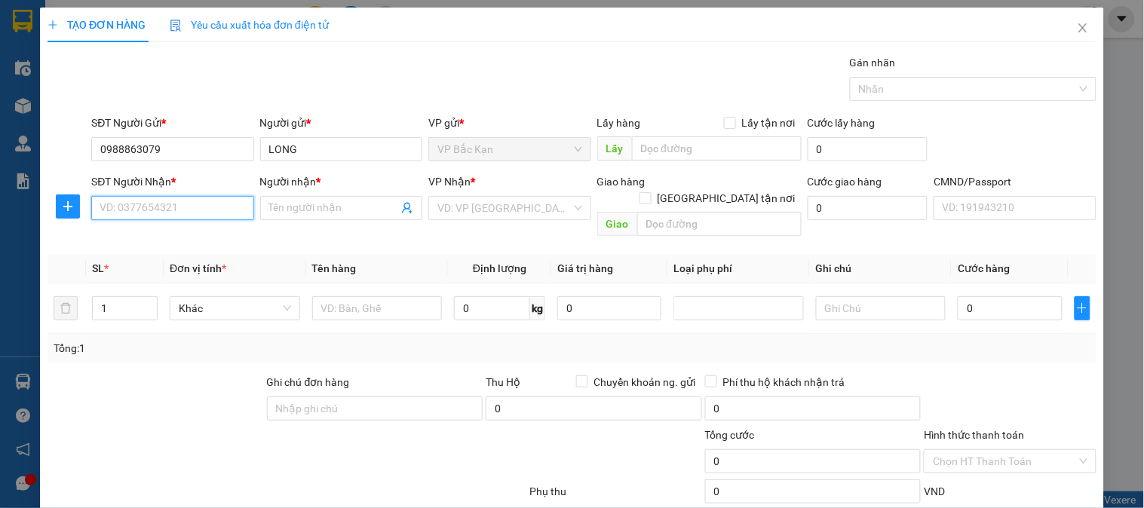
click at [207, 199] on input "SĐT Người Nhận *" at bounding box center [172, 208] width 162 height 24
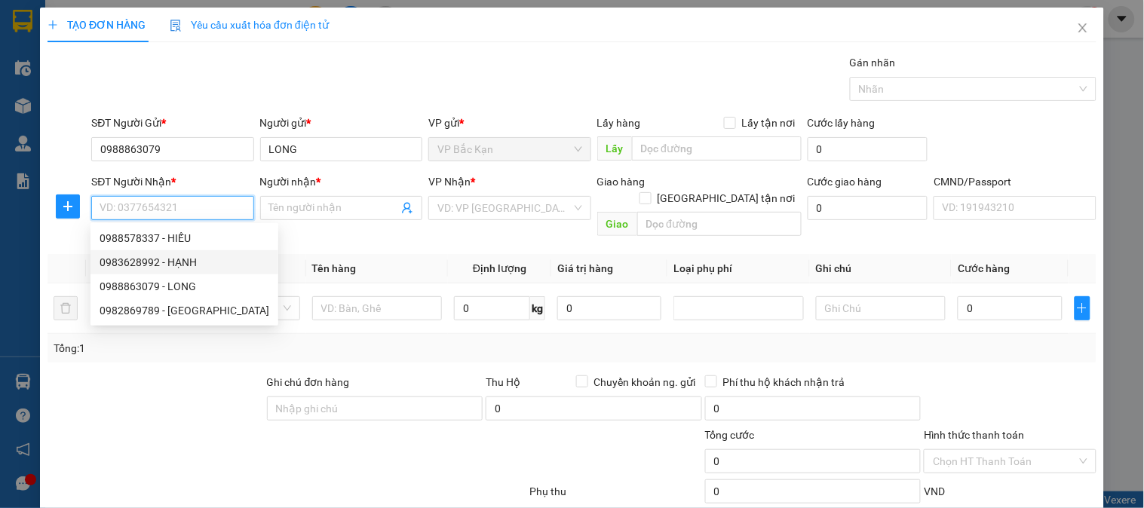
click at [158, 243] on div "0988578337 - HIẾU" at bounding box center [185, 238] width 170 height 17
type input "0988578337"
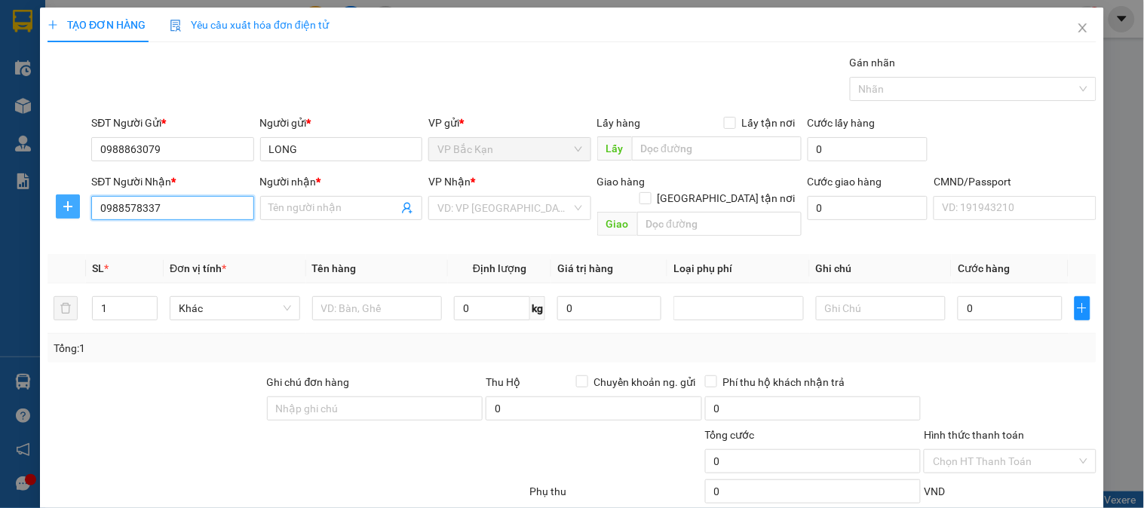
type input "HIẾU"
click at [72, 198] on button "button" at bounding box center [68, 207] width 24 height 24
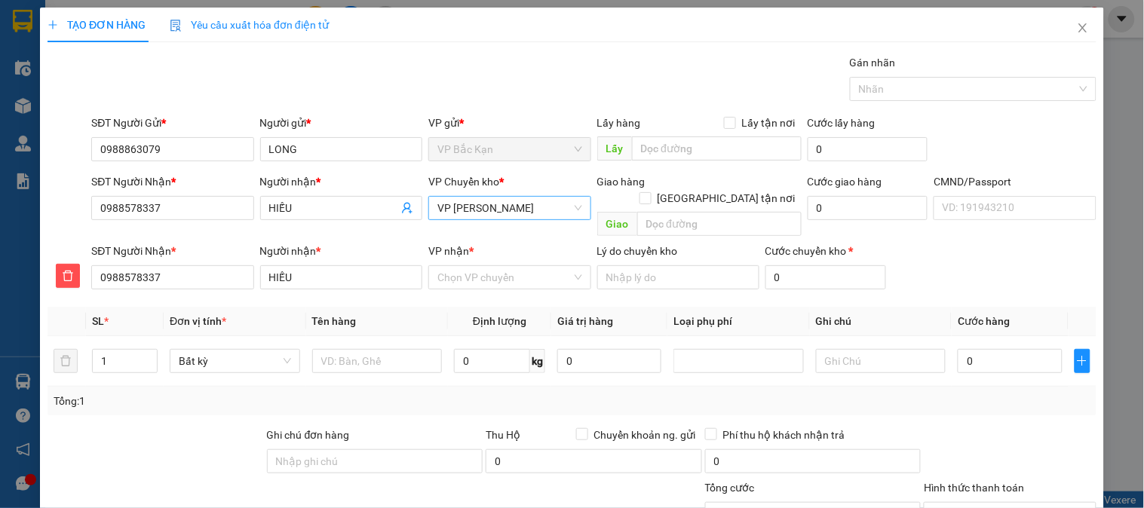
click at [522, 212] on span "VP [PERSON_NAME]" at bounding box center [509, 208] width 144 height 23
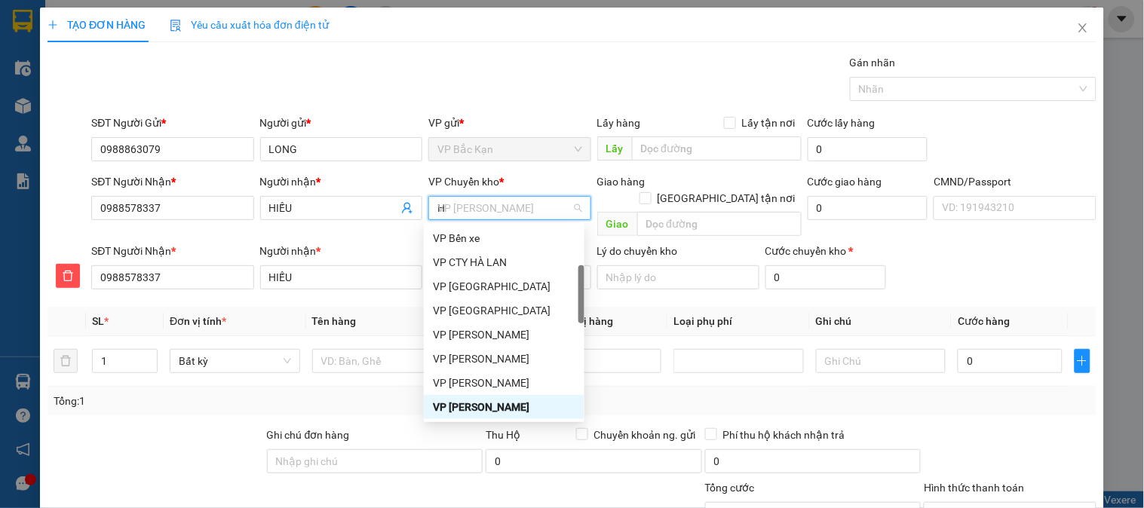
type input "HG"
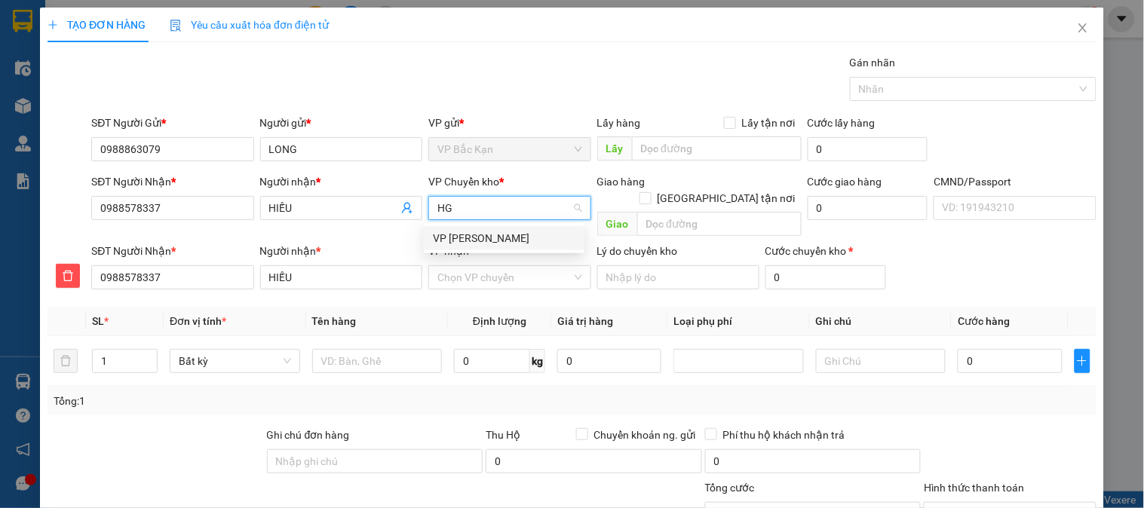
scroll to position [0, 0]
drag, startPoint x: 518, startPoint y: 237, endPoint x: 510, endPoint y: 262, distance: 26.0
click at [516, 239] on div "VP [PERSON_NAME]" at bounding box center [504, 238] width 142 height 17
click at [507, 266] on input "VP nhận *" at bounding box center [503, 277] width 133 height 23
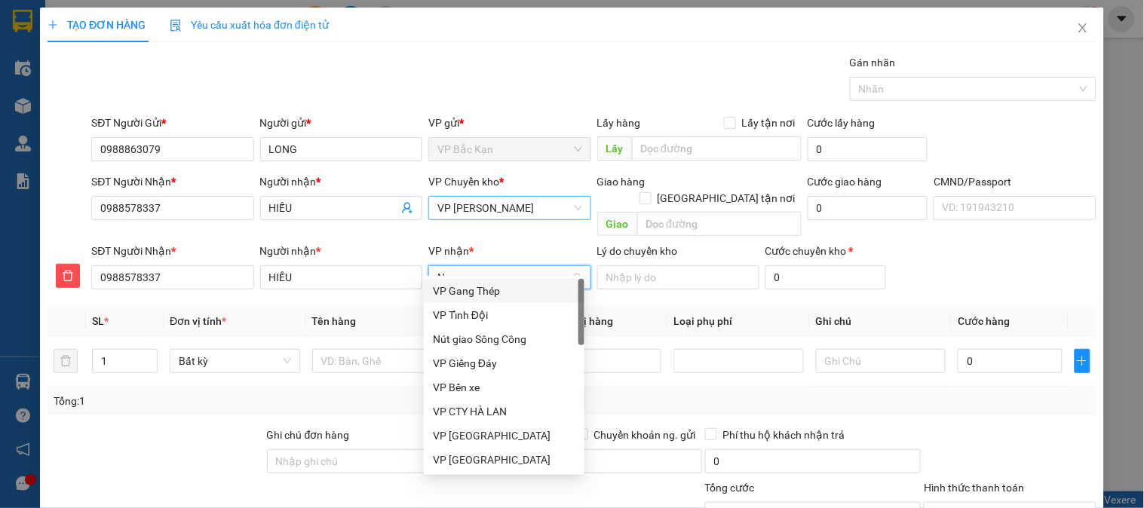
type input "NT"
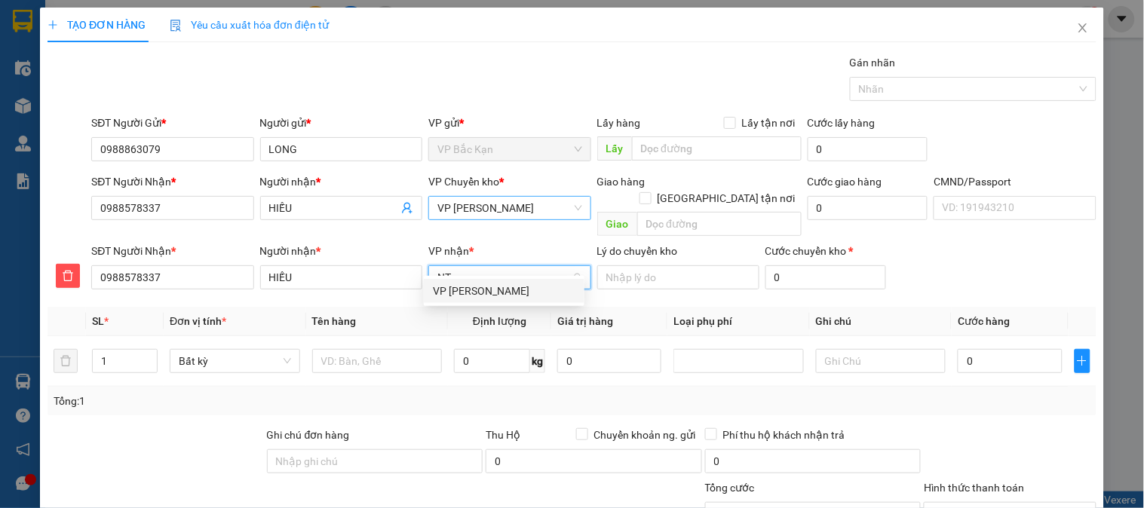
click at [492, 279] on div "VP [PERSON_NAME]" at bounding box center [504, 291] width 161 height 24
click at [384, 346] on div at bounding box center [377, 361] width 130 height 30
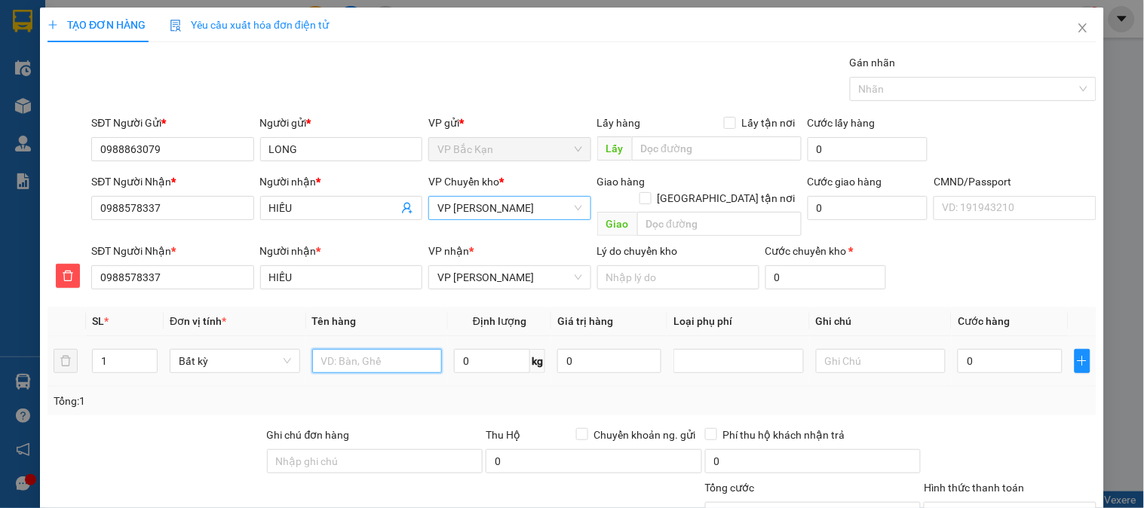
click at [384, 349] on input "text" at bounding box center [377, 361] width 130 height 24
type input "TÚIC ÚC"
type input "0.1"
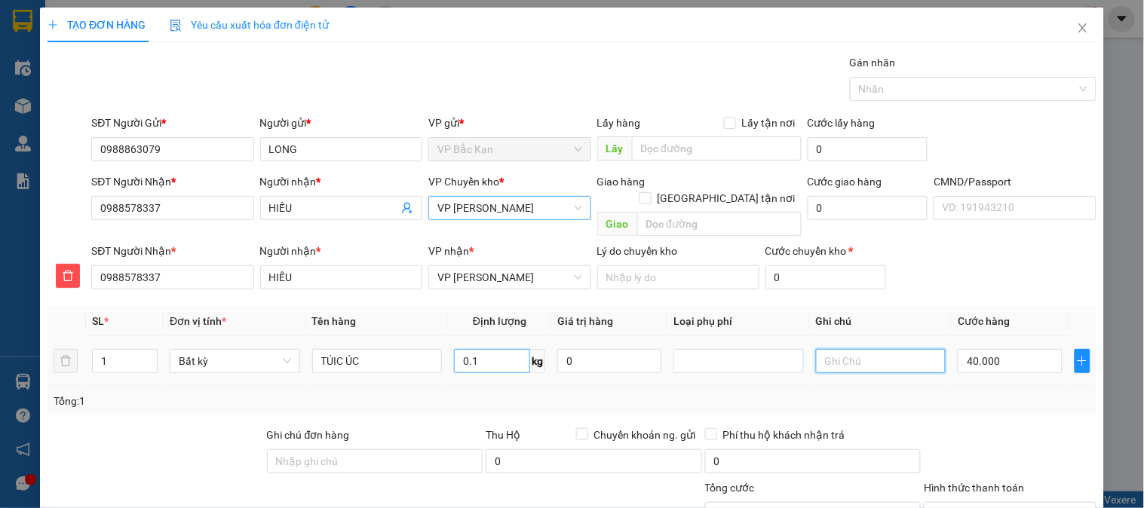
type input "40.000"
click at [336, 349] on input "TÚIC ÚC" at bounding box center [377, 361] width 130 height 24
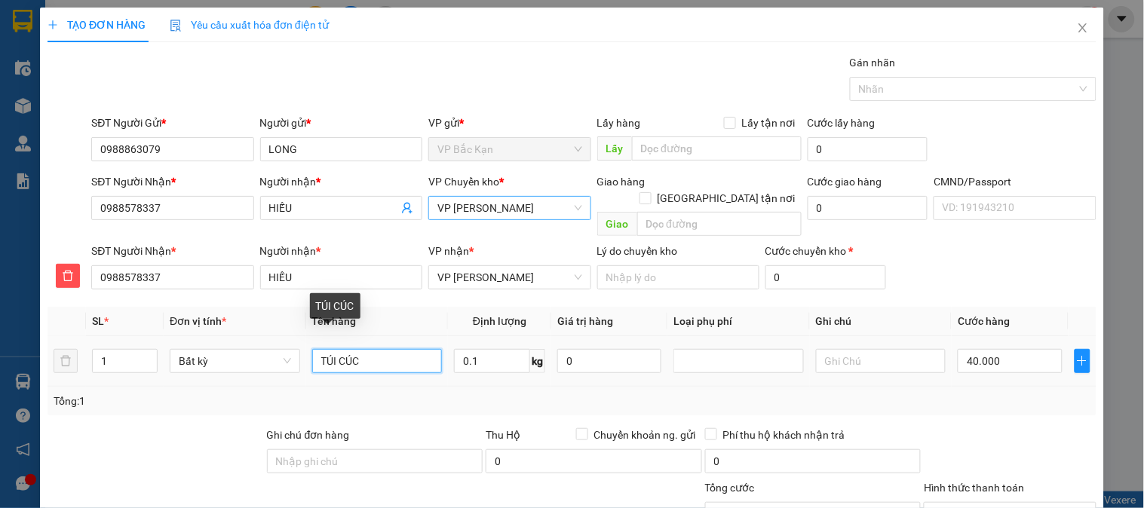
type input "TÚI CÚC"
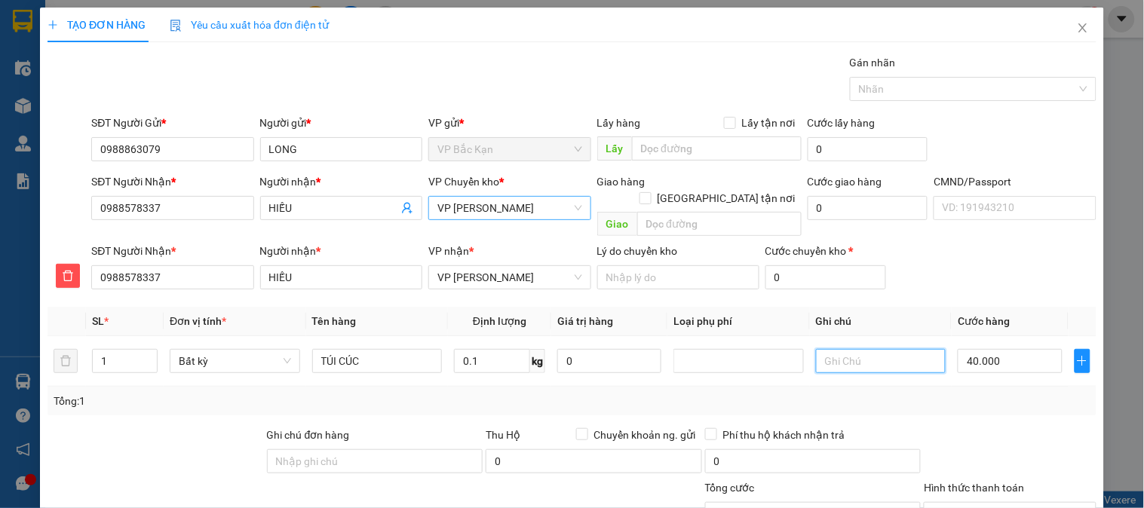
scroll to position [133, 0]
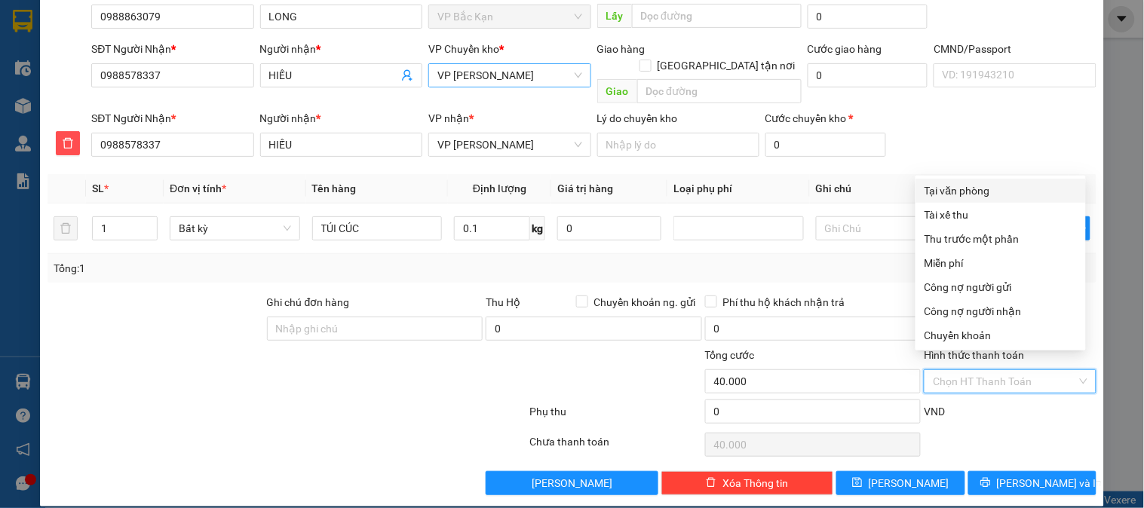
click at [996, 373] on input "Hình thức thanh toán" at bounding box center [1004, 381] width 143 height 23
drag, startPoint x: 985, startPoint y: 191, endPoint x: 1036, endPoint y: 245, distance: 74.1
click at [985, 190] on div "Tại văn phòng" at bounding box center [1000, 190] width 152 height 17
type input "0"
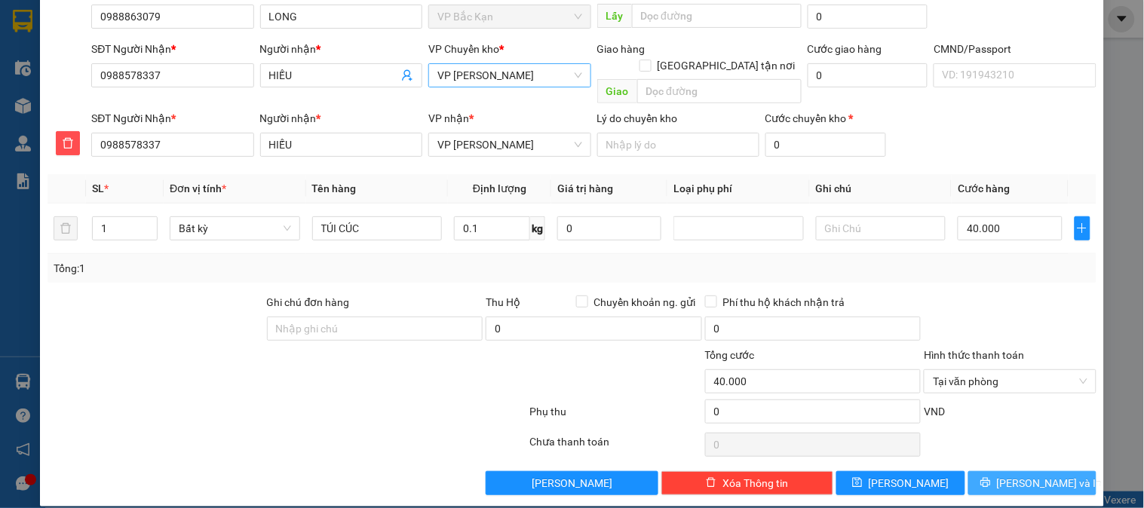
click at [1045, 475] on span "[PERSON_NAME] và In" at bounding box center [1050, 483] width 106 height 17
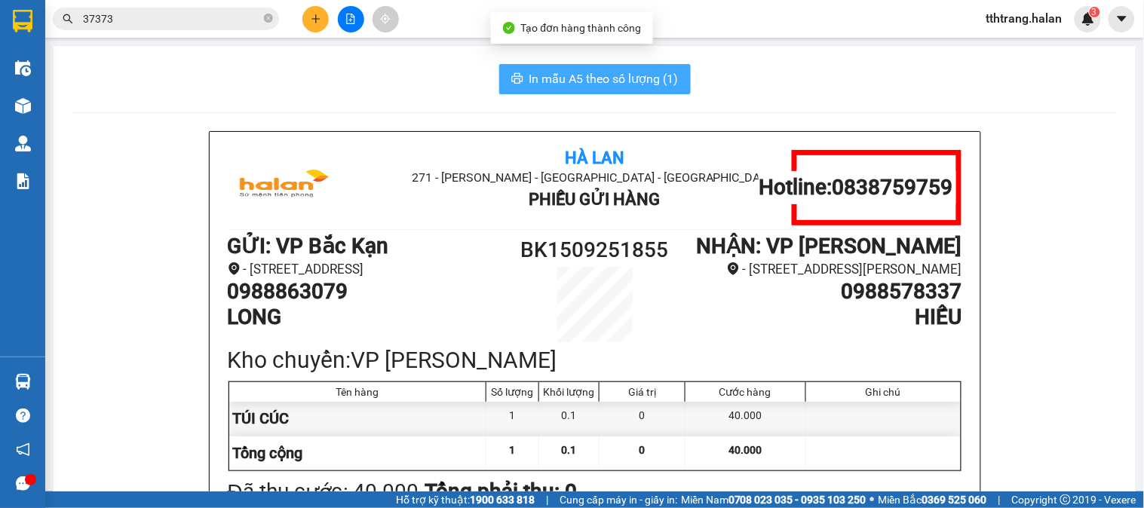
click at [620, 90] on button "In mẫu A5 theo số lượng (1)" at bounding box center [594, 79] width 191 height 30
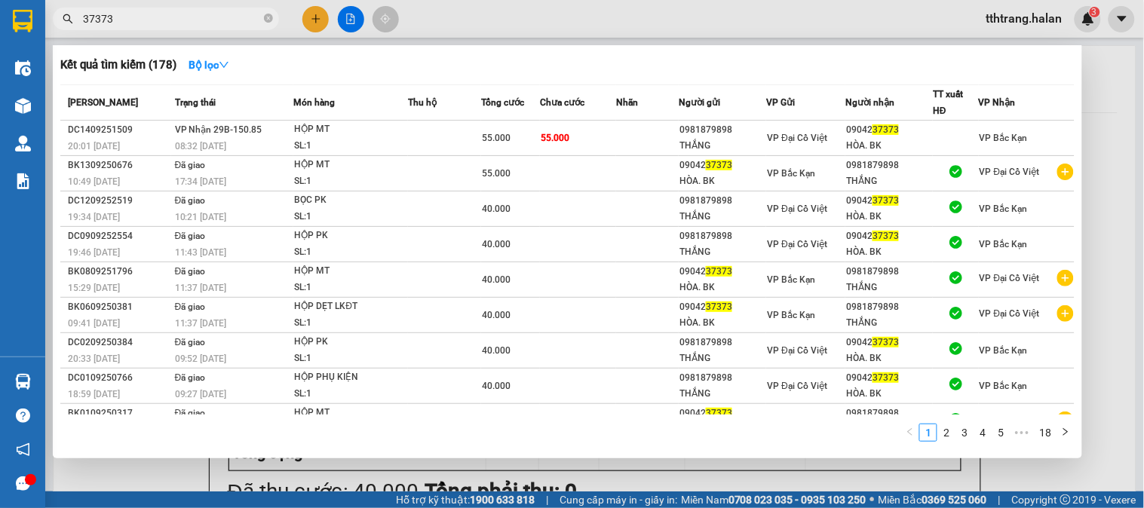
click at [262, 14] on span "37373" at bounding box center [166, 19] width 226 height 23
click at [262, 20] on span "37373" at bounding box center [166, 19] width 226 height 23
click at [270, 16] on icon "close-circle" at bounding box center [268, 18] width 9 height 9
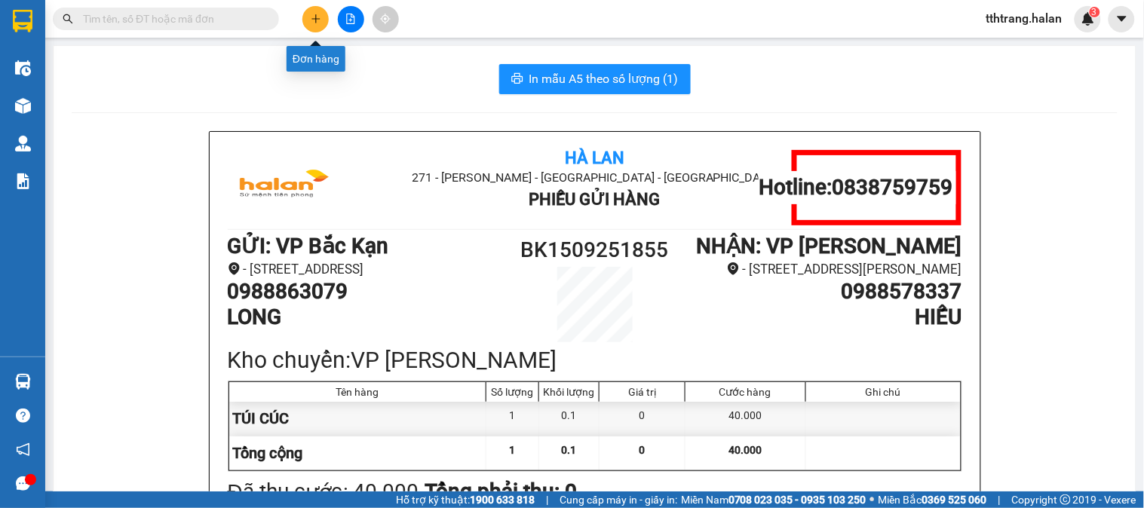
click at [313, 18] on icon "plus" at bounding box center [315, 18] width 8 height 1
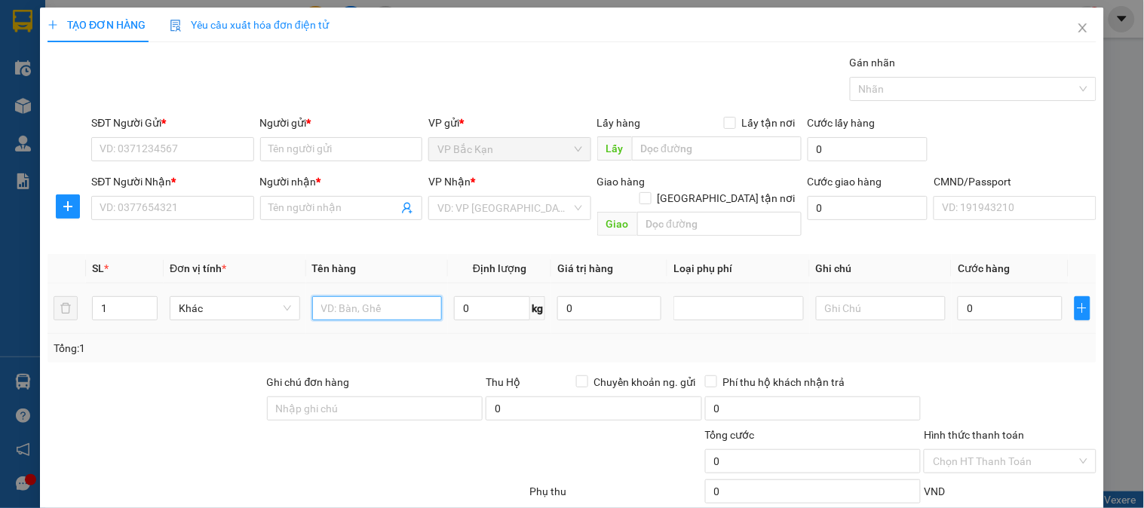
click at [380, 296] on input "text" at bounding box center [377, 308] width 130 height 24
type input "PBI"
type input "0.1"
click at [156, 166] on div "SĐT Người Gửi * VD: 0371234567" at bounding box center [172, 141] width 162 height 53
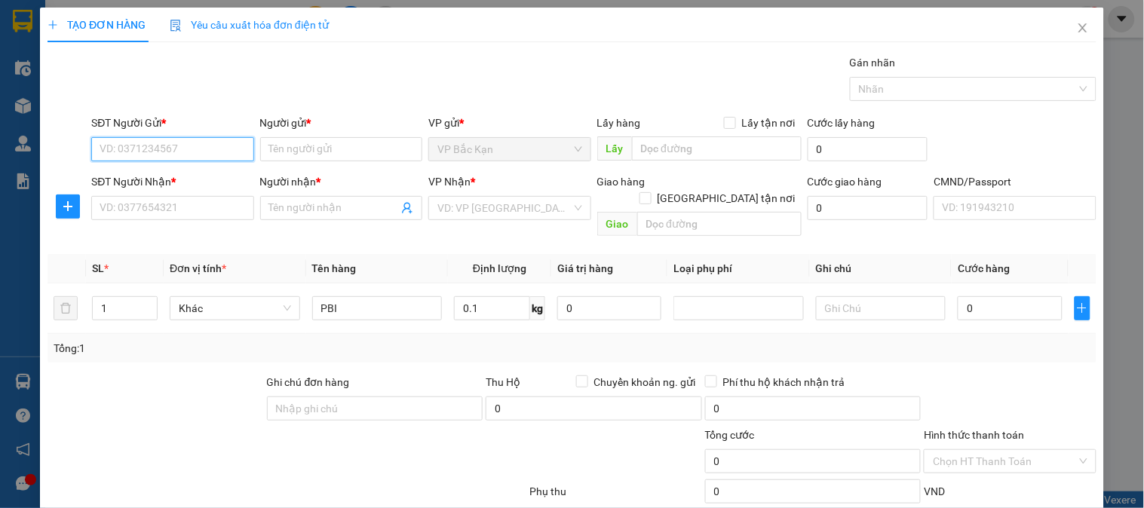
click at [175, 151] on input "SĐT Người Gửi *" at bounding box center [172, 149] width 162 height 24
click at [168, 152] on input "0395066123" at bounding box center [172, 149] width 162 height 24
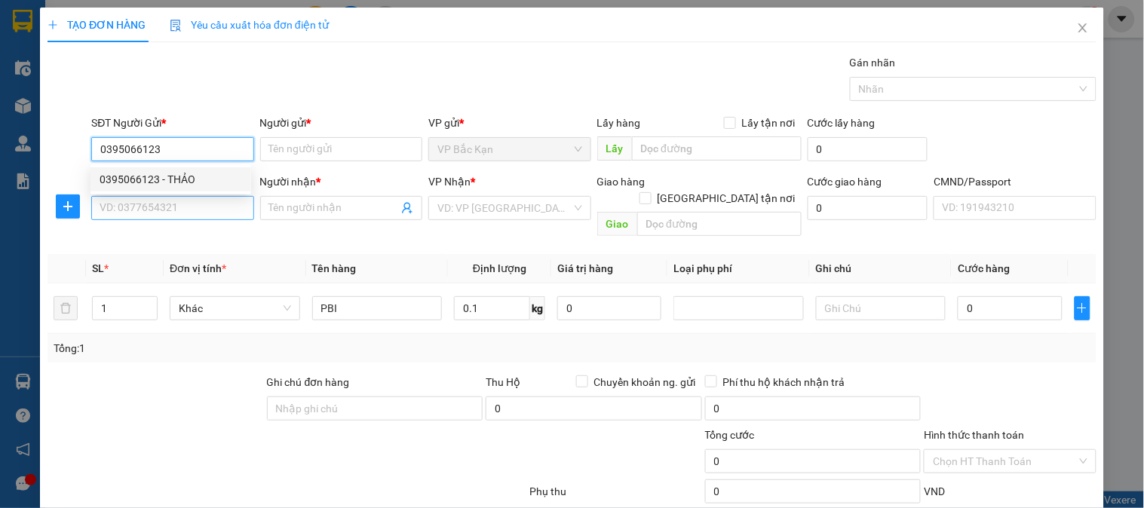
type input "0395066123"
click at [182, 204] on input "SĐT Người Nhận *" at bounding box center [172, 208] width 162 height 24
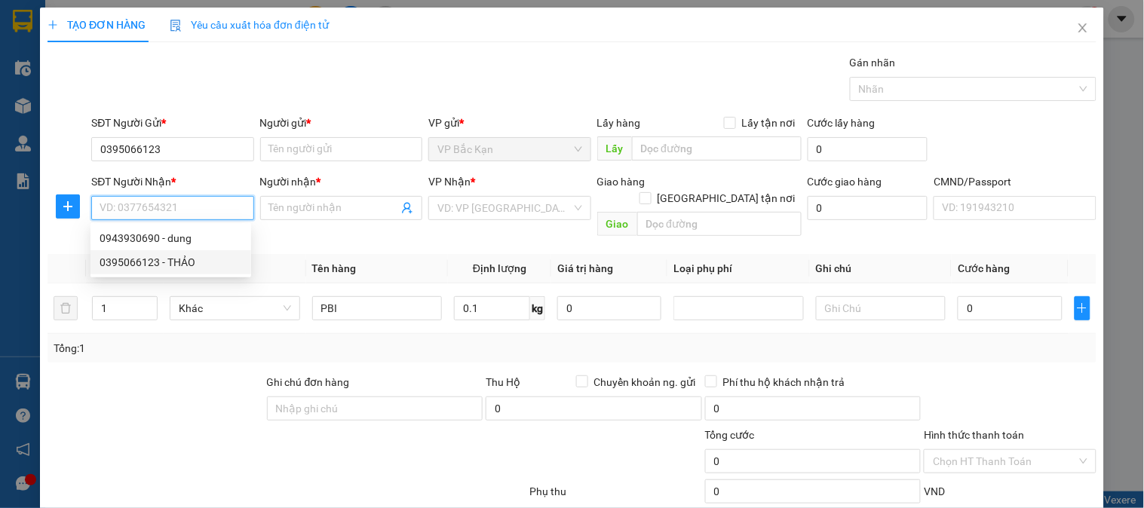
click at [182, 258] on div "0395066123 - THẢO" at bounding box center [171, 262] width 142 height 17
type input "0395066123"
type input "THẢO"
checkbox input "true"
type input "PHÚ LƯƠNG"
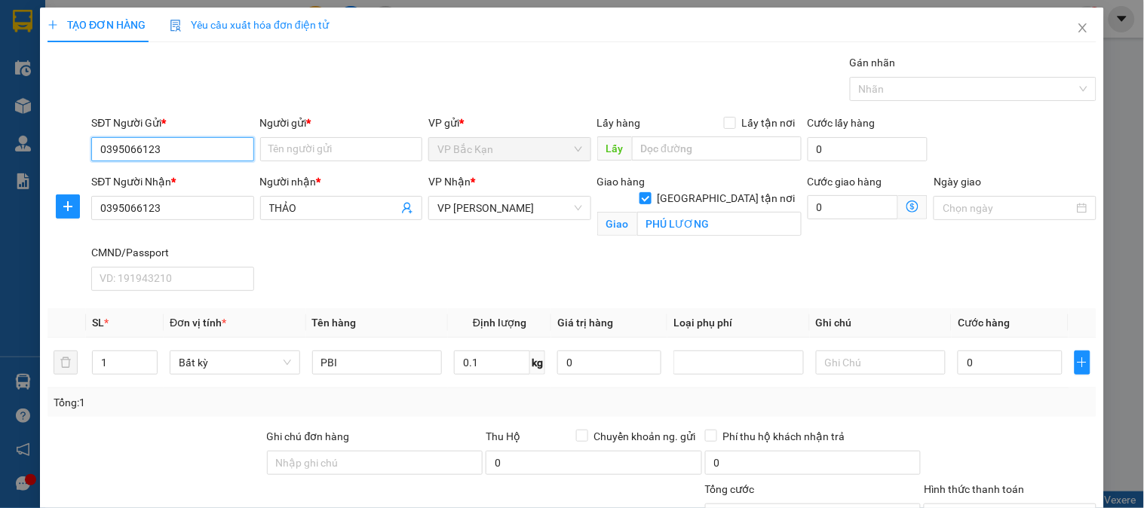
drag, startPoint x: 0, startPoint y: 139, endPoint x: 0, endPoint y: 130, distance: 9.0
click at [0, 133] on div "TẠO ĐƠN HÀNG Yêu cầu xuất hóa đơn điện tử Transit Pickup Surcharge Ids Transit …" at bounding box center [572, 254] width 1144 height 508
click at [223, 146] on input "SĐT Người Gửi *" at bounding box center [172, 149] width 162 height 24
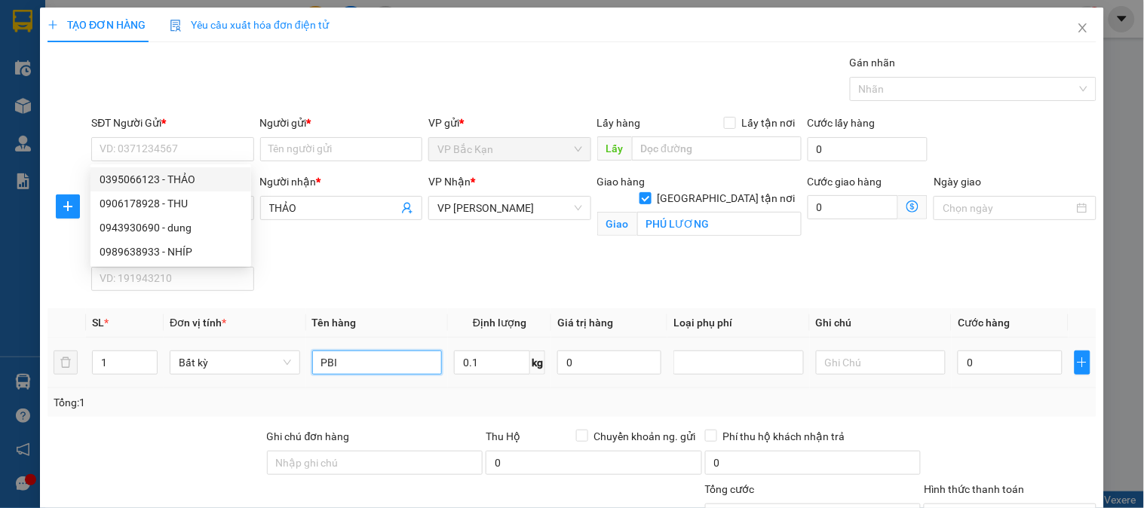
click at [415, 356] on input "PBI" at bounding box center [377, 363] width 130 height 24
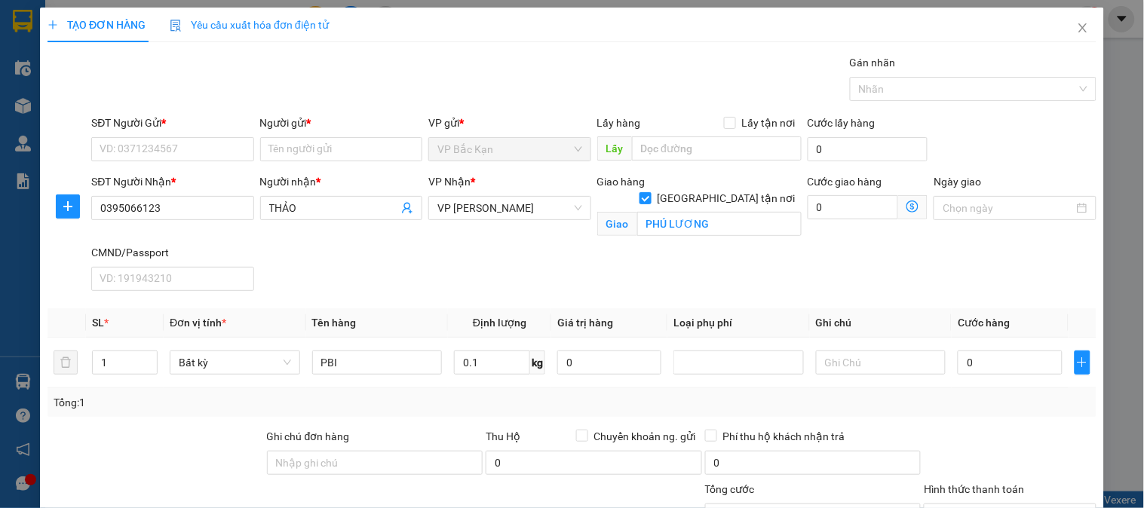
drag, startPoint x: 540, startPoint y: 277, endPoint x: 559, endPoint y: 262, distance: 24.7
click at [541, 274] on div "SĐT Người Nhận * 0395066123 Người nhận * THẢO VP Nhận * VP Hoàng Gia Giao hàng …" at bounding box center [593, 235] width 1011 height 124
click at [751, 212] on input "PHÚ LƯƠNG" at bounding box center [719, 224] width 164 height 24
type input "526 LNQ"
type input "2"
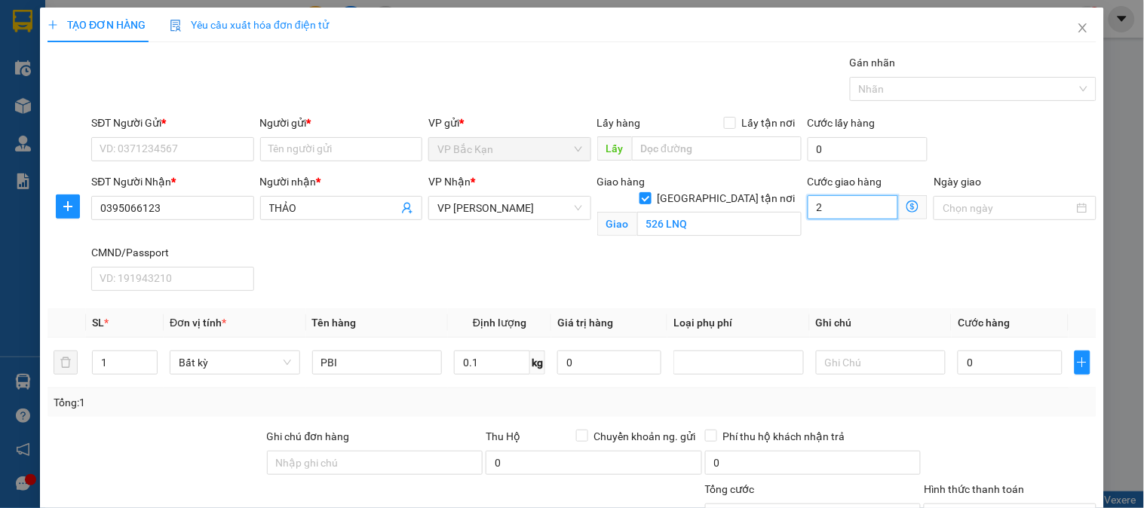
type input "2"
type input "20"
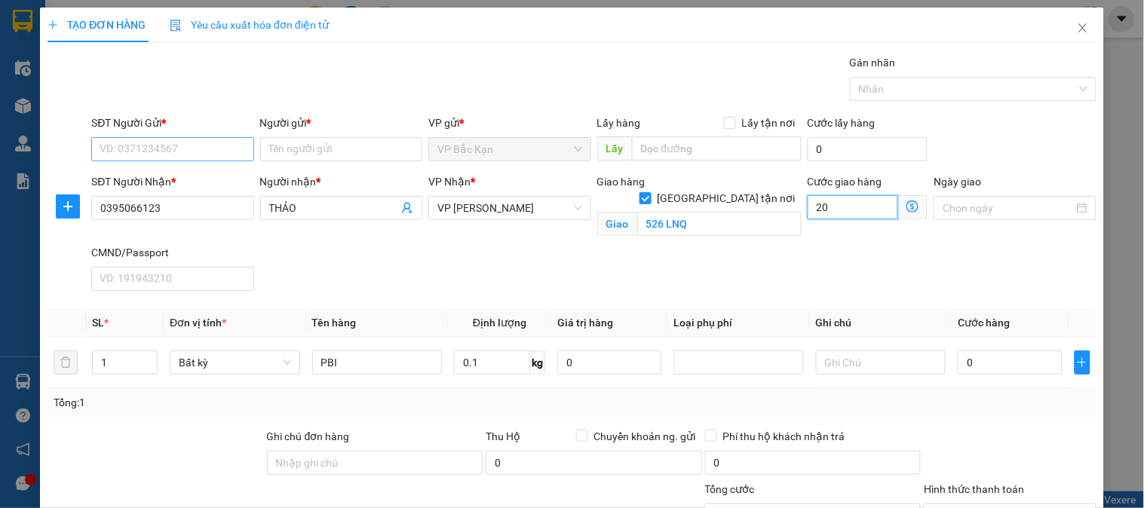
type input "20"
type input "20.000"
click at [228, 151] on input "SĐT Người Gửi *" at bounding box center [172, 149] width 162 height 24
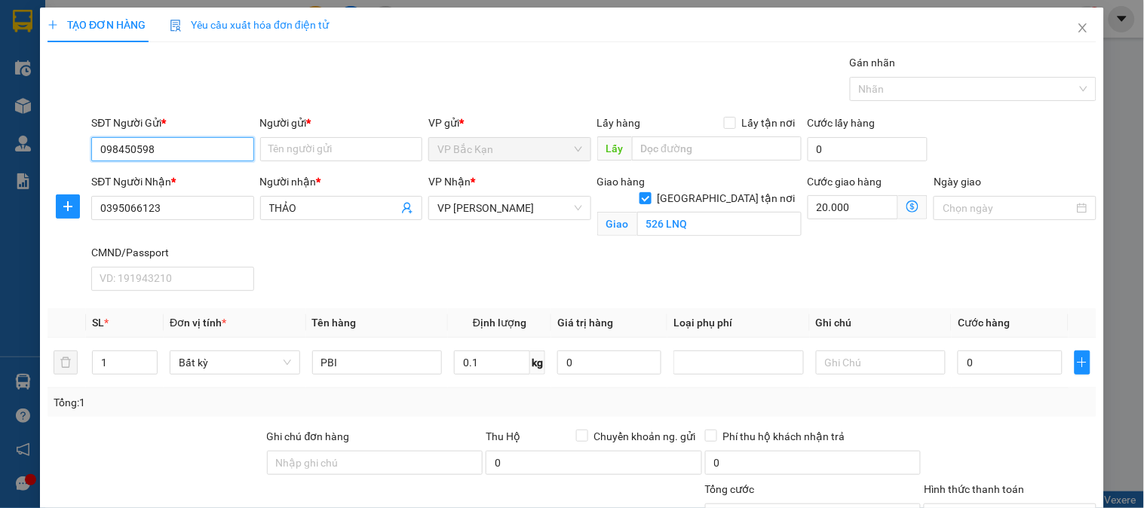
type input "0984505988"
click at [229, 151] on input "0984505988" at bounding box center [172, 149] width 162 height 24
click at [213, 176] on div "0984505988 - HÀ , BK" at bounding box center [171, 179] width 142 height 17
type input "HÀ , BK"
click at [479, 198] on span "VP [PERSON_NAME]" at bounding box center [509, 208] width 144 height 23
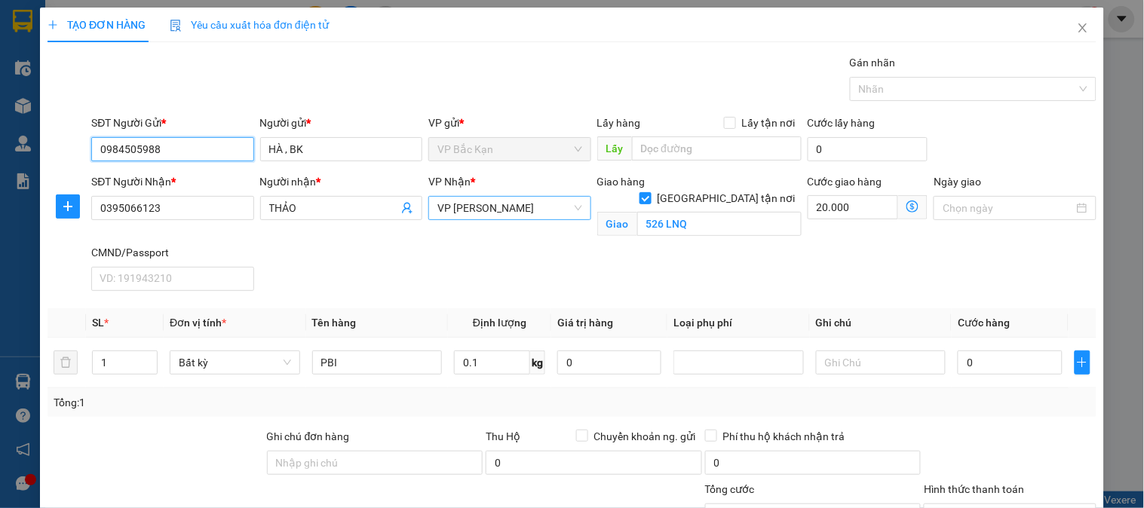
type input "0984505988"
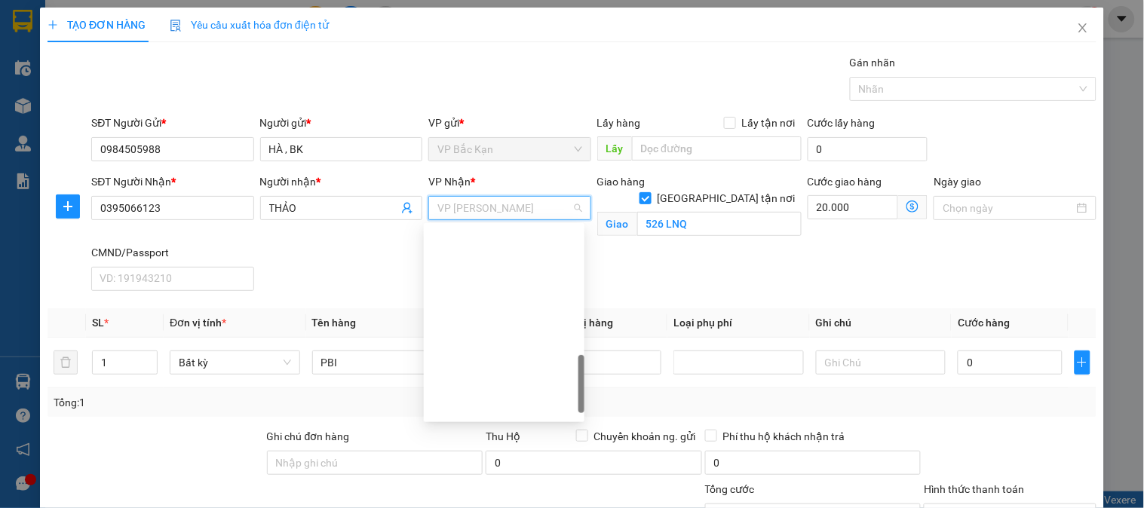
scroll to position [524, 0]
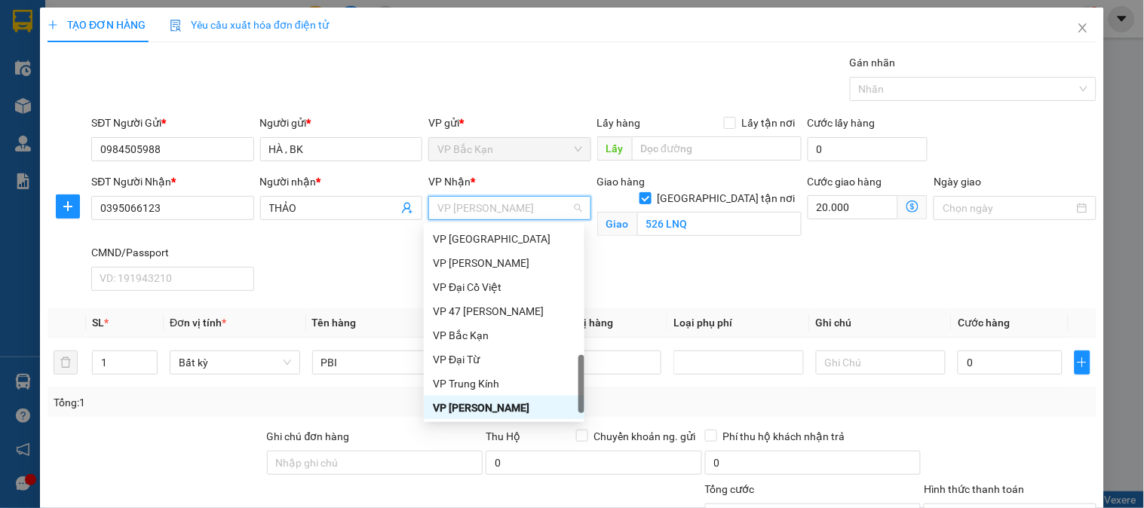
type input "S"
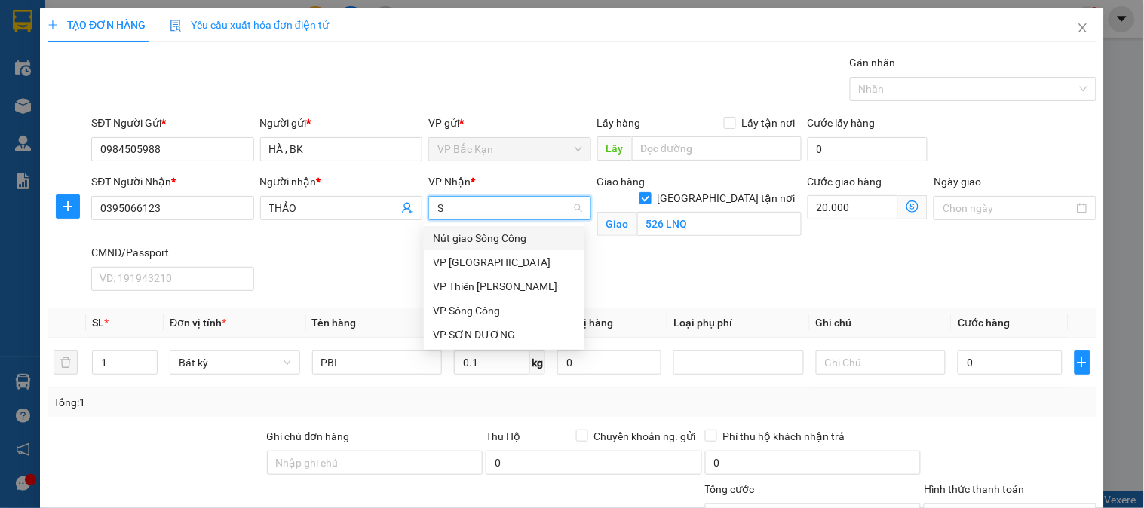
scroll to position [0, 0]
click at [472, 262] on div "VP [GEOGRAPHIC_DATA]" at bounding box center [504, 262] width 142 height 17
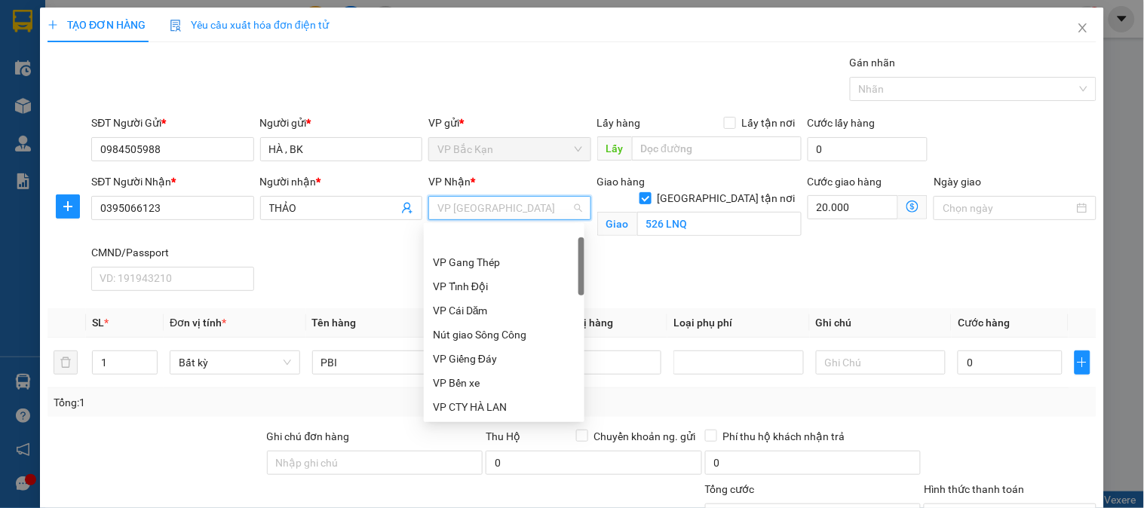
scroll to position [48, 0]
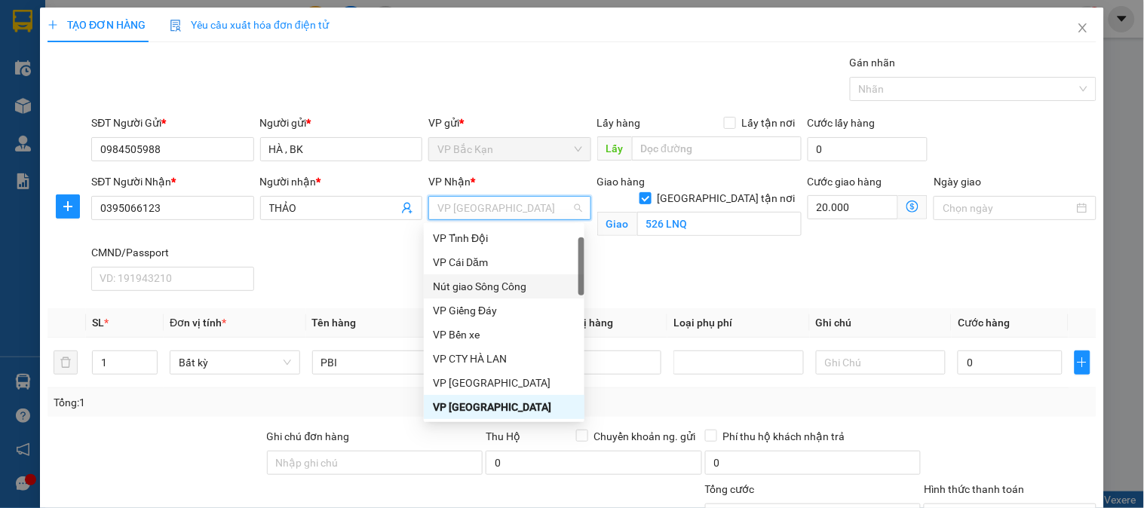
click at [342, 272] on div "SĐT Người Nhận * 0395066123 Người nhận * THẢO VP Nhận * VP Bắc Sơn Giao hàng Gi…" at bounding box center [593, 235] width 1011 height 124
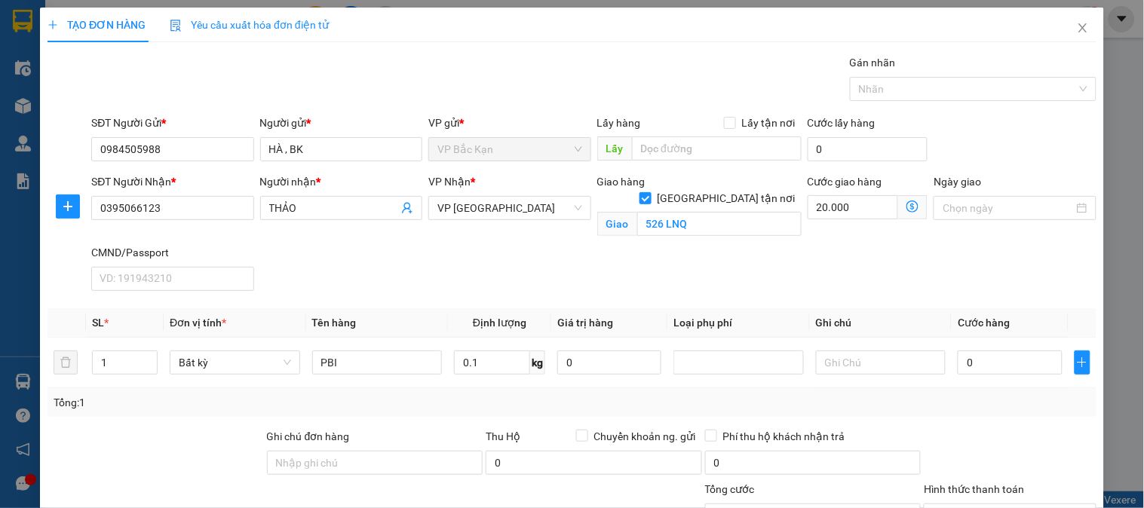
click at [410, 271] on div "SĐT Người Nhận * 0395066123 Người nhận * THẢO VP Nhận * VP Bắc Sơn Giao hàng Gi…" at bounding box center [593, 235] width 1011 height 124
click at [489, 389] on div "Tổng: 1" at bounding box center [571, 402] width 1049 height 29
click at [849, 216] on input "20.000" at bounding box center [852, 207] width 91 height 24
type input "1"
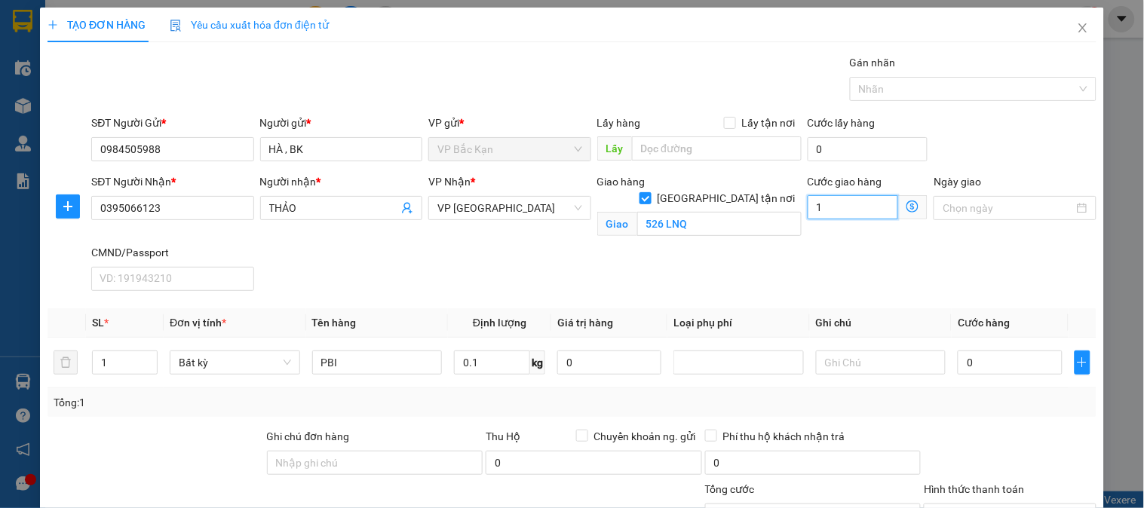
type input "1"
type input "15"
type input "15.000"
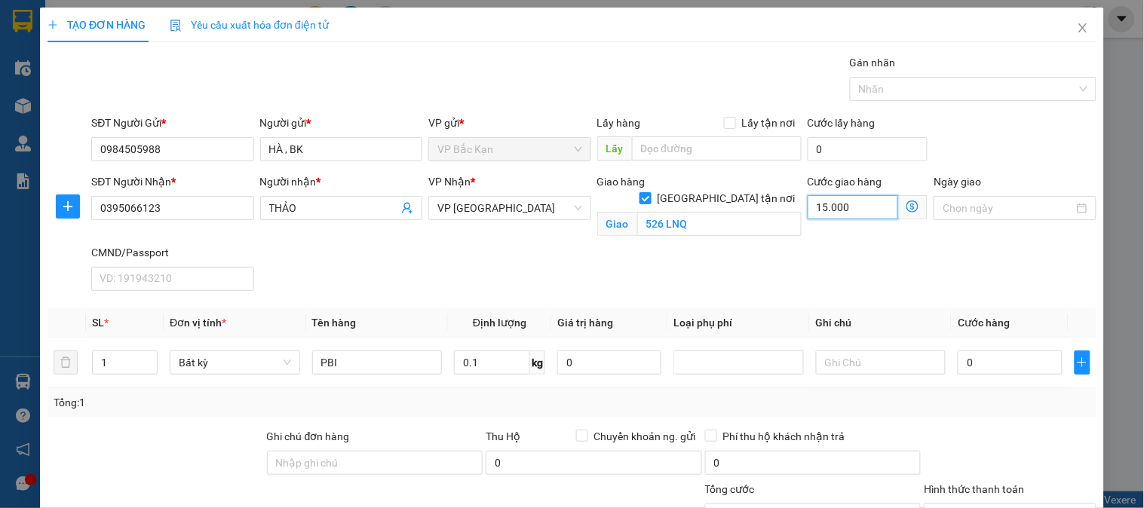
type input "15.000"
click at [638, 253] on div "SĐT Người Nhận * 0395066123 Người nhận * THẢO VP Nhận * VP Bắc Sơn Giao hàng Gi…" at bounding box center [593, 235] width 1011 height 124
click at [633, 254] on div "SĐT Người Nhận * 0395066123 Người nhận * THẢO VP Nhận * VP Bắc Sơn Giao hàng Gi…" at bounding box center [593, 235] width 1011 height 124
click at [632, 253] on div "SĐT Người Nhận * 0395066123 Người nhận * THẢO VP Nhận * VP Bắc Sơn Giao hàng Gi…" at bounding box center [593, 235] width 1011 height 124
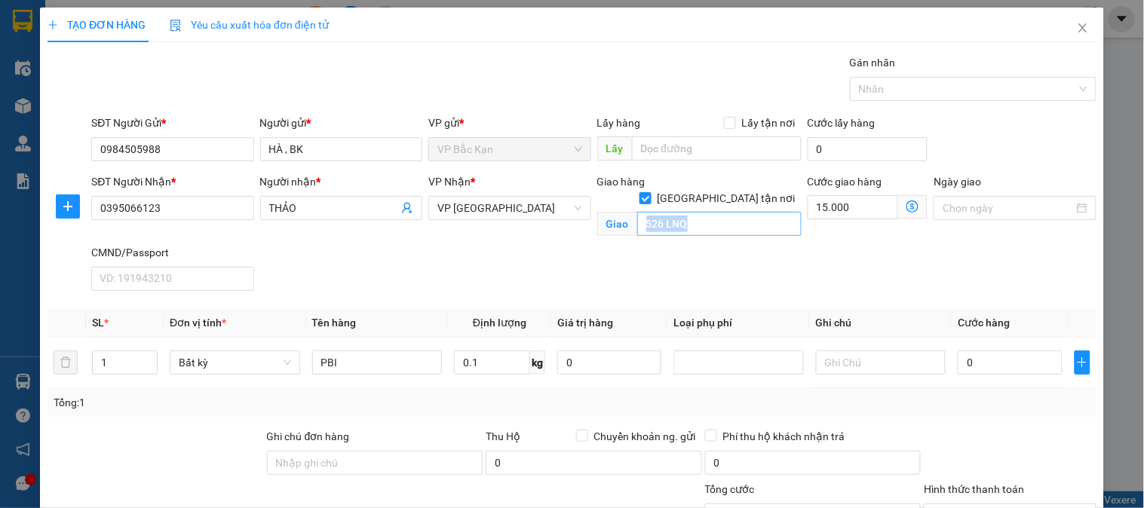
click at [709, 212] on input "526 LNQ" at bounding box center [719, 224] width 164 height 24
click at [727, 245] on div "SĐT Người Nhận * 0395066123 Người nhận * THẢO VP Nhận * VP Bắc Sơn Giao hàng Gi…" at bounding box center [593, 235] width 1011 height 124
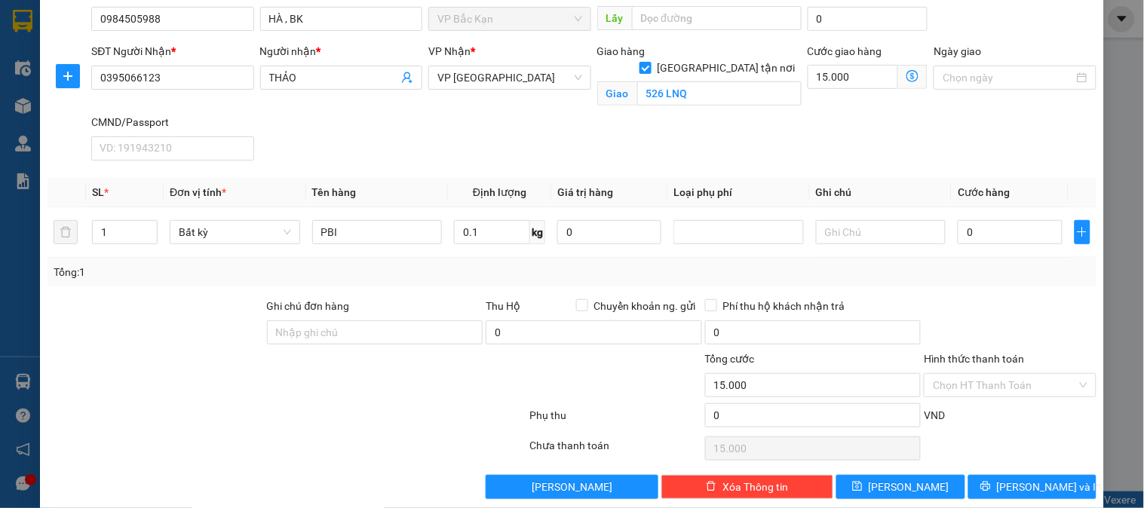
scroll to position [151, 0]
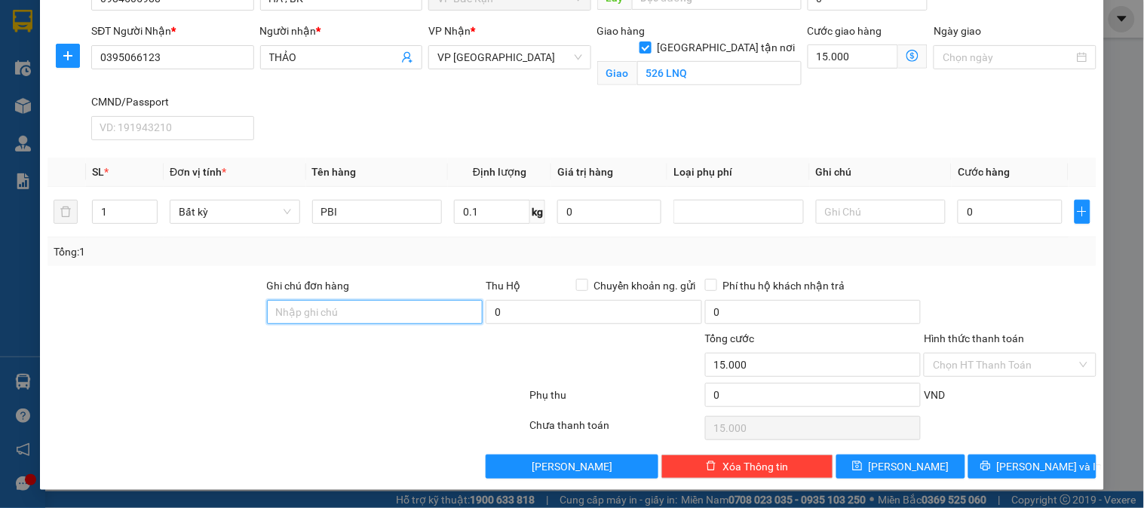
click at [388, 307] on input "Ghi chú đơn hàng" at bounding box center [375, 312] width 216 height 24
type input "SHIP LUÔN"
click at [852, 64] on input "15.000" at bounding box center [852, 56] width 91 height 24
click at [850, 97] on div "SĐT Người Nhận * 0395066123 Người nhận * THẢO VP Nhận * VP Bắc Sơn Giao hàng Gi…" at bounding box center [593, 85] width 1011 height 124
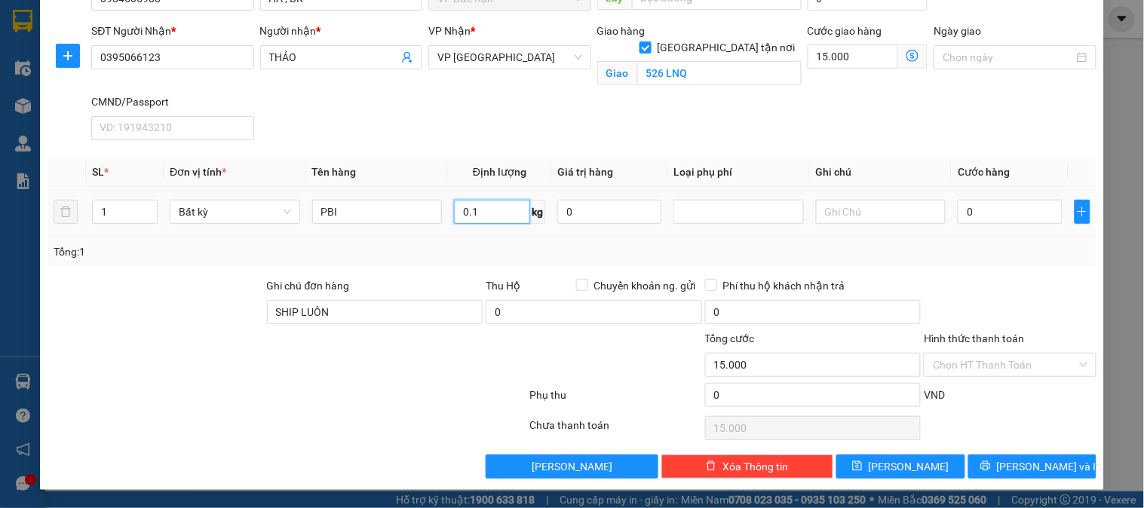
click at [495, 221] on input "0.1" at bounding box center [492, 212] width 76 height 24
click at [506, 223] on input "0.1" at bounding box center [492, 212] width 76 height 24
click at [516, 235] on td "0.1 kg" at bounding box center [499, 212] width 103 height 51
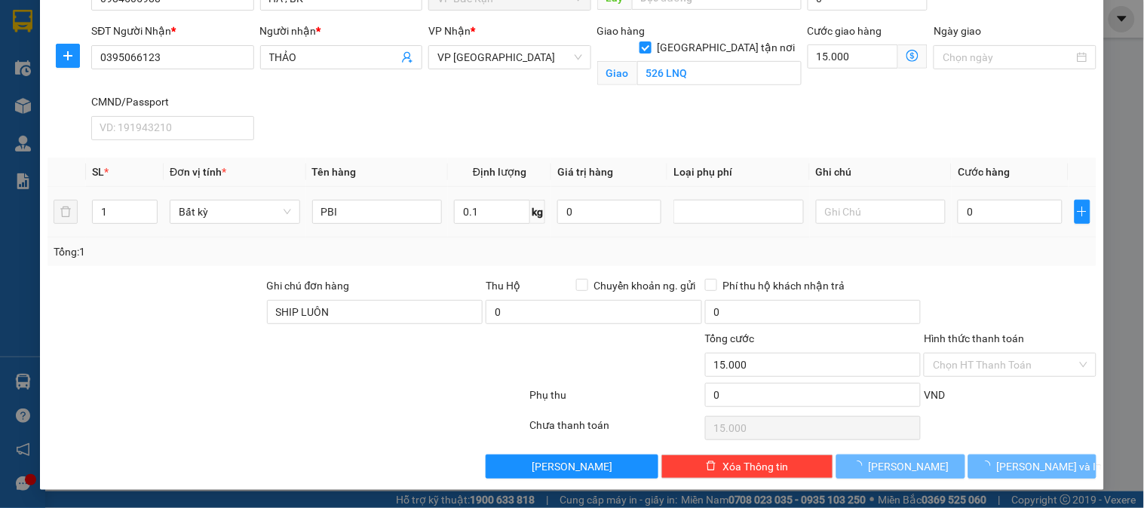
click at [519, 237] on td "0.1 kg" at bounding box center [499, 212] width 103 height 51
click at [545, 231] on tr "1 Bất kỳ PBI 0.1 kg 0 0" at bounding box center [571, 212] width 1049 height 51
type input "35.000"
type input "50.000"
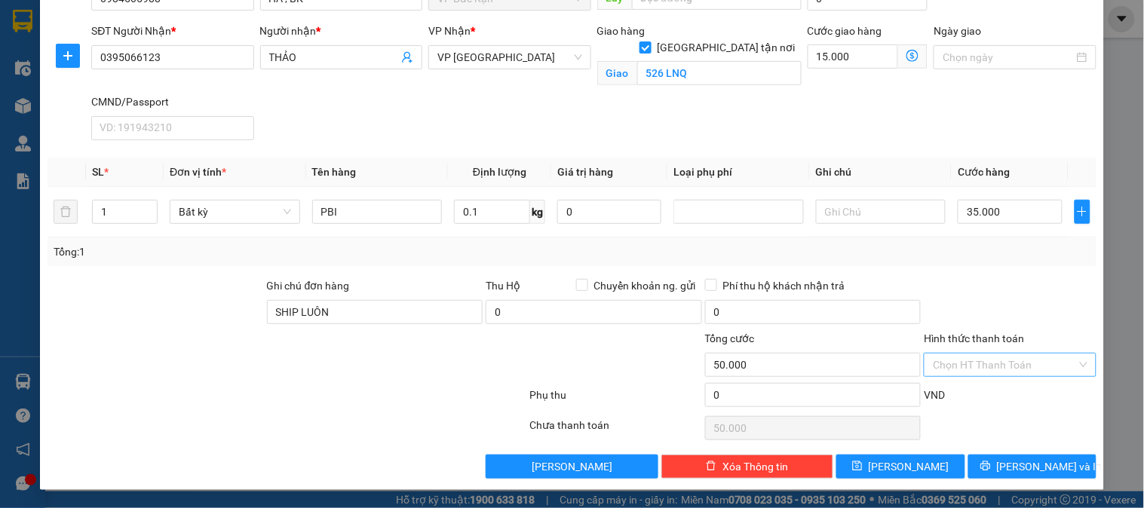
click at [965, 362] on input "Hình thức thanh toán" at bounding box center [1004, 365] width 143 height 23
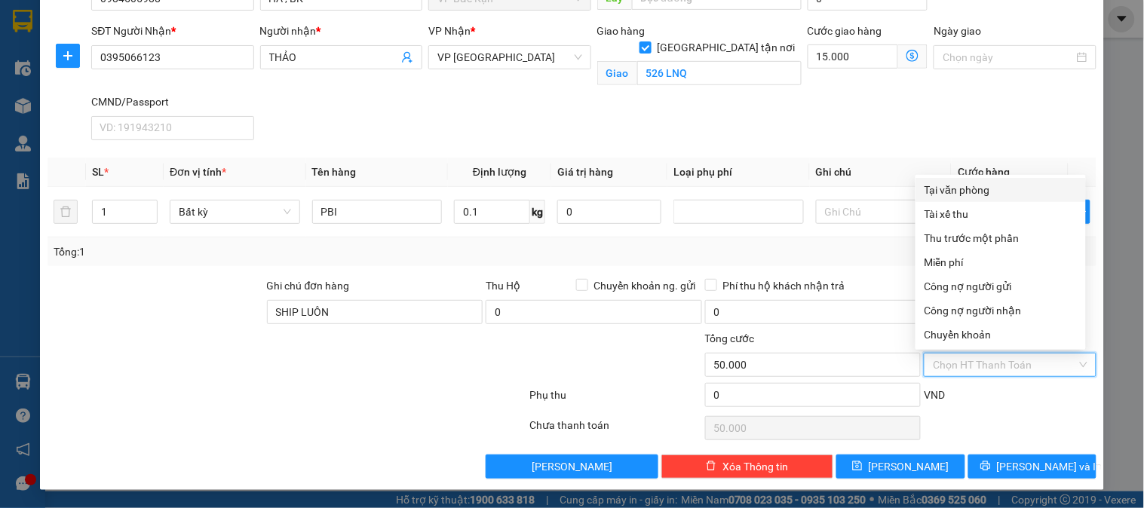
click at [958, 182] on div "Tại văn phòng" at bounding box center [1000, 190] width 152 height 17
type input "0"
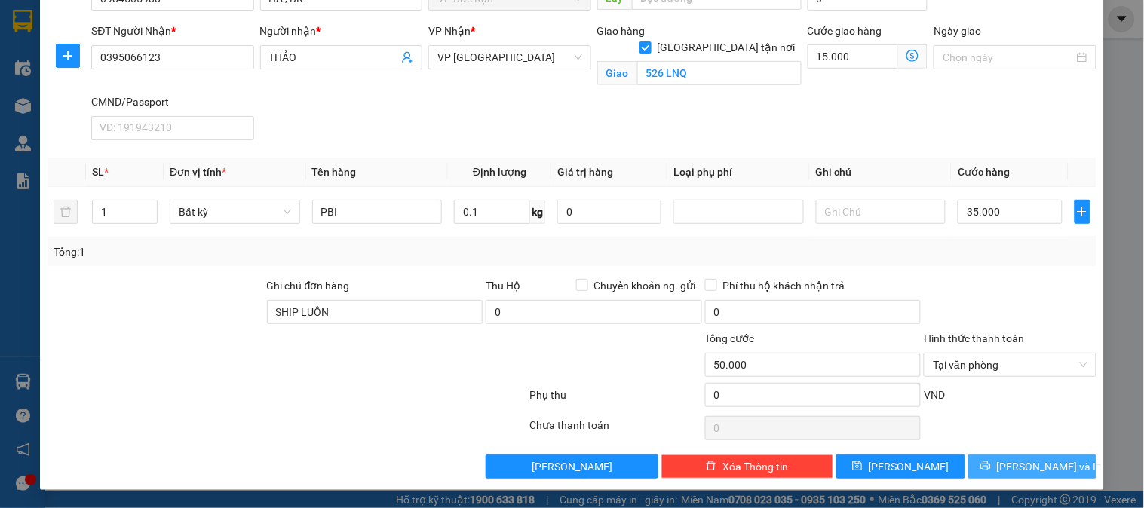
click at [1020, 462] on span "[PERSON_NAME] và In" at bounding box center [1050, 466] width 106 height 17
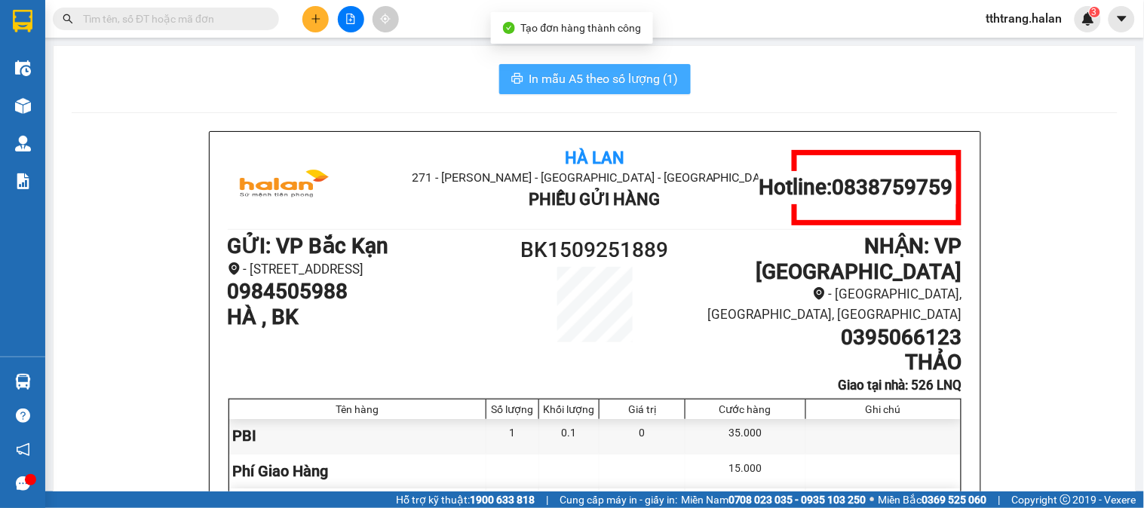
click at [626, 89] on button "In mẫu A5 theo số lượng (1)" at bounding box center [594, 79] width 191 height 30
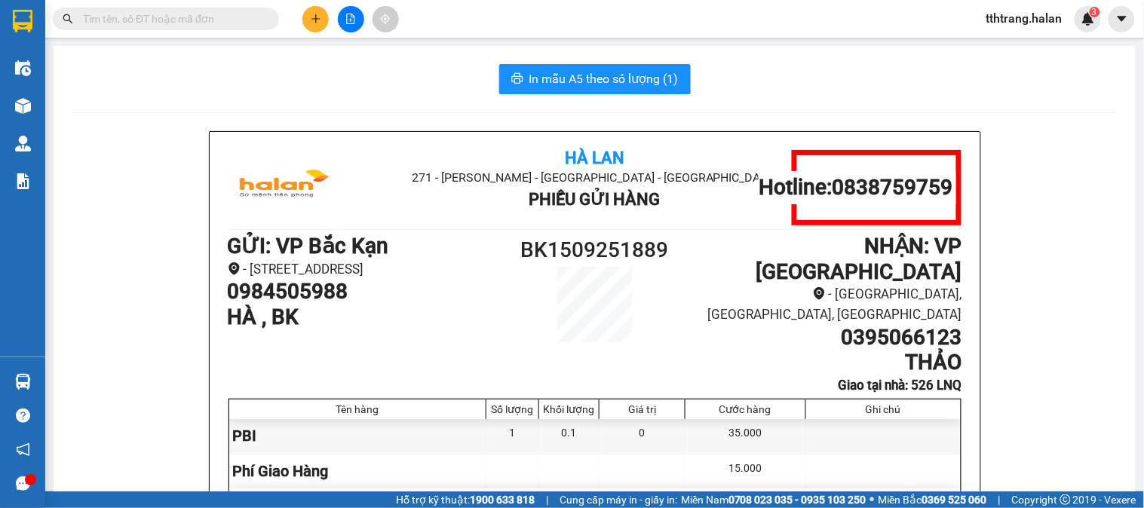
click at [223, 81] on div "In mẫu A5 theo số lượng (1)" at bounding box center [595, 79] width 1046 height 30
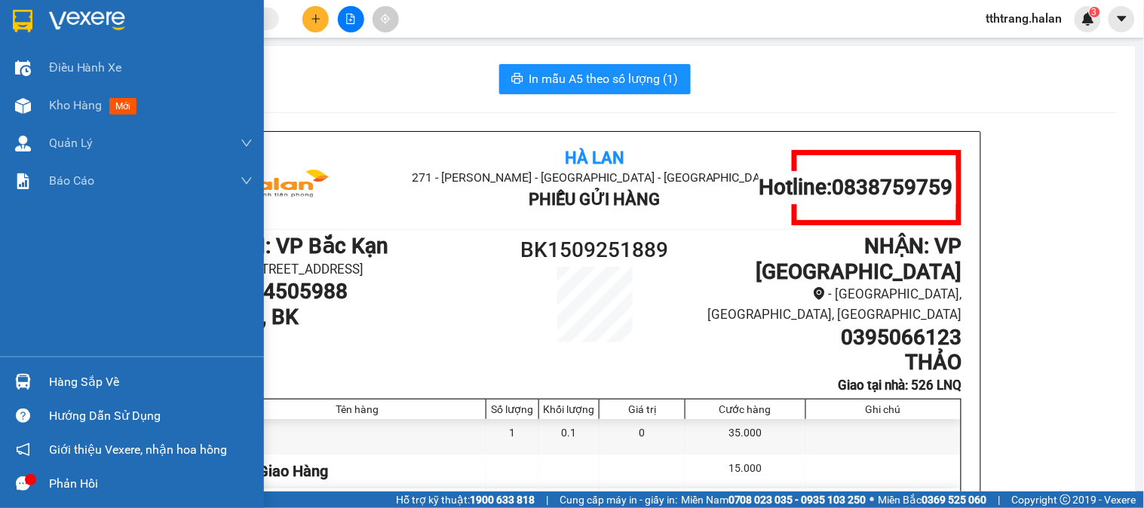
click at [36, 381] on div "Hàng sắp về" at bounding box center [132, 382] width 264 height 34
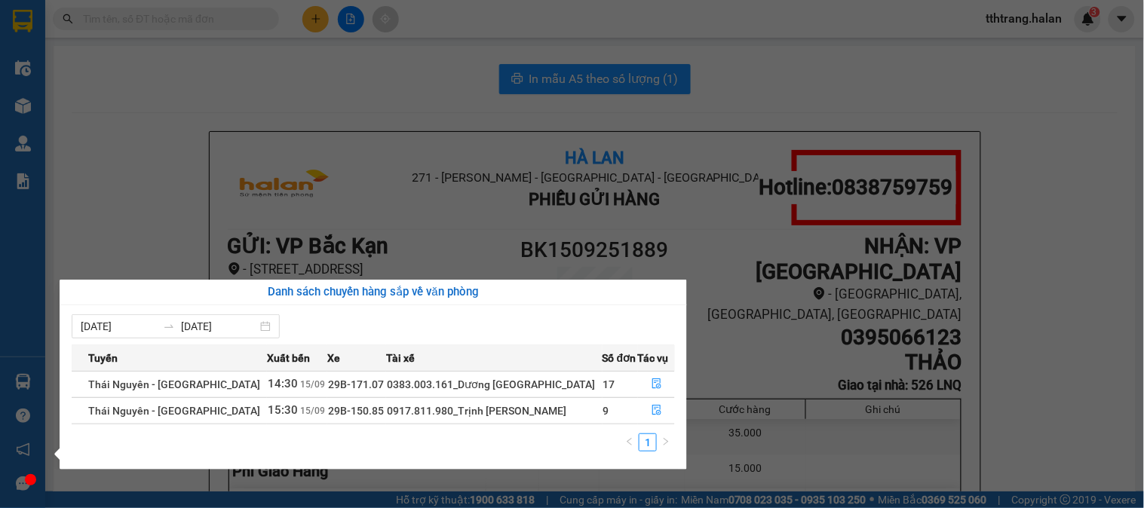
click at [69, 192] on section "Kết quả tìm kiếm ( 178 ) Bộ lọc Mã ĐH Trạng thái Món hàng Thu hộ Tổng cước Chưa…" at bounding box center [572, 254] width 1144 height 508
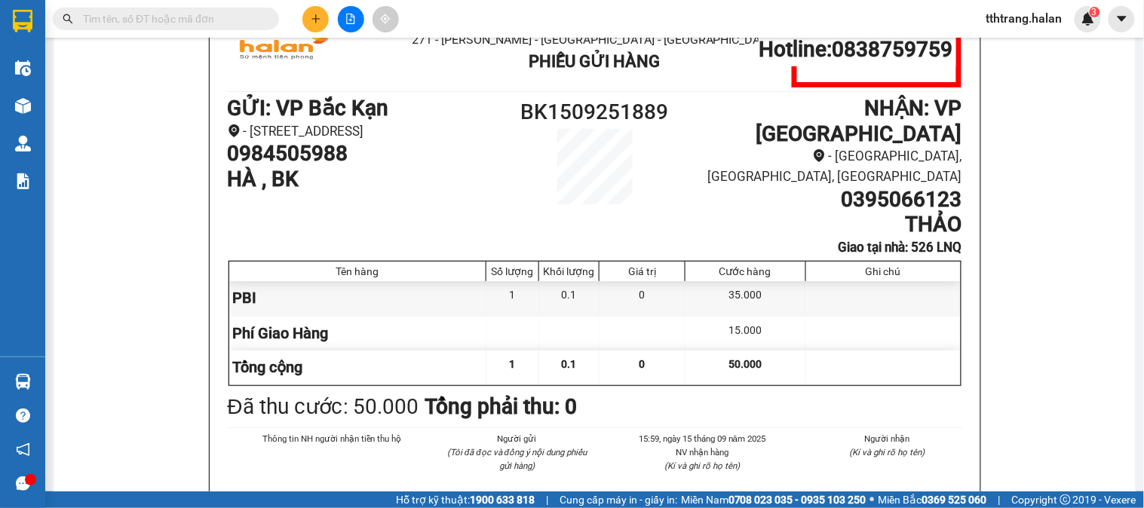
scroll to position [167, 0]
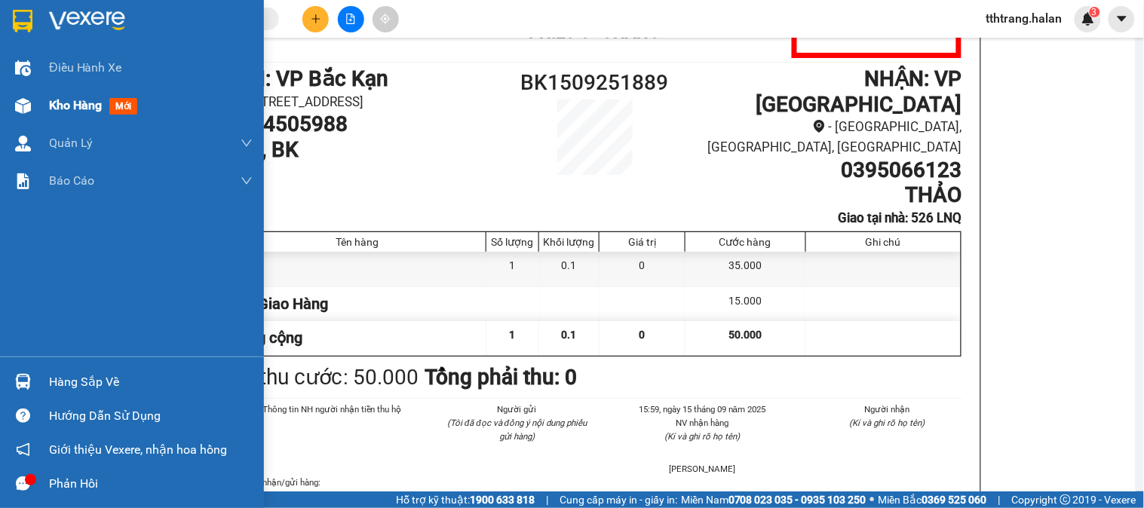
click at [20, 99] on img at bounding box center [23, 106] width 16 height 16
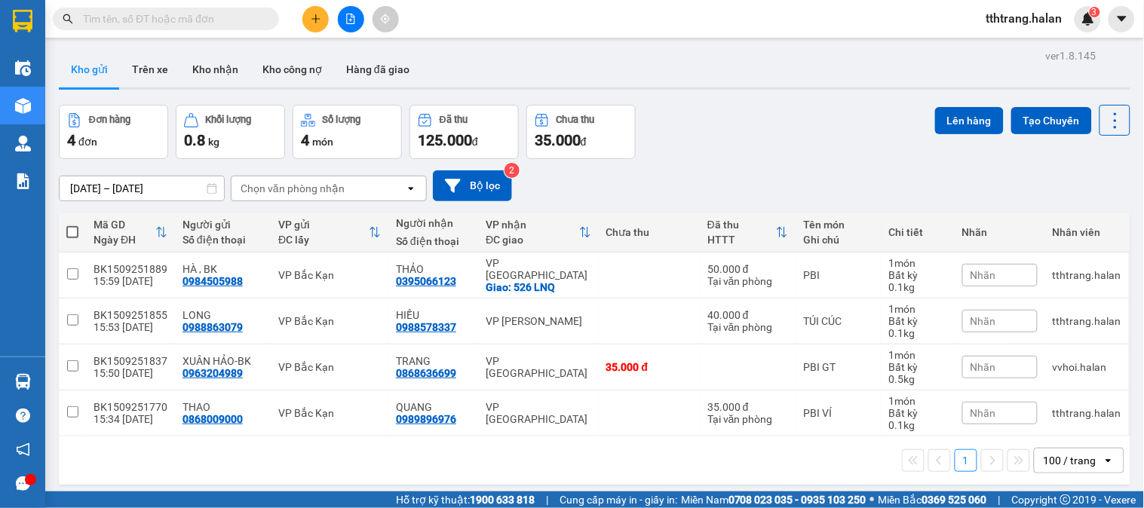
click at [211, 16] on input "text" at bounding box center [172, 19] width 178 height 17
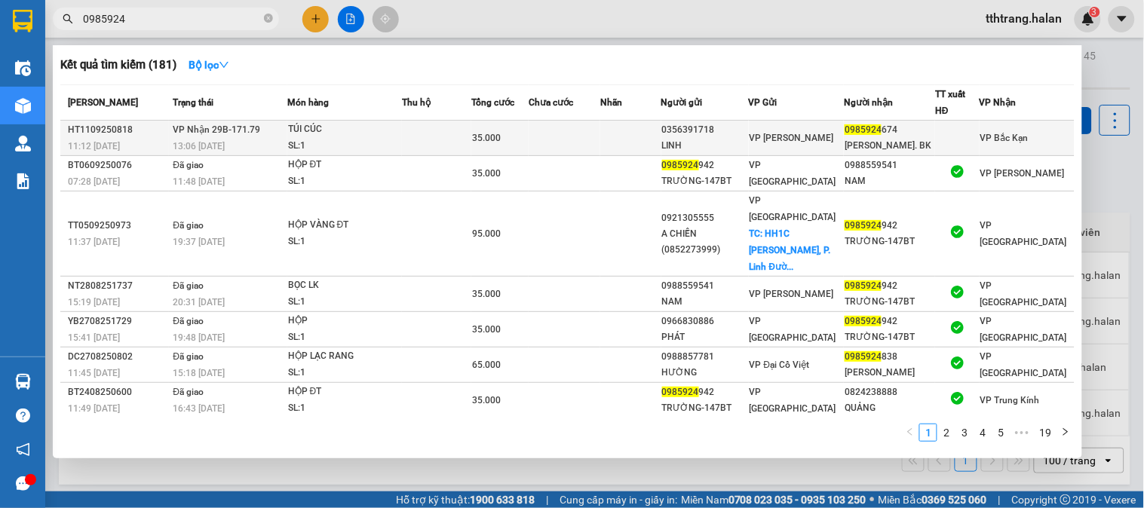
type input "0985924"
click at [388, 151] on div "SL: 1" at bounding box center [344, 146] width 113 height 17
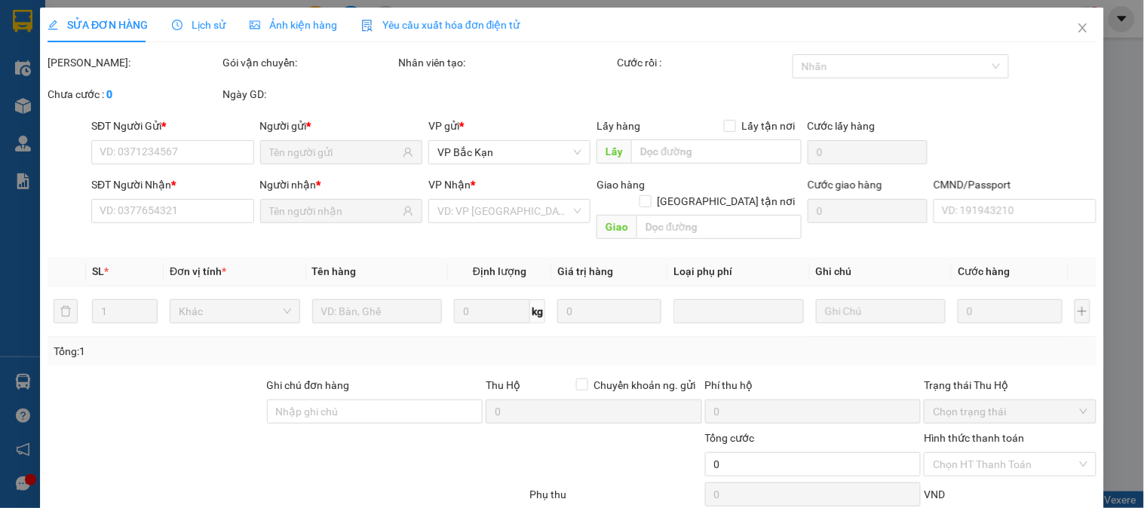
type input "0356391718"
type input "LINH"
type input "0985924674"
type input "LỤC THI VÂN. BK"
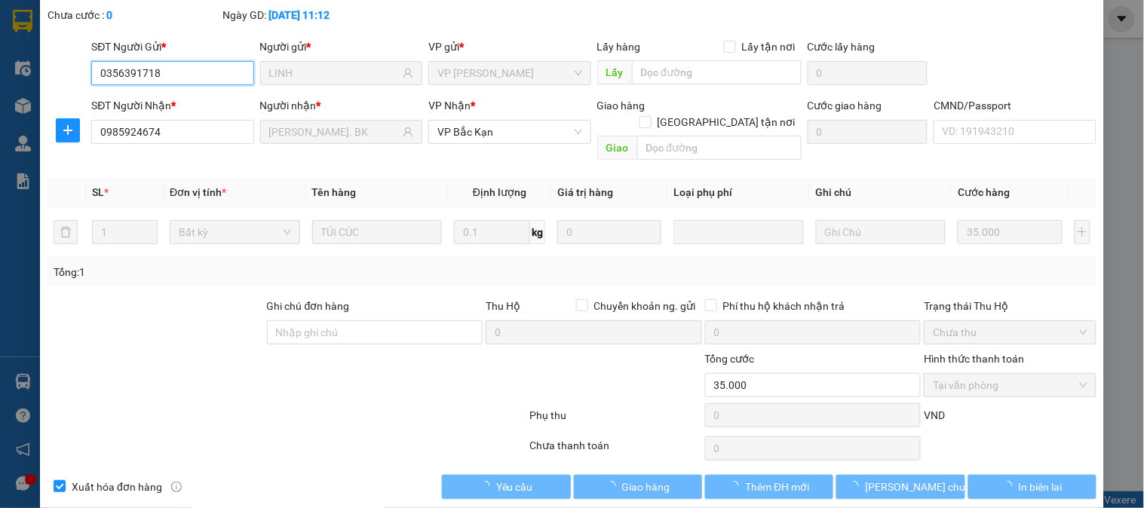
scroll to position [83, 0]
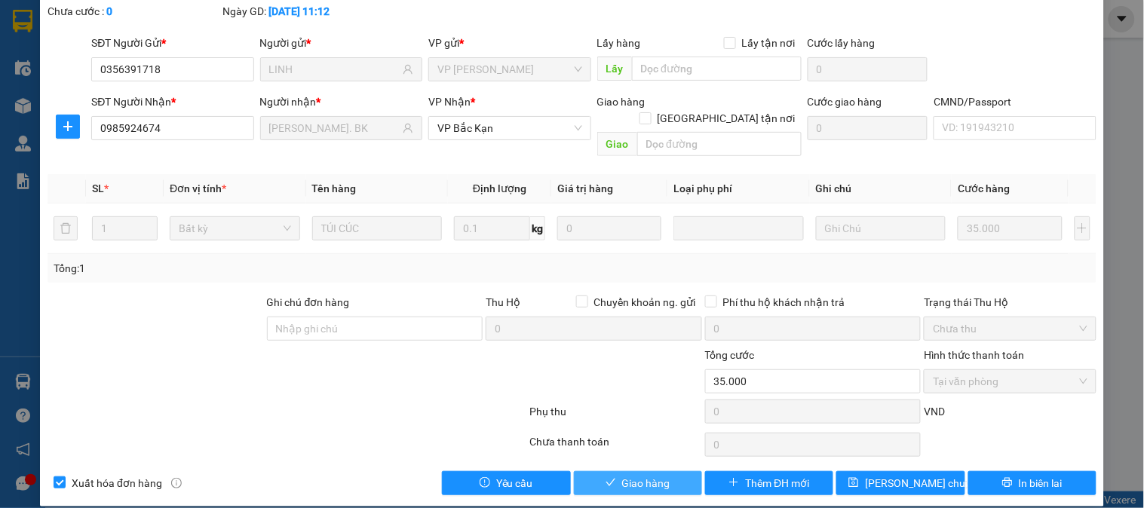
click at [633, 475] on span "Giao hàng" at bounding box center [646, 483] width 48 height 17
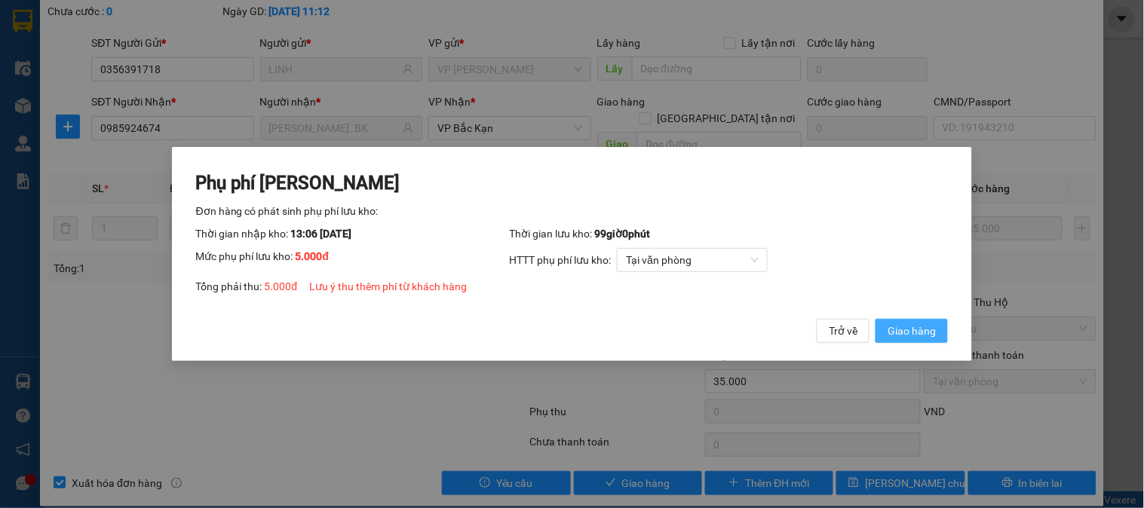
click at [912, 324] on span "Giao hàng" at bounding box center [911, 331] width 48 height 17
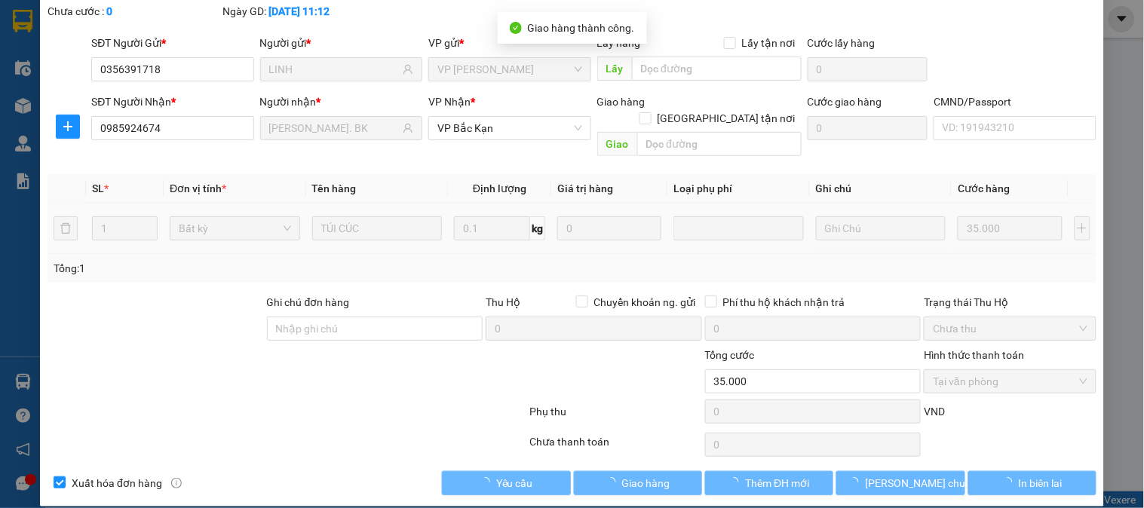
type input "40.000"
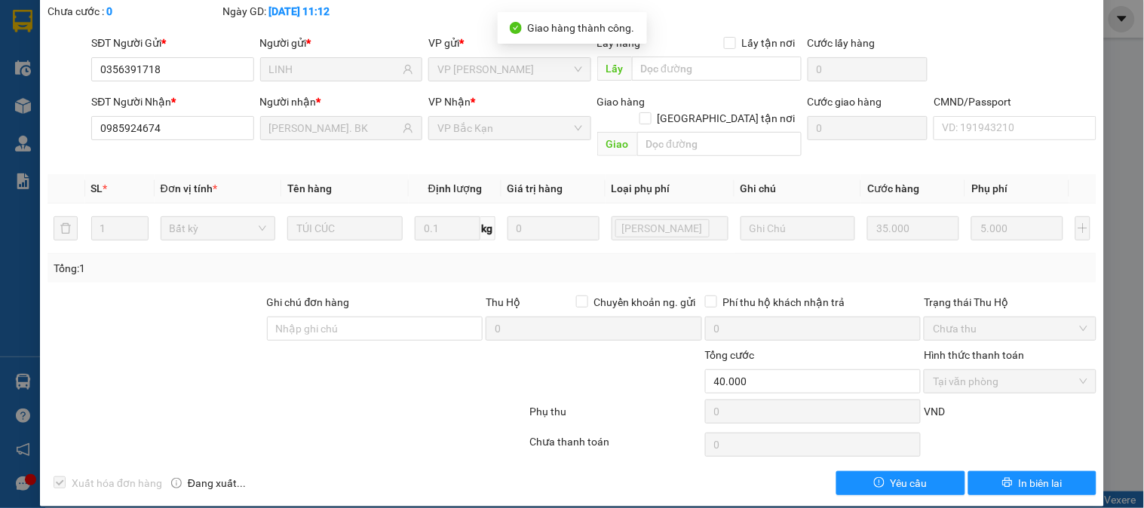
drag, startPoint x: 332, startPoint y: 375, endPoint x: 323, endPoint y: 378, distance: 10.3
click at [332, 375] on div at bounding box center [199, 373] width 307 height 53
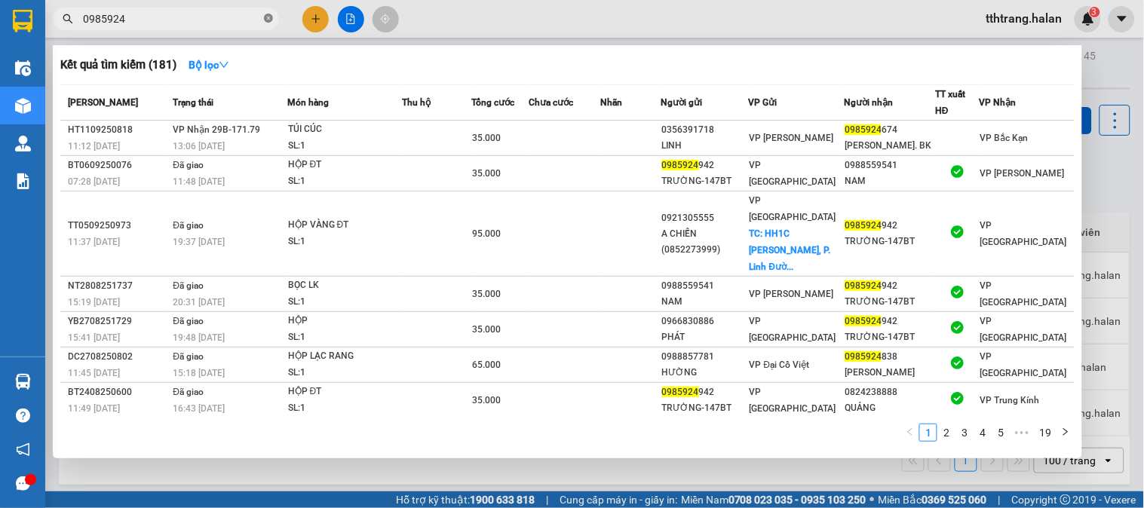
click at [268, 20] on icon "close-circle" at bounding box center [268, 18] width 9 height 9
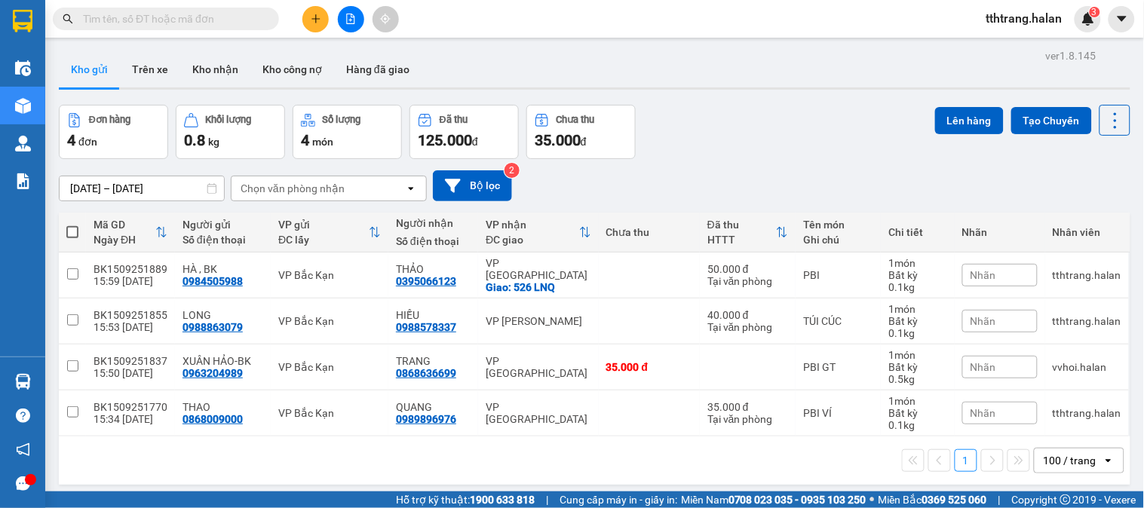
click at [238, 20] on input "text" at bounding box center [172, 19] width 178 height 17
click at [326, 17] on button at bounding box center [315, 19] width 26 height 26
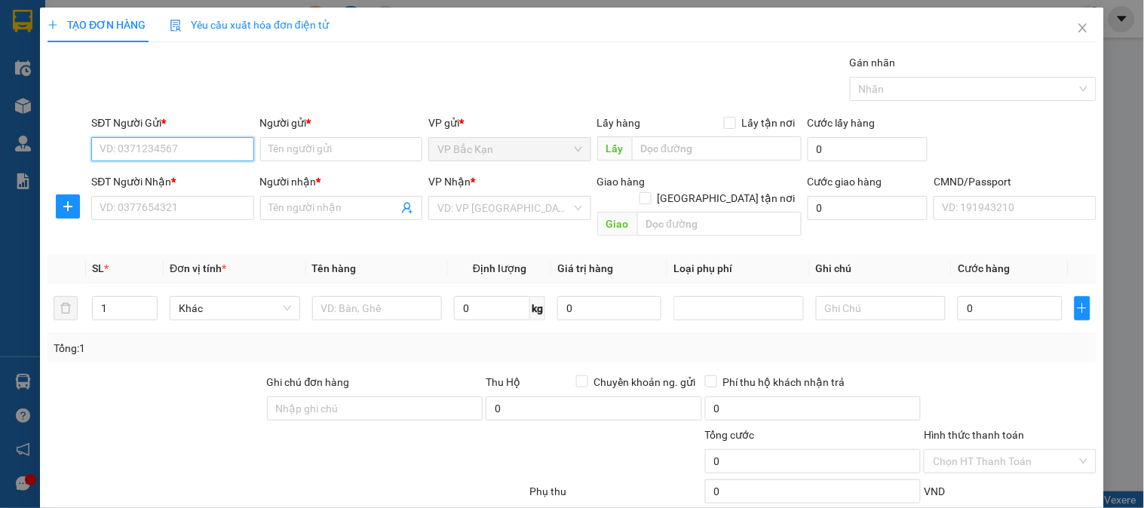
click at [215, 152] on input "SĐT Người Gửi *" at bounding box center [172, 149] width 162 height 24
click at [201, 152] on input "79996" at bounding box center [172, 149] width 162 height 24
click at [199, 182] on div "0988779996 - HUYỀN . BK" at bounding box center [171, 179] width 142 height 17
type input "0988779996"
type input "HUYỀN . BK"
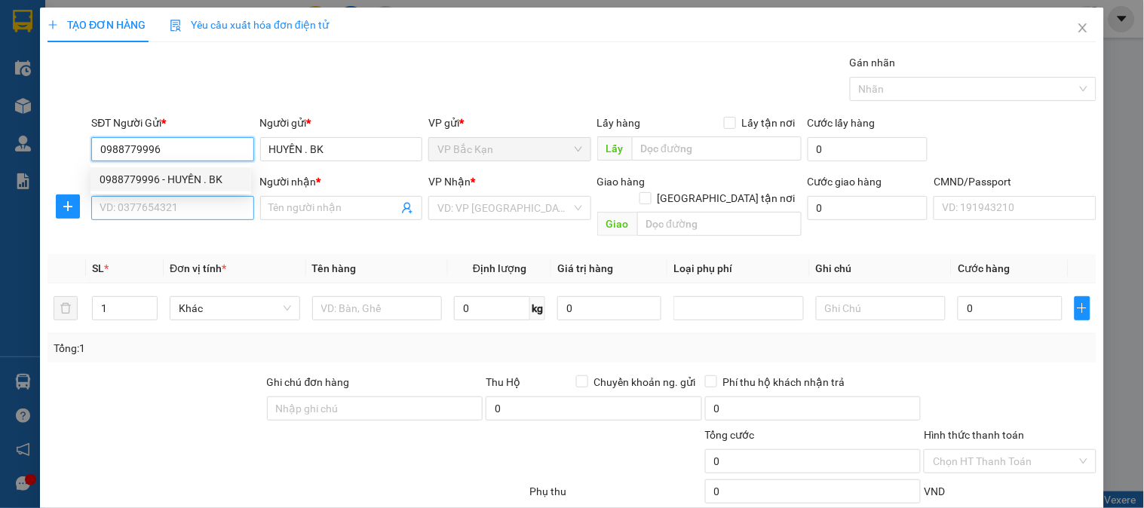
type input "0988779996"
click at [192, 206] on input "SĐT Người Nhận *" at bounding box center [172, 208] width 162 height 24
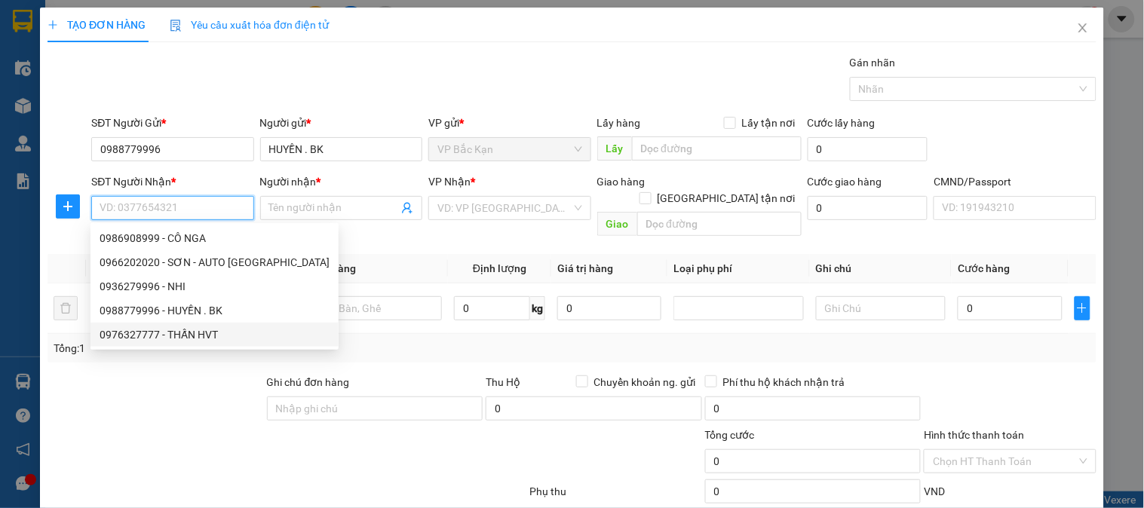
drag, startPoint x: 185, startPoint y: 334, endPoint x: 182, endPoint y: 320, distance: 14.6
click at [185, 335] on div "0976327777 - THẤN HVT" at bounding box center [215, 334] width 230 height 17
type input "0976327777"
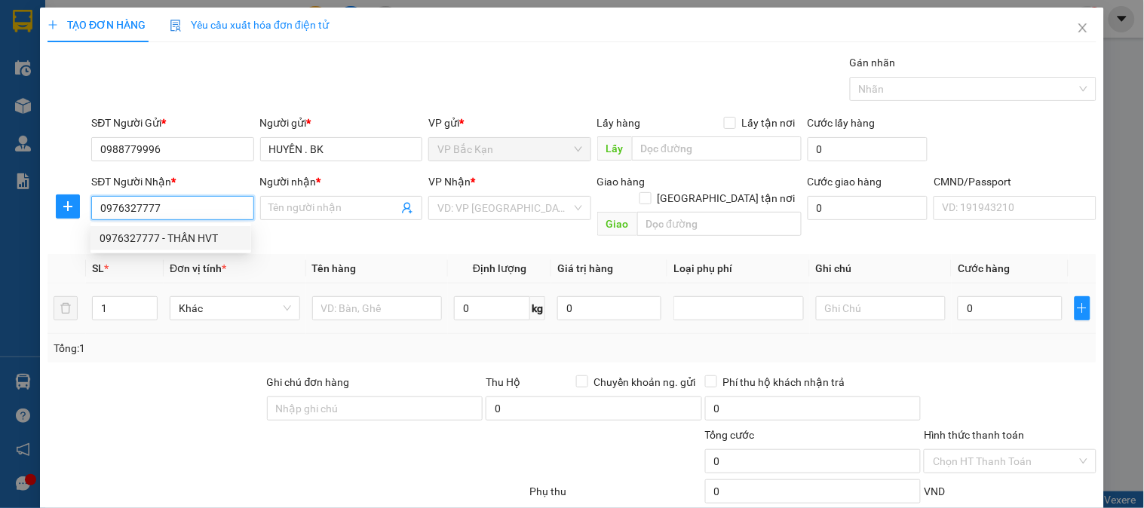
type input "THẤN HVT"
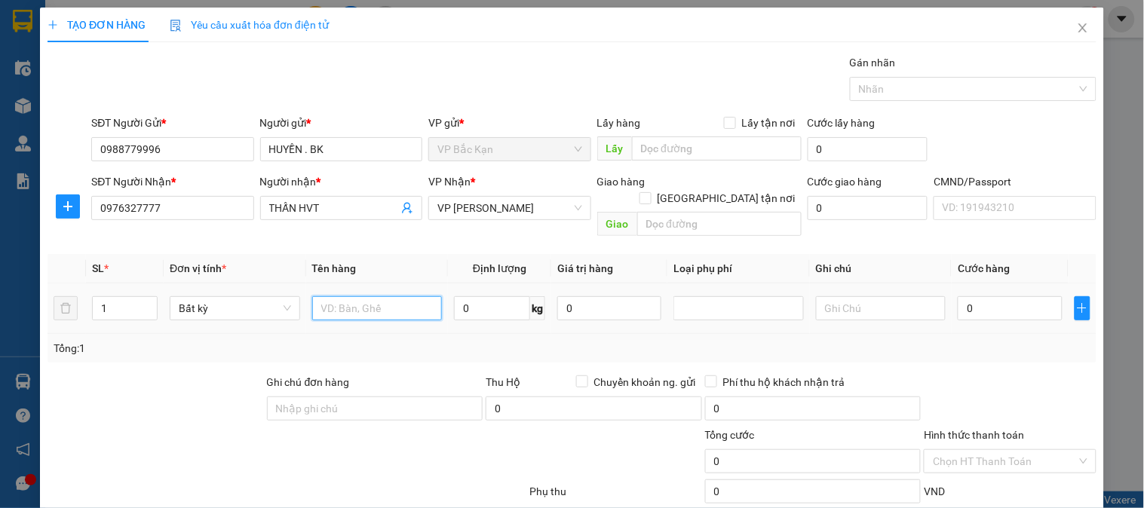
click at [364, 302] on input "text" at bounding box center [377, 308] width 130 height 24
type input "PBI"
type input "0.1"
type input "35.000"
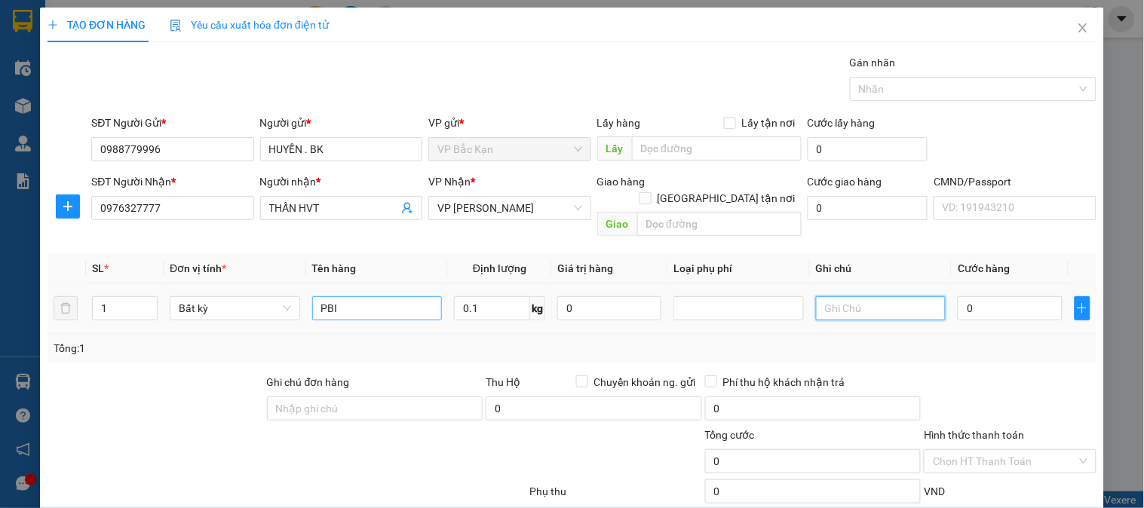
type input "35.000"
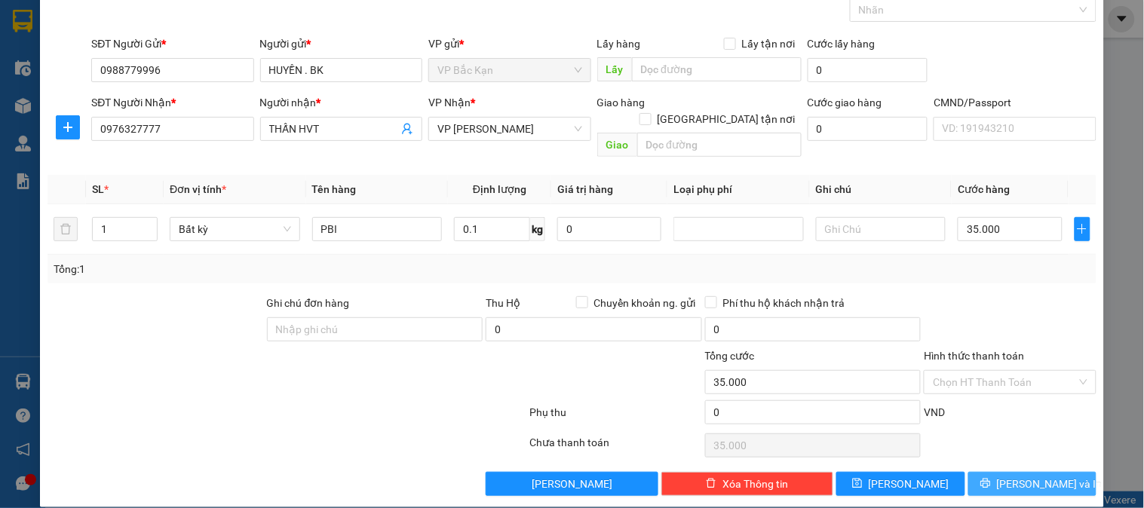
click at [1037, 476] on span "[PERSON_NAME] và In" at bounding box center [1050, 484] width 106 height 17
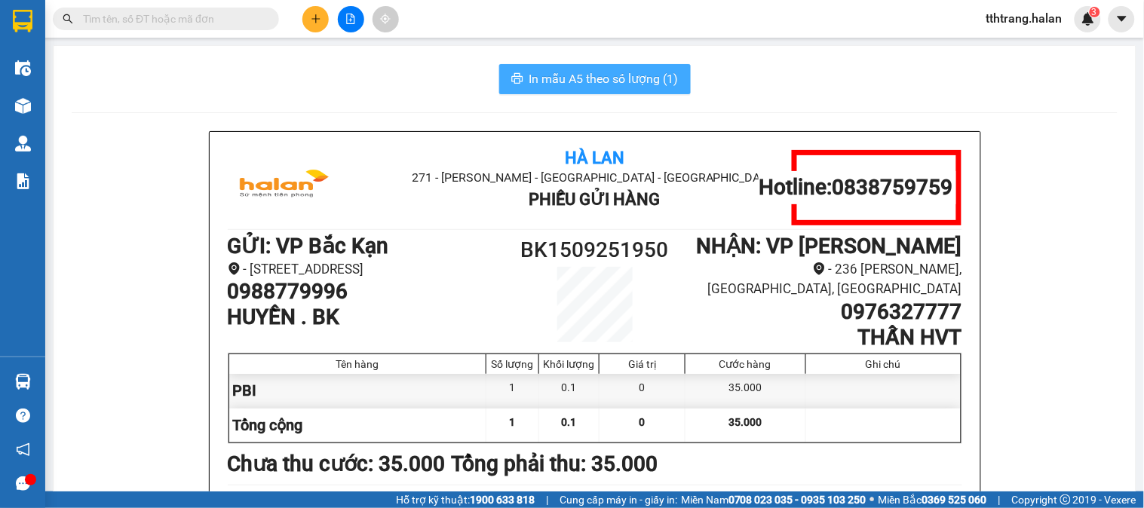
click at [597, 86] on span "In mẫu A5 theo số lượng (1)" at bounding box center [603, 78] width 149 height 19
click at [250, 17] on input "text" at bounding box center [172, 19] width 178 height 17
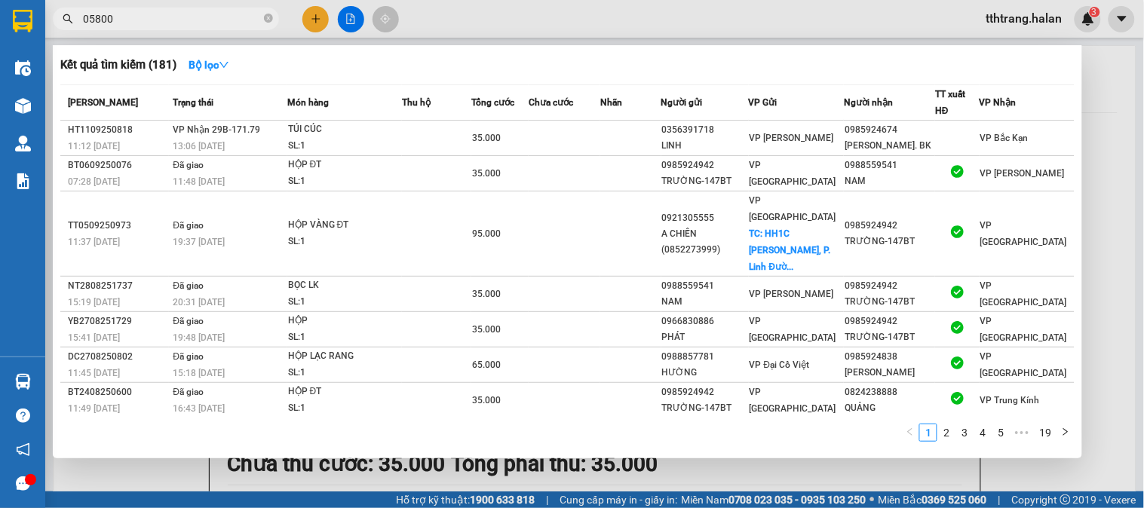
type input "058007"
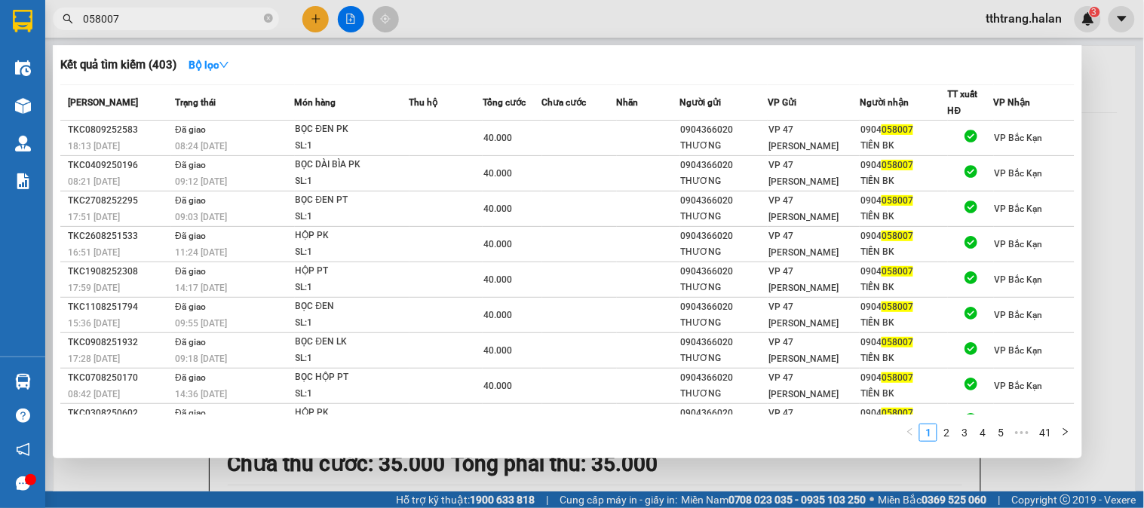
click at [268, 17] on icon "close-circle" at bounding box center [268, 18] width 9 height 9
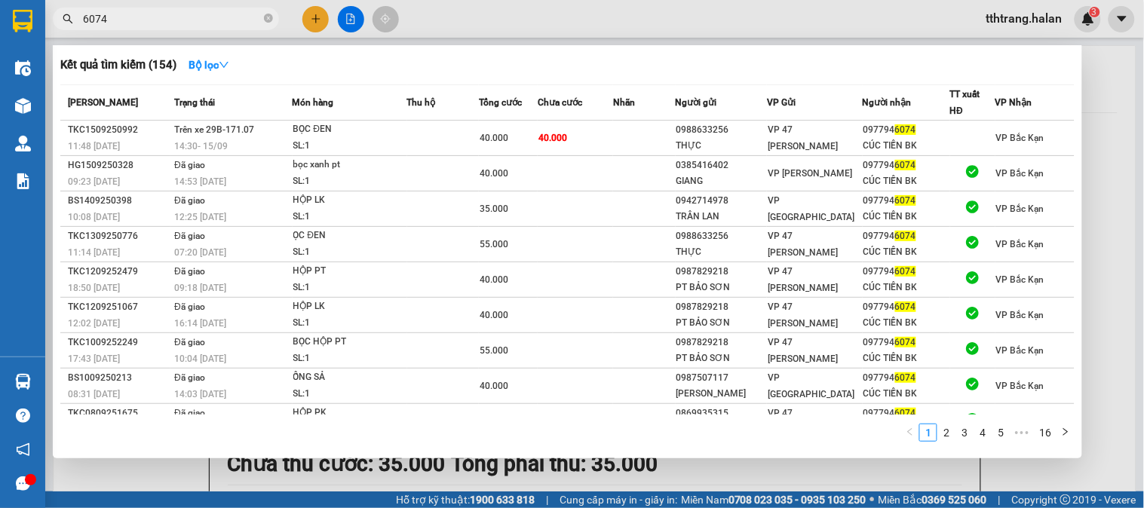
type input "6074"
click at [716, 479] on div at bounding box center [572, 254] width 1144 height 508
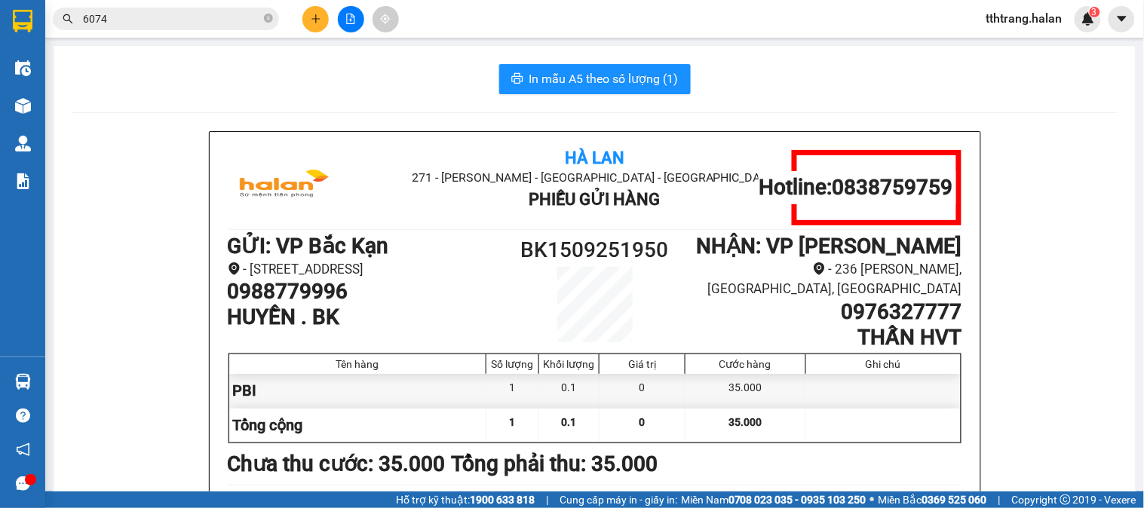
click at [313, 23] on icon "plus" at bounding box center [316, 19] width 11 height 11
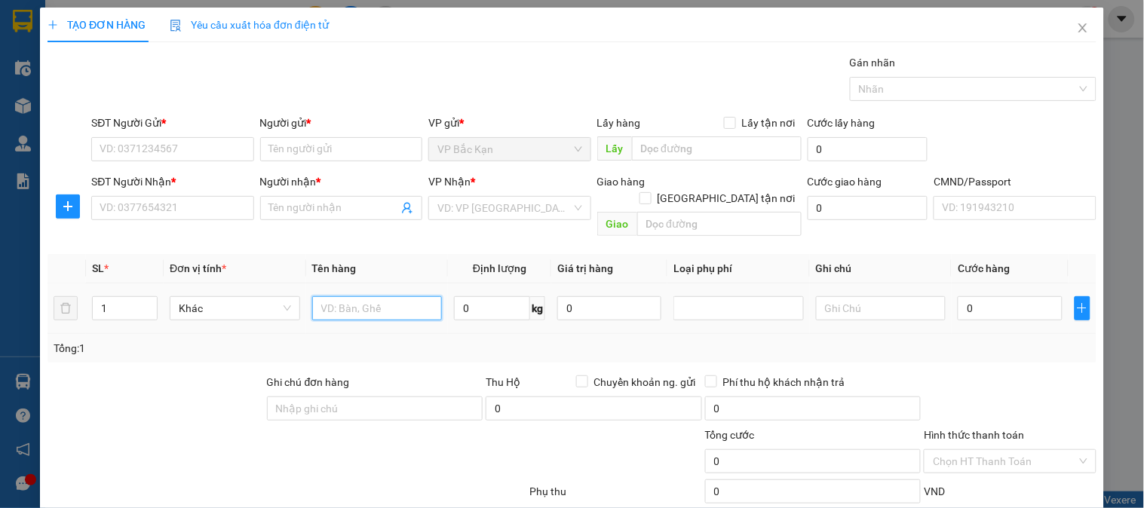
click at [424, 296] on input "text" at bounding box center [377, 308] width 130 height 24
click at [495, 296] on input "0" at bounding box center [492, 308] width 76 height 24
type input "7"
click at [362, 296] on input "text" at bounding box center [377, 308] width 130 height 24
type input "HỘP RƯỢU"
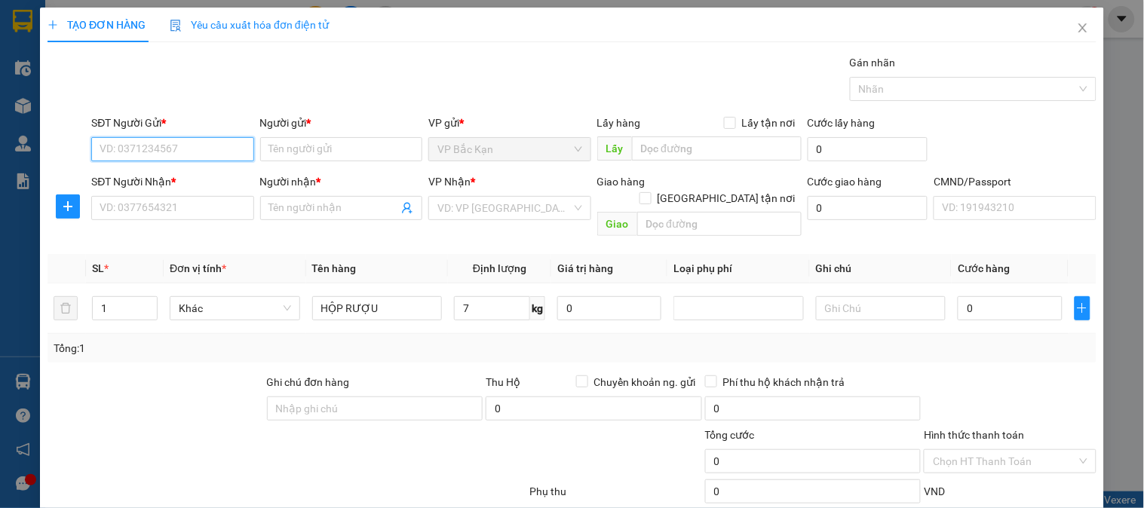
click at [204, 159] on input "SĐT Người Gửi *" at bounding box center [172, 149] width 162 height 24
click at [204, 148] on input "38393" at bounding box center [172, 149] width 162 height 24
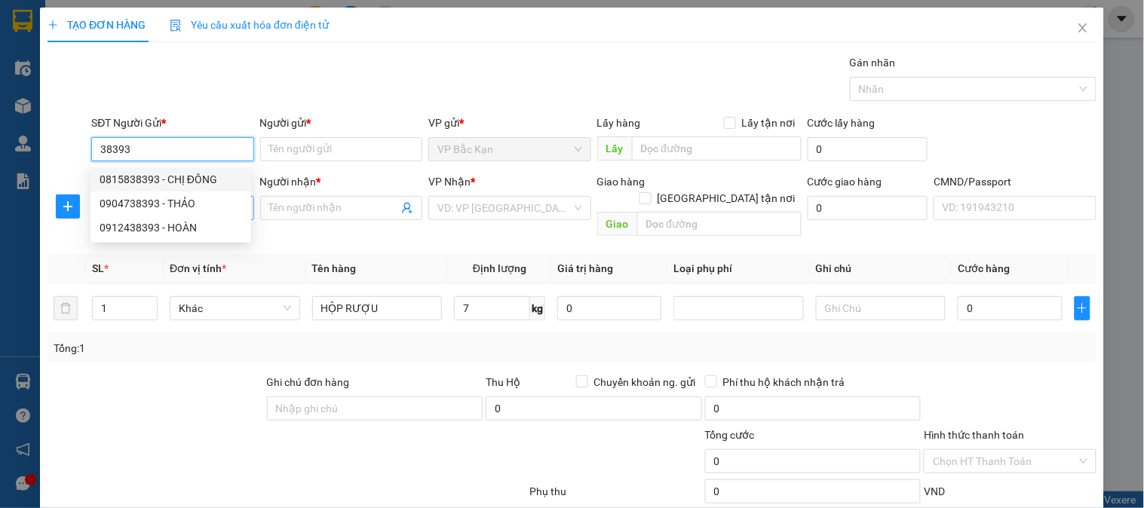
drag, startPoint x: 204, startPoint y: 183, endPoint x: 222, endPoint y: 200, distance: 24.5
click at [204, 184] on div "0815838393 - CHỊ ĐÔNG" at bounding box center [171, 179] width 142 height 17
type input "0815838393"
type input "CHỊ ĐÔNG"
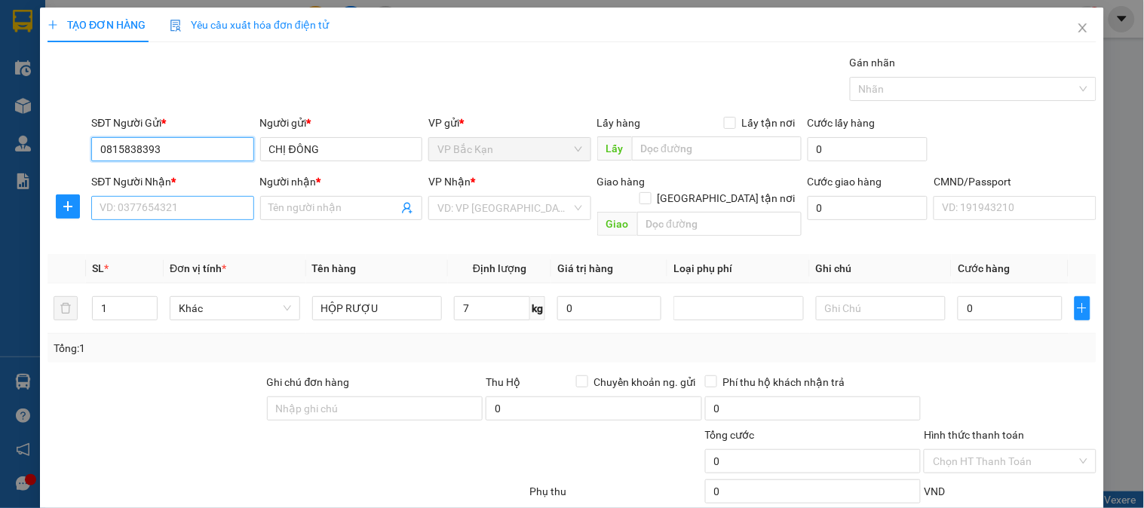
type input "0815838393"
click at [222, 204] on input "SĐT Người Nhận *" at bounding box center [172, 208] width 162 height 24
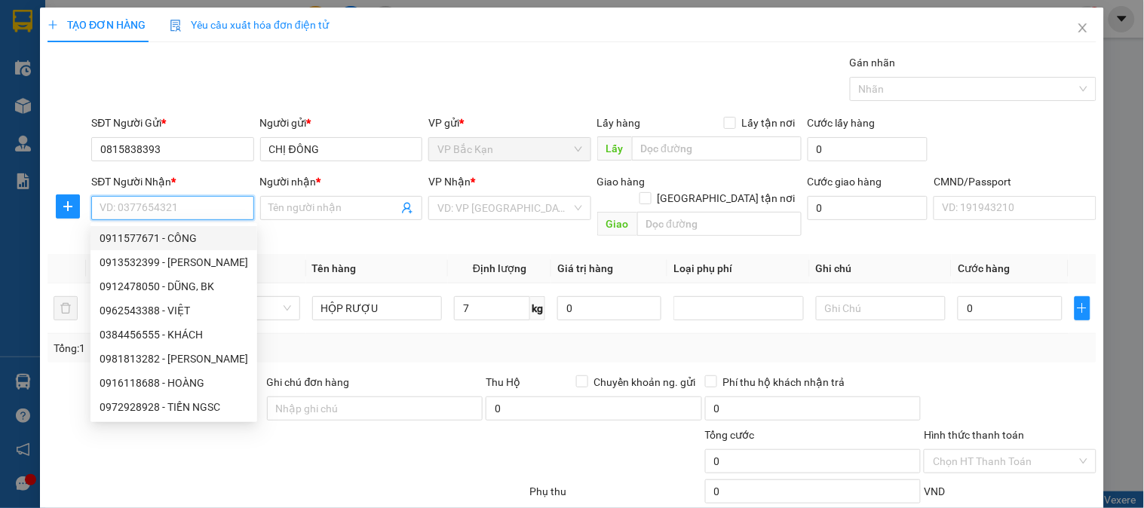
click at [210, 201] on input "SĐT Người Nhận *" at bounding box center [172, 208] width 162 height 24
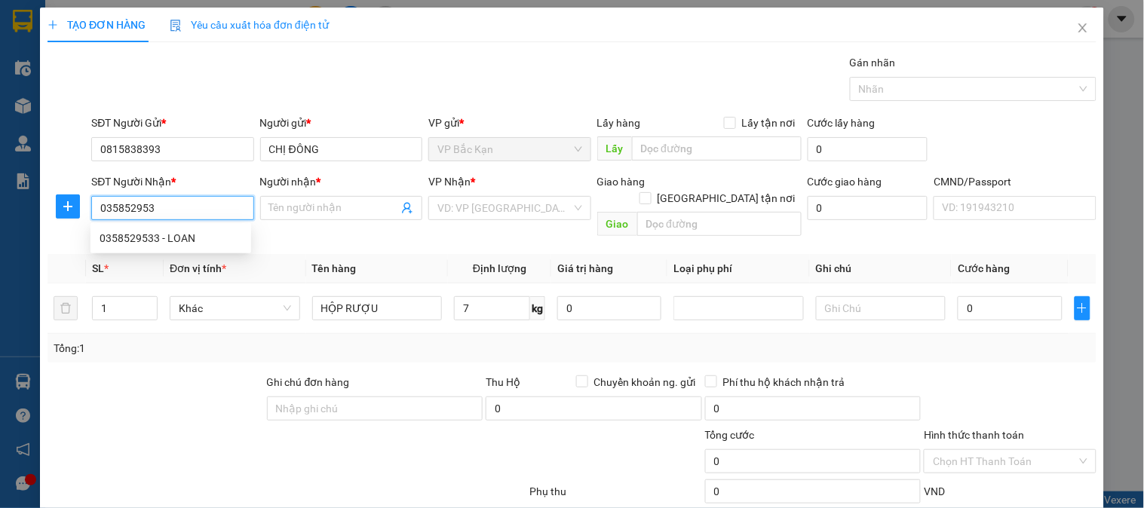
type input "0358529533"
click at [179, 239] on div "0358529533 - LOAN" at bounding box center [171, 238] width 142 height 17
type input "LOAN"
checkbox input "true"
type input "51 P. Lê Đại Hành, Lê Đại Hành, Hai Bà Trưng, Hà Nội 100000, Việt Nam"
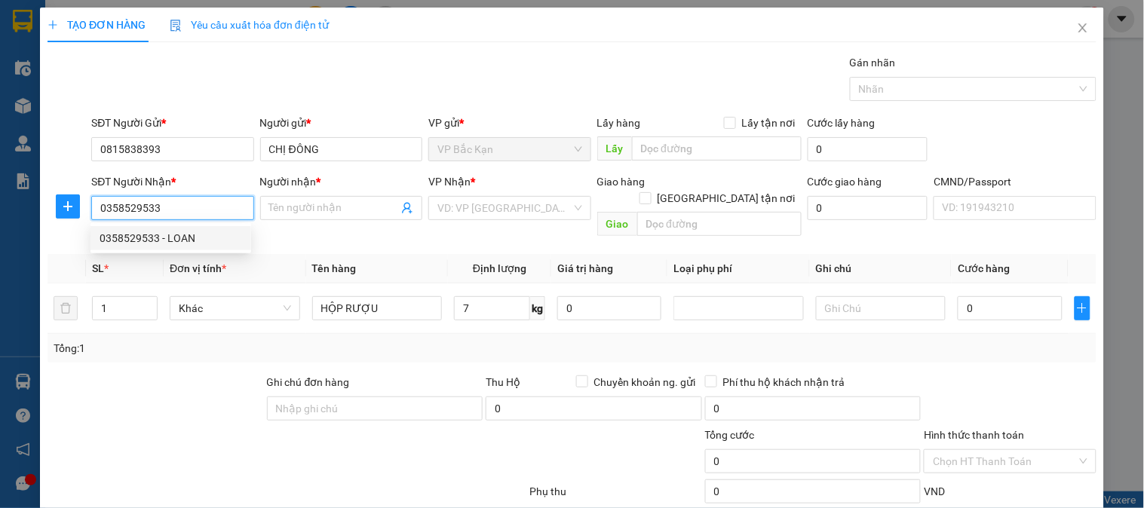
type input "30.000"
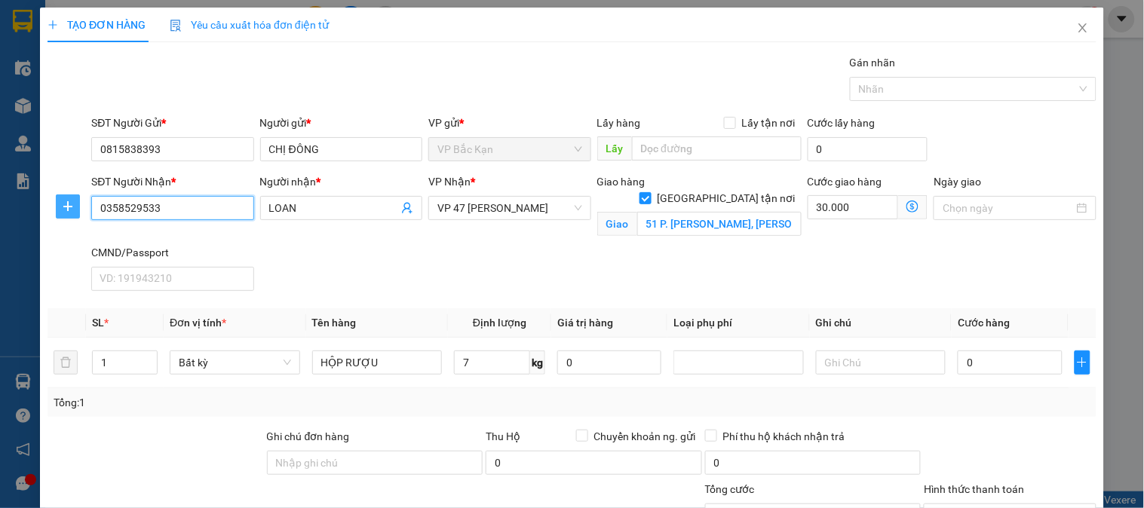
type input "0358529533"
drag, startPoint x: 65, startPoint y: 206, endPoint x: 559, endPoint y: 232, distance: 495.3
click at [66, 206] on icon "plus" at bounding box center [68, 207] width 12 height 12
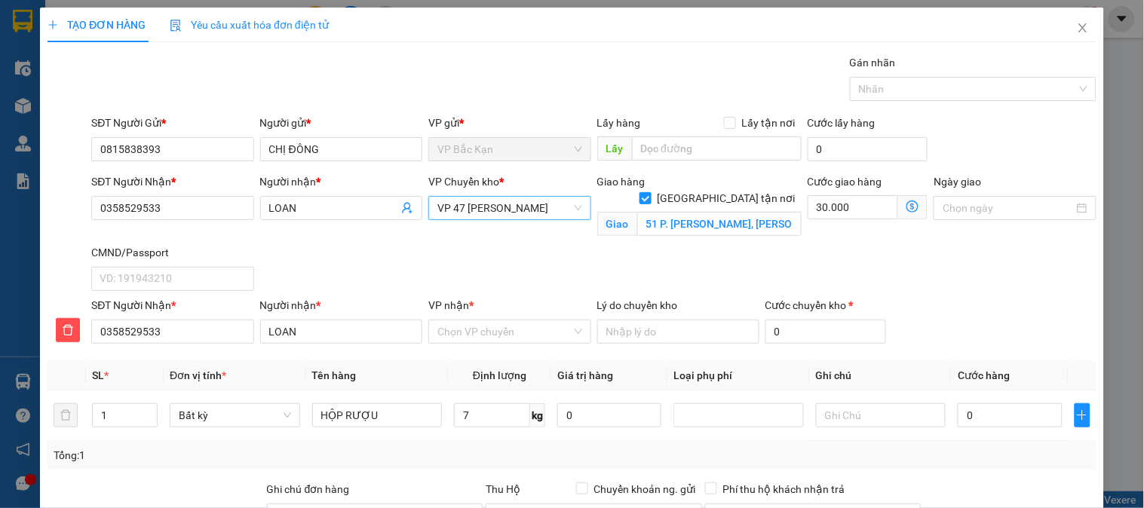
click at [531, 207] on span "VP 47 [PERSON_NAME]" at bounding box center [509, 208] width 144 height 23
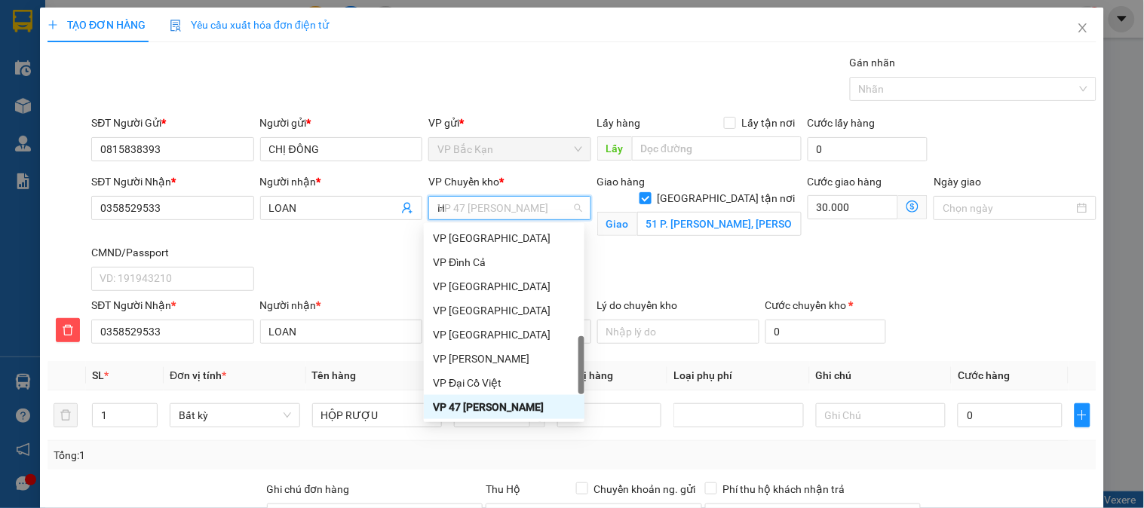
type input "HG"
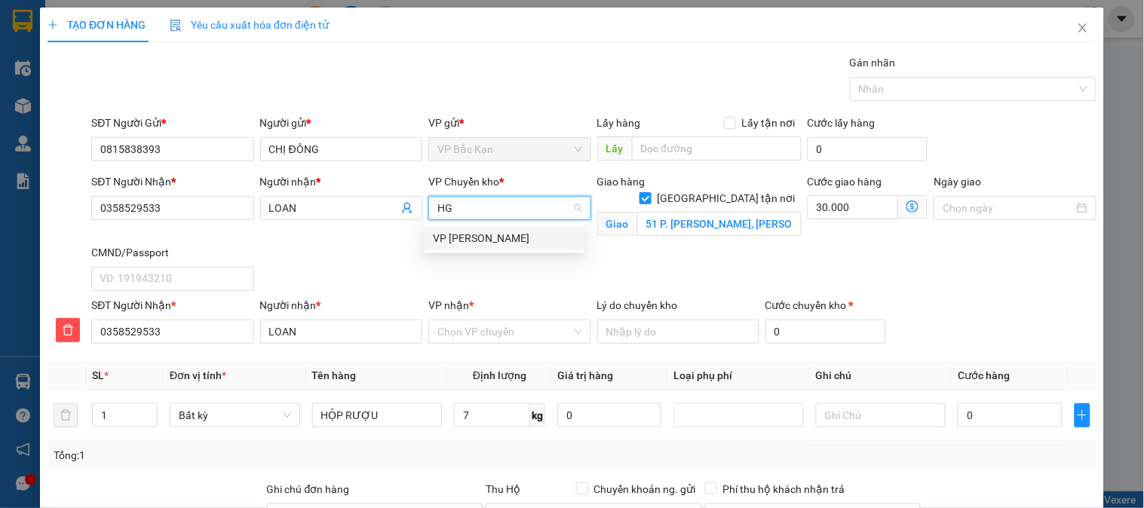
drag, startPoint x: 516, startPoint y: 234, endPoint x: 518, endPoint y: 290, distance: 55.8
click at [516, 240] on div "VP [PERSON_NAME]" at bounding box center [504, 238] width 142 height 17
click at [520, 327] on input "VP nhận *" at bounding box center [503, 331] width 133 height 23
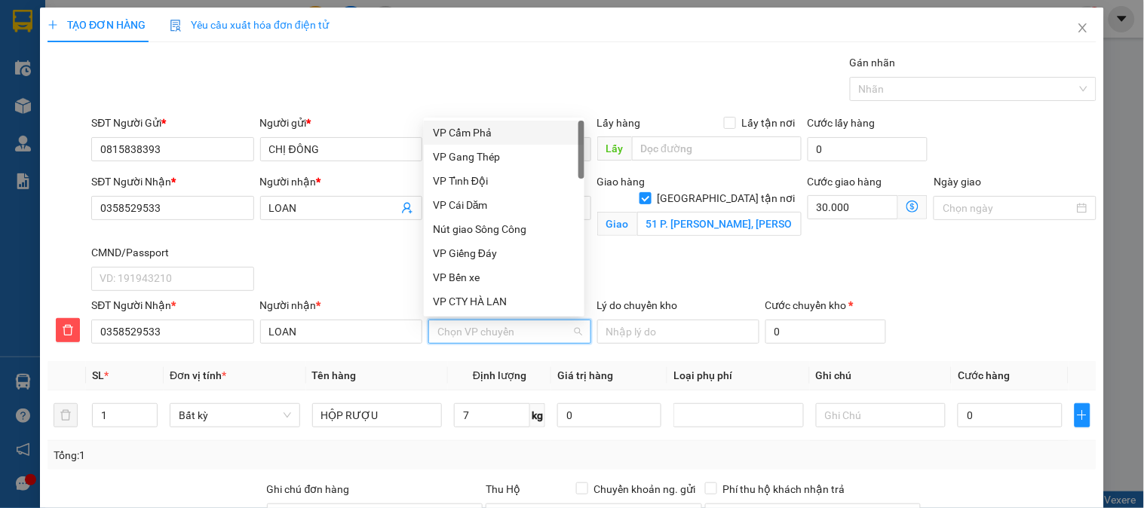
type input "5"
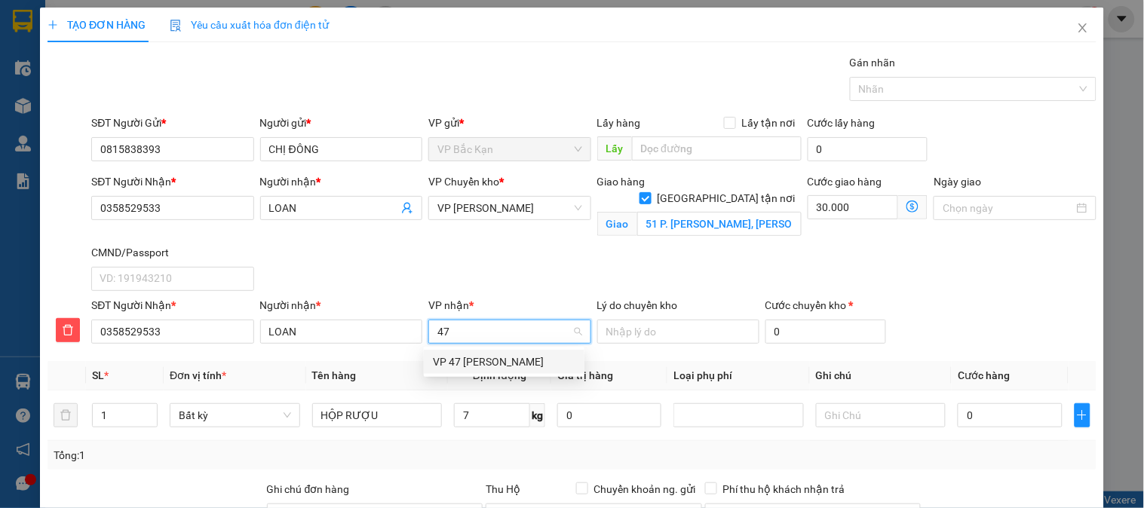
type input "47"
click at [551, 347] on body "Kết quả tìm kiếm ( 154 ) Bộ lọc Mã ĐH Trạng thái Món hàng Thu hộ Tổng cước Chưa…" at bounding box center [572, 254] width 1144 height 508
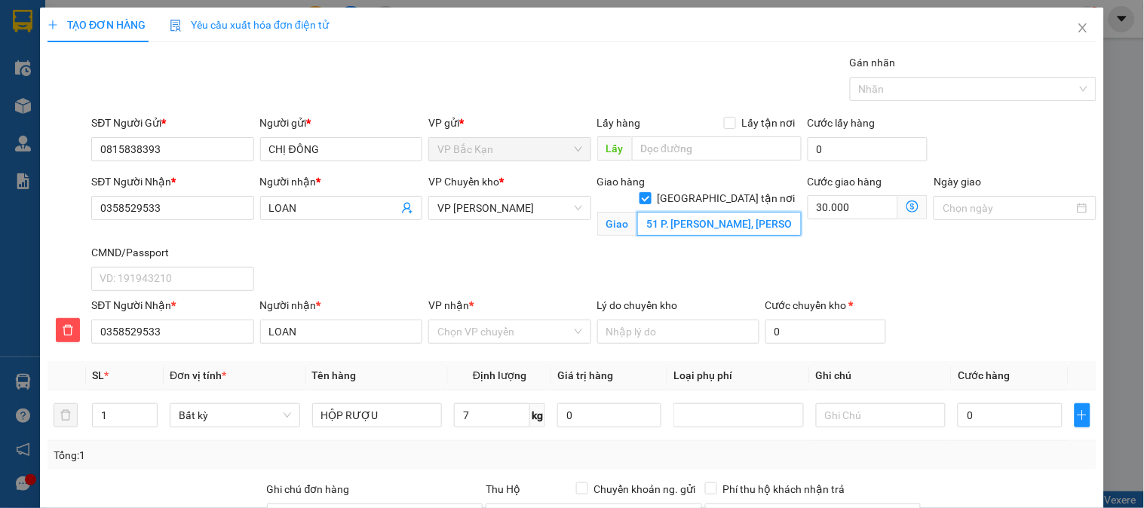
click at [758, 212] on input "51 P. Lê Đại Hành, Lê Đại Hành, Hai Bà Trưng, Hà Nội 100000, Việt Nam" at bounding box center [719, 224] width 164 height 24
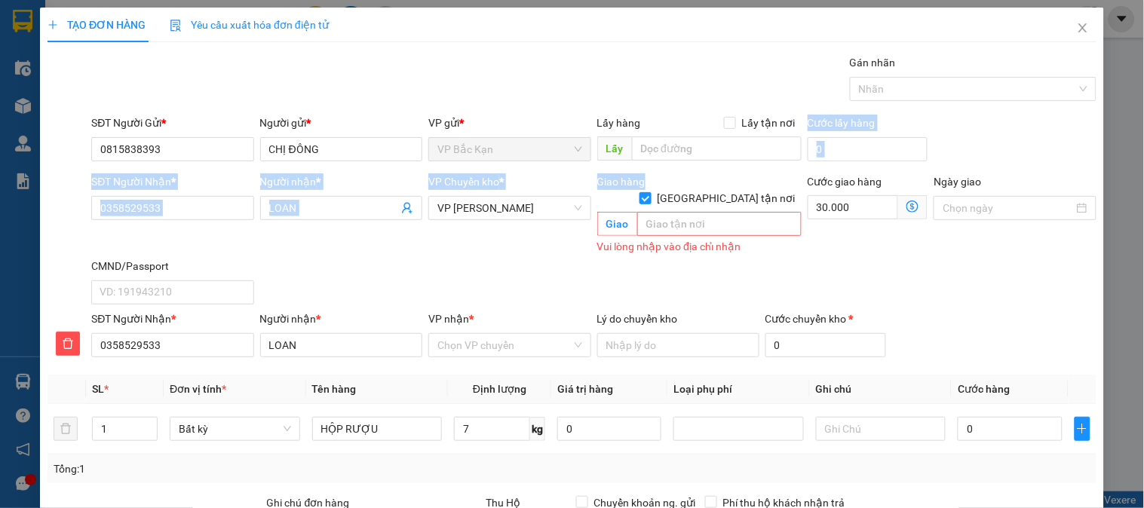
click at [709, 167] on form "SĐT Người Gửi * 0815838393 Người gửi * CHỊ ĐÔNG VP gửi * VP Bắc Kạn Lấy hàng Lấ…" at bounding box center [571, 239] width 1049 height 249
click at [650, 192] on input "[GEOGRAPHIC_DATA] tận nơi" at bounding box center [644, 197] width 11 height 11
checkbox input "false"
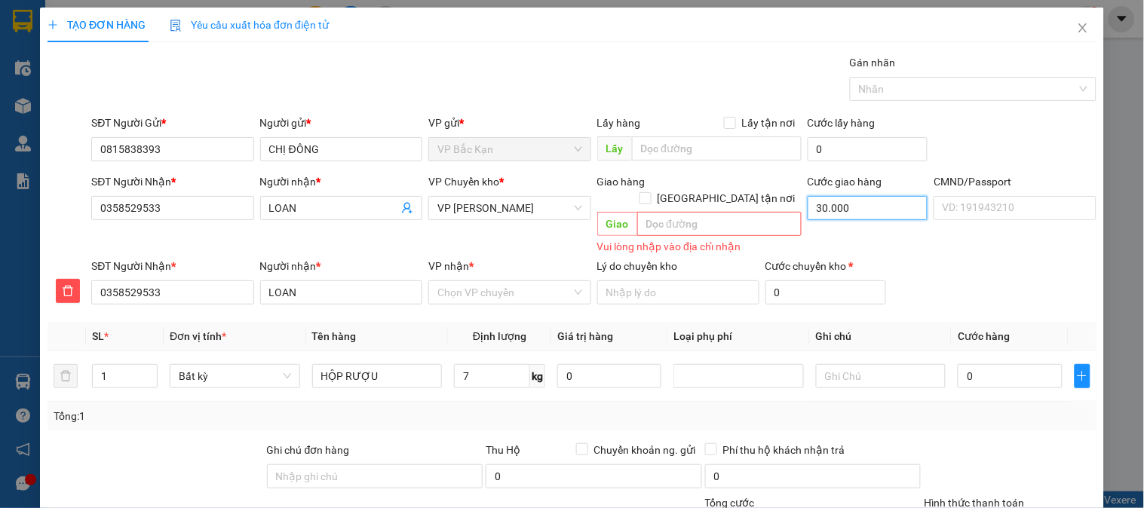
click at [807, 204] on input "30.000" at bounding box center [867, 208] width 121 height 24
type input "0"
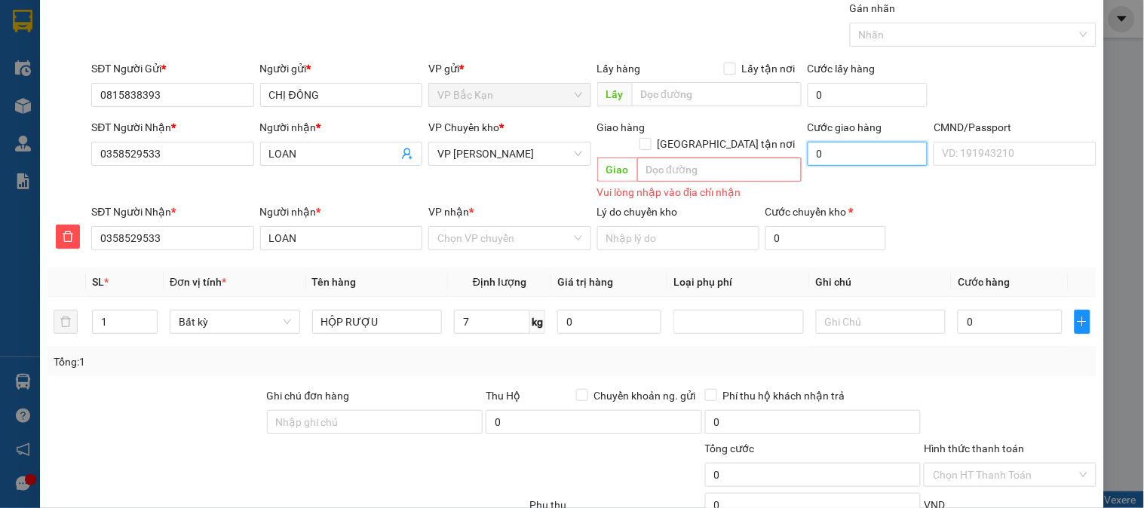
scroll to position [147, 0]
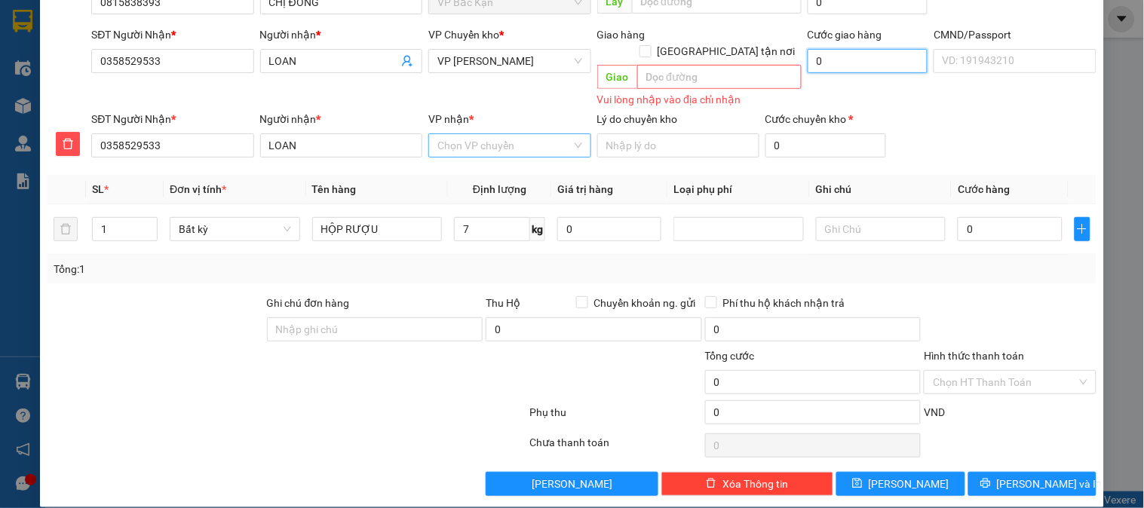
type input "0"
click at [479, 138] on input "VP nhận *" at bounding box center [503, 145] width 133 height 23
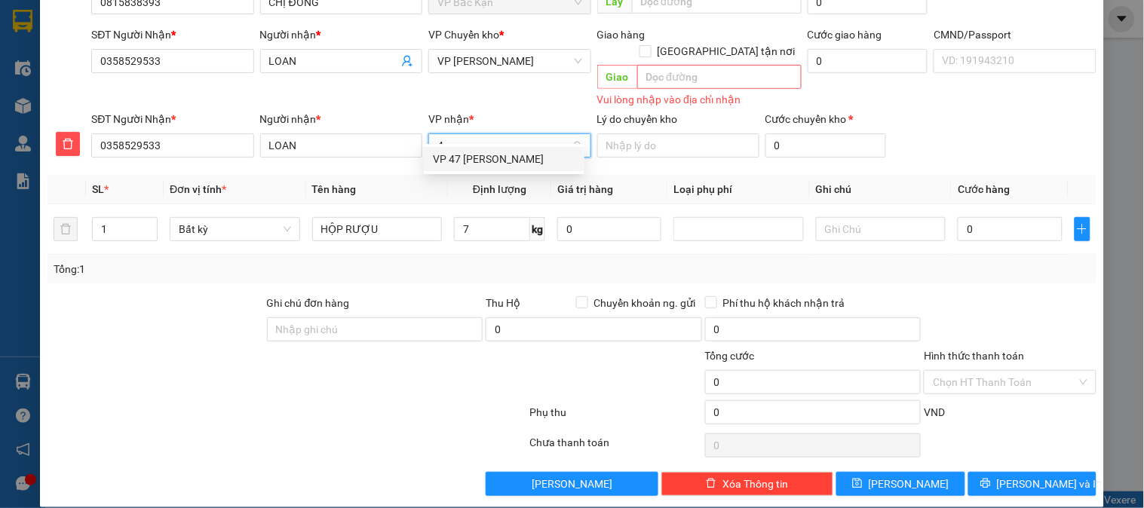
type input "47"
click at [478, 164] on div "VP 47 [PERSON_NAME]" at bounding box center [504, 159] width 142 height 17
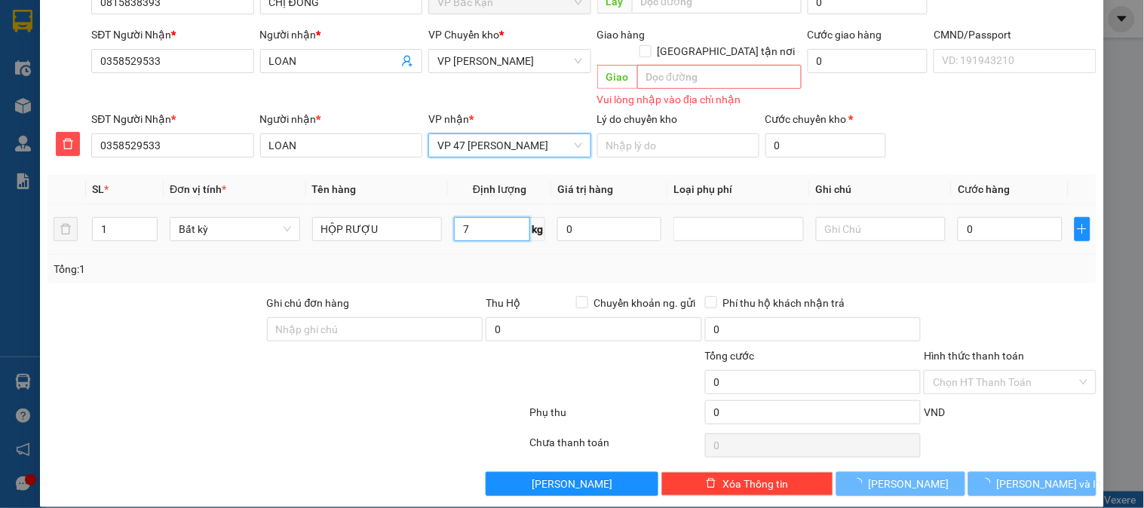
click at [486, 217] on input "7" at bounding box center [492, 229] width 76 height 24
drag, startPoint x: 544, startPoint y: 242, endPoint x: 979, endPoint y: 344, distance: 446.8
click at [547, 255] on div "Tổng: 1" at bounding box center [571, 269] width 1049 height 29
click at [634, 261] on div "Tổng: 1" at bounding box center [572, 269] width 1037 height 17
click at [691, 261] on div "Tổng: 1" at bounding box center [572, 269] width 1037 height 17
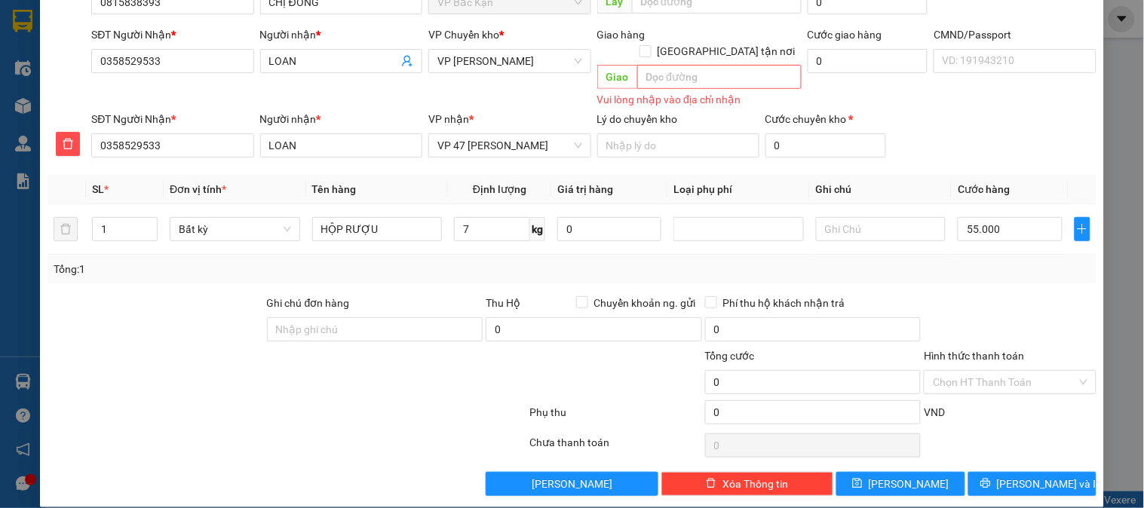
type input "55.000"
click at [1049, 476] on span "[PERSON_NAME] và In" at bounding box center [1050, 484] width 106 height 17
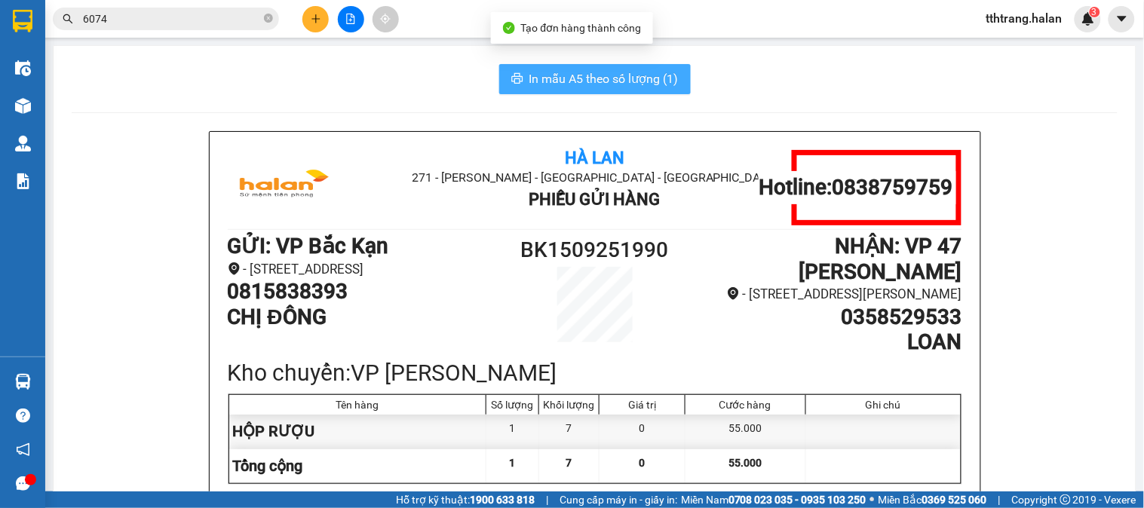
click at [553, 70] on span "In mẫu A5 theo số lượng (1)" at bounding box center [603, 78] width 149 height 19
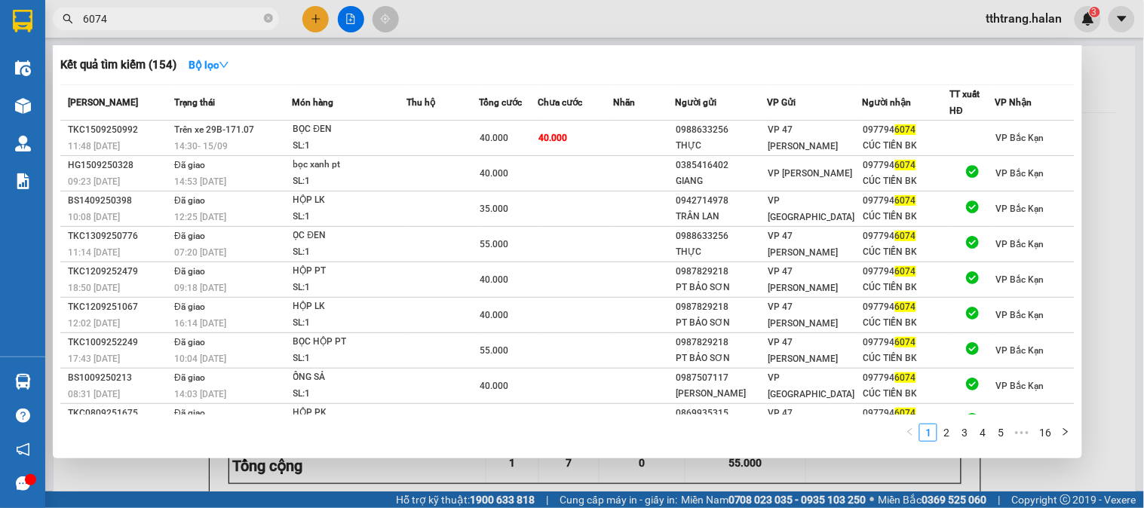
click at [268, 20] on icon "close-circle" at bounding box center [268, 18] width 9 height 9
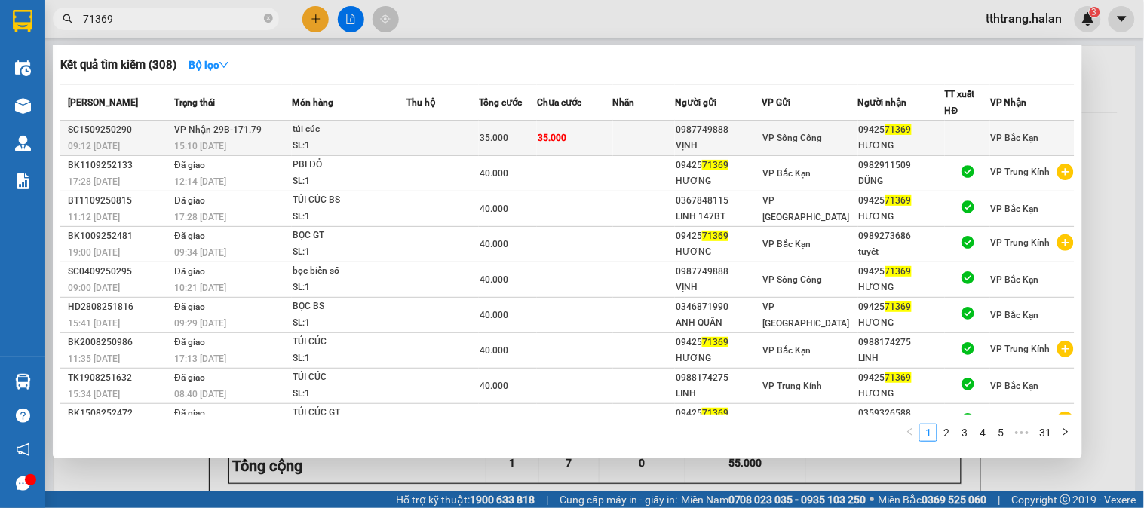
type input "71369"
click at [343, 132] on div "túi cúc" at bounding box center [349, 129] width 113 height 17
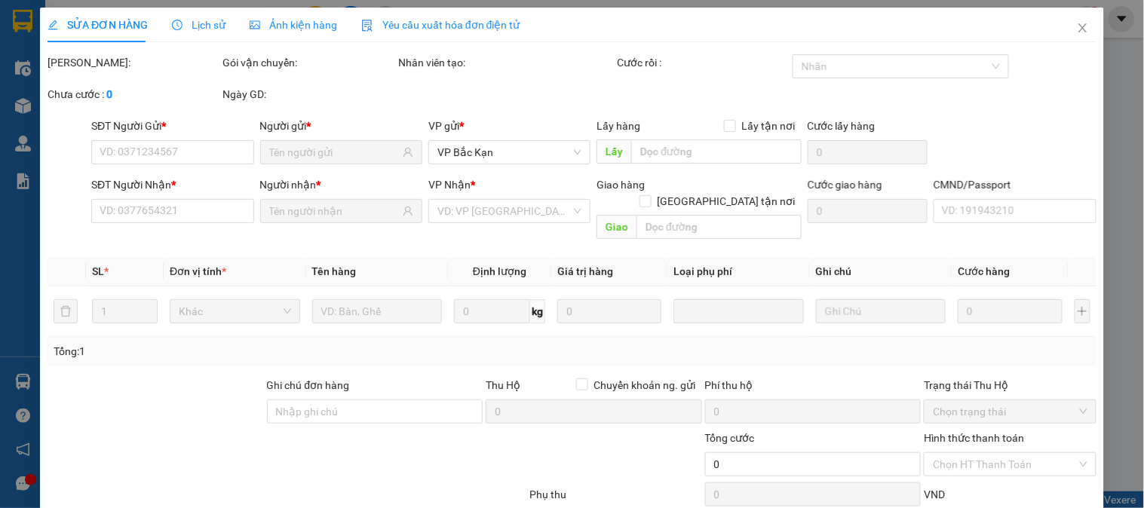
type input "0987749888"
type input "VỊNH"
type input "0942571369"
type input "HƯƠNG"
type input "35.000"
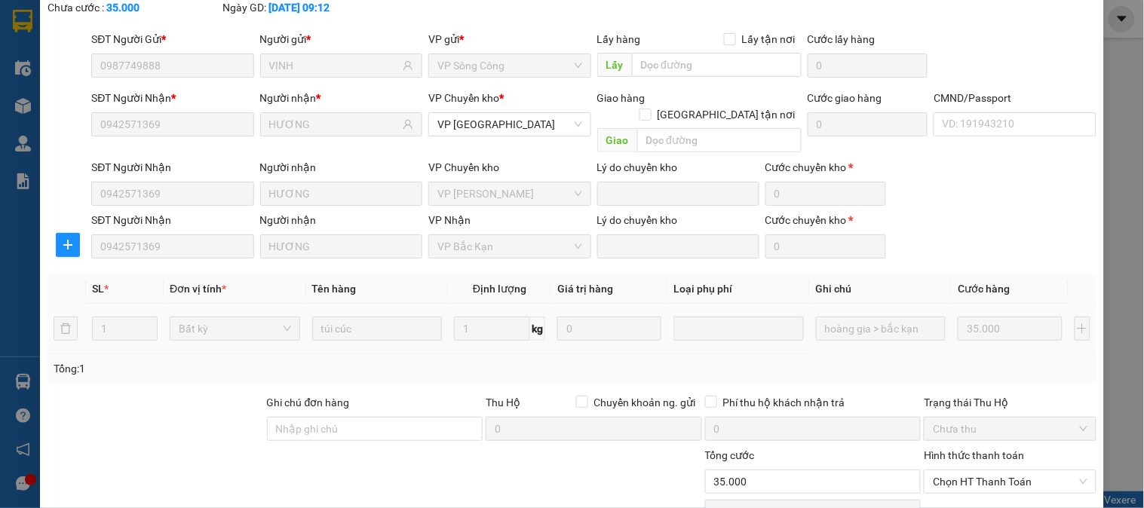
scroll to position [186, 0]
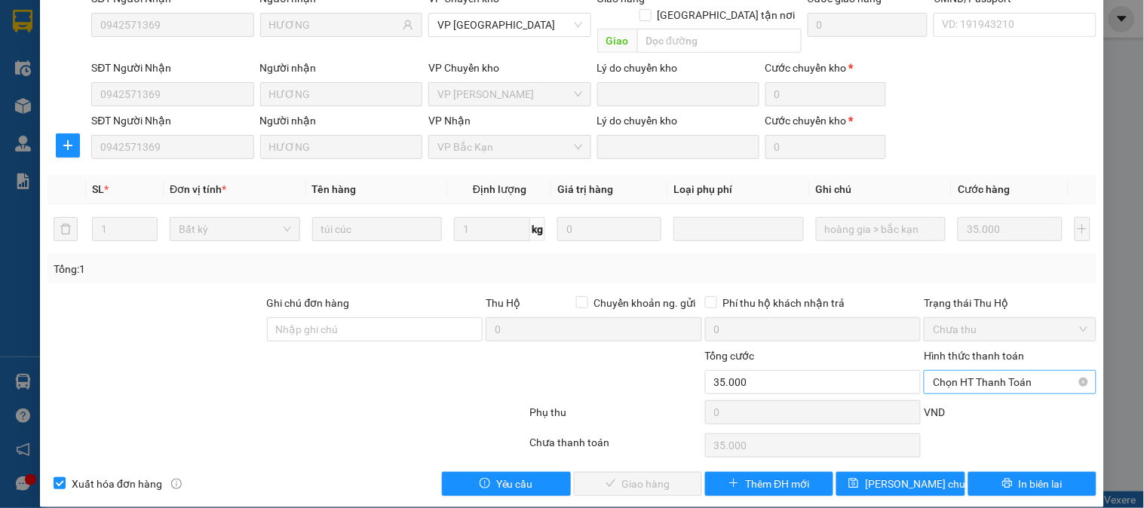
click at [968, 371] on span "Chọn HT Thanh Toán" at bounding box center [1010, 382] width 154 height 23
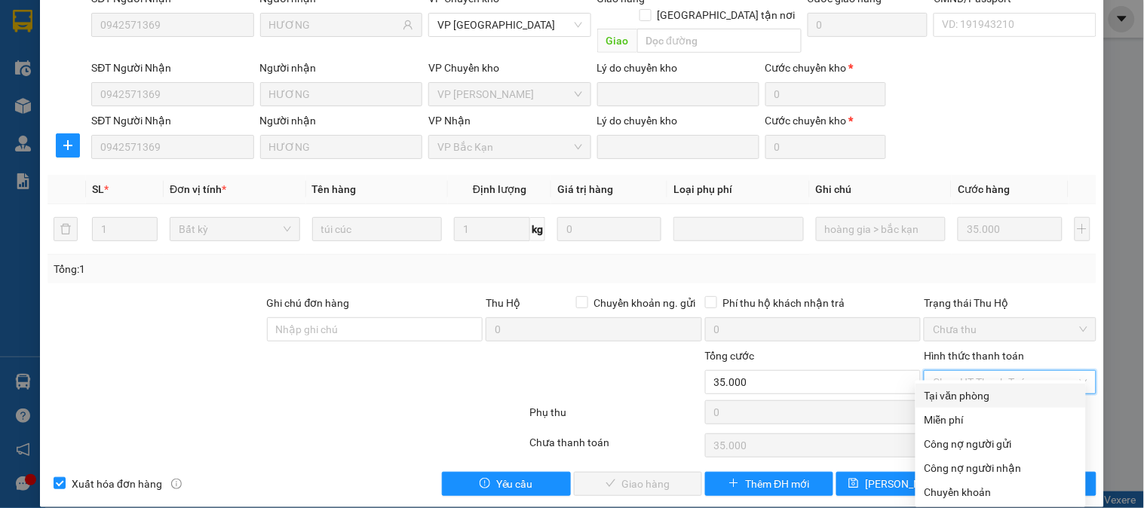
click at [974, 392] on div "Tại văn phòng" at bounding box center [1000, 396] width 152 height 17
type input "0"
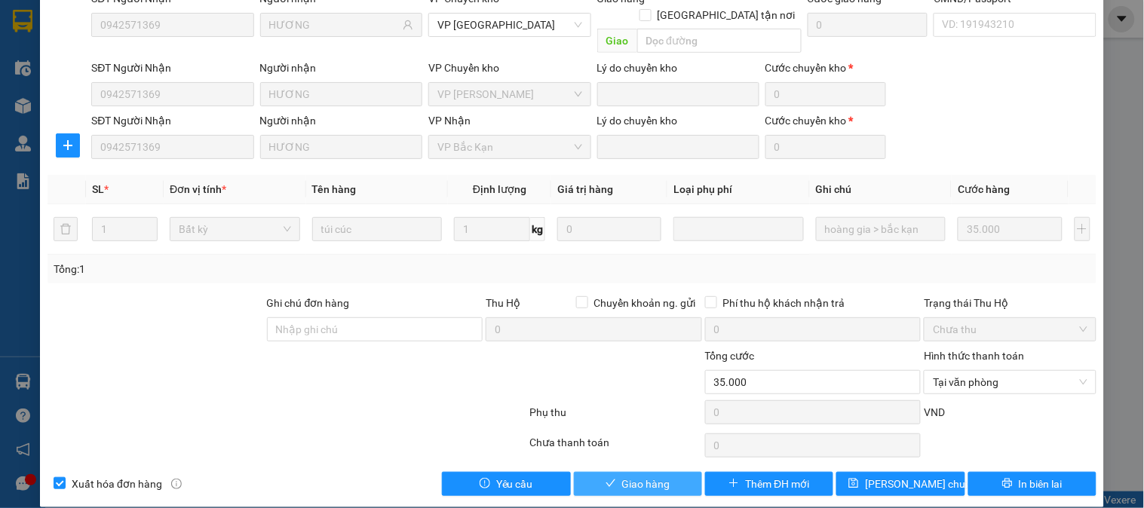
click at [639, 476] on span "Giao hàng" at bounding box center [646, 484] width 48 height 17
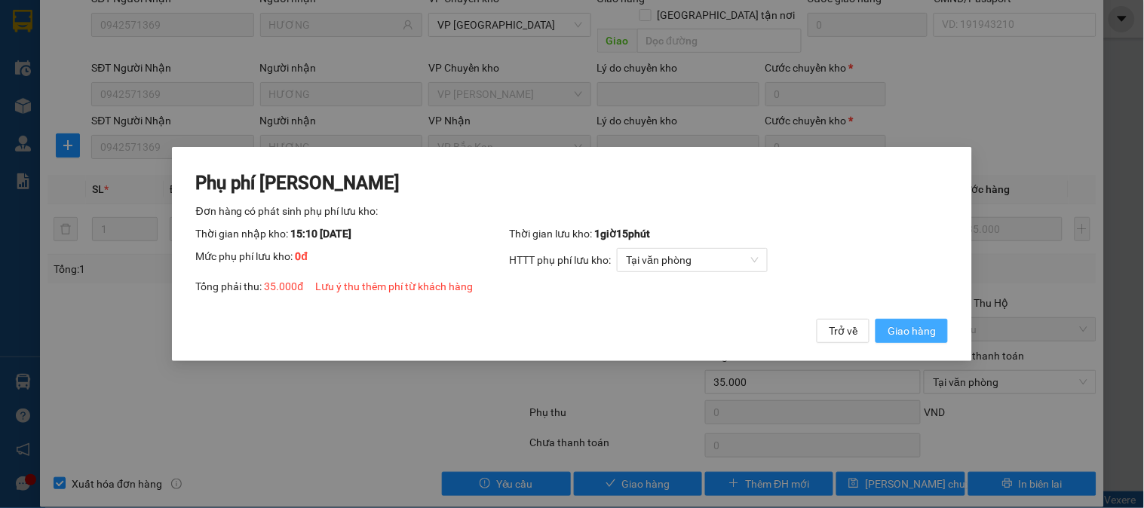
click at [927, 330] on span "Giao hàng" at bounding box center [911, 331] width 48 height 17
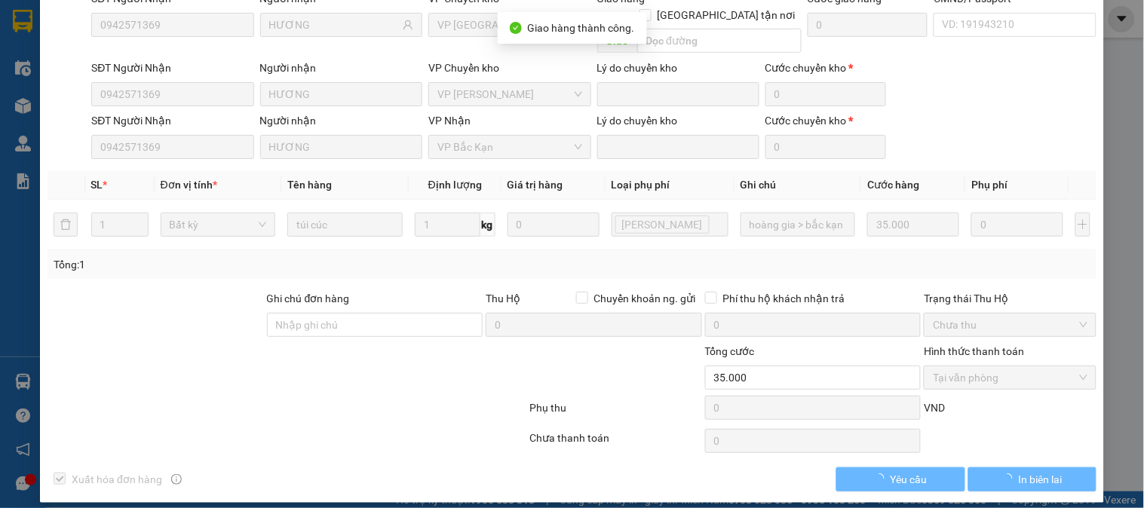
scroll to position [182, 0]
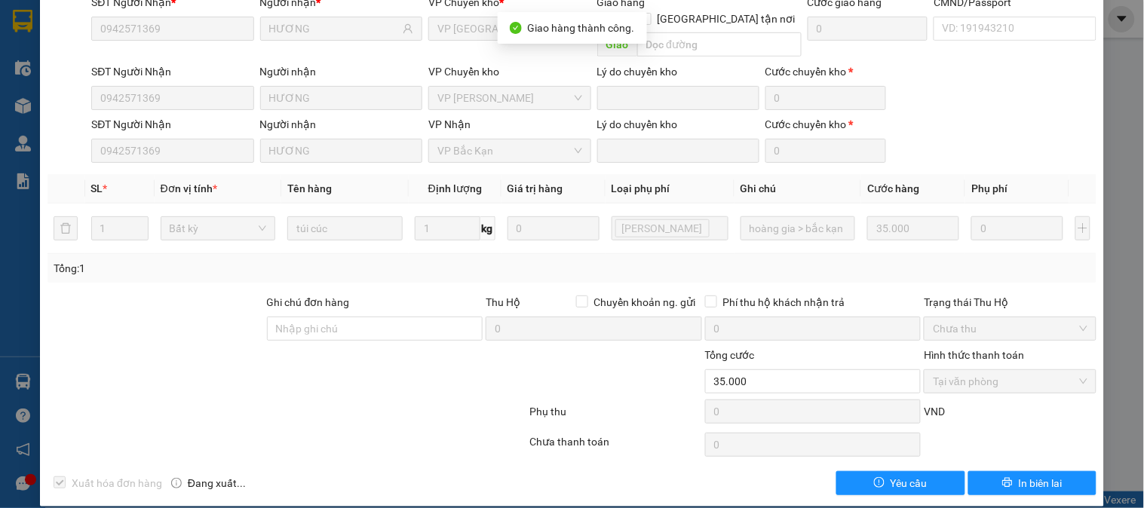
drag, startPoint x: 258, startPoint y: 407, endPoint x: 281, endPoint y: 406, distance: 23.4
click at [259, 406] on div at bounding box center [287, 415] width 482 height 30
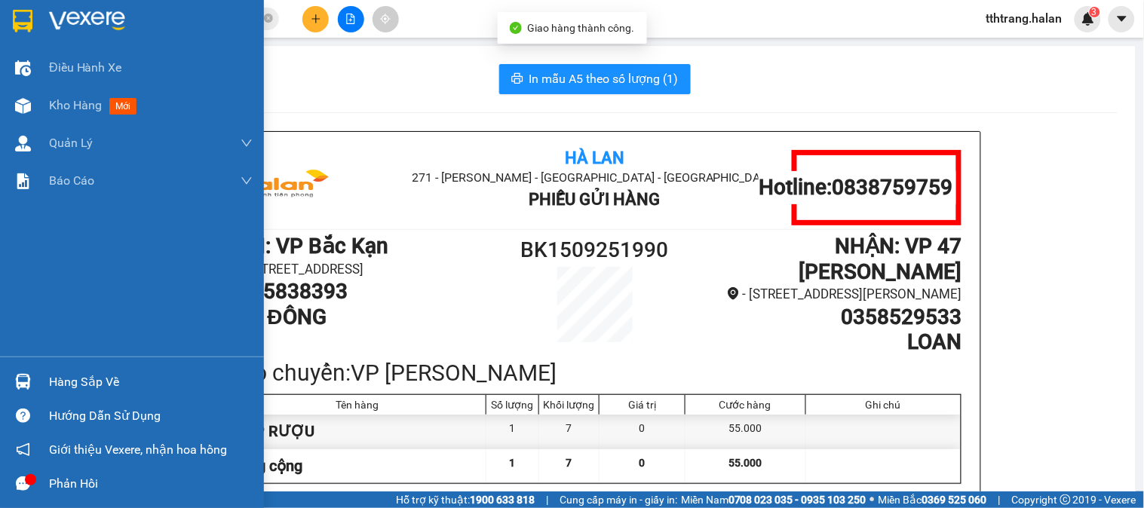
click at [23, 381] on img at bounding box center [23, 382] width 16 height 16
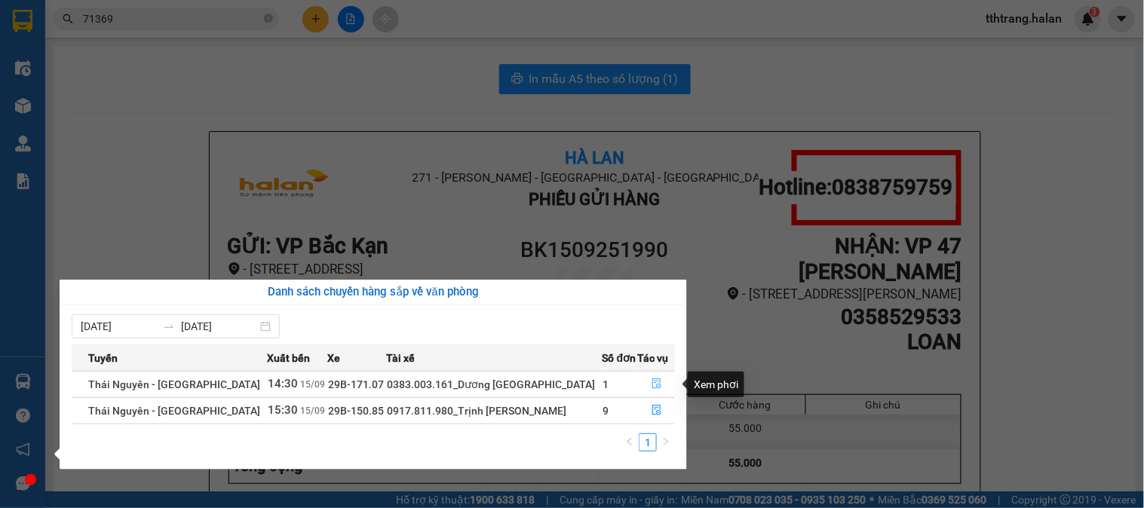
click at [656, 386] on icon "file-done" at bounding box center [656, 383] width 11 height 11
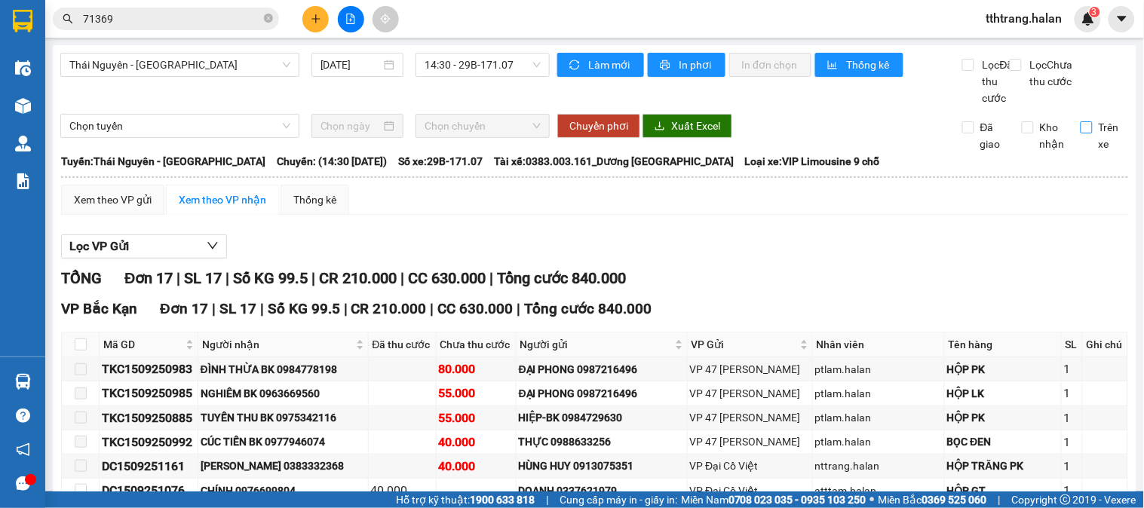
click at [1080, 133] on input "Trên xe" at bounding box center [1086, 127] width 12 height 12
checkbox input "true"
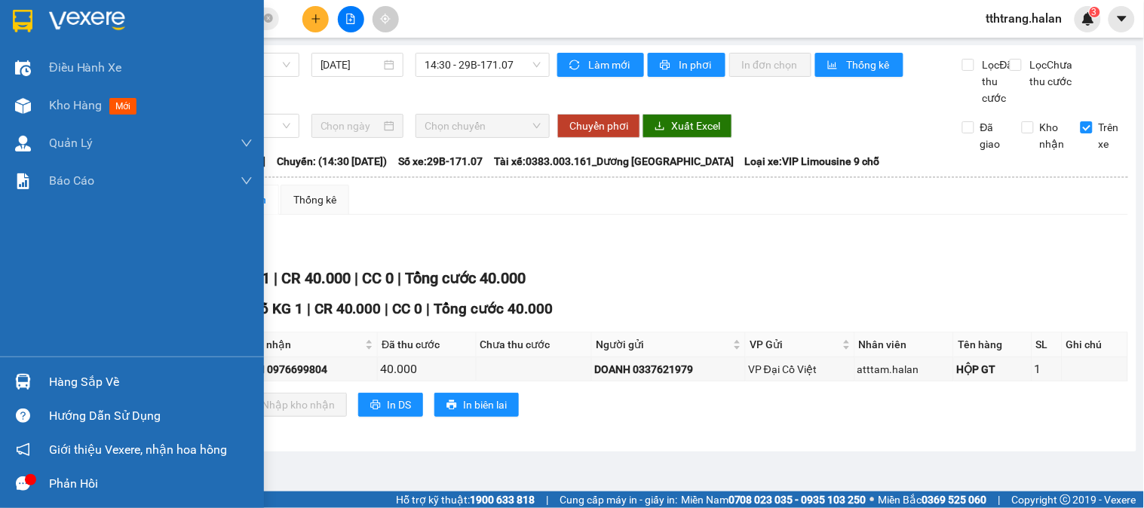
click at [20, 382] on img at bounding box center [23, 382] width 16 height 16
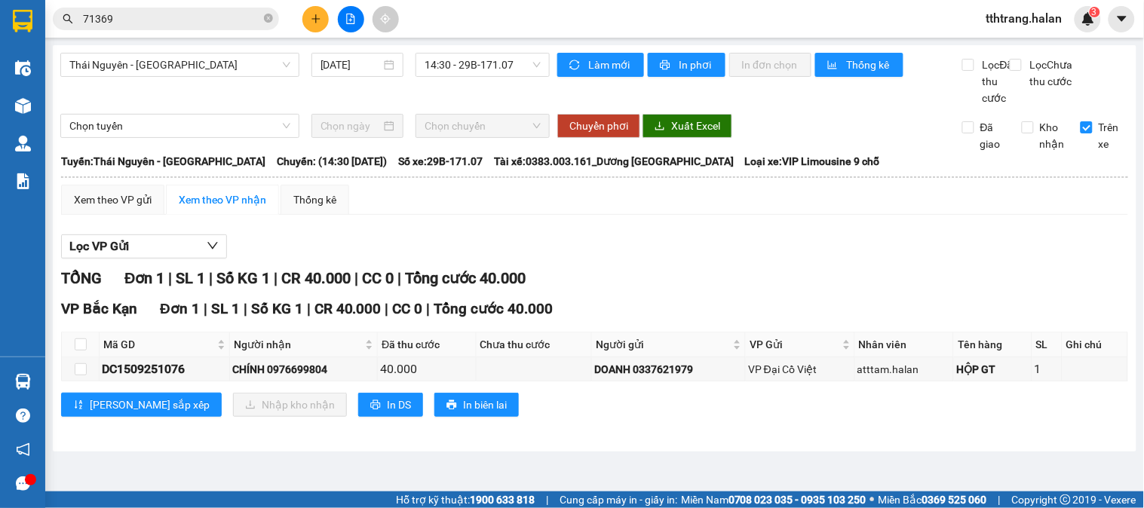
click at [813, 294] on section "Kết quả tìm kiếm ( 308 ) Bộ lọc Mã ĐH Trạng thái Món hàng Thu hộ Tổng cước Chưa…" at bounding box center [572, 254] width 1144 height 508
click at [266, 20] on icon "close-circle" at bounding box center [268, 18] width 9 height 9
click at [237, 16] on input "text" at bounding box center [172, 19] width 178 height 17
click at [237, 15] on input "text" at bounding box center [172, 19] width 178 height 17
click at [237, 13] on input "text" at bounding box center [172, 19] width 178 height 17
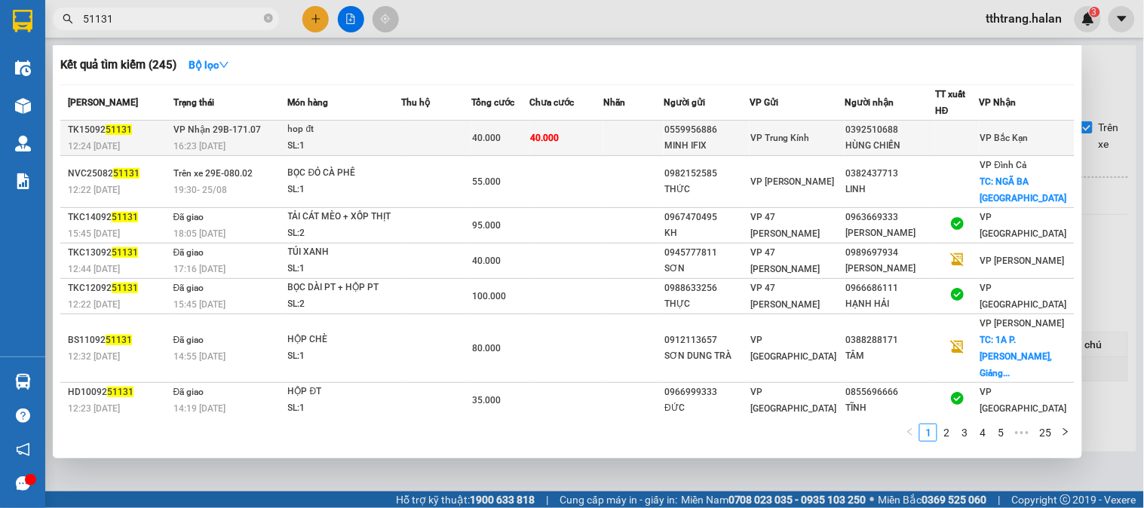
type input "51131"
click at [269, 127] on td "VP Nhận 29B-171.07 16:23 - 15/09" at bounding box center [229, 138] width 118 height 35
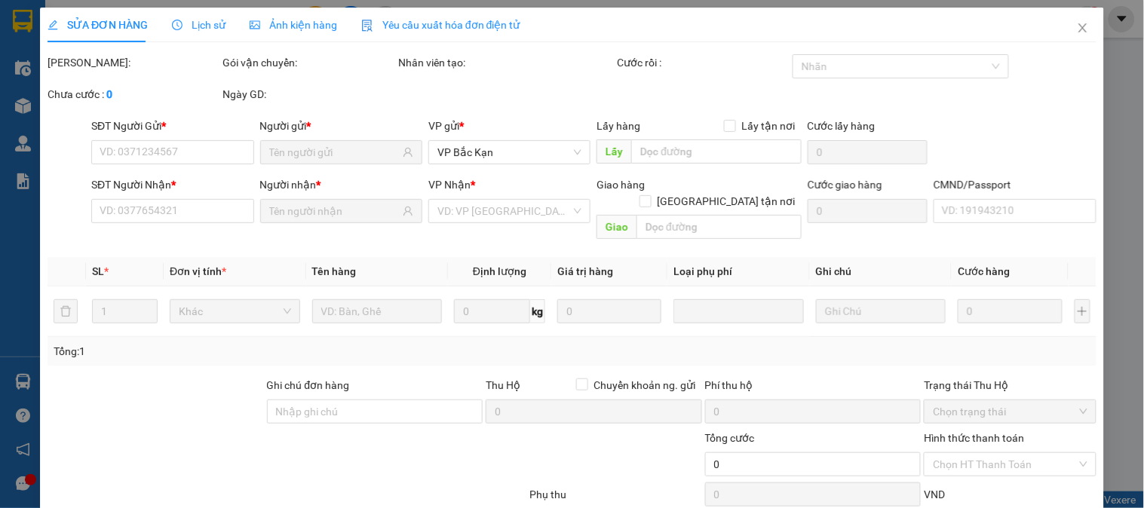
type input "0559956886"
type input "MINH IFIX"
type input "0392510688"
type input "HÙNG CHIẾN"
type input "40.000"
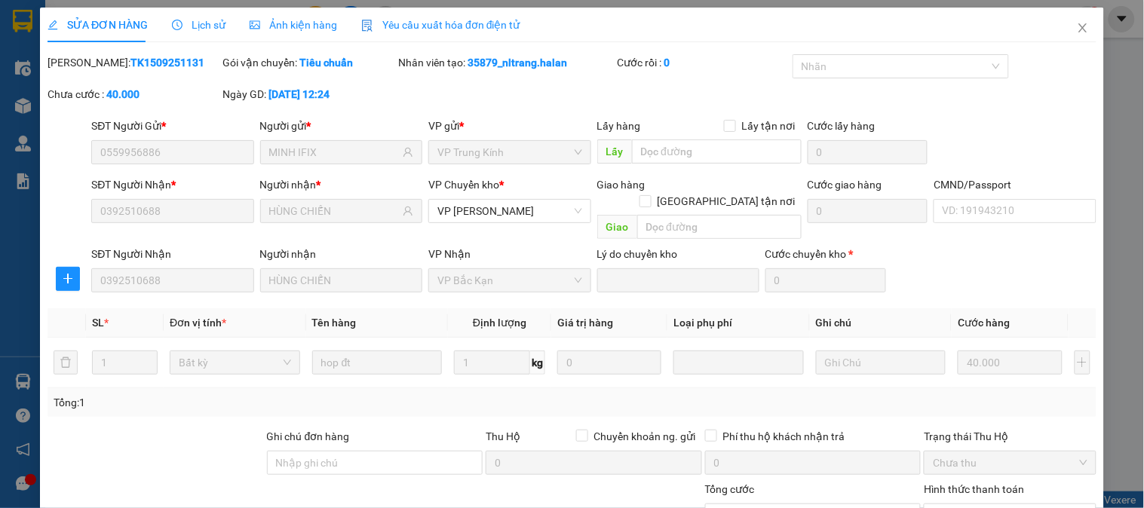
scroll to position [133, 0]
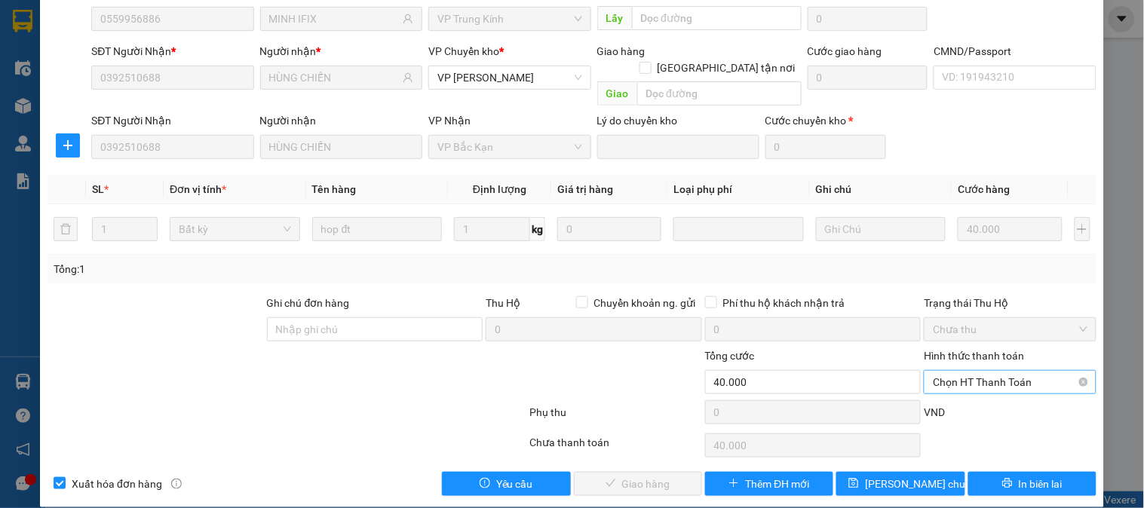
click at [1015, 371] on span "Chọn HT Thanh Toán" at bounding box center [1010, 382] width 154 height 23
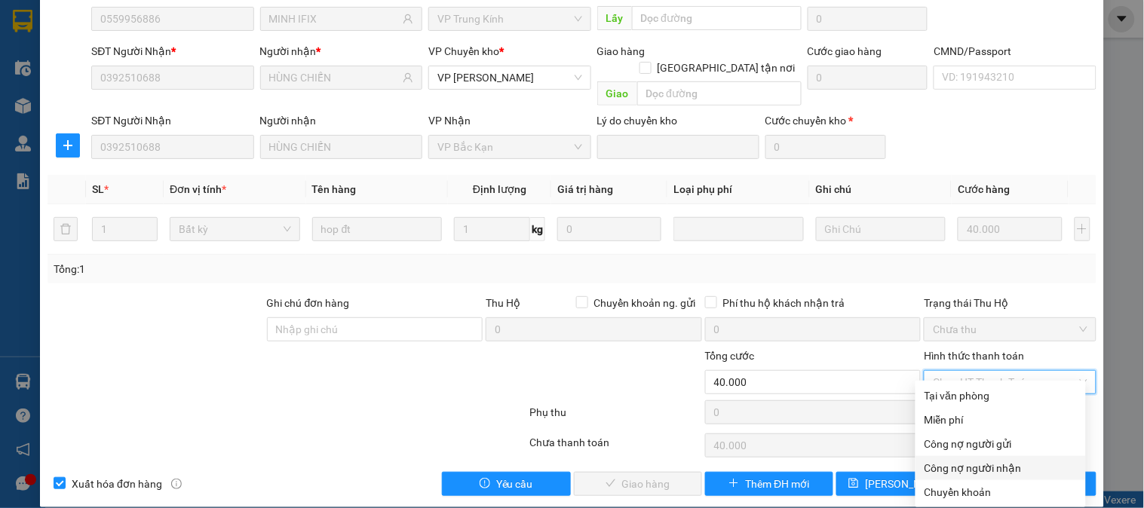
click at [1000, 460] on div "Công nợ người nhận" at bounding box center [1000, 468] width 152 height 17
type input "0"
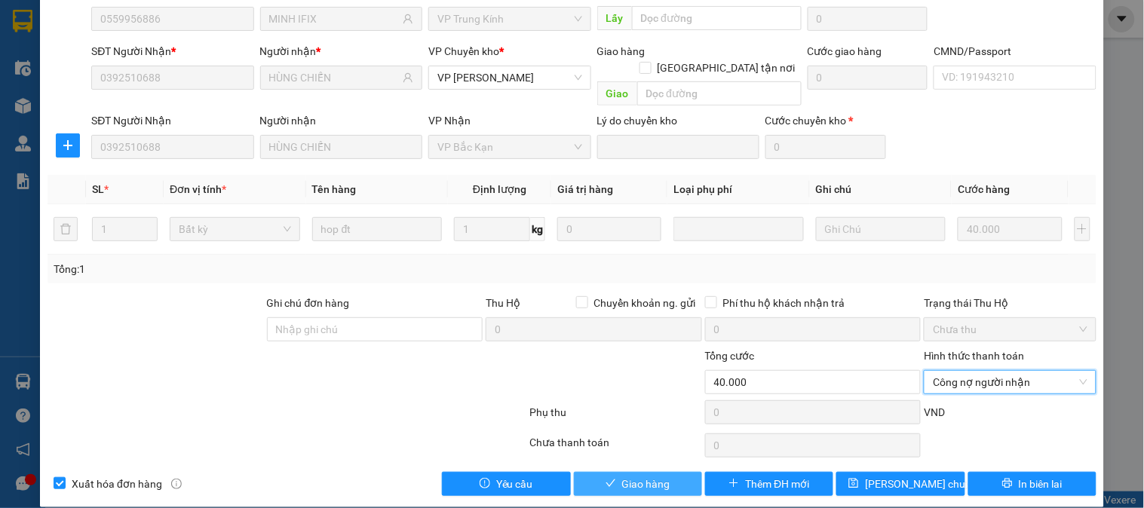
click at [623, 476] on span "Giao hàng" at bounding box center [646, 484] width 48 height 17
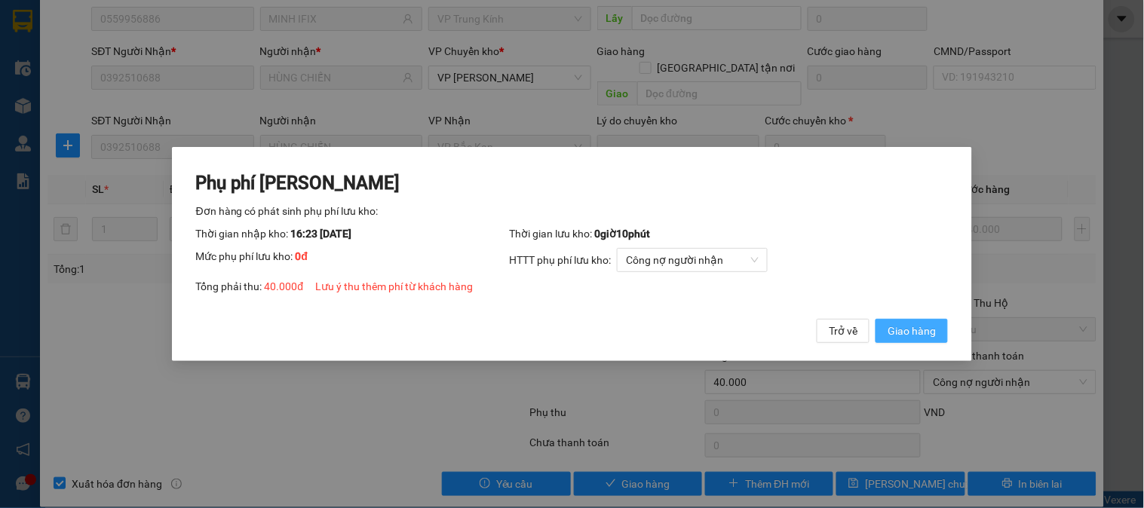
click at [928, 323] on span "Giao hàng" at bounding box center [911, 331] width 48 height 17
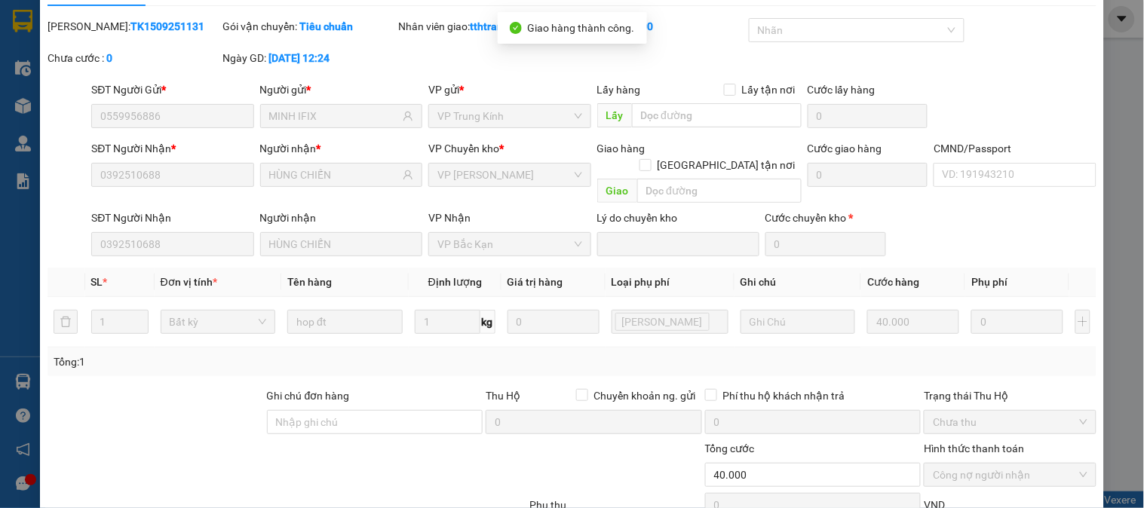
scroll to position [0, 0]
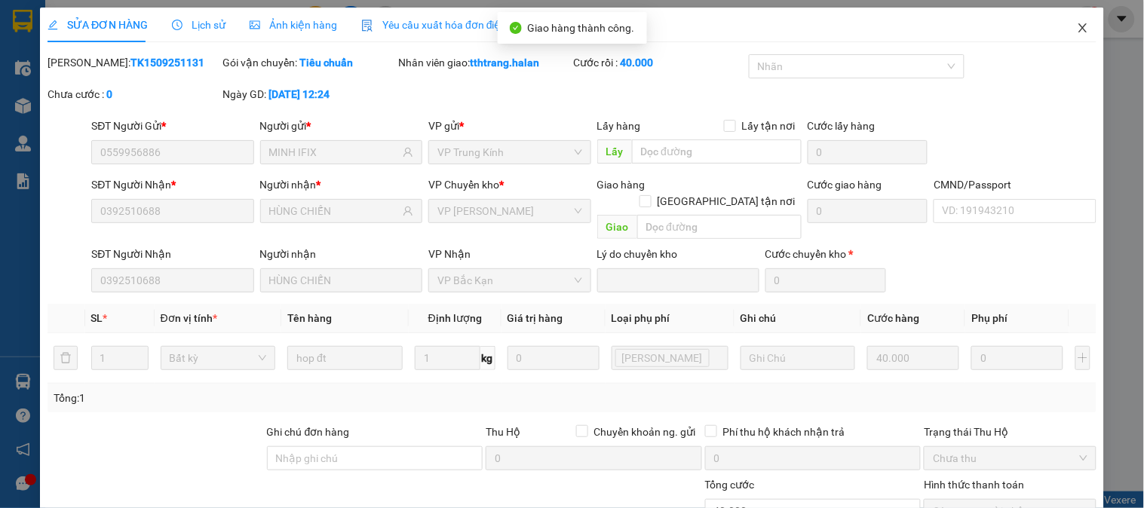
click at [1077, 23] on icon "close" at bounding box center [1083, 28] width 12 height 12
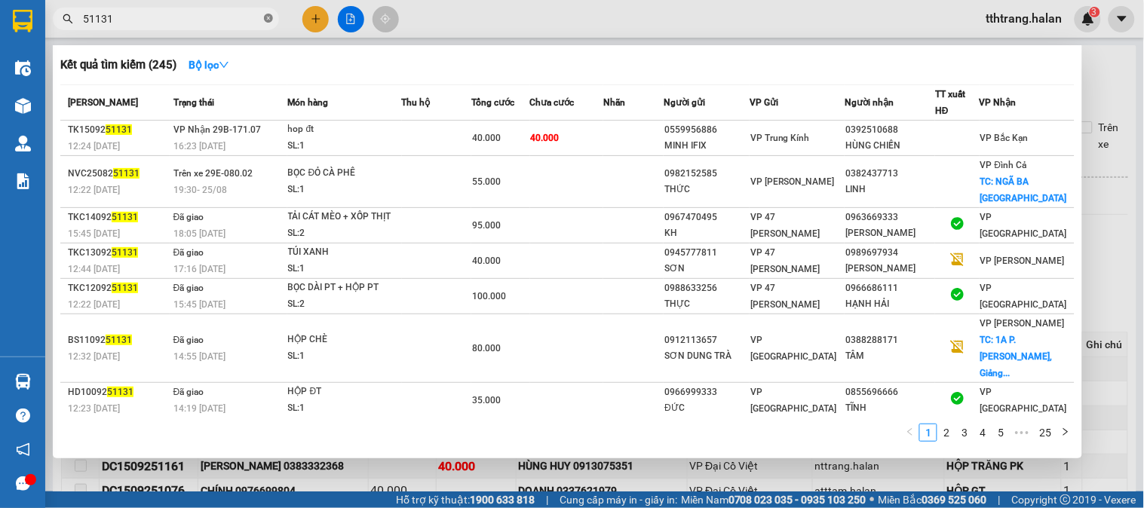
click at [268, 19] on icon "close-circle" at bounding box center [268, 18] width 9 height 9
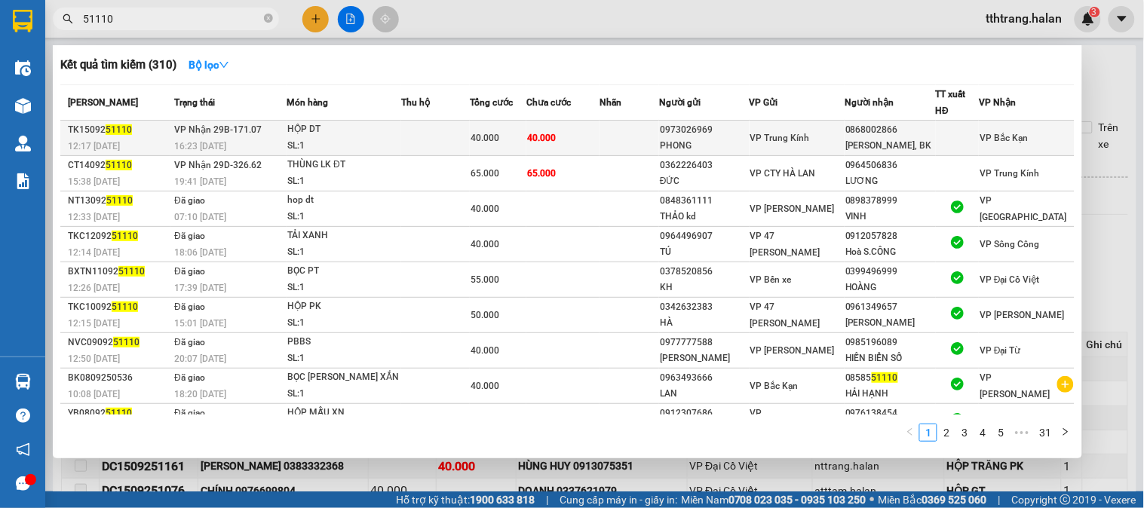
type input "51110"
click at [409, 130] on td at bounding box center [435, 138] width 69 height 35
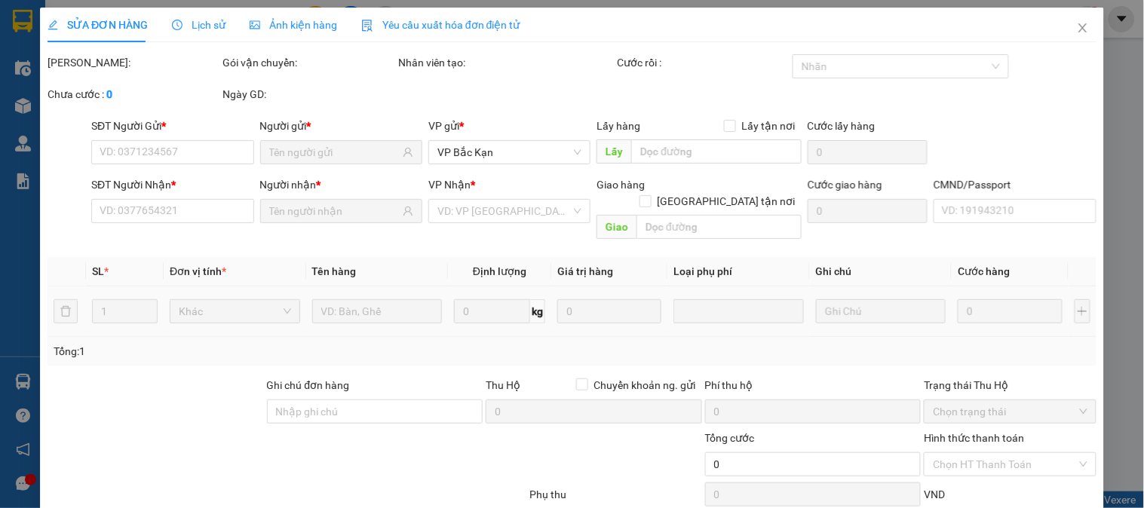
type input "0973026969"
type input "PHONG"
type input "0868002866"
type input "[PERSON_NAME], BK"
type input "40.000"
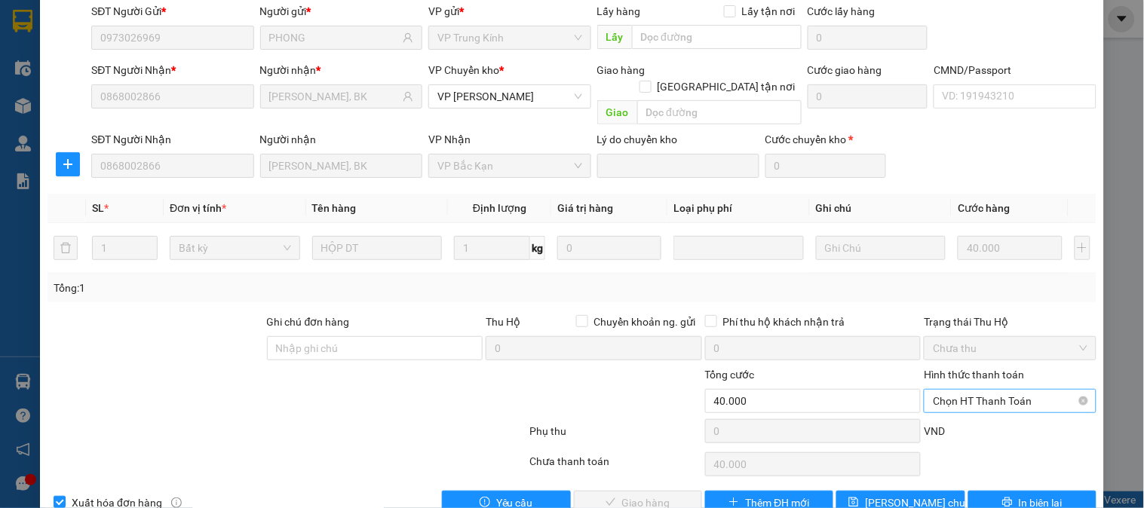
scroll to position [133, 0]
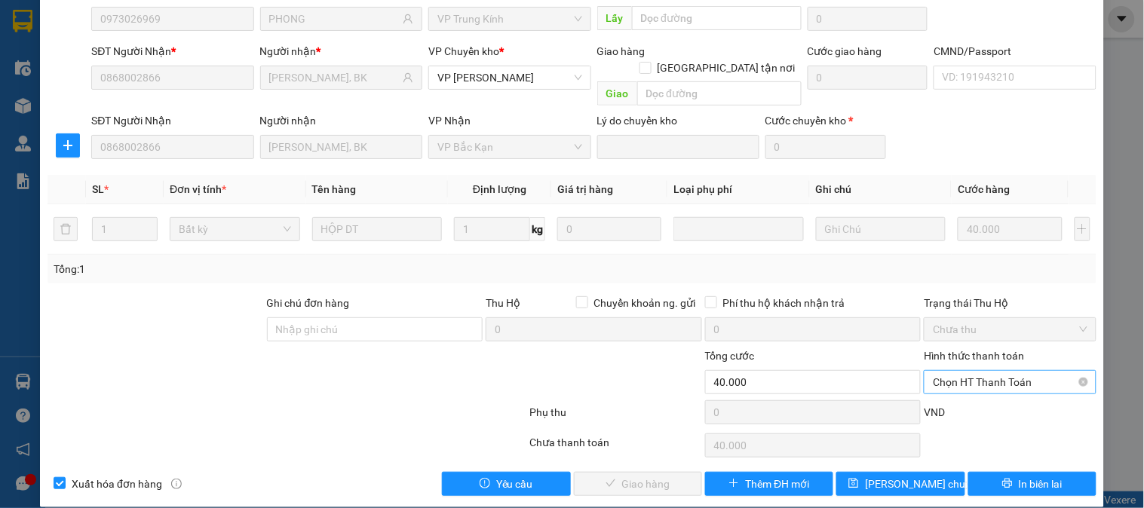
click at [989, 371] on span "Chọn HT Thanh Toán" at bounding box center [1010, 382] width 154 height 23
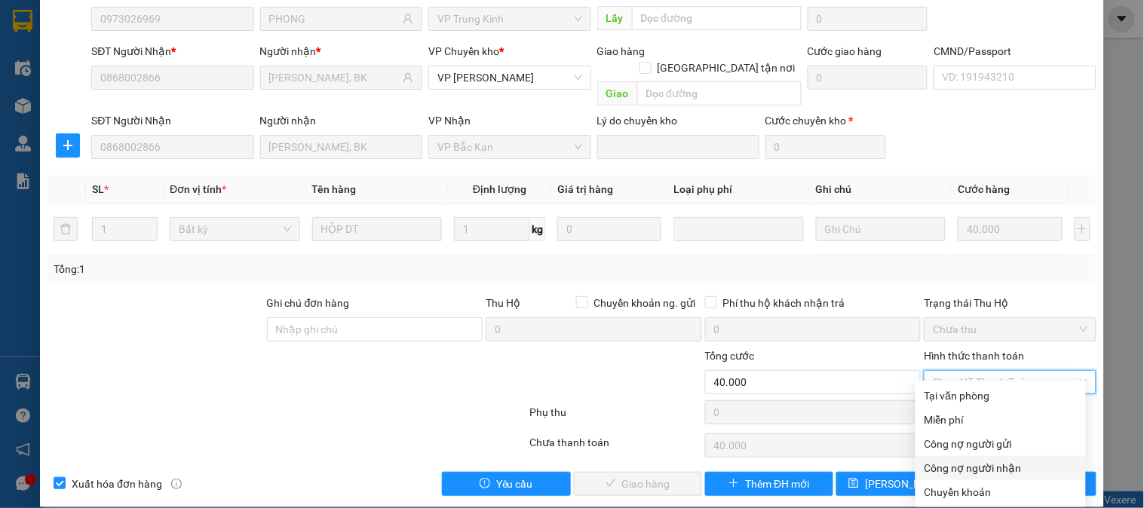
click at [991, 469] on div "Công nợ người nhận" at bounding box center [1000, 468] width 152 height 17
type input "0"
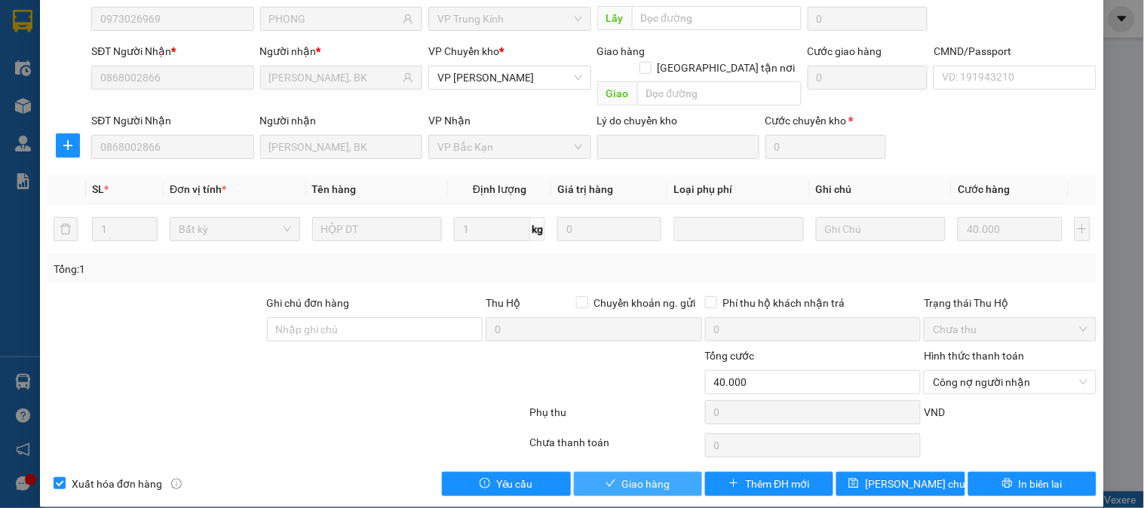
click at [630, 476] on span "Giao hàng" at bounding box center [646, 484] width 48 height 17
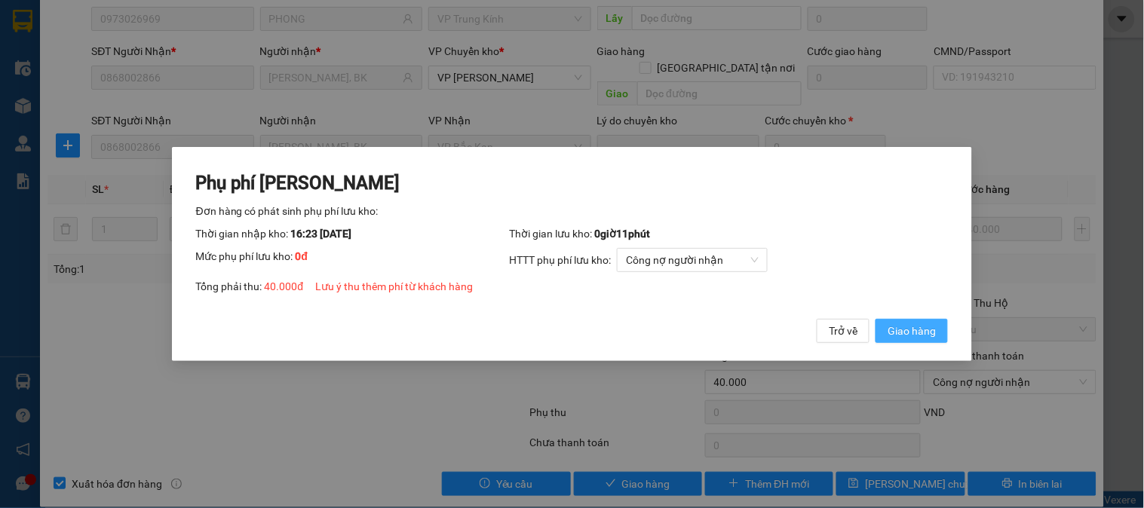
click at [890, 334] on span "Giao hàng" at bounding box center [911, 331] width 48 height 17
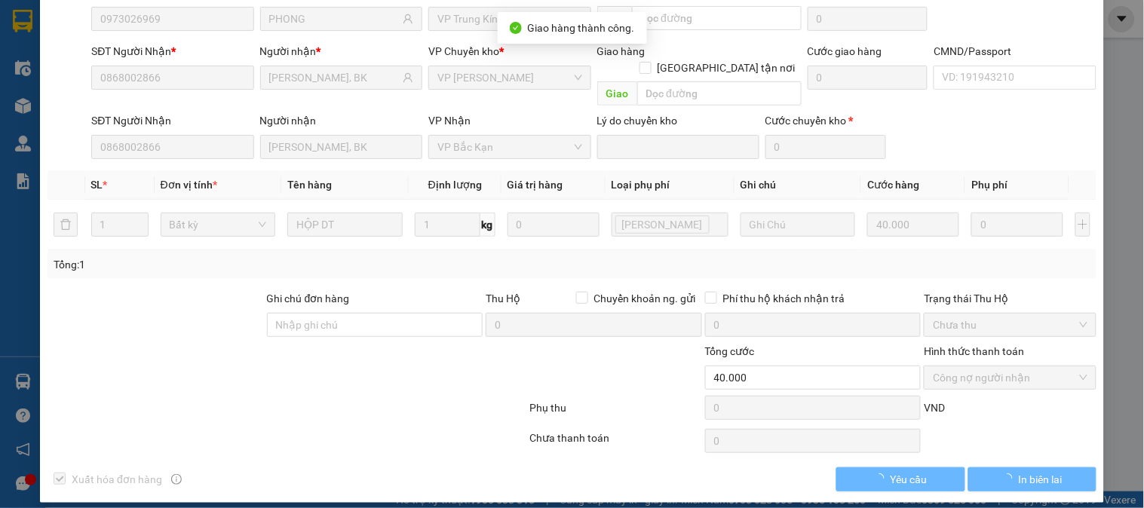
scroll to position [130, 0]
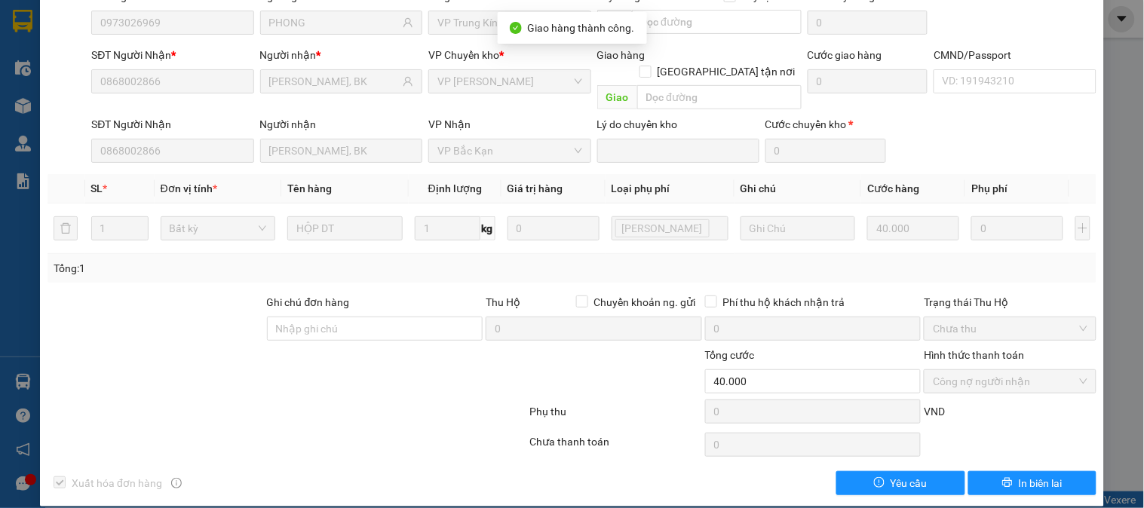
click at [897, 347] on div "Tổng cước" at bounding box center [813, 358] width 216 height 23
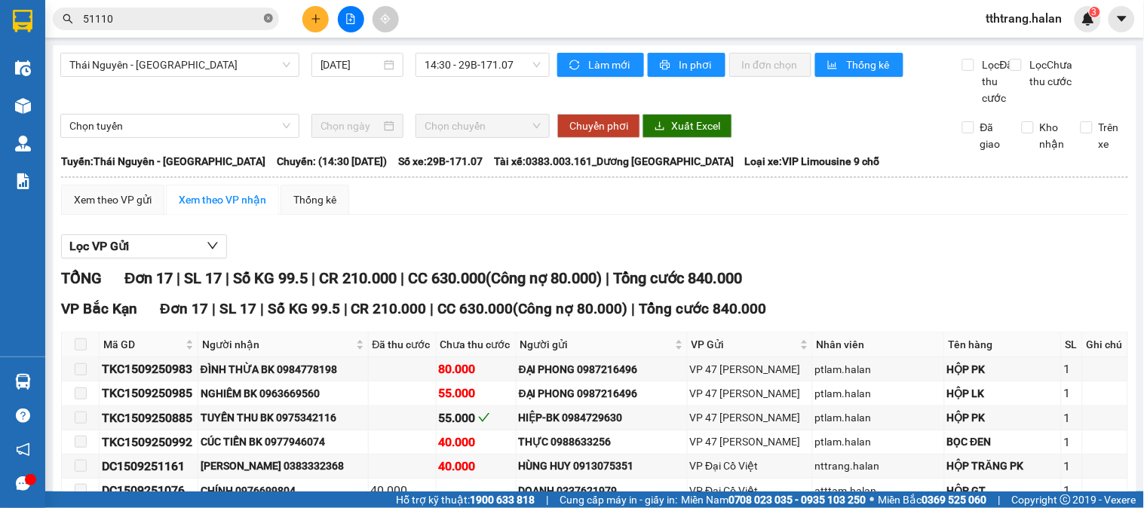
click at [268, 15] on icon "close-circle" at bounding box center [268, 18] width 9 height 9
click at [211, 20] on input "text" at bounding box center [172, 19] width 178 height 17
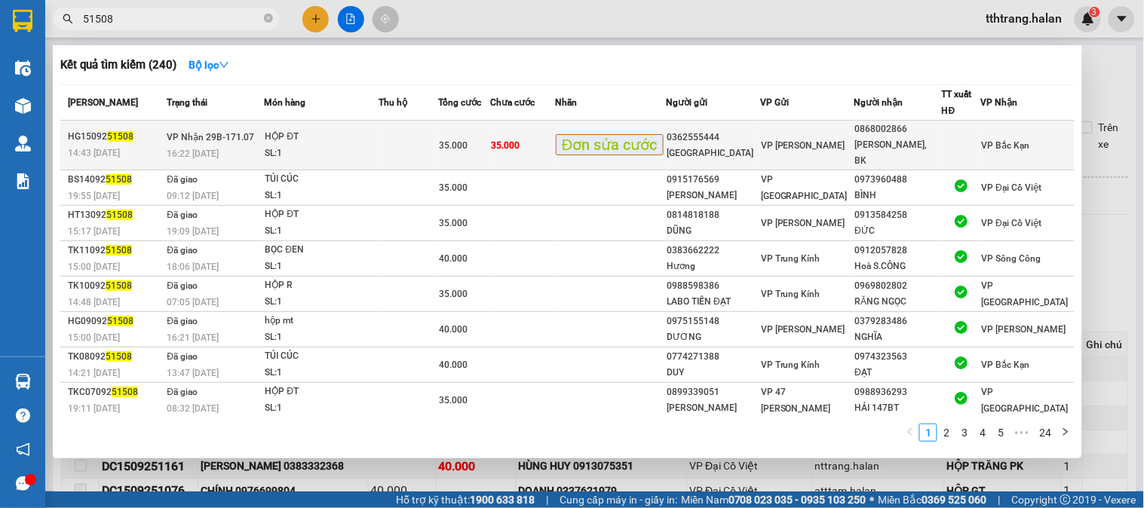
type input "51508"
click at [432, 144] on td at bounding box center [408, 146] width 60 height 50
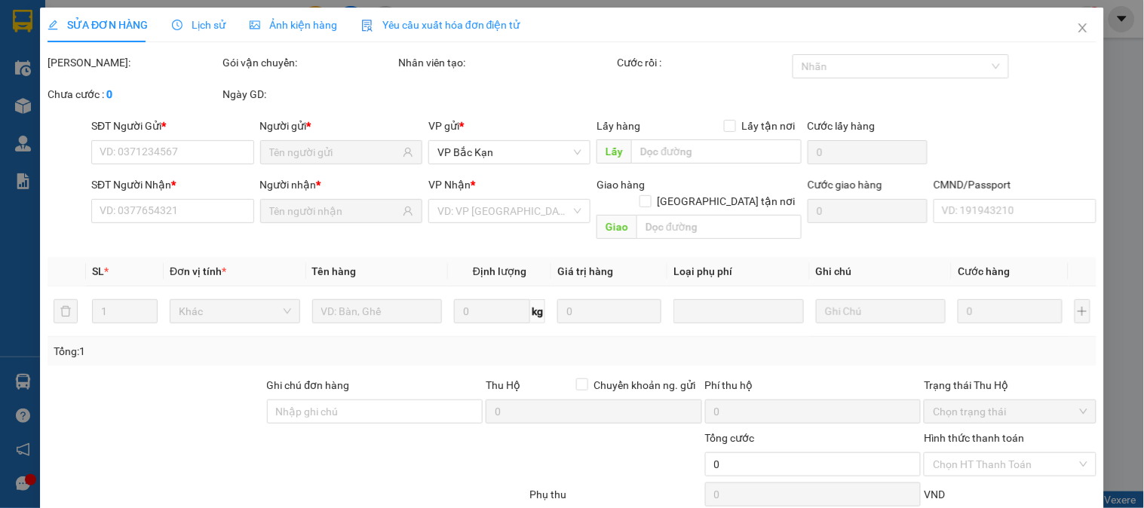
type input "0362555444"
type input "[GEOGRAPHIC_DATA]"
type input "0868002866"
type input "[PERSON_NAME], BK"
type input "35.000"
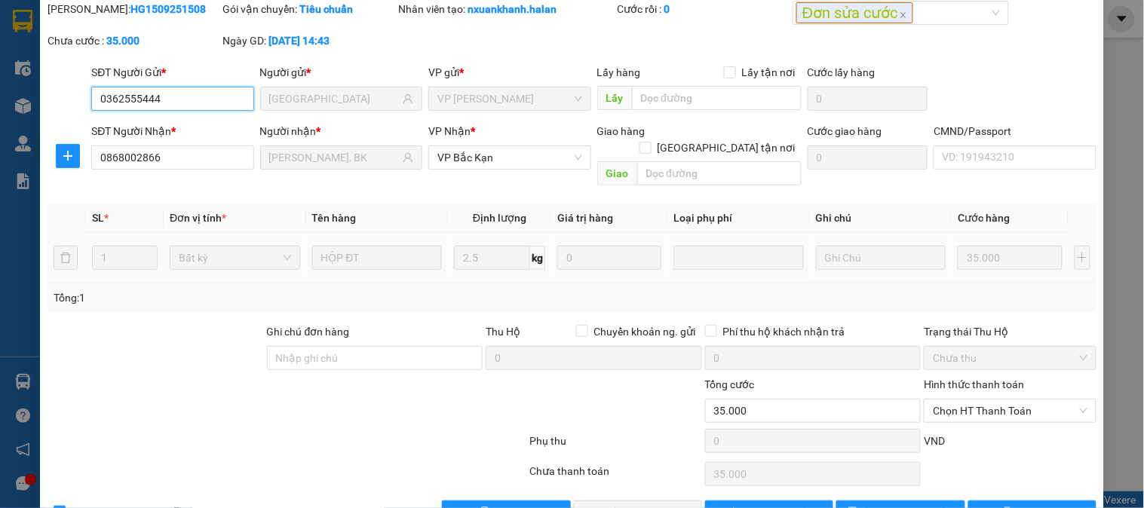
scroll to position [83, 0]
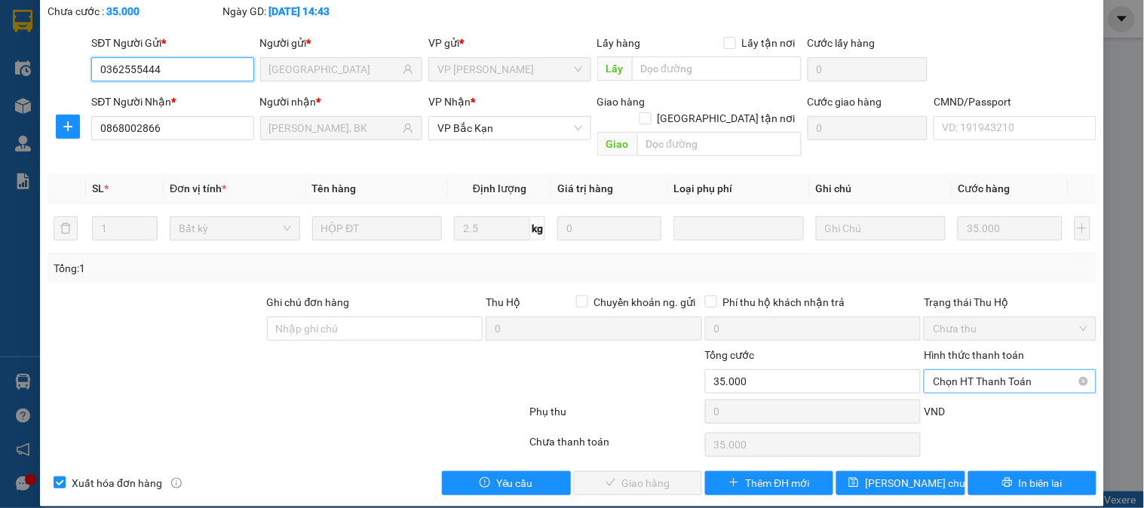
click at [970, 370] on span "Chọn HT Thanh Toán" at bounding box center [1010, 381] width 154 height 23
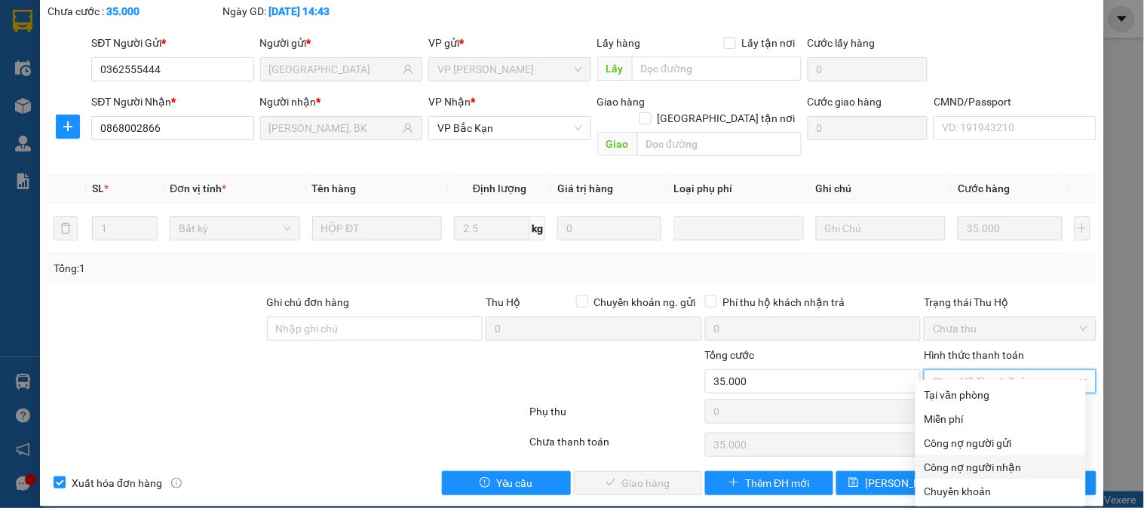
click at [975, 464] on div "Công nợ người nhận" at bounding box center [1000, 467] width 152 height 17
type input "0"
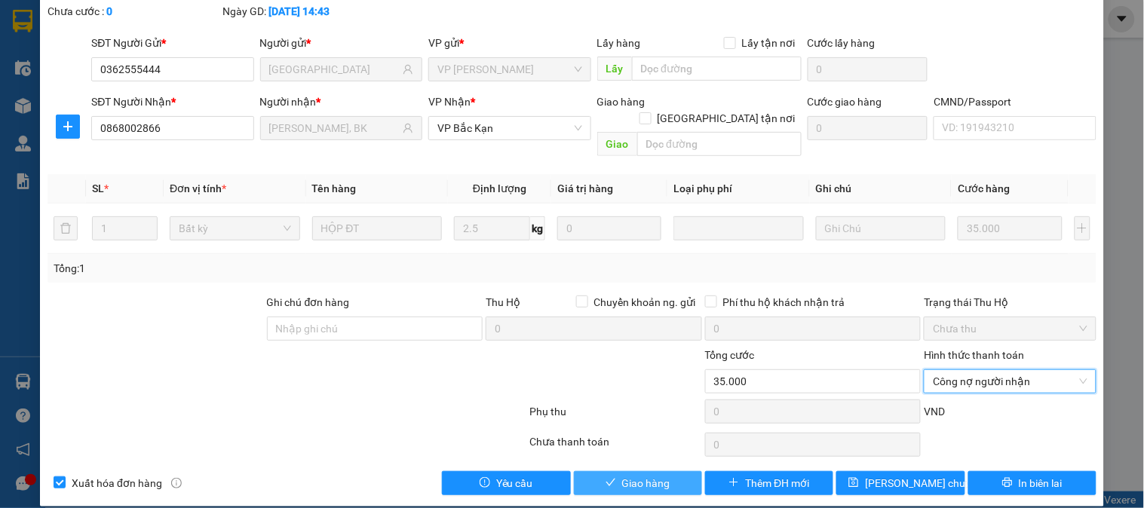
drag, startPoint x: 645, startPoint y: 468, endPoint x: 657, endPoint y: 463, distance: 13.9
click at [645, 475] on span "Giao hàng" at bounding box center [646, 483] width 48 height 17
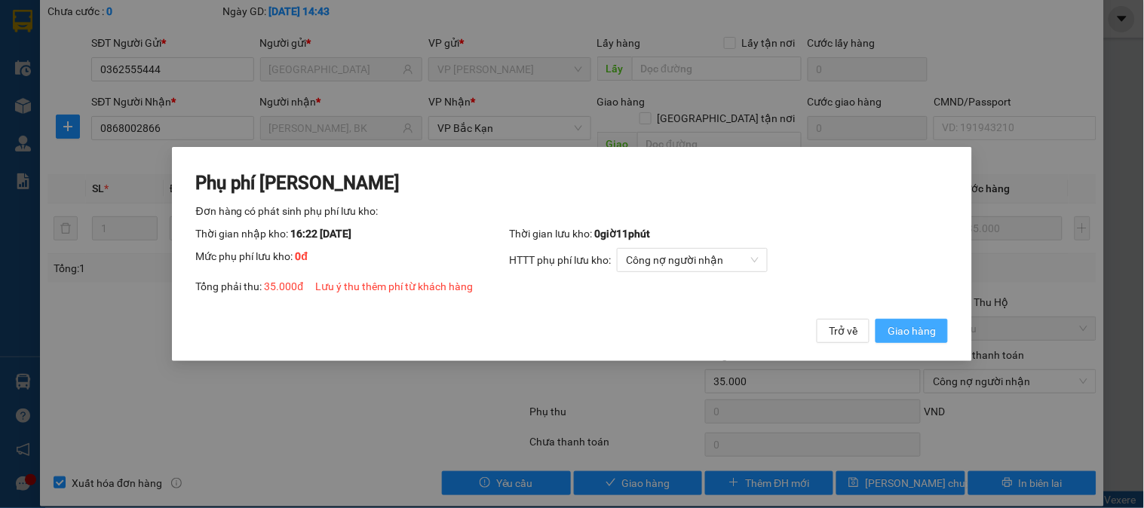
click at [890, 326] on span "Giao hàng" at bounding box center [911, 331] width 48 height 17
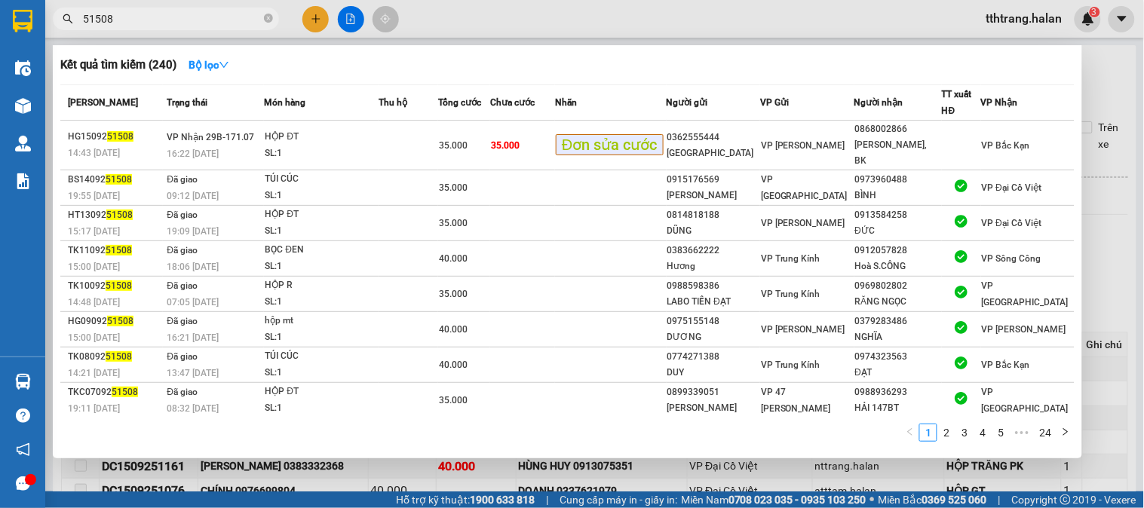
click at [262, 20] on span "51508" at bounding box center [166, 19] width 226 height 23
click at [266, 21] on icon "close-circle" at bounding box center [268, 18] width 9 height 9
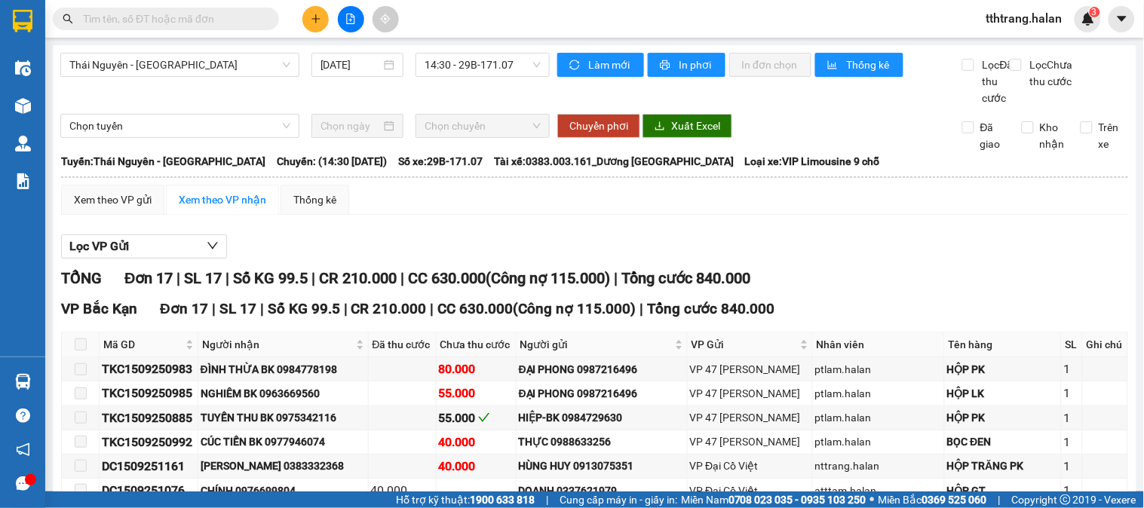
drag, startPoint x: 245, startPoint y: 20, endPoint x: 247, endPoint y: 6, distance: 14.4
click at [246, 11] on input "text" at bounding box center [172, 19] width 178 height 17
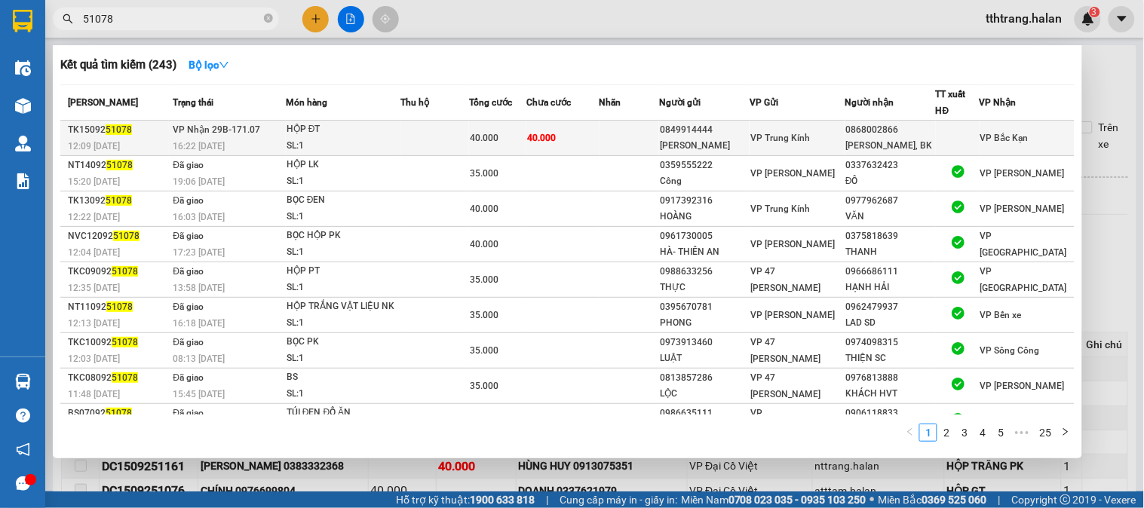
type input "51078"
click at [274, 136] on td "VP Nhận 29B-171.07 16:22 - 15/09" at bounding box center [227, 138] width 117 height 35
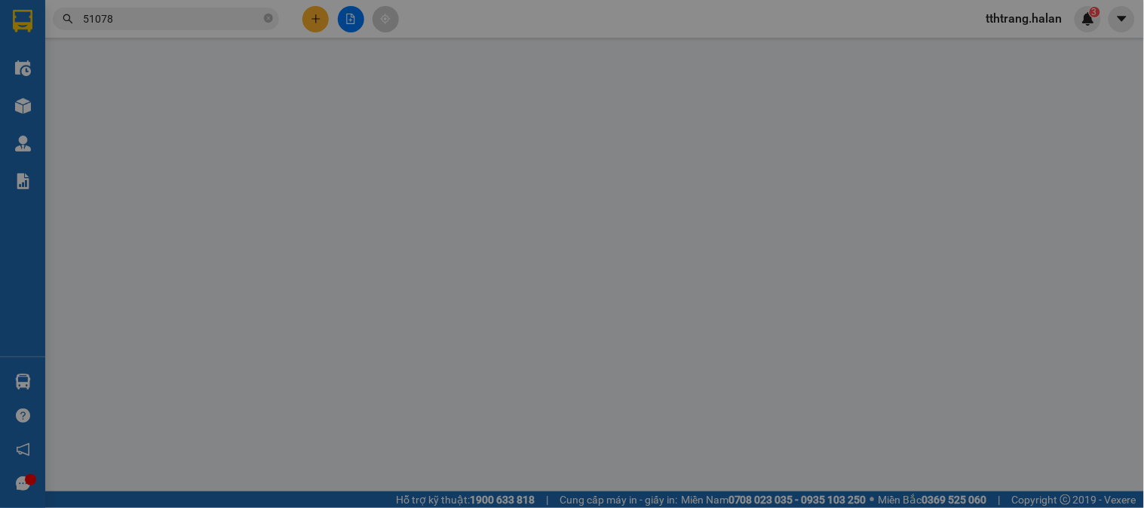
type input "0849914444"
type input "[PERSON_NAME]"
type input "0868002866"
type input "[PERSON_NAME], BK"
type input "40.000"
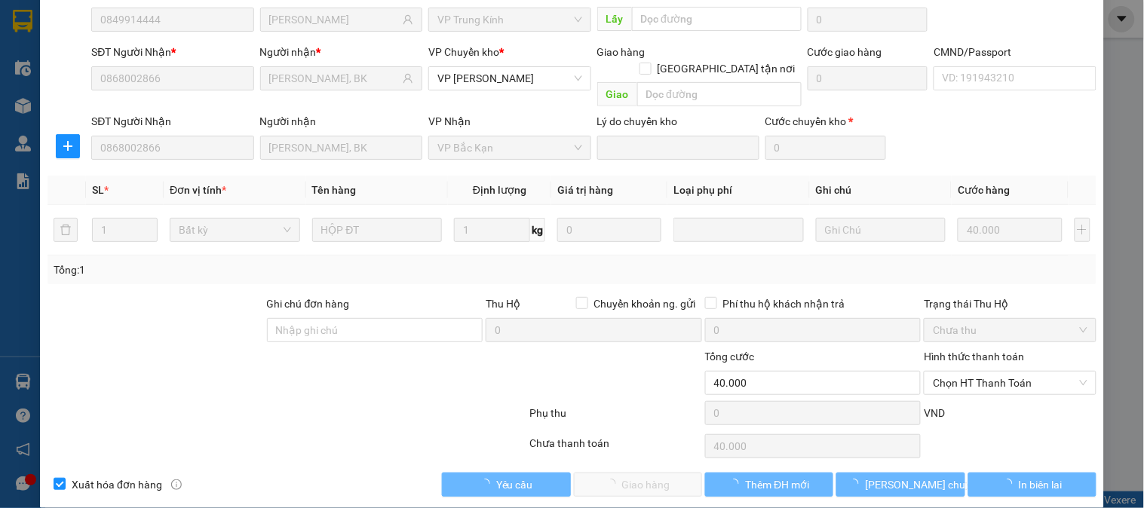
scroll to position [133, 0]
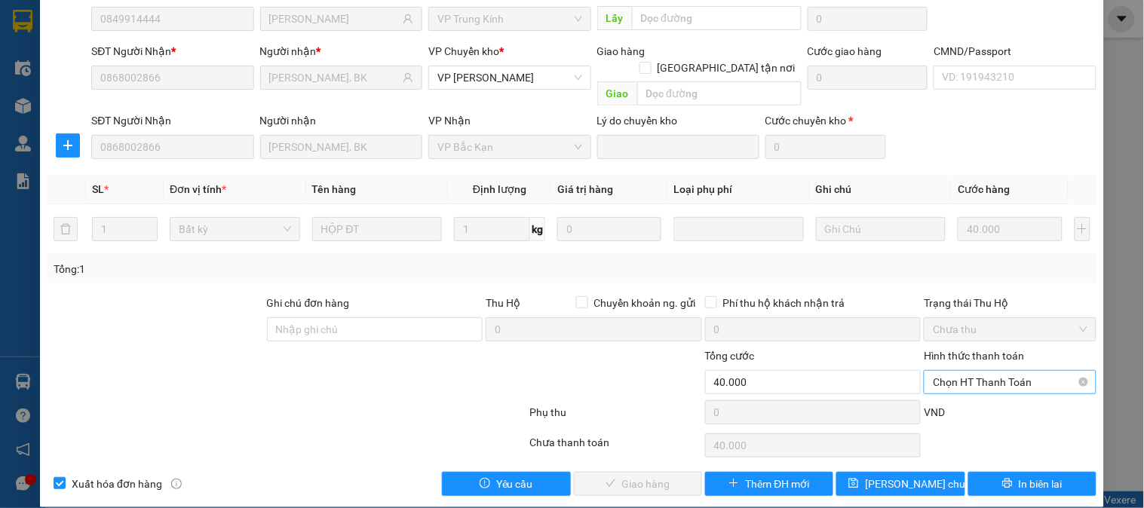
click at [1011, 372] on span "Chọn HT Thanh Toán" at bounding box center [1010, 382] width 154 height 23
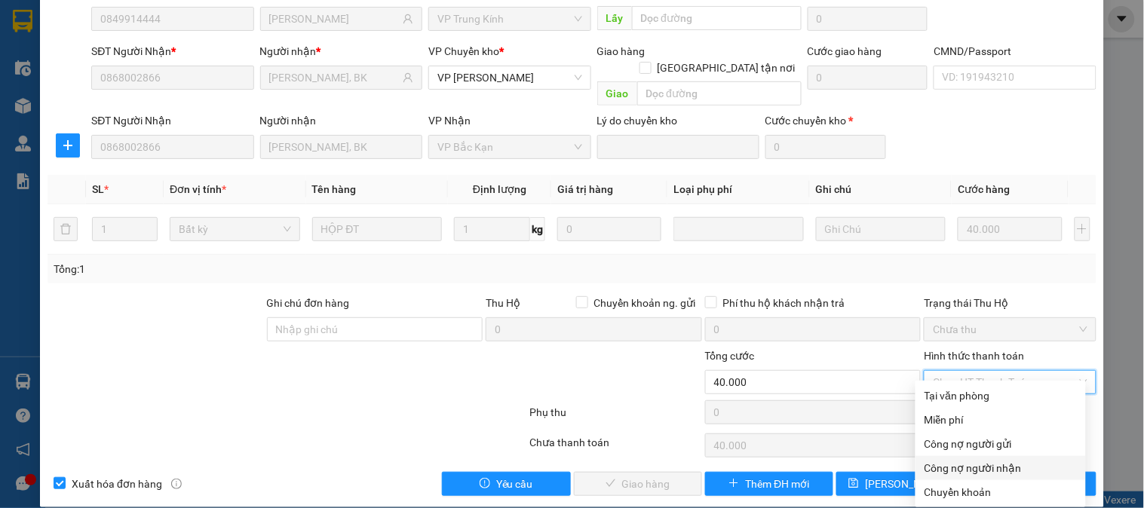
click at [997, 461] on div "Công nợ người nhận" at bounding box center [1000, 468] width 152 height 17
type input "0"
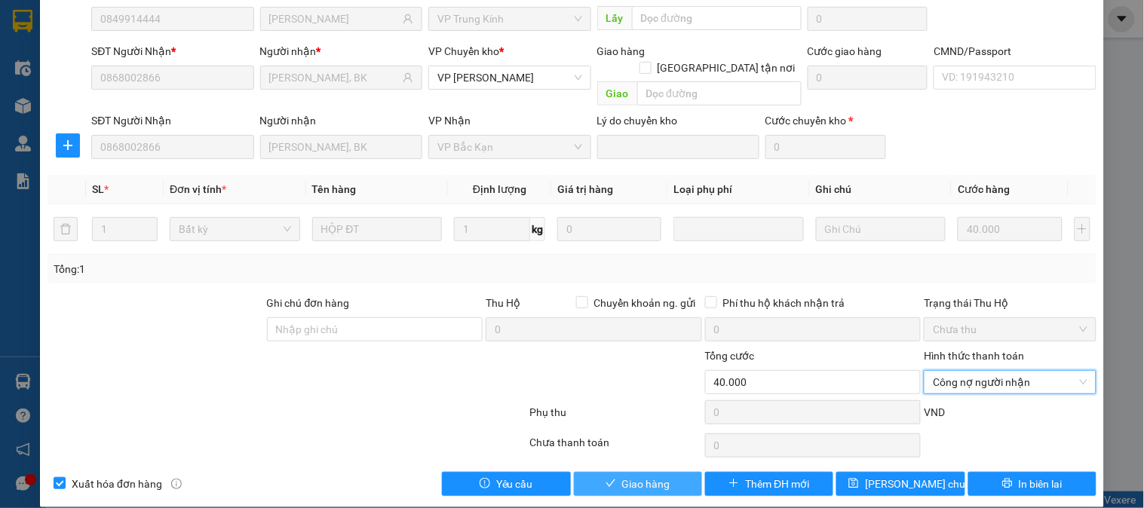
click at [623, 476] on span "Giao hàng" at bounding box center [646, 484] width 48 height 17
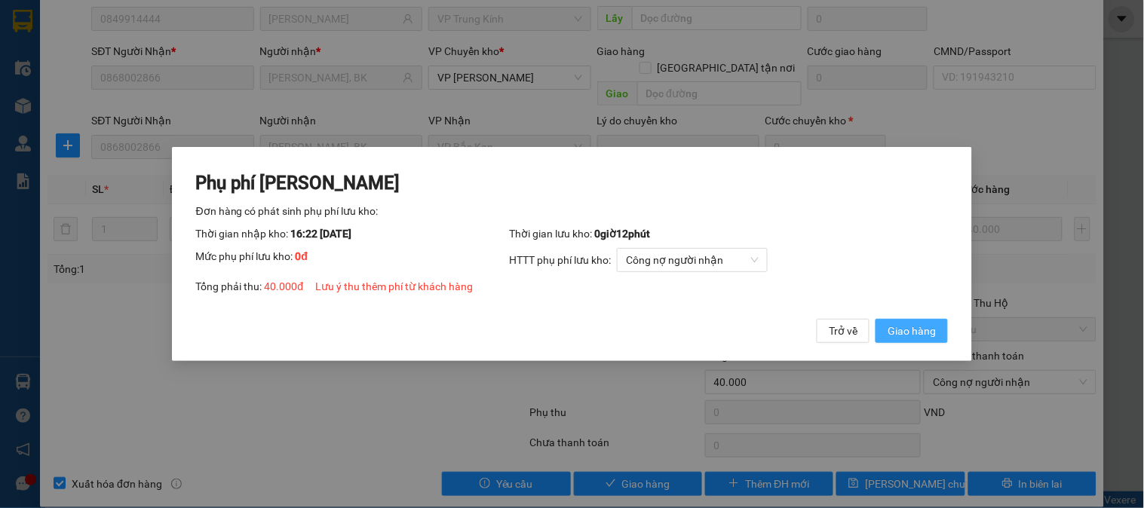
click at [920, 330] on span "Giao hàng" at bounding box center [911, 331] width 48 height 17
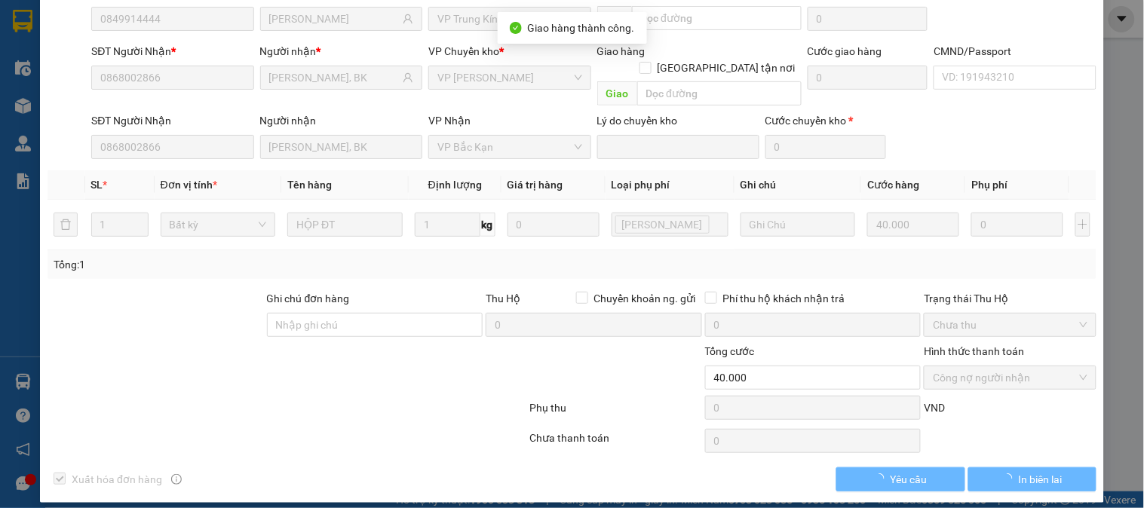
scroll to position [130, 0]
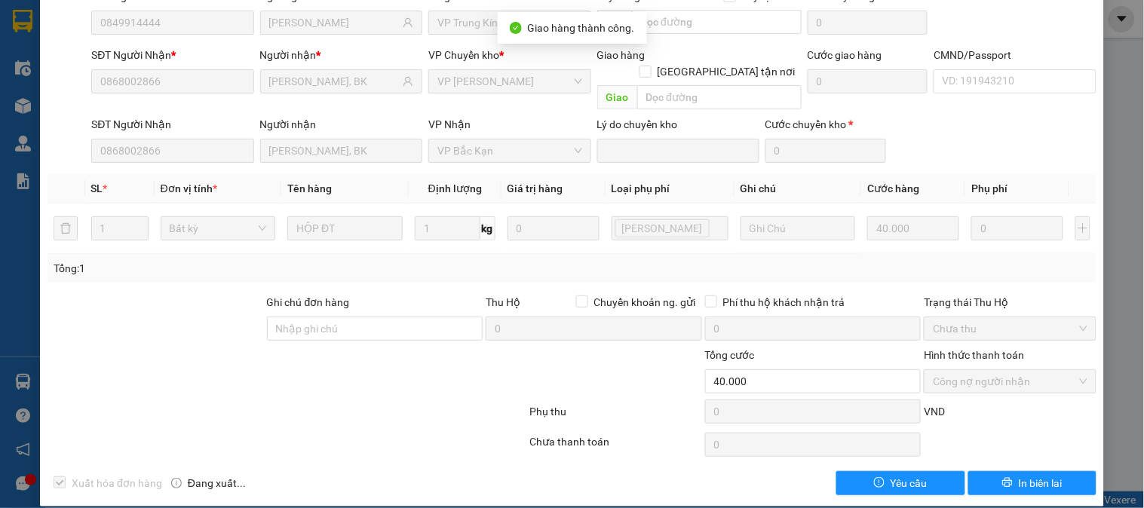
click at [348, 400] on div at bounding box center [287, 415] width 482 height 30
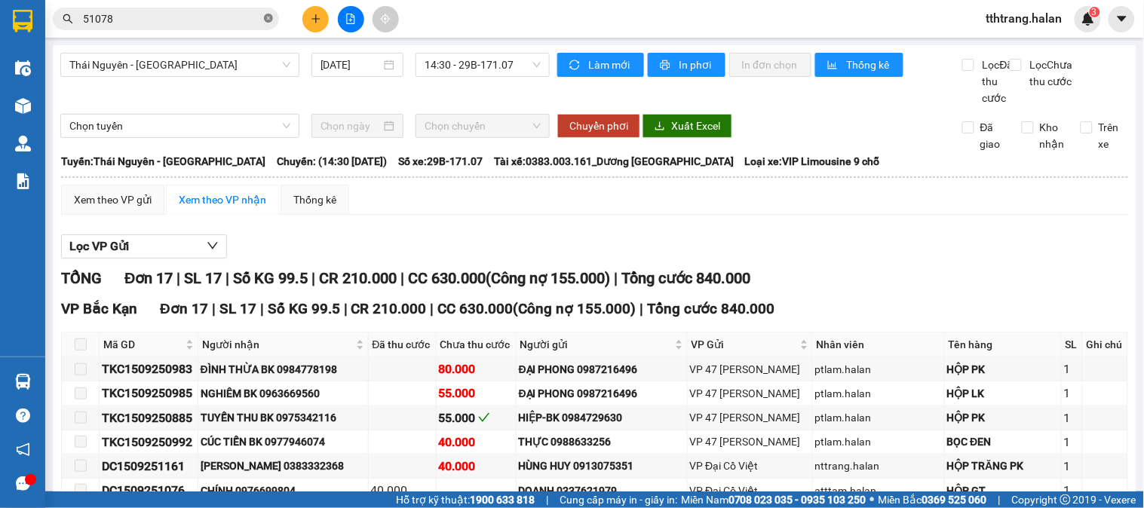
click at [265, 19] on icon "close-circle" at bounding box center [268, 18] width 9 height 9
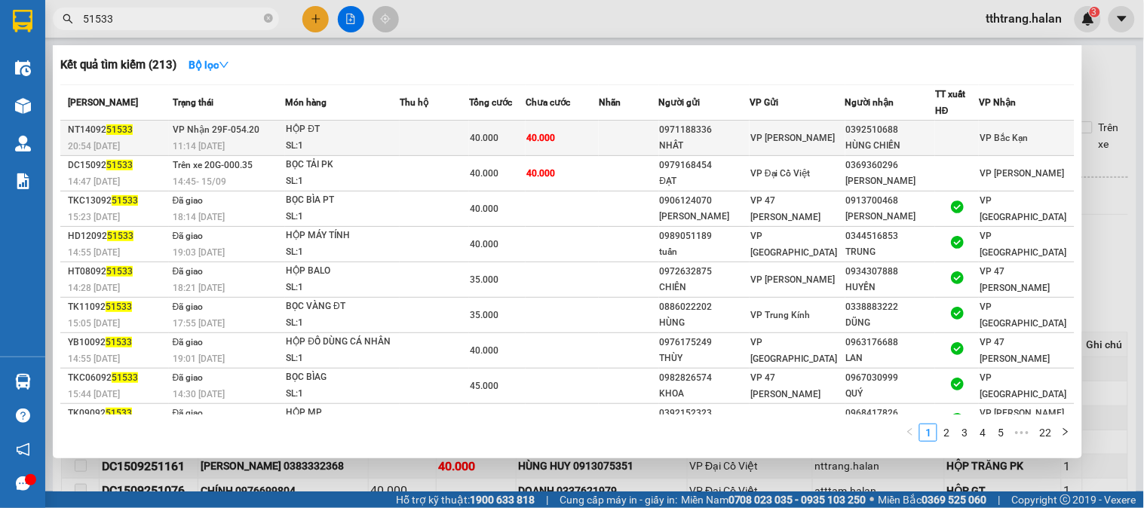
type input "51533"
click at [326, 140] on div "SL: 1" at bounding box center [342, 146] width 113 height 17
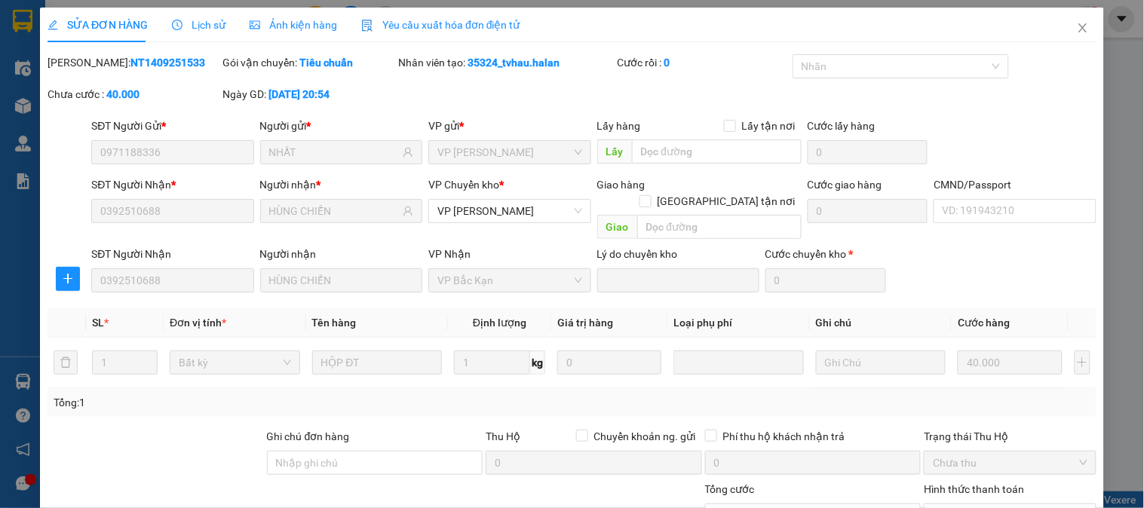
type input "0971188336"
type input "NHẤT"
type input "0392510688"
type input "HÙNG CHIẾN"
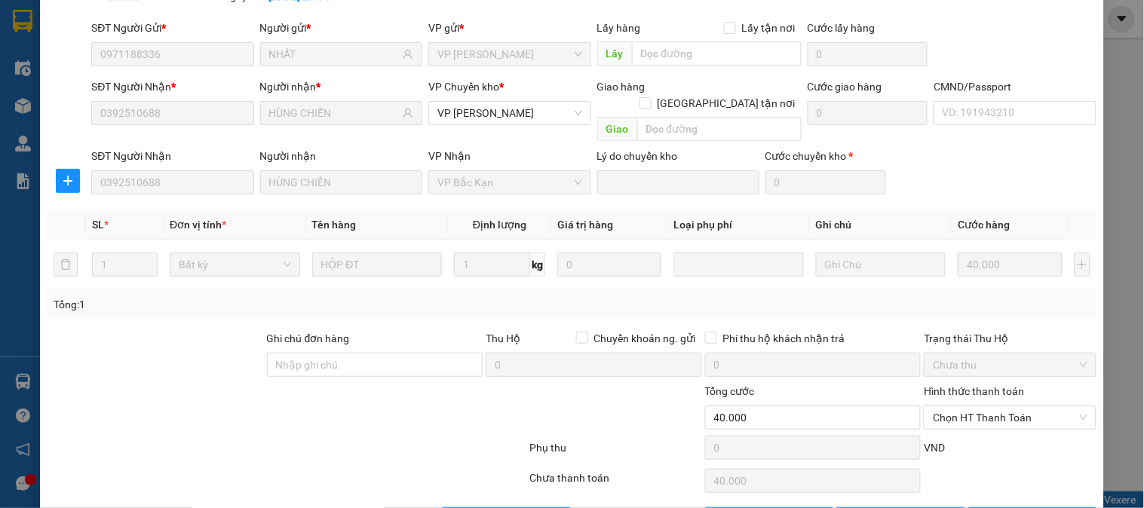
scroll to position [133, 0]
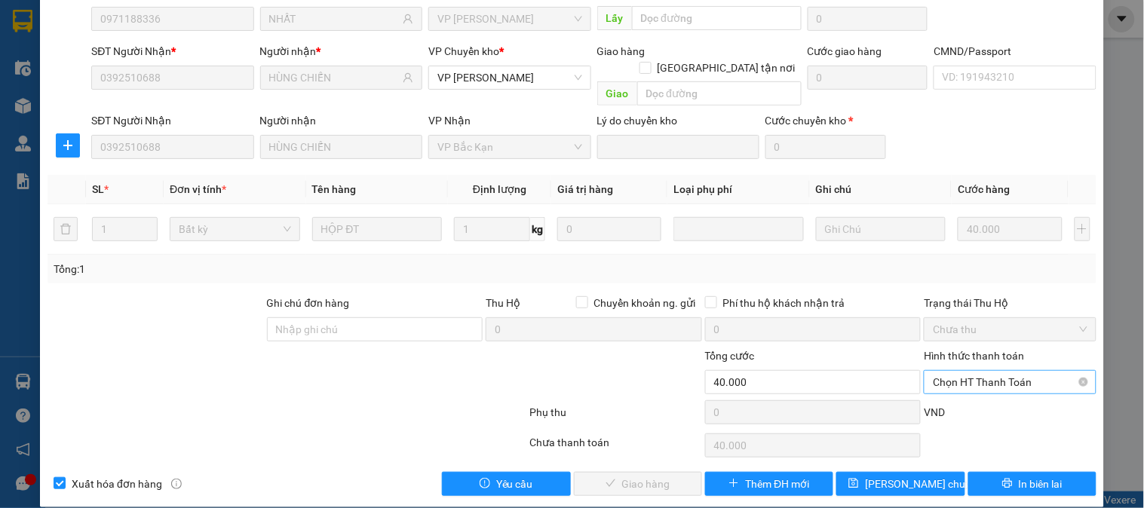
click at [998, 371] on span "Chọn HT Thanh Toán" at bounding box center [1010, 382] width 154 height 23
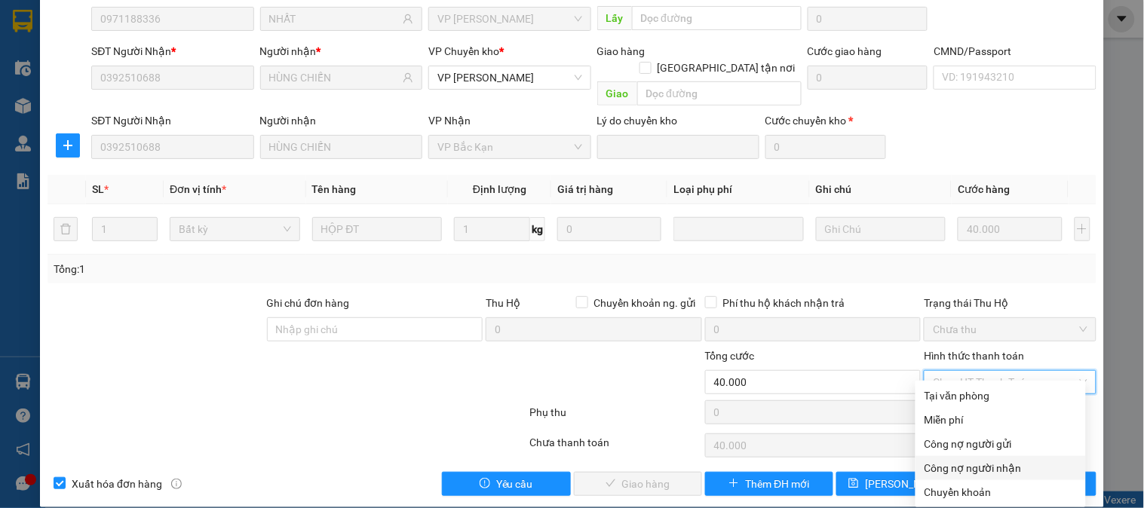
click at [1015, 465] on div "Công nợ người nhận" at bounding box center [1000, 468] width 152 height 17
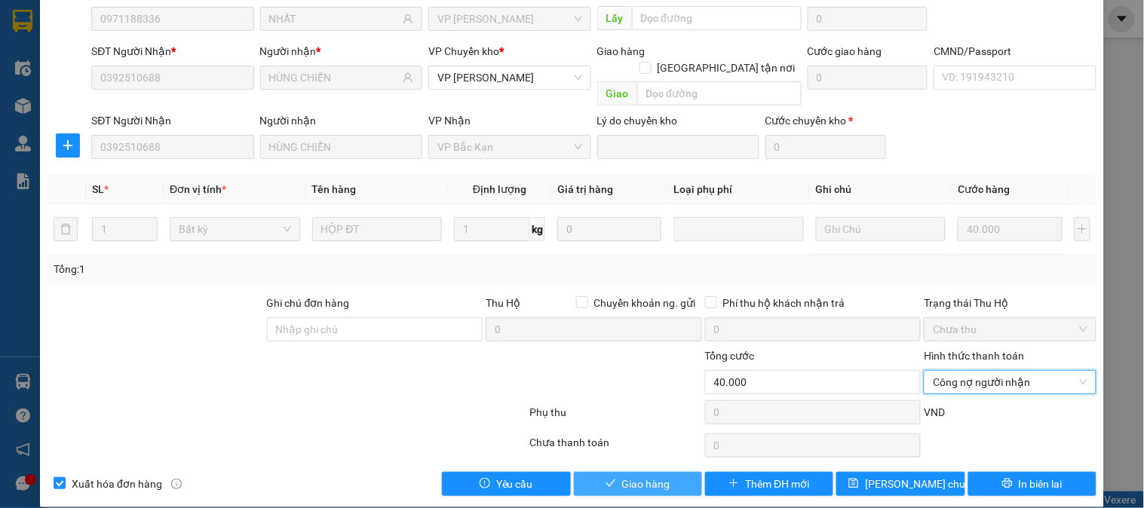
click at [627, 476] on span "Giao hàng" at bounding box center [646, 484] width 48 height 17
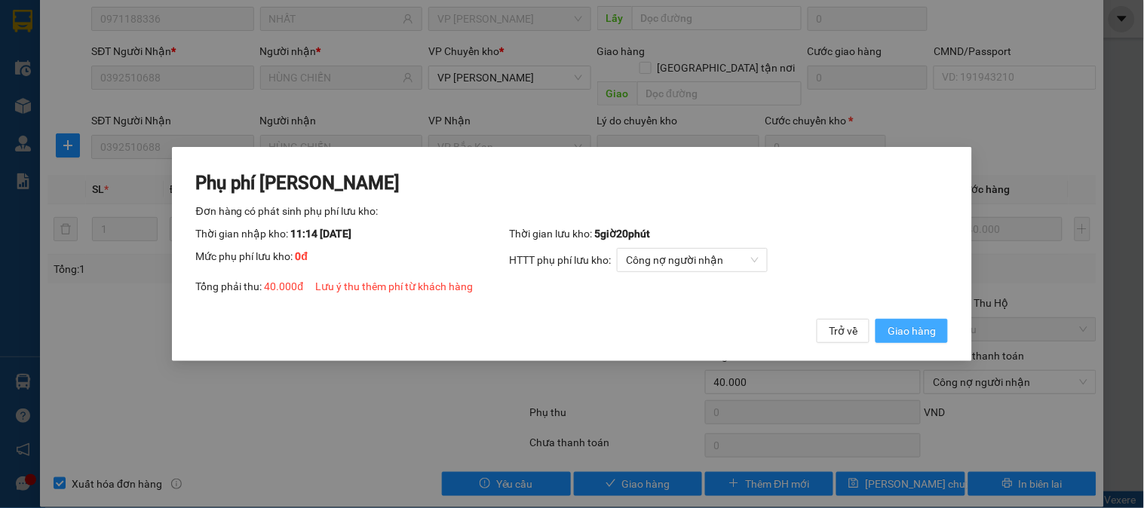
click at [884, 324] on button "Giao hàng" at bounding box center [911, 331] width 72 height 24
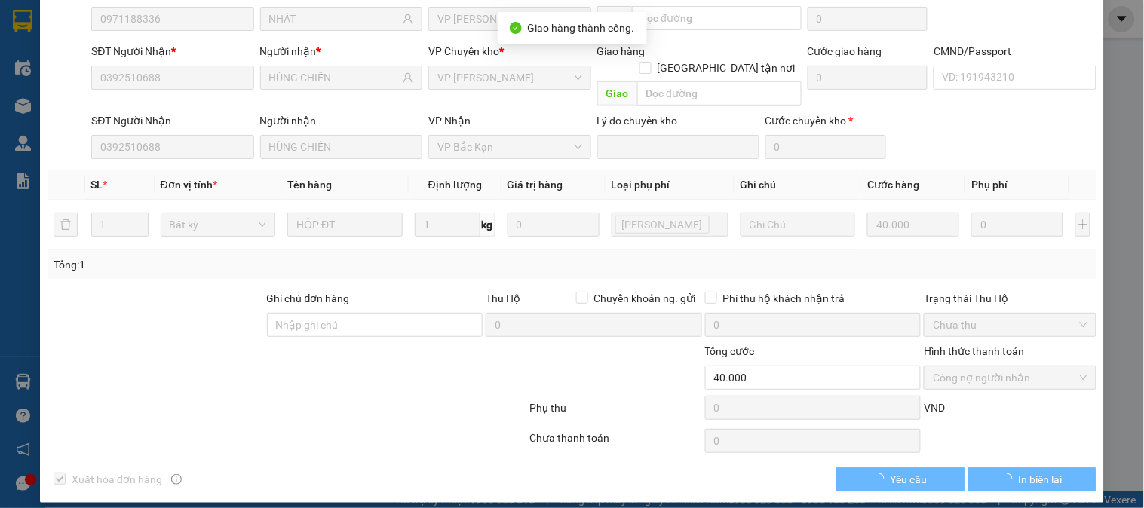
scroll to position [130, 0]
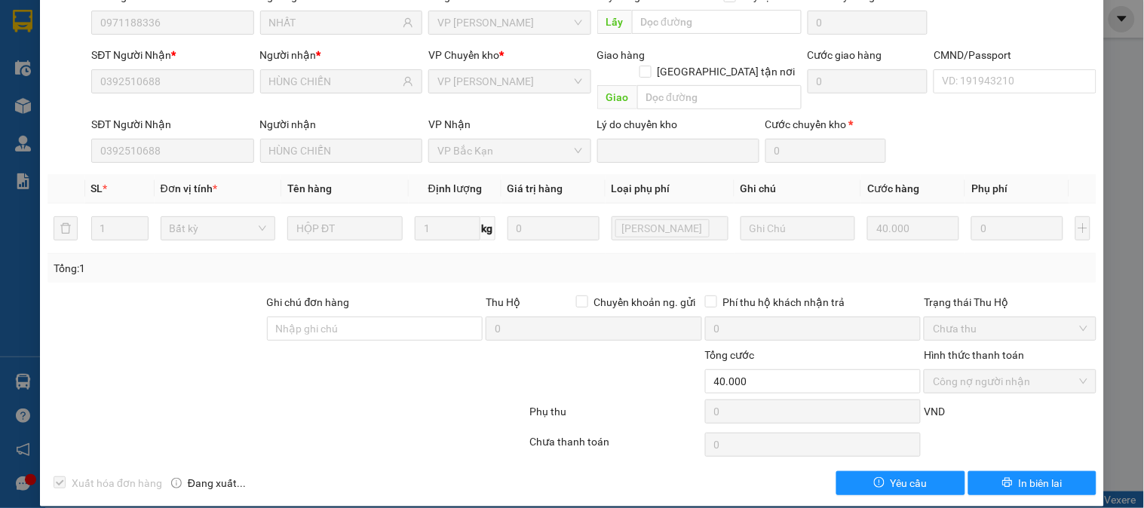
click at [657, 383] on form "Ghi chú đơn hàng Thu Hộ Chuyển khoản ng. gửi 0 Phí thu hộ khách nhận trả 0 Trạn…" at bounding box center [571, 362] width 1049 height 136
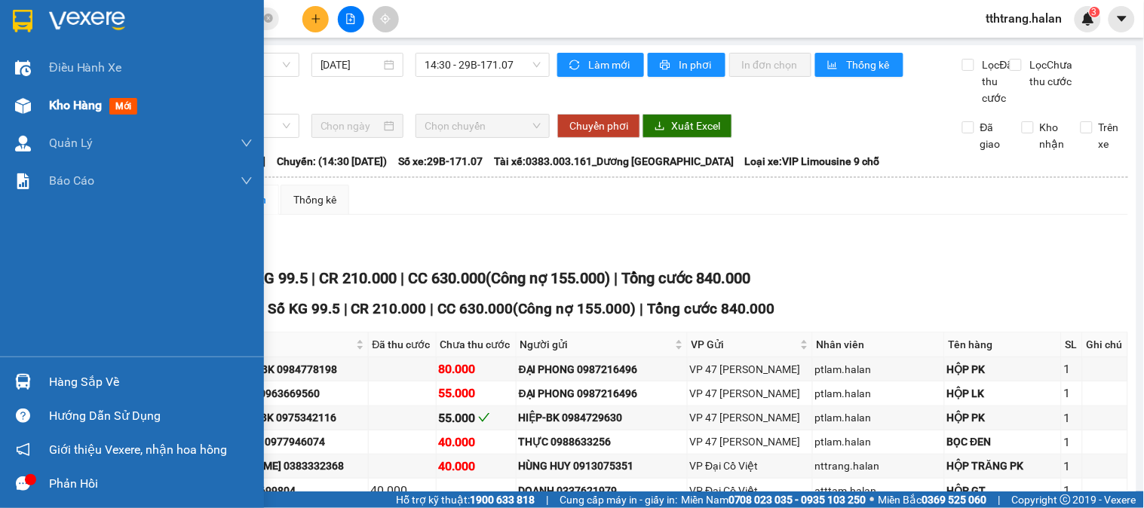
click at [69, 103] on span "Kho hàng" at bounding box center [75, 105] width 53 height 14
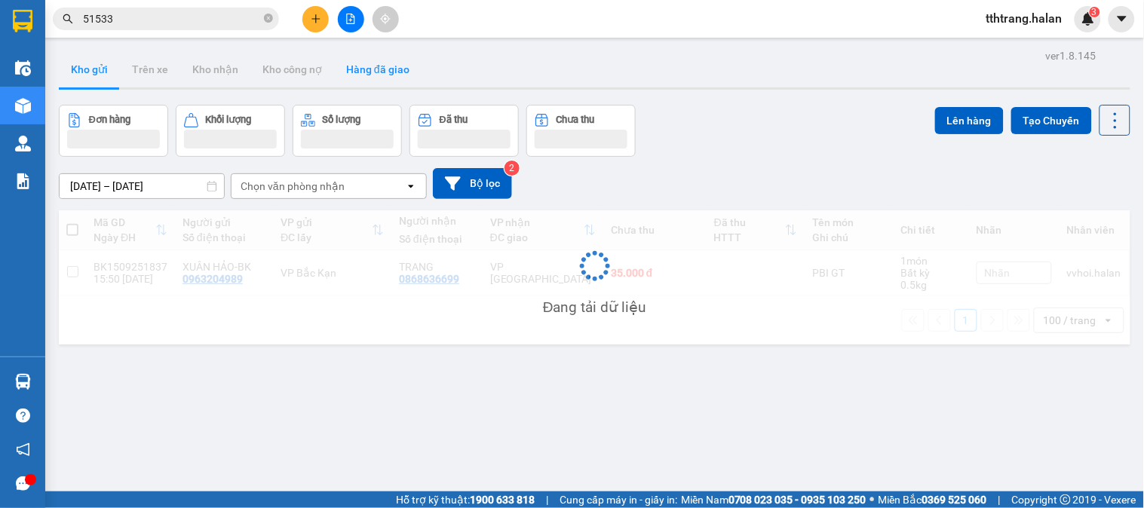
click at [386, 76] on button "Hàng đã giao" at bounding box center [377, 69] width 87 height 36
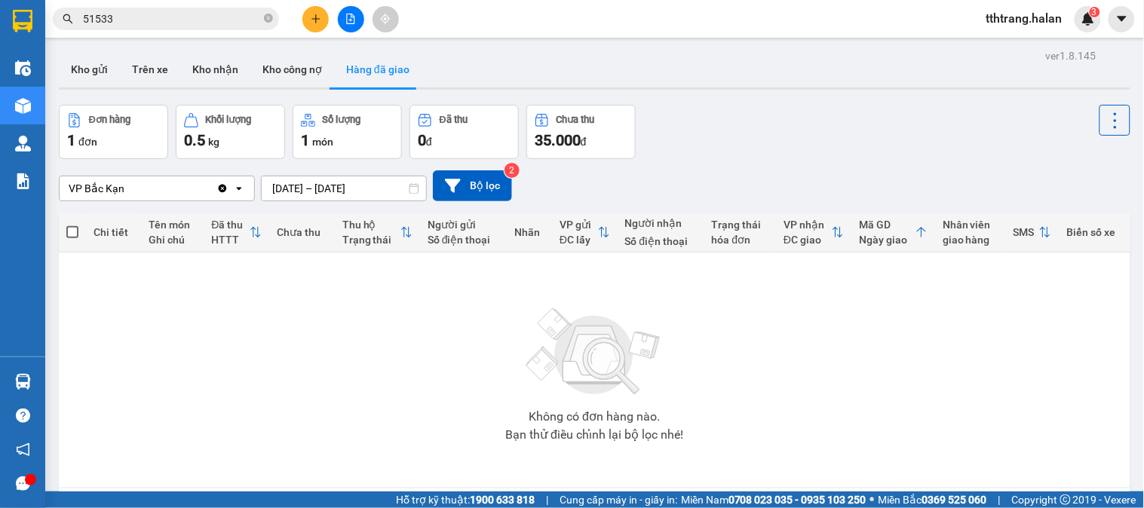
click at [325, 190] on input "[DATE] – [DATE]" at bounding box center [344, 188] width 164 height 24
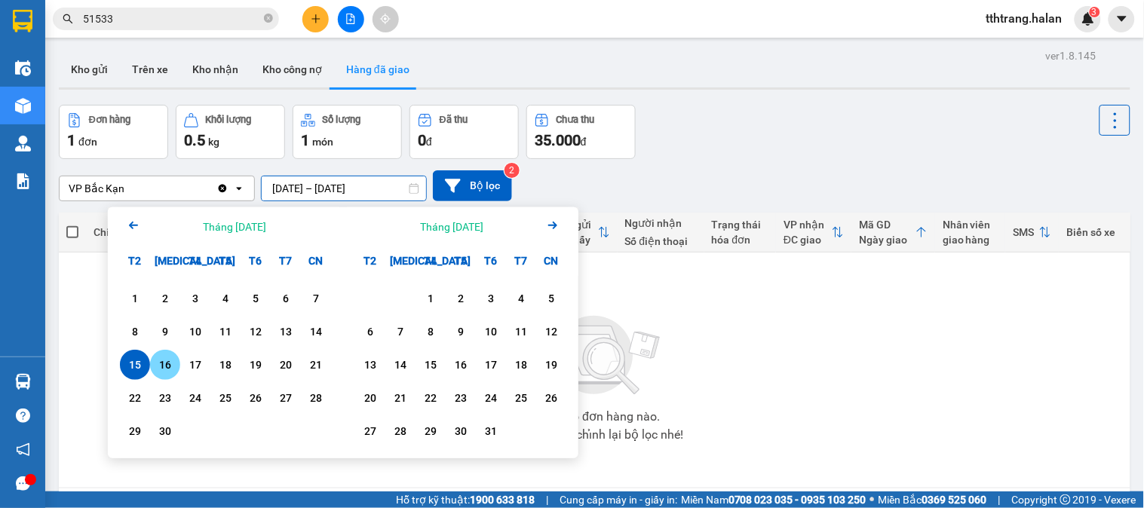
click at [149, 368] on div "15" at bounding box center [135, 365] width 30 height 30
click at [139, 372] on div "15" at bounding box center [134, 365] width 21 height 18
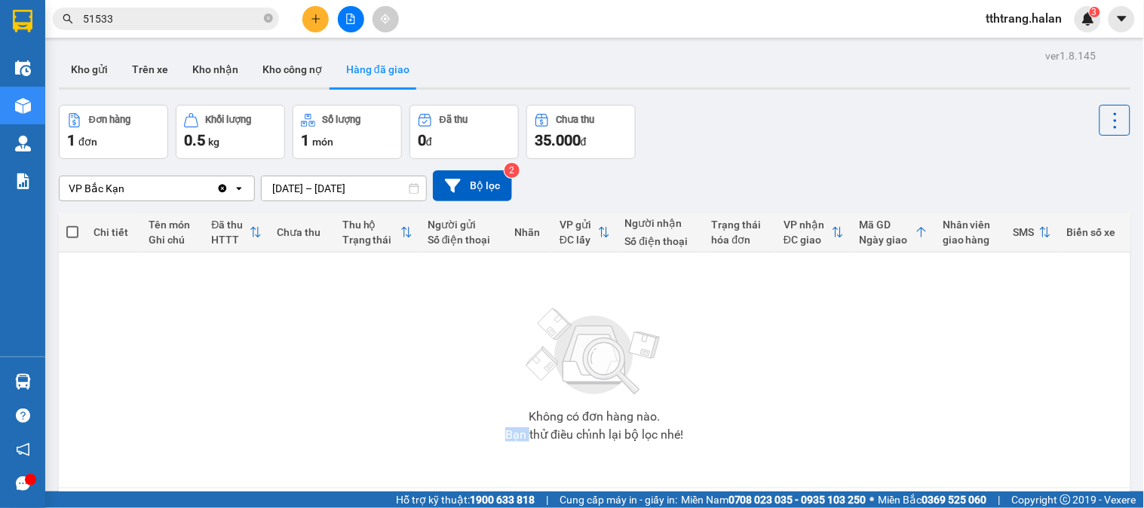
click at [139, 372] on div "Không có đơn hàng nào. Bạn thử điều chỉnh lại bộ lọc nhé!" at bounding box center [594, 370] width 1056 height 226
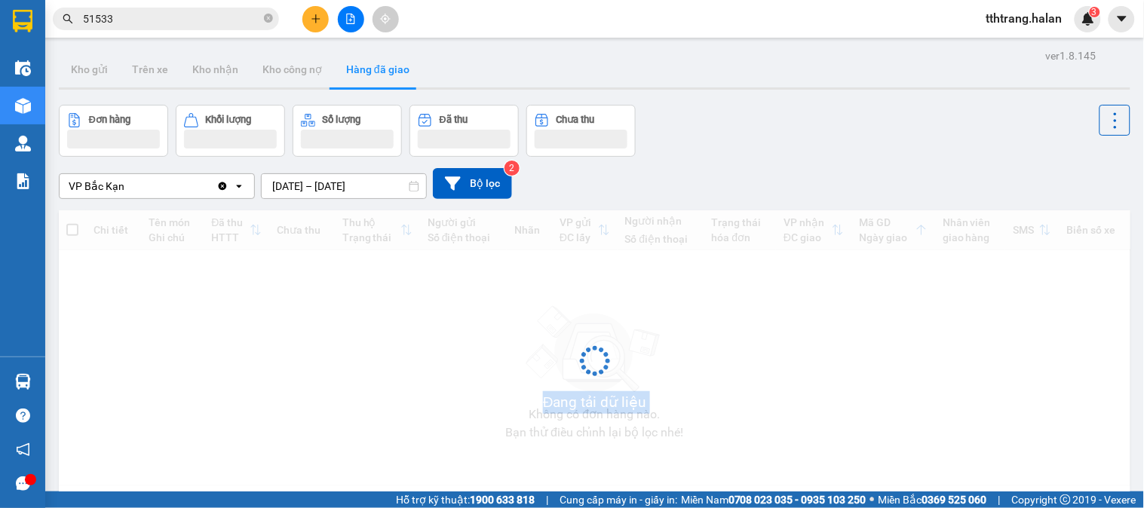
click at [139, 372] on div "Đang tải dữ liệu" at bounding box center [594, 372] width 1071 height 324
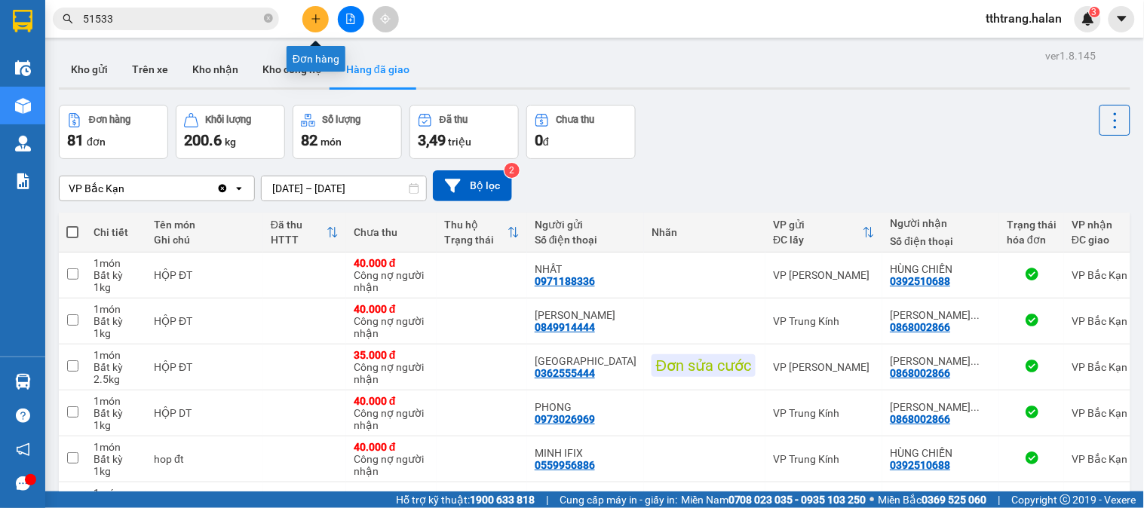
click at [314, 19] on icon "plus" at bounding box center [315, 18] width 8 height 1
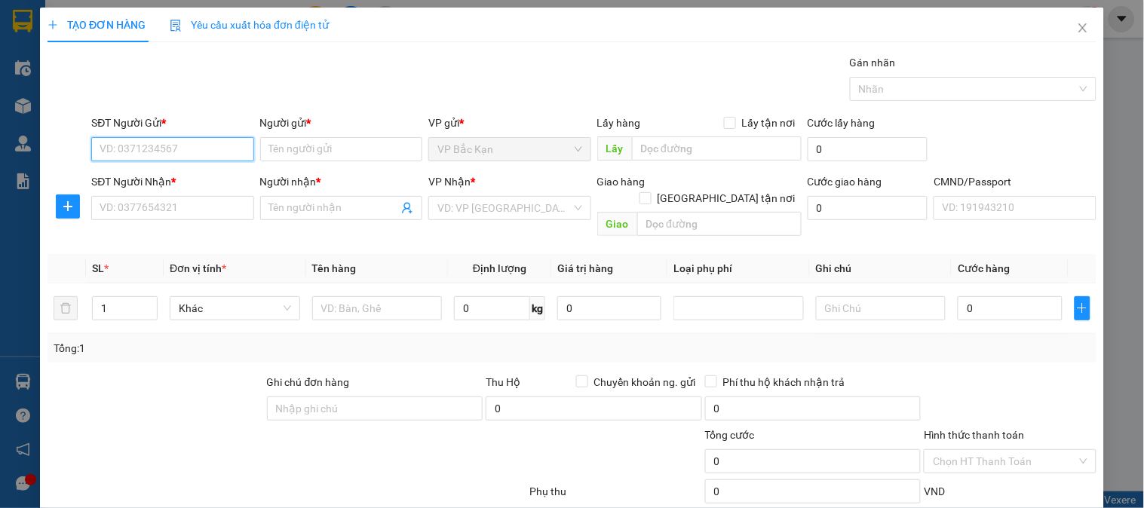
click at [198, 146] on input "SĐT Người Gửi *" at bounding box center [172, 149] width 162 height 24
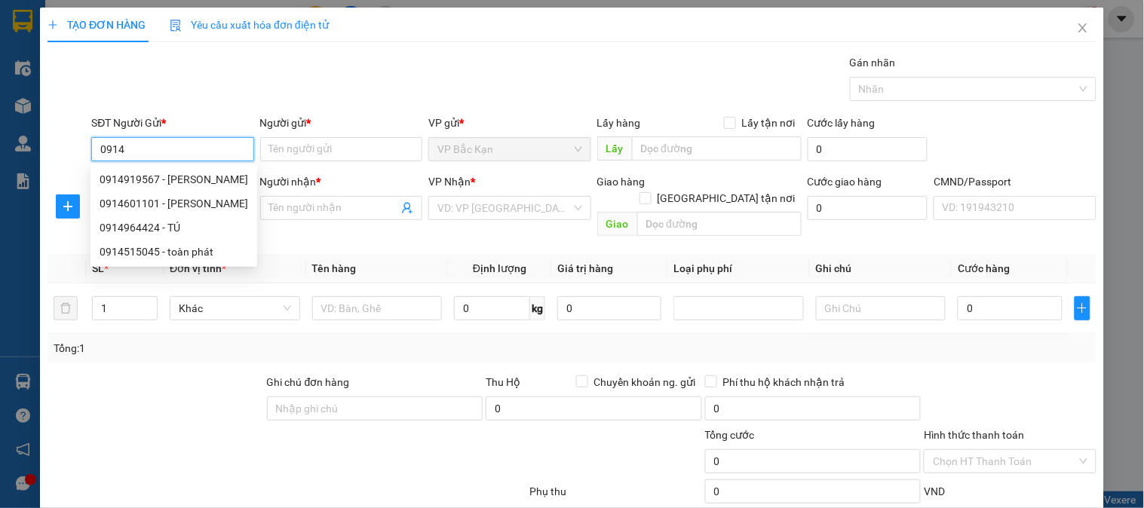
drag, startPoint x: 201, startPoint y: 146, endPoint x: 0, endPoint y: 172, distance: 202.2
click at [0, 172] on div "TẠO ĐƠN HÀNG Yêu cầu xuất hóa đơn điện tử Transit Pickup Surcharge Ids Transit …" at bounding box center [572, 254] width 1144 height 508
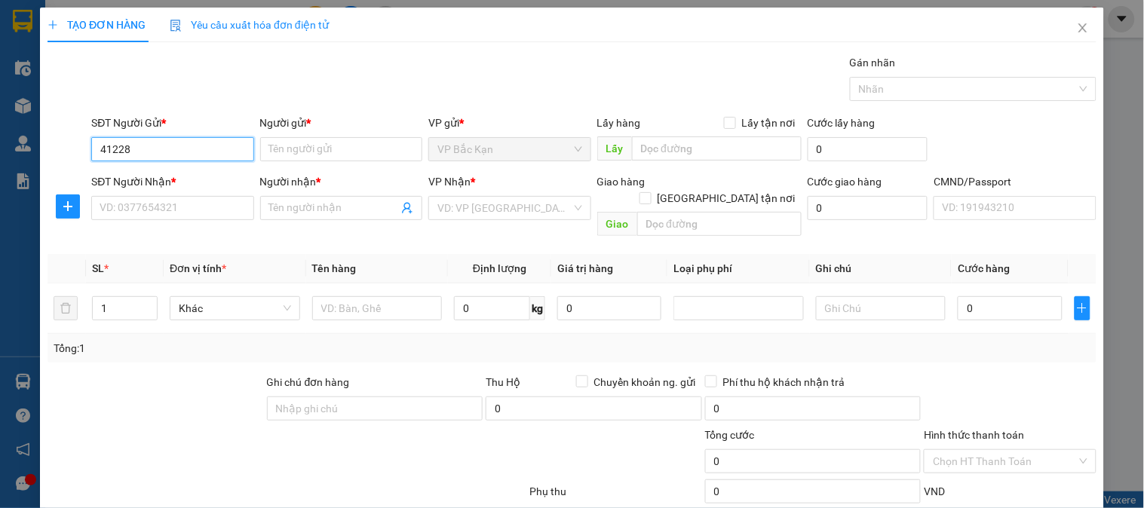
click at [158, 146] on input "41228" at bounding box center [172, 149] width 162 height 24
drag, startPoint x: 51, startPoint y: 152, endPoint x: 28, endPoint y: 118, distance: 40.6
click at [1, 136] on div "TẠO ĐƠN HÀNG Yêu cầu xuất hóa đơn điện tử Transit Pickup Surcharge Ids Transit …" at bounding box center [572, 254] width 1144 height 508
click at [186, 151] on input "0914411268" at bounding box center [172, 149] width 162 height 24
click at [195, 177] on div "0914411268 - THƯƠNG" at bounding box center [171, 179] width 142 height 17
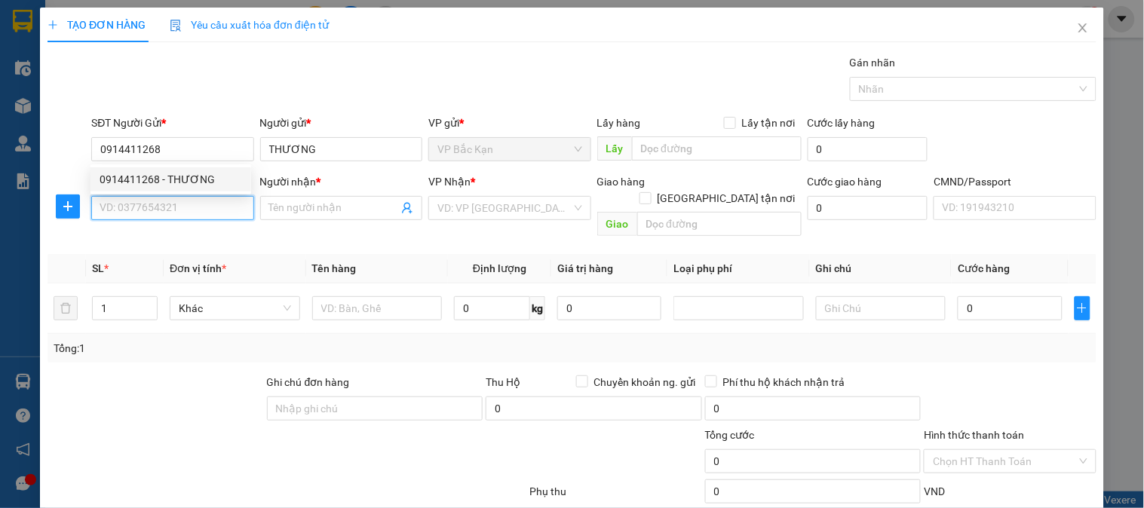
click at [188, 204] on input "SĐT Người Nhận *" at bounding box center [172, 208] width 162 height 24
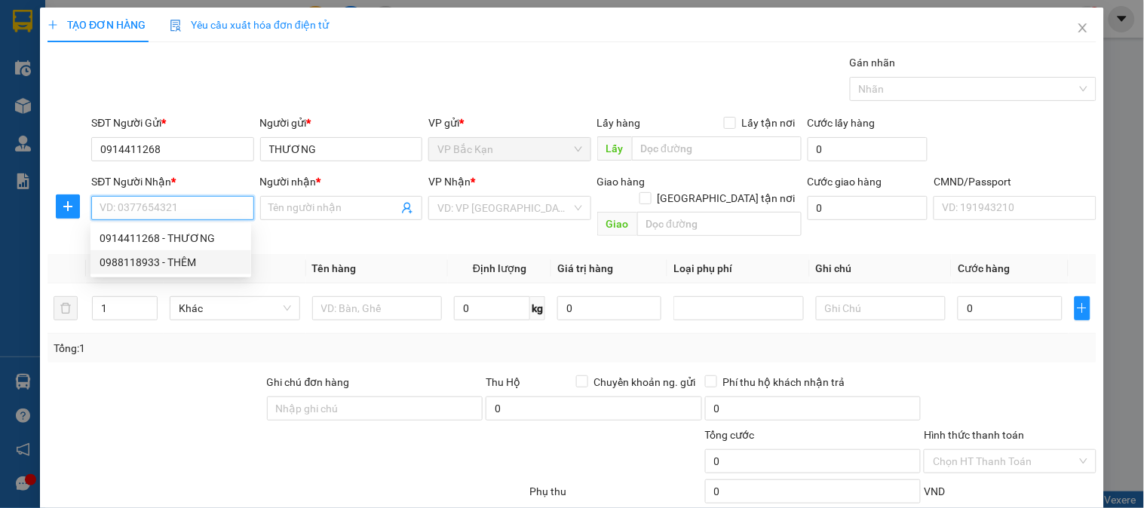
click at [191, 256] on div "0988118933 - THÊM" at bounding box center [171, 262] width 142 height 17
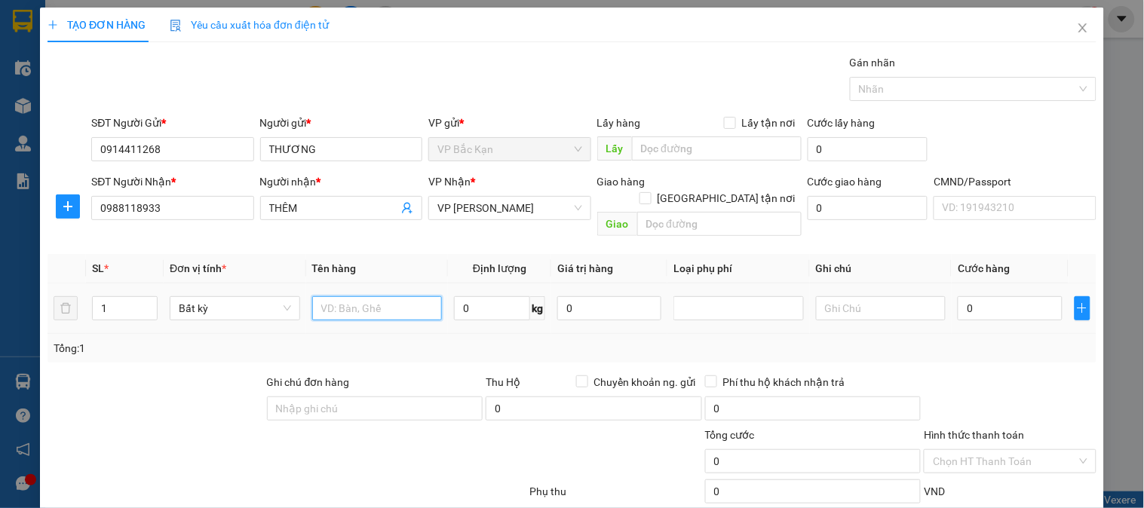
click at [372, 296] on input "text" at bounding box center [377, 308] width 130 height 24
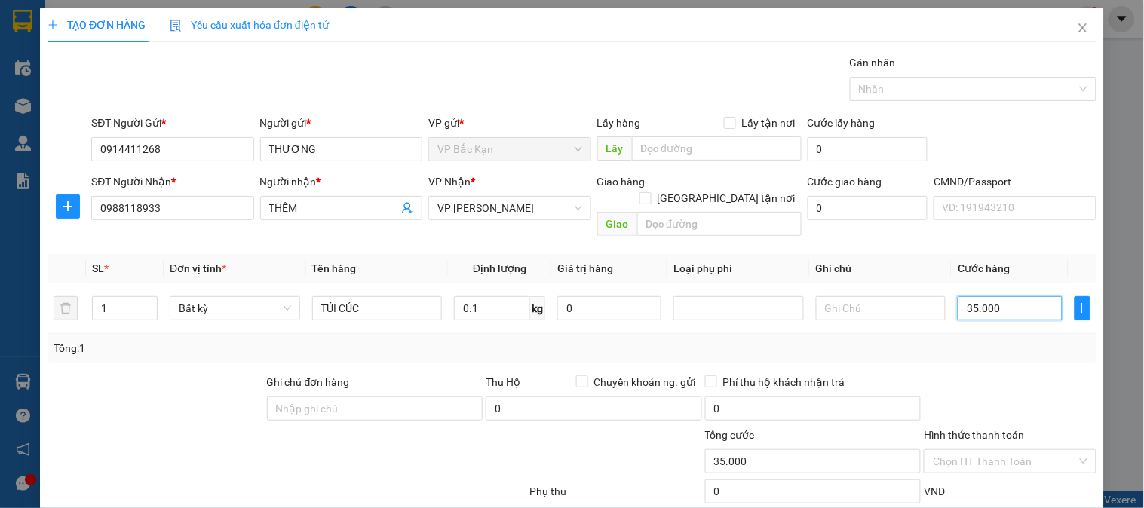
scroll to position [79, 0]
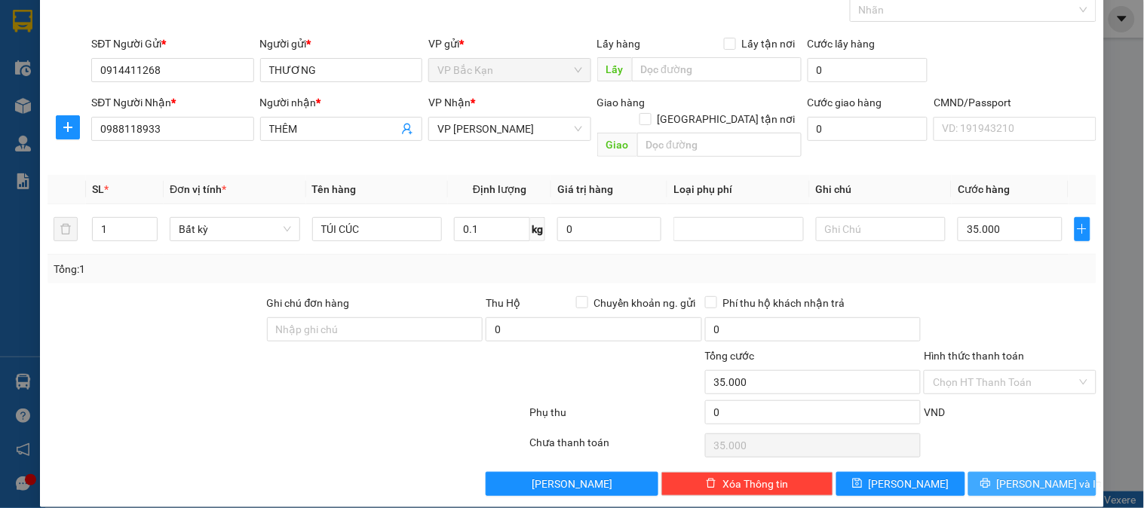
drag, startPoint x: 1018, startPoint y: 460, endPoint x: 1089, endPoint y: 454, distance: 71.1
click at [1019, 476] on span "[PERSON_NAME] và In" at bounding box center [1050, 484] width 106 height 17
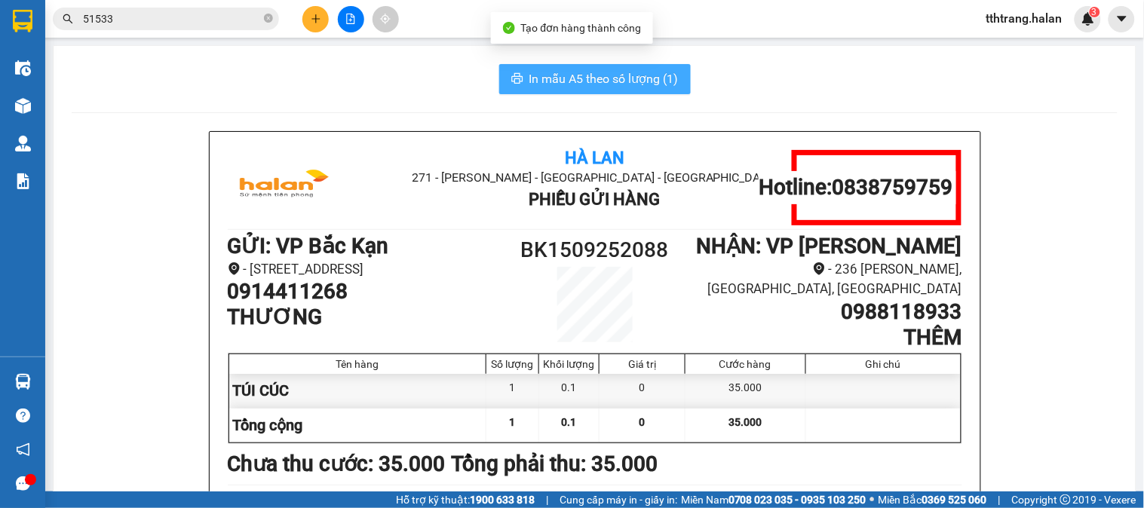
click at [550, 69] on span "In mẫu A5 theo số lượng (1)" at bounding box center [603, 78] width 149 height 19
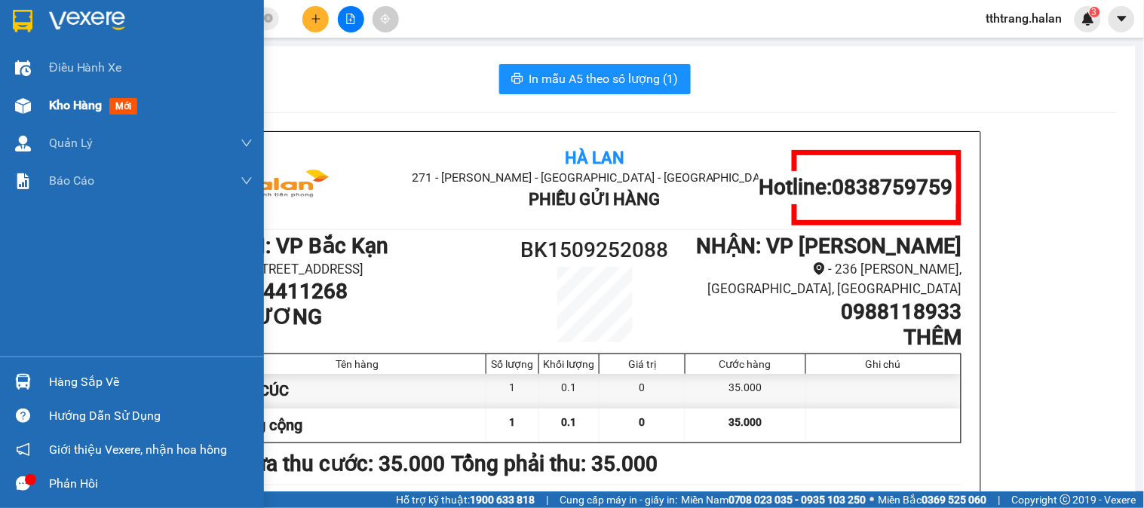
click at [24, 112] on img at bounding box center [23, 106] width 16 height 16
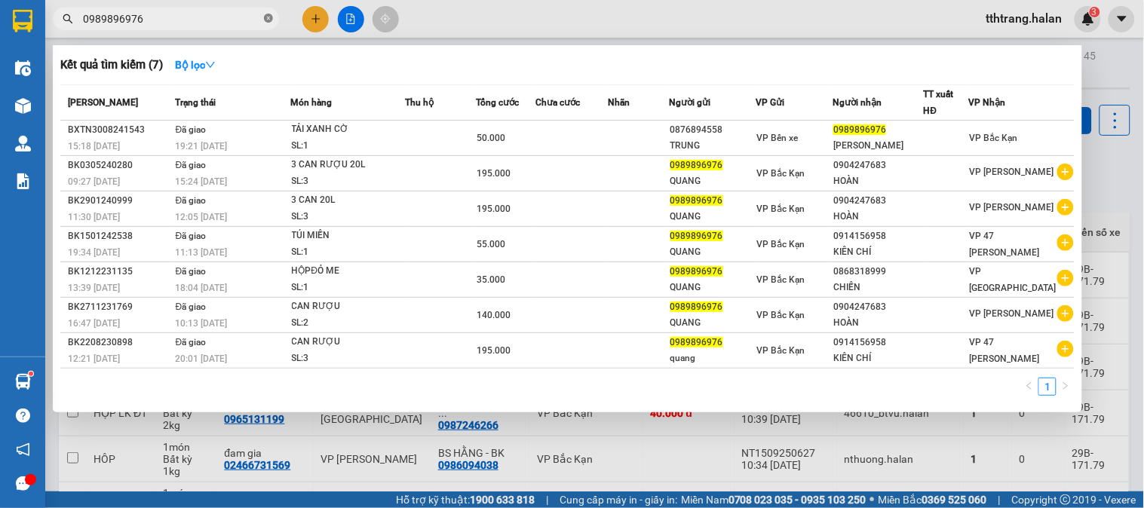
click at [269, 18] on icon "close-circle" at bounding box center [268, 18] width 9 height 9
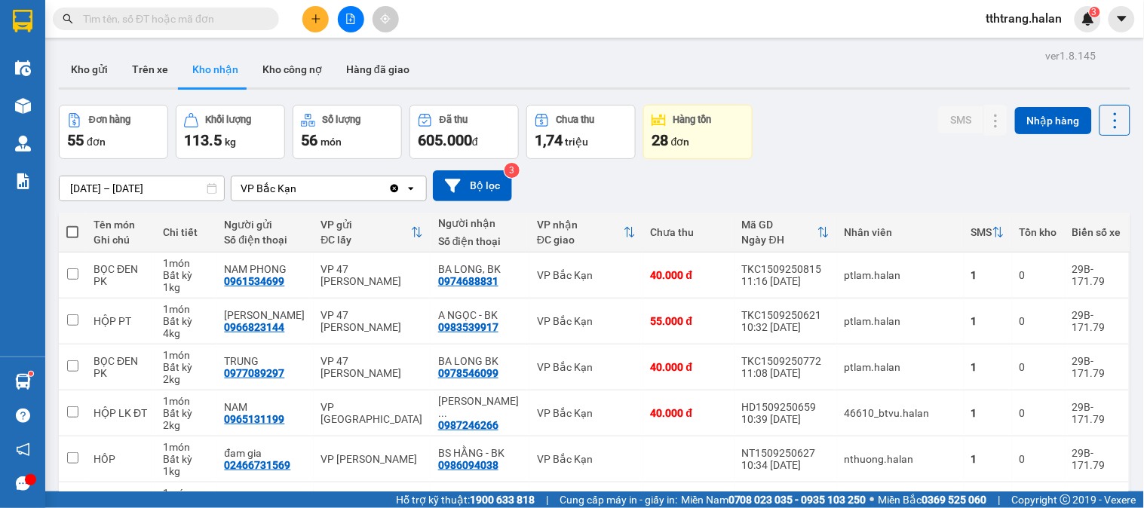
click at [250, 20] on input "text" at bounding box center [172, 19] width 178 height 17
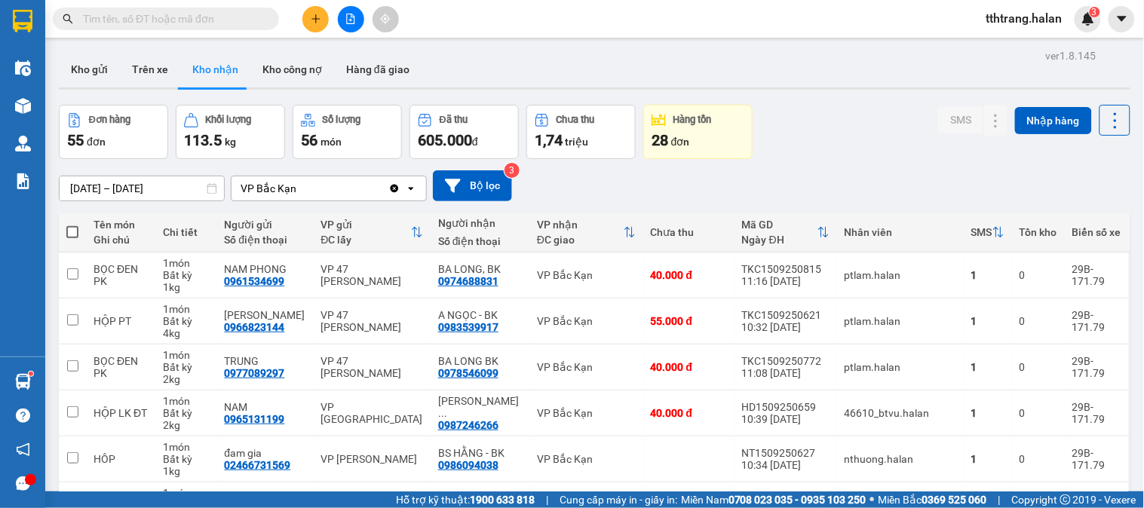
click at [228, 23] on input "text" at bounding box center [172, 19] width 178 height 17
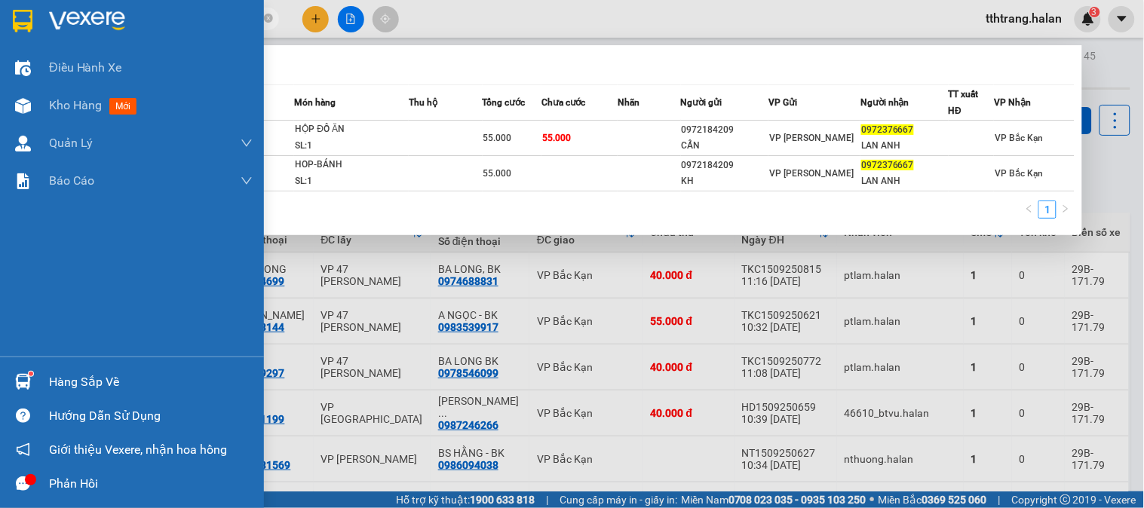
type input "0972376667"
click at [32, 374] on sup at bounding box center [31, 374] width 5 height 5
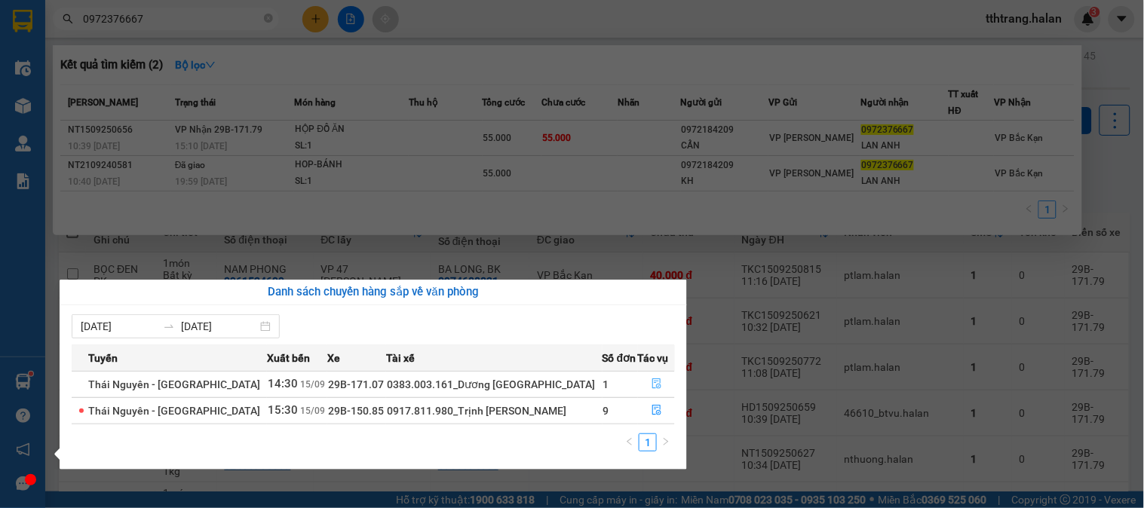
click at [657, 385] on button "button" at bounding box center [657, 384] width 36 height 24
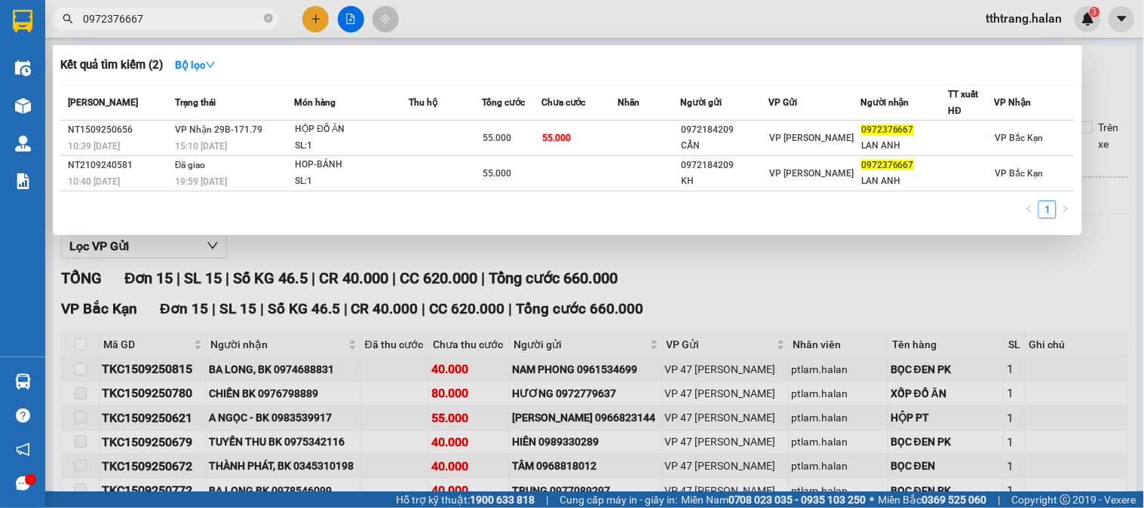
click at [878, 295] on div at bounding box center [572, 254] width 1144 height 508
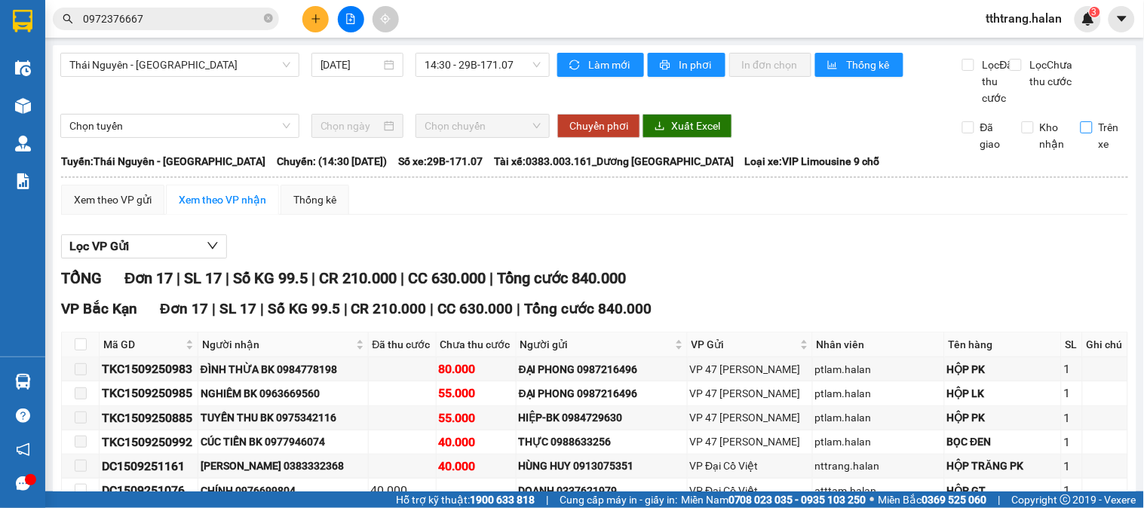
click at [1080, 133] on input "Trên xe" at bounding box center [1086, 127] width 12 height 12
checkbox input "true"
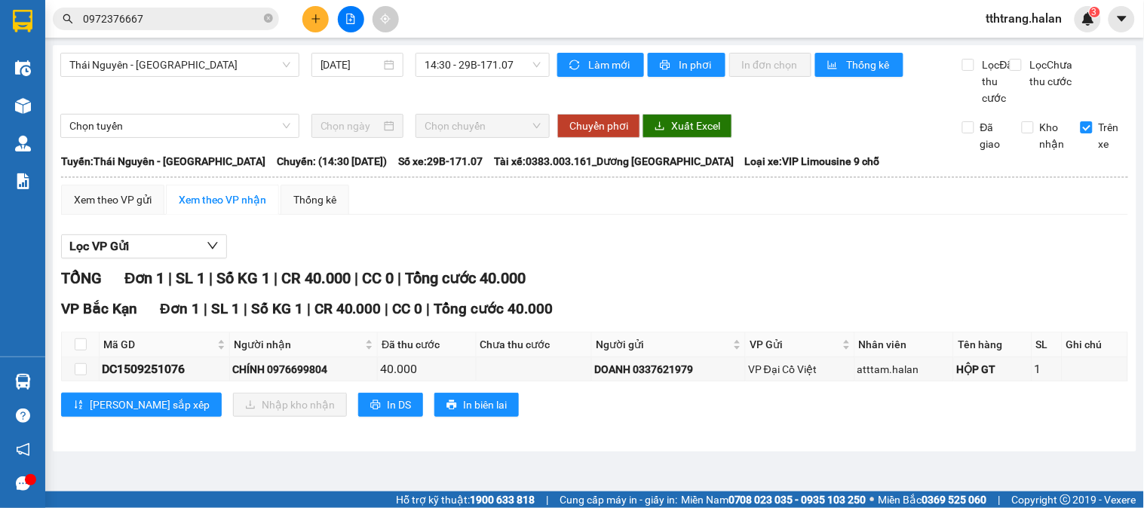
click at [162, 17] on input "0972376667" at bounding box center [172, 19] width 178 height 17
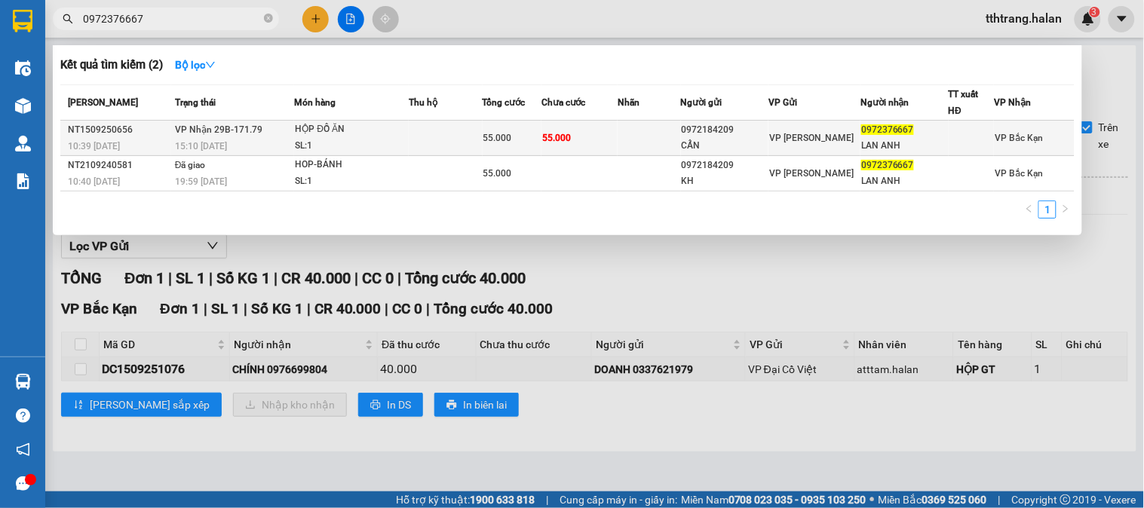
drag, startPoint x: 265, startPoint y: 133, endPoint x: 281, endPoint y: 133, distance: 16.6
click at [281, 133] on td "VP Nhận 29B-171.79 15:10 [DATE]" at bounding box center [233, 138] width 124 height 35
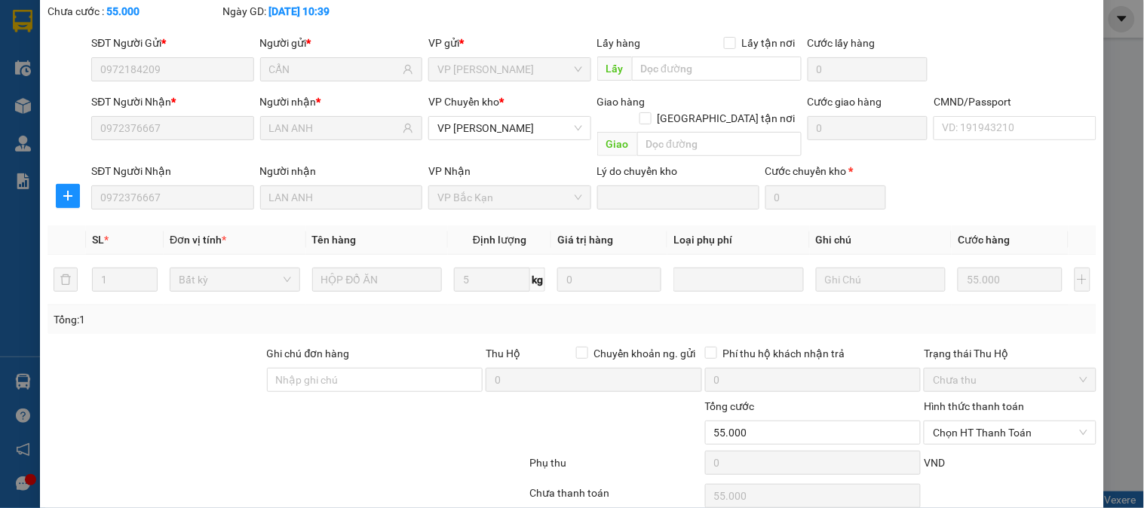
type input "0972184209"
type input "CẨN"
type input "0972376667"
type input "LAN ANH"
type input "55.000"
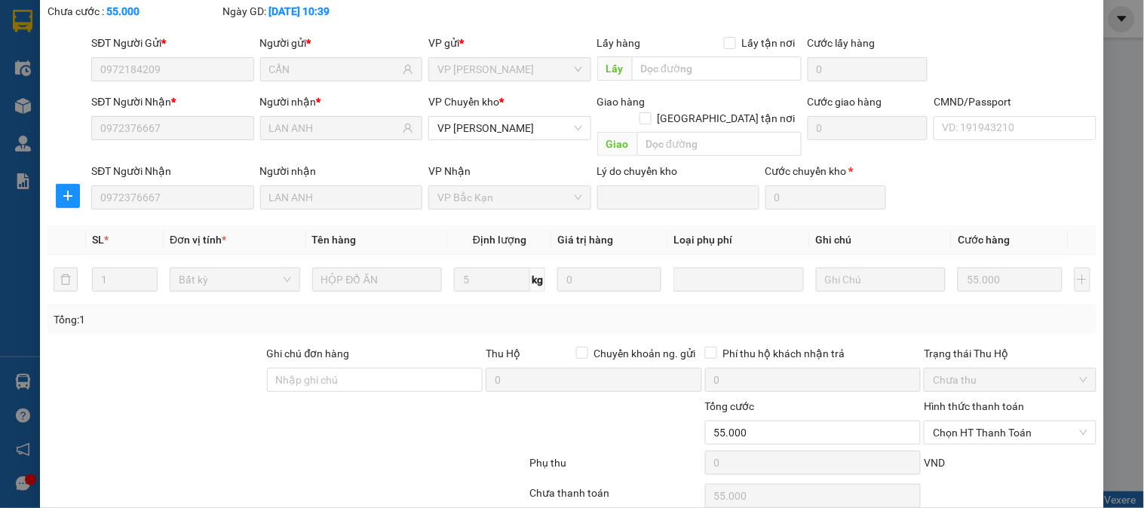
scroll to position [133, 0]
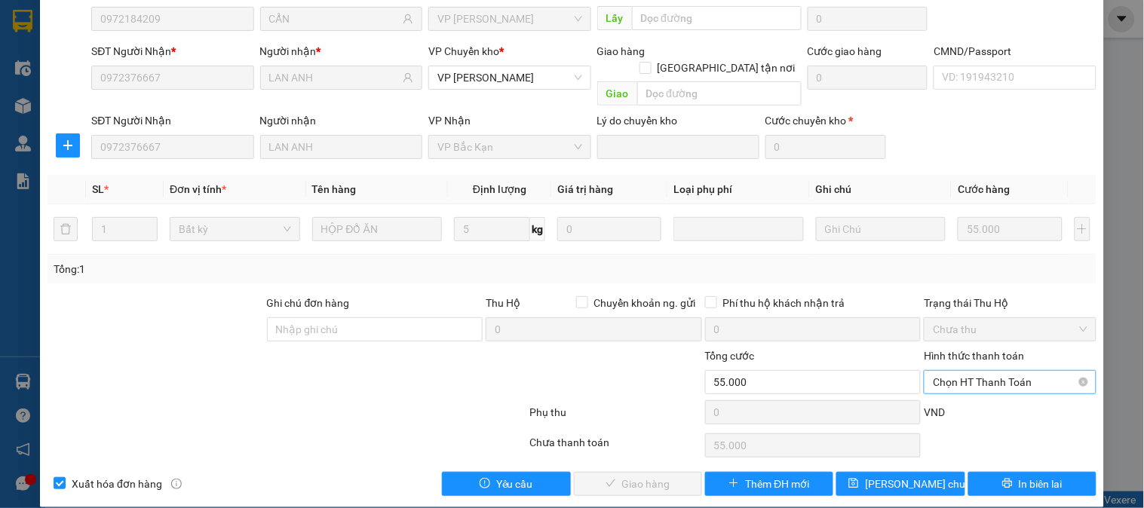
click at [979, 371] on span "Chọn HT Thanh Toán" at bounding box center [1010, 382] width 154 height 23
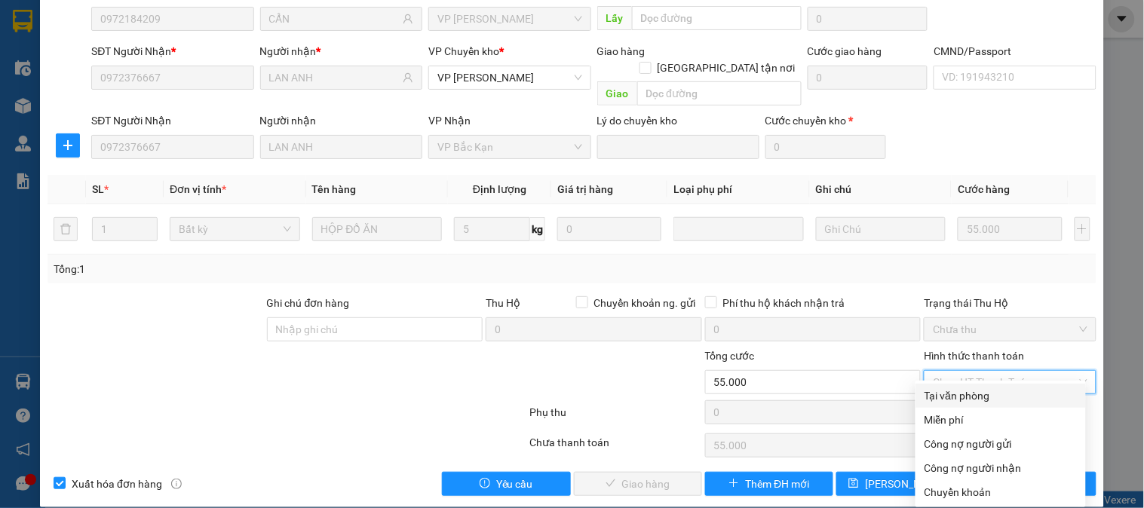
click at [971, 390] on div "Tại văn phòng" at bounding box center [1000, 396] width 152 height 17
type input "0"
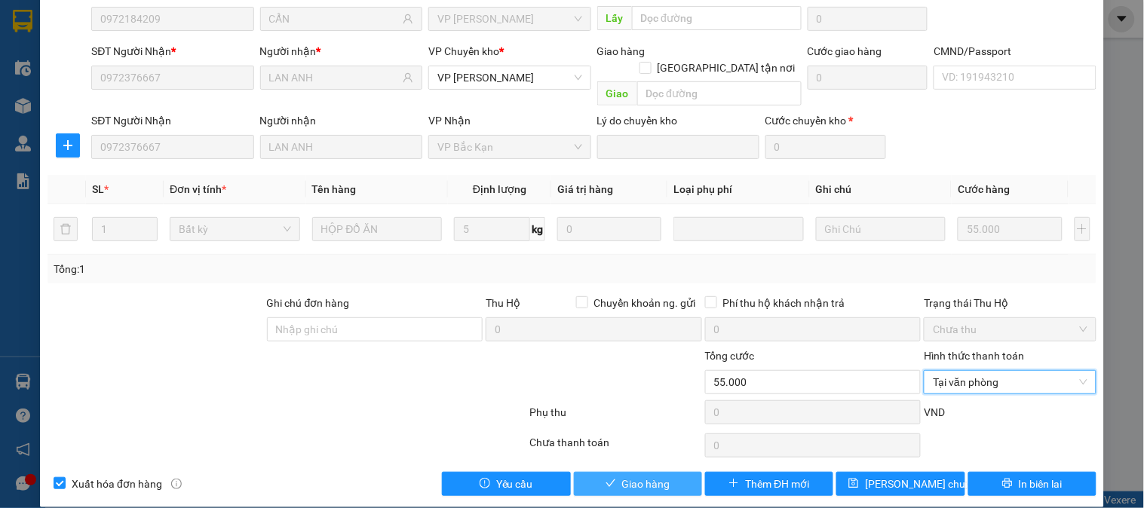
click at [654, 476] on span "Giao hàng" at bounding box center [646, 484] width 48 height 17
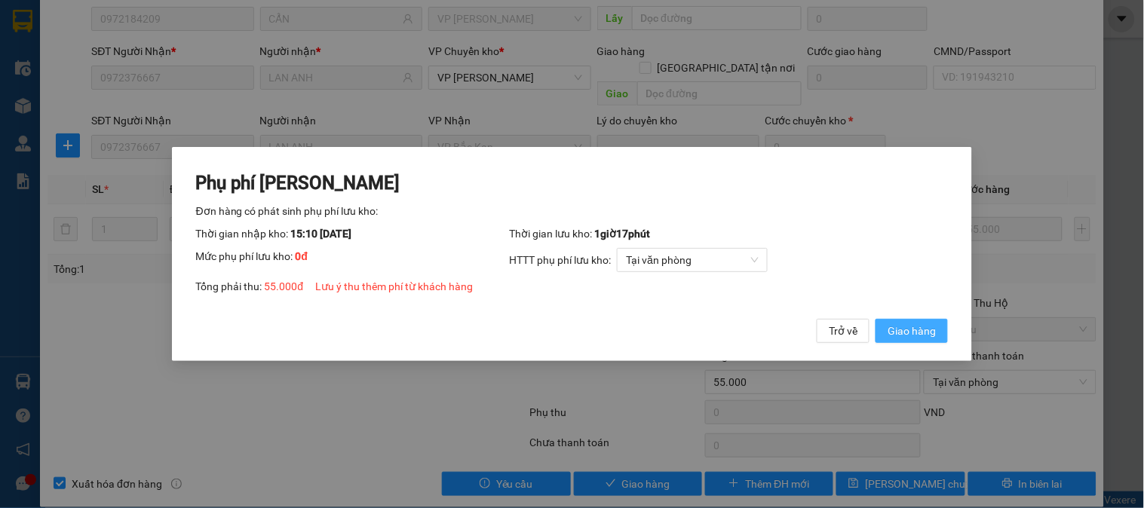
click at [921, 333] on span "Giao hàng" at bounding box center [911, 331] width 48 height 17
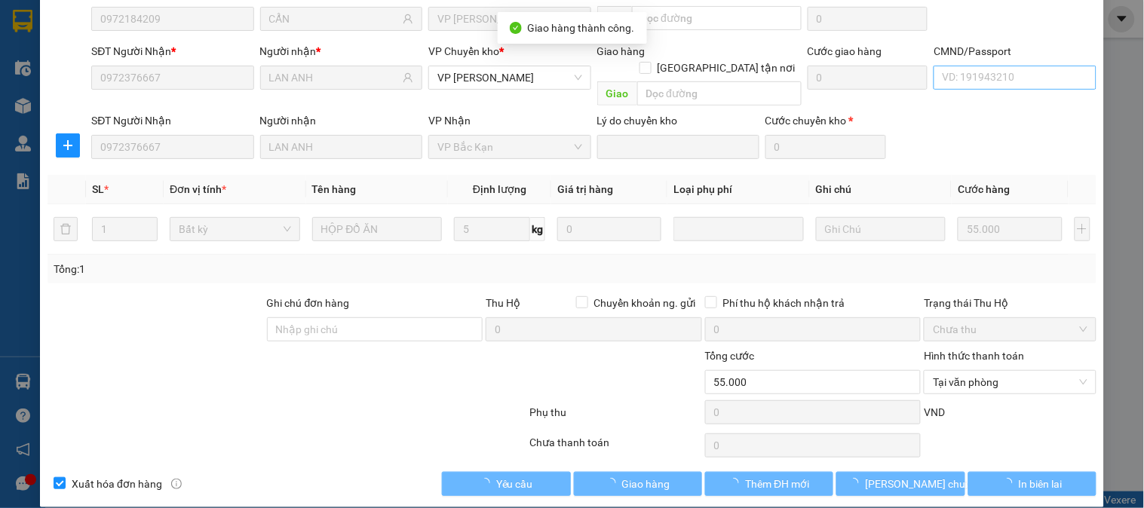
scroll to position [0, 0]
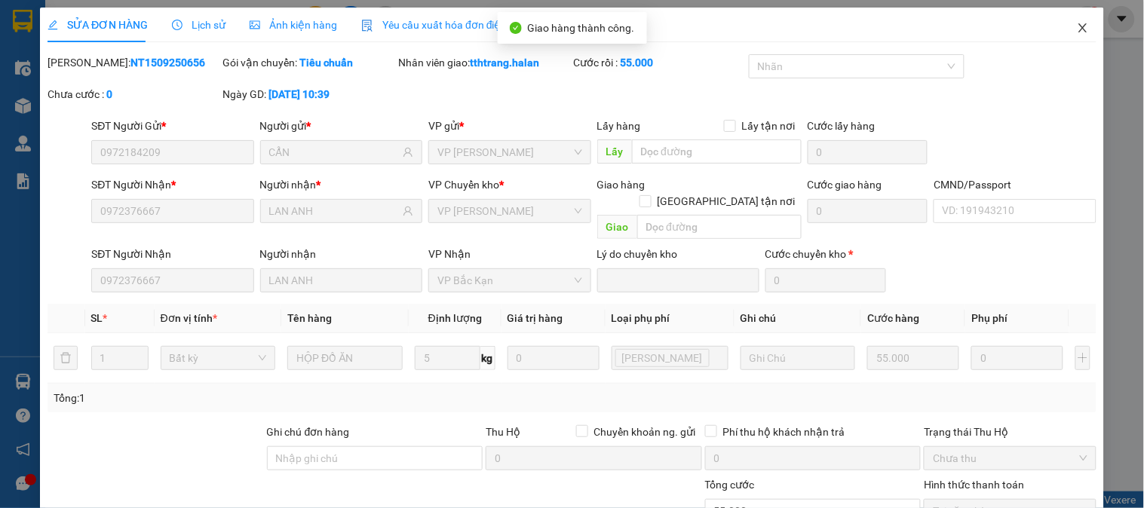
click at [1077, 26] on icon "close" at bounding box center [1083, 28] width 12 height 12
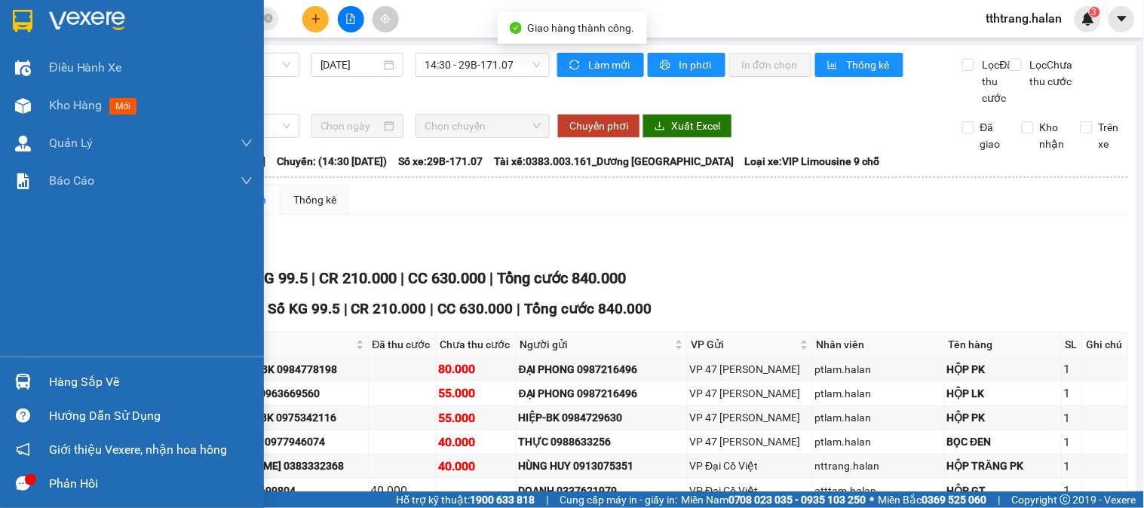
click at [18, 374] on img at bounding box center [23, 382] width 16 height 16
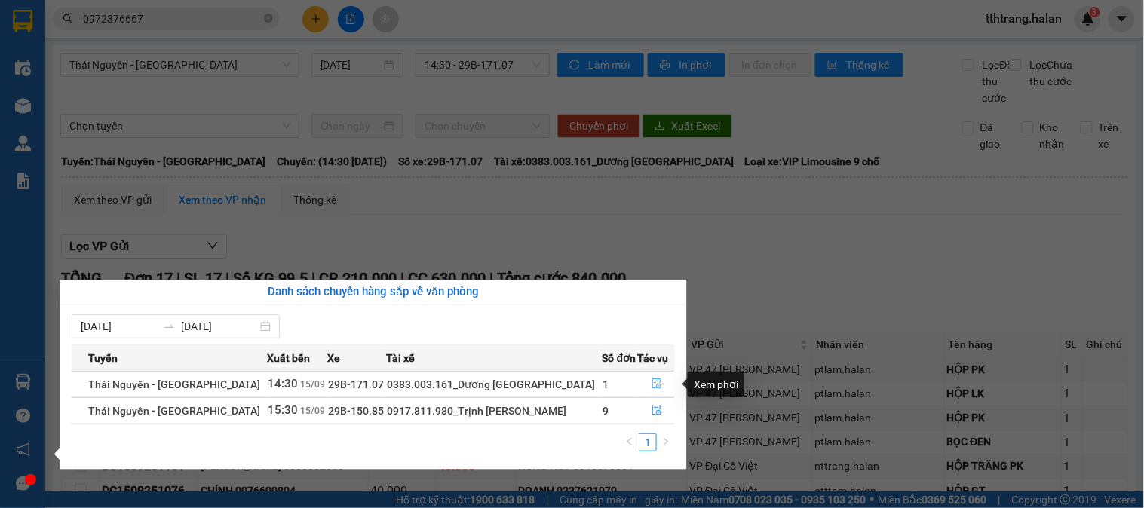
click at [645, 389] on button "button" at bounding box center [657, 384] width 36 height 24
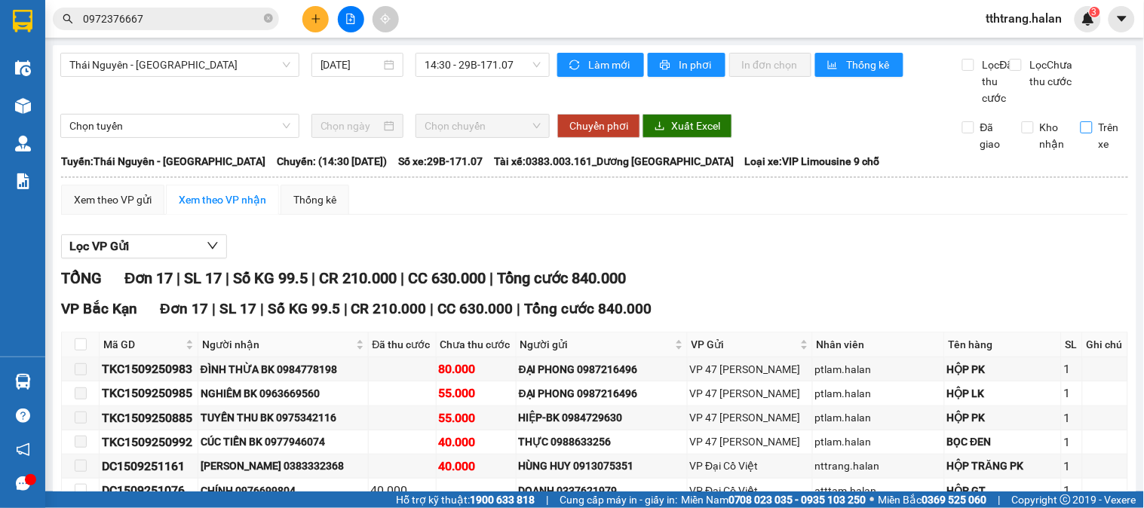
click at [1080, 133] on input "Trên xe" at bounding box center [1086, 127] width 12 height 12
checkbox input "true"
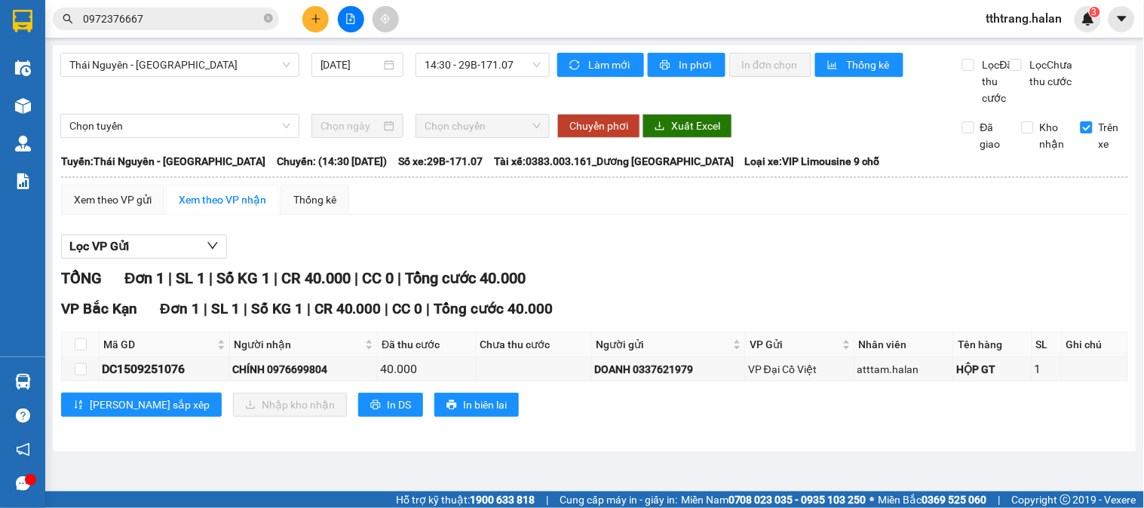
click at [70, 357] on th at bounding box center [81, 344] width 38 height 25
click at [77, 351] on input "checkbox" at bounding box center [81, 345] width 12 height 12
checkbox input "true"
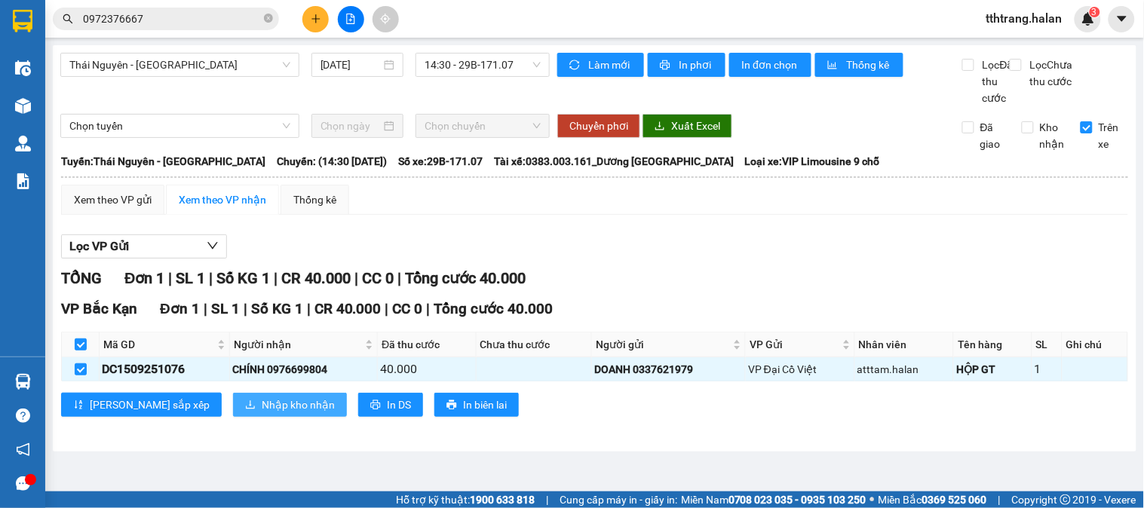
click at [233, 415] on button "Nhập kho nhận" at bounding box center [290, 405] width 114 height 24
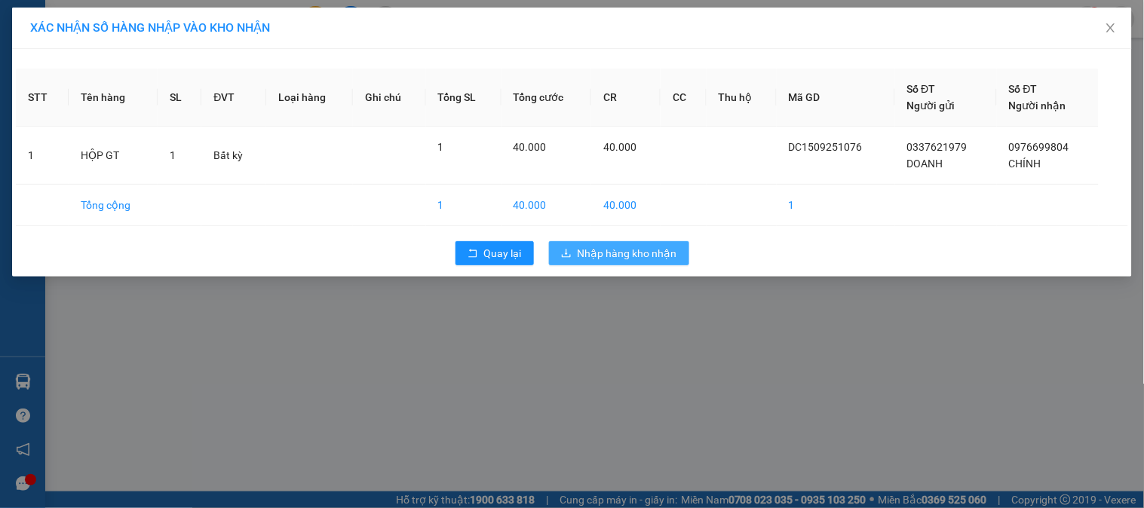
click at [598, 253] on span "Nhập hàng kho nhận" at bounding box center [628, 253] width 100 height 17
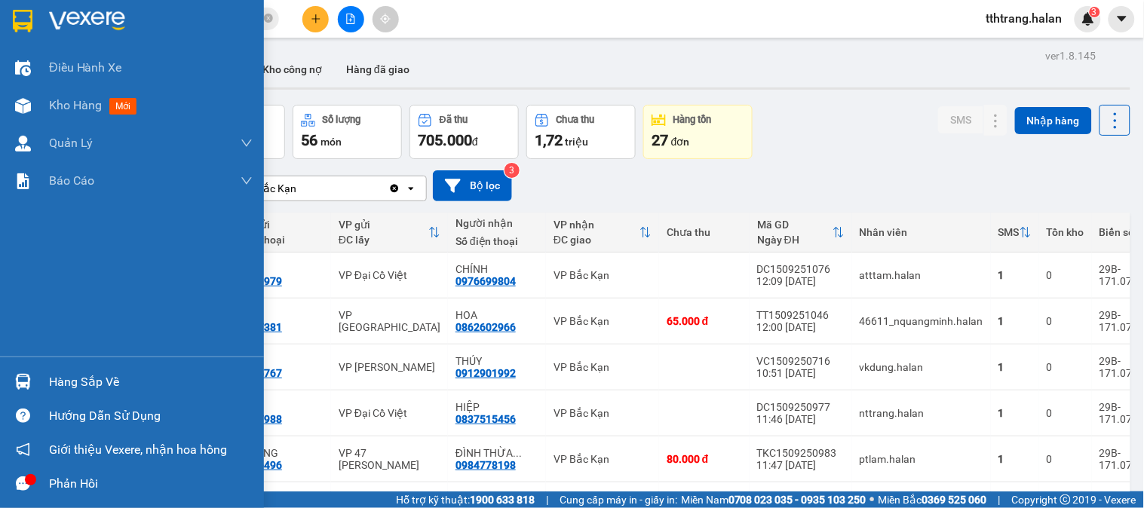
click at [78, 383] on div "Hàng sắp về" at bounding box center [151, 382] width 204 height 23
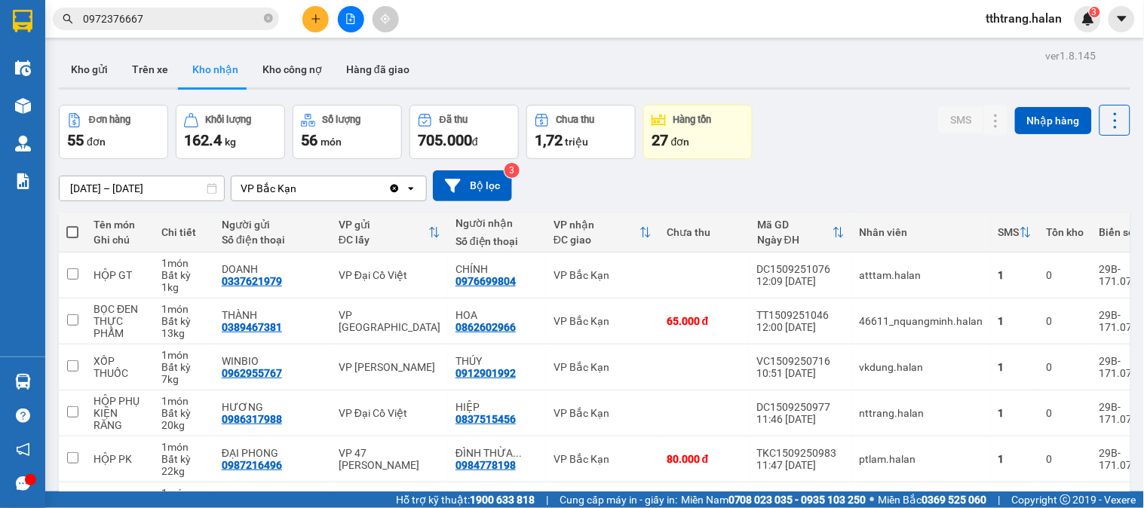
click at [835, 139] on section "Kết quả tìm kiếm ( 2 ) Bộ lọc Mã ĐH Trạng thái Món hàng Thu hộ Tổng cước Chưa c…" at bounding box center [572, 254] width 1144 height 508
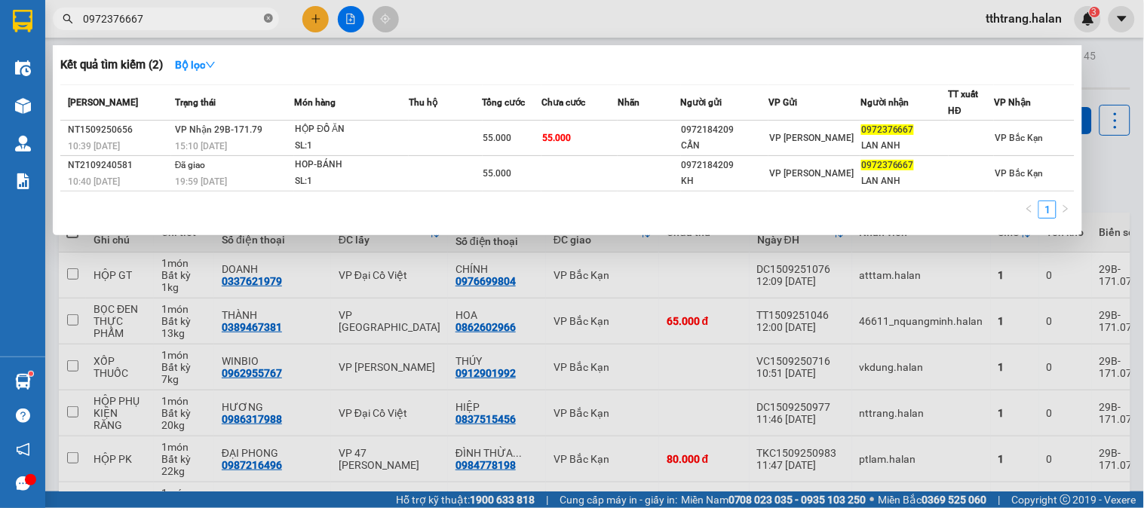
click at [268, 19] on icon "close-circle" at bounding box center [268, 18] width 9 height 9
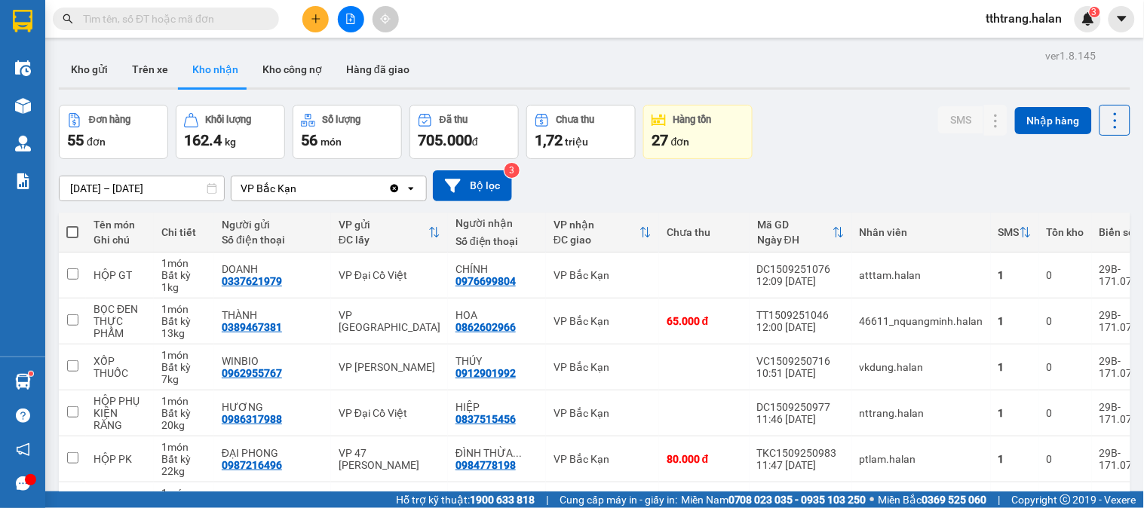
paste input "0902229895"
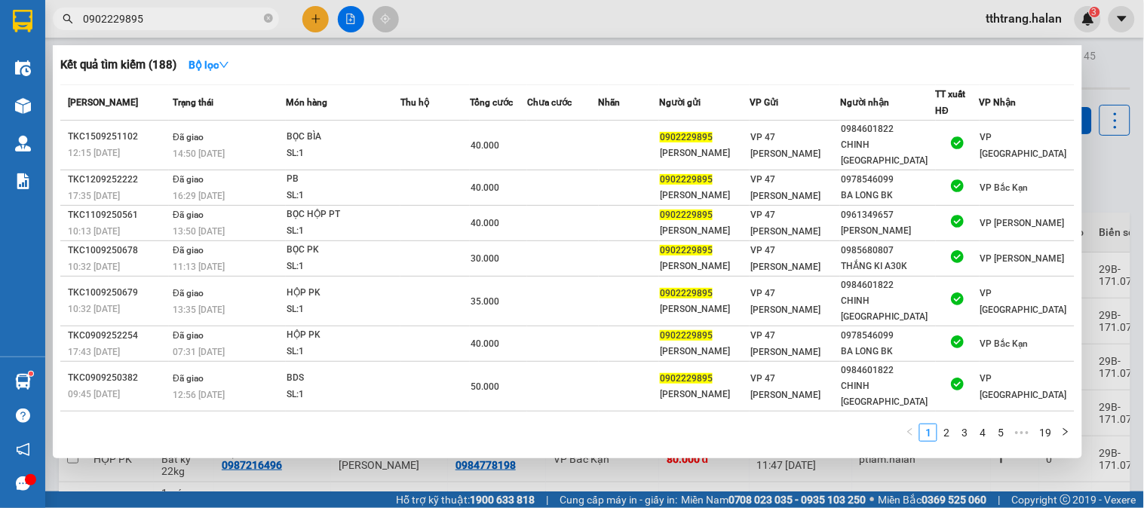
type input "0902229895"
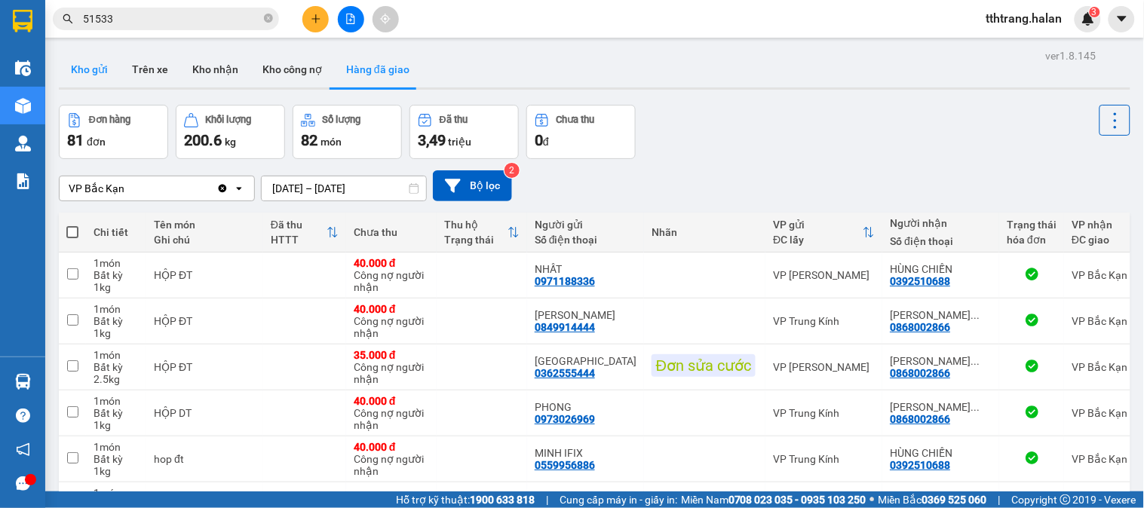
click at [84, 69] on button "Kho gửi" at bounding box center [89, 69] width 61 height 36
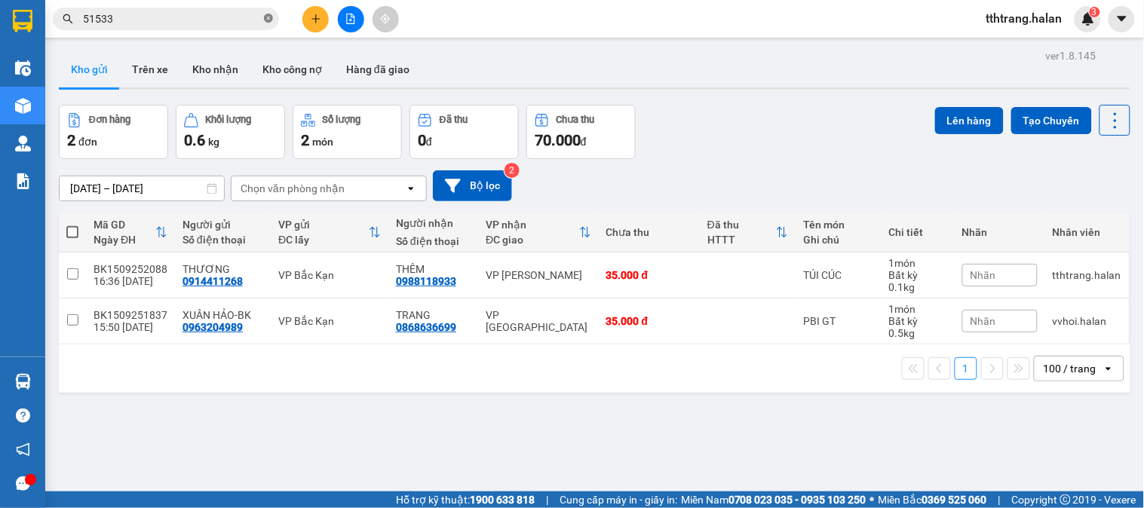
click at [266, 20] on icon "close-circle" at bounding box center [268, 18] width 9 height 9
click at [312, 14] on icon "plus" at bounding box center [316, 19] width 11 height 11
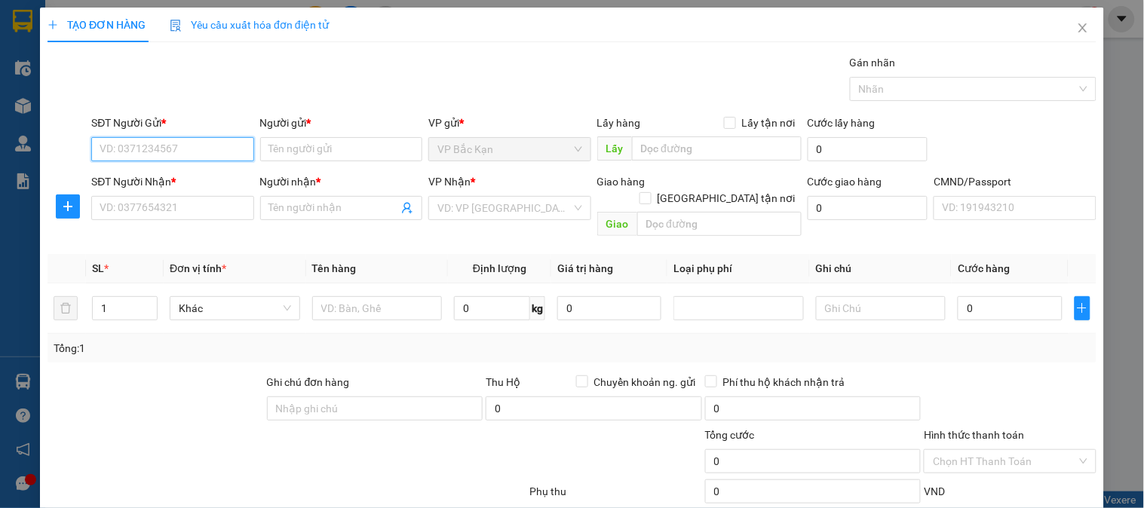
click at [220, 152] on input "SĐT Người Gửi *" at bounding box center [172, 149] width 162 height 24
click at [212, 151] on input "SĐT Người Gửi *" at bounding box center [172, 149] width 162 height 24
click at [212, 149] on input "48688" at bounding box center [172, 149] width 162 height 24
click at [207, 182] on div "0968848688 - [PERSON_NAME], BK" at bounding box center [183, 179] width 167 height 17
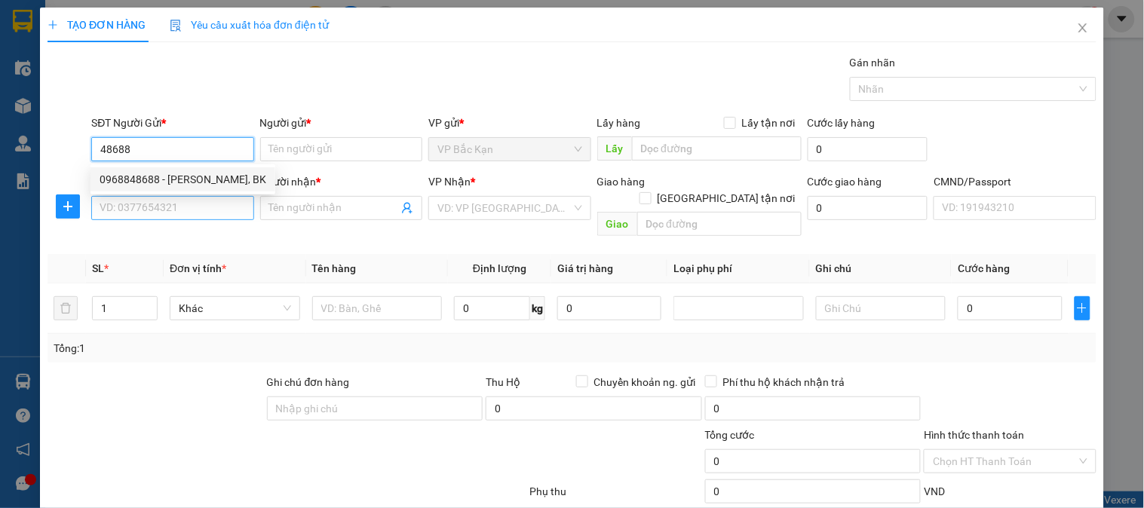
type input "0968848688"
type input "[PERSON_NAME], BK"
type input "0968848688"
click at [204, 205] on input "SĐT Người Nhận *" at bounding box center [172, 208] width 162 height 24
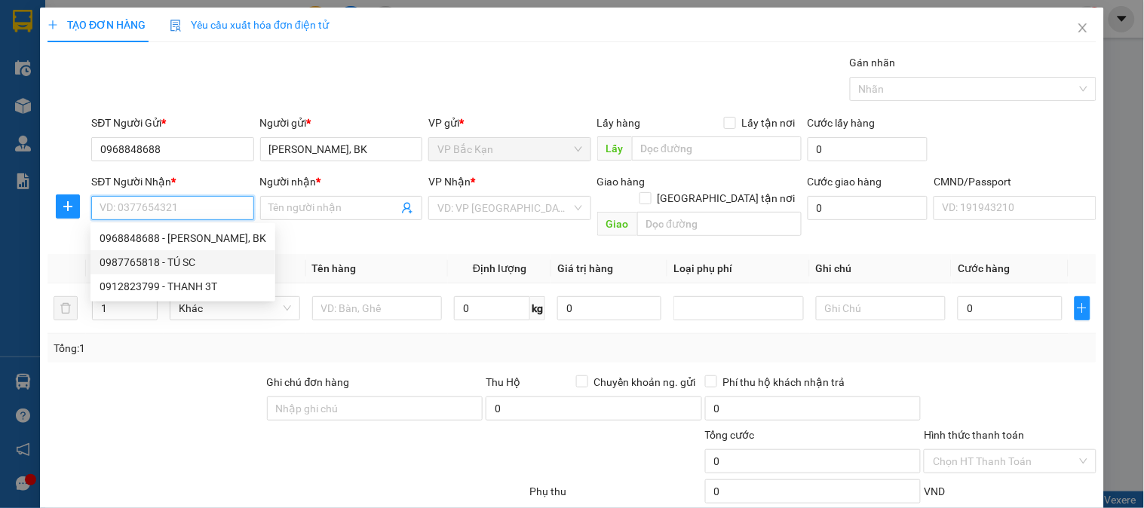
click at [198, 256] on div "0987765818 - TÚ SC" at bounding box center [183, 262] width 167 height 17
type input "0987765818"
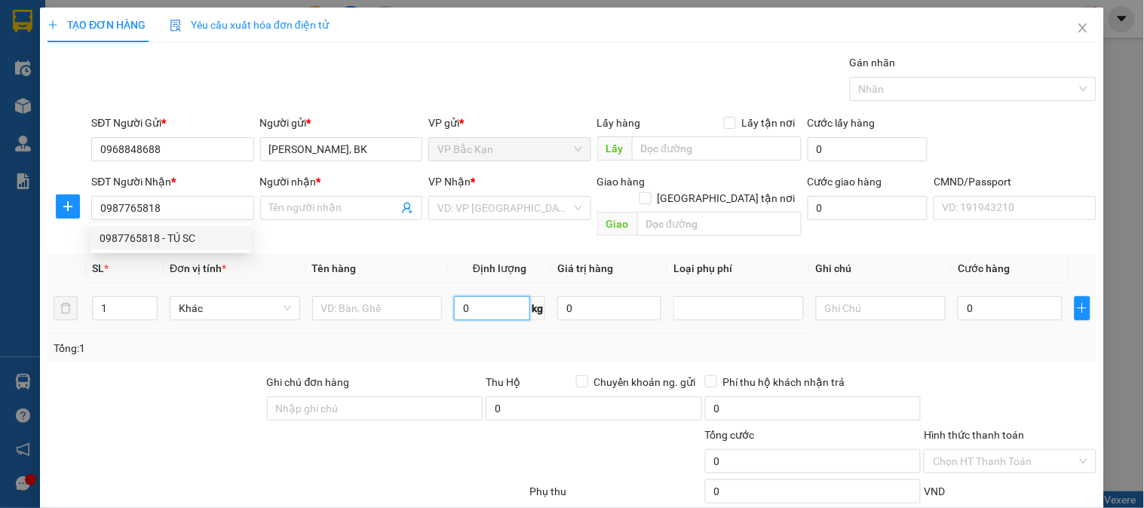
type input "TÚ SC"
click at [483, 296] on input "0" at bounding box center [492, 308] width 76 height 24
type input "5"
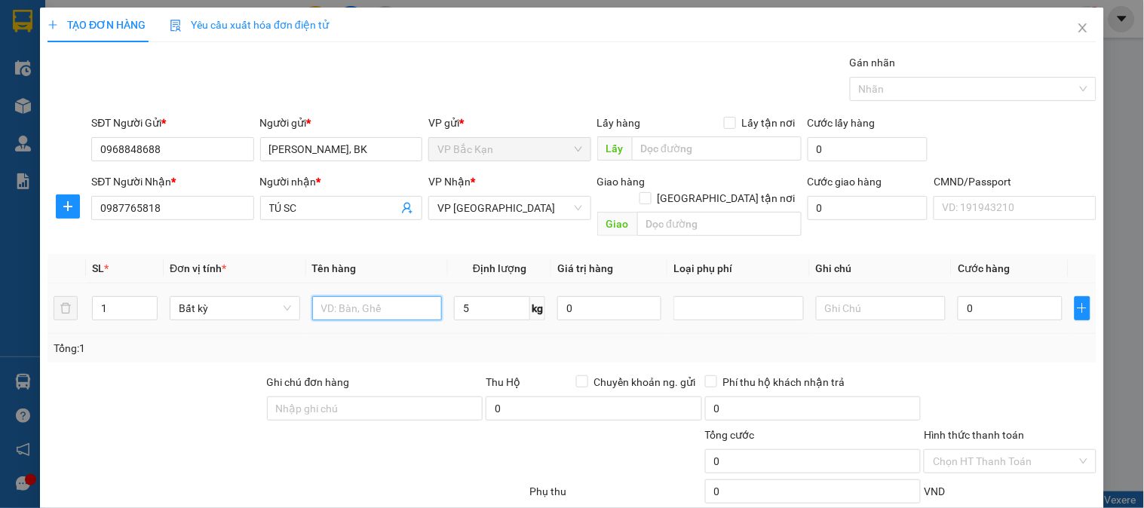
click at [404, 296] on input "text" at bounding box center [377, 308] width 130 height 24
type input "40.000"
type input "XỐP VÀNG MT"
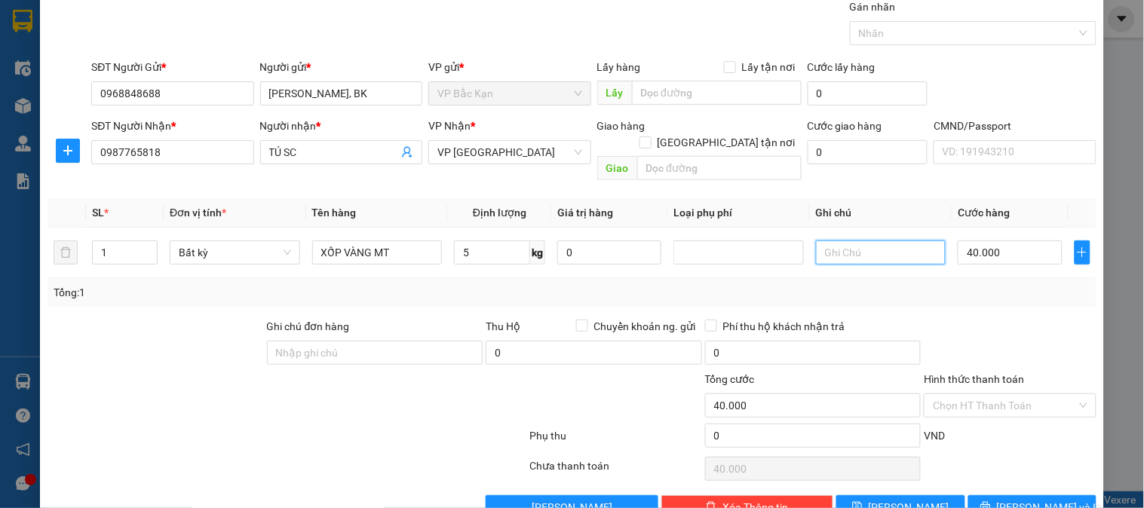
scroll to position [79, 0]
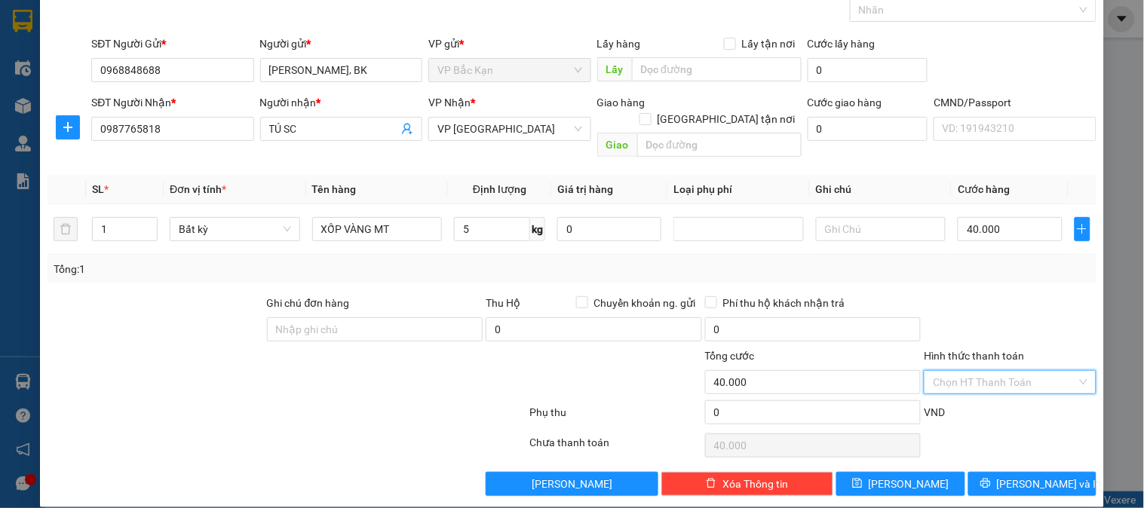
click at [1000, 371] on input "Hình thức thanh toán" at bounding box center [1004, 382] width 143 height 23
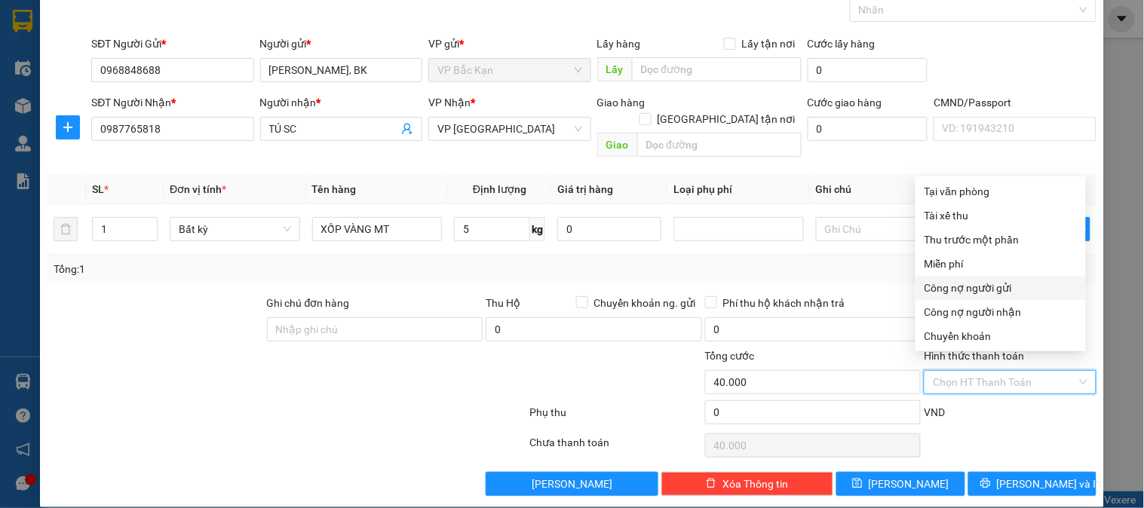
click at [962, 276] on div "Công nợ người gửi" at bounding box center [1000, 288] width 170 height 24
type input "0"
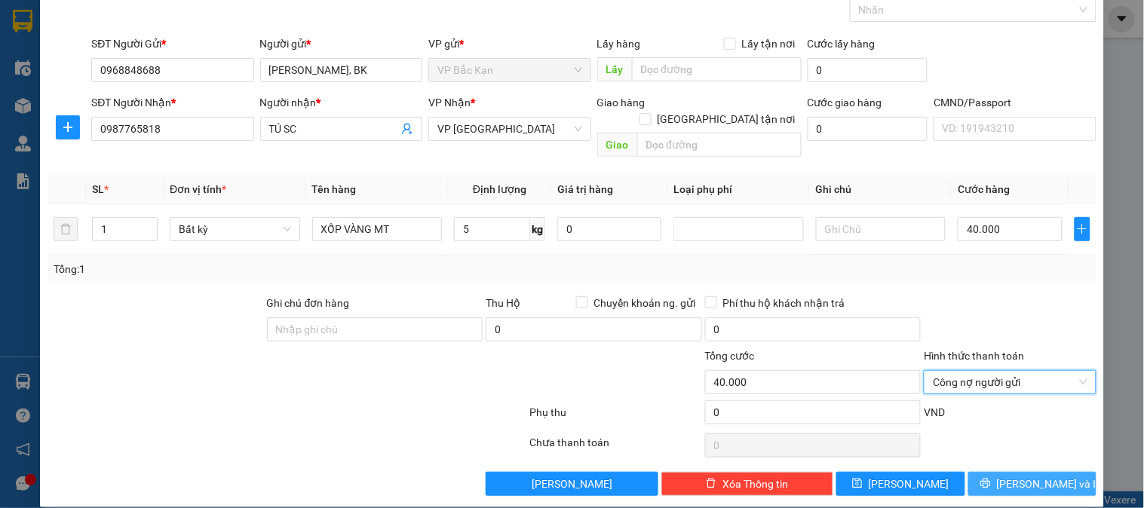
click at [1034, 476] on span "[PERSON_NAME] và In" at bounding box center [1050, 484] width 106 height 17
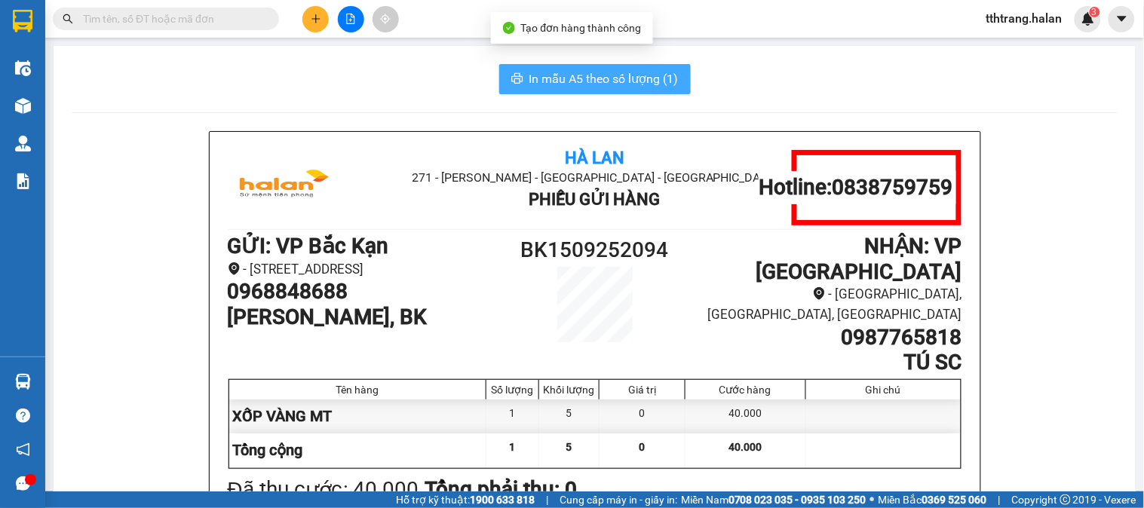
click at [521, 79] on button "In mẫu A5 theo số lượng (1)" at bounding box center [594, 79] width 191 height 30
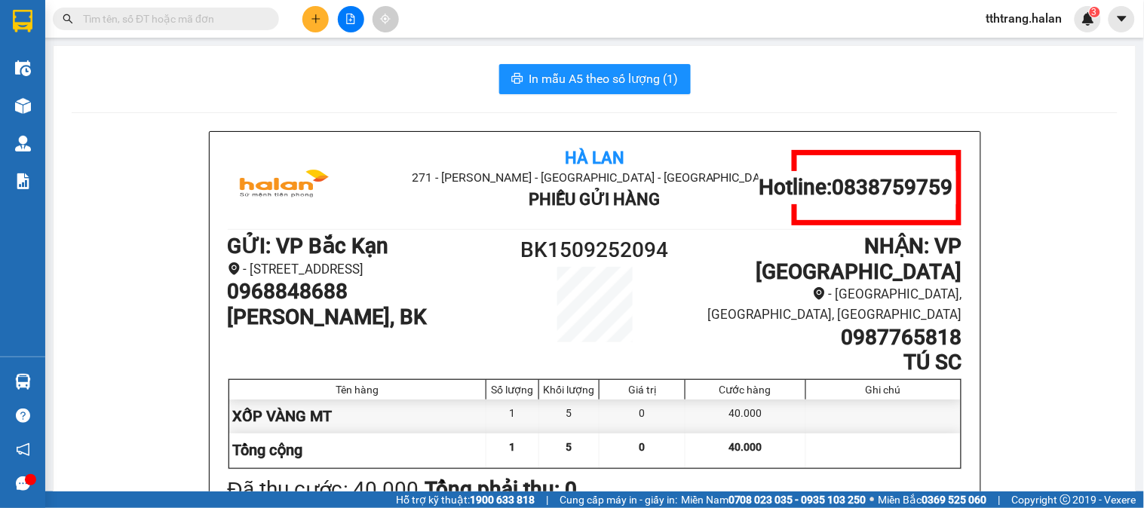
click at [265, 87] on div "In mẫu A5 theo số lượng (1)" at bounding box center [595, 79] width 1046 height 30
click at [252, 18] on input "text" at bounding box center [172, 19] width 178 height 17
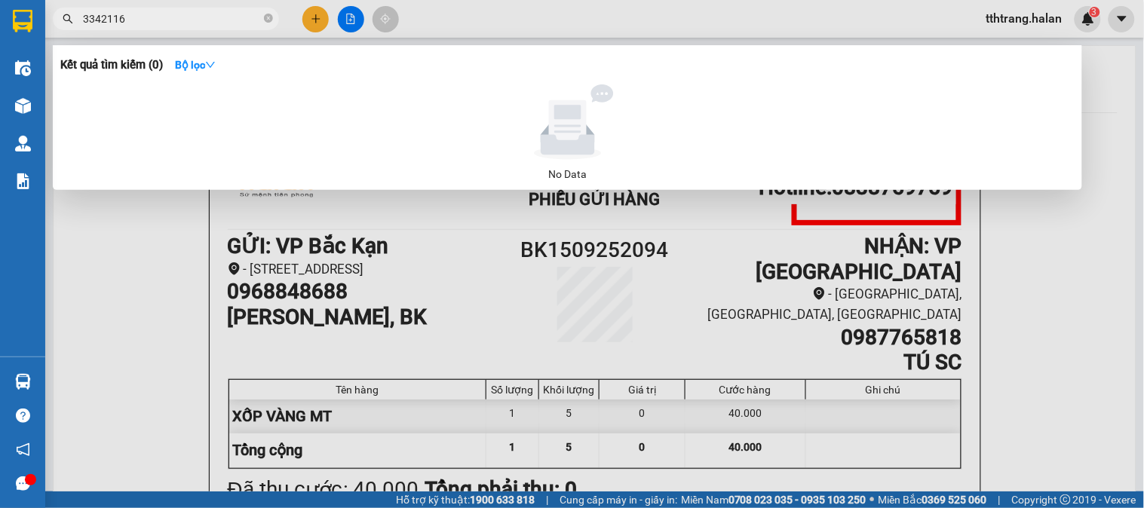
type input "342116"
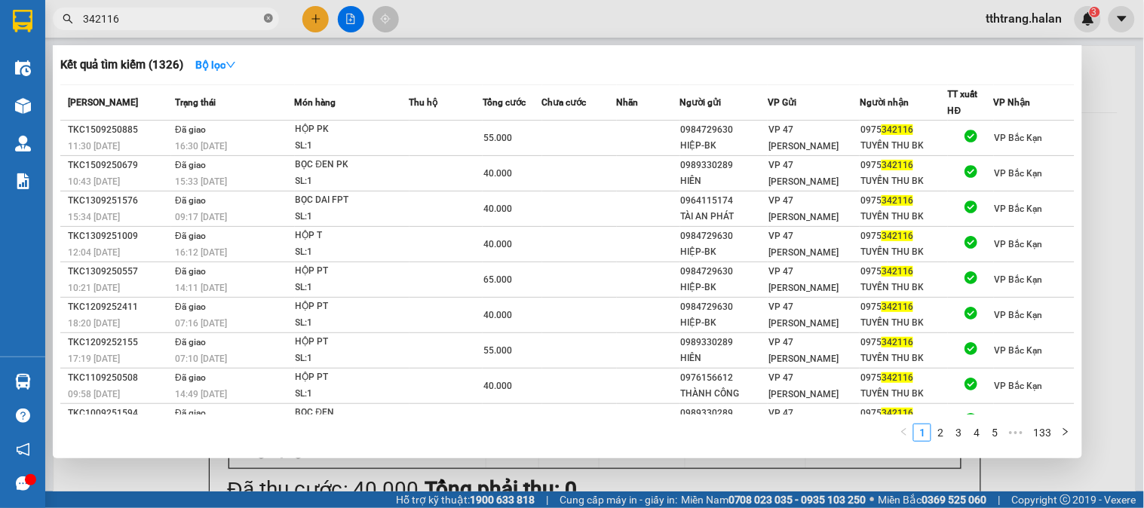
click at [267, 17] on icon "close-circle" at bounding box center [268, 18] width 9 height 9
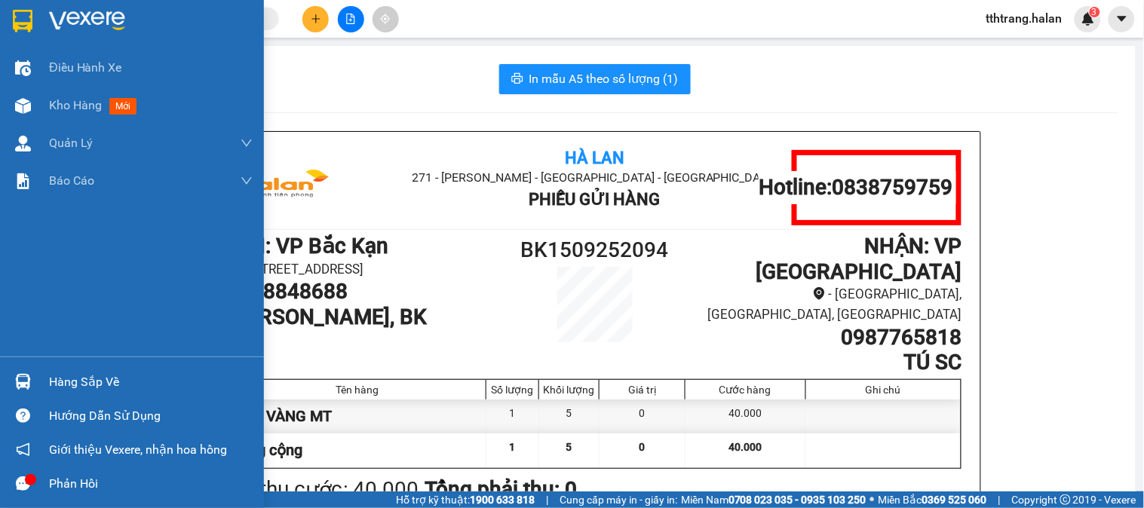
click at [25, 380] on img at bounding box center [23, 382] width 16 height 16
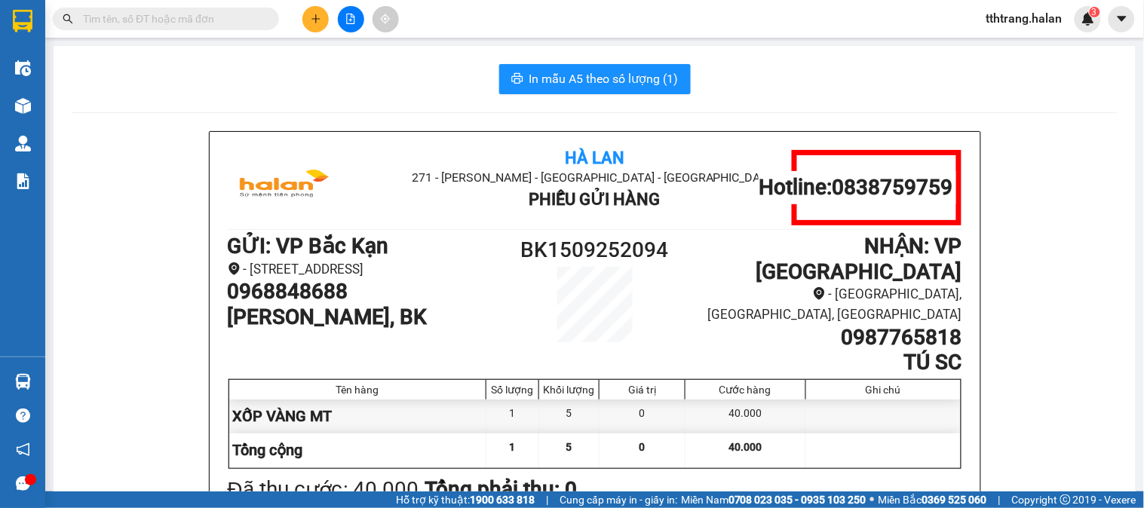
drag, startPoint x: 240, startPoint y: 26, endPoint x: 226, endPoint y: 14, distance: 18.2
click at [240, 25] on section "Kết quả tìm kiếm ( 1326 ) Bộ lọc Mã ĐH Trạng thái Món hàng Thu hộ Tổng cước Chư…" at bounding box center [572, 254] width 1144 height 508
click at [224, 12] on input "text" at bounding box center [172, 19] width 178 height 17
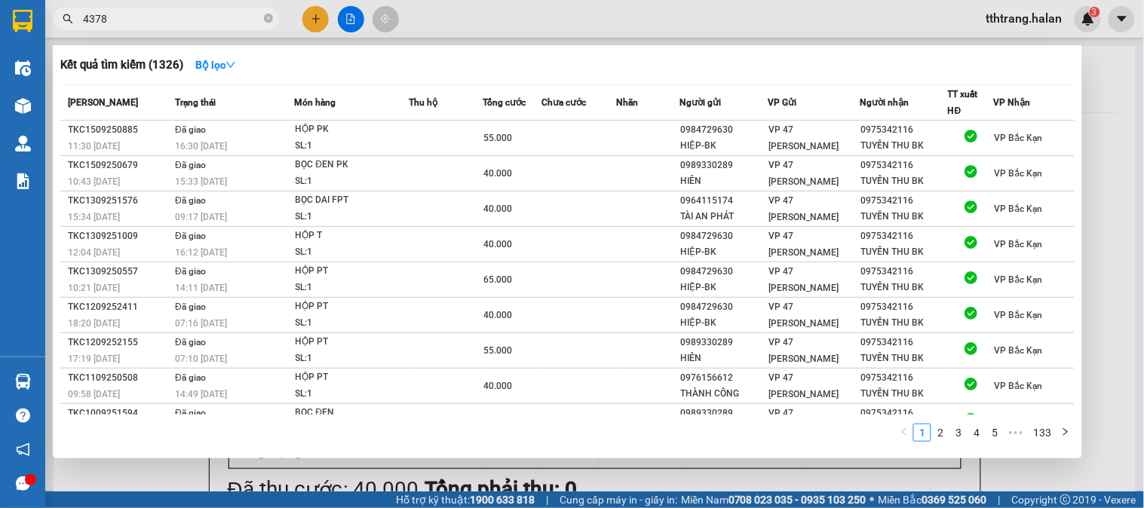
type input "43788"
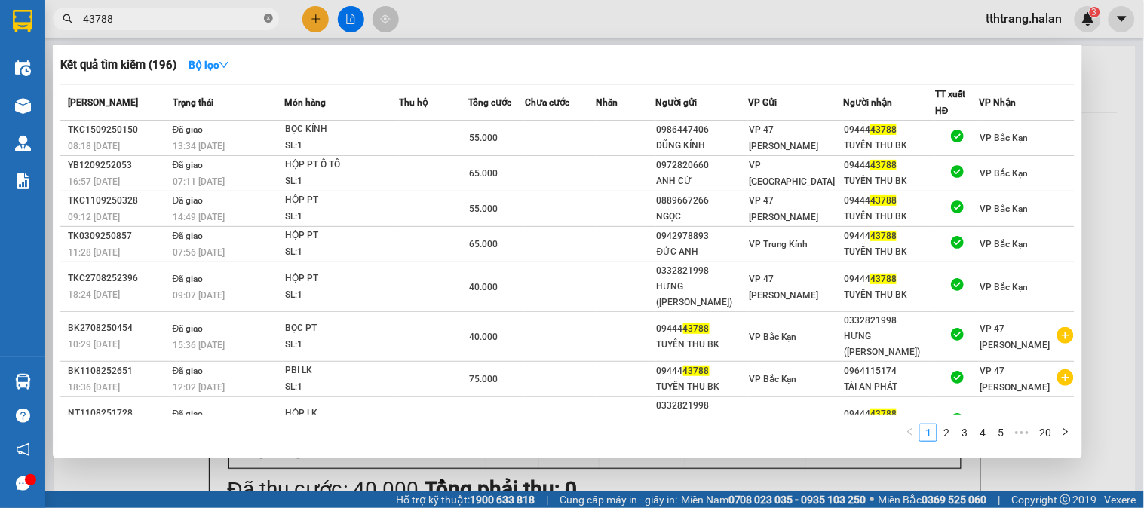
click at [267, 17] on icon "close-circle" at bounding box center [268, 18] width 9 height 9
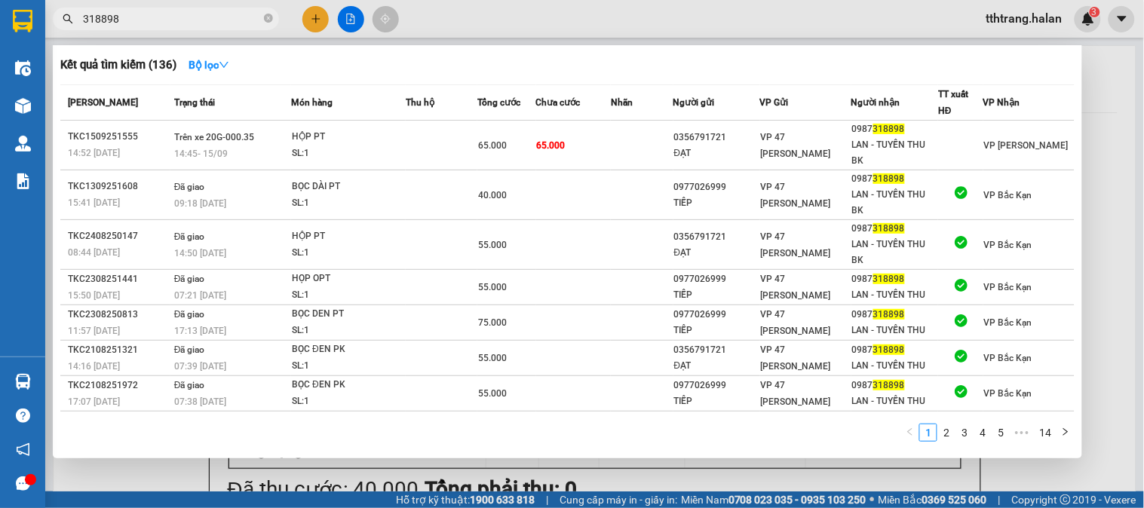
type input "318898"
click at [262, 15] on span "318898" at bounding box center [166, 19] width 226 height 23
click at [317, 18] on div at bounding box center [572, 254] width 1144 height 508
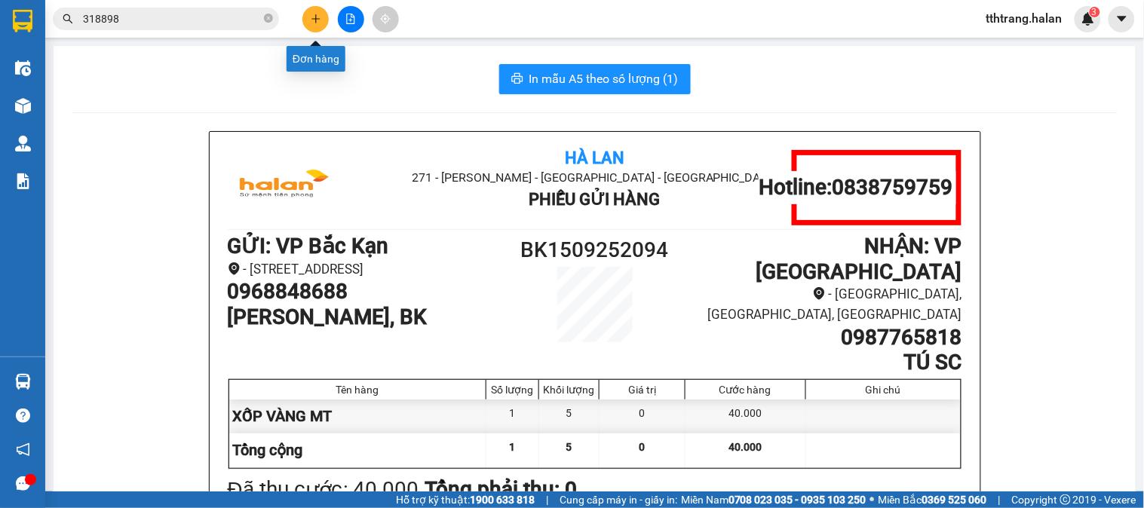
click at [317, 18] on icon "plus" at bounding box center [315, 18] width 8 height 1
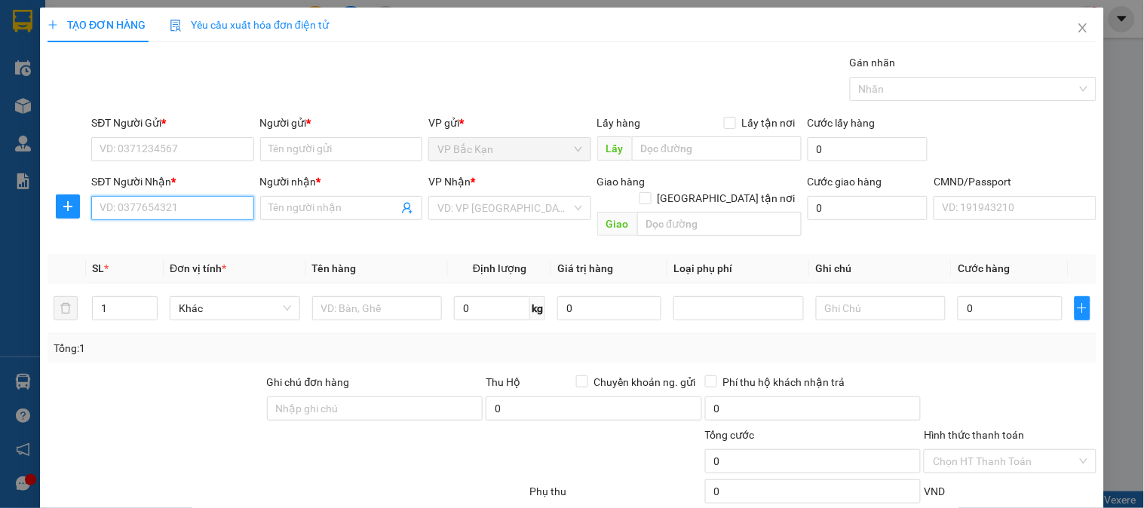
click at [216, 210] on input "SĐT Người Nhận *" at bounding box center [172, 208] width 162 height 24
drag, startPoint x: 170, startPoint y: 241, endPoint x: 178, endPoint y: 193, distance: 48.8
click at [170, 241] on div "0968883556 - TUẤN" at bounding box center [171, 238] width 142 height 17
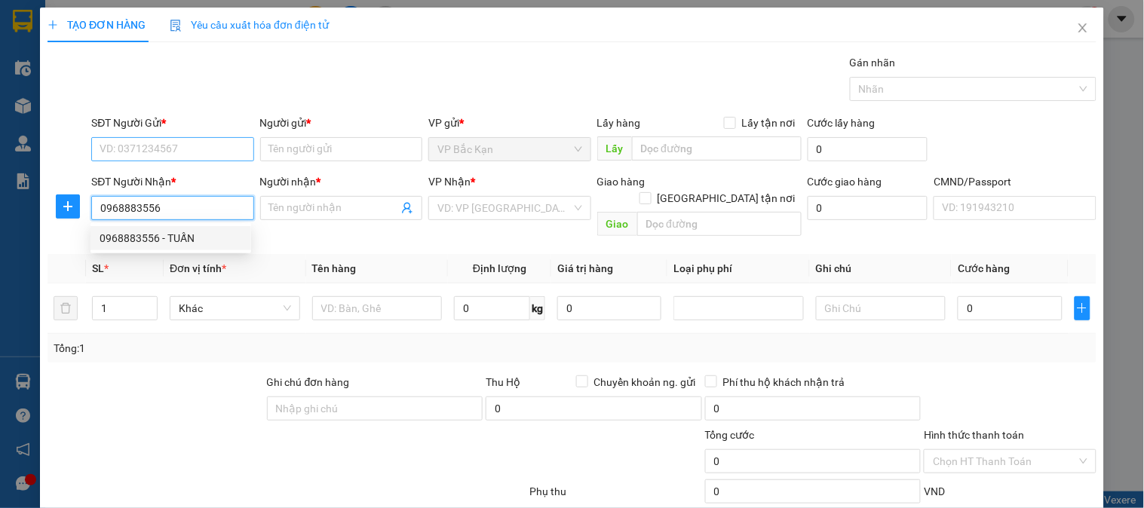
type input "0968883556"
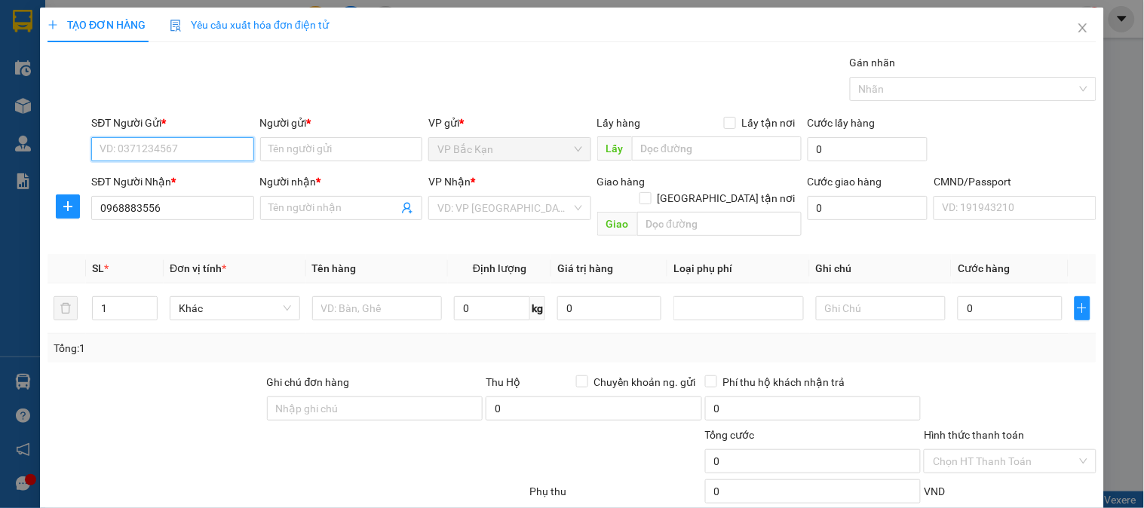
click at [204, 152] on input "SĐT Người Gửi *" at bounding box center [172, 149] width 162 height 24
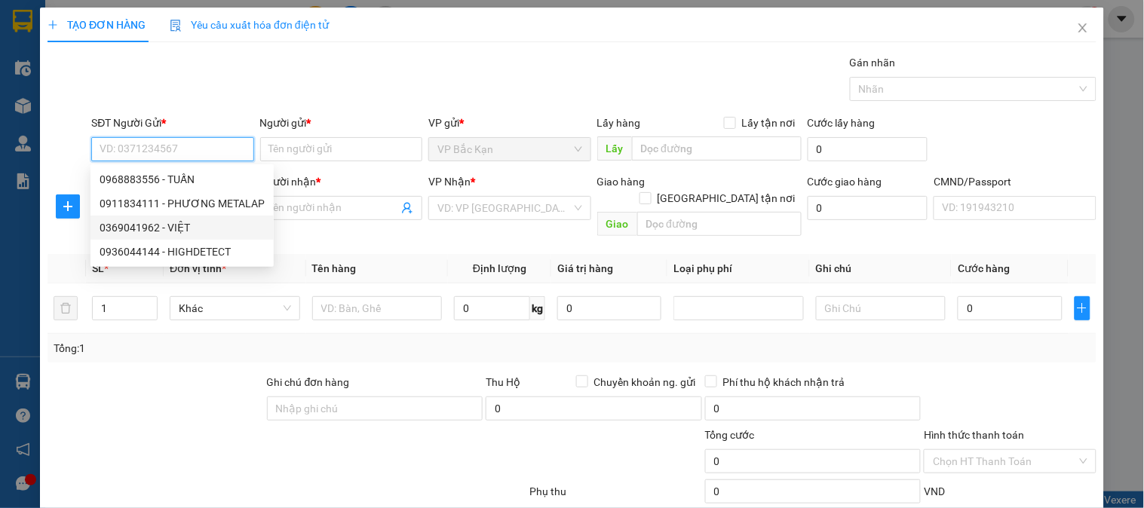
click at [183, 226] on div "0369041962 - VIỆT" at bounding box center [182, 227] width 165 height 17
type input "0369041962"
type input "VIỆT"
type input "TUẤN"
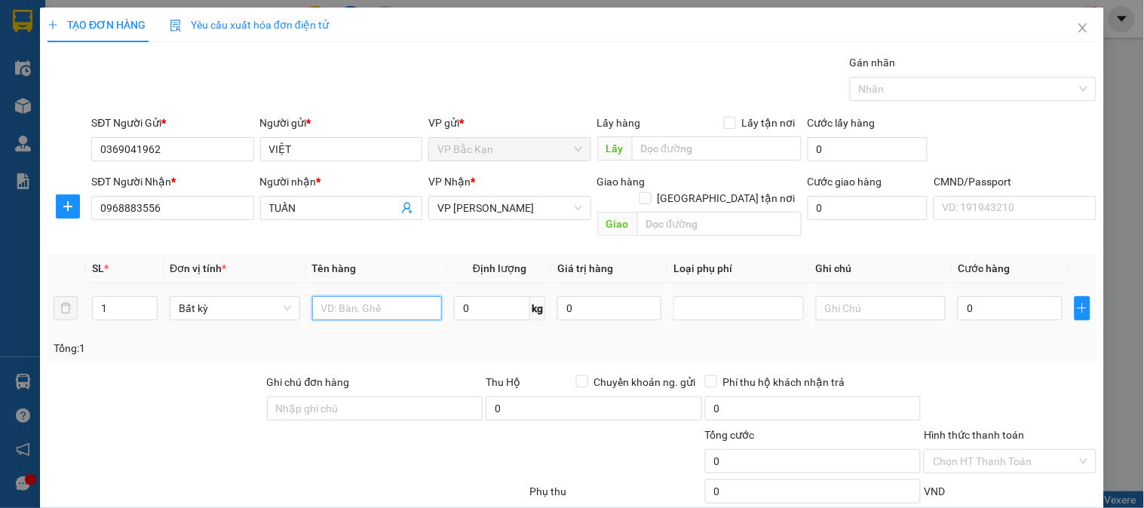
click at [403, 296] on input "text" at bounding box center [377, 308] width 130 height 24
type input "HỘP MẪU"
type input "0.1"
type input "35.000"
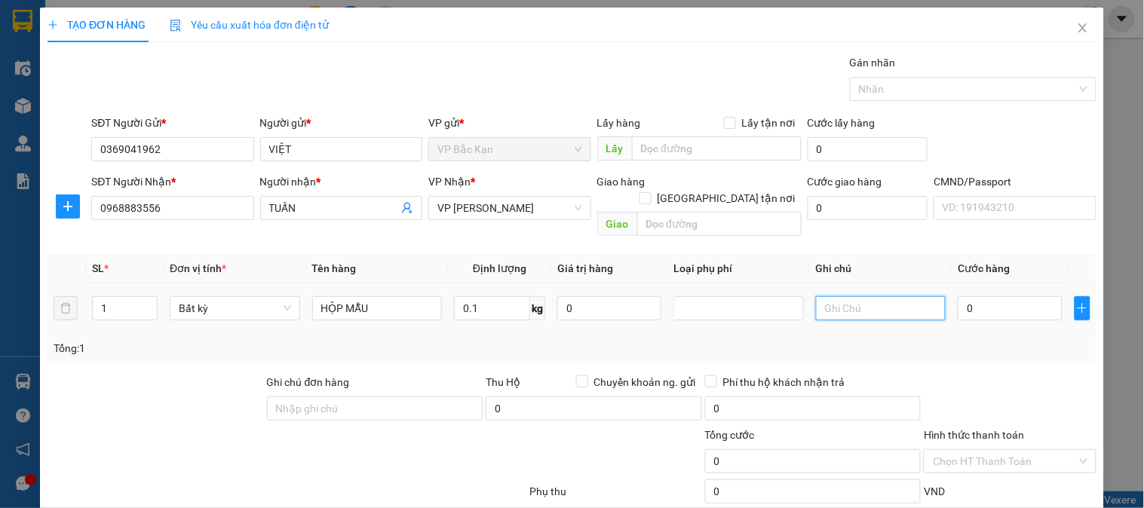
type input "35.000"
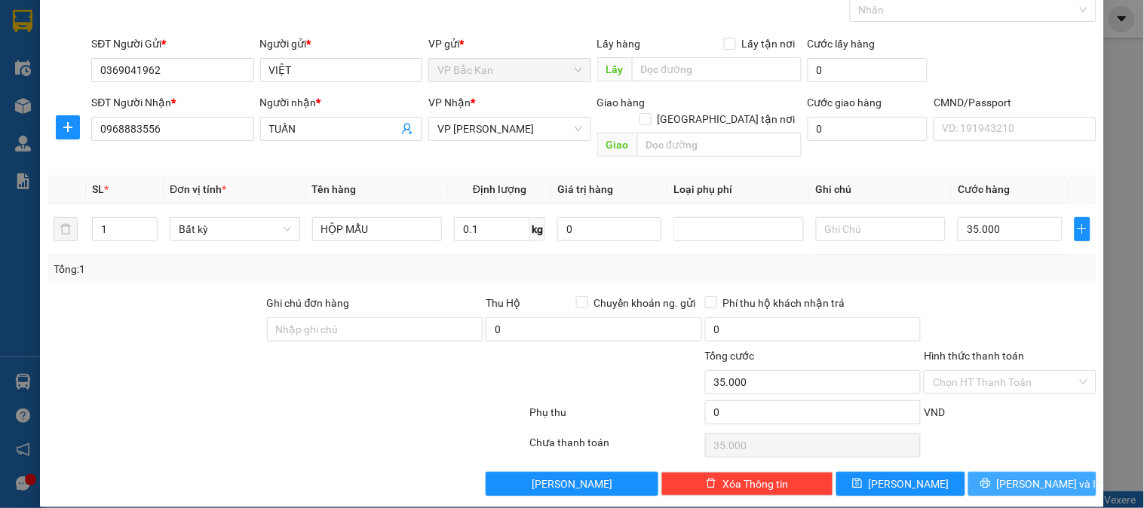
click at [1028, 476] on span "[PERSON_NAME] và In" at bounding box center [1050, 484] width 106 height 17
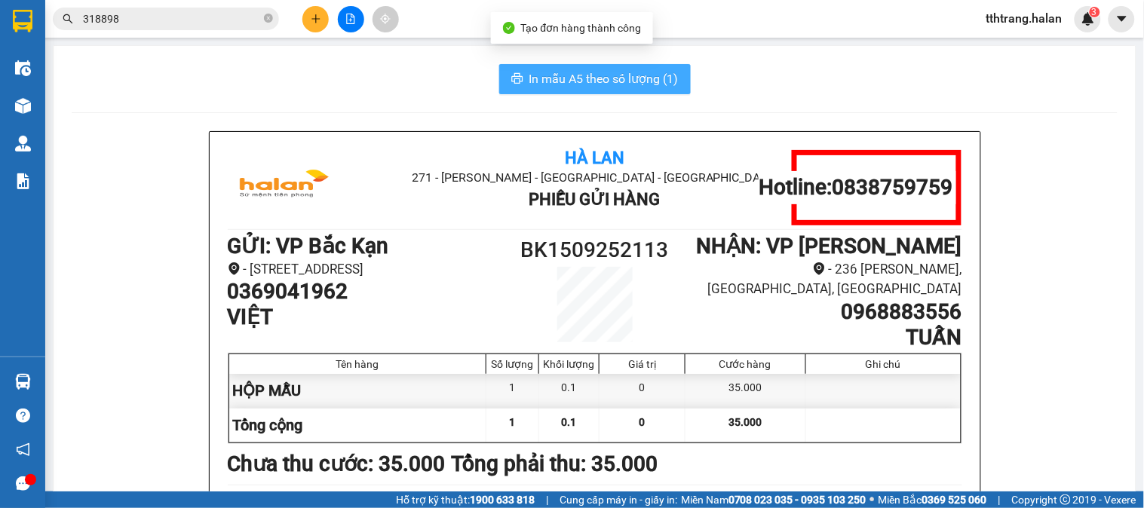
drag, startPoint x: 611, startPoint y: 91, endPoint x: 611, endPoint y: 78, distance: 13.6
click at [611, 87] on button "In mẫu A5 theo số lượng (1)" at bounding box center [594, 79] width 191 height 30
click at [609, 78] on span "In mẫu A5 theo số lượng (1)" at bounding box center [603, 78] width 149 height 19
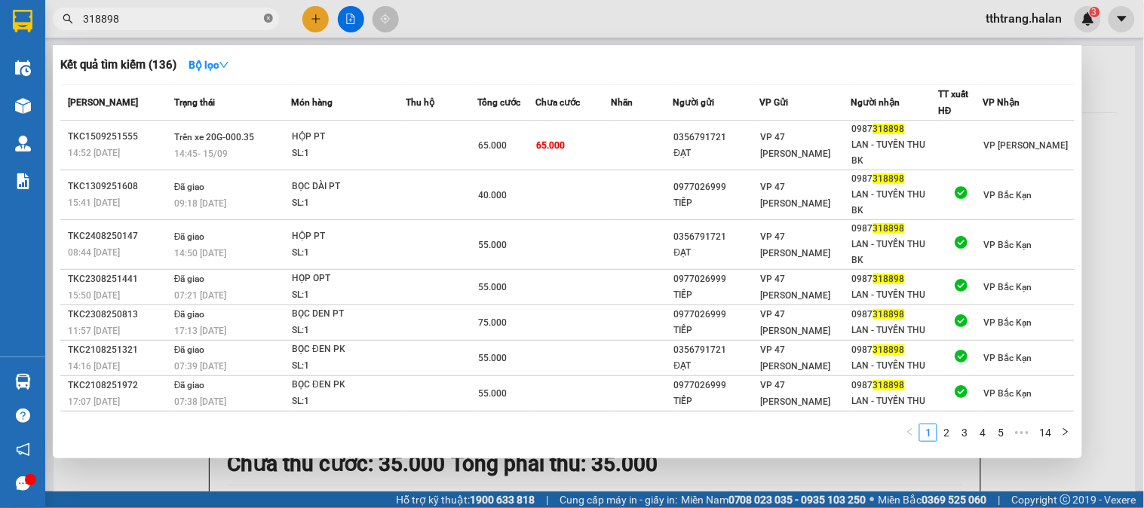
click at [265, 17] on icon "close-circle" at bounding box center [268, 18] width 9 height 9
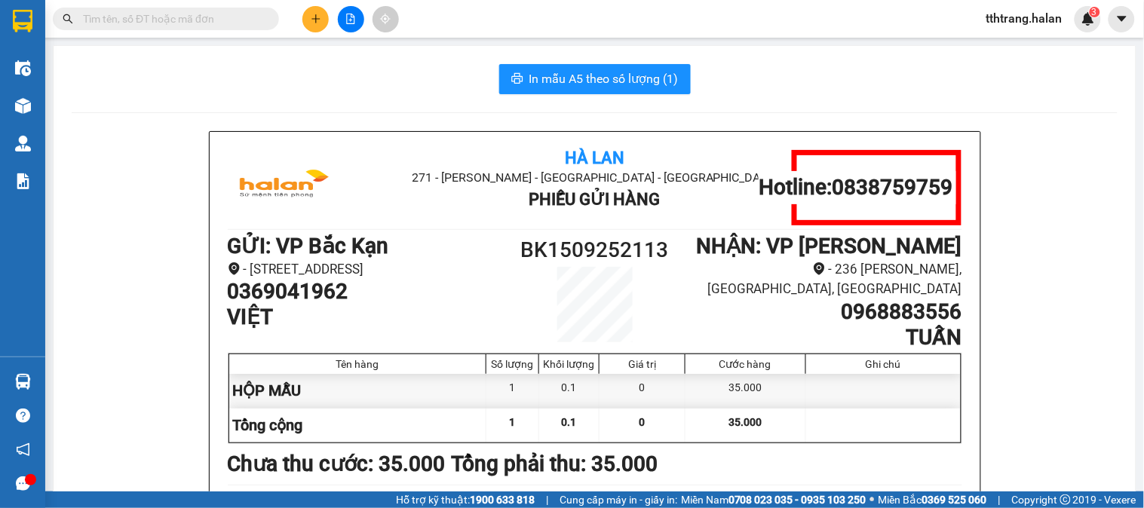
click at [234, 15] on input "text" at bounding box center [172, 19] width 178 height 17
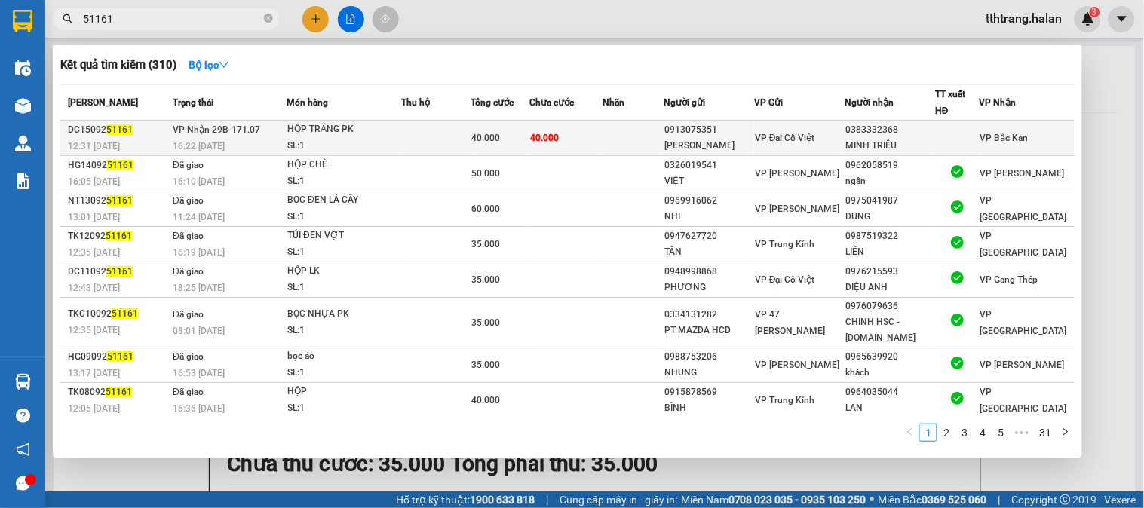
type input "51161"
click at [541, 139] on span "40.000" at bounding box center [544, 138] width 29 height 11
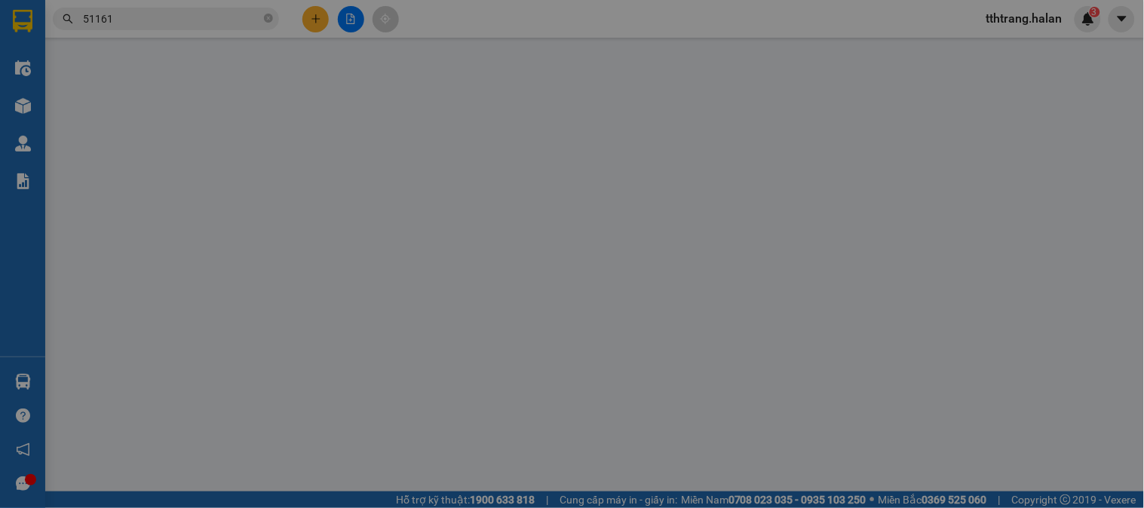
type input "0913075351"
type input "[PERSON_NAME]"
type input "0383332368"
type input "MINH TRIỀU"
type input "40.000"
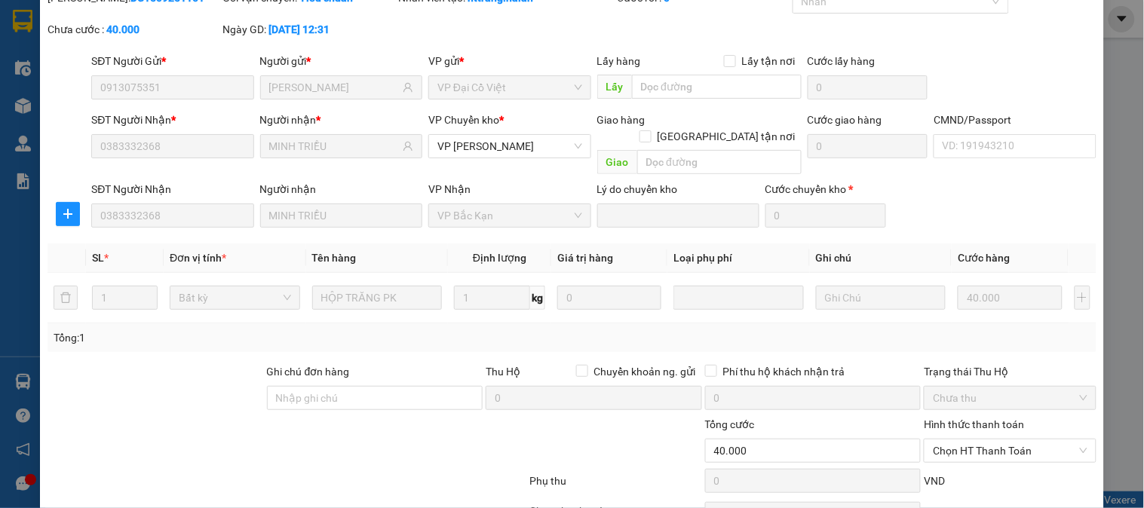
scroll to position [133, 0]
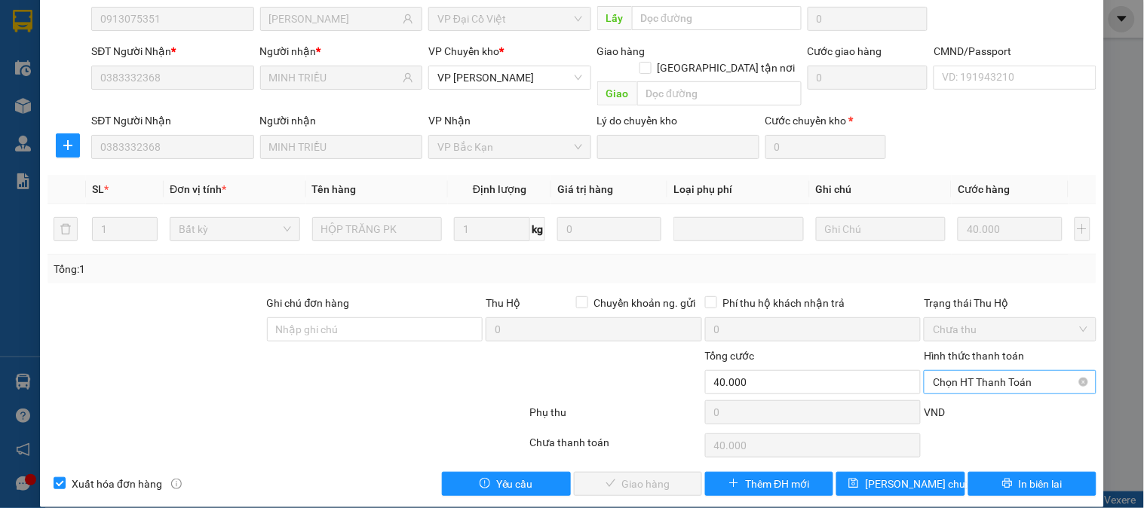
click at [971, 371] on span "Chọn HT Thanh Toán" at bounding box center [1010, 382] width 154 height 23
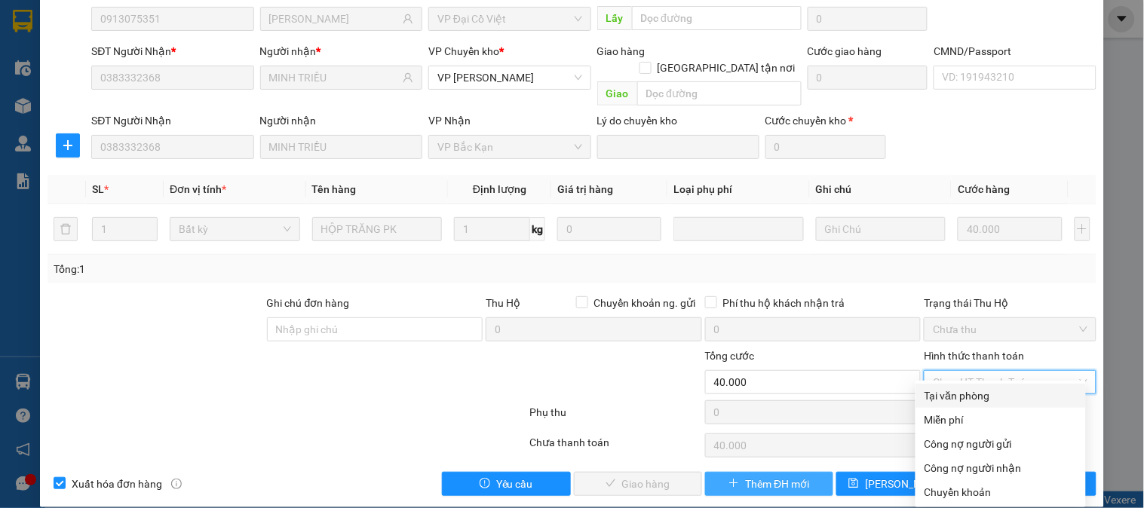
drag, startPoint x: 961, startPoint y: 385, endPoint x: 700, endPoint y: 457, distance: 271.2
click at [955, 389] on div "Tại văn phòng" at bounding box center [1000, 396] width 170 height 24
type input "0"
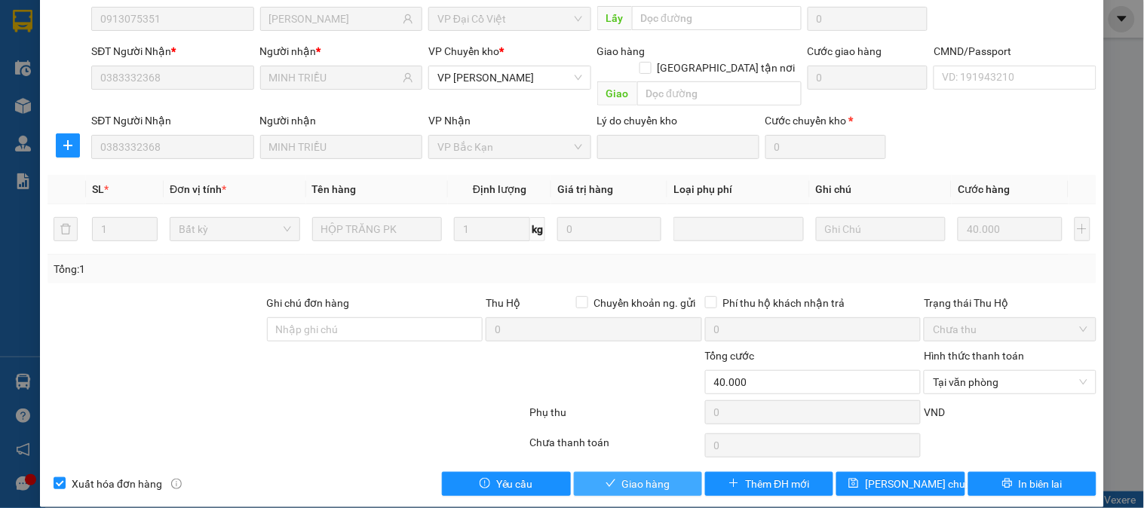
click at [628, 476] on span "Giao hàng" at bounding box center [646, 484] width 48 height 17
click at [574, 472] on button "Giao hàng" at bounding box center [638, 484] width 128 height 24
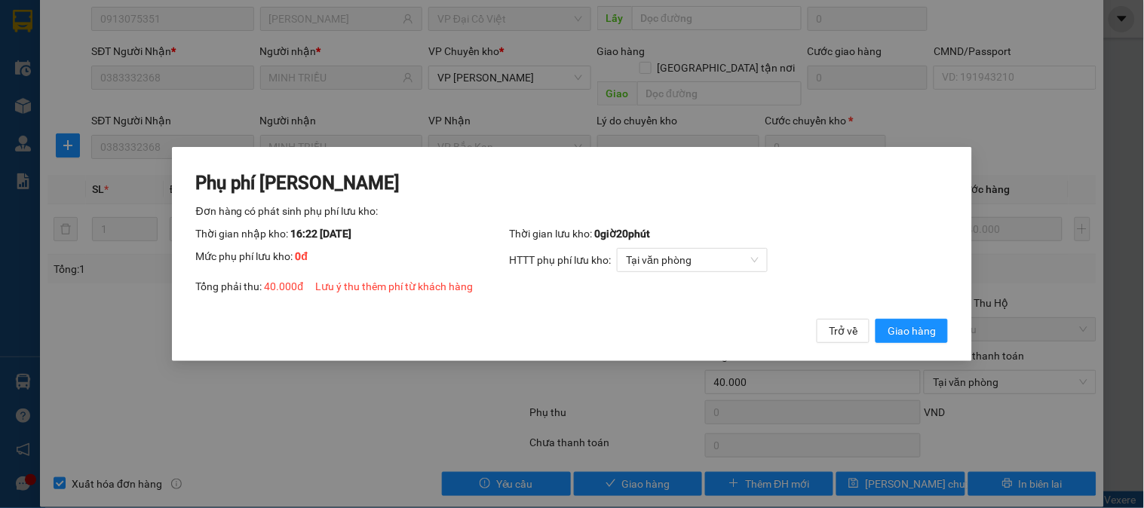
drag, startPoint x: 363, startPoint y: 377, endPoint x: 375, endPoint y: 375, distance: 12.3
click at [373, 375] on div "Phụ phí [PERSON_NAME] hàng có phát sinh phụ phí lưu kho: Thời gian nhập kho: 16…" at bounding box center [572, 254] width 1144 height 508
click at [953, 332] on div "Phụ phí [PERSON_NAME] hàng có phát sinh phụ phí lưu kho: Thời gian nhập kho: 16…" at bounding box center [572, 254] width 801 height 214
click at [929, 341] on button "Giao hàng" at bounding box center [911, 331] width 72 height 24
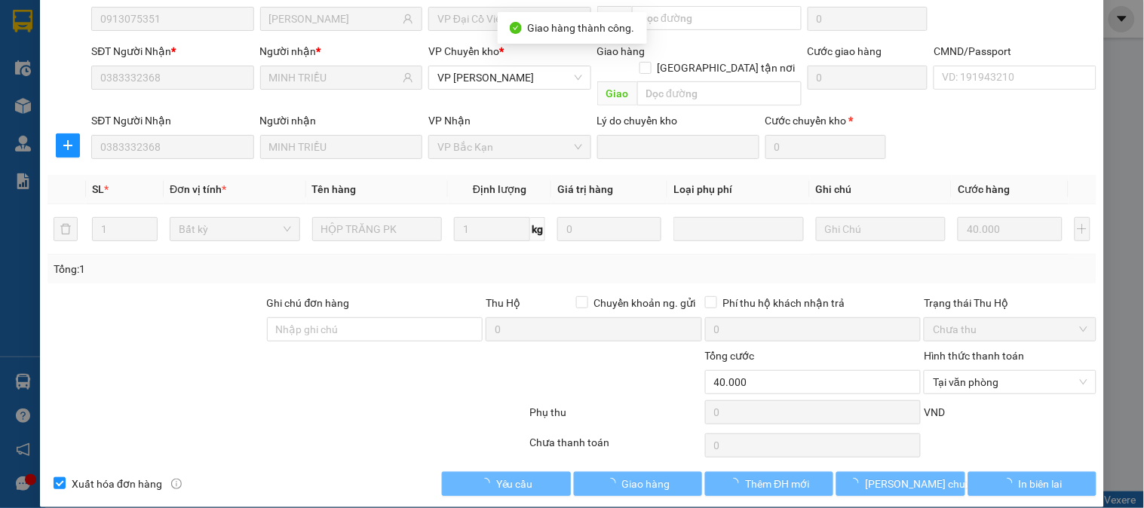
drag, startPoint x: 304, startPoint y: 356, endPoint x: 333, endPoint y: 336, distance: 35.3
click at [307, 354] on div at bounding box center [199, 374] width 307 height 53
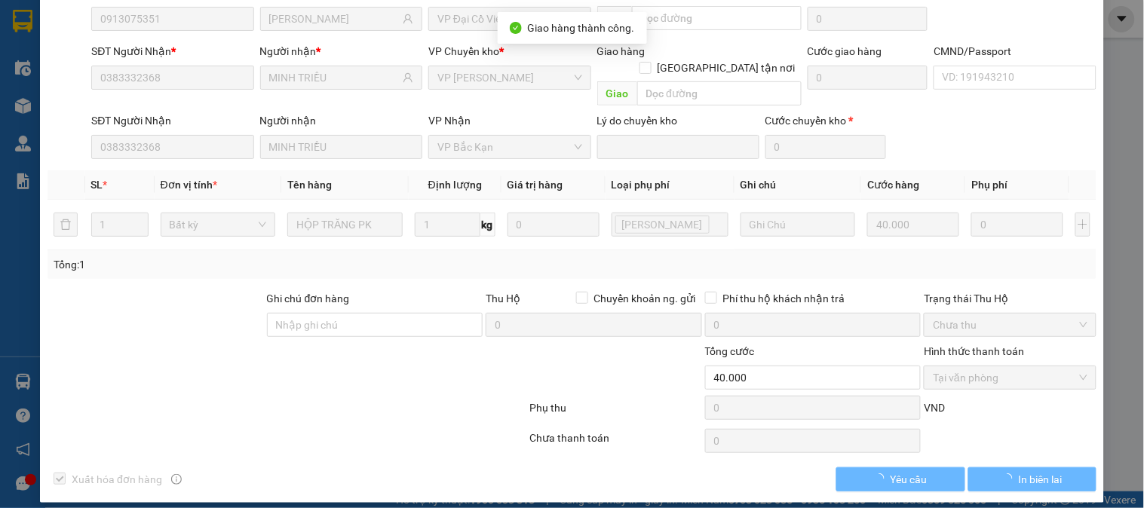
scroll to position [130, 0]
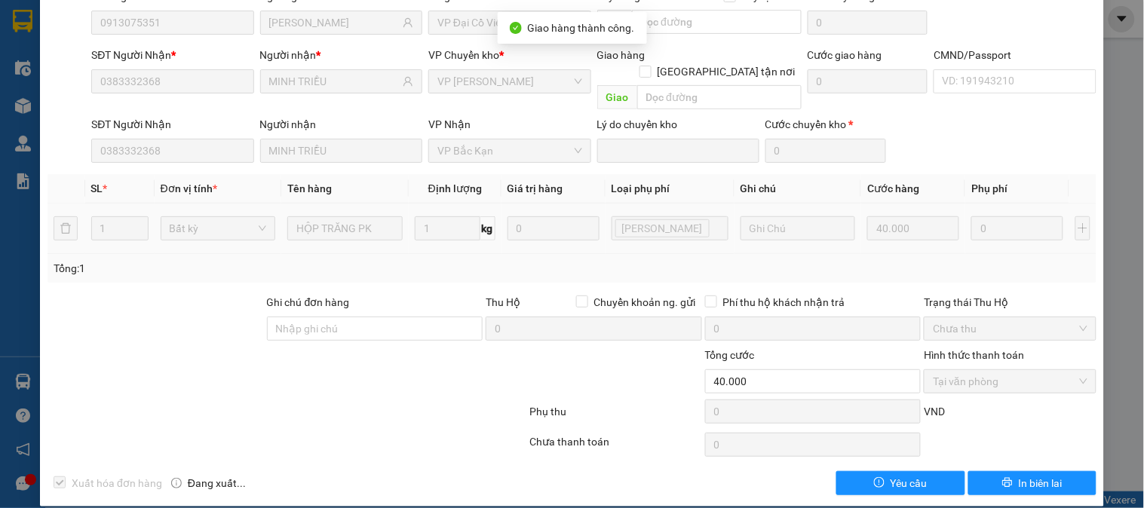
drag, startPoint x: 339, startPoint y: 333, endPoint x: 178, endPoint y: 232, distance: 190.4
click at [332, 323] on form "Ghi chú đơn hàng Thu Hộ Chuyển khoản ng. gửi 0 Phí thu hộ khách nhận trả 0 Trạn…" at bounding box center [571, 362] width 1049 height 136
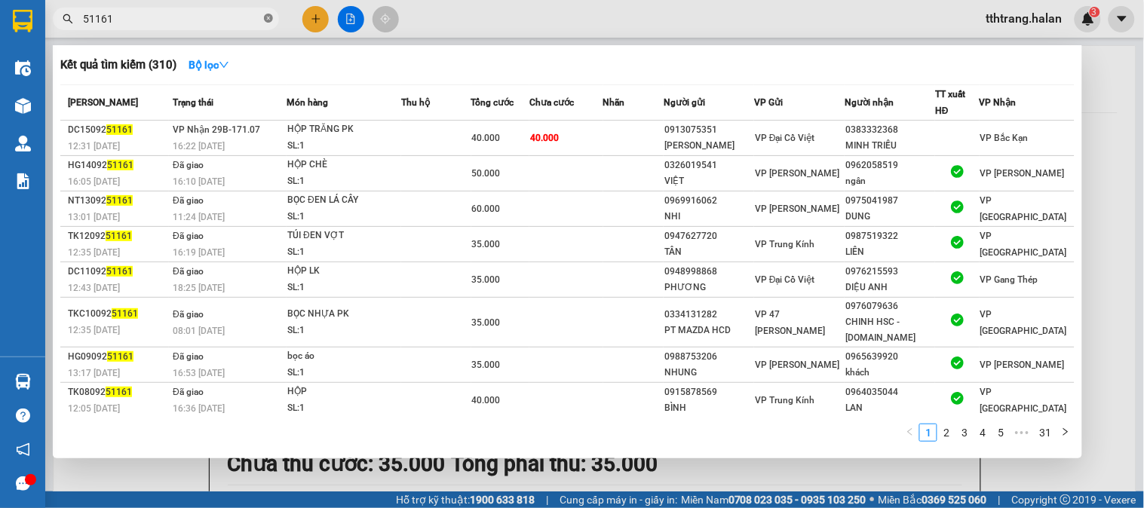
click at [268, 21] on icon "close-circle" at bounding box center [268, 18] width 9 height 9
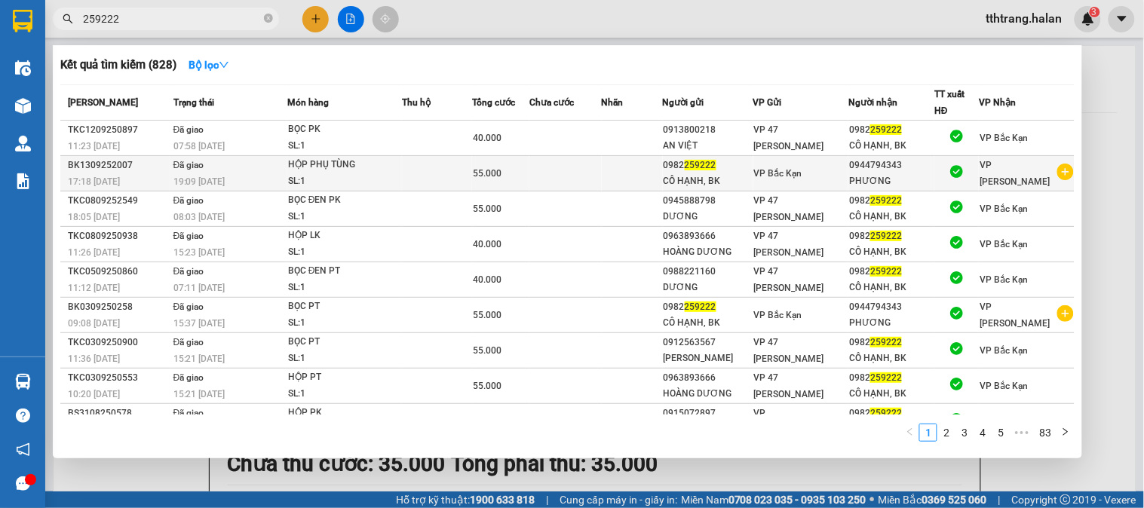
type input "259222"
click at [1057, 171] on icon "plus-circle" at bounding box center [1065, 172] width 17 height 17
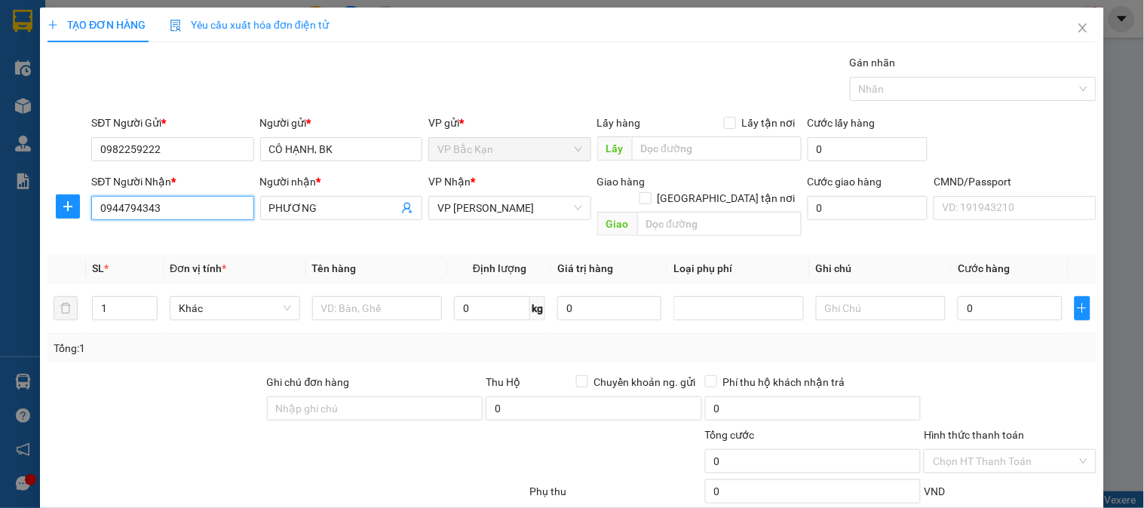
click at [0, 219] on div "TẠO ĐƠN HÀNG Yêu cầu xuất hóa đơn điện tử Transit Pickup Surcharge Ids Transit …" at bounding box center [572, 254] width 1144 height 508
click at [201, 212] on input "0902229895" at bounding box center [172, 208] width 162 height 24
drag, startPoint x: 201, startPoint y: 212, endPoint x: 0, endPoint y: 220, distance: 201.5
click at [0, 220] on div "TẠO ĐƠN HÀNG Yêu cầu xuất hóa đơn điện tử Transit Pickup Surcharge Ids Transit …" at bounding box center [572, 254] width 1144 height 508
type input "0902229895"
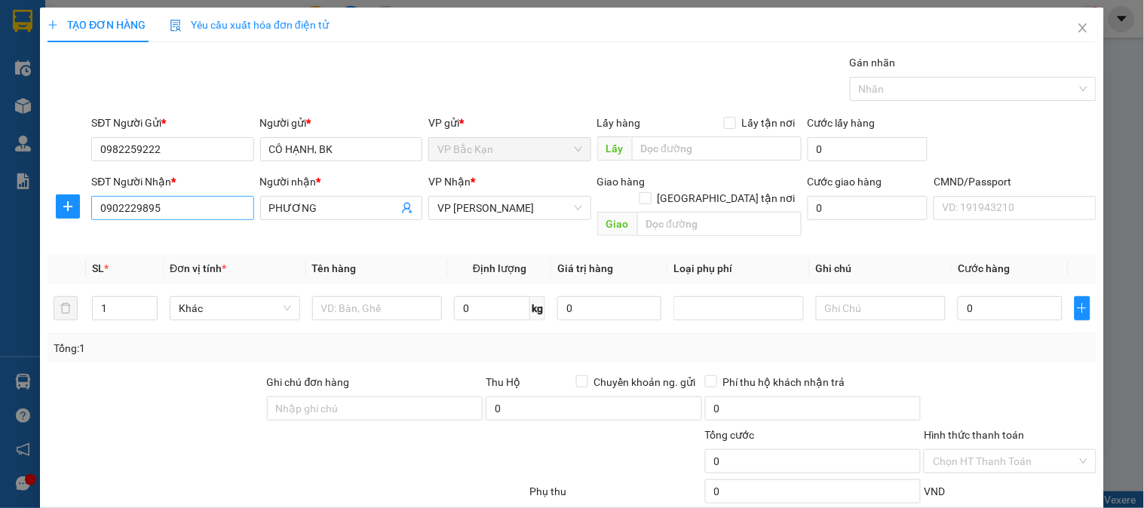
drag, startPoint x: 342, startPoint y: 210, endPoint x: 139, endPoint y: 201, distance: 202.2
click at [139, 201] on div "SĐT Người Nhận * 0902229895 0902229895 Người nhận * PHƯƠNG VP Nhận * VP [PERSON…" at bounding box center [593, 207] width 1011 height 69
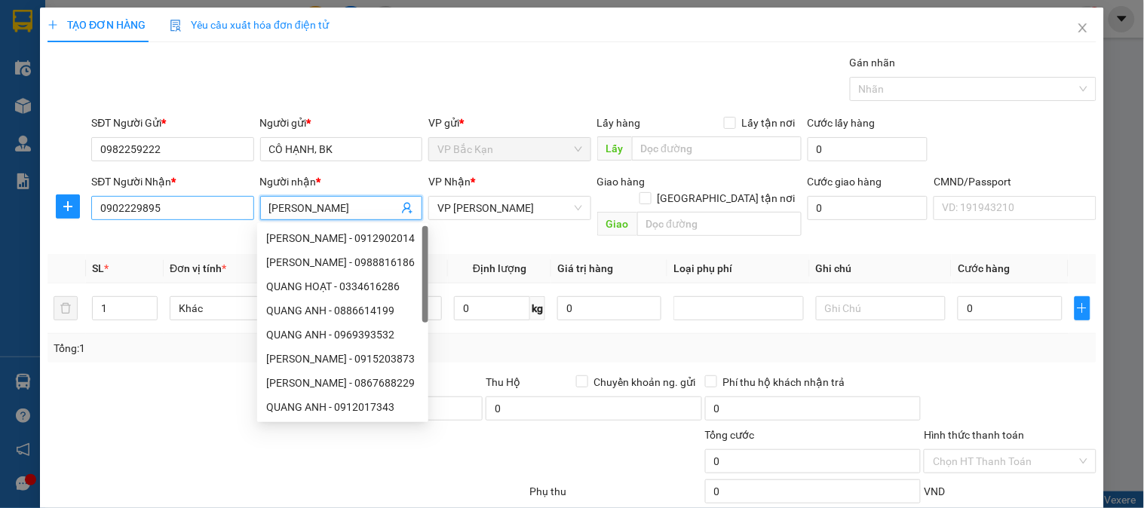
type input "[PERSON_NAME]"
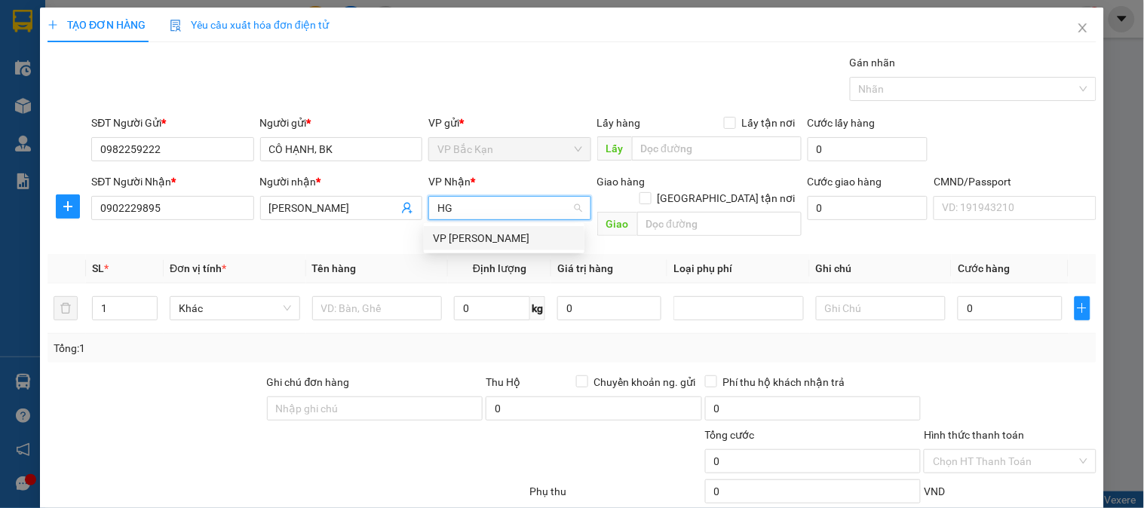
type input "HG"
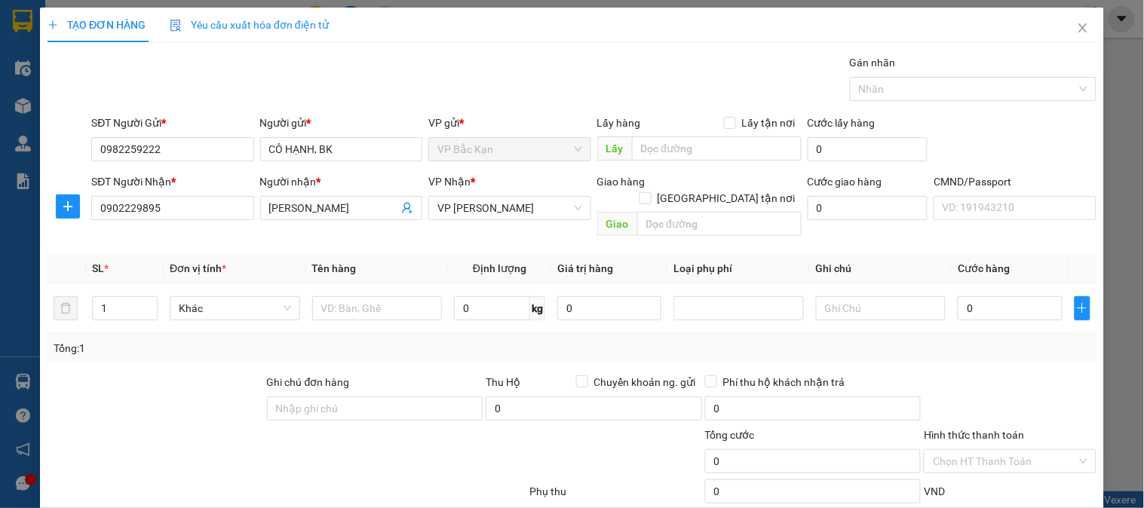
drag, startPoint x: 476, startPoint y: 224, endPoint x: 409, endPoint y: 229, distance: 66.6
click at [476, 224] on body "Kết quả tìm kiếm ( 828 ) Bộ lọc Mã ĐH Trạng thái Món hàng Thu hộ Tổng cước Chưa…" at bounding box center [572, 254] width 1144 height 508
click at [476, 204] on span "VP [PERSON_NAME]" at bounding box center [509, 208] width 144 height 23
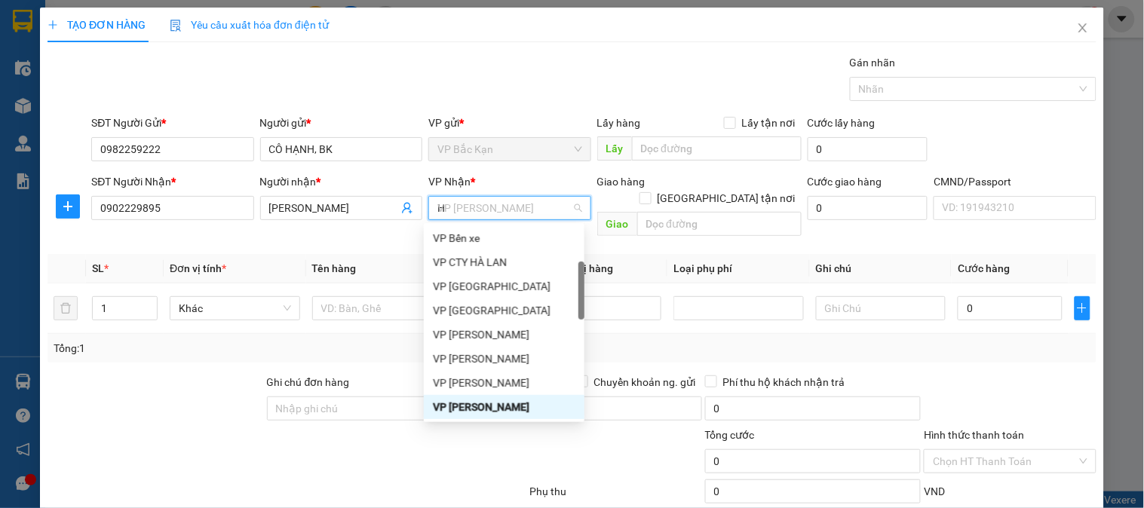
type input "HG"
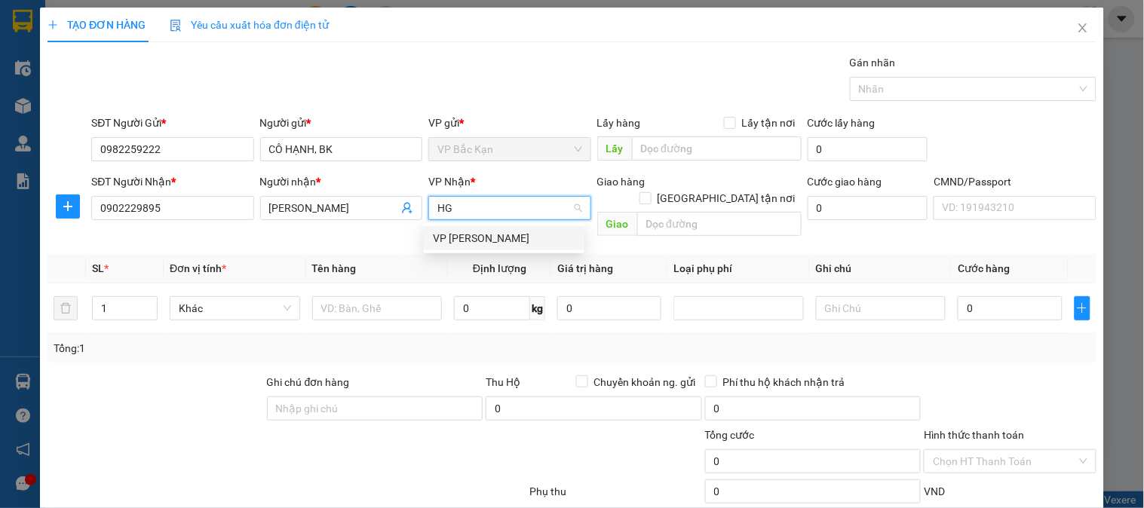
scroll to position [0, 0]
drag, startPoint x: 476, startPoint y: 237, endPoint x: 265, endPoint y: 234, distance: 211.1
click at [464, 241] on div "VP [PERSON_NAME]" at bounding box center [504, 238] width 142 height 17
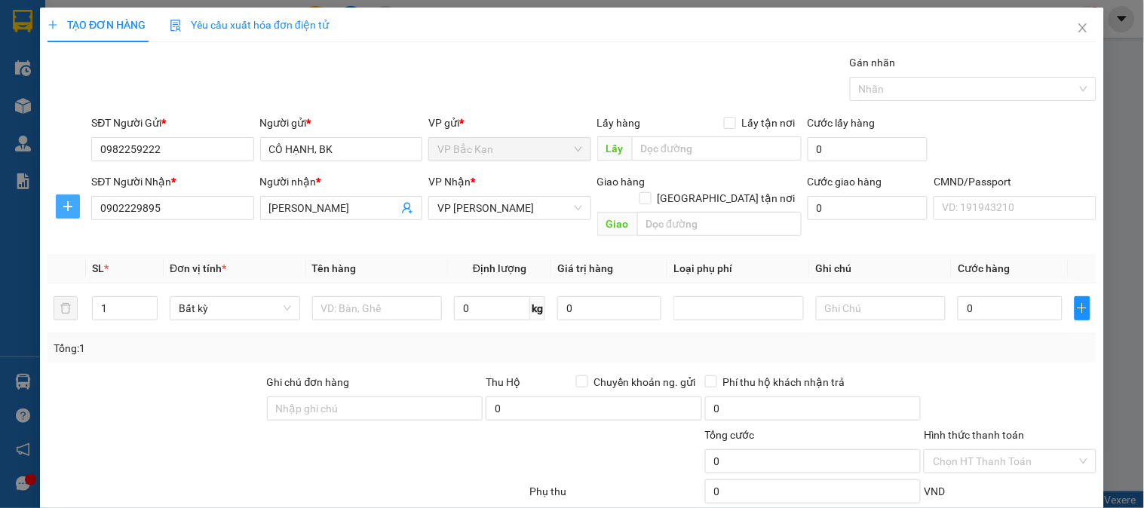
click at [74, 207] on span "plus" at bounding box center [68, 207] width 23 height 12
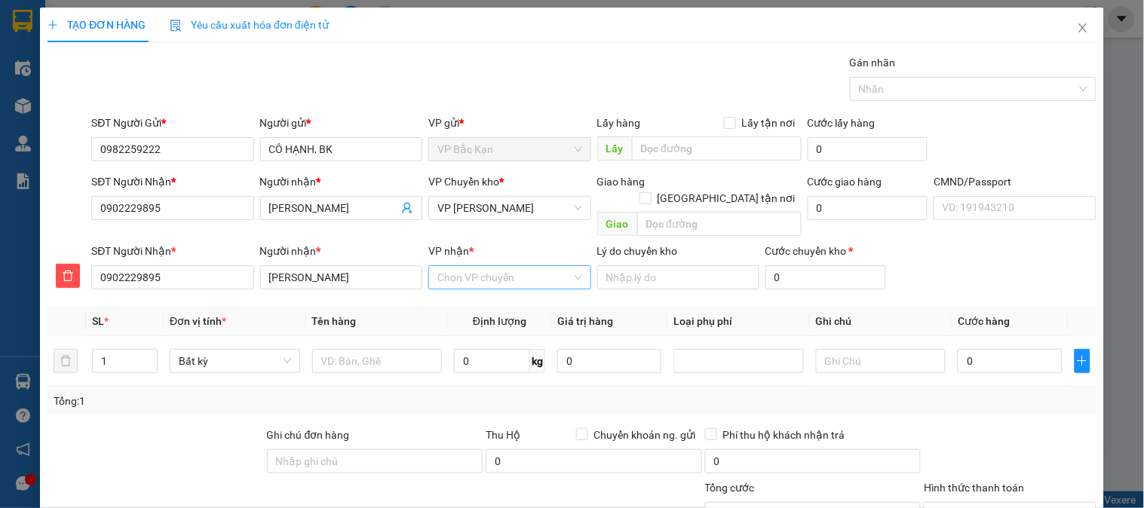
click at [483, 266] on input "VP nhận *" at bounding box center [503, 277] width 133 height 23
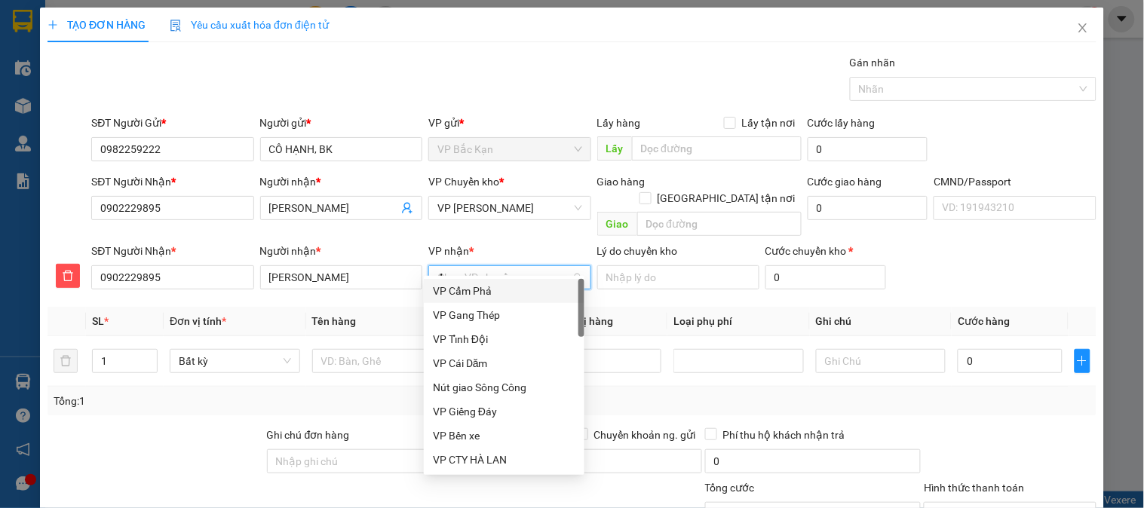
type input "47"
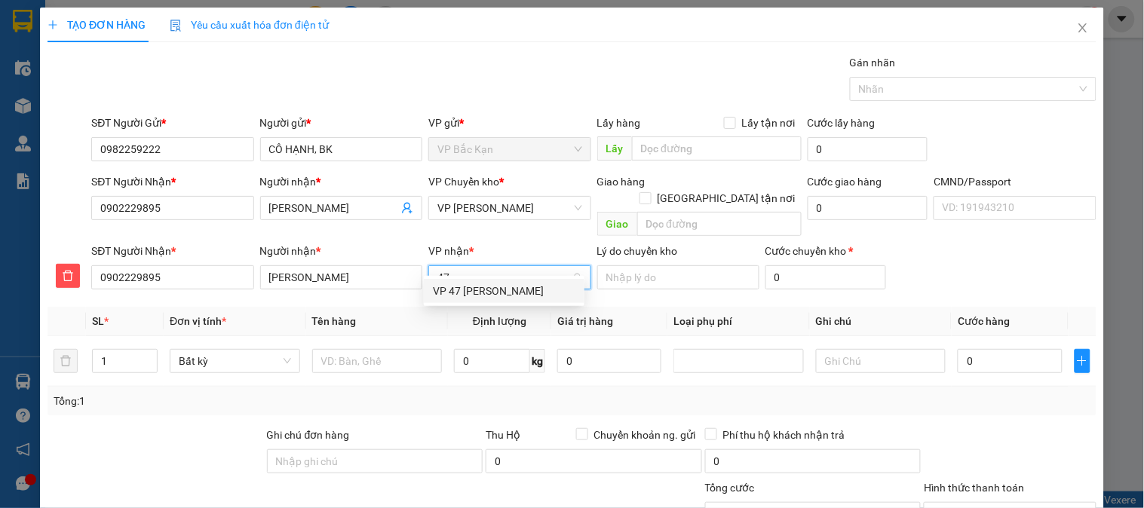
click at [489, 286] on div "VP 47 [PERSON_NAME]" at bounding box center [504, 291] width 142 height 17
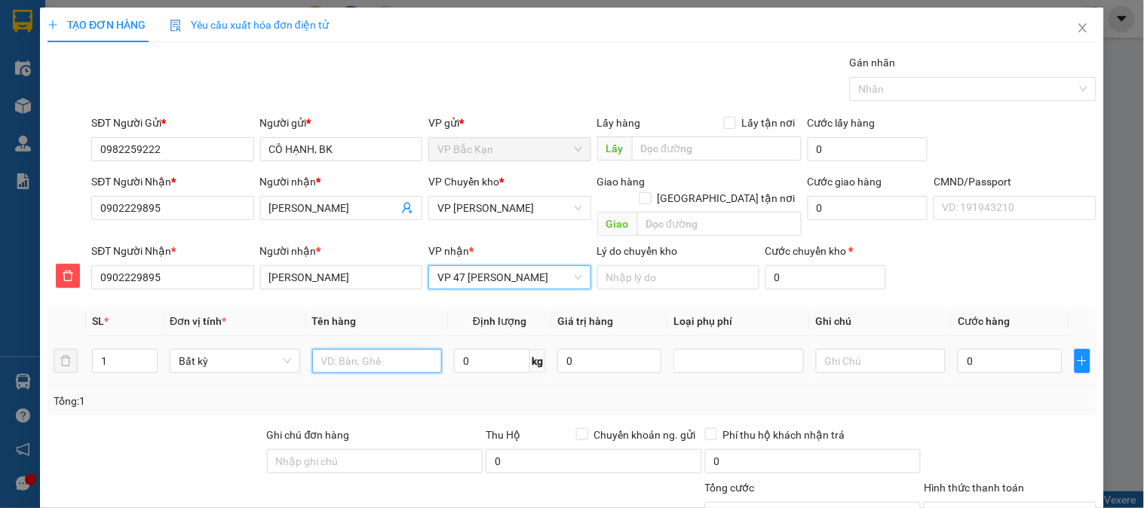
click at [364, 351] on input "text" at bounding box center [377, 361] width 130 height 24
type input "HỘP PT"
type input "2.5"
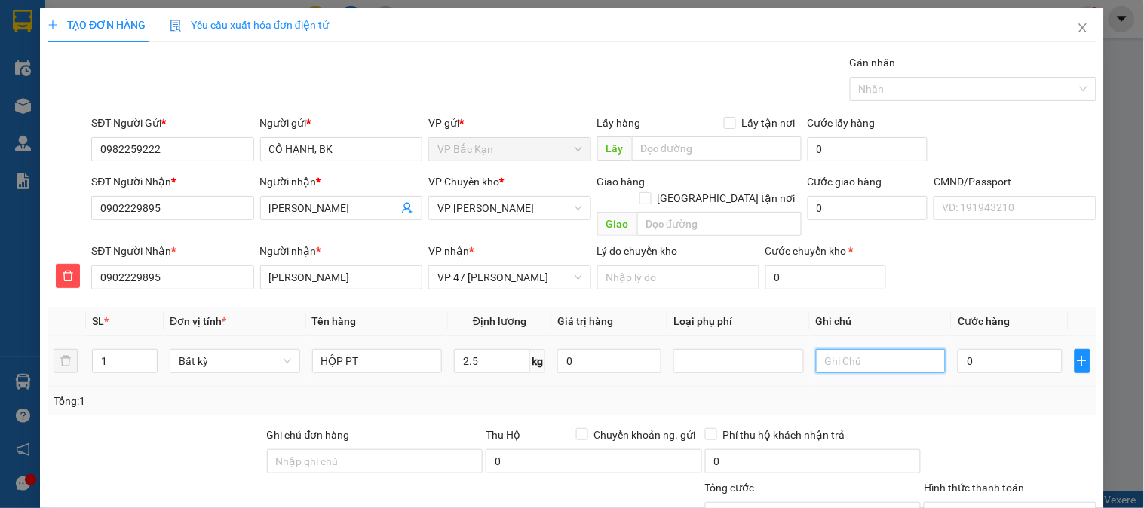
type input "55.000"
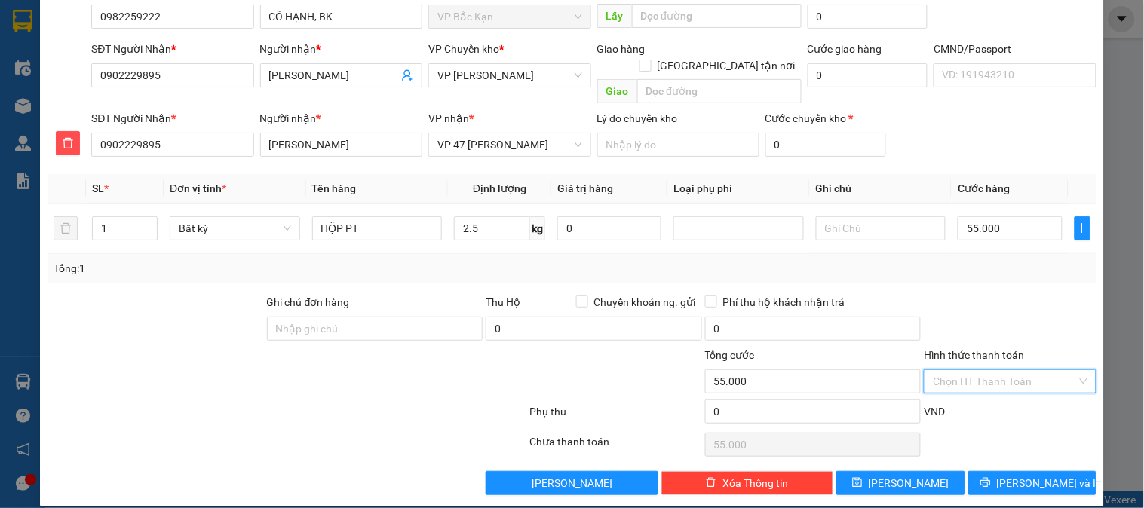
click at [1003, 370] on input "Hình thức thanh toán" at bounding box center [1004, 381] width 143 height 23
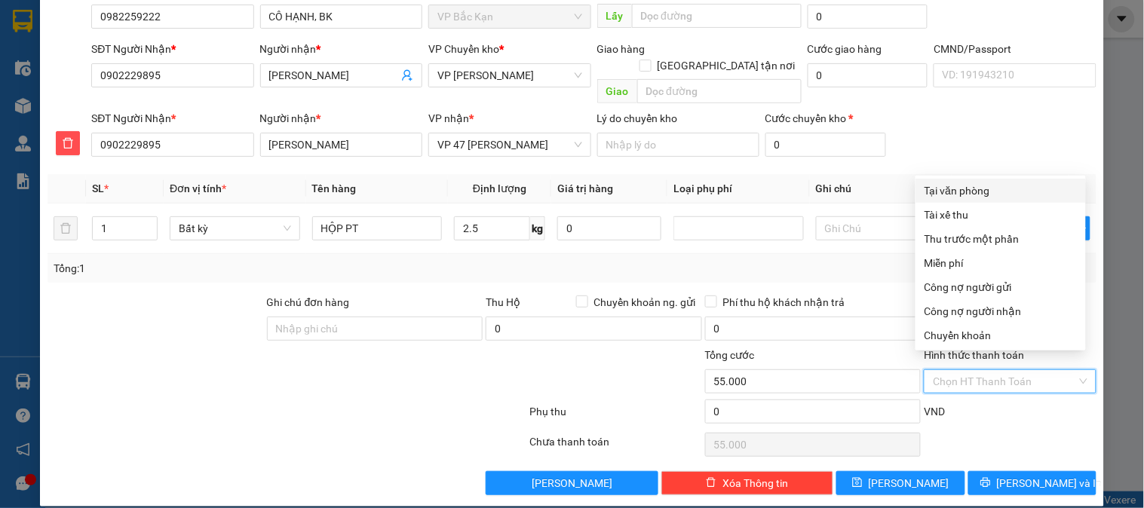
click at [988, 188] on div "Tại văn phòng" at bounding box center [1000, 190] width 152 height 17
type input "0"
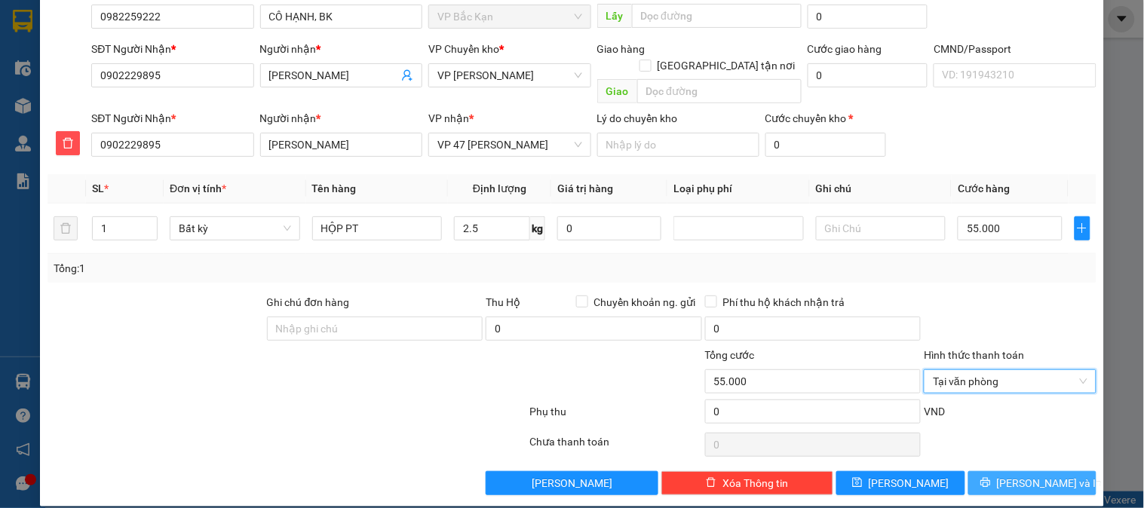
click at [1034, 475] on span "[PERSON_NAME] và In" at bounding box center [1050, 483] width 106 height 17
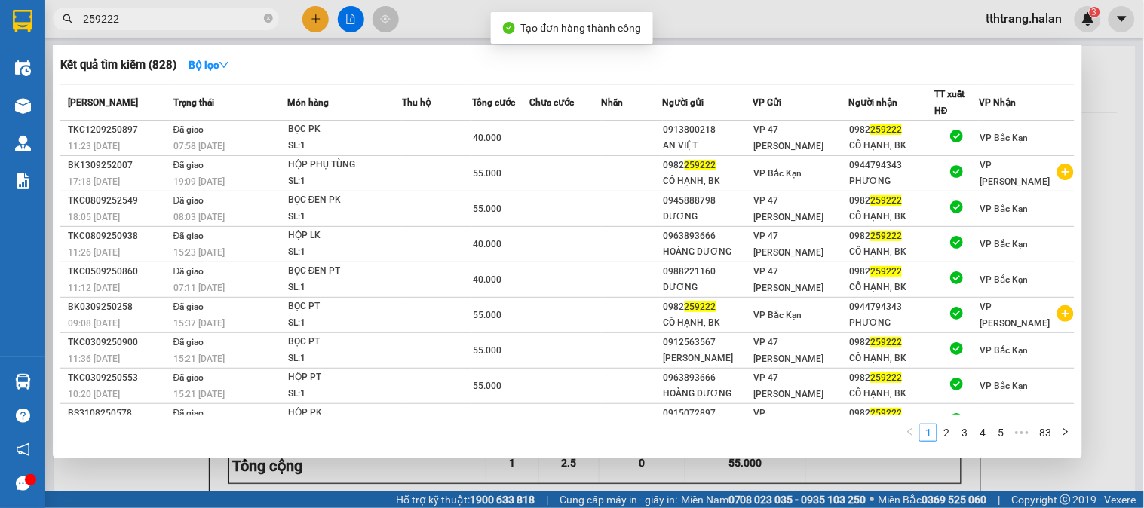
click at [666, 475] on div at bounding box center [572, 254] width 1144 height 508
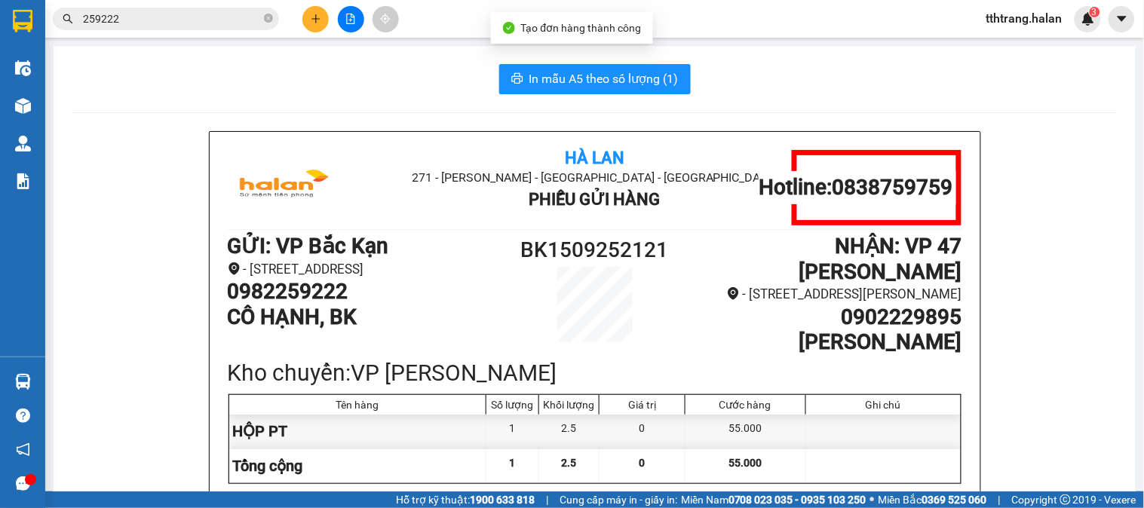
click at [627, 85] on span "In mẫu A5 theo số lượng (1)" at bounding box center [603, 78] width 149 height 19
click at [269, 16] on icon "close-circle" at bounding box center [268, 18] width 9 height 9
click at [237, 26] on input "text" at bounding box center [172, 19] width 178 height 17
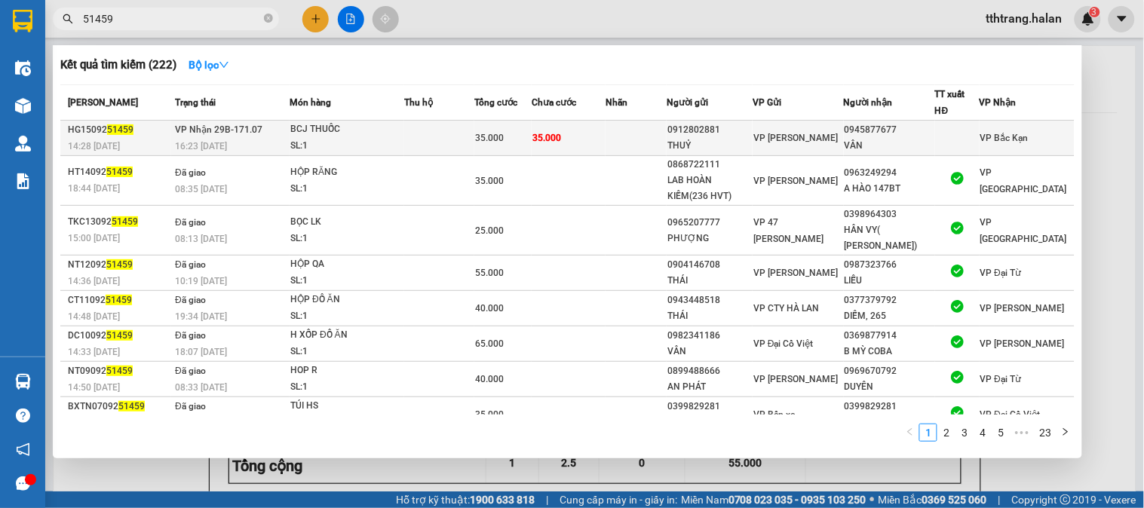
type input "51459"
click at [547, 138] on span "35.000" at bounding box center [546, 138] width 29 height 11
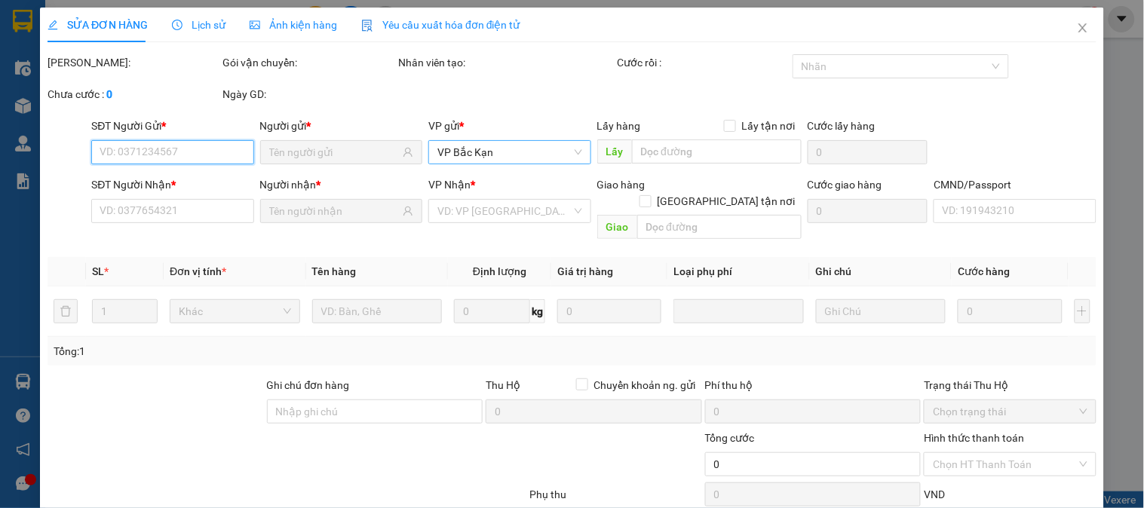
type input "0912802881"
type input "THUỶ"
type input "0945877677"
type input "VÂN"
type input "35.000"
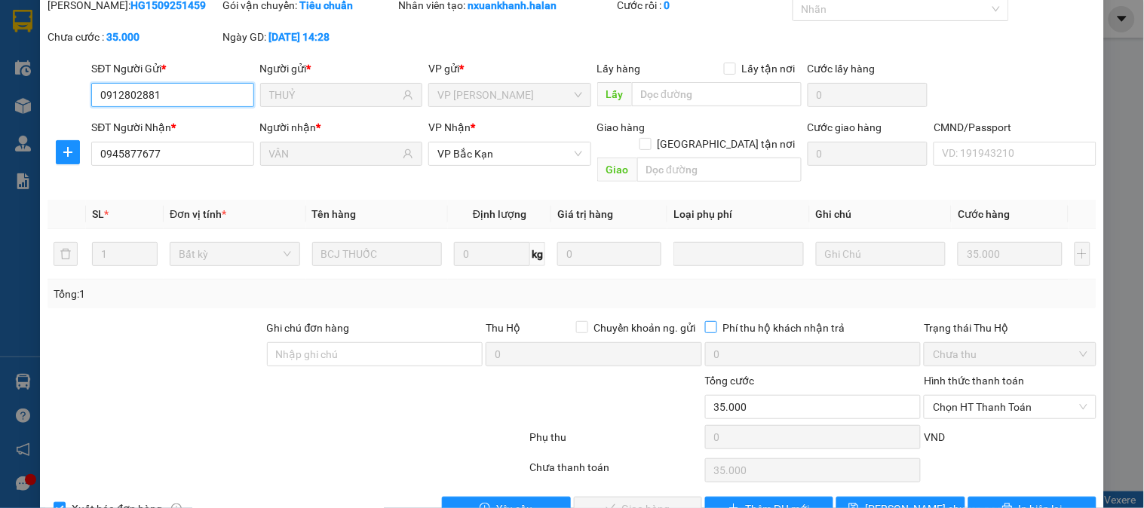
scroll to position [83, 0]
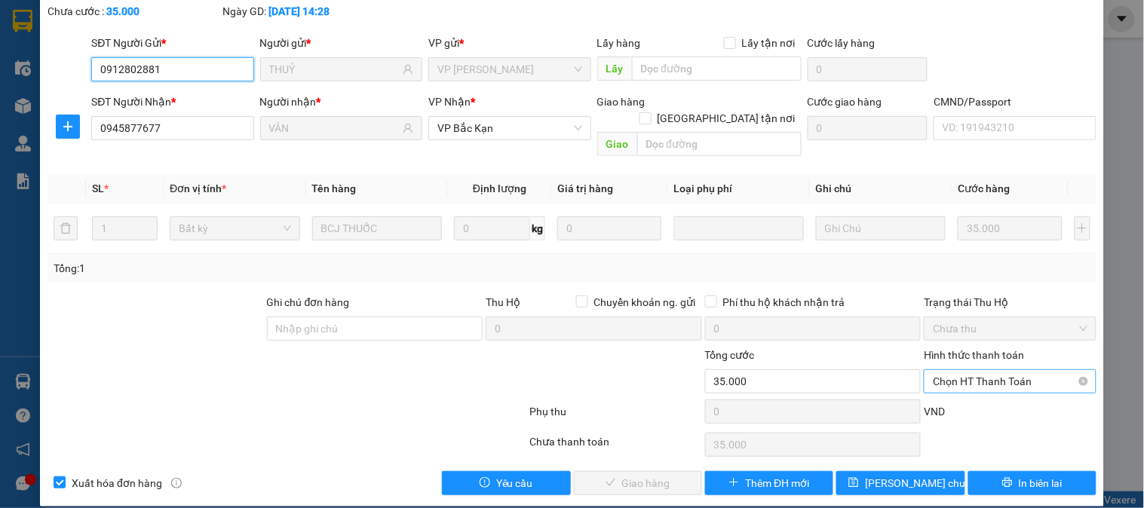
click at [933, 370] on span "Chọn HT Thanh Toán" at bounding box center [1010, 381] width 154 height 23
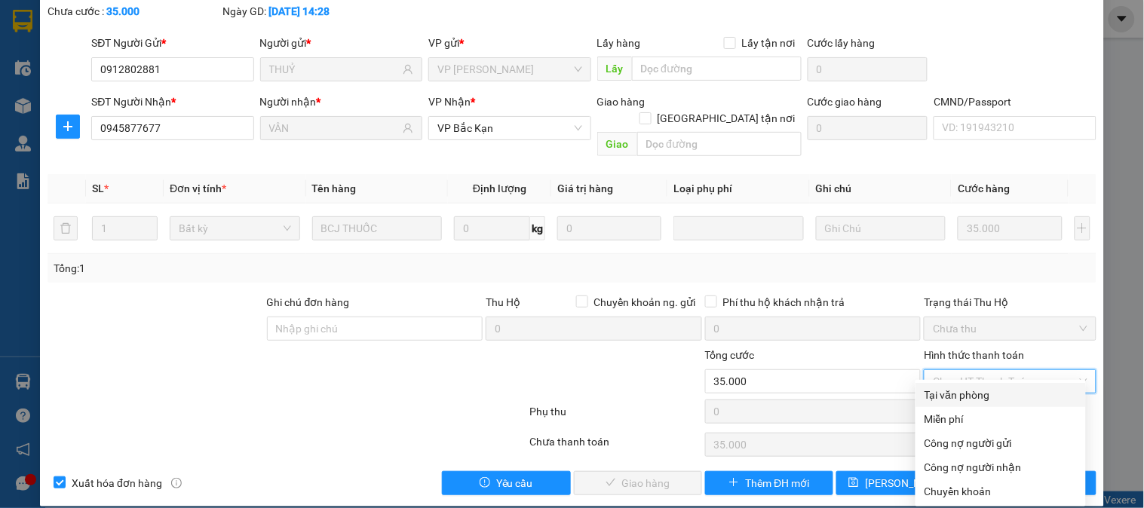
drag, startPoint x: 960, startPoint y: 395, endPoint x: 937, endPoint y: 406, distance: 25.0
click at [960, 396] on div "Tại văn phòng" at bounding box center [1000, 395] width 152 height 17
type input "0"
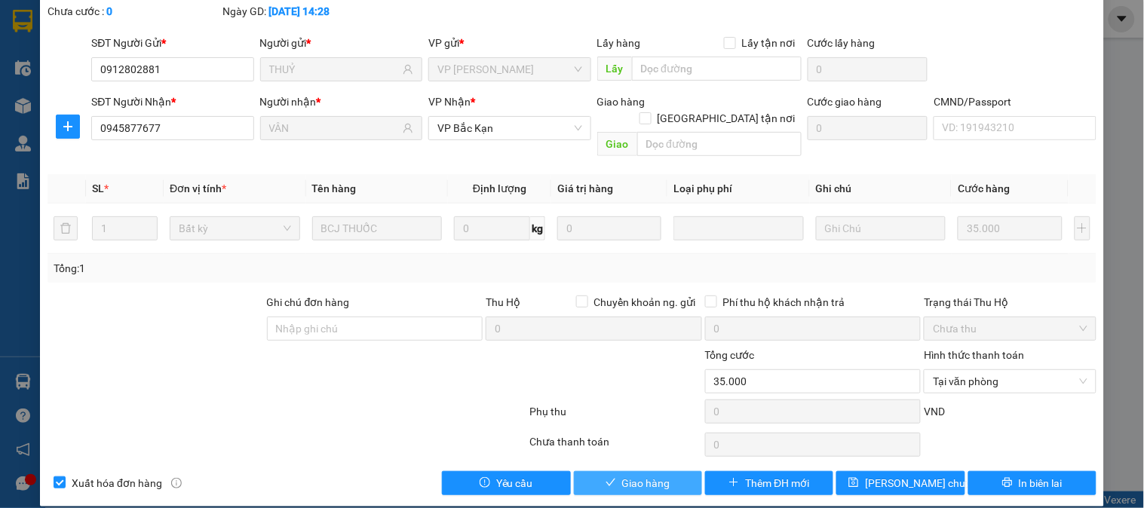
click at [622, 475] on span "Giao hàng" at bounding box center [646, 483] width 48 height 17
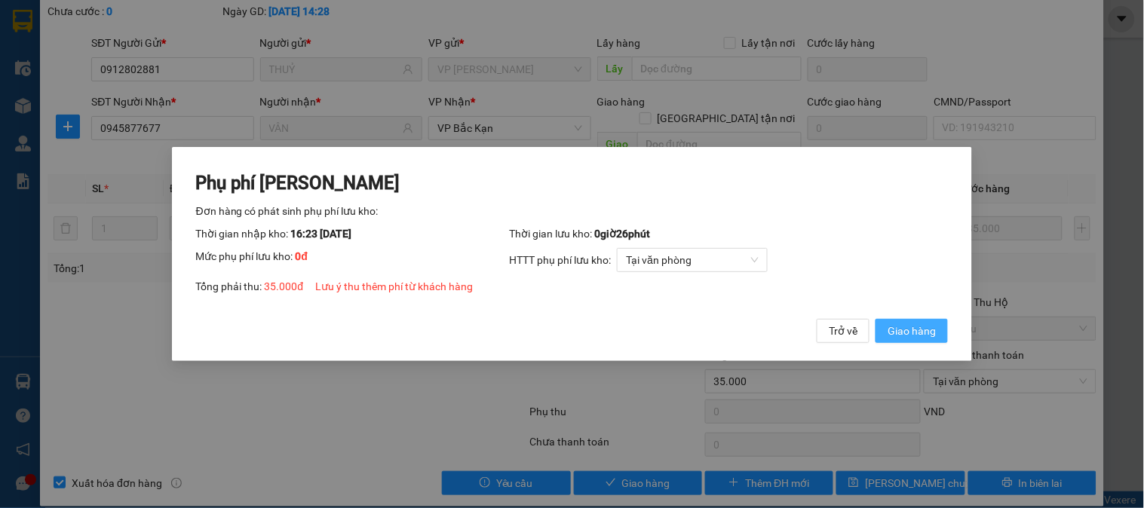
click at [924, 328] on span "Giao hàng" at bounding box center [911, 331] width 48 height 17
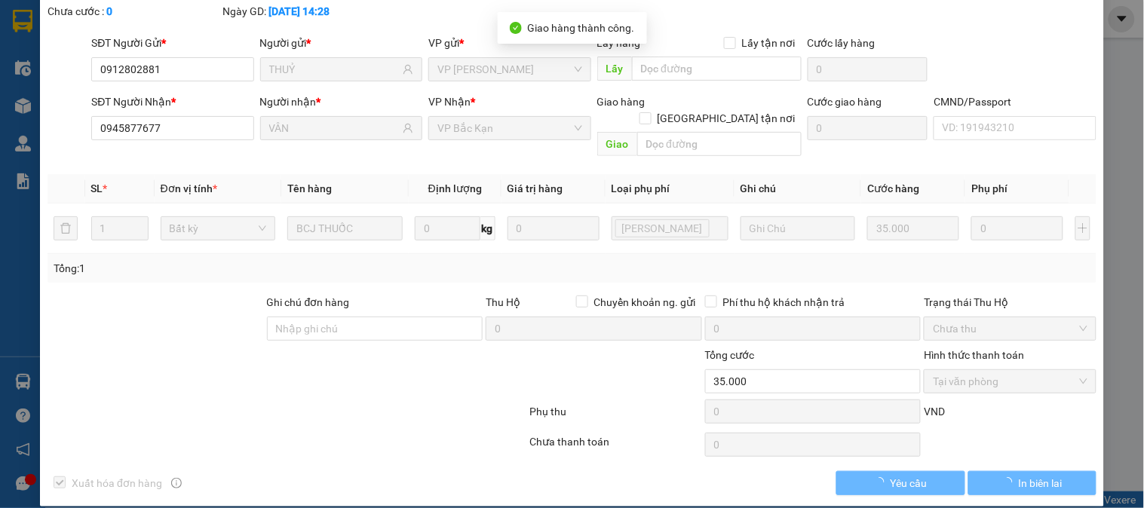
scroll to position [0, 0]
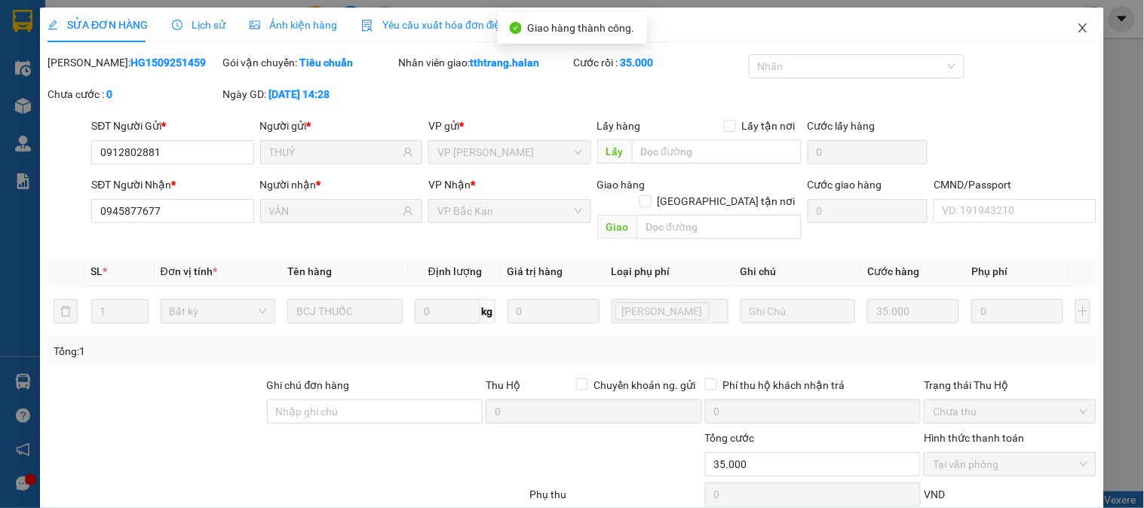
click at [1078, 26] on icon "close" at bounding box center [1082, 27] width 8 height 9
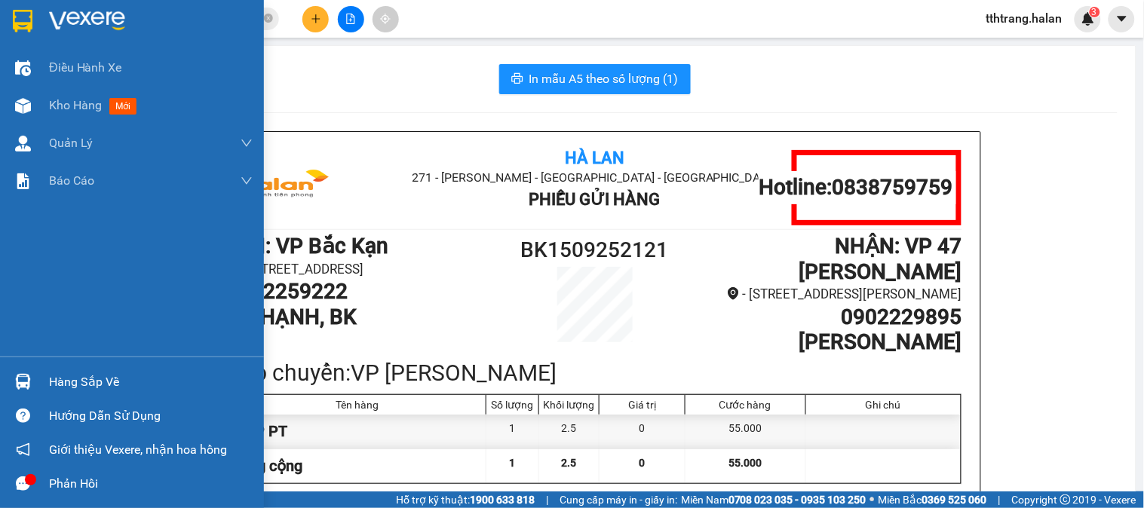
click at [39, 372] on div "Hàng sắp về" at bounding box center [132, 382] width 264 height 34
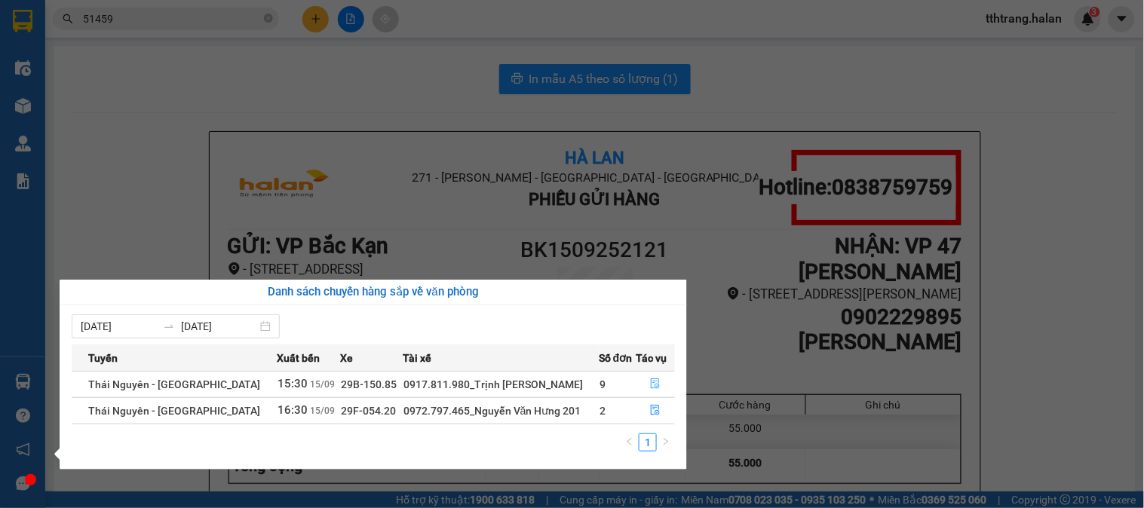
click at [657, 386] on icon "file-done" at bounding box center [655, 383] width 11 height 11
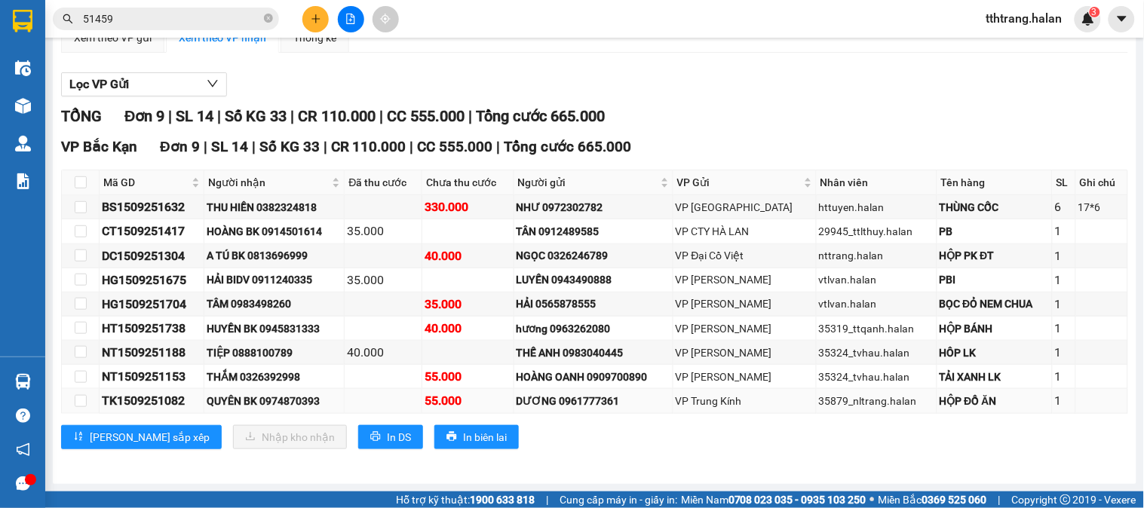
scroll to position [179, 0]
